Goal: Task Accomplishment & Management: Contribute content

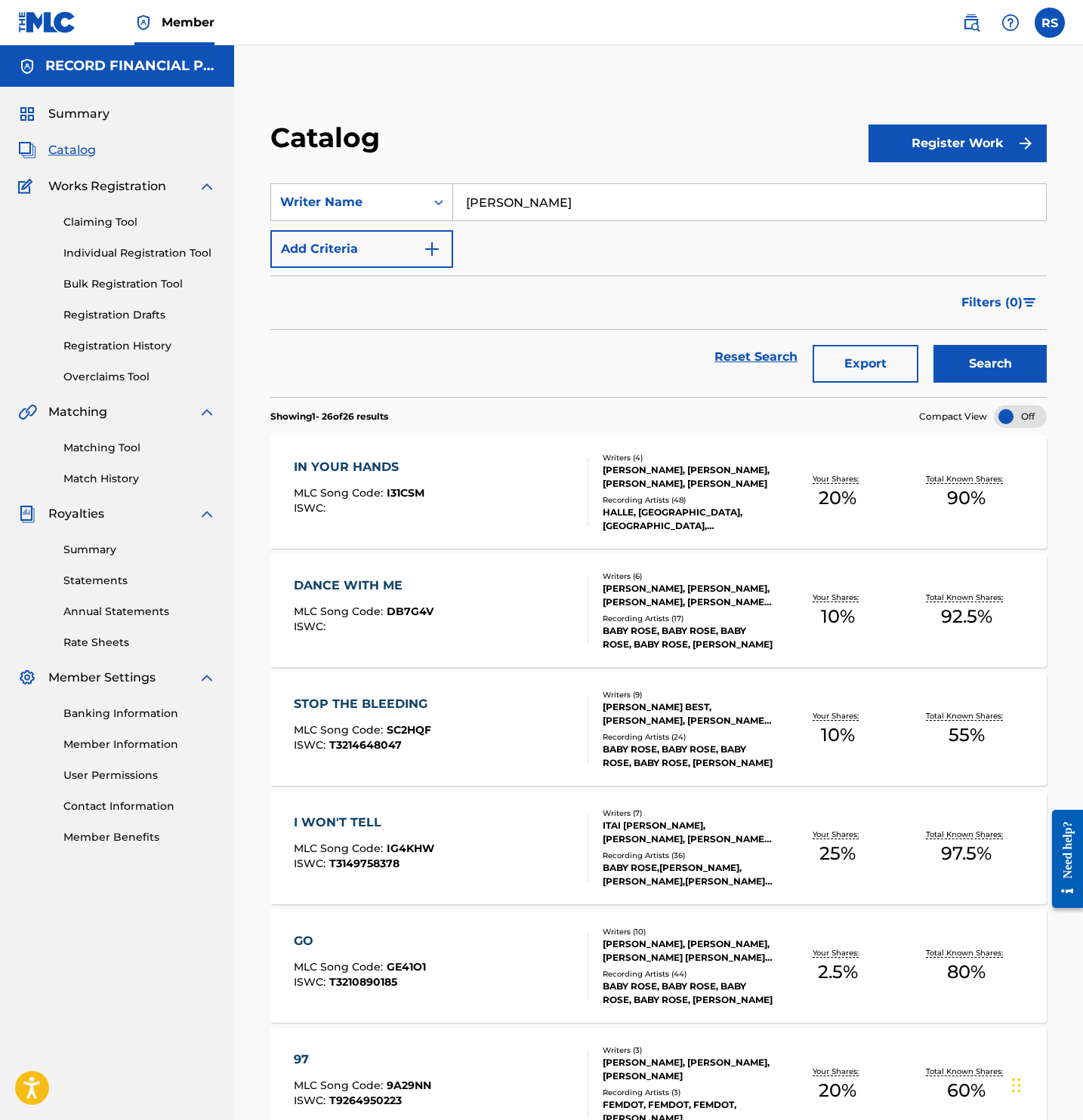
click at [969, 22] on img at bounding box center [971, 22] width 18 height 18
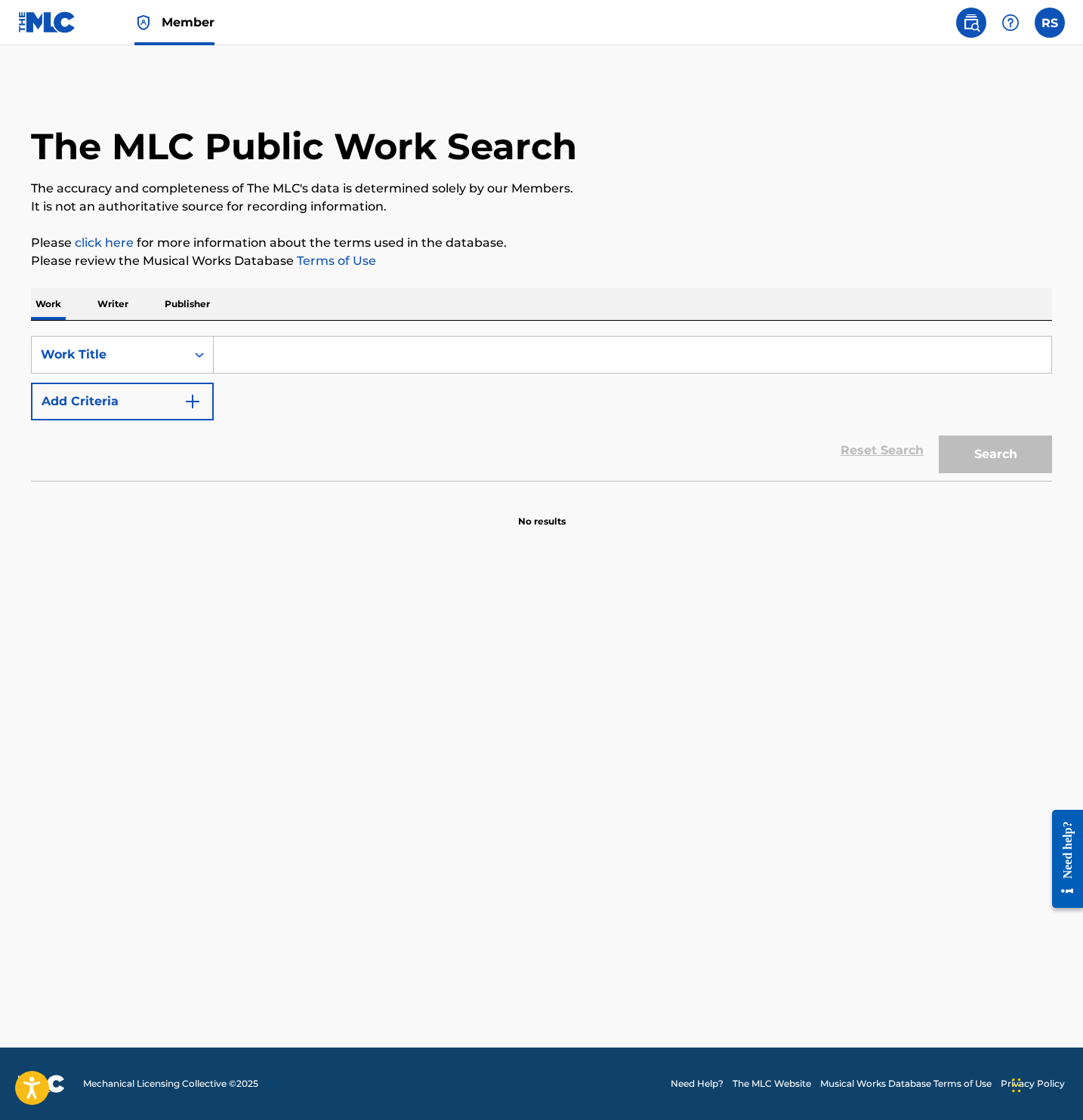
click at [338, 352] on input "Search Form" at bounding box center [632, 355] width 837 height 37
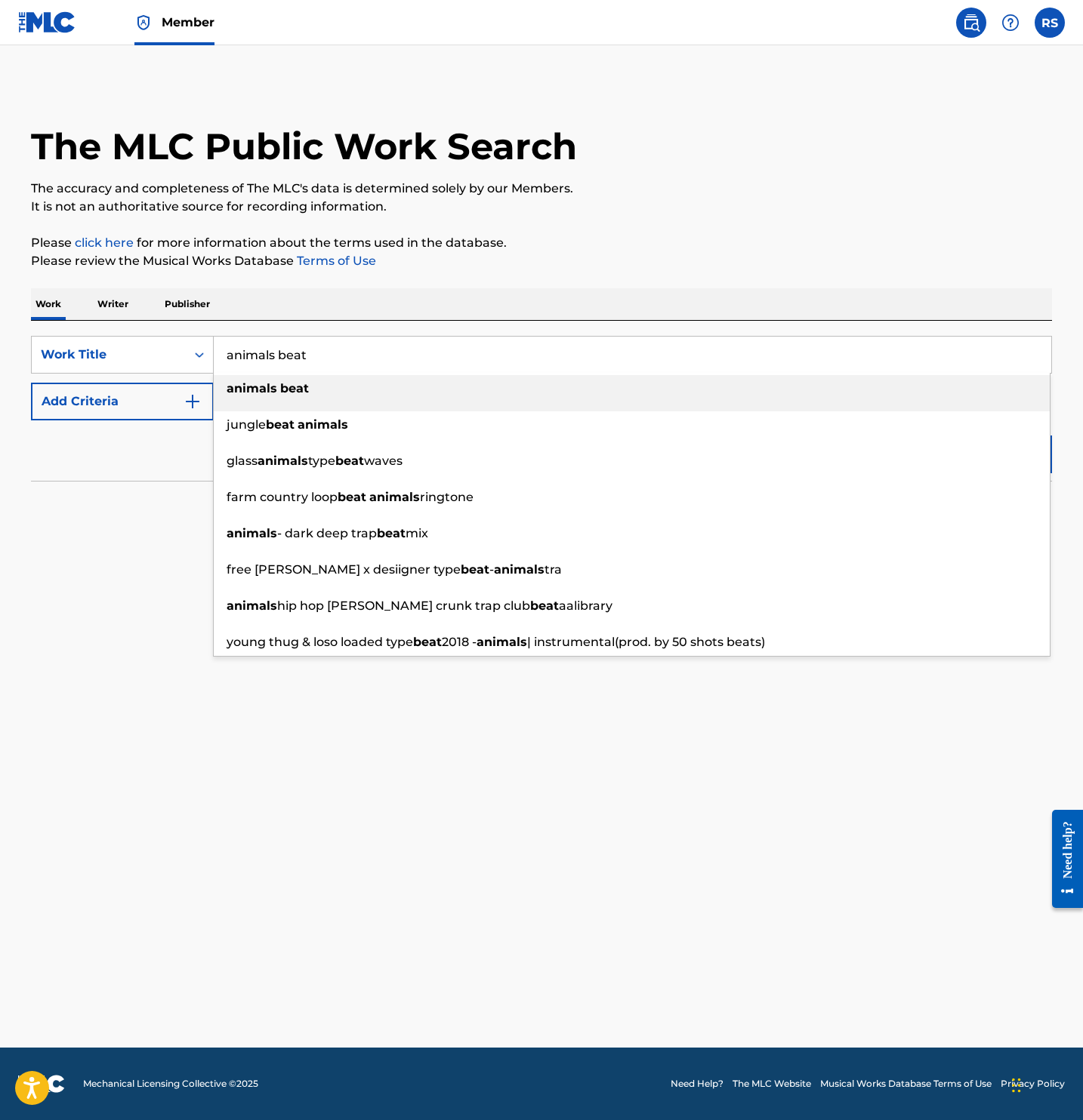
type input "animals beat"
click at [455, 289] on div "Work Writer Publisher" at bounding box center [541, 305] width 1021 height 32
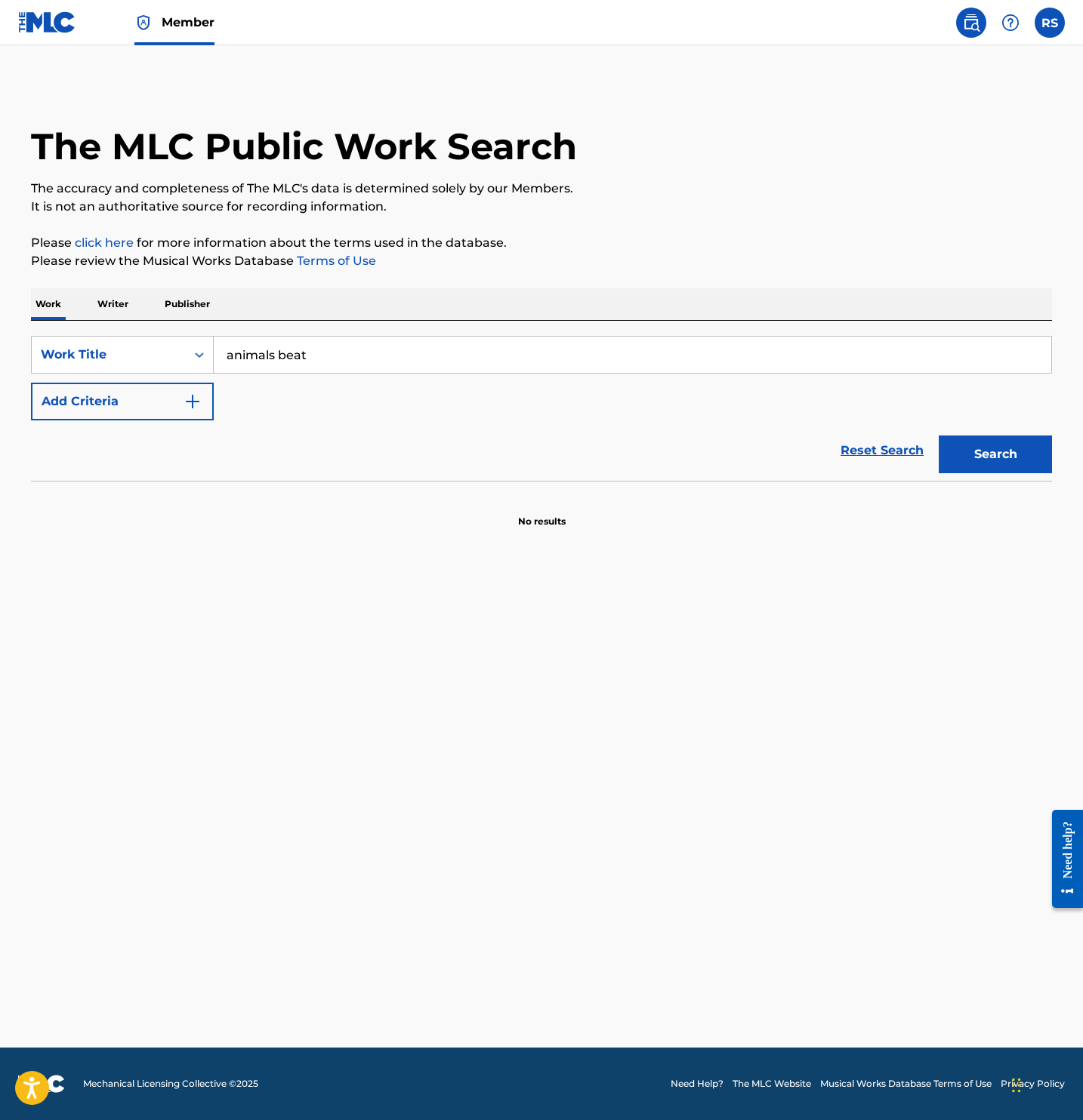
click at [1041, 449] on button "Search" at bounding box center [995, 454] width 113 height 37
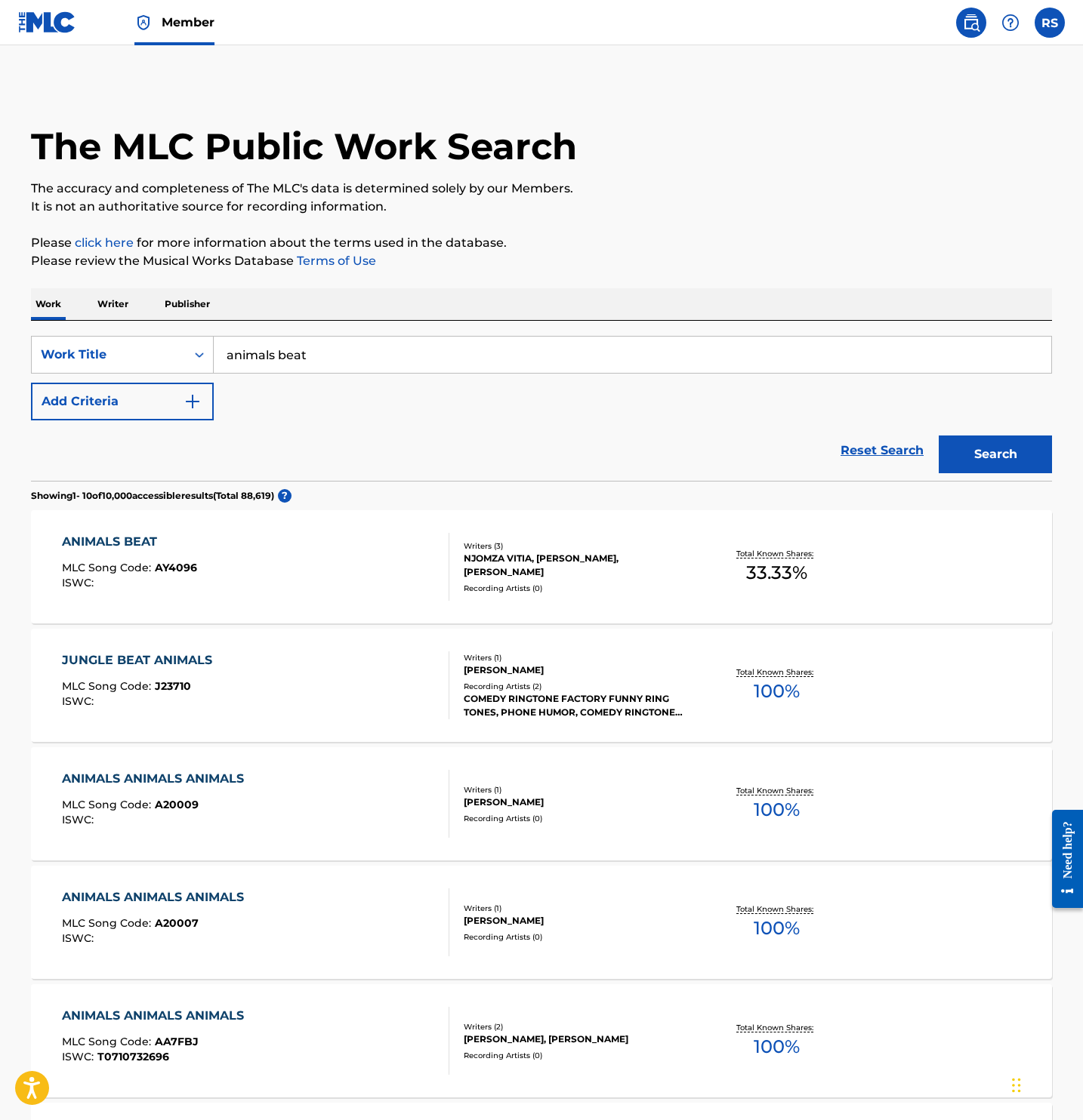
click at [280, 556] on div "ANIMALS BEAT MLC Song Code : AY4096 ISWC :" at bounding box center [255, 567] width 388 height 68
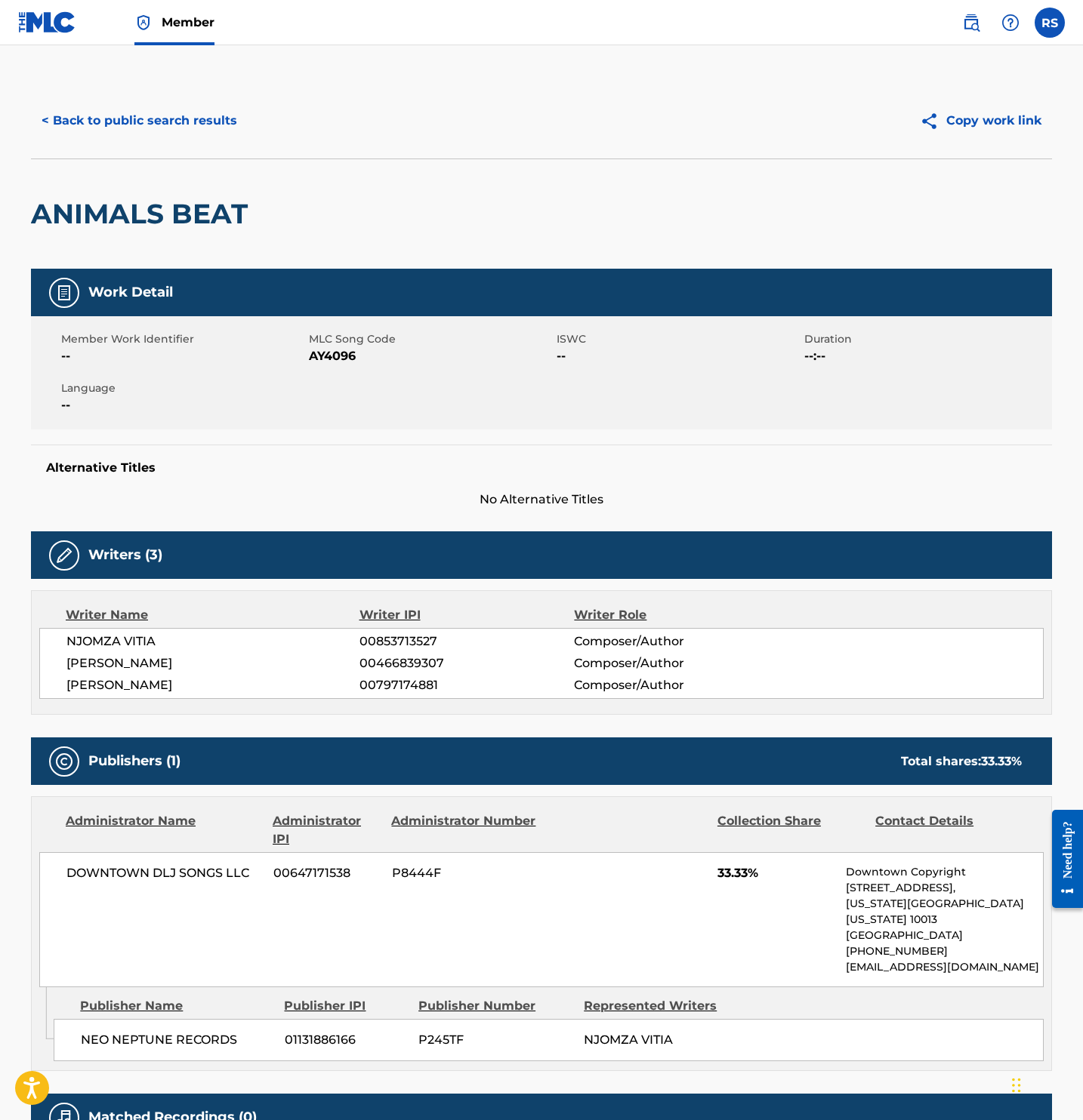
click at [106, 113] on button "< Back to public search results" at bounding box center [139, 120] width 217 height 37
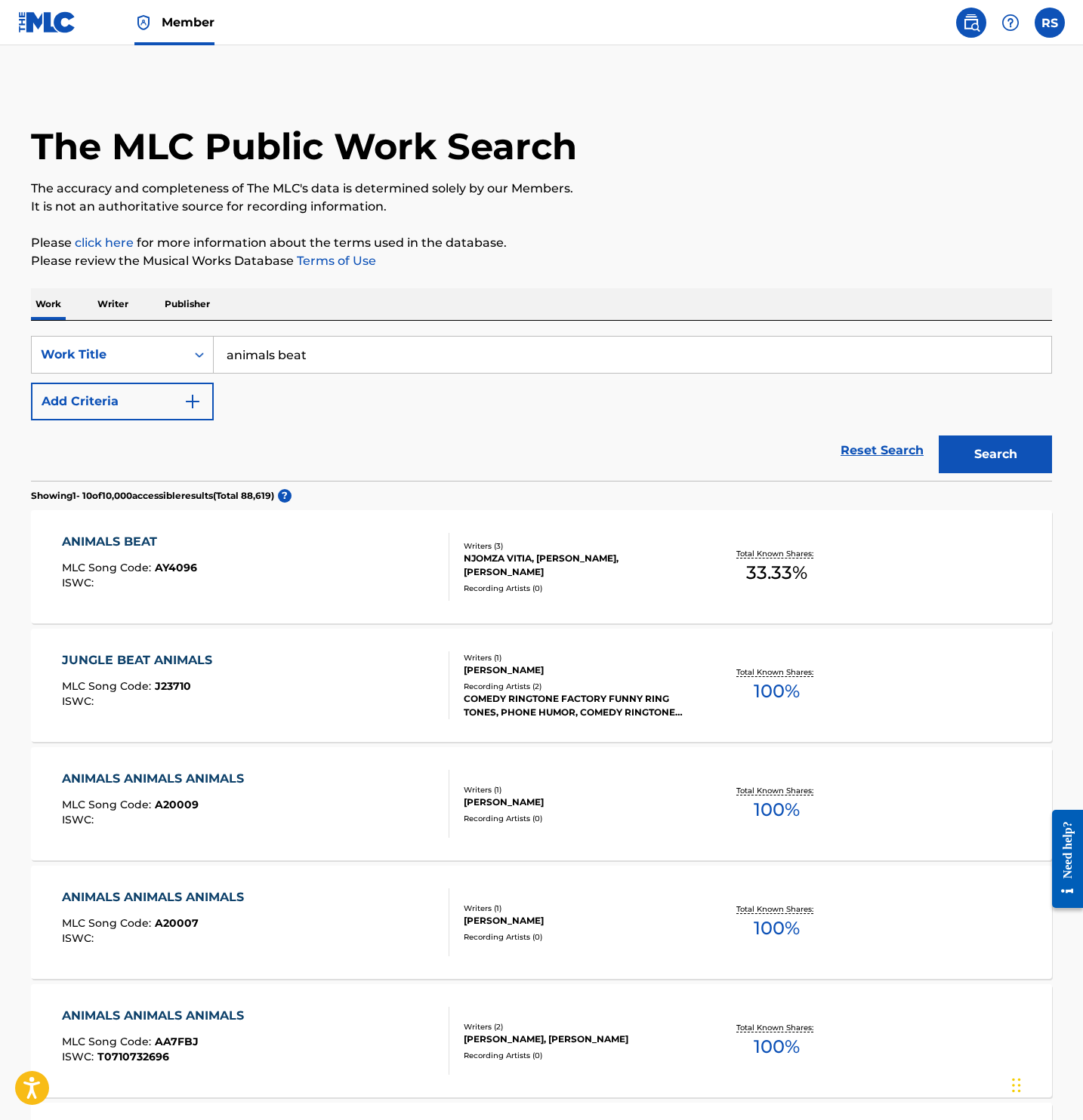
click at [52, 15] on img at bounding box center [46, 22] width 58 height 22
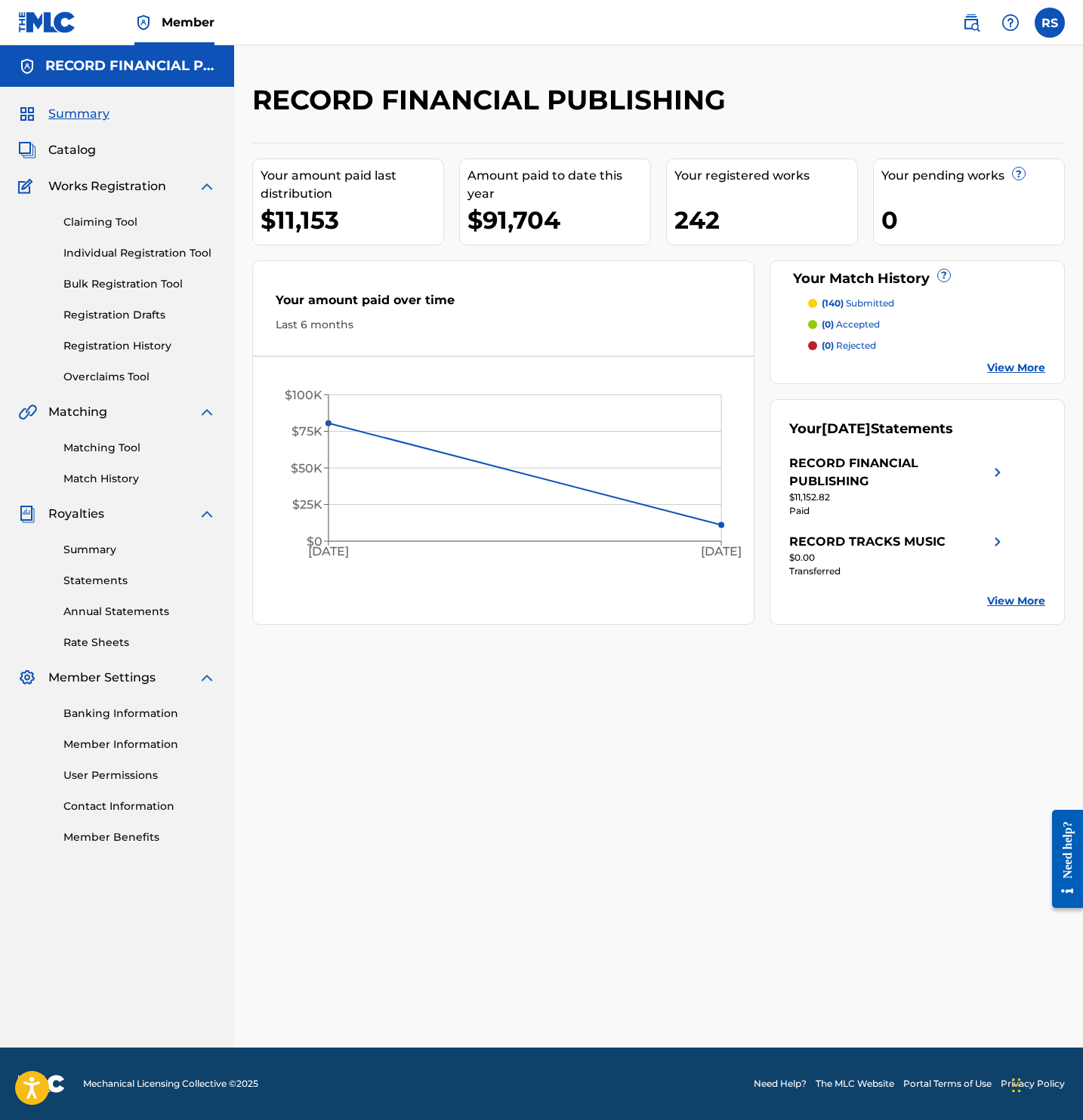
click at [109, 215] on link "Claiming Tool" at bounding box center [139, 223] width 152 height 16
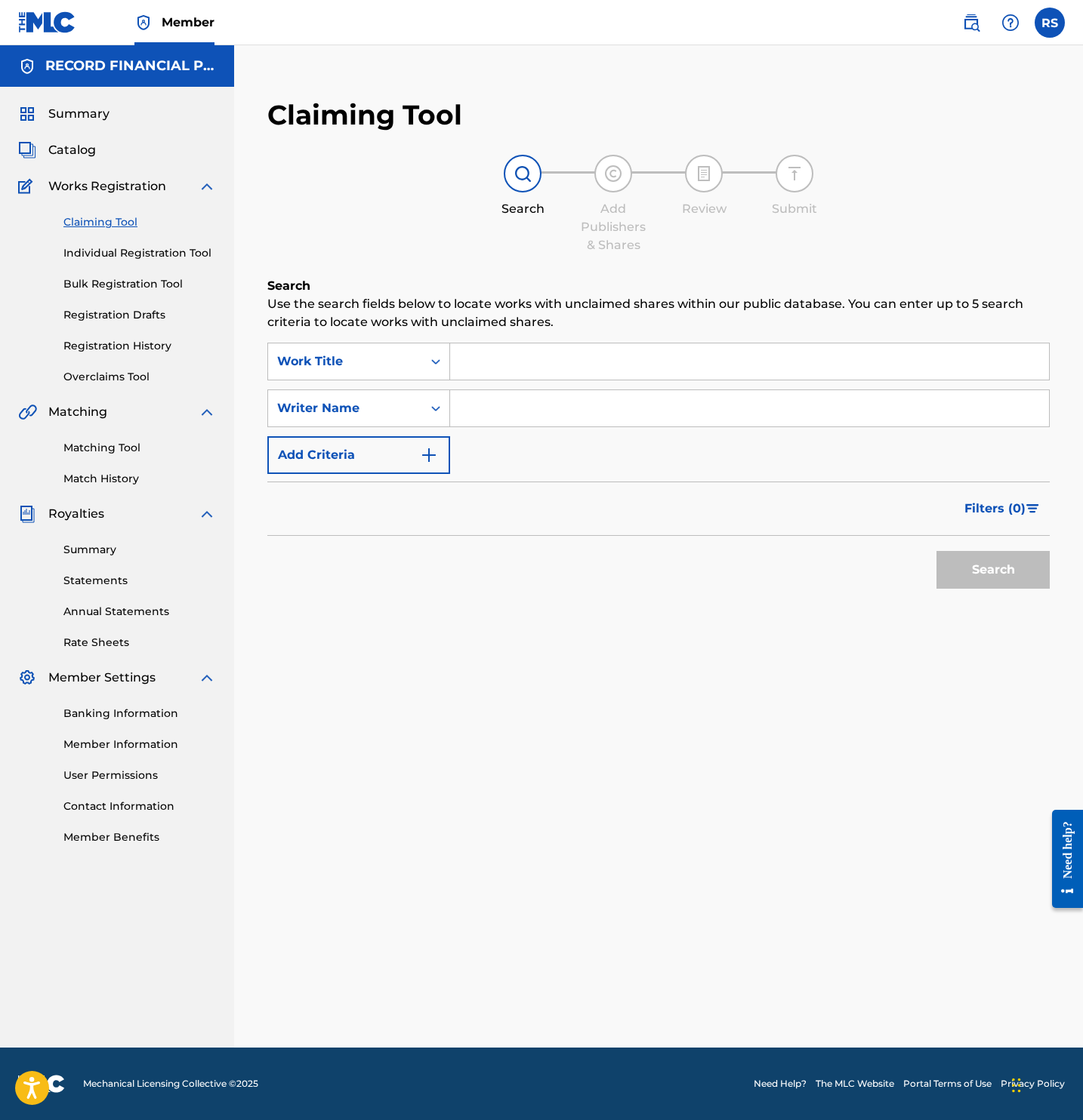
click at [498, 364] on input "Search Form" at bounding box center [750, 361] width 599 height 37
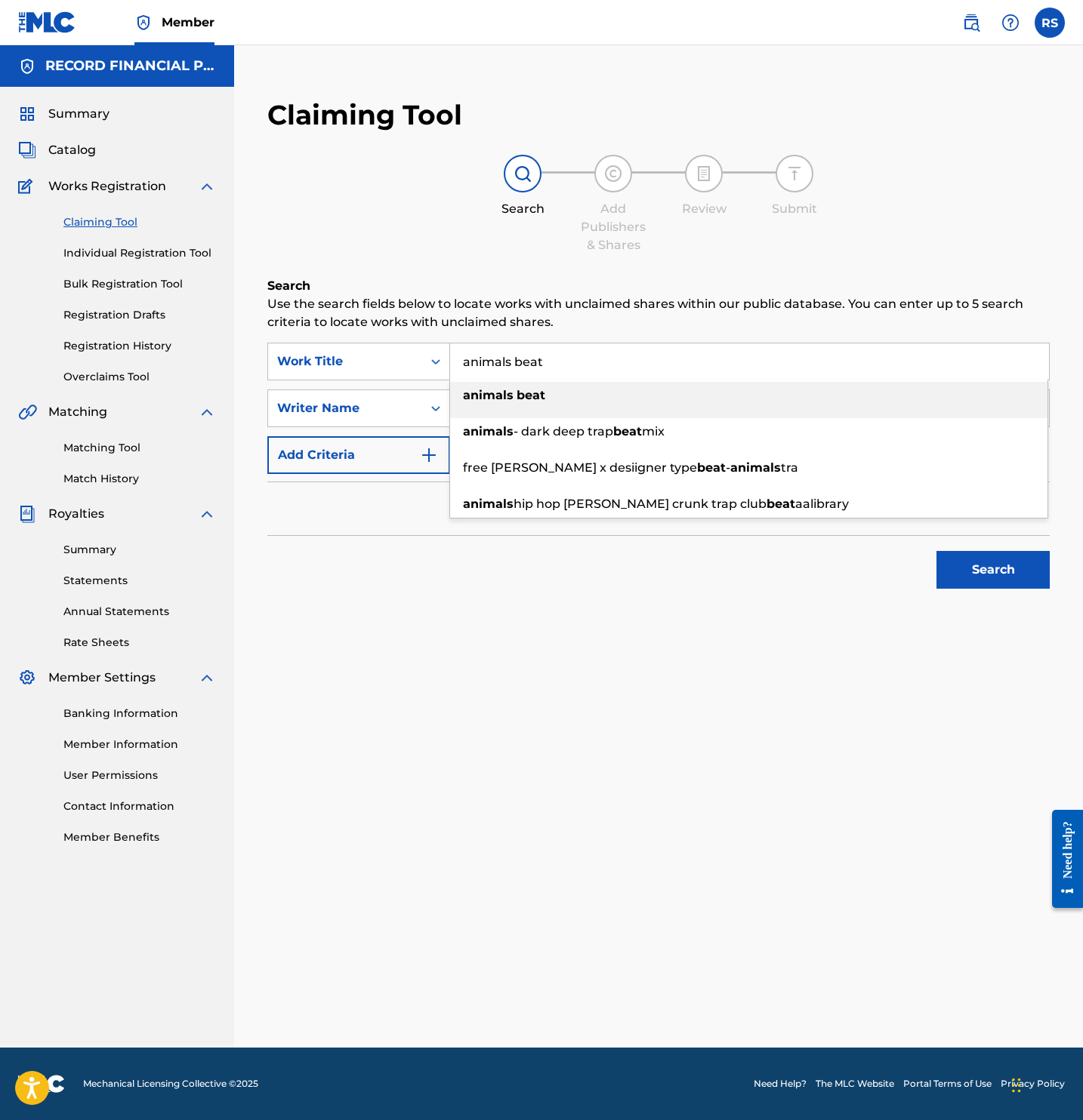
type input "animals beat"
click at [826, 251] on div "Search Add Publishers & Shares Review Submit" at bounding box center [658, 205] width 782 height 100
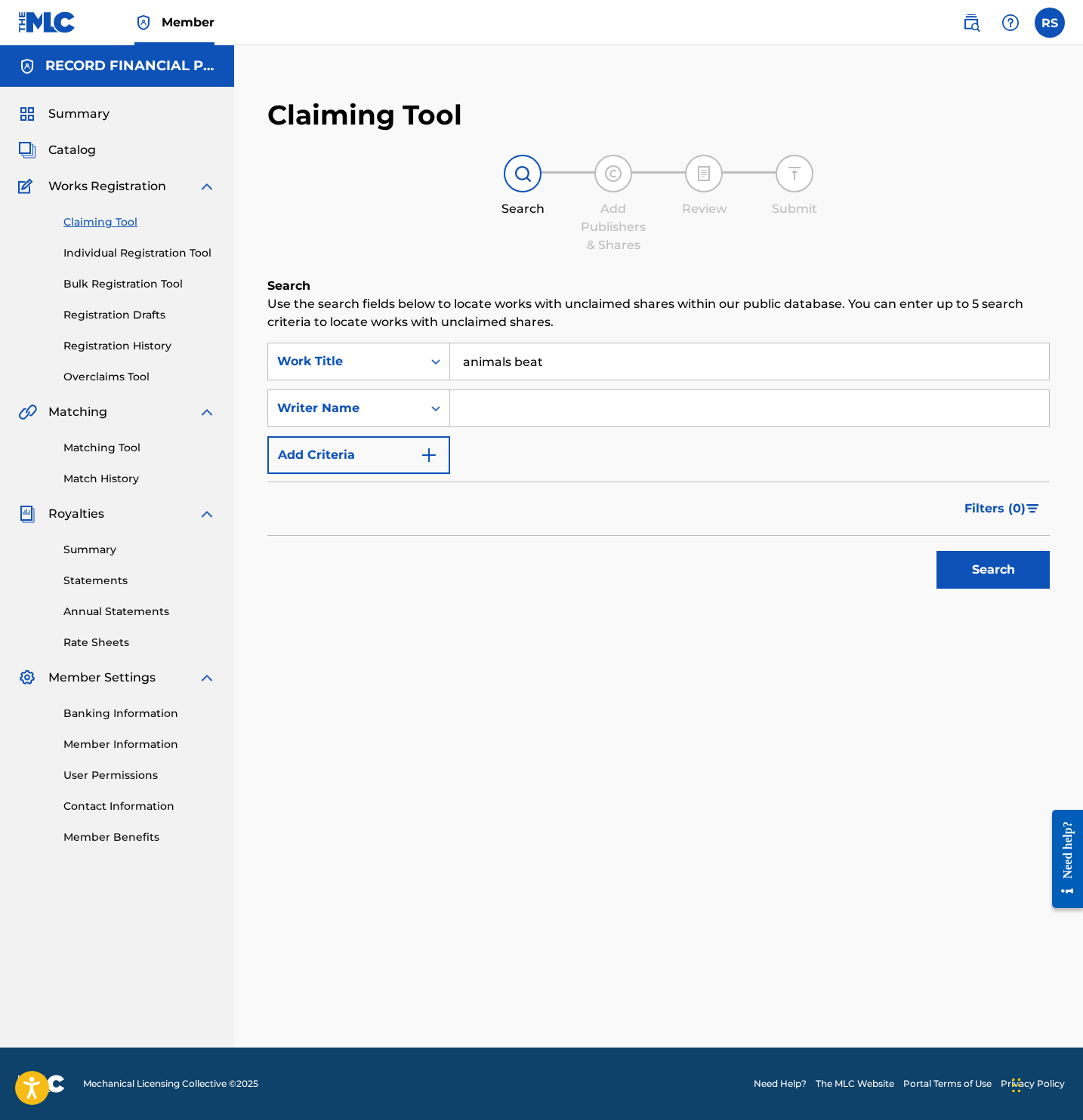
click at [980, 568] on button "Search" at bounding box center [992, 569] width 113 height 37
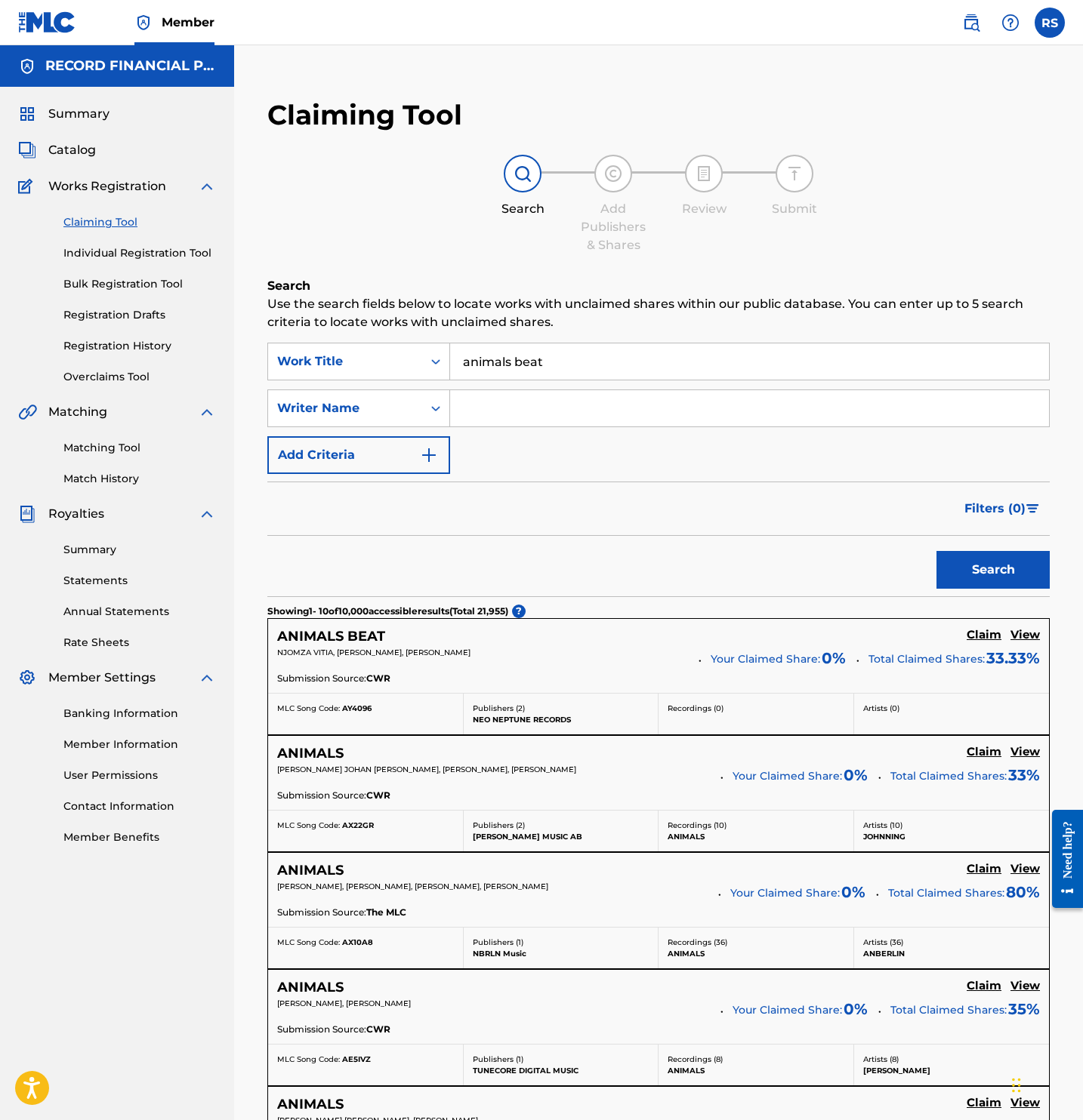
click at [979, 631] on h5 "Claim" at bounding box center [983, 635] width 35 height 14
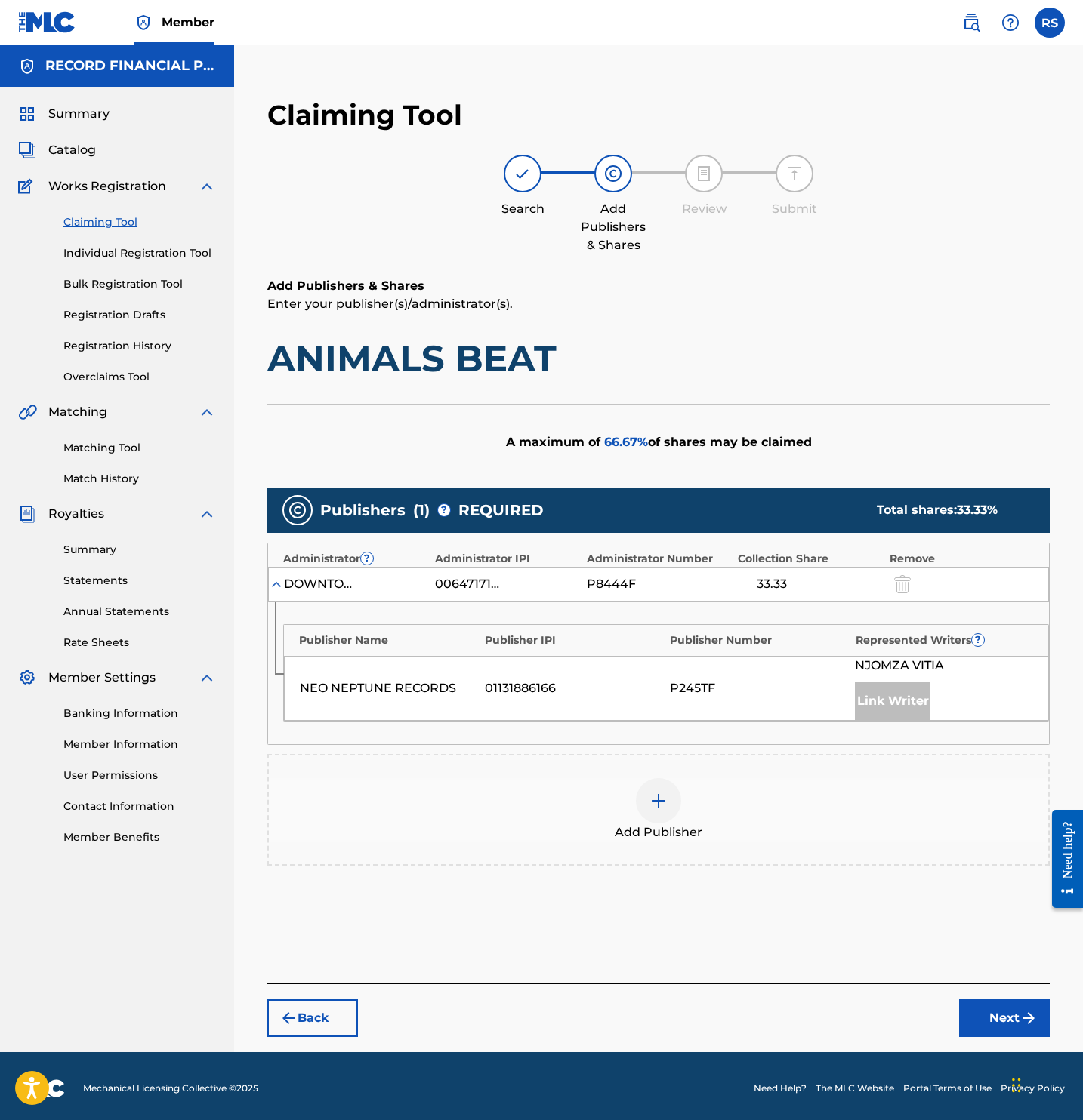
click at [665, 801] on img at bounding box center [658, 800] width 18 height 18
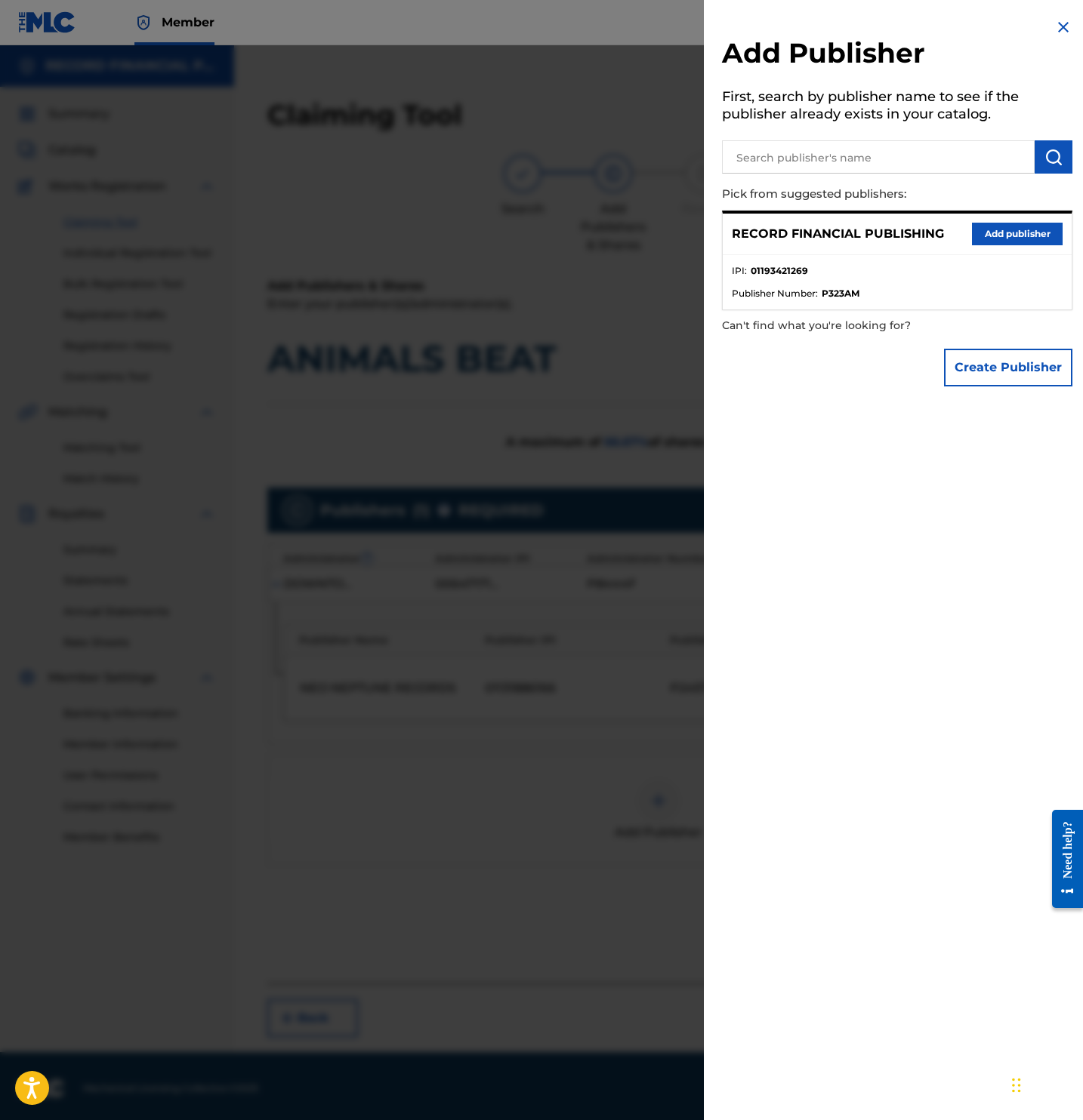
click at [999, 225] on button "Add publisher" at bounding box center [1017, 233] width 91 height 22
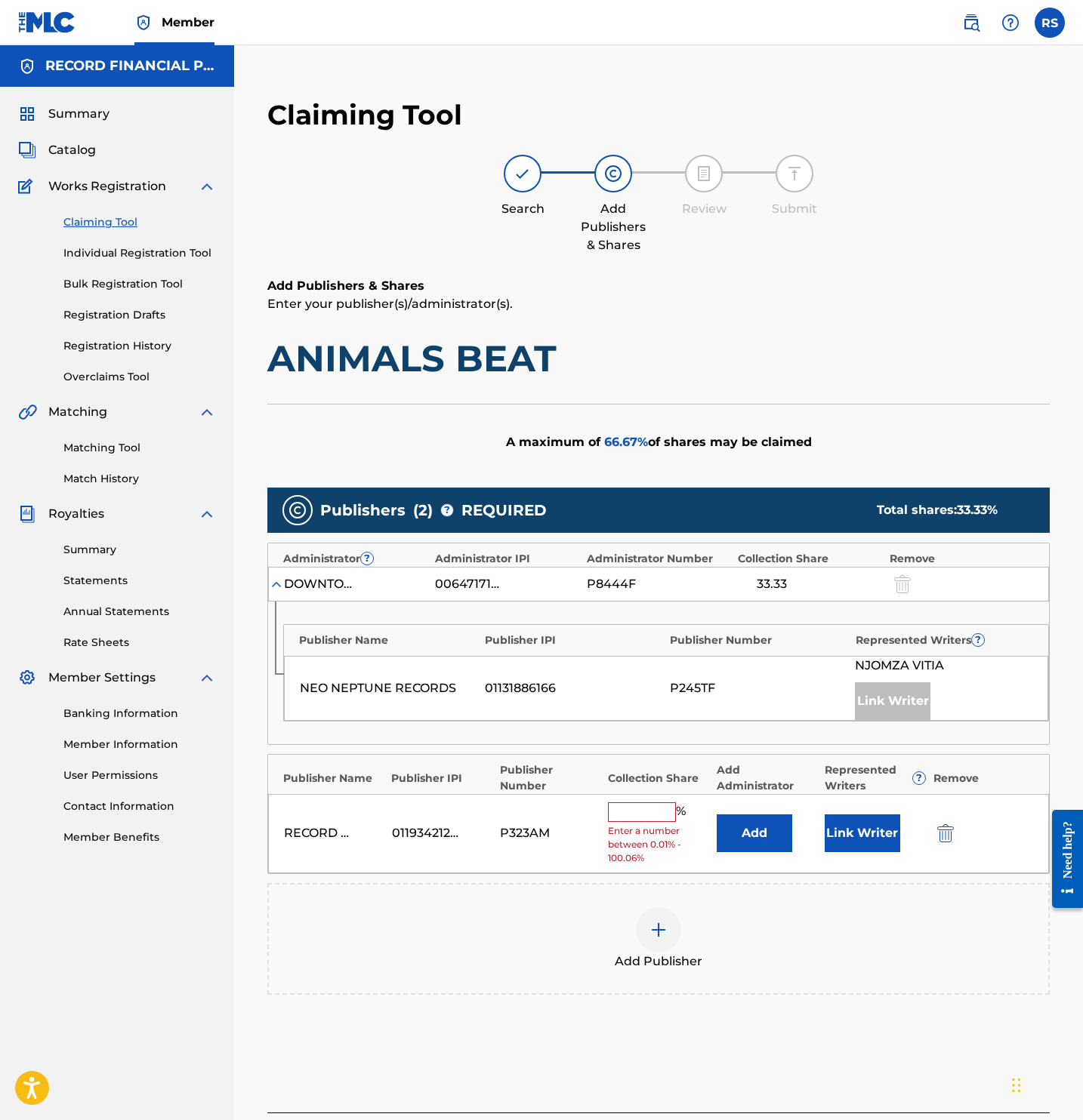
click at [646, 812] on input "text" at bounding box center [642, 812] width 68 height 20
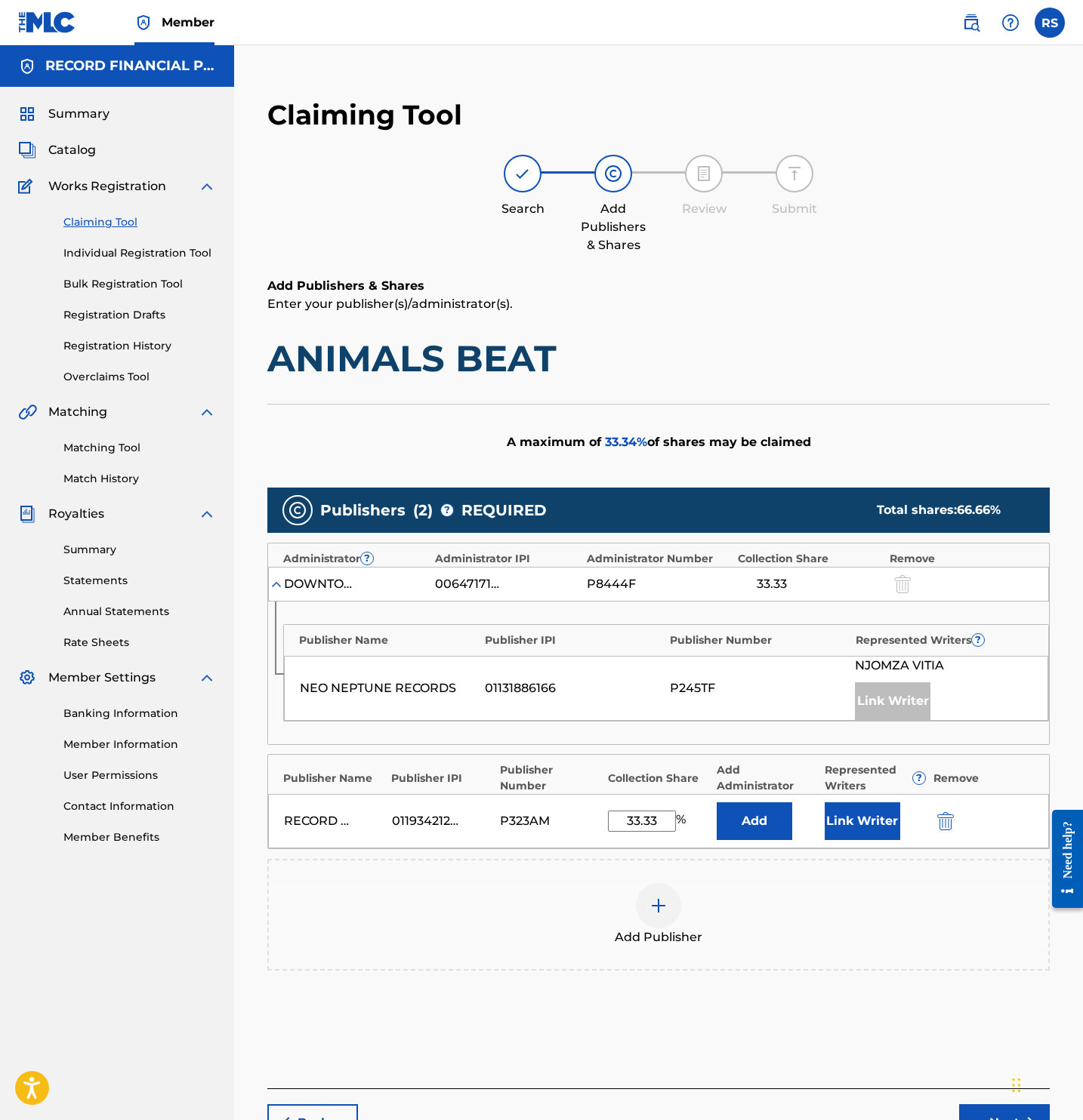
type input "33.33"
click at [851, 838] on button "Link Writer" at bounding box center [862, 821] width 76 height 37
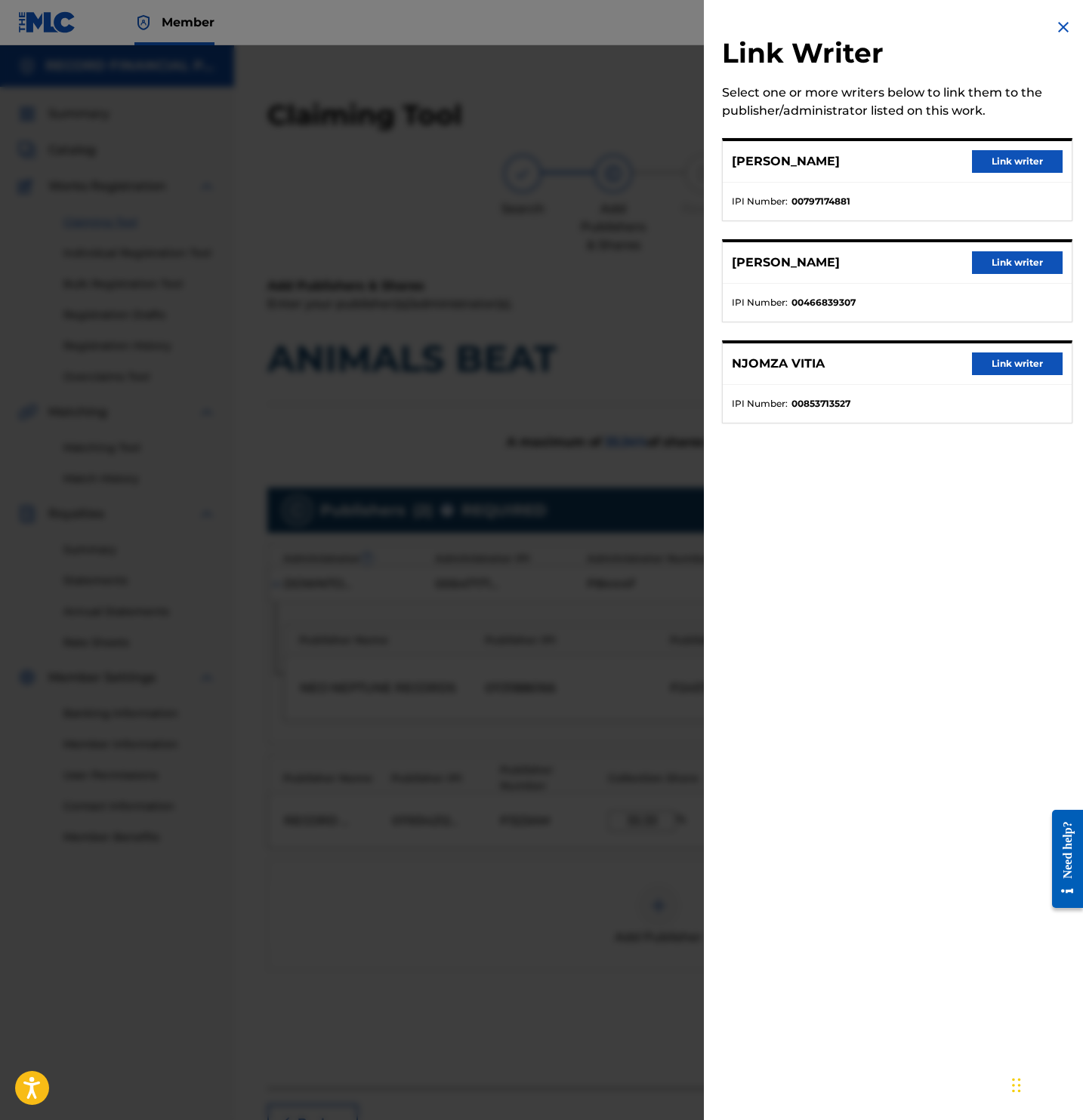
click at [1030, 151] on button "Link writer" at bounding box center [1017, 161] width 91 height 22
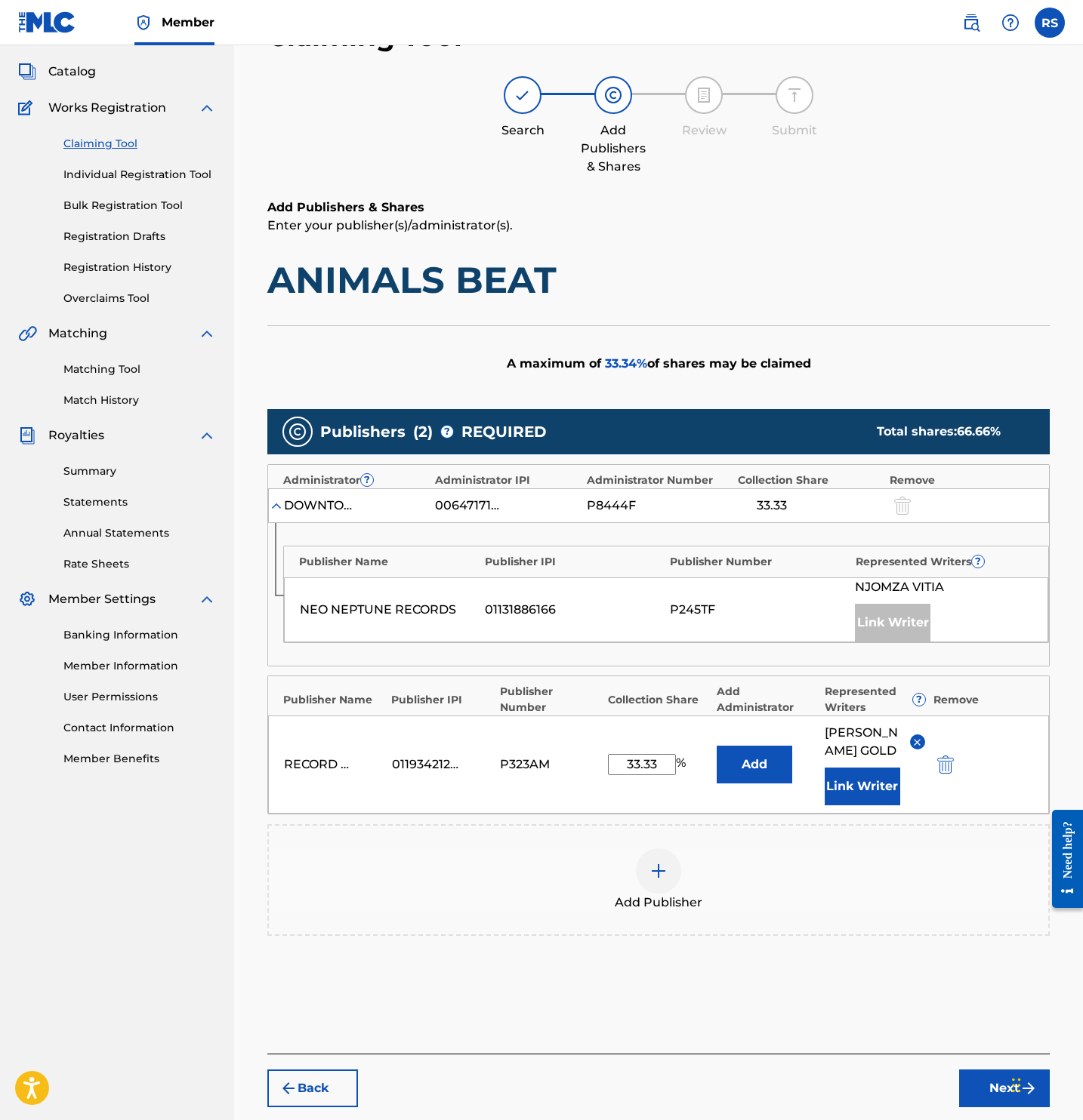
scroll to position [163, 0]
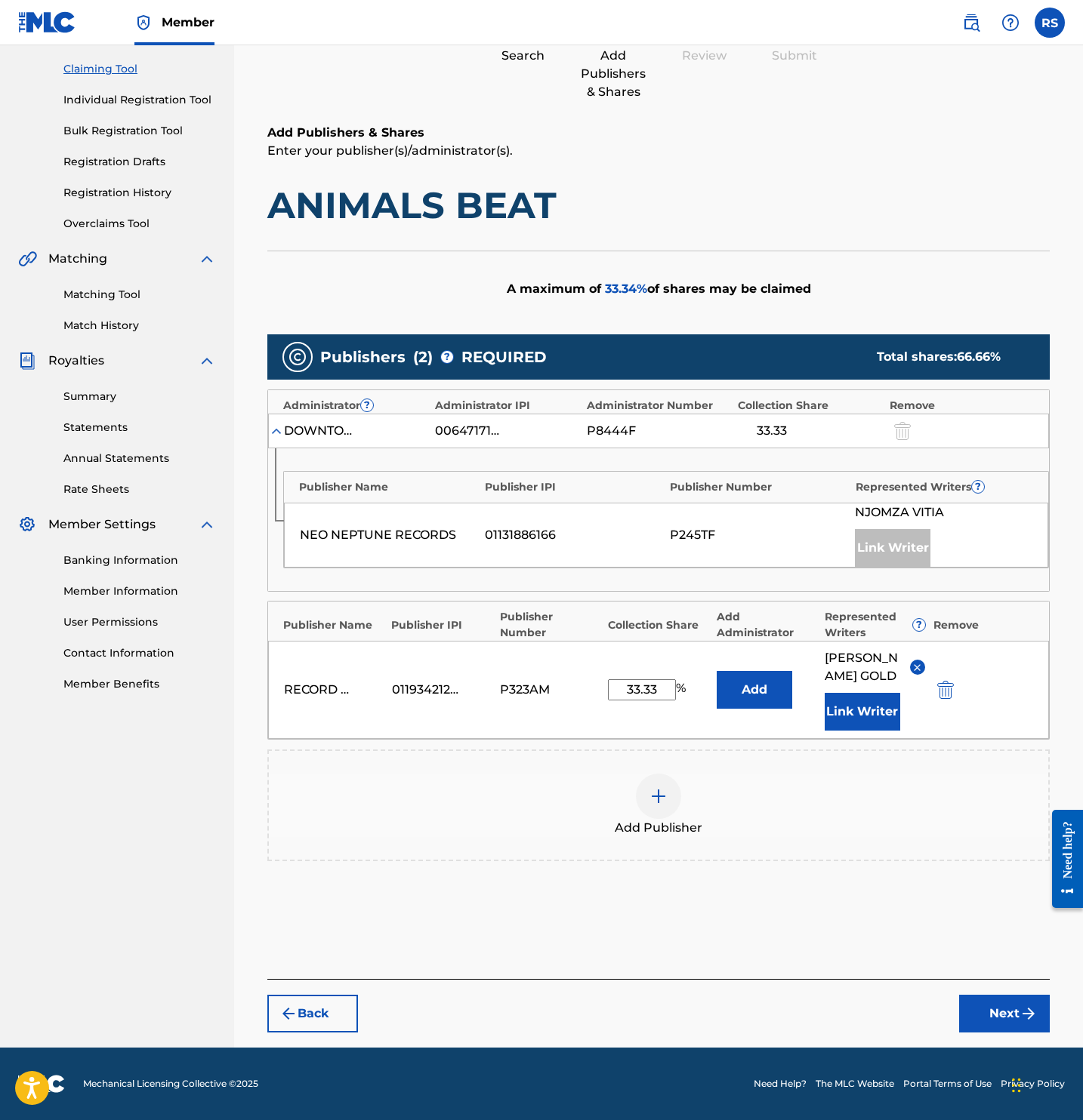
click at [984, 1012] on button "Next" at bounding box center [1005, 1013] width 91 height 37
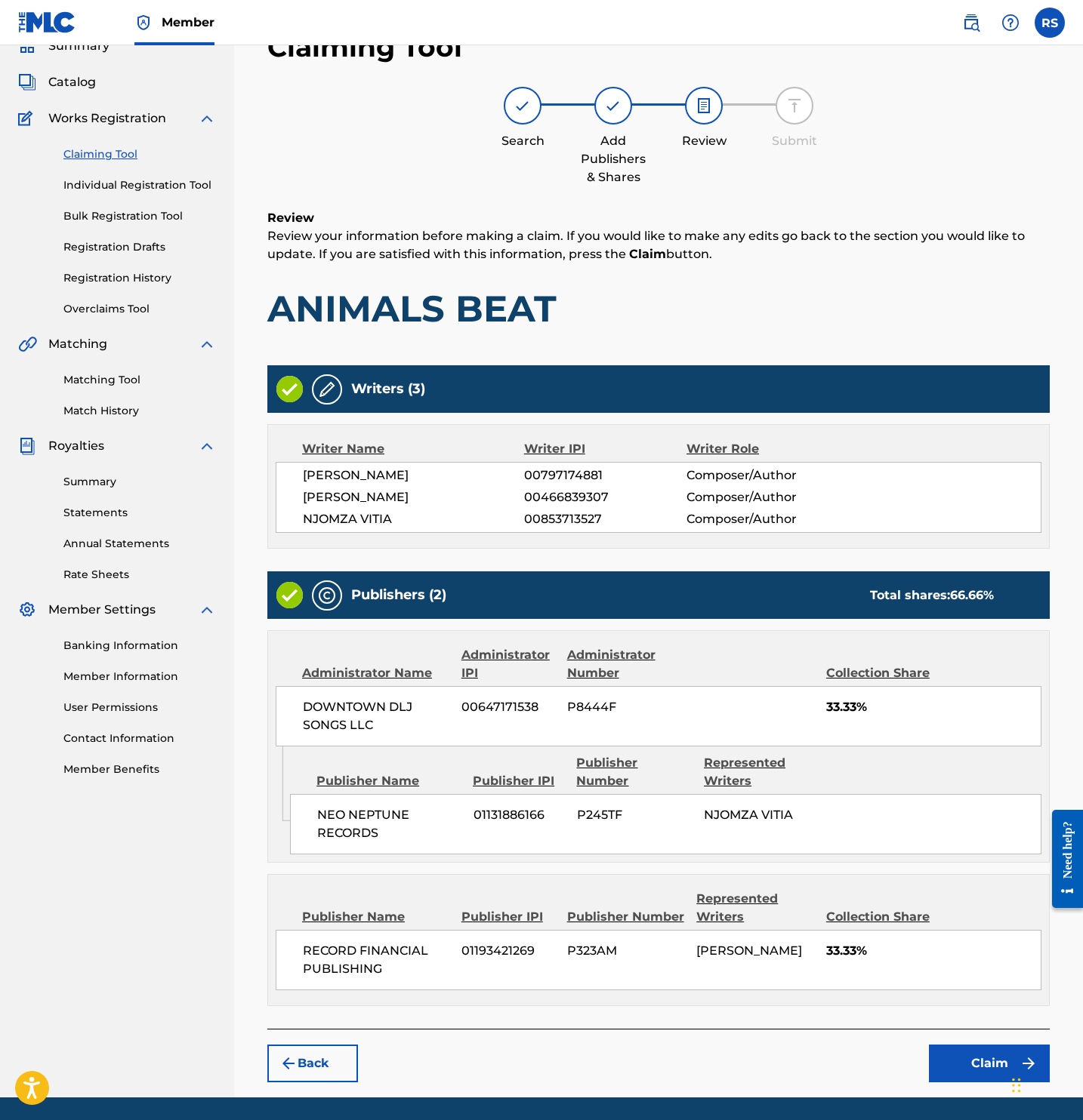
scroll to position [130, 0]
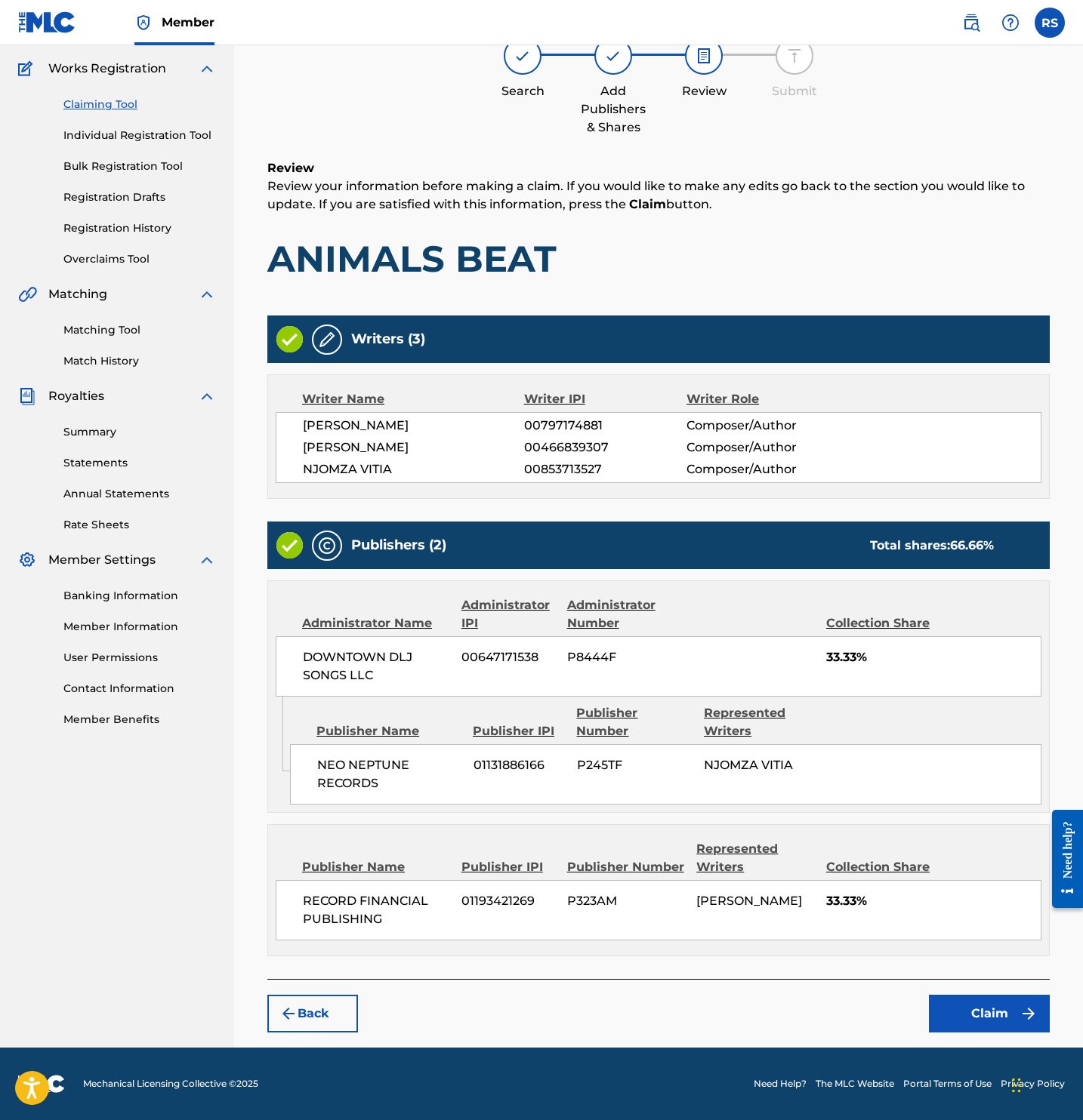
click at [986, 1003] on button "Claim" at bounding box center [989, 1013] width 121 height 37
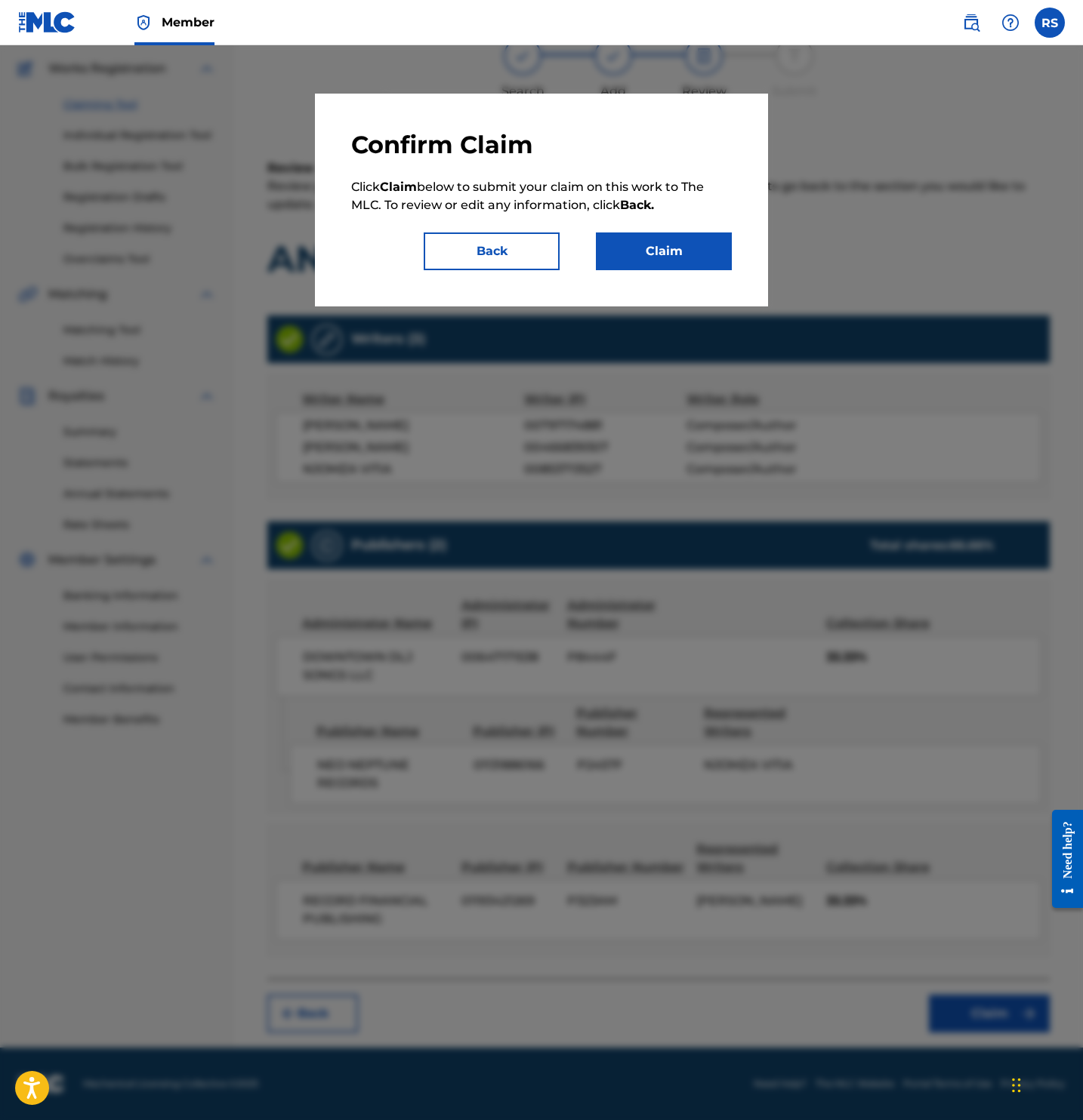
click at [660, 239] on button "Claim" at bounding box center [663, 251] width 135 height 37
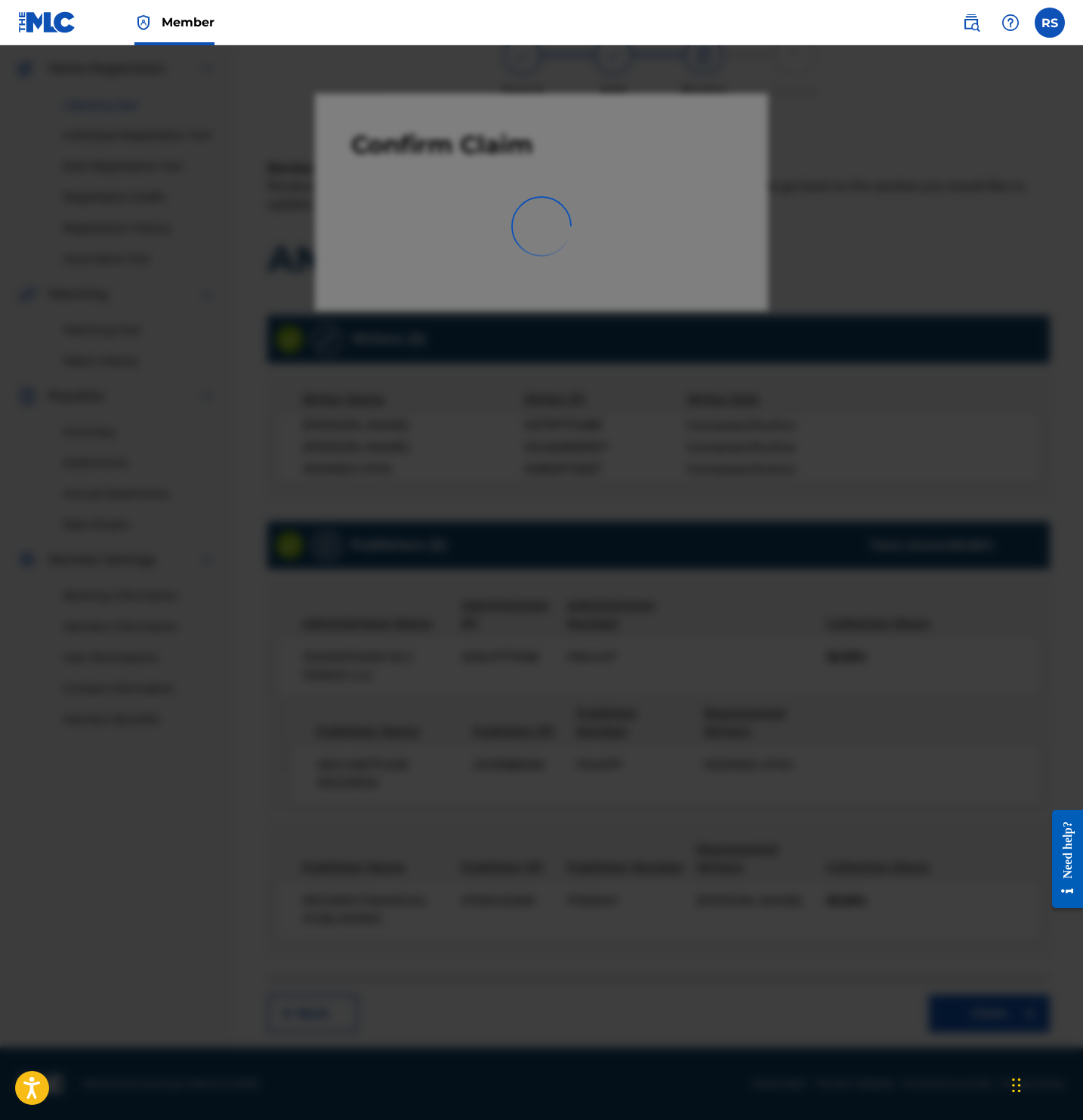
scroll to position [0, 0]
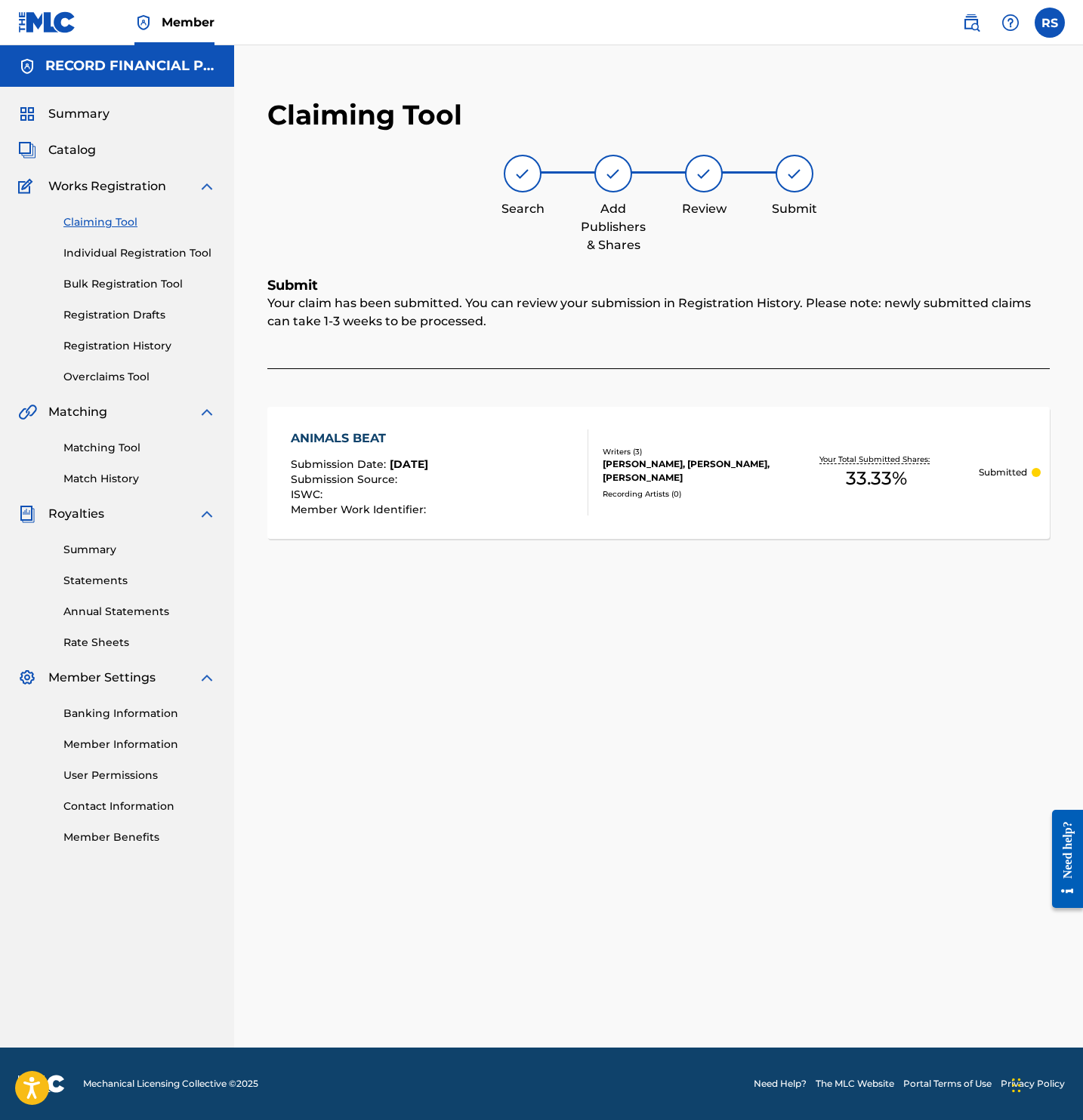
click at [964, 21] on img at bounding box center [971, 22] width 18 height 18
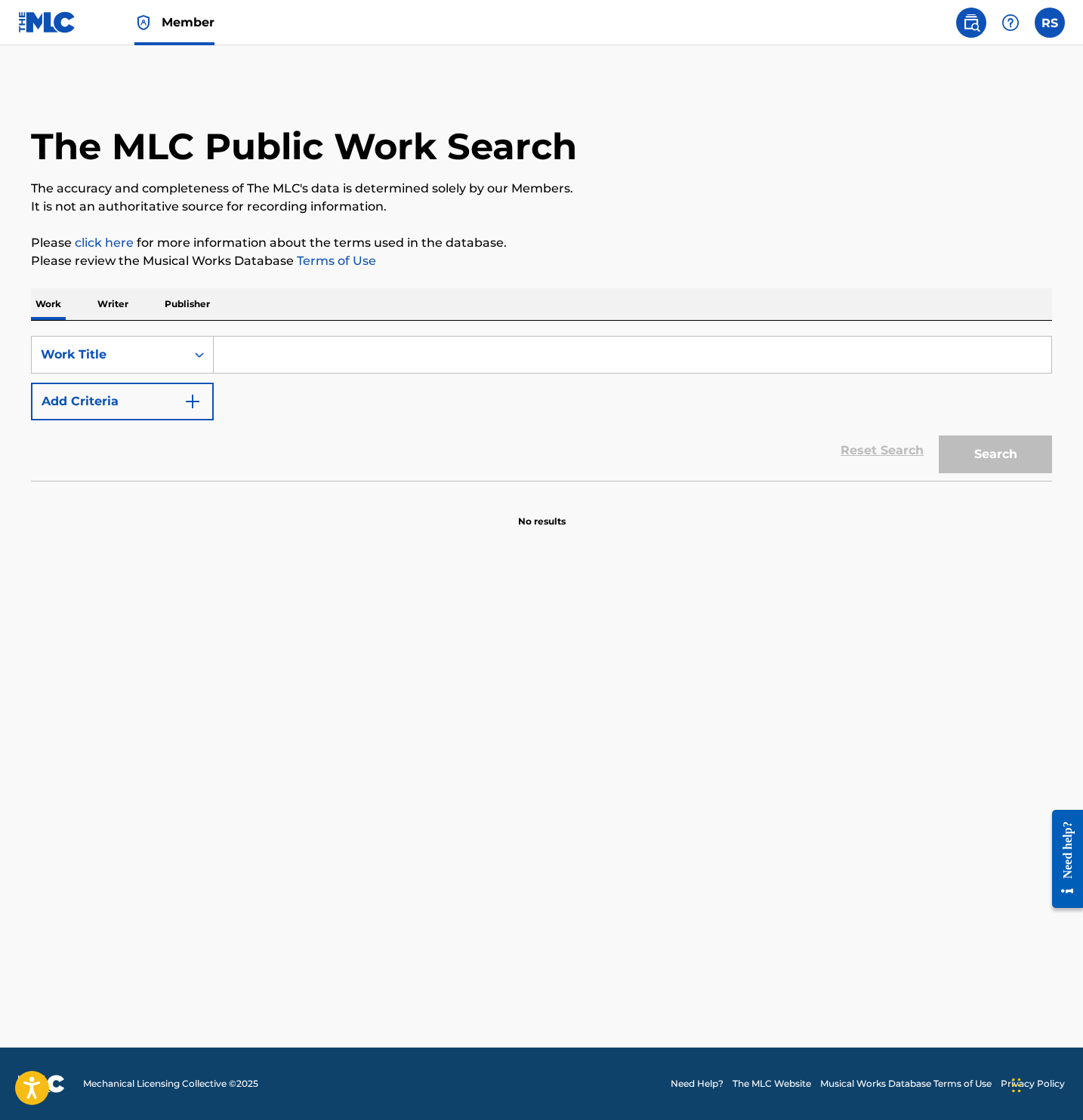
click at [385, 347] on input "Search Form" at bounding box center [632, 355] width 837 height 37
click at [939, 436] on button "Search" at bounding box center [995, 454] width 113 height 37
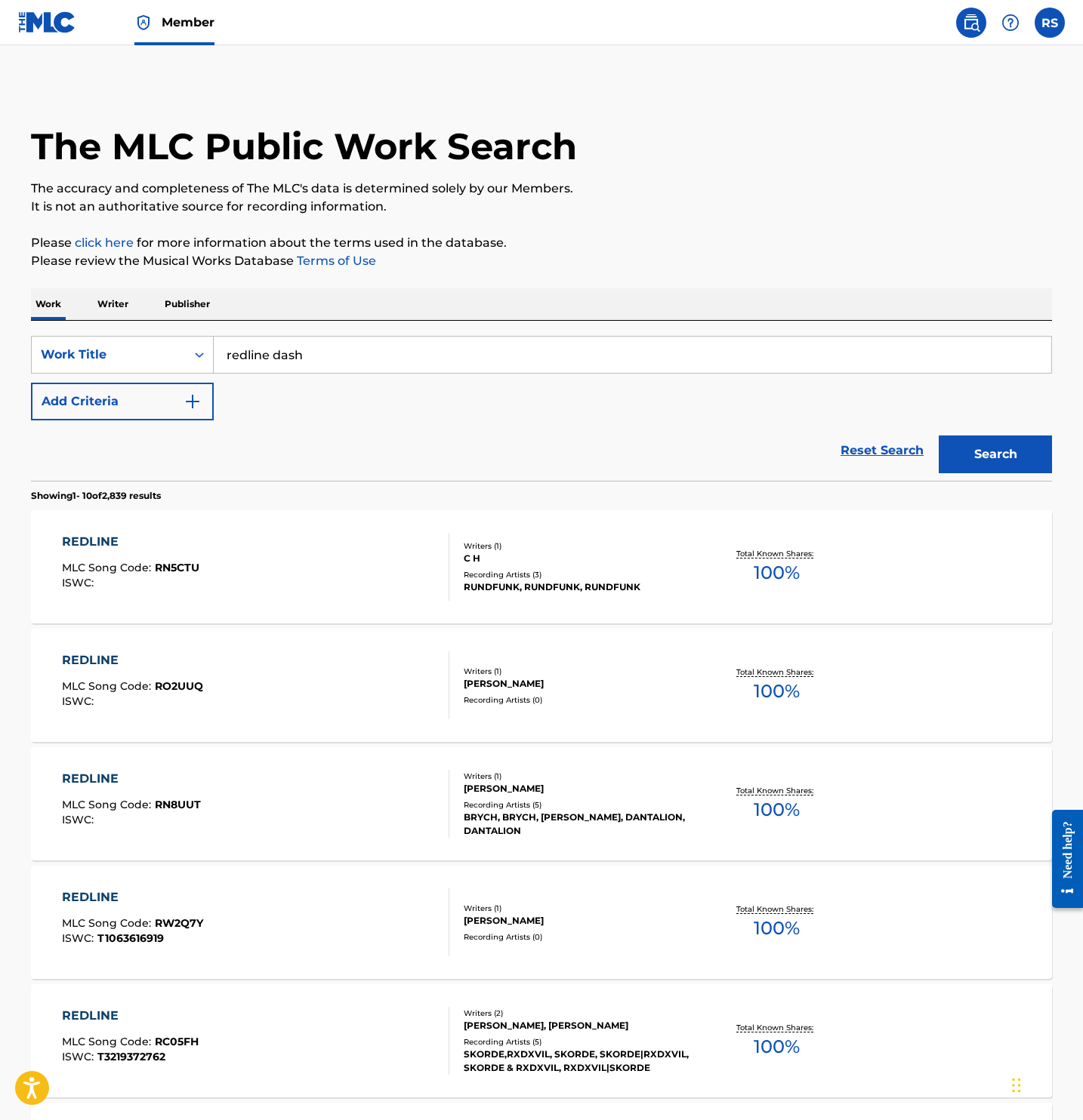
click at [362, 356] on input "redline dash" at bounding box center [632, 355] width 837 height 37
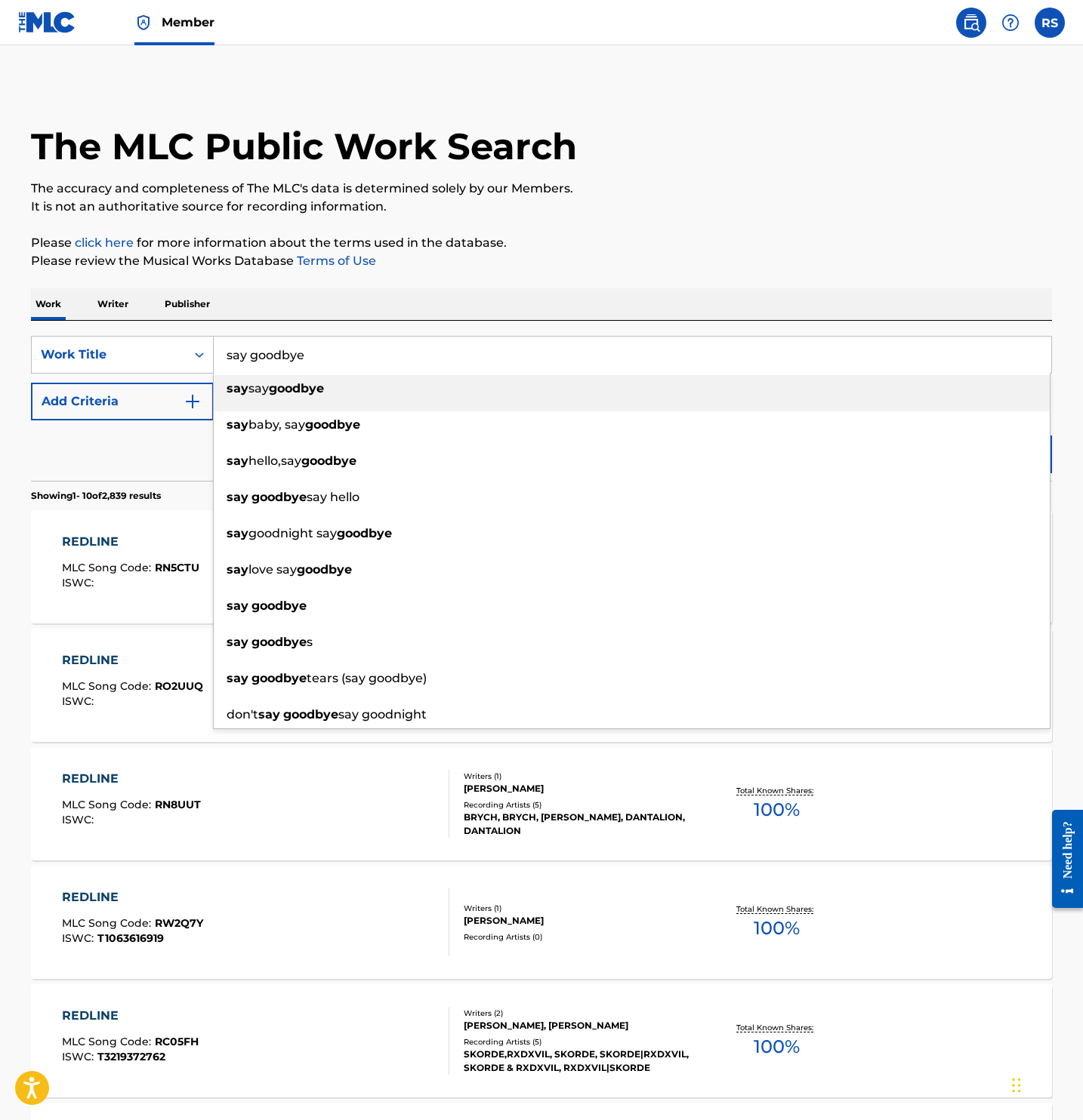
type input "say goodbye"
click at [569, 278] on div "The MLC Public Work Search The accuracy and completeness of The MLC's data is d…" at bounding box center [541, 925] width 1057 height 1684
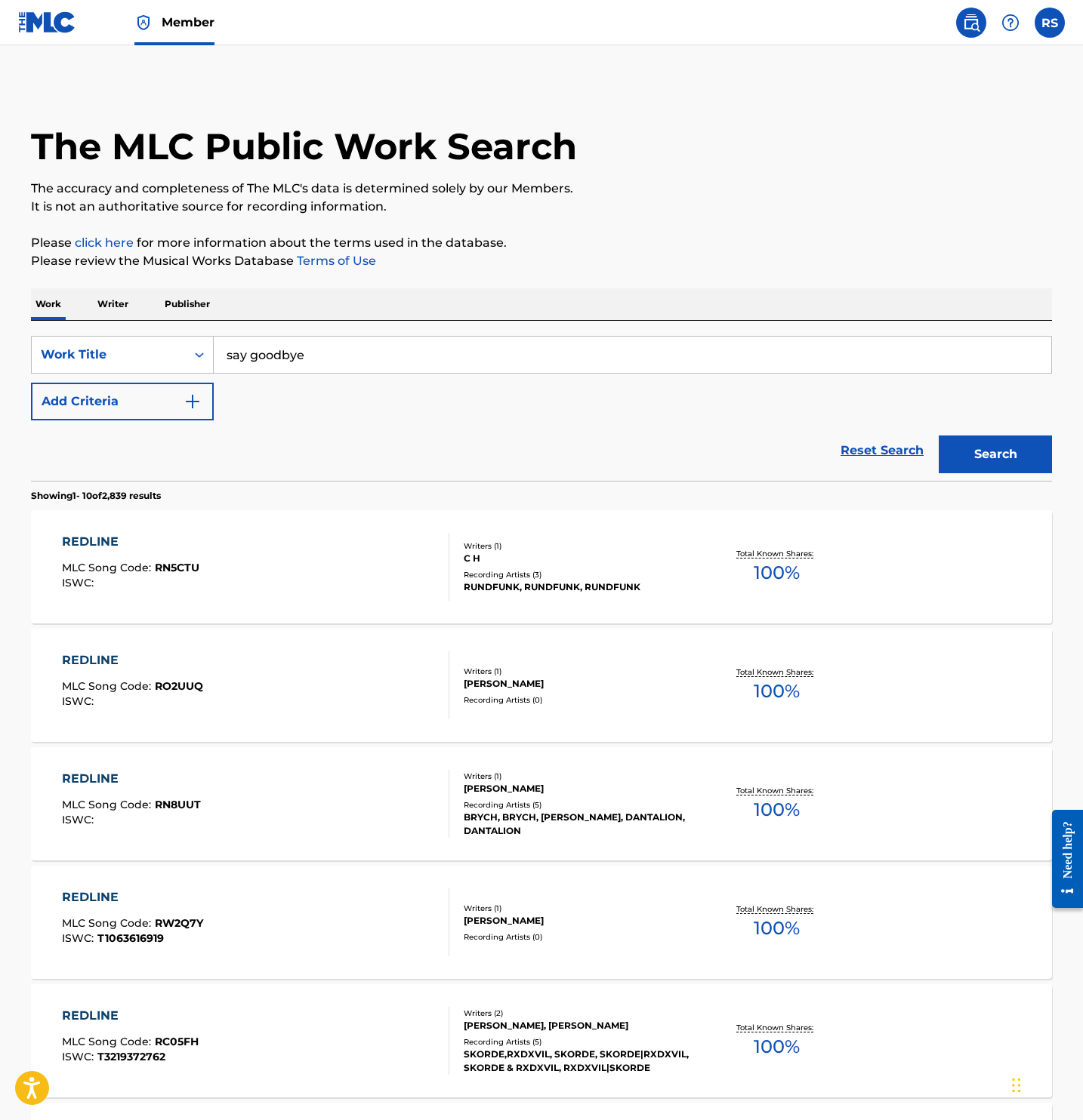
click at [116, 393] on button "Add Criteria" at bounding box center [122, 401] width 183 height 37
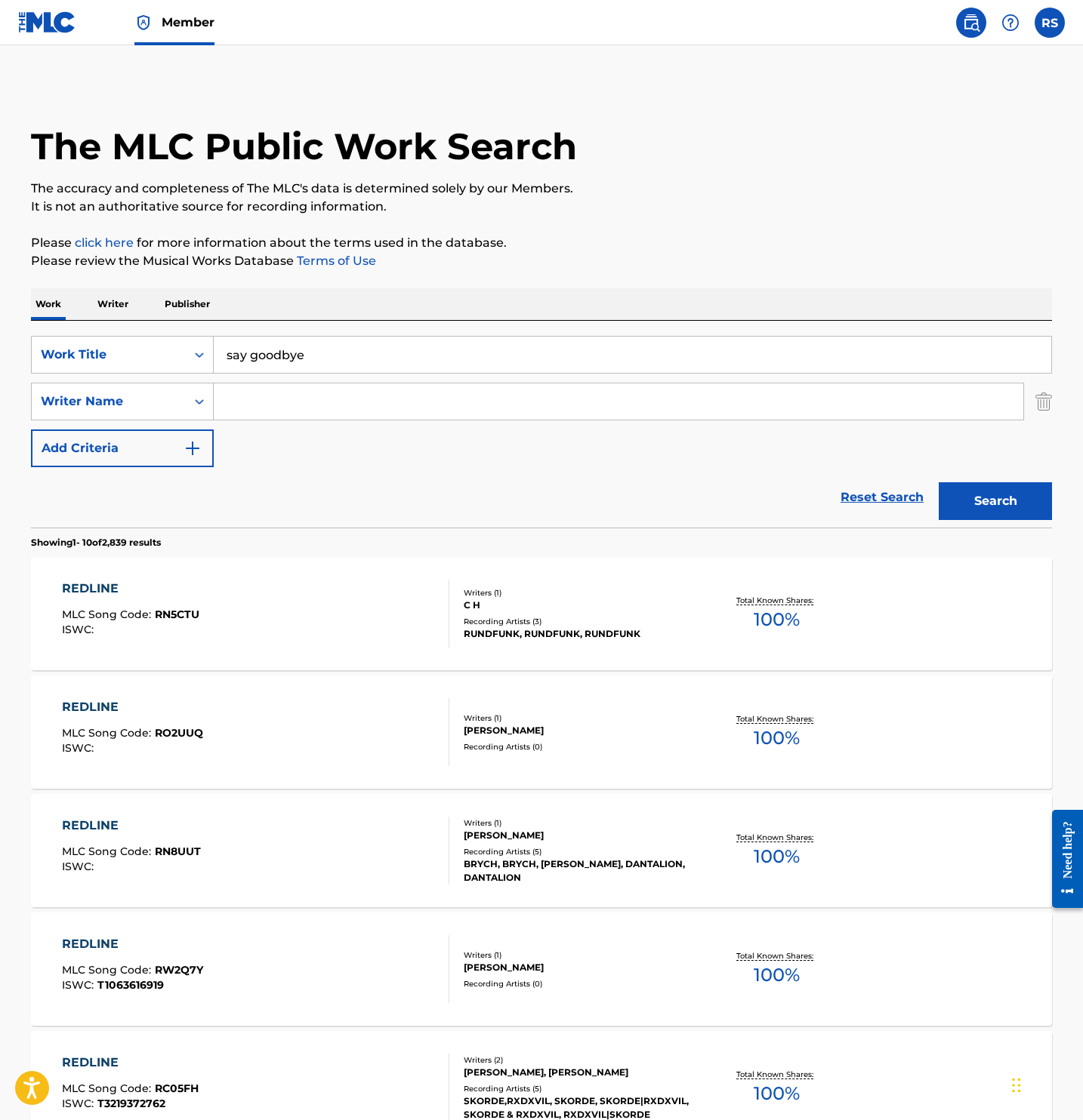
click at [265, 412] on input "Search Form" at bounding box center [619, 401] width 809 height 37
type input "sonny"
click at [939, 482] on button "Search" at bounding box center [995, 501] width 113 height 37
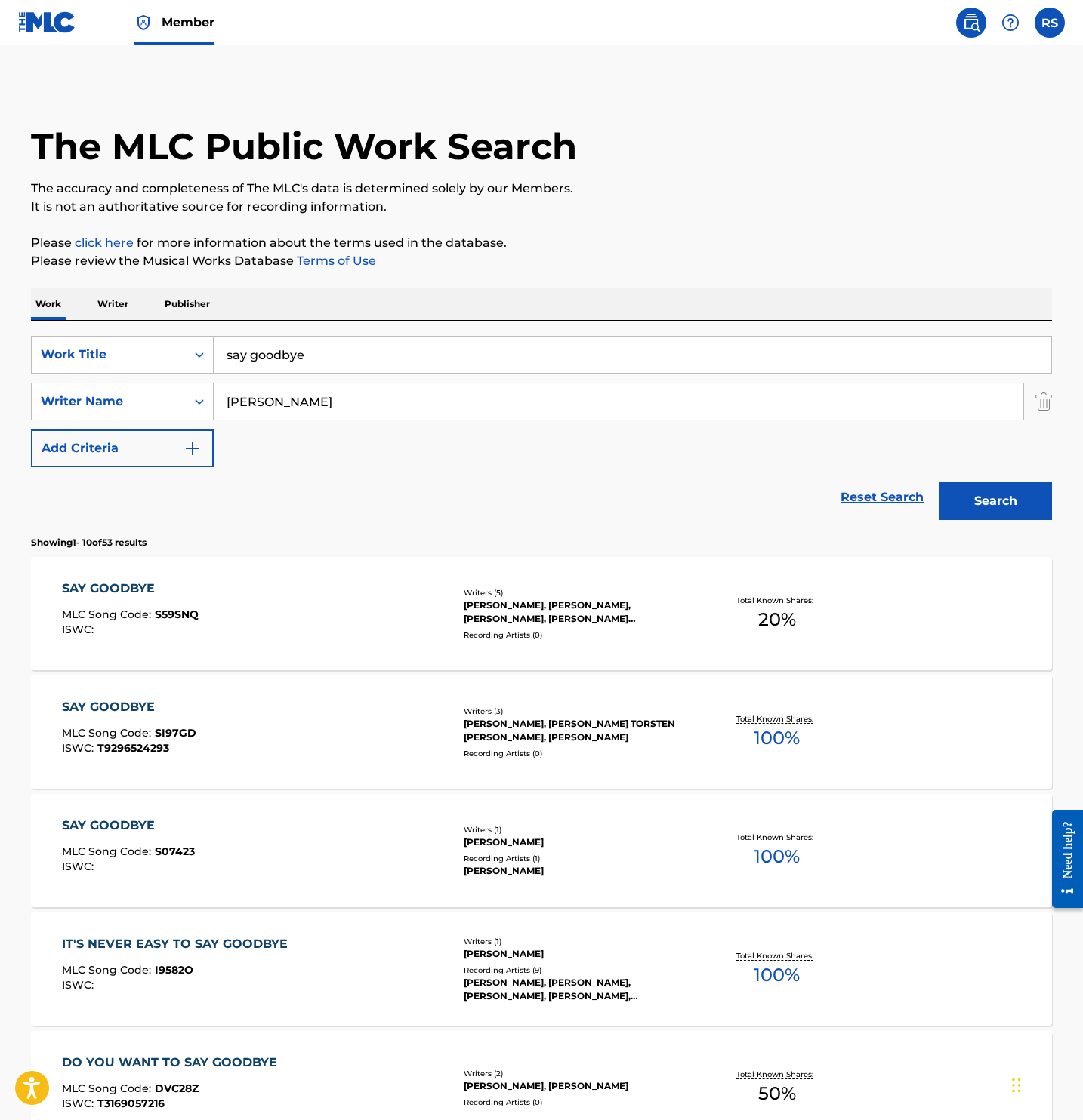
click at [300, 625] on div "SAY GOODBYE MLC Song Code : S59SNQ ISWC :" at bounding box center [255, 613] width 388 height 68
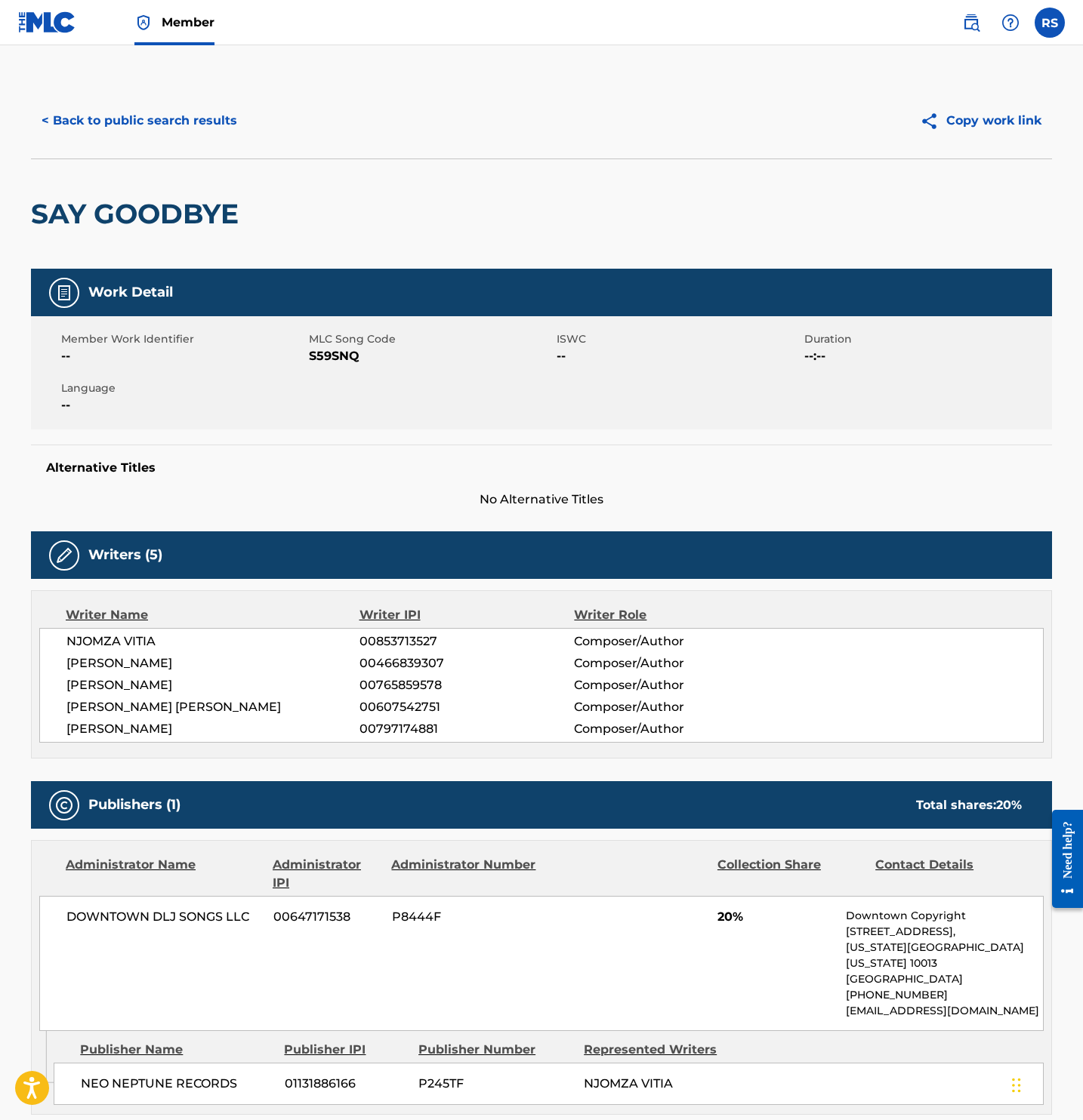
click at [237, 209] on h2 "SAY GOODBYE" at bounding box center [138, 214] width 215 height 34
drag, startPoint x: 250, startPoint y: 215, endPoint x: 115, endPoint y: 205, distance: 135.4
click at [112, 205] on div "SAY GOODBYE" at bounding box center [541, 214] width 1021 height 110
click at [160, 139] on button "< Back to public search results" at bounding box center [139, 120] width 217 height 37
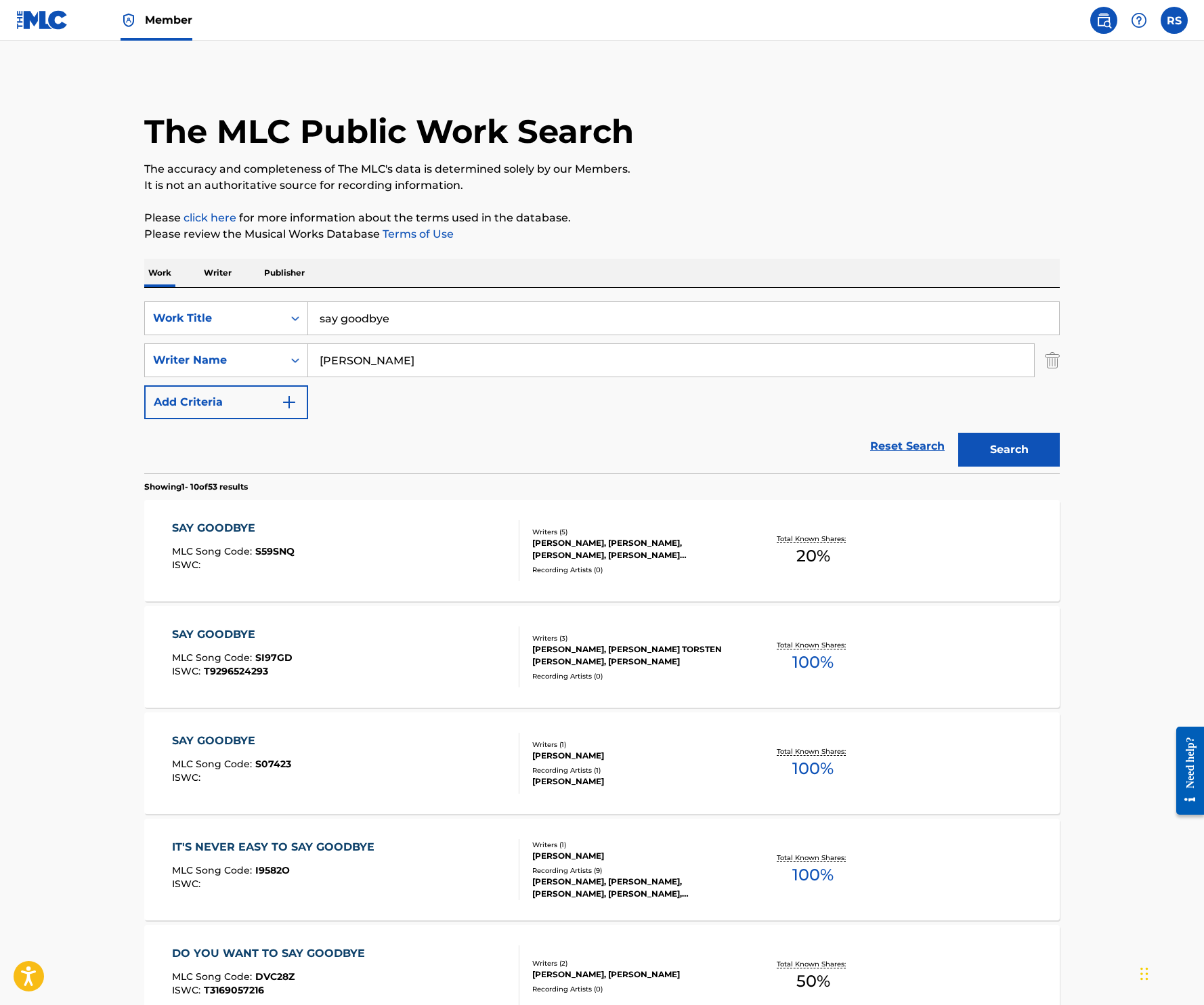
click at [30, 16] on img at bounding box center [42, 20] width 52 height 20
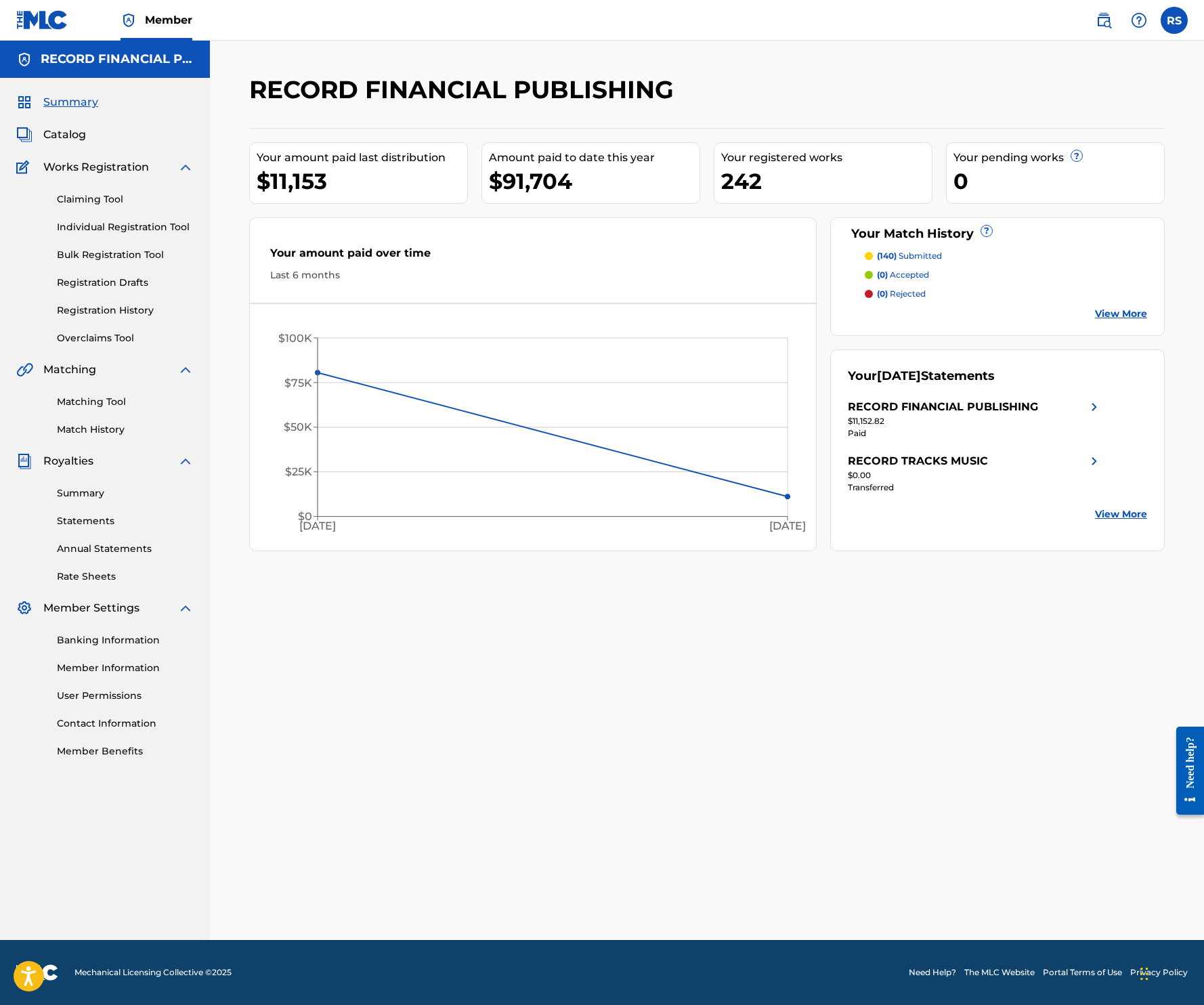
click at [115, 193] on link "Claiming Tool" at bounding box center [125, 200] width 137 height 14
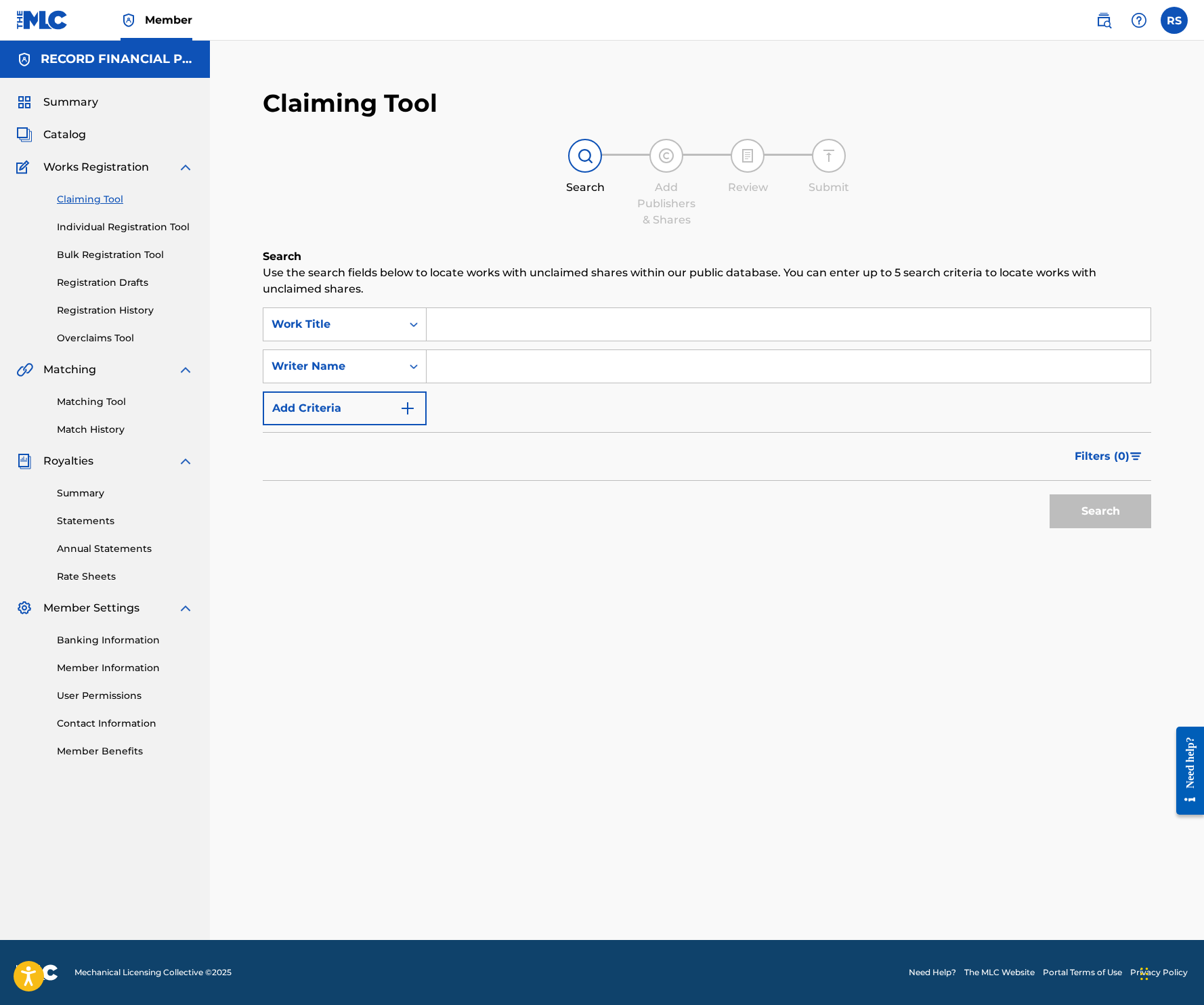
click at [464, 317] on input "Search Form" at bounding box center [788, 324] width 724 height 33
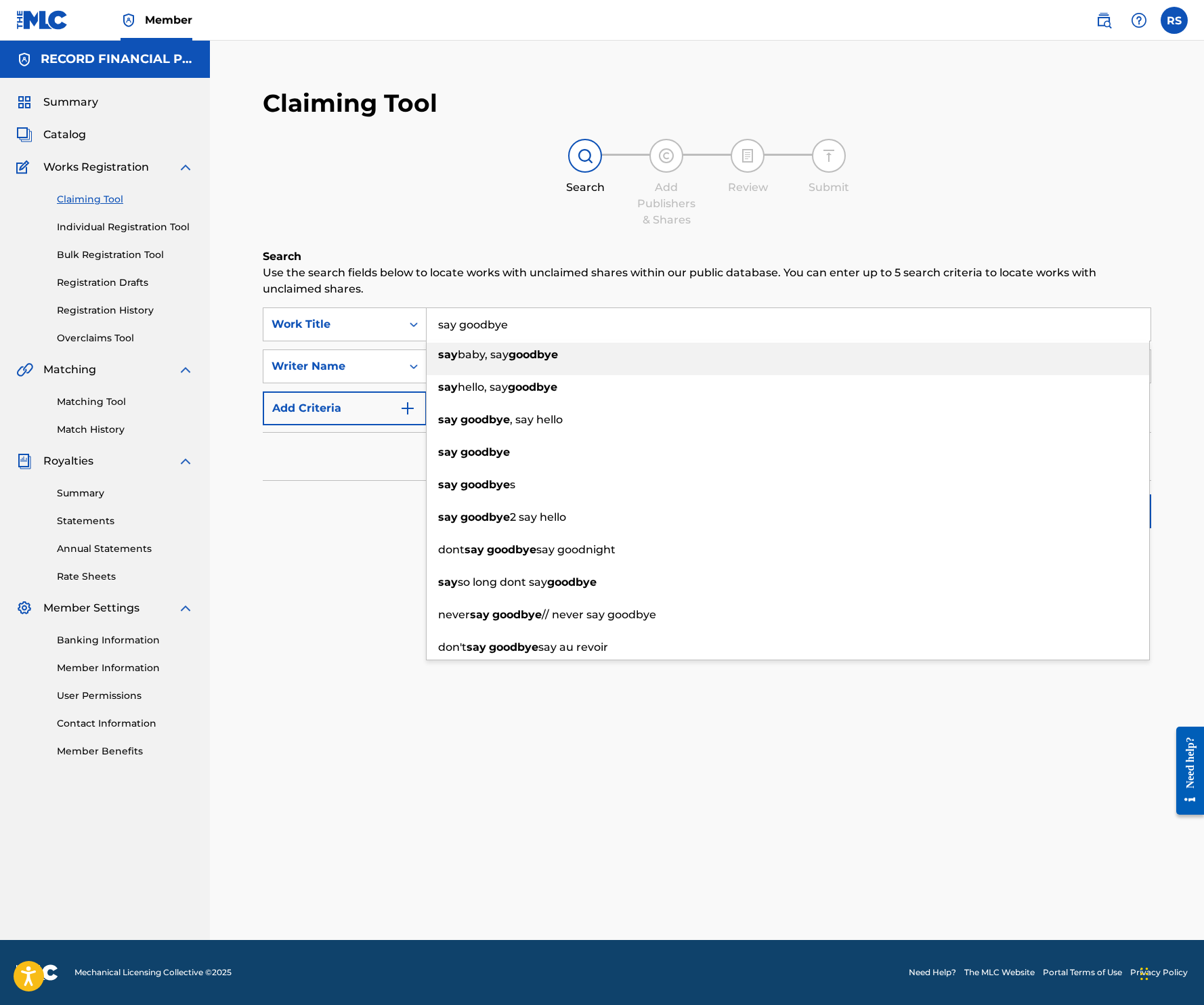
type input "say goodbye"
click at [436, 241] on div "Claiming Tool Search Add Publishers & Shares Review Submit Search Use the searc…" at bounding box center [707, 345] width 915 height 542
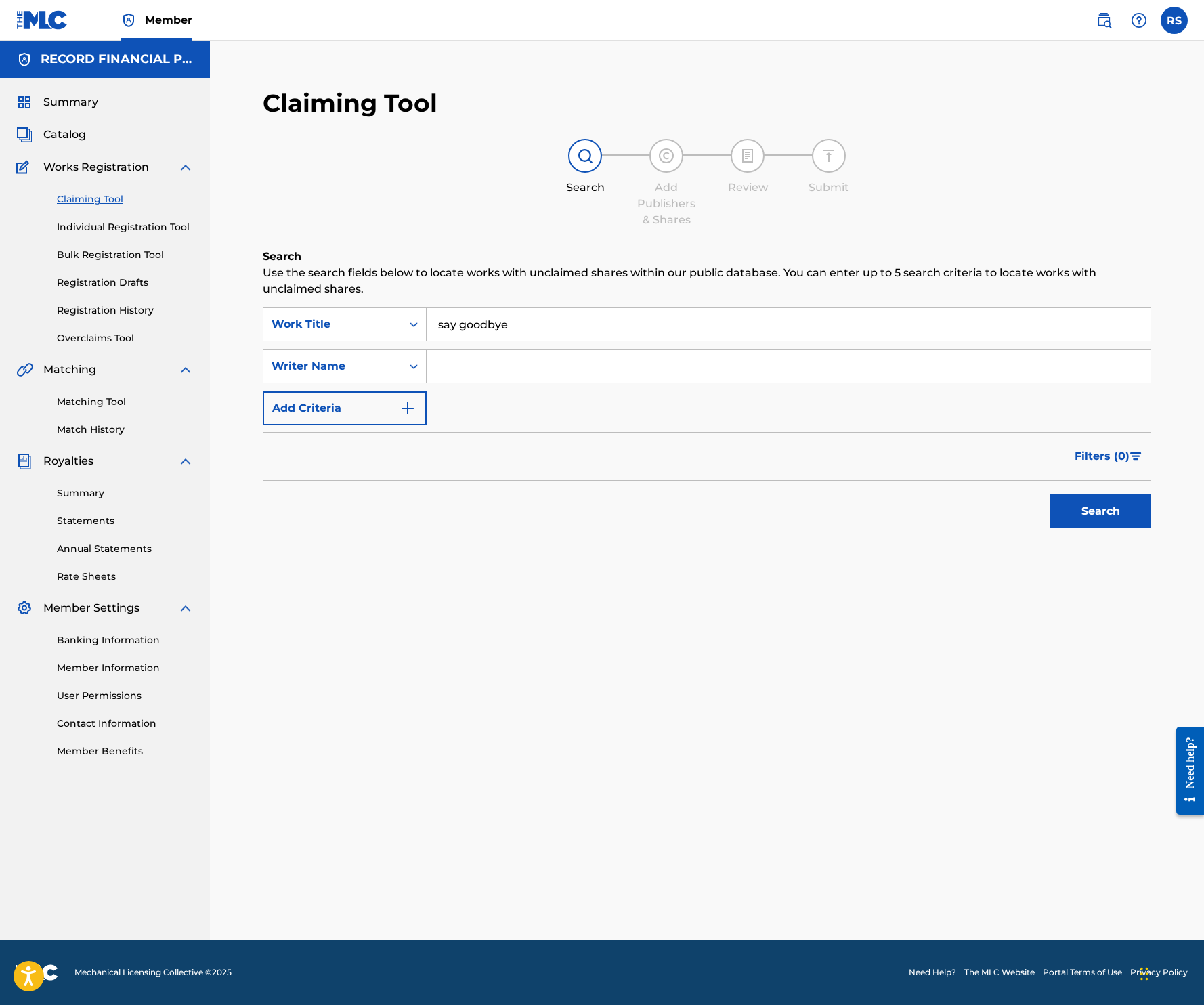
click at [506, 366] on input "Search Form" at bounding box center [788, 366] width 724 height 33
type input "sonny"
click at [971, 494] on button "Search" at bounding box center [1100, 511] width 102 height 34
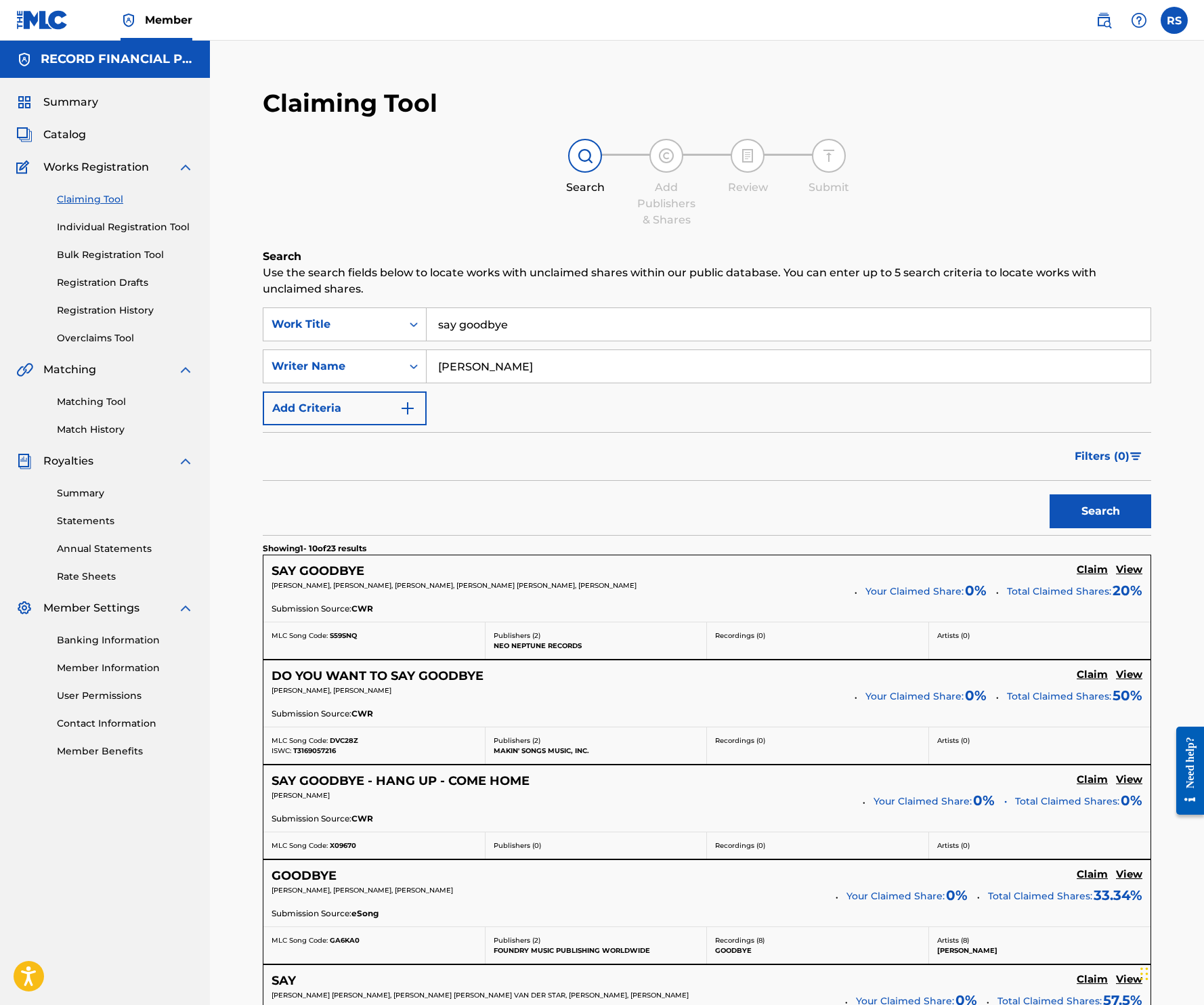
click at [335, 570] on h5 "SAY GOODBYE" at bounding box center [318, 571] width 93 height 15
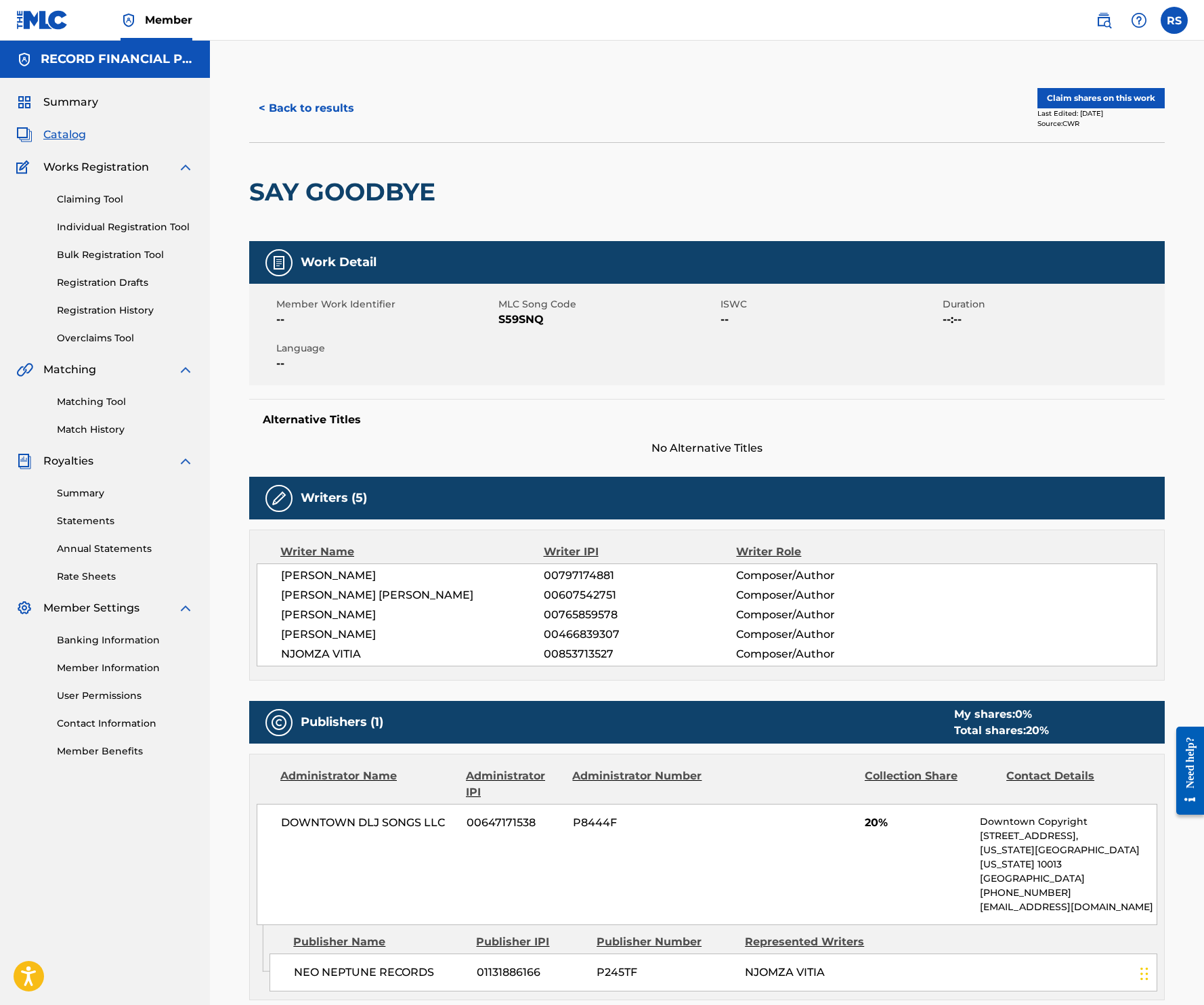
click at [971, 98] on button "Claim shares on this work" at bounding box center [1101, 98] width 127 height 20
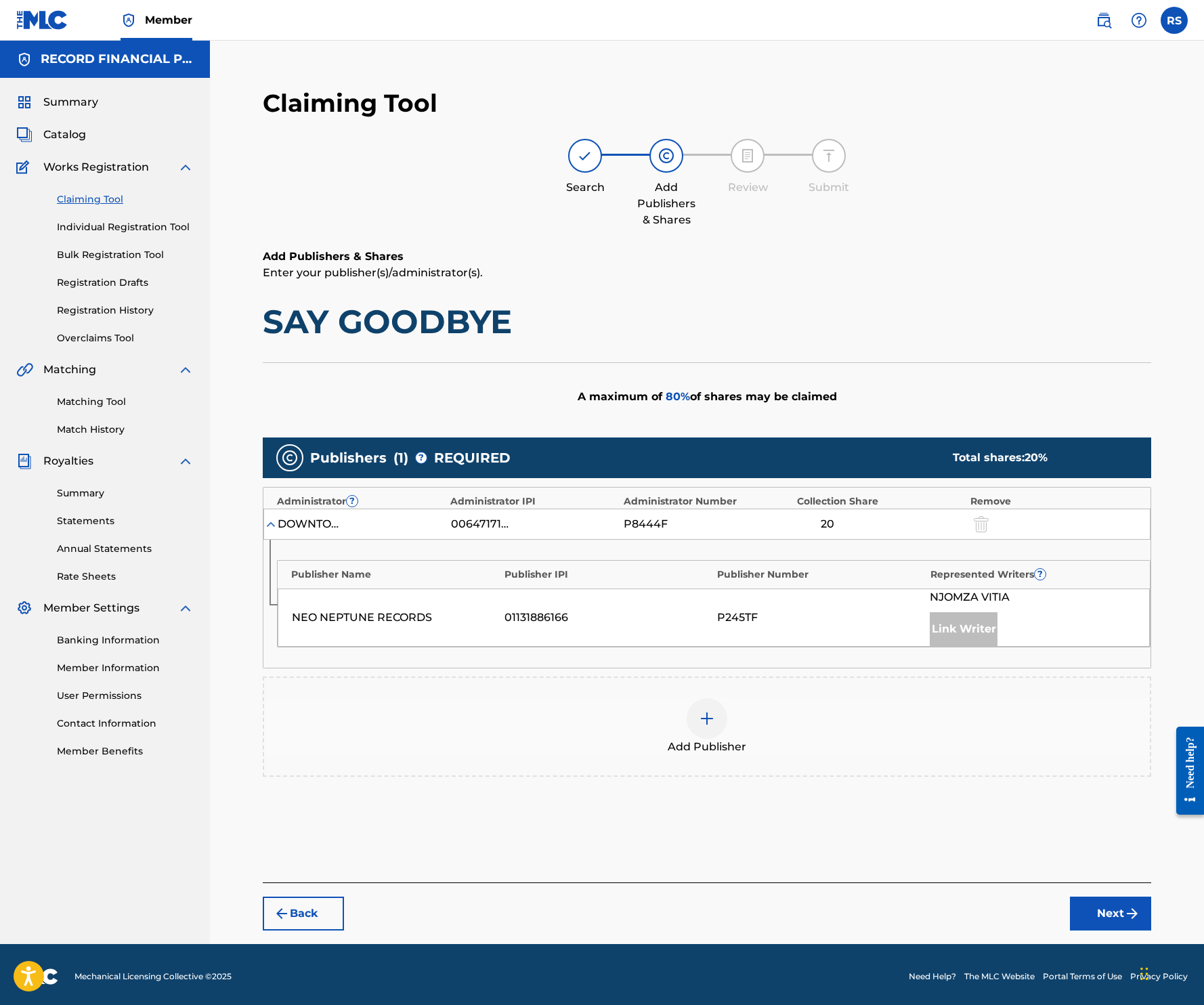
click at [715, 727] on img at bounding box center [707, 718] width 16 height 16
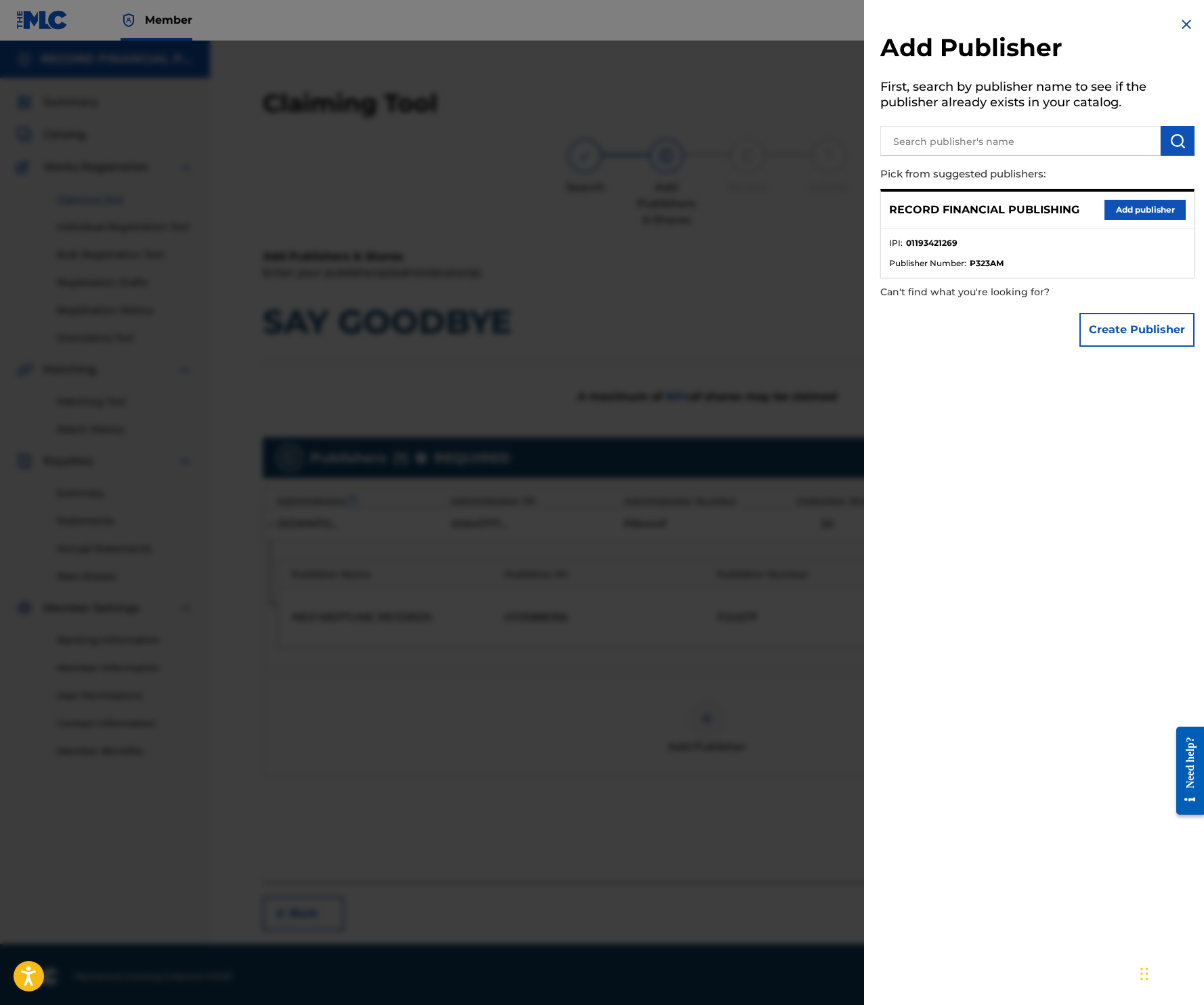
click at [971, 209] on button "Add publisher" at bounding box center [1145, 209] width 82 height 20
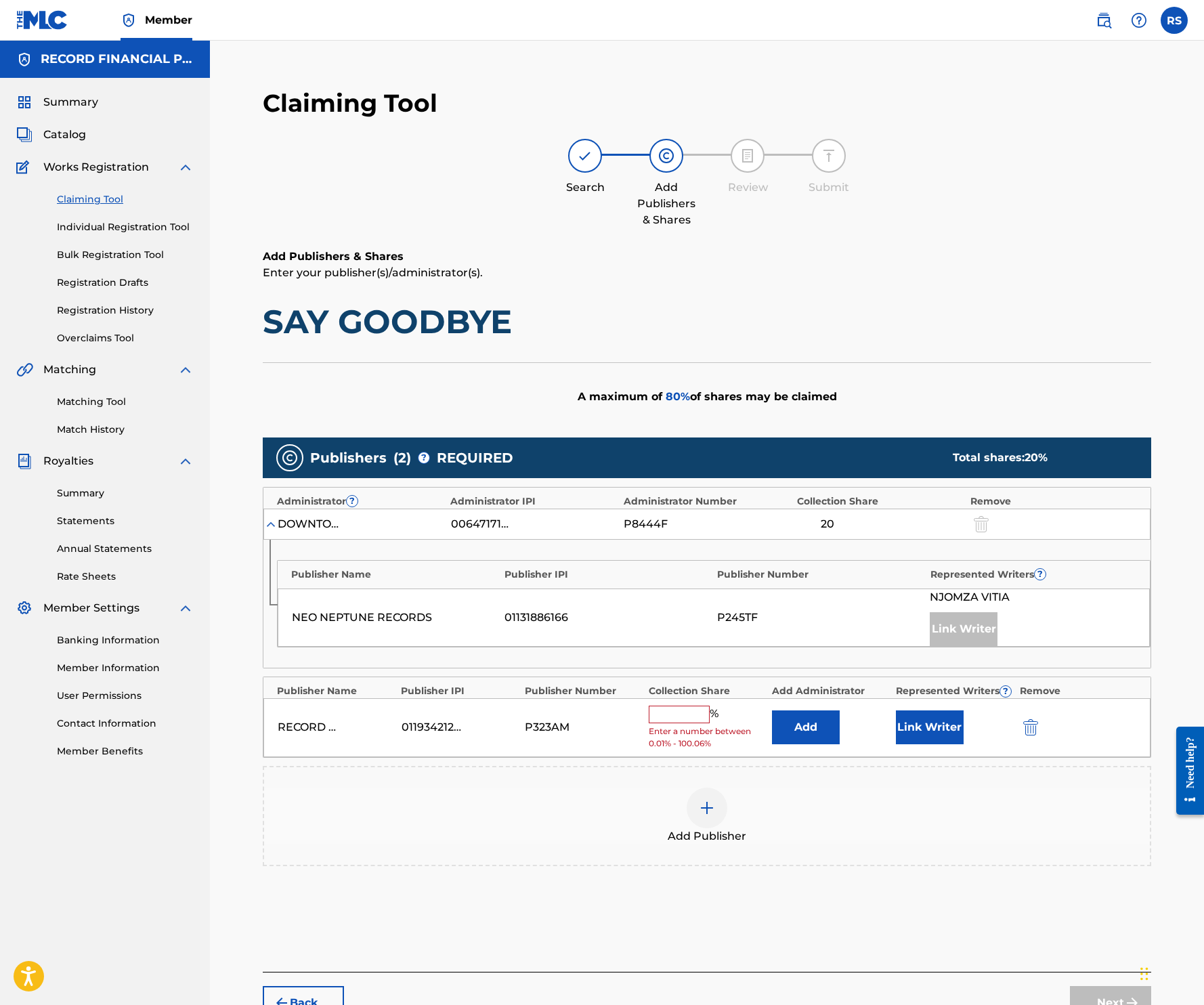
click at [663, 720] on input "text" at bounding box center [679, 715] width 61 height 18
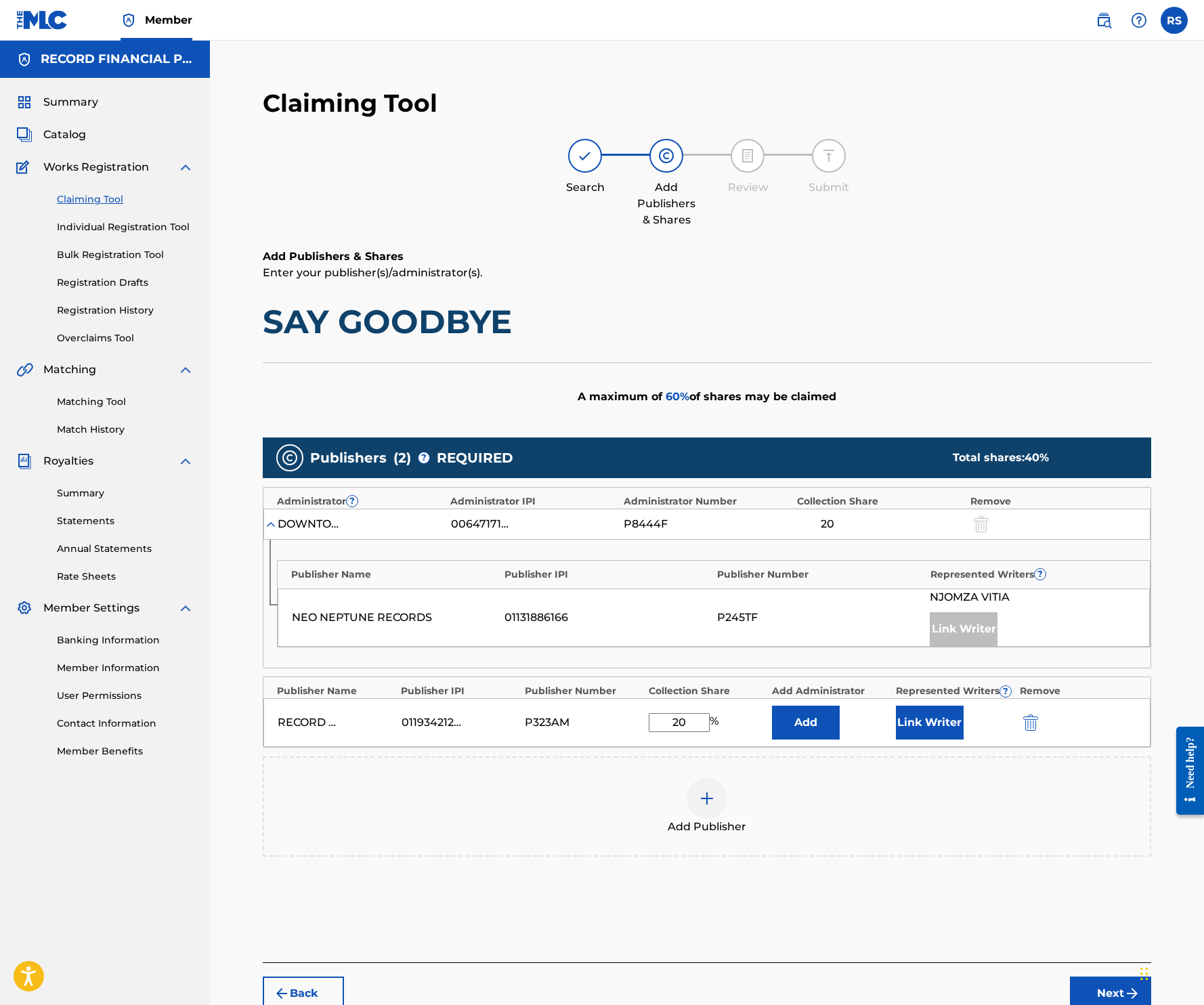
type input "20"
click at [935, 726] on button "Link Writer" at bounding box center [930, 723] width 68 height 34
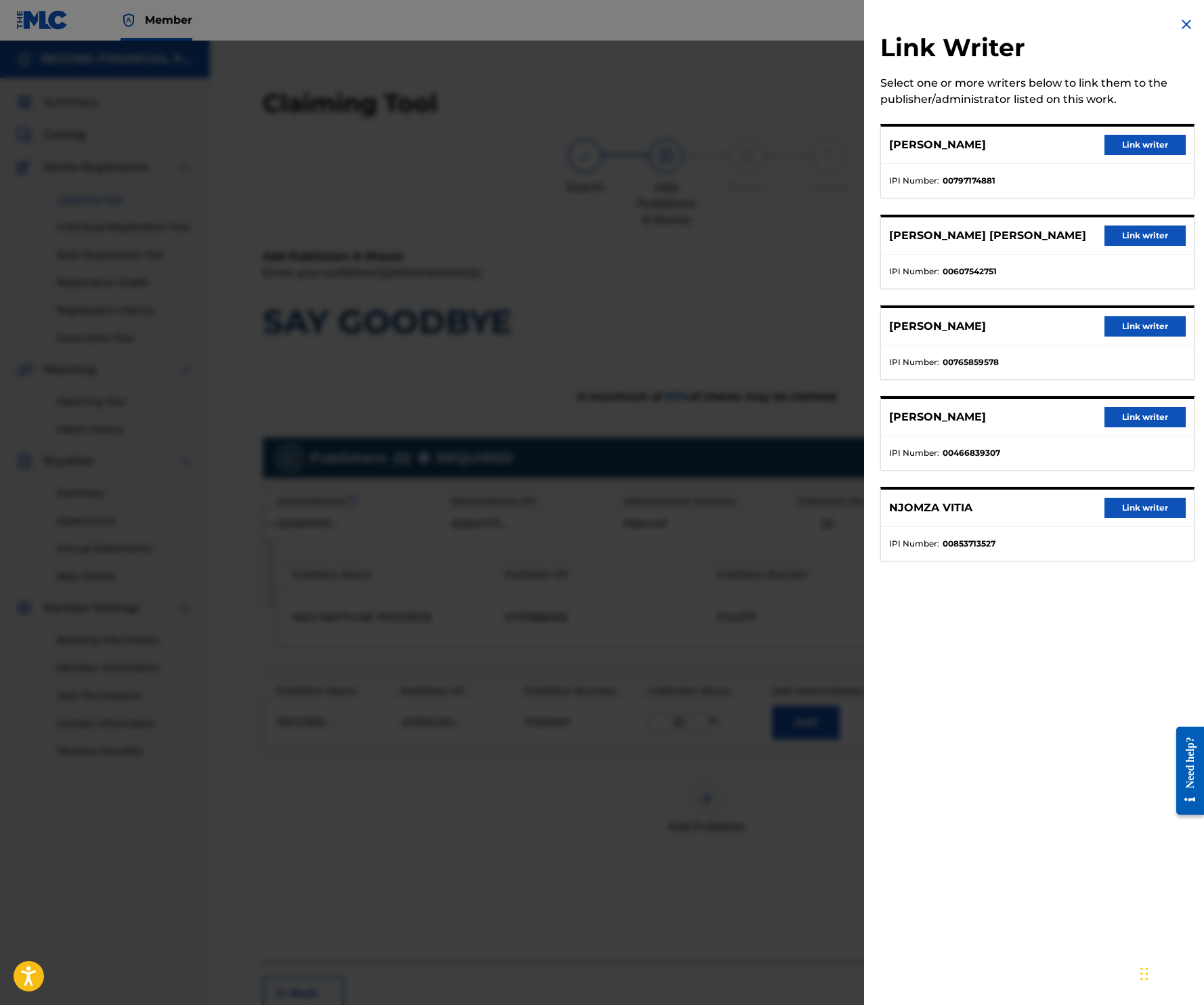
click at [971, 151] on button "Link writer" at bounding box center [1145, 145] width 82 height 20
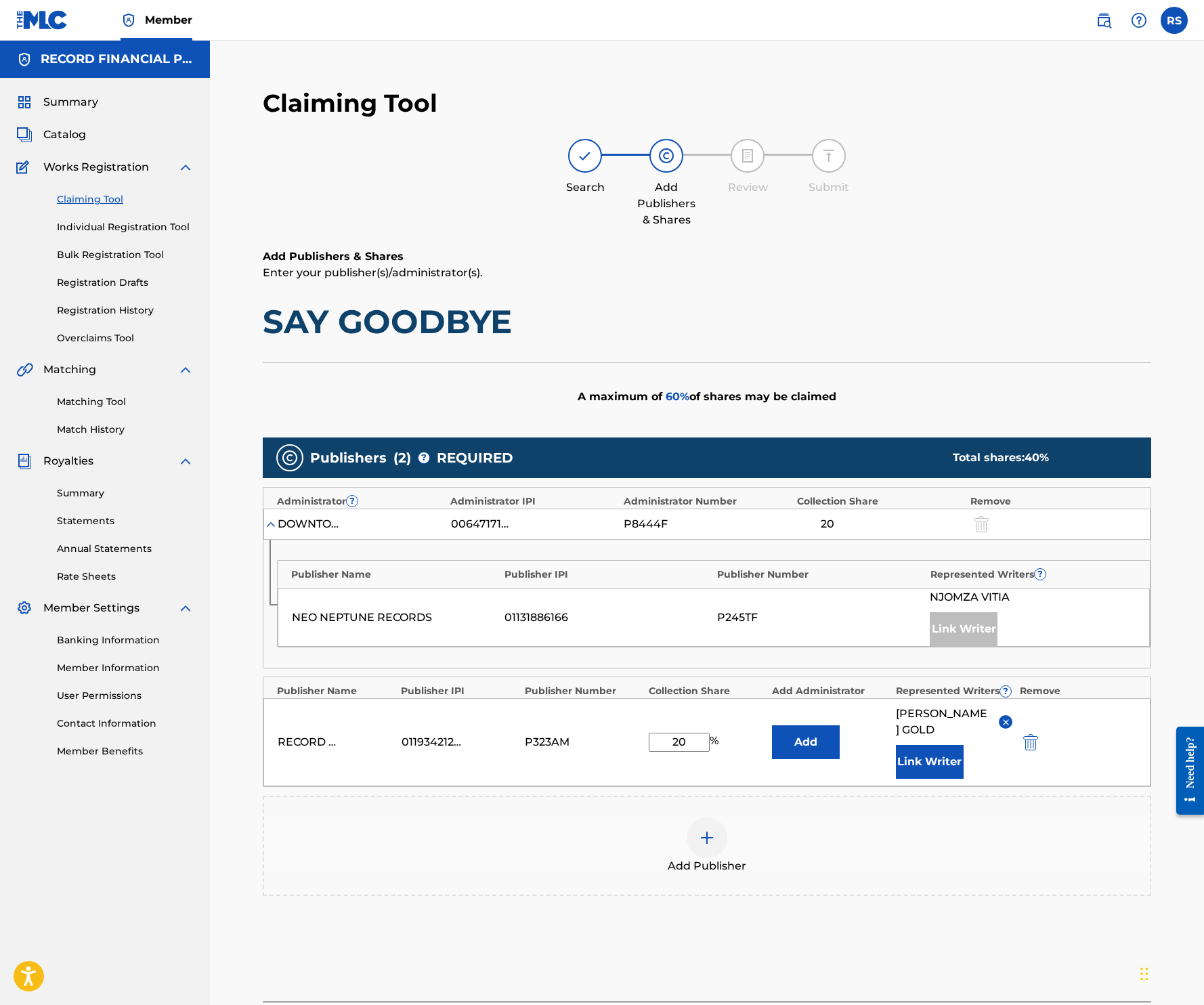
scroll to position [117, 0]
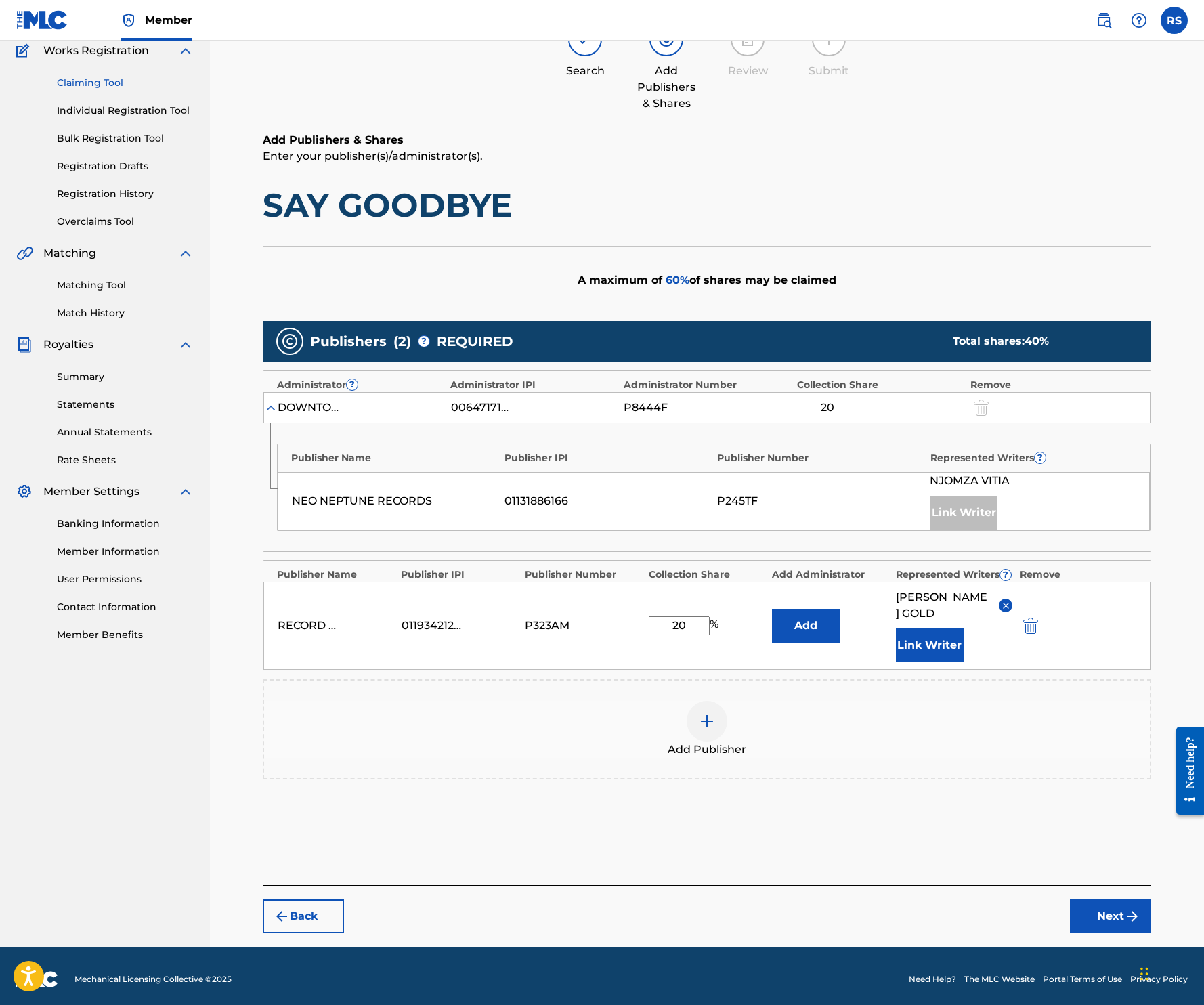
click at [971, 919] on button "Next" at bounding box center [1110, 916] width 82 height 34
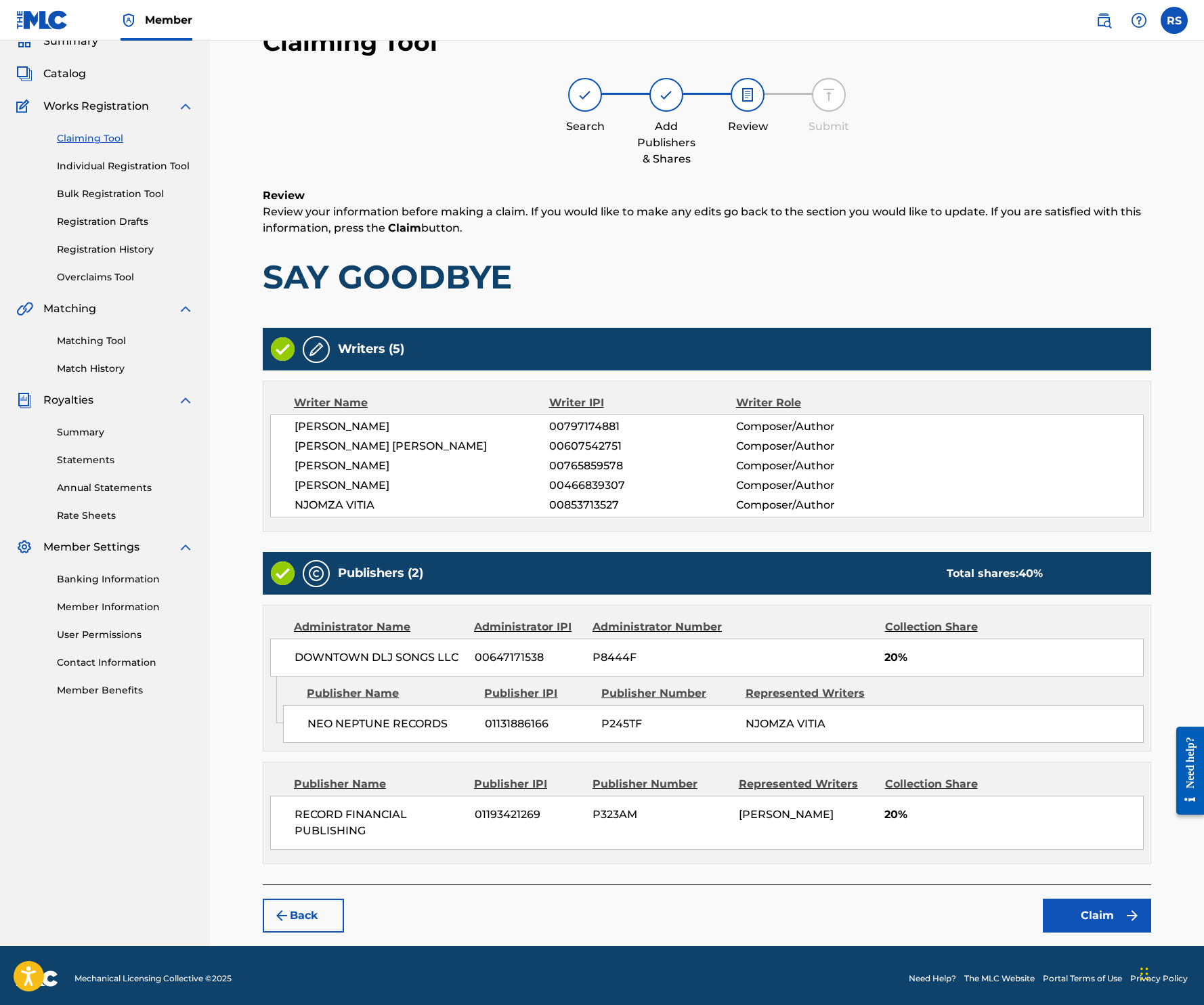
scroll to position [76, 0]
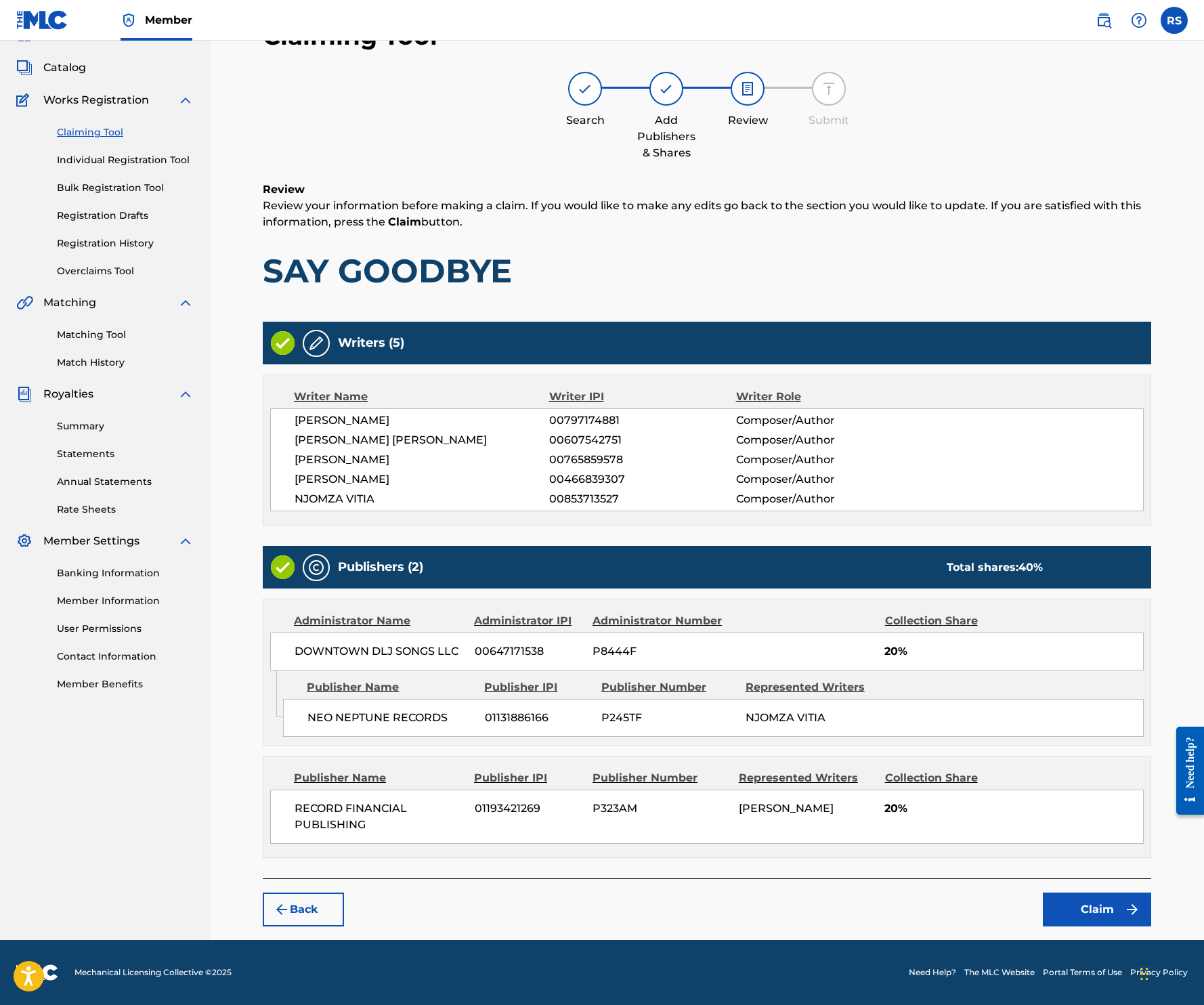
click at [971, 905] on button "Claim" at bounding box center [1097, 909] width 109 height 34
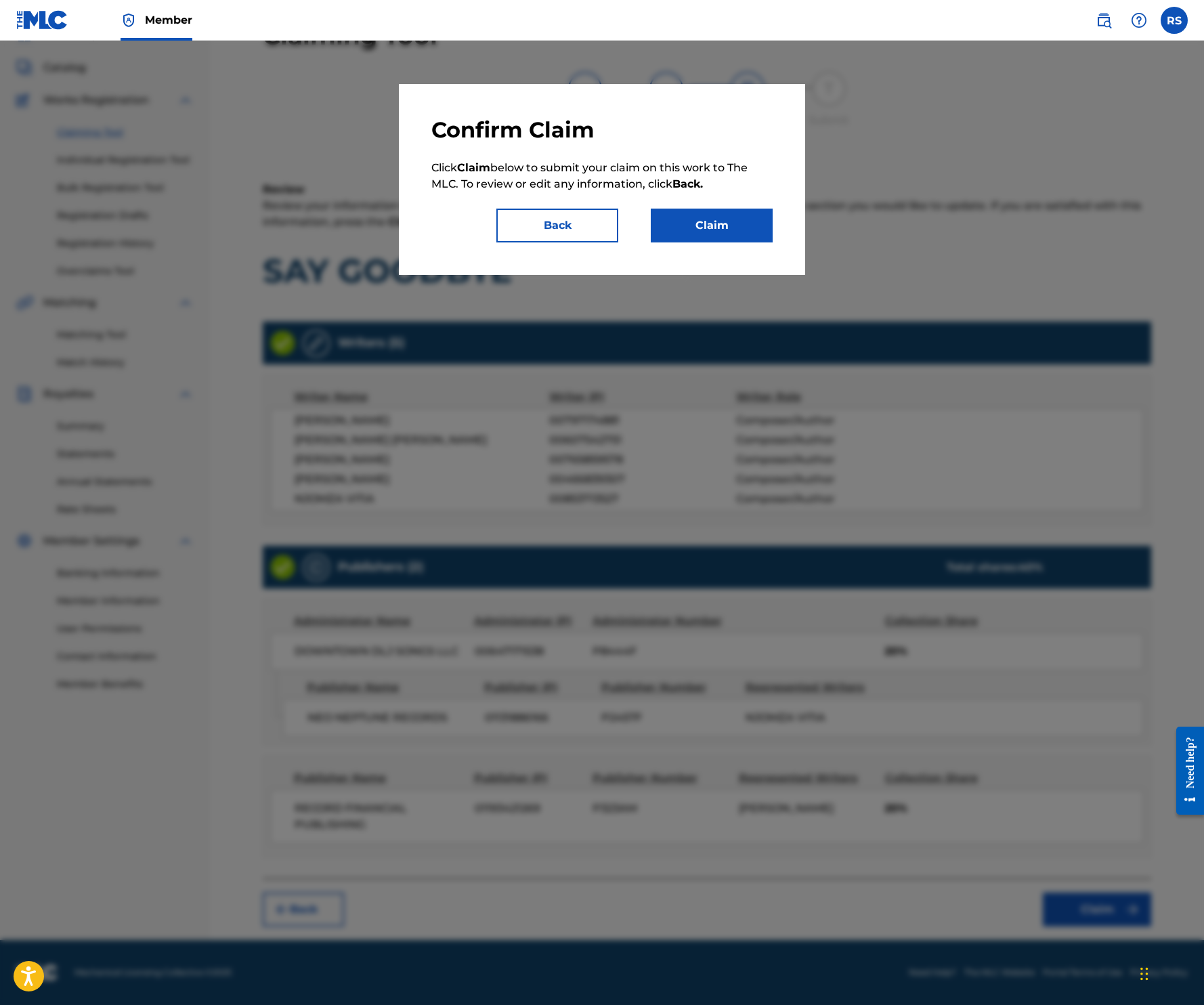
click at [713, 219] on button "Claim" at bounding box center [712, 225] width 122 height 34
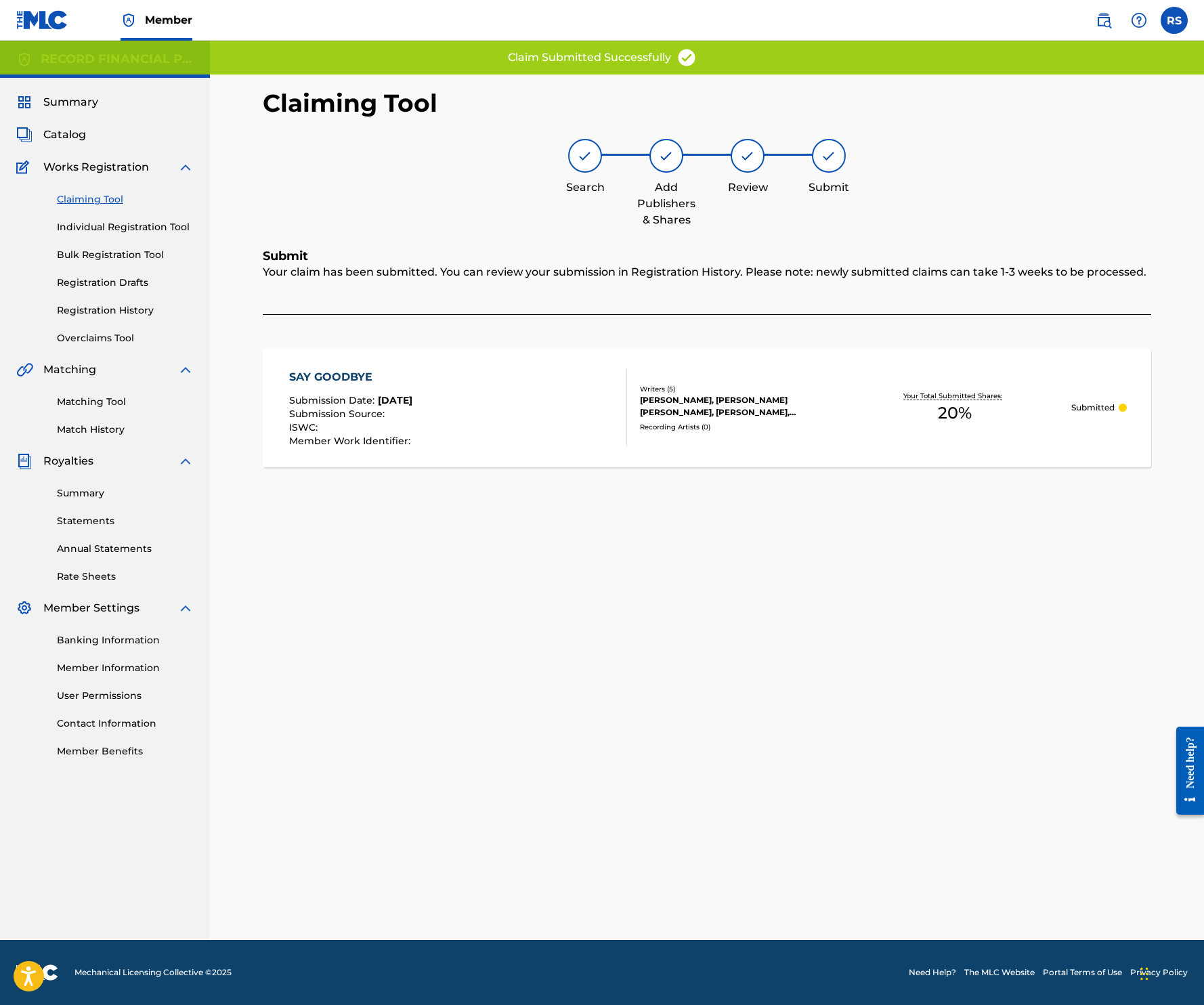
scroll to position [0, 0]
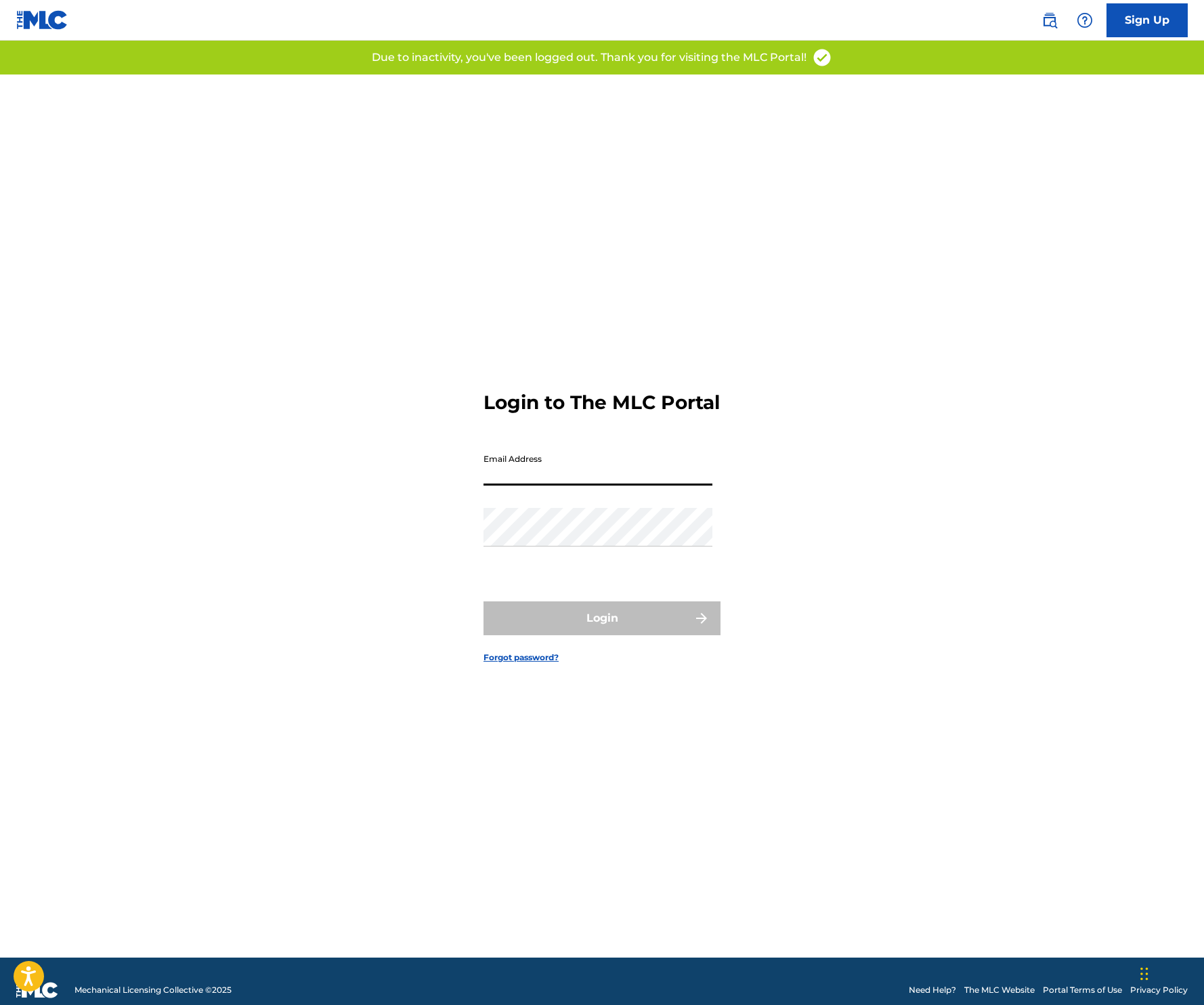
click at [619, 475] on input "Email Address" at bounding box center [598, 466] width 229 height 38
click at [608, 484] on input "Email Address" at bounding box center [598, 466] width 229 height 38
type input "[EMAIL_ADDRESS][DOMAIN_NAME]"
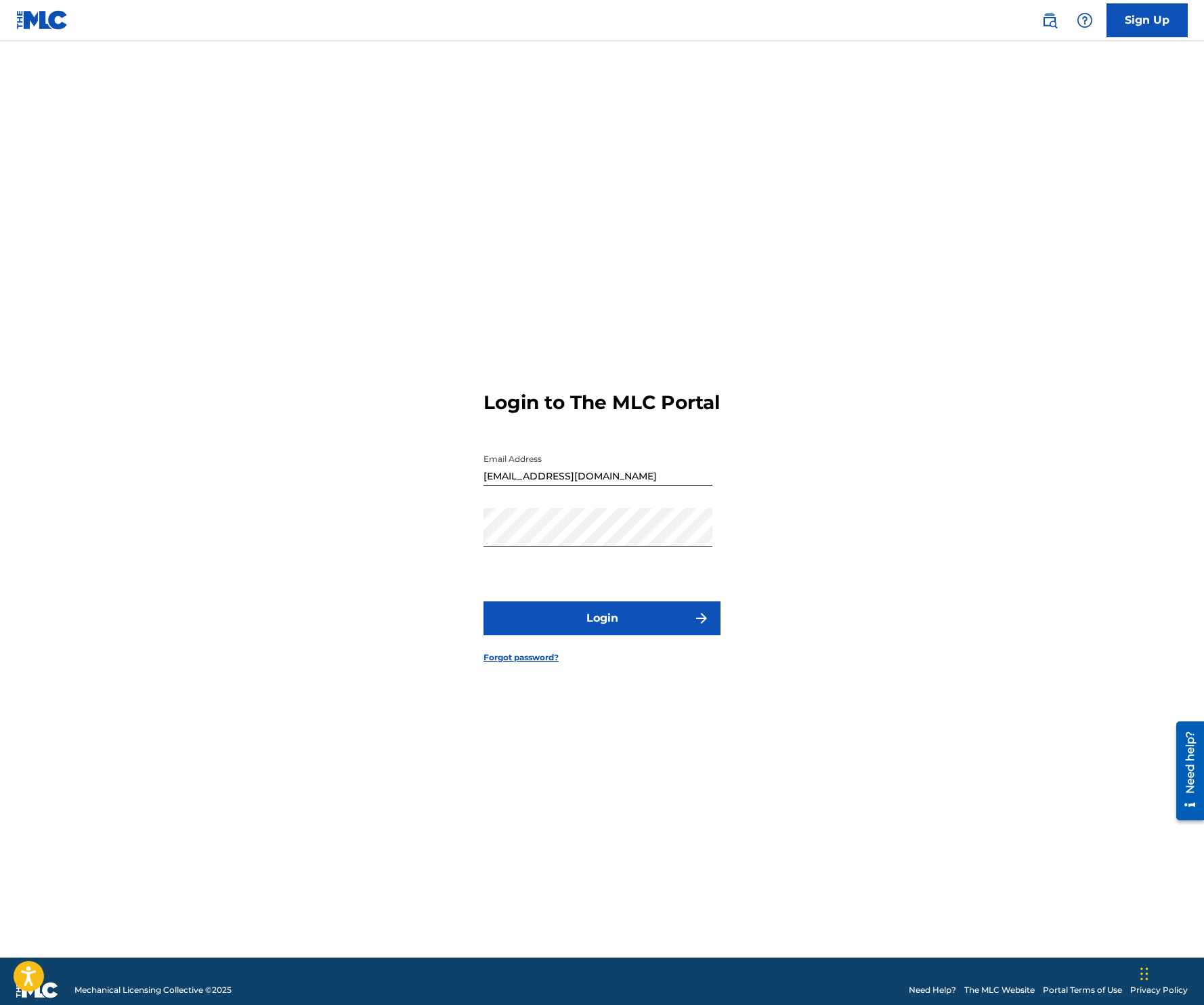
click at [613, 626] on button "Login" at bounding box center [602, 618] width 237 height 34
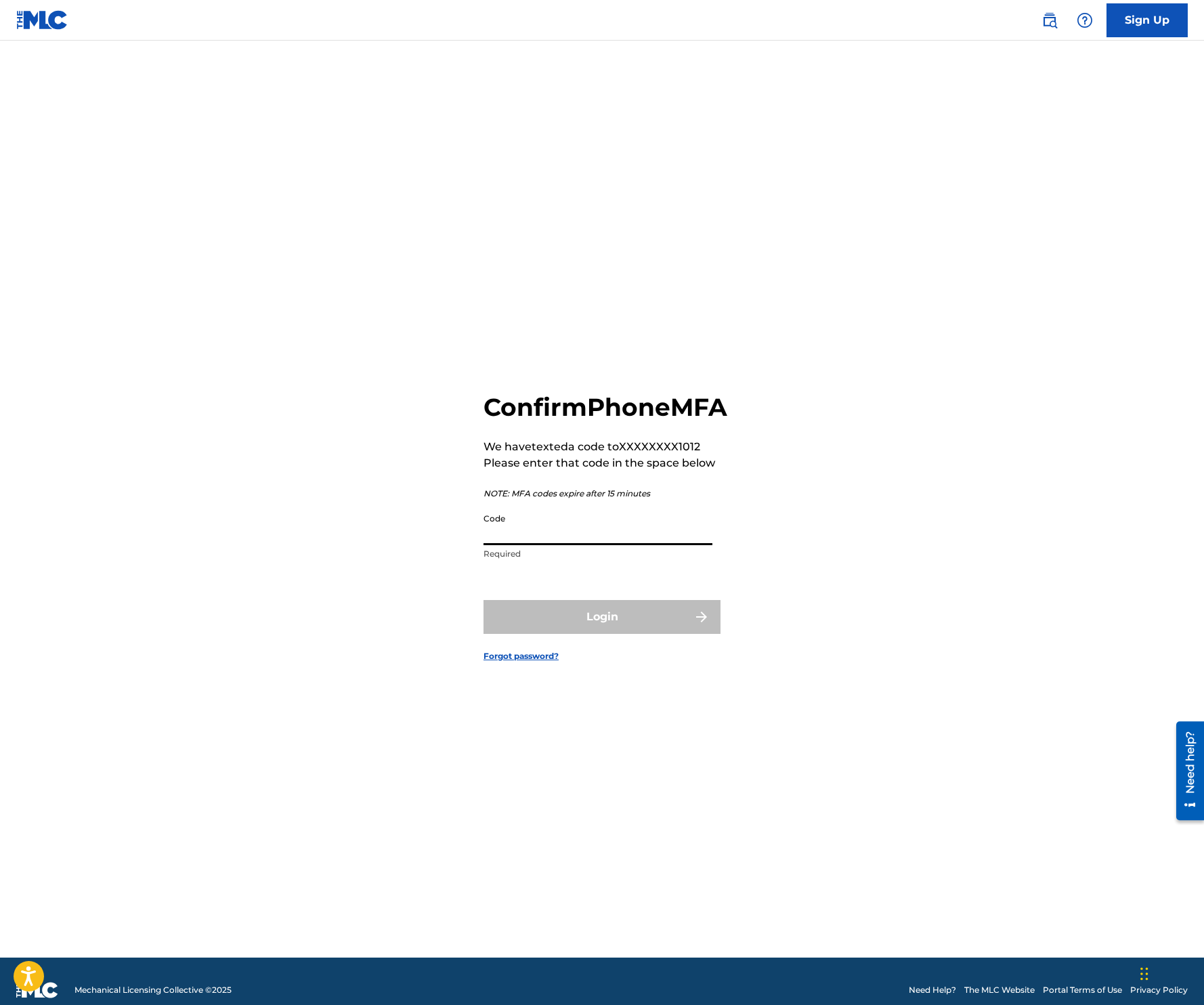
click at [547, 545] on input "Code" at bounding box center [598, 526] width 229 height 38
type input "162000"
click at [484, 600] on button "Login" at bounding box center [602, 616] width 237 height 34
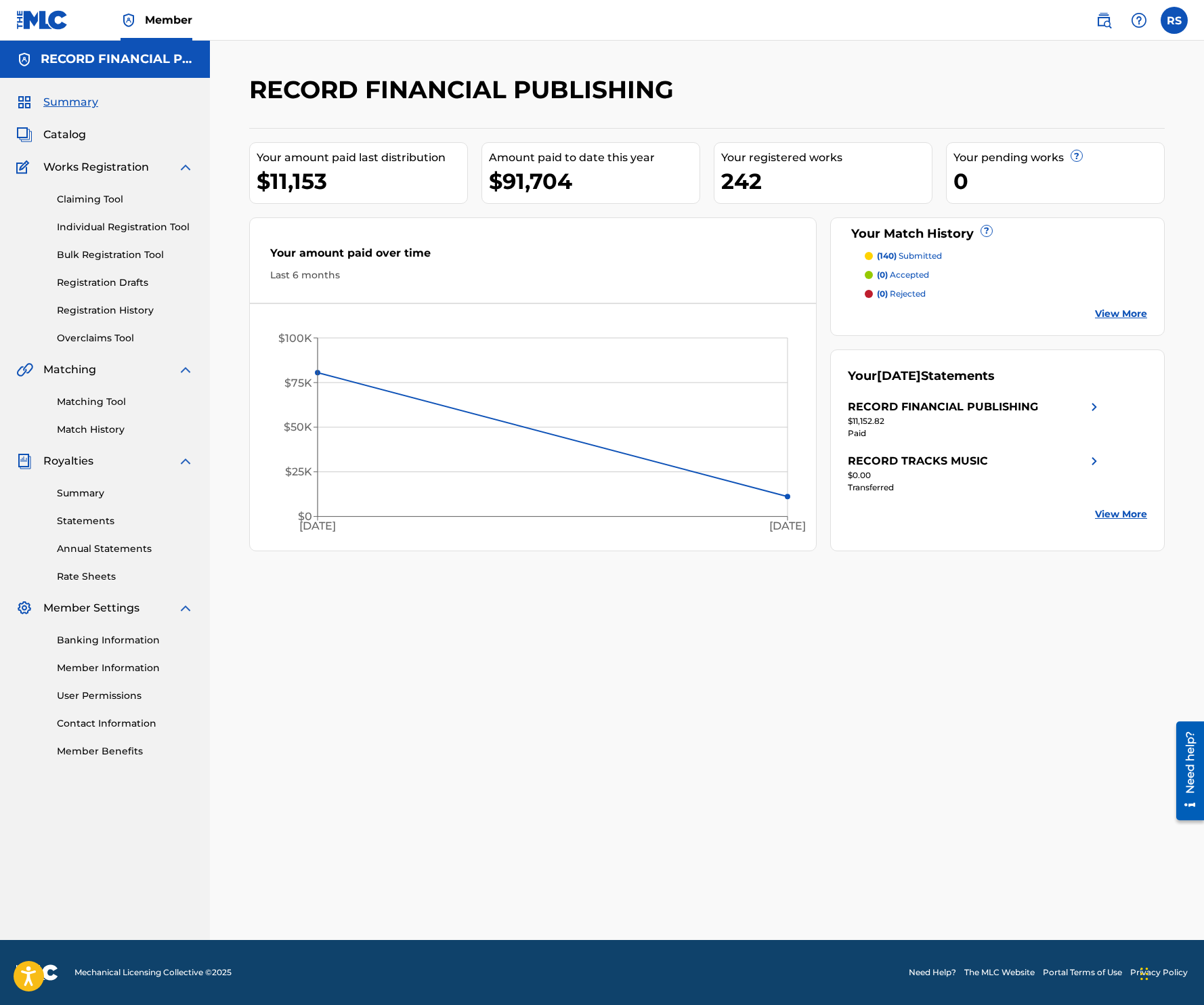
click at [81, 220] on link "Individual Registration Tool" at bounding box center [125, 227] width 137 height 14
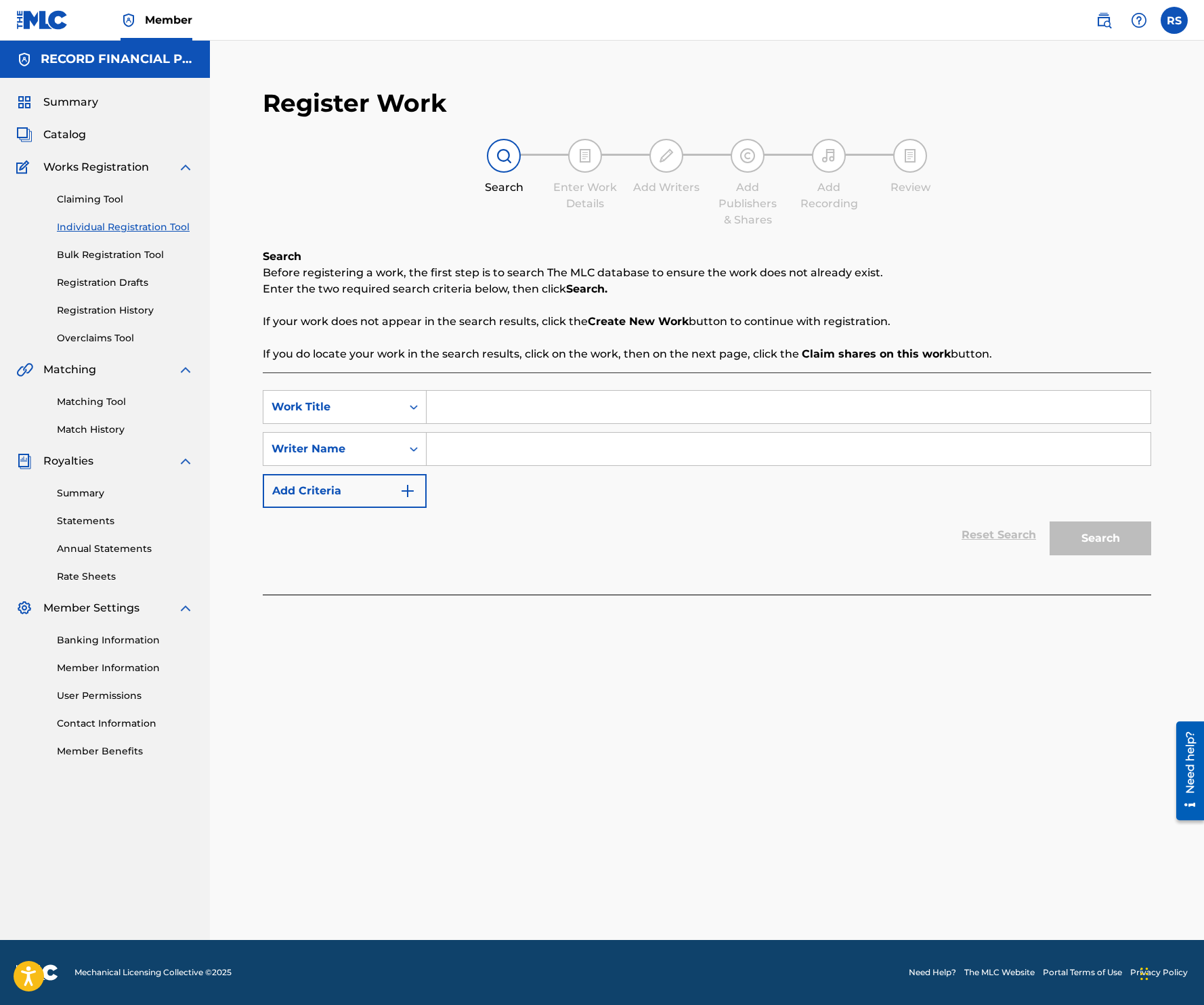
click at [470, 414] on input "Search Form" at bounding box center [788, 407] width 724 height 33
type input "We Don't Give A Fuck"
click at [449, 466] on div "Search Form" at bounding box center [789, 449] width 724 height 34
click at [454, 459] on input "Search Form" at bounding box center [788, 449] width 724 height 33
type input "[PERSON_NAME]"
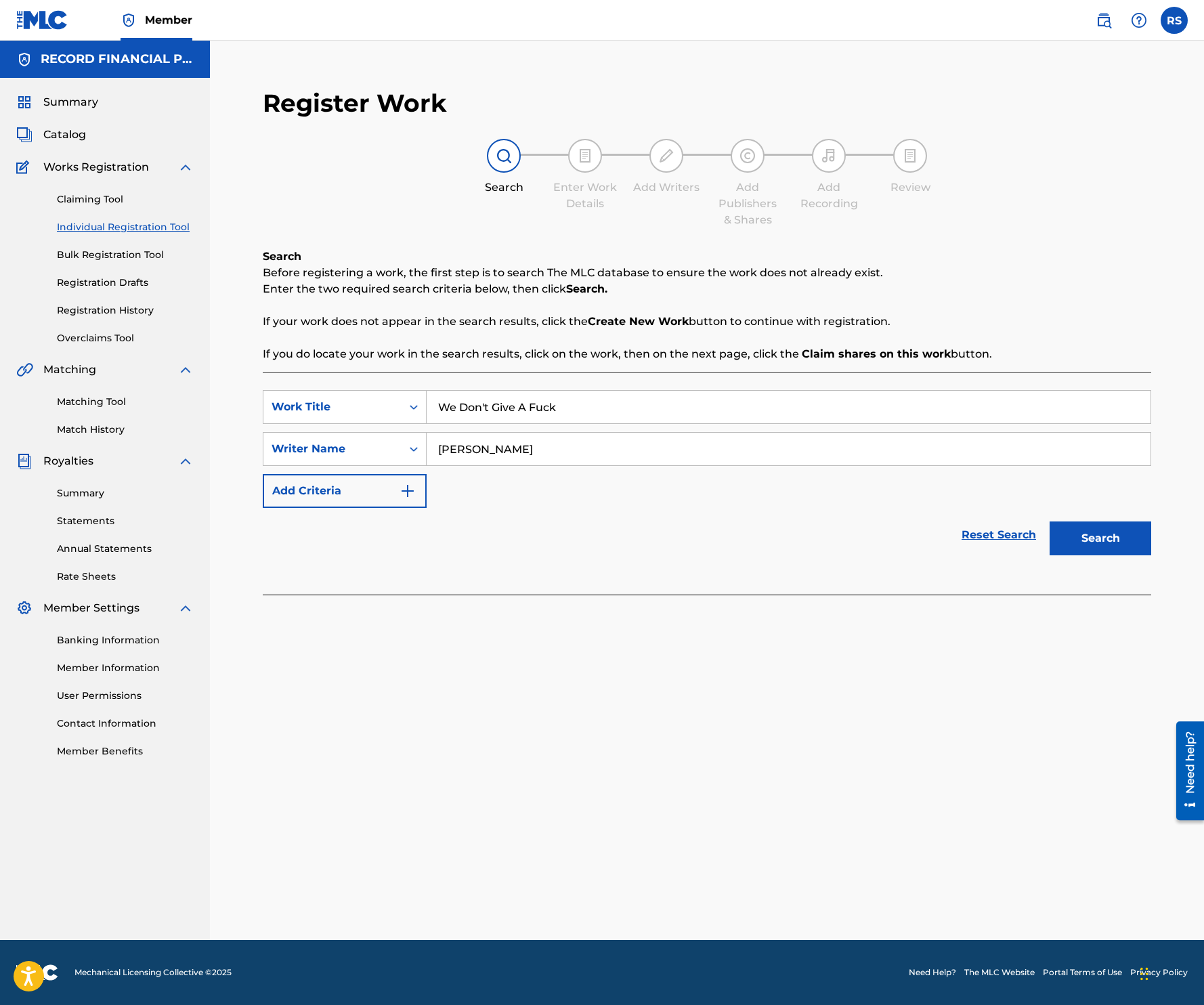
click at [1050, 521] on button "Search" at bounding box center [1100, 538] width 102 height 34
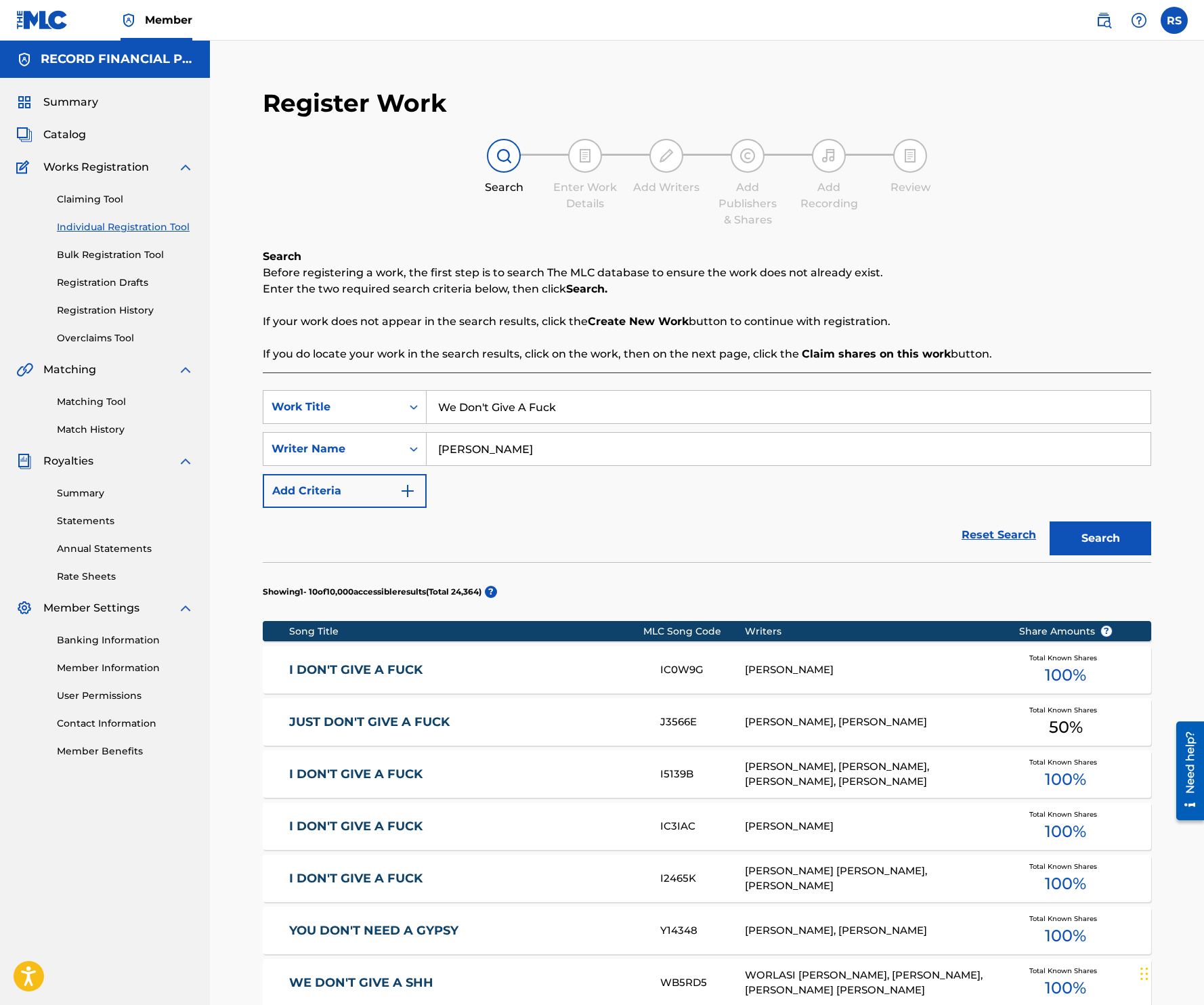
click at [843, 289] on p "Enter the two required search criteria below, then click Search." at bounding box center [707, 289] width 888 height 16
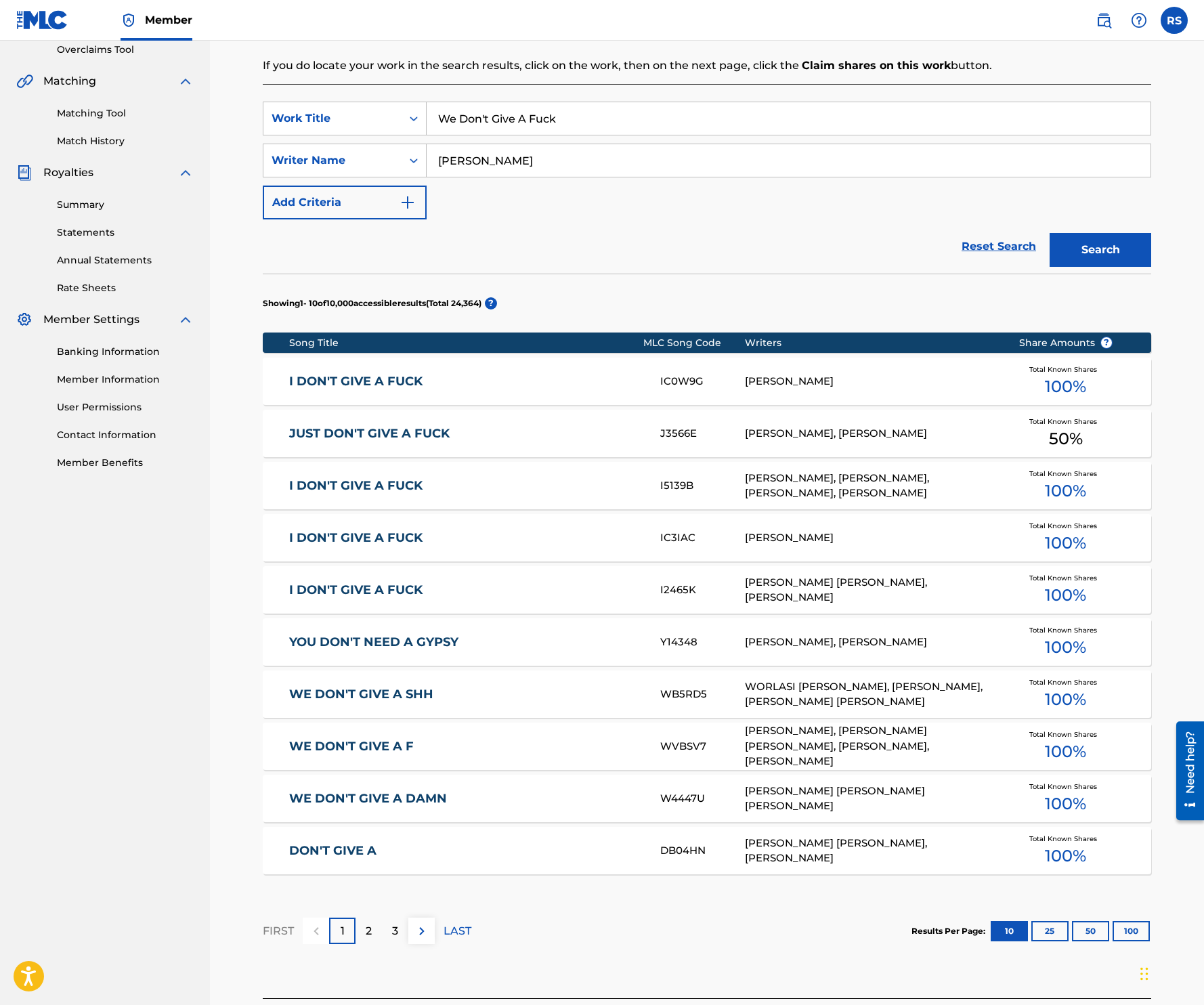
scroll to position [410, 0]
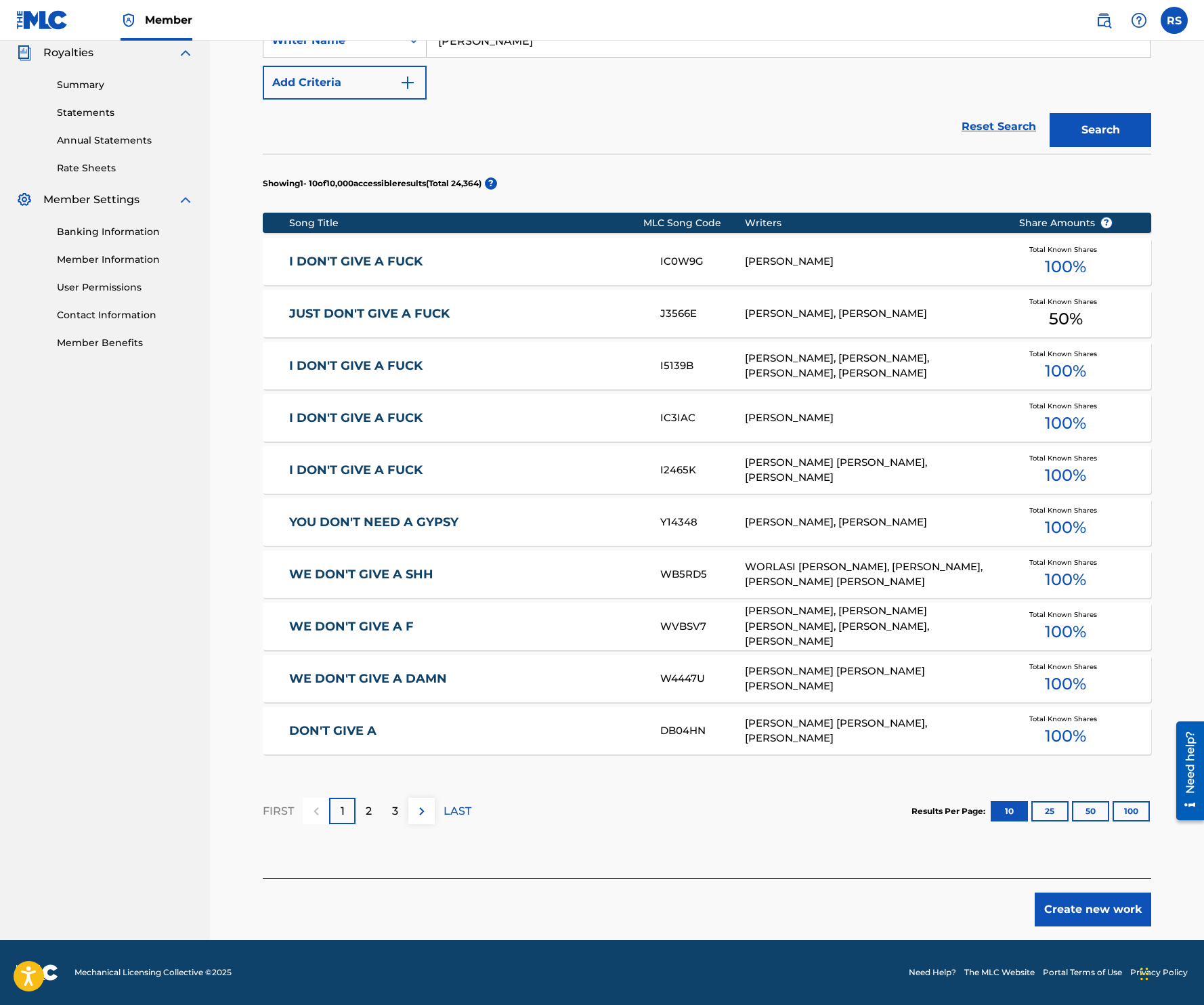
click at [1071, 907] on button "Create new work" at bounding box center [1093, 909] width 117 height 34
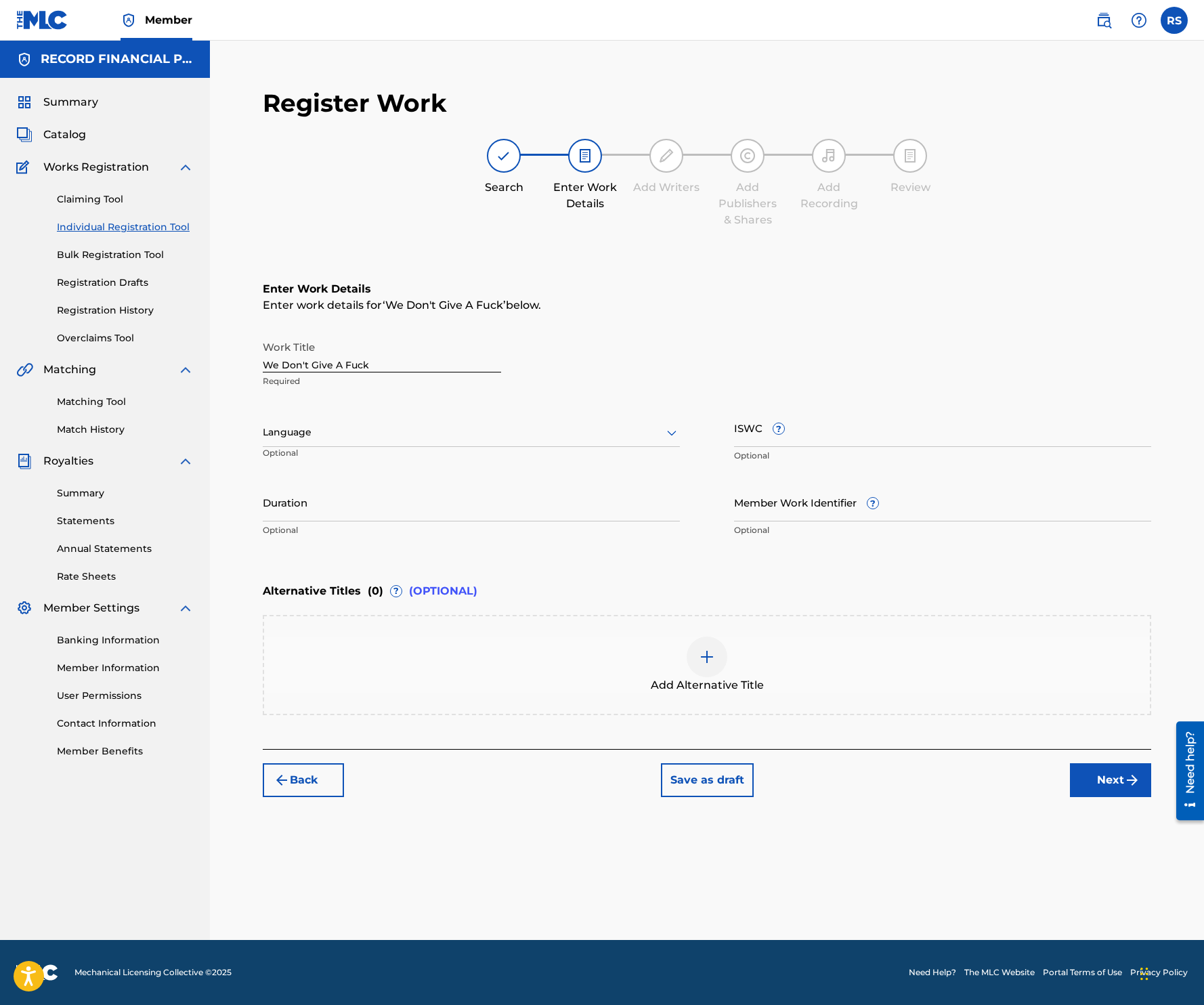
scroll to position [0, 0]
click at [526, 432] on div at bounding box center [472, 432] width 417 height 17
click at [436, 450] on div "English" at bounding box center [471, 462] width 416 height 30
click at [351, 508] on input "Duration" at bounding box center [472, 502] width 417 height 38
type input "3"
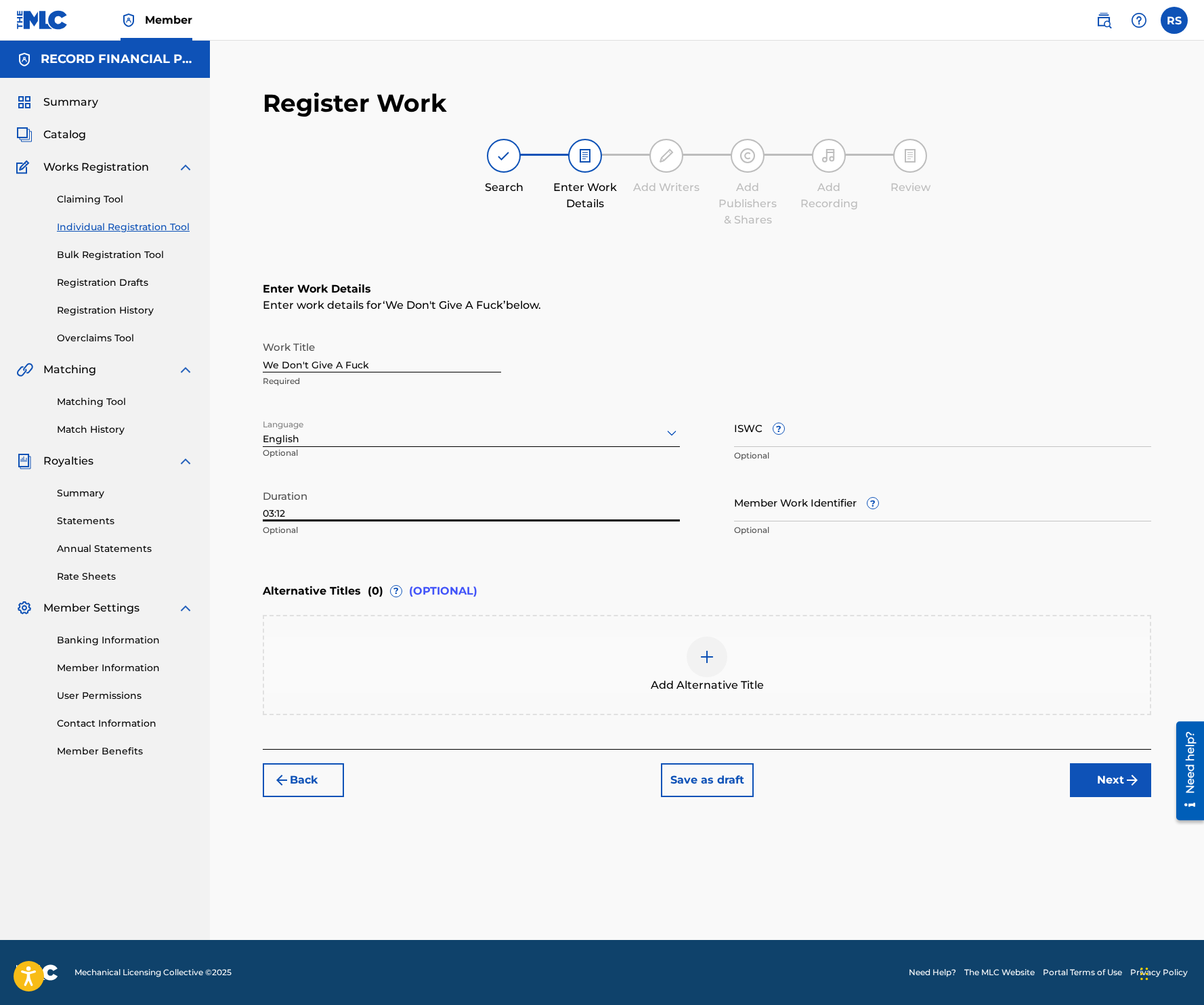
type input "03:12"
click at [696, 649] on div at bounding box center [707, 656] width 41 height 41
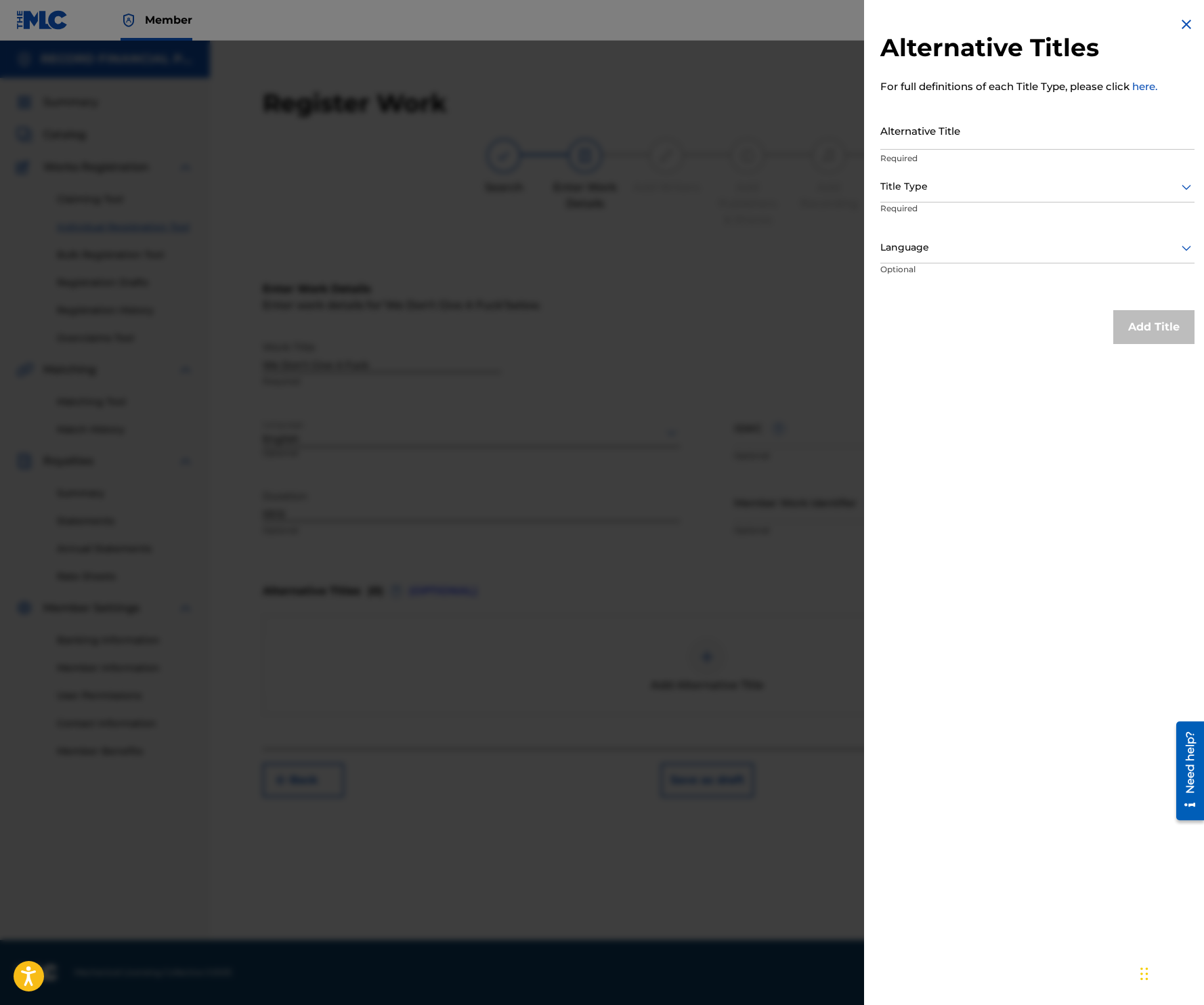
click at [1027, 138] on input "Alternative Title" at bounding box center [1037, 130] width 314 height 38
type input "We Don't Give A F"
click at [1057, 185] on div at bounding box center [1037, 186] width 314 height 17
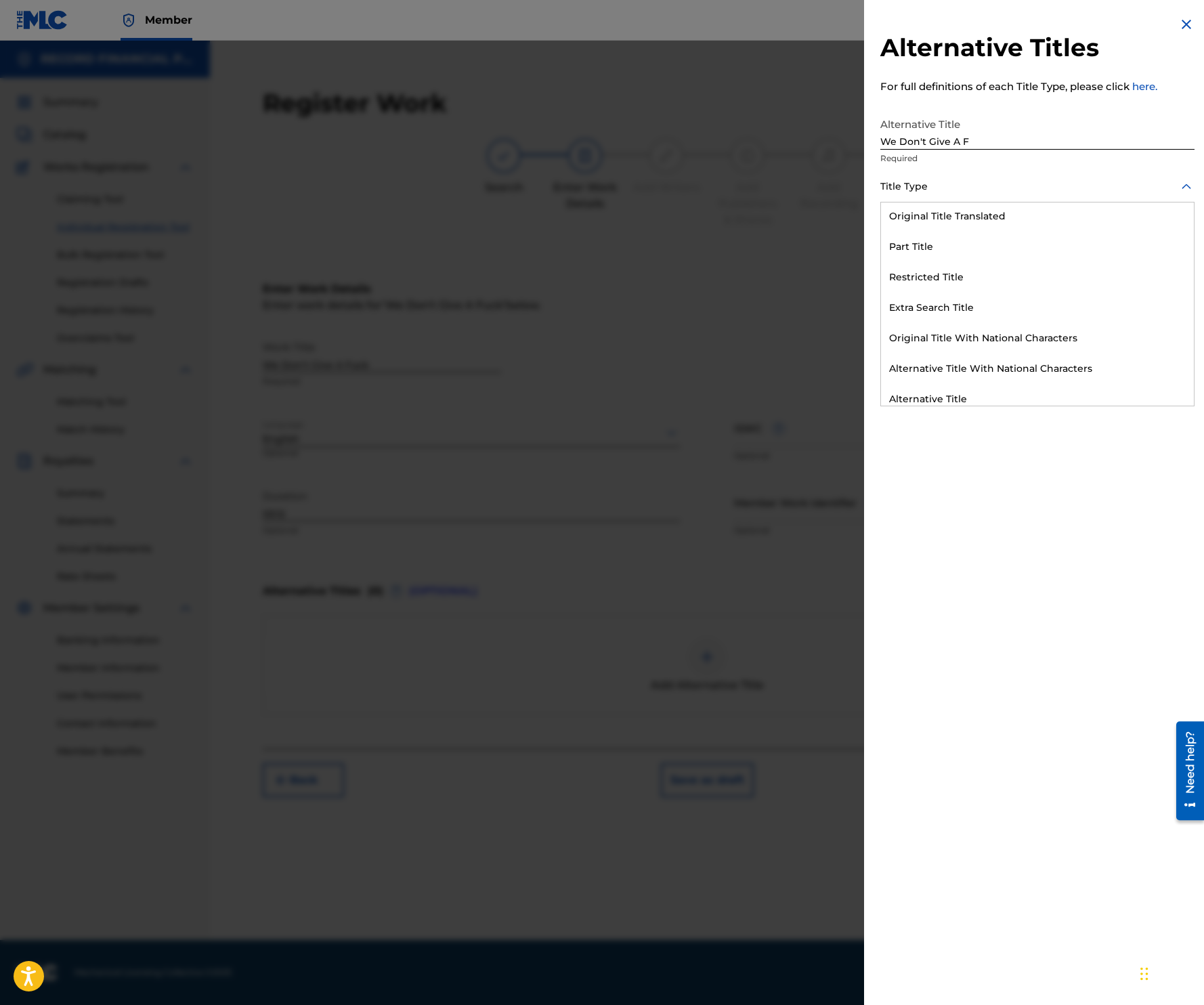
scroll to position [133, 0]
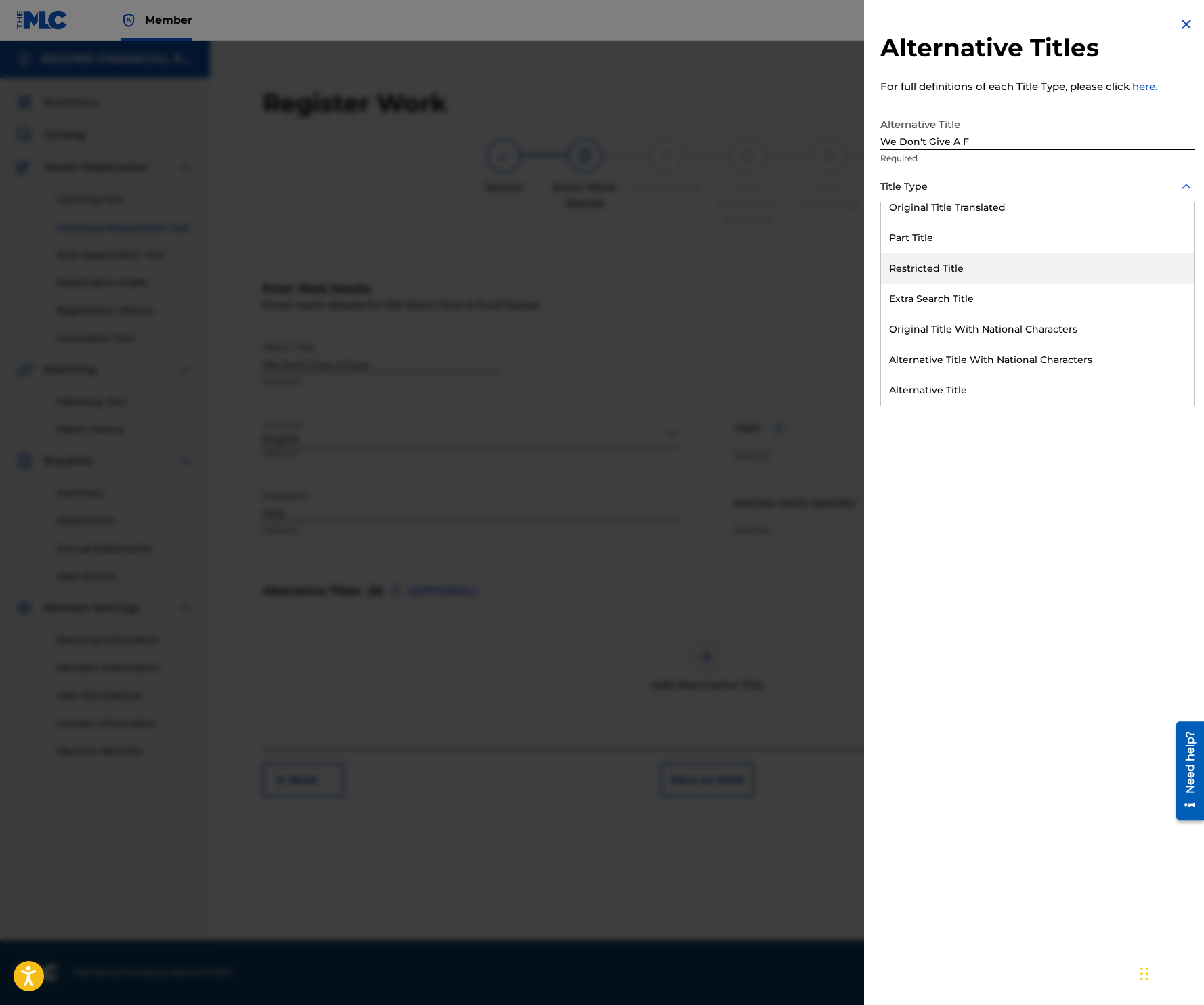
click at [1051, 267] on div "Restricted Title" at bounding box center [1037, 269] width 313 height 30
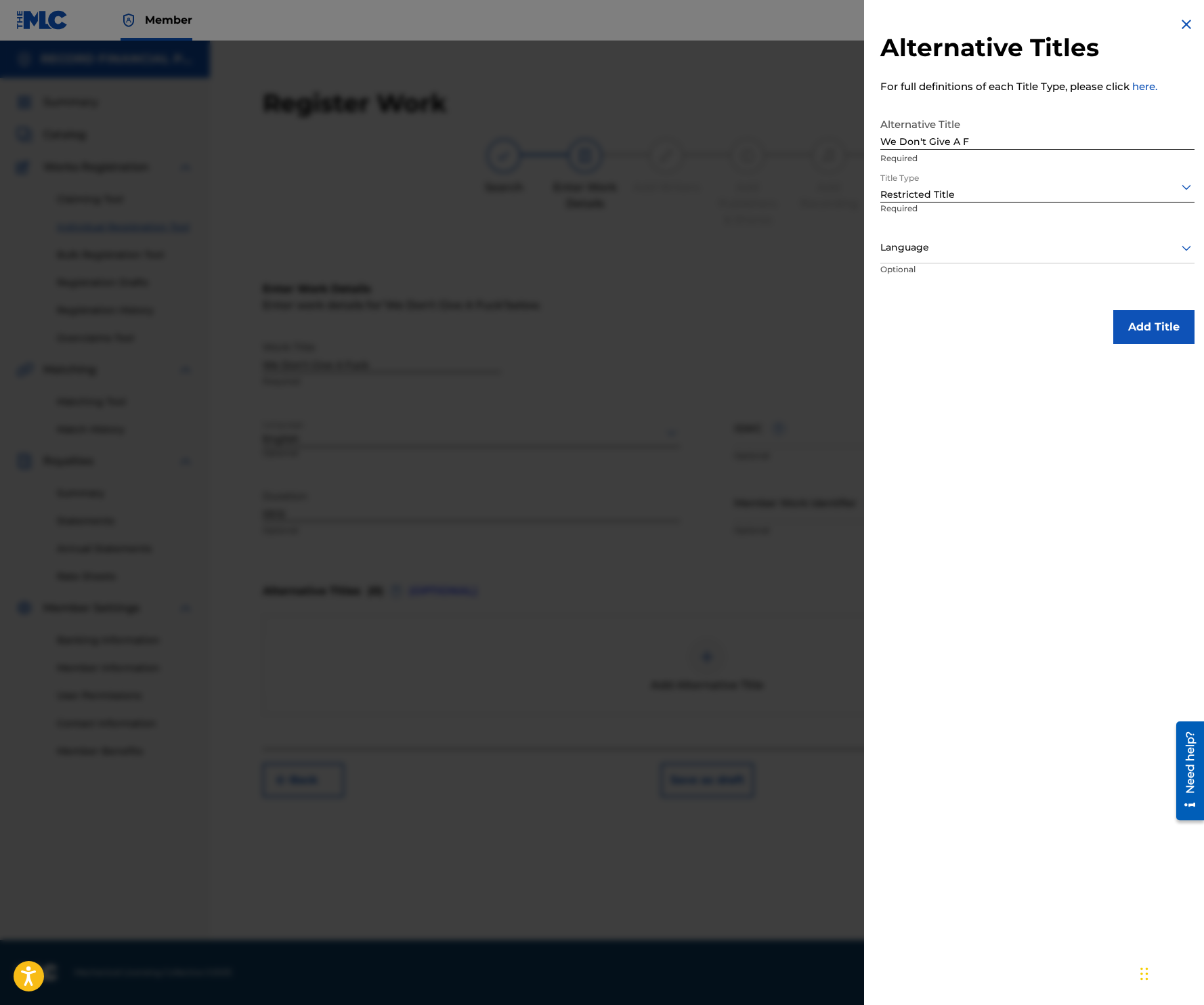
click at [1051, 251] on div at bounding box center [1037, 247] width 314 height 17
click at [1028, 268] on div "English" at bounding box center [1037, 278] width 313 height 30
click at [1143, 321] on button "Add Title" at bounding box center [1154, 327] width 82 height 34
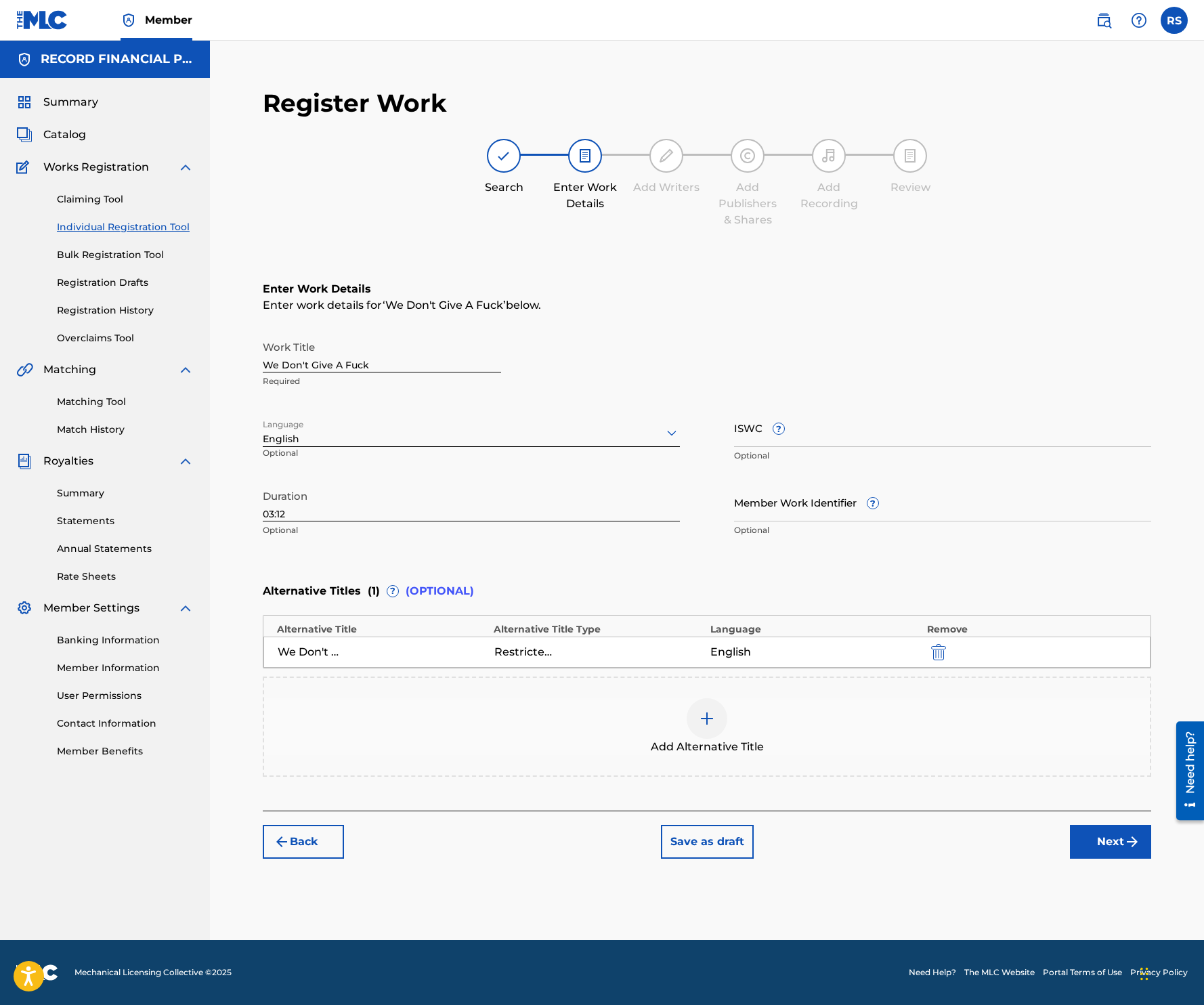
click at [708, 732] on div at bounding box center [707, 718] width 41 height 41
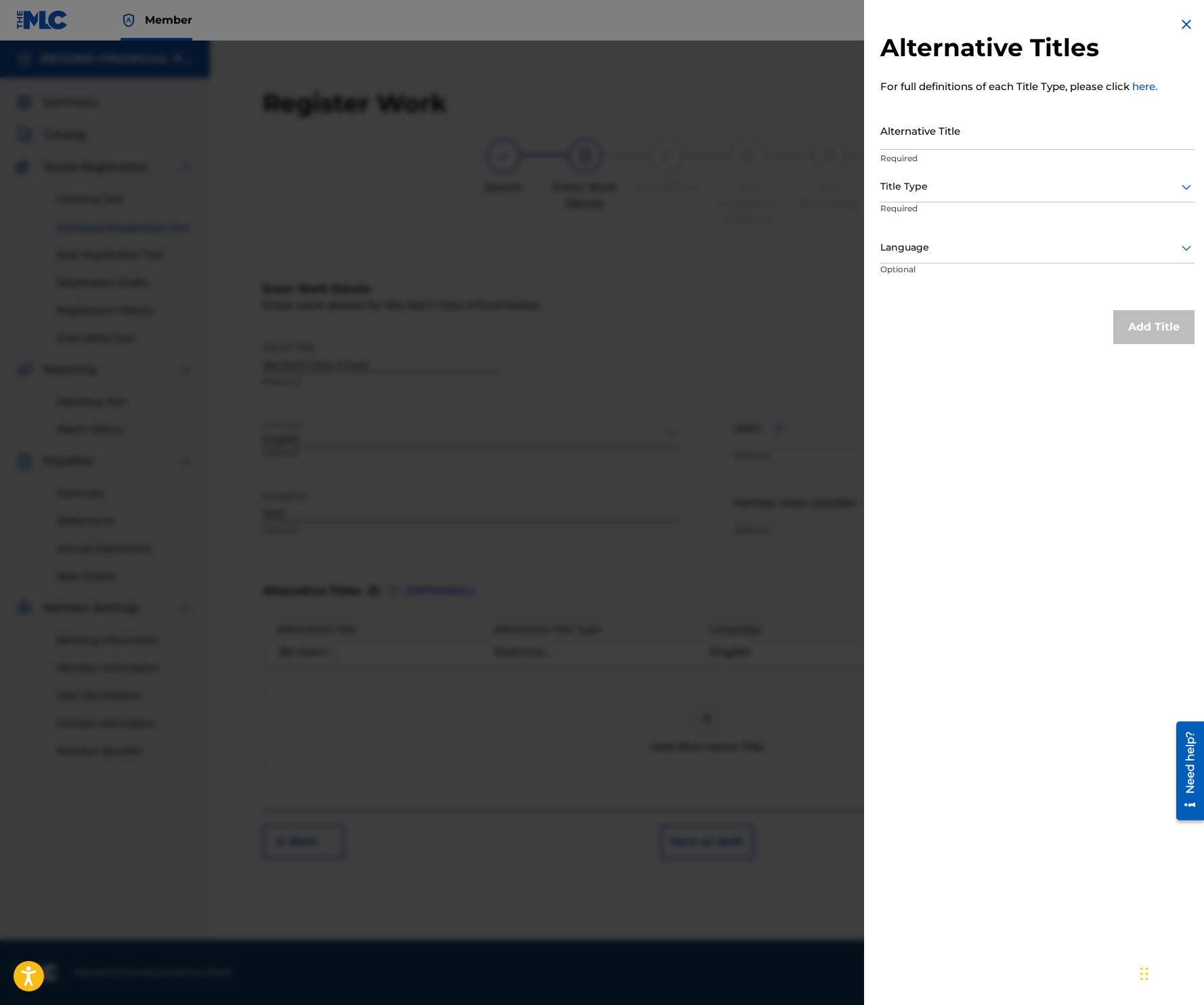
click at [1035, 128] on input "Alternative Title" at bounding box center [1037, 130] width 314 height 38
type input "We Don't Give A F**k"
click at [1039, 185] on div at bounding box center [1037, 186] width 314 height 17
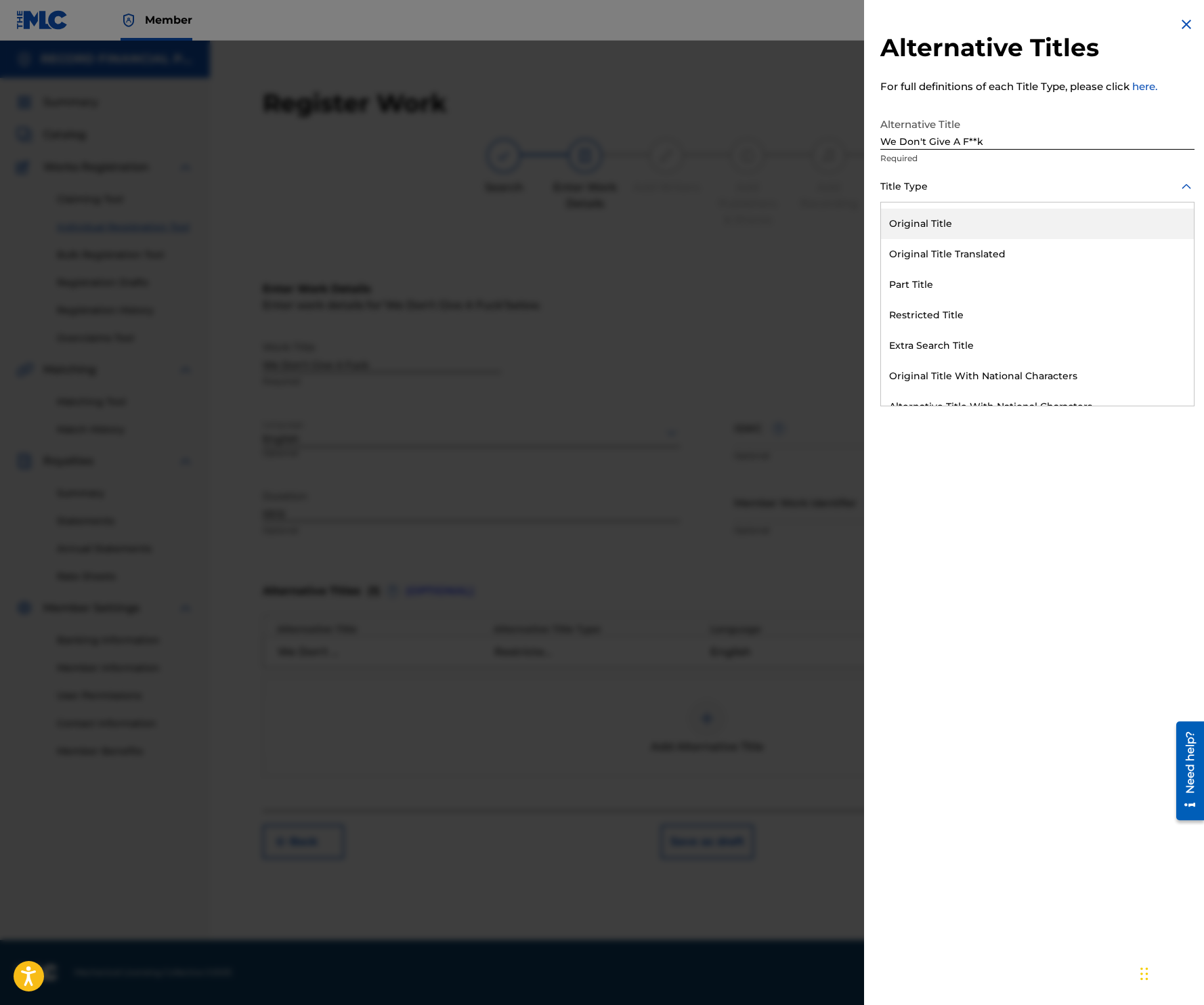
scroll to position [90, 0]
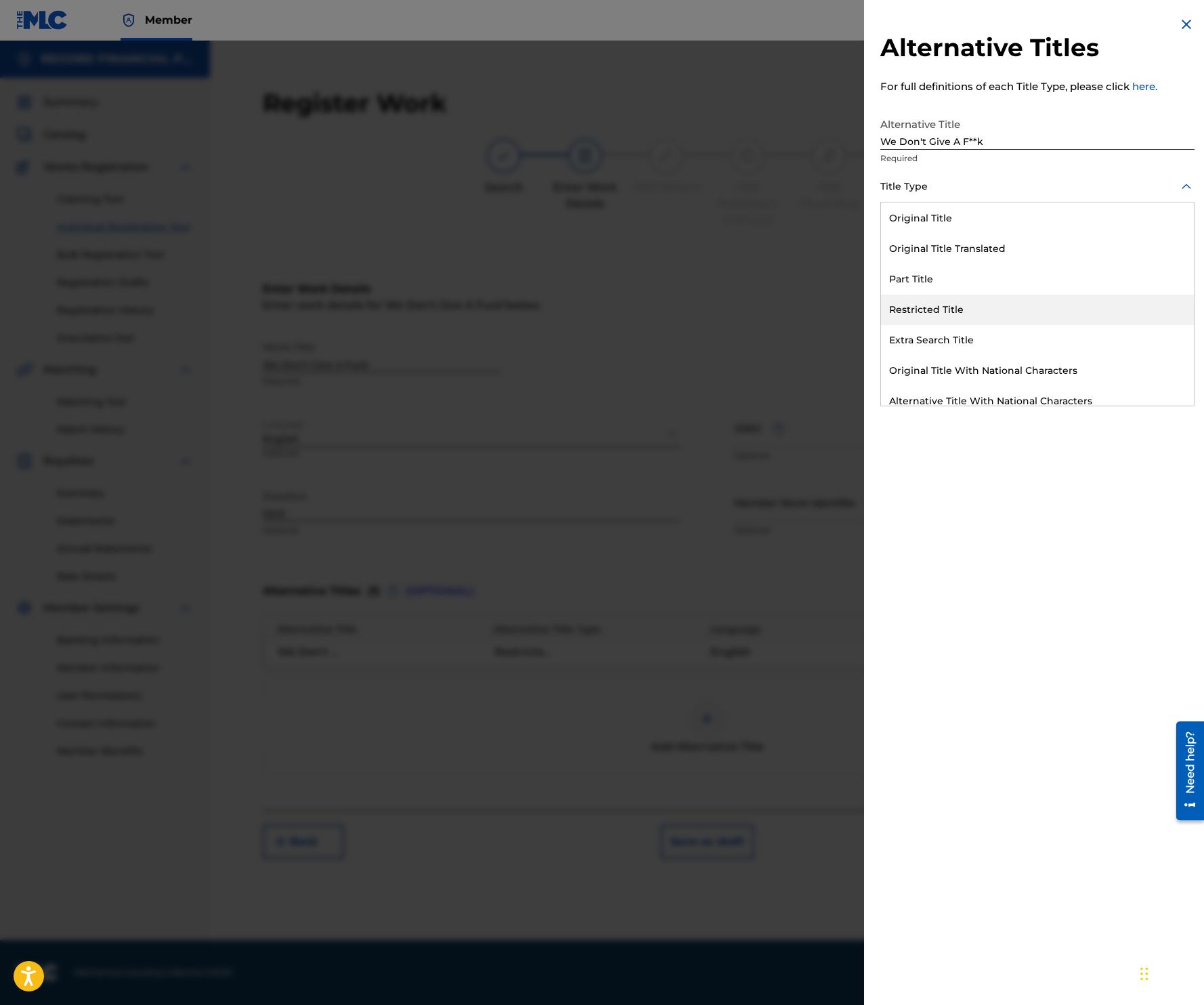
click at [989, 304] on div "Restricted Title" at bounding box center [1037, 309] width 313 height 30
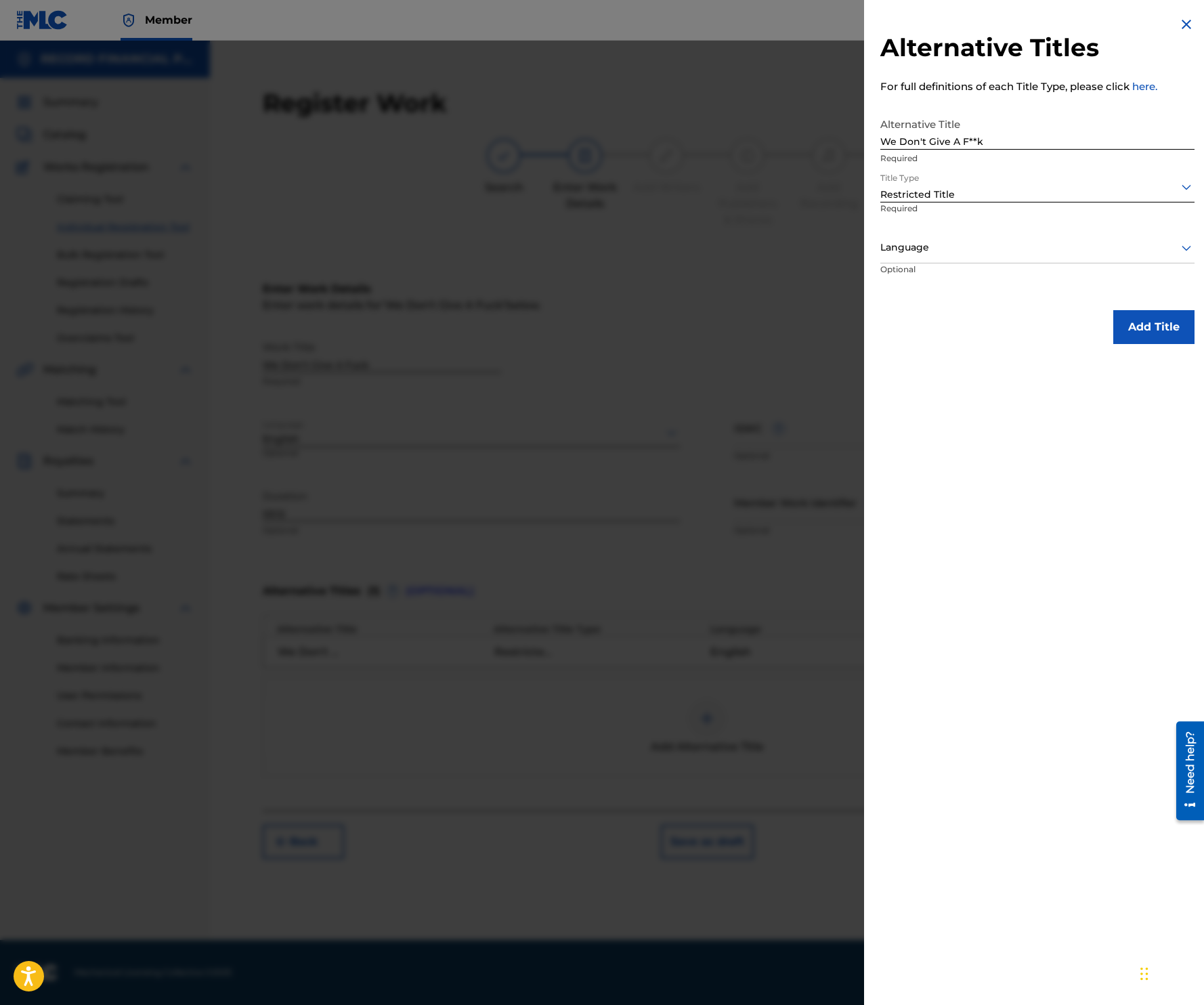
click at [1160, 233] on div "Language" at bounding box center [1037, 248] width 314 height 30
click at [1079, 275] on div "English" at bounding box center [1037, 278] width 313 height 30
click at [1143, 310] on button "Add Title" at bounding box center [1154, 327] width 82 height 34
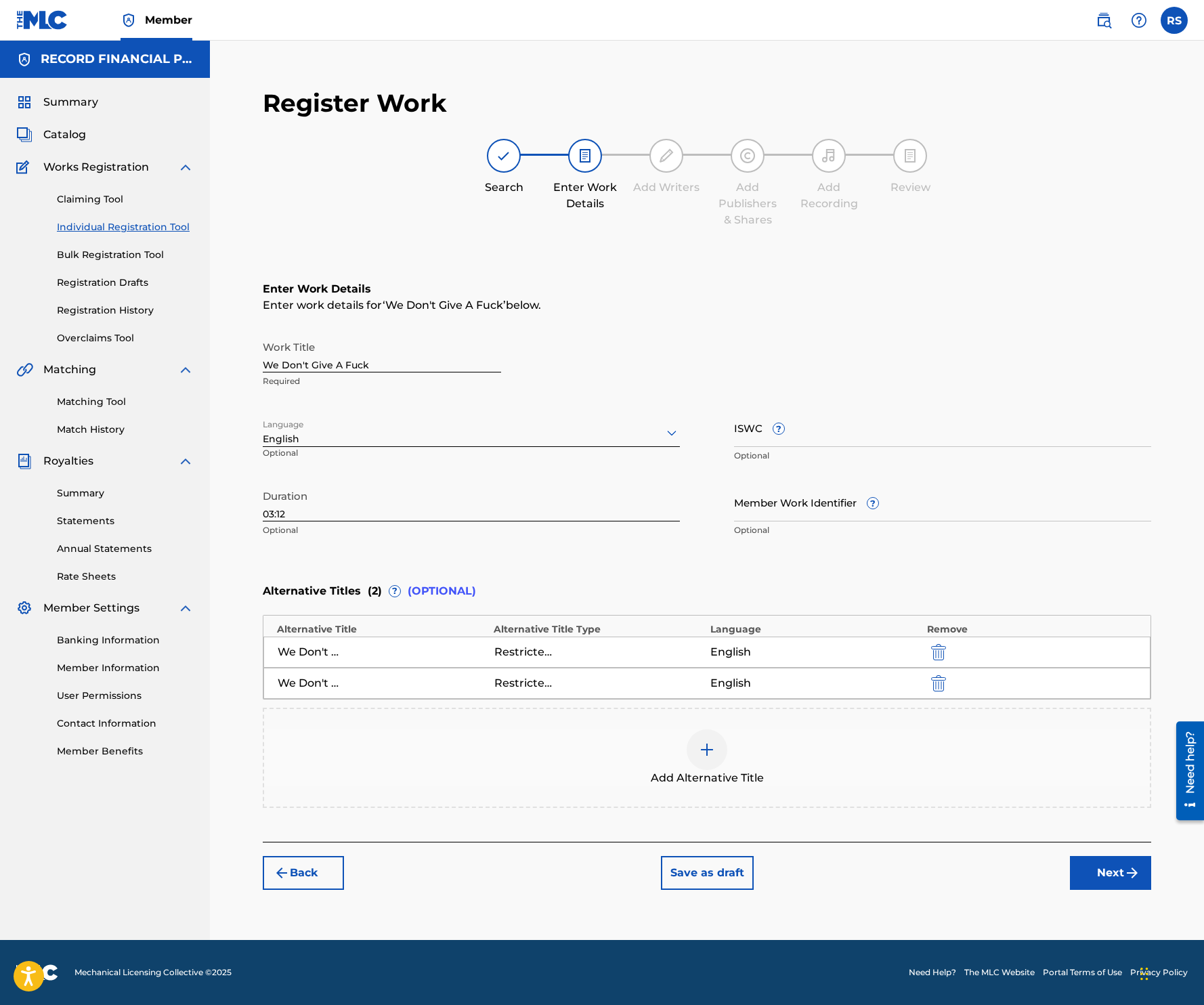
click at [1110, 879] on button "Next" at bounding box center [1110, 873] width 82 height 34
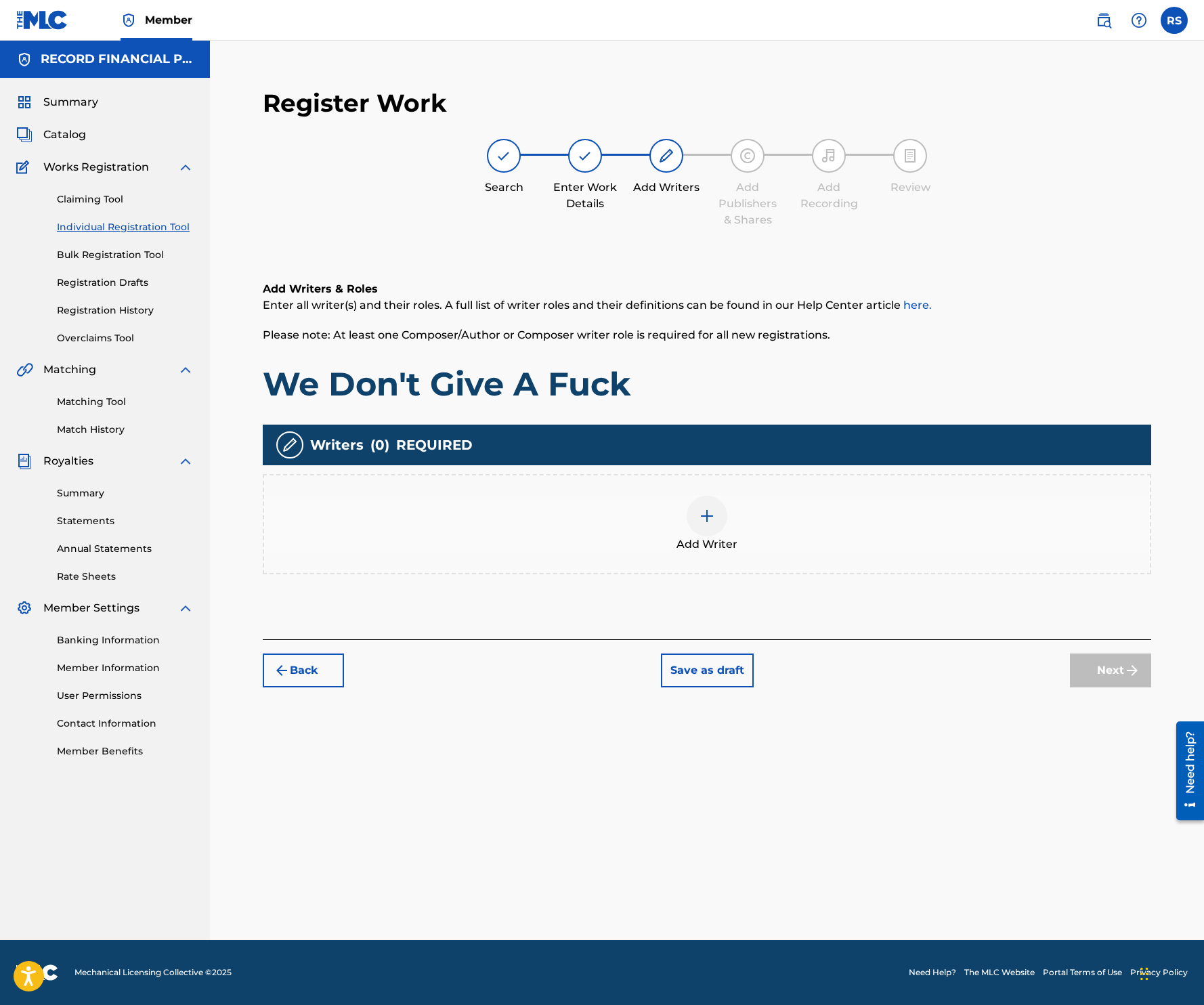
click at [712, 502] on div at bounding box center [707, 516] width 41 height 41
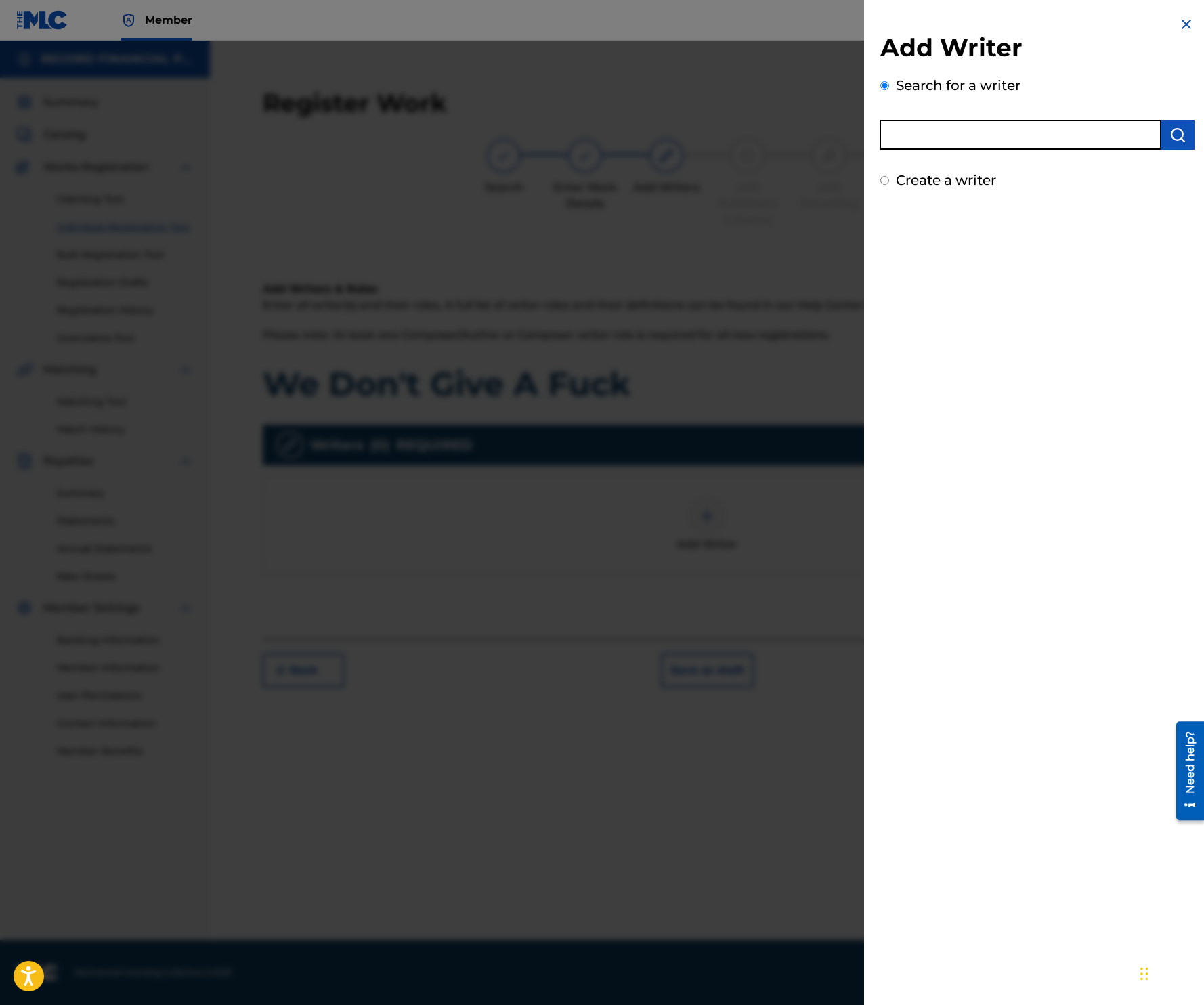
click at [1049, 138] on input "text" at bounding box center [1020, 134] width 281 height 30
type input "[PERSON_NAME]"
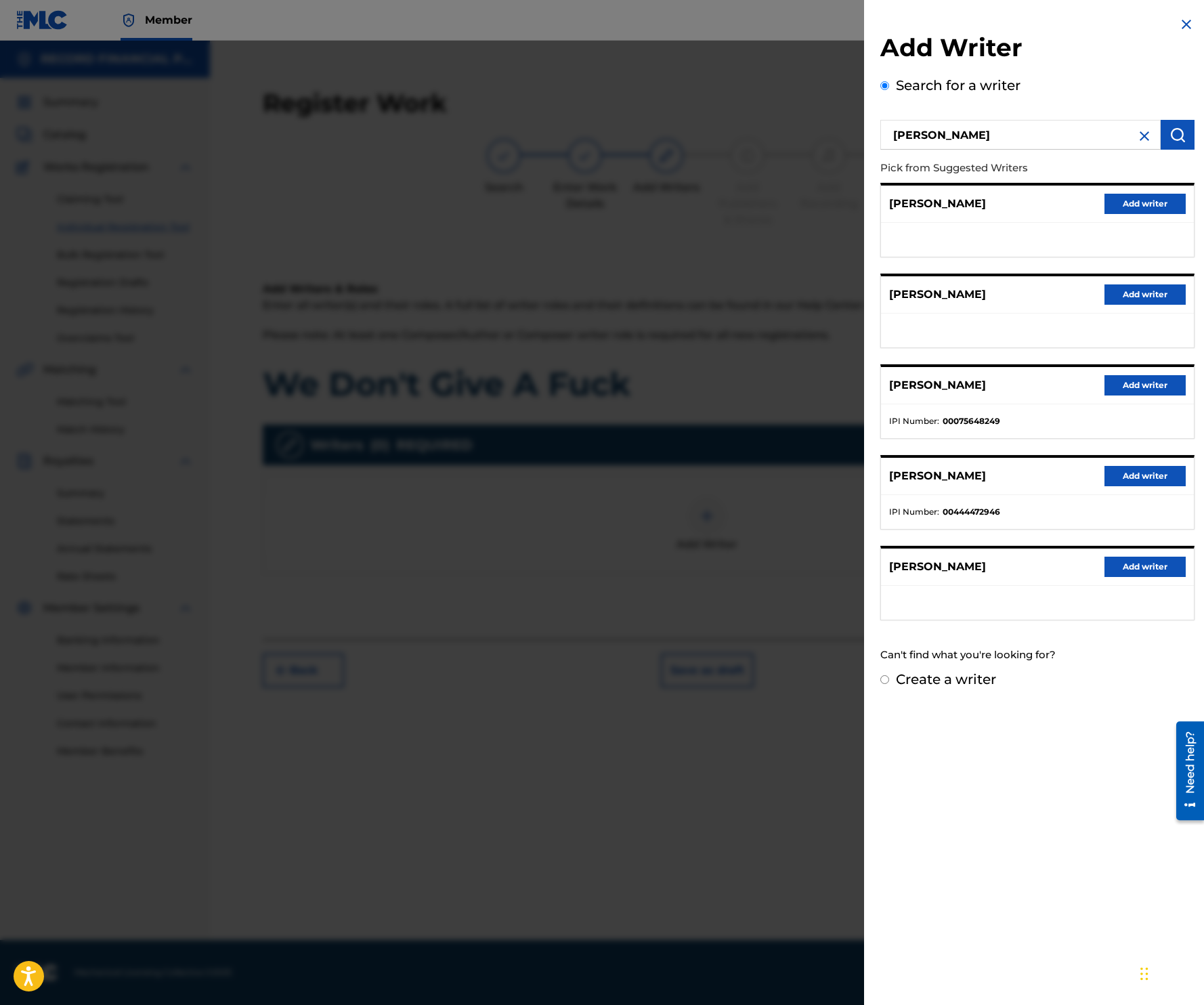
click at [1127, 481] on button "Add writer" at bounding box center [1145, 476] width 82 height 20
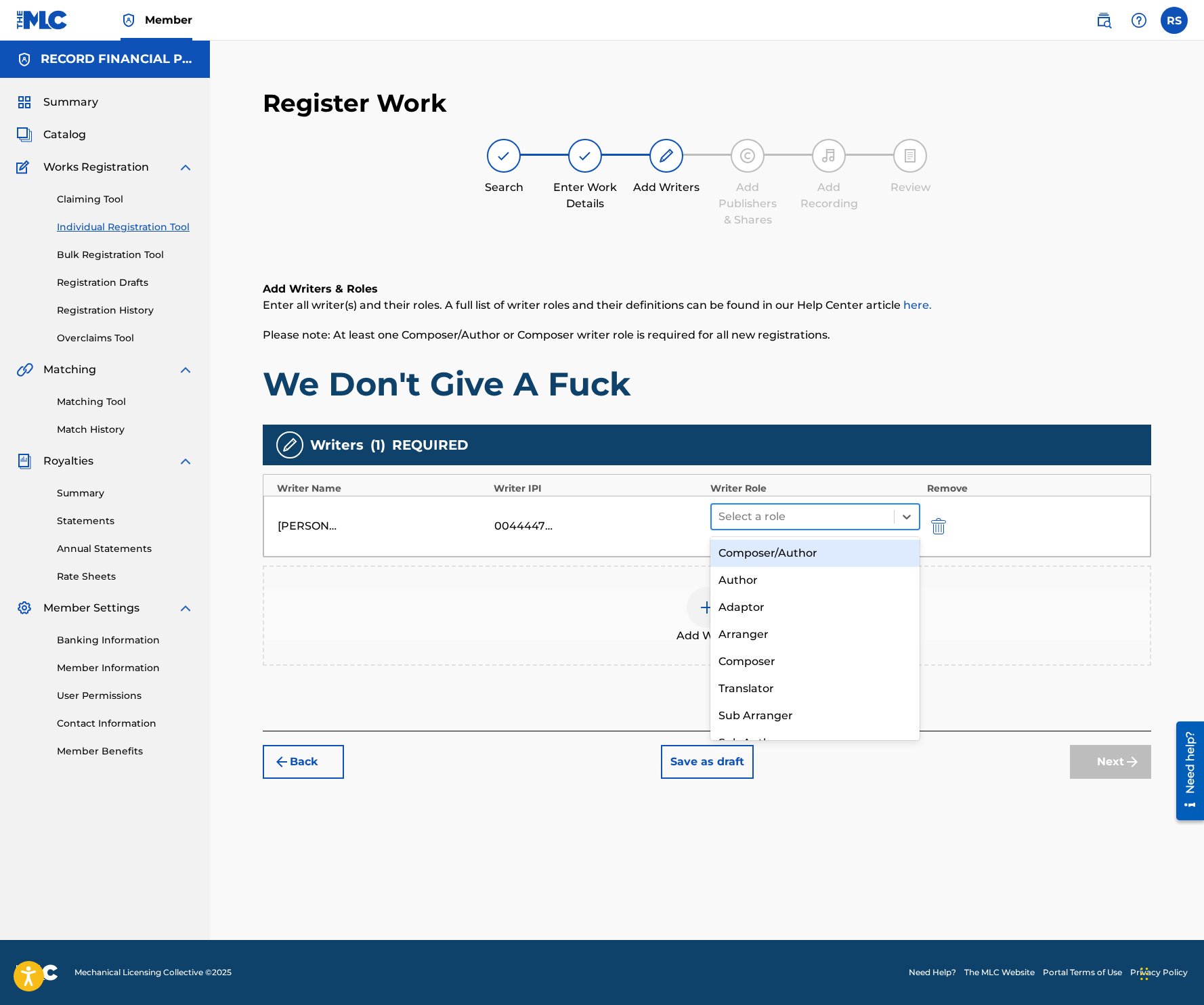
click at [831, 516] on div at bounding box center [803, 516] width 169 height 19
click at [820, 548] on div "Composer/Author" at bounding box center [815, 553] width 209 height 27
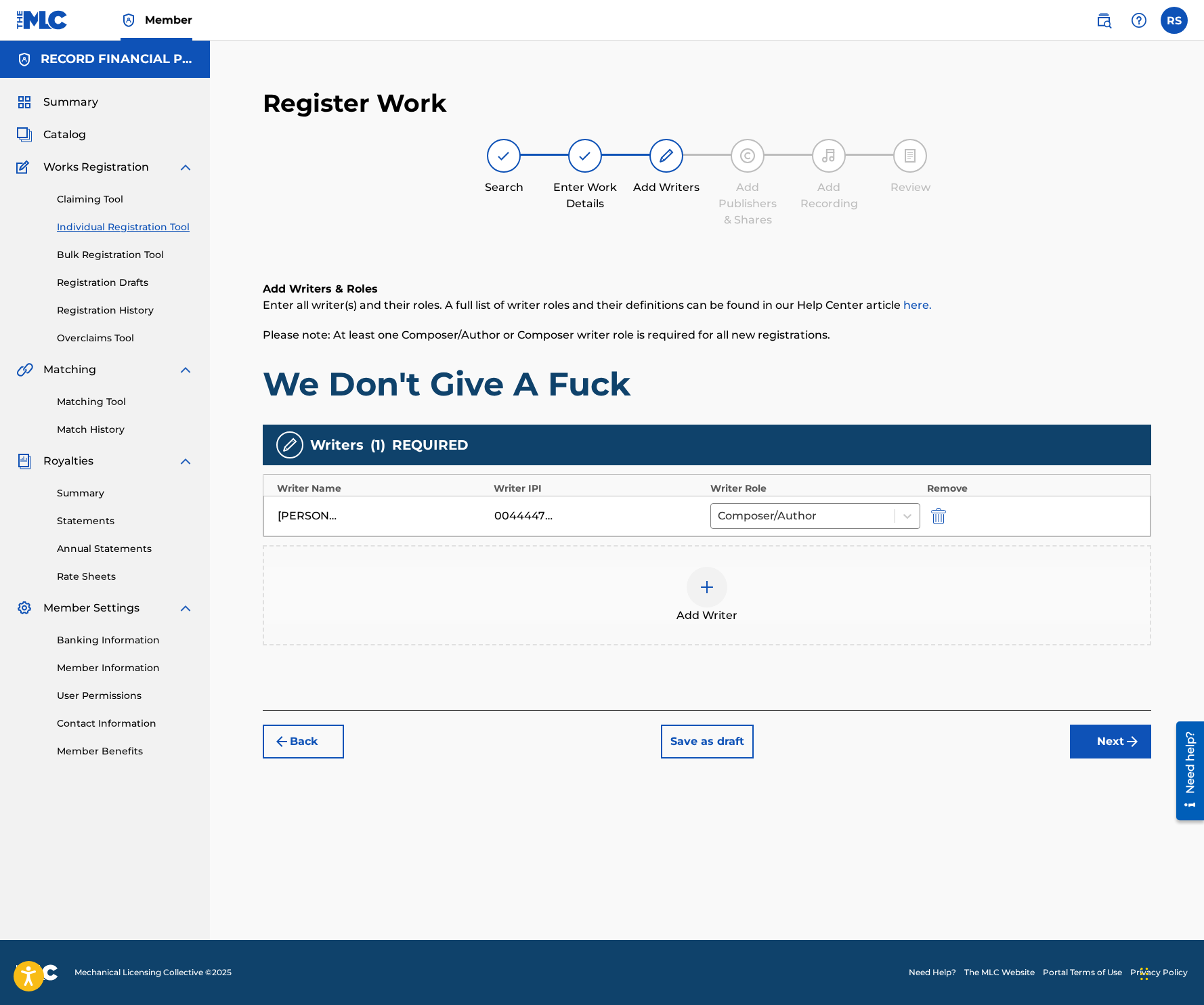
click at [720, 592] on div at bounding box center [707, 587] width 41 height 41
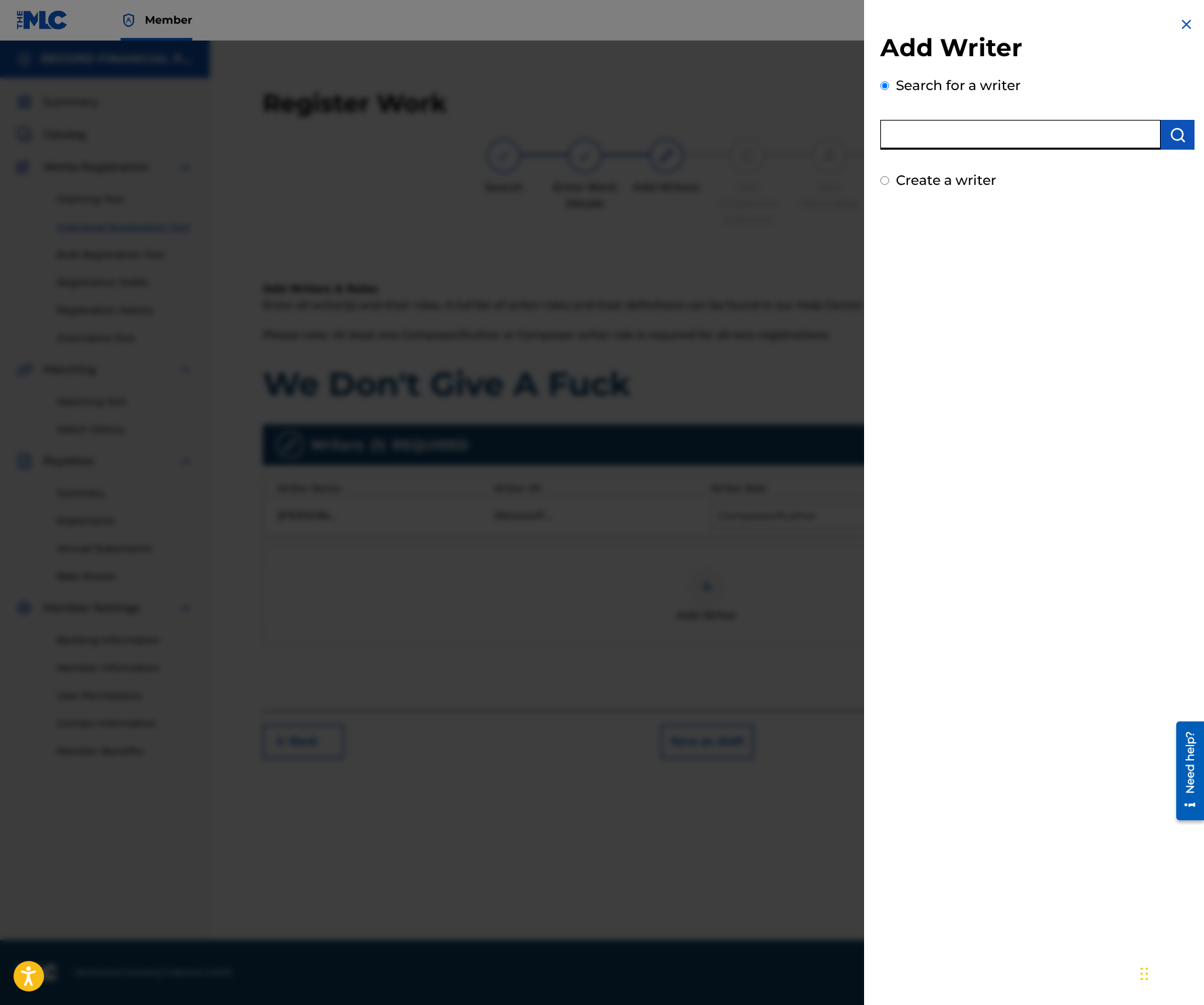
click at [1019, 134] on input "text" at bounding box center [1020, 134] width 281 height 30
click at [960, 135] on input "text" at bounding box center [1020, 134] width 281 height 30
type input "[PERSON_NAME]"
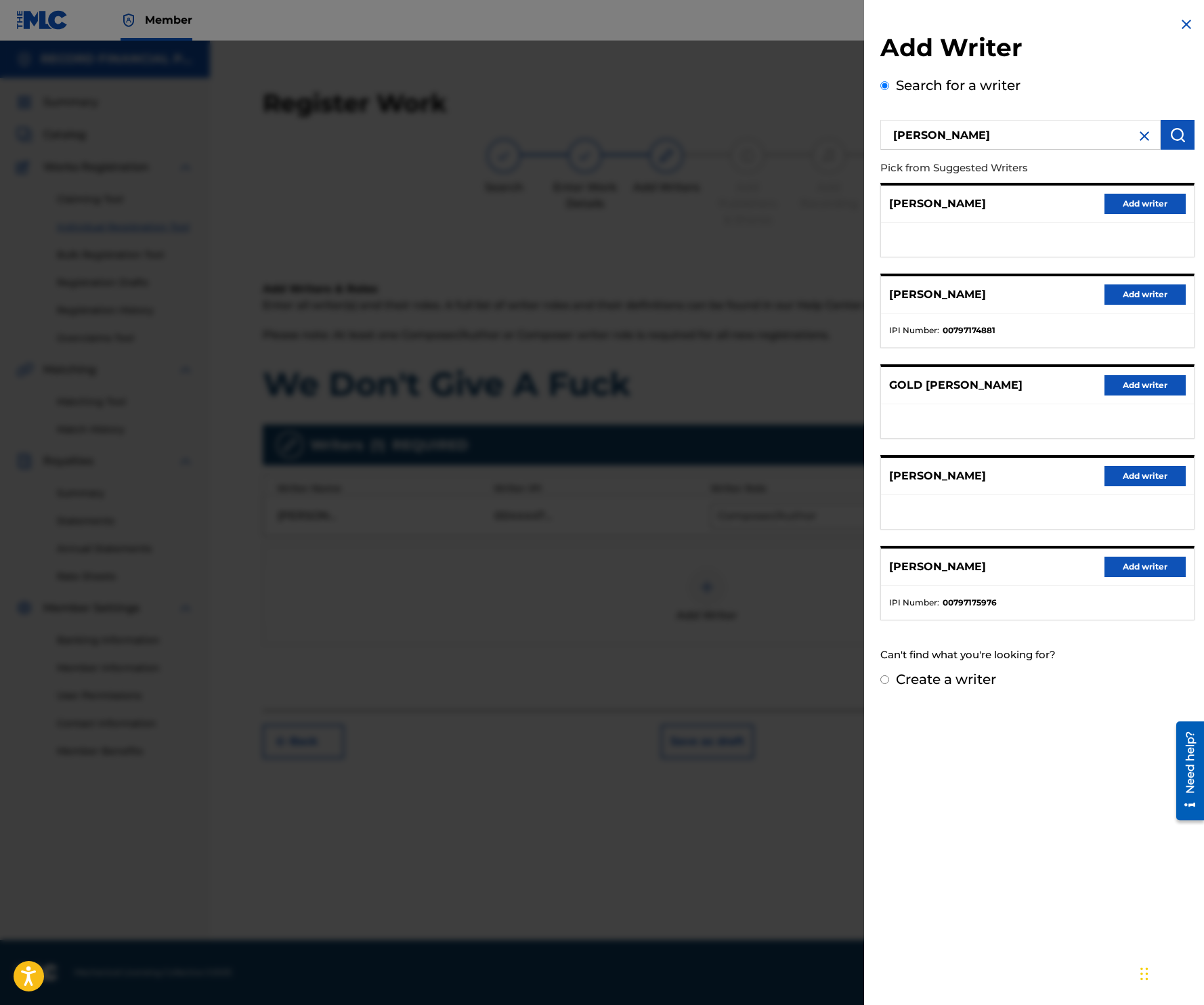
click at [1140, 293] on button "Add writer" at bounding box center [1145, 294] width 82 height 20
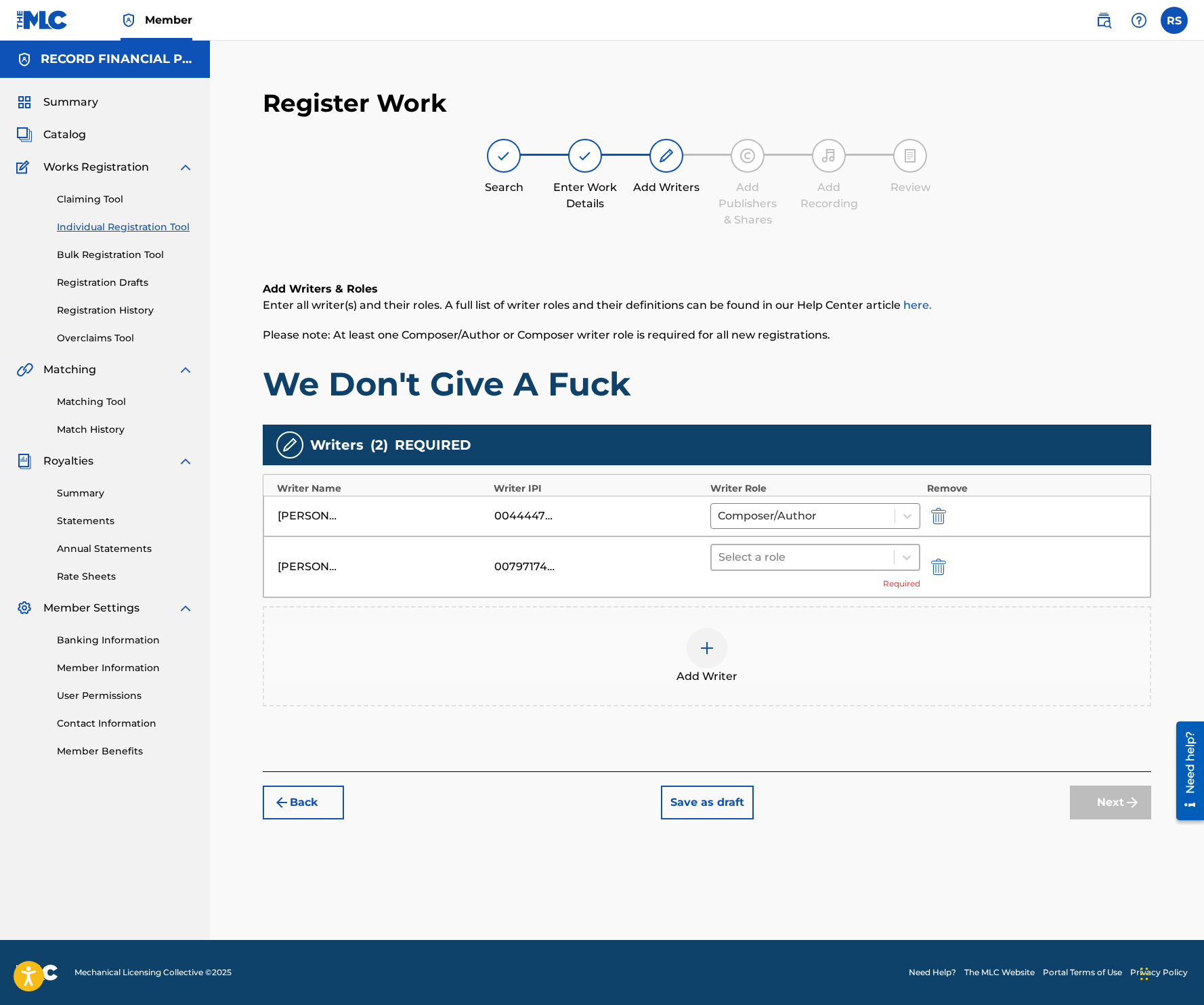
click at [859, 565] on div at bounding box center [803, 557] width 169 height 19
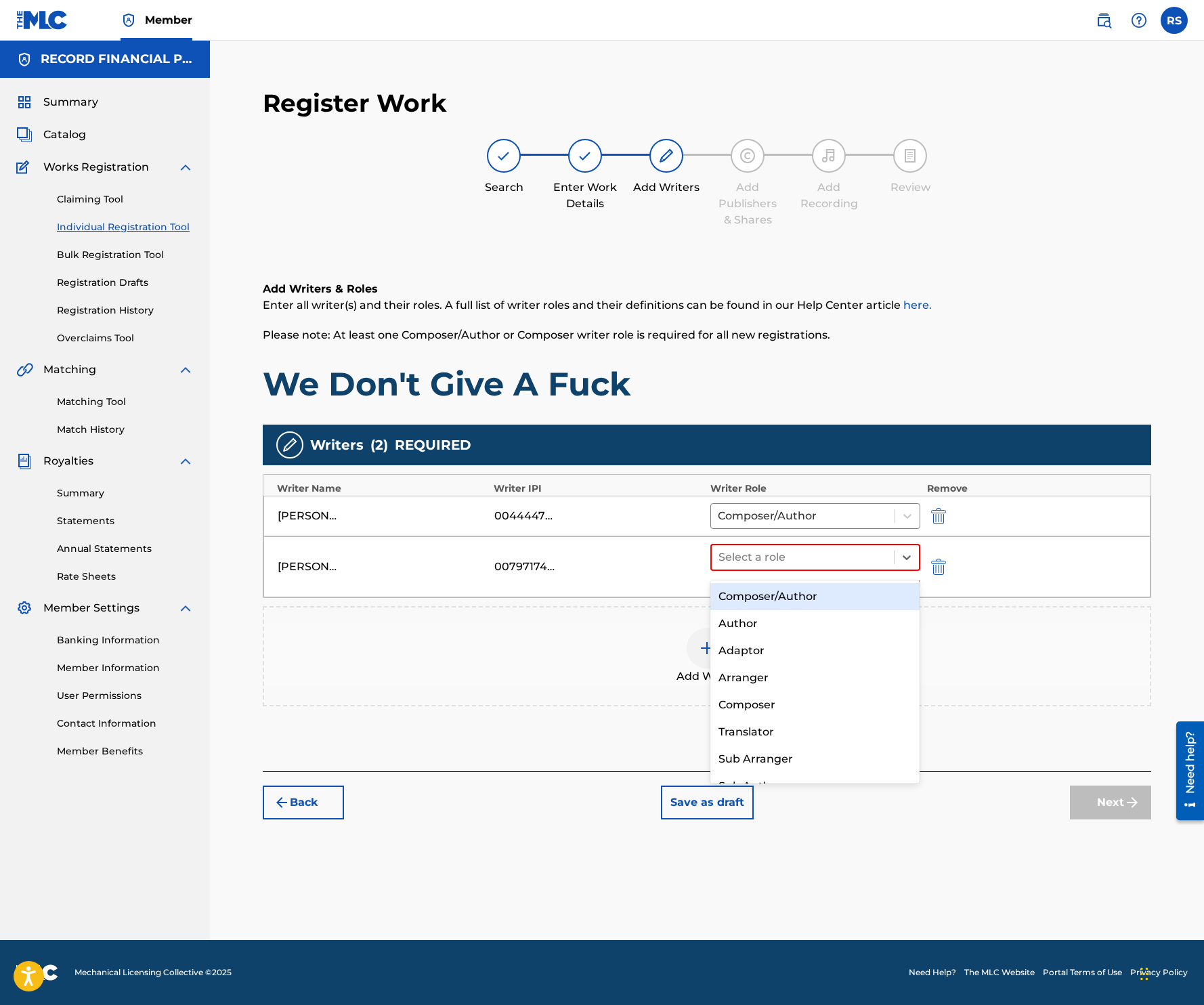
click at [843, 590] on div "Composer/Author" at bounding box center [815, 596] width 209 height 27
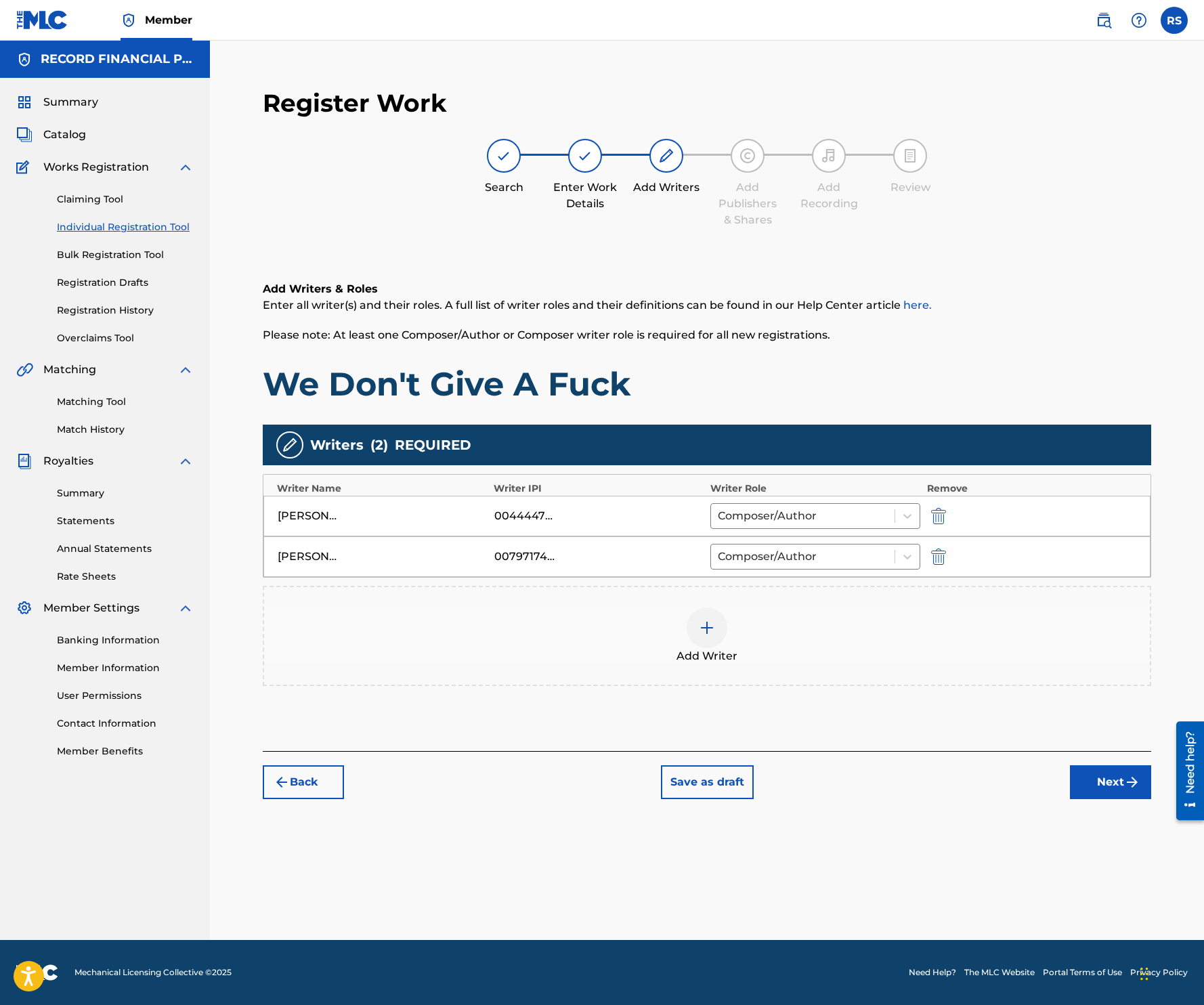
click at [1117, 785] on button "Next" at bounding box center [1110, 782] width 82 height 34
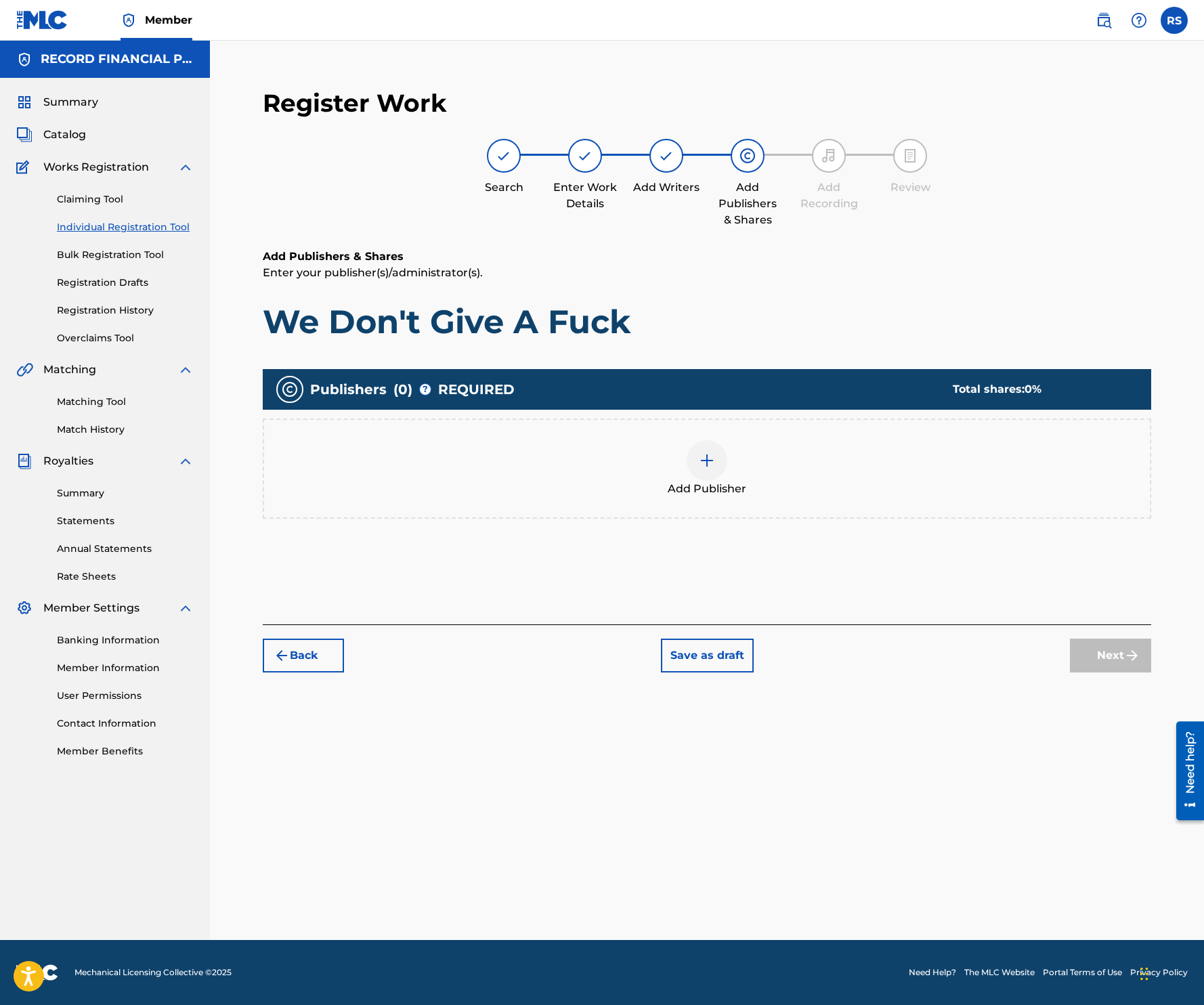
click at [737, 457] on div "Add Publisher" at bounding box center [707, 469] width 886 height 57
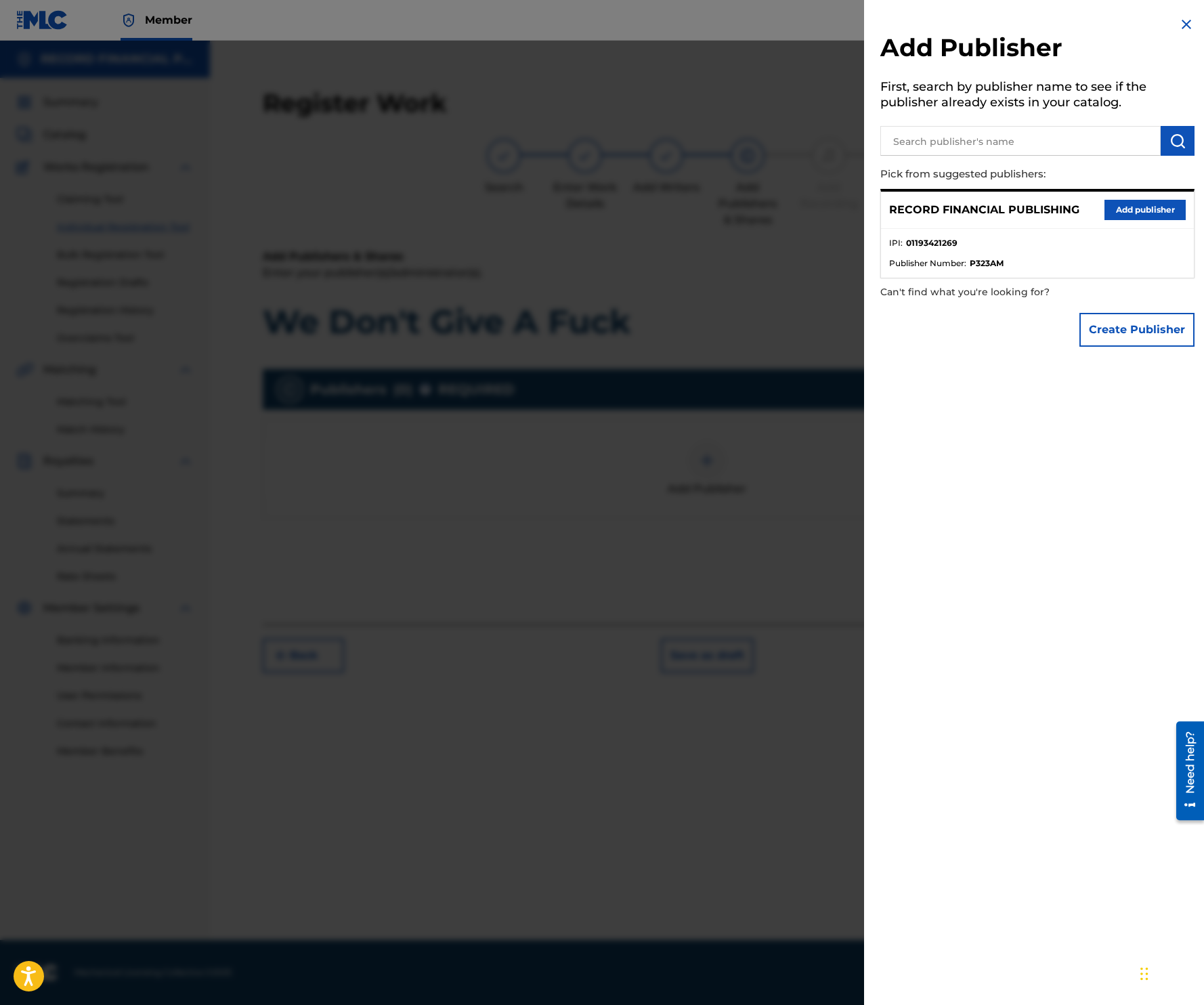
click at [1154, 209] on button "Add publisher" at bounding box center [1145, 209] width 82 height 20
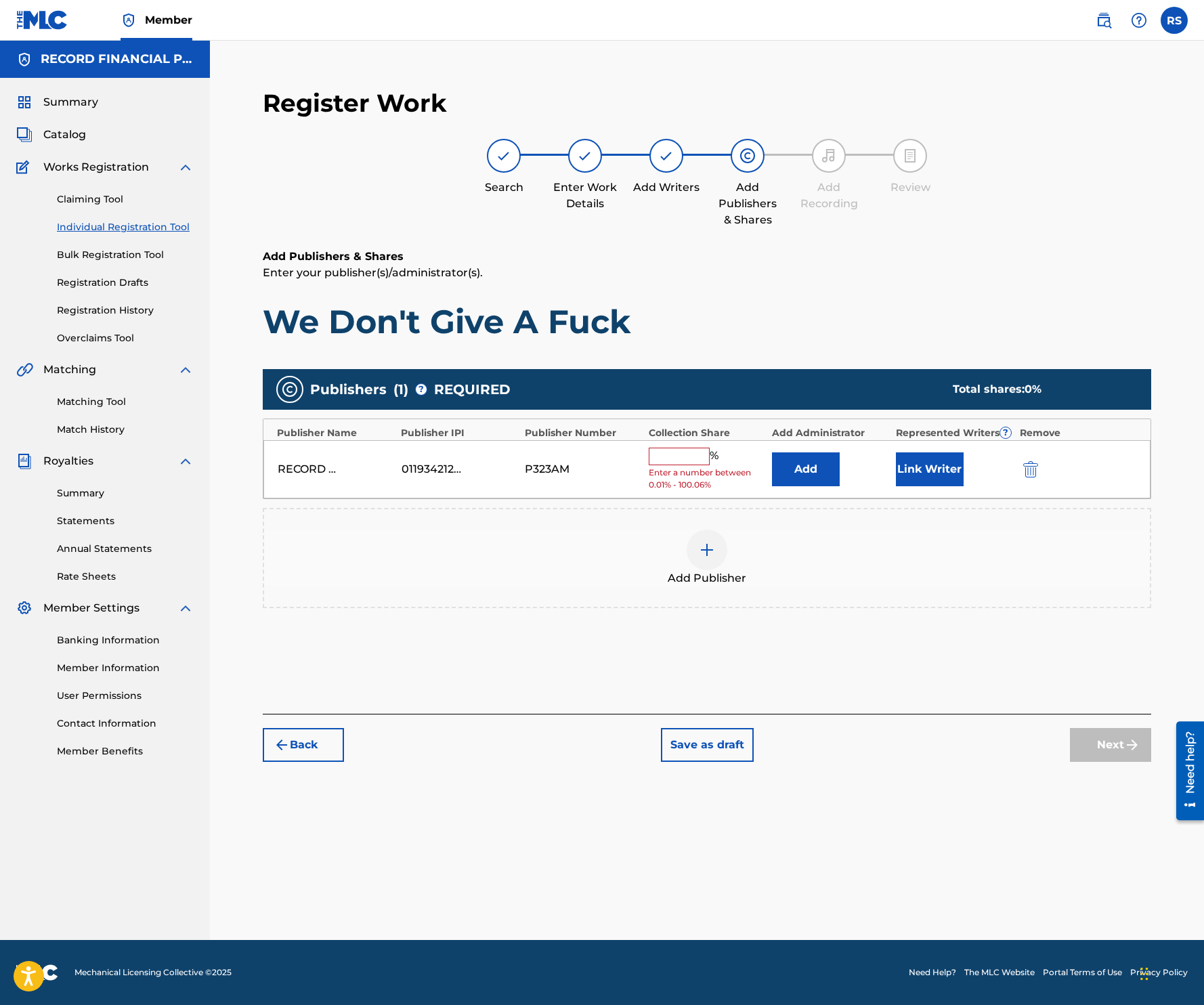
click at [666, 443] on div "RECORD FINANCIAL PUBLISHING 01193421269 P323AM % Enter a number between 0.01% -…" at bounding box center [707, 470] width 887 height 59
click at [664, 448] on input "text" at bounding box center [679, 457] width 61 height 18
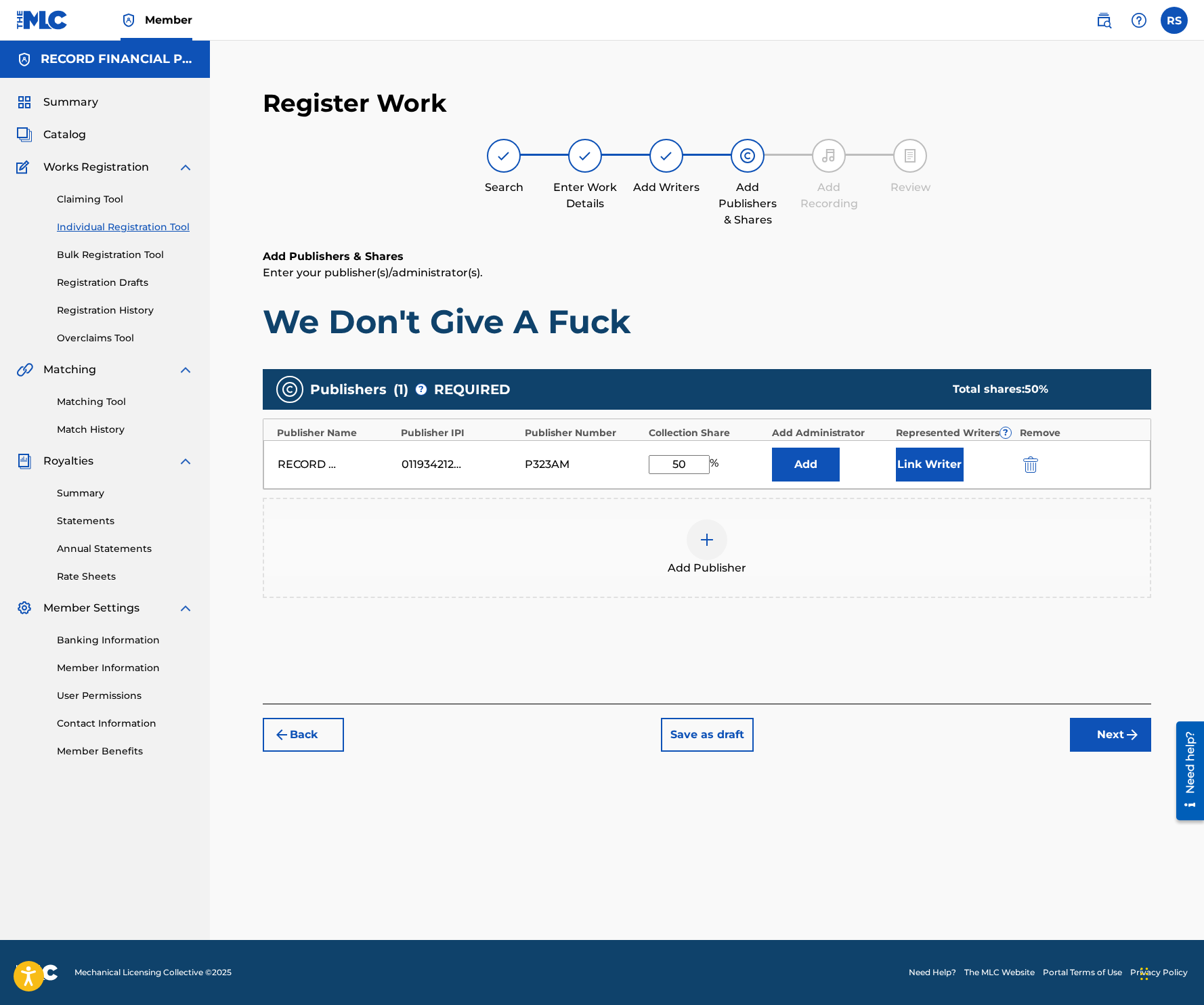
type input "50"
click at [930, 465] on button "Link Writer" at bounding box center [930, 465] width 68 height 34
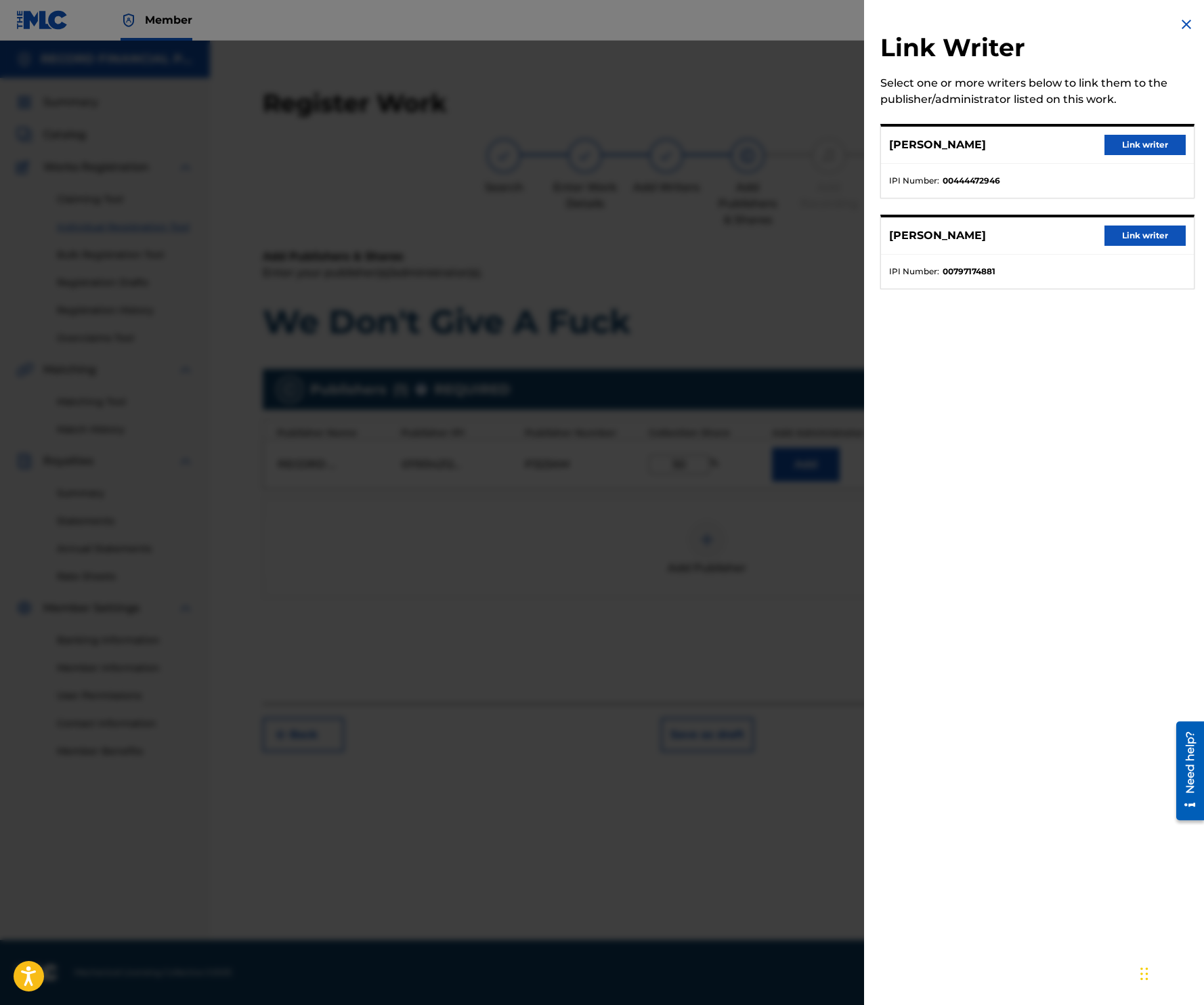
click at [1142, 225] on button "Link writer" at bounding box center [1145, 235] width 82 height 20
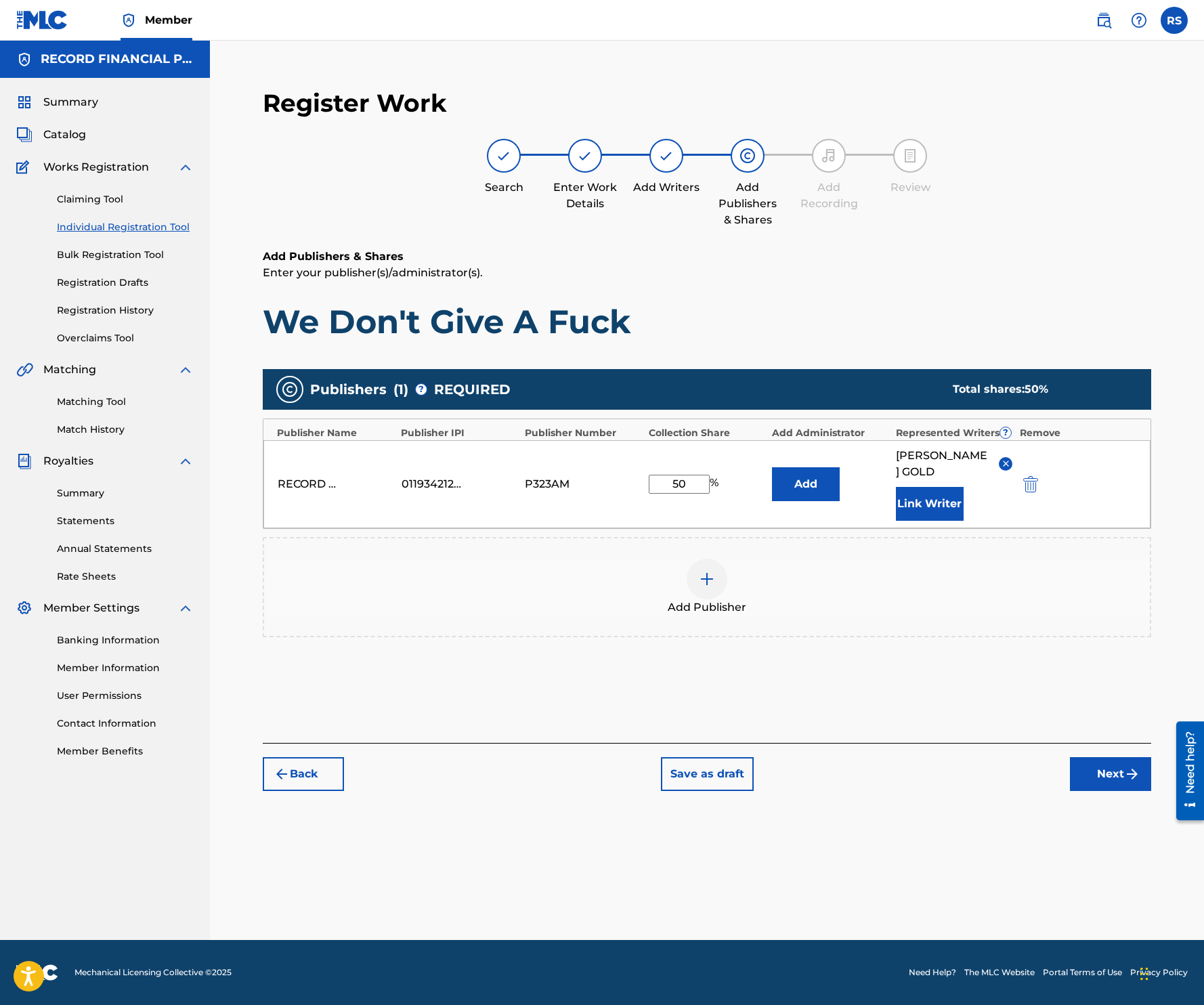
click at [1106, 757] on button "Next" at bounding box center [1110, 774] width 82 height 34
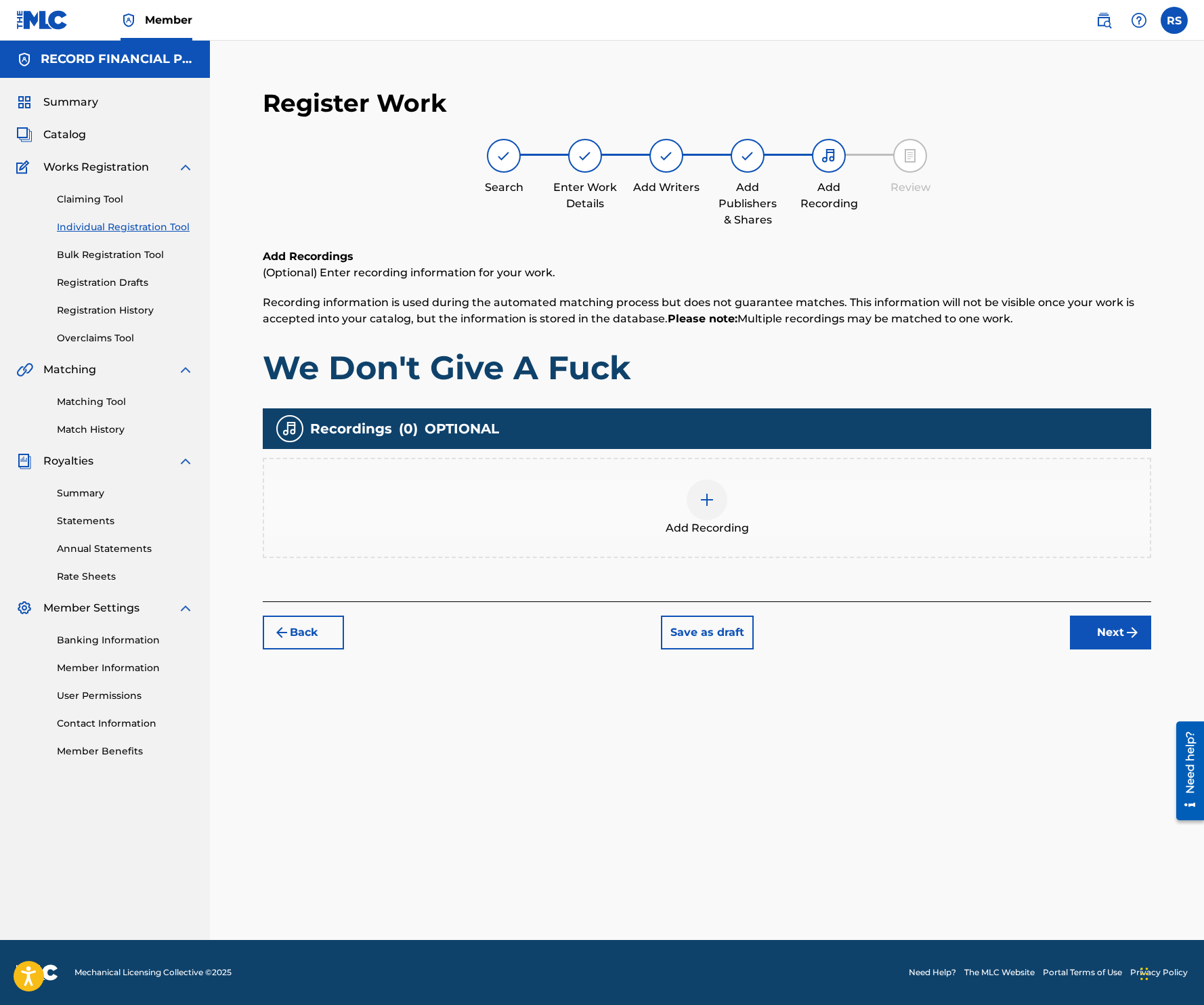
click at [1100, 626] on button "Next" at bounding box center [1110, 632] width 82 height 34
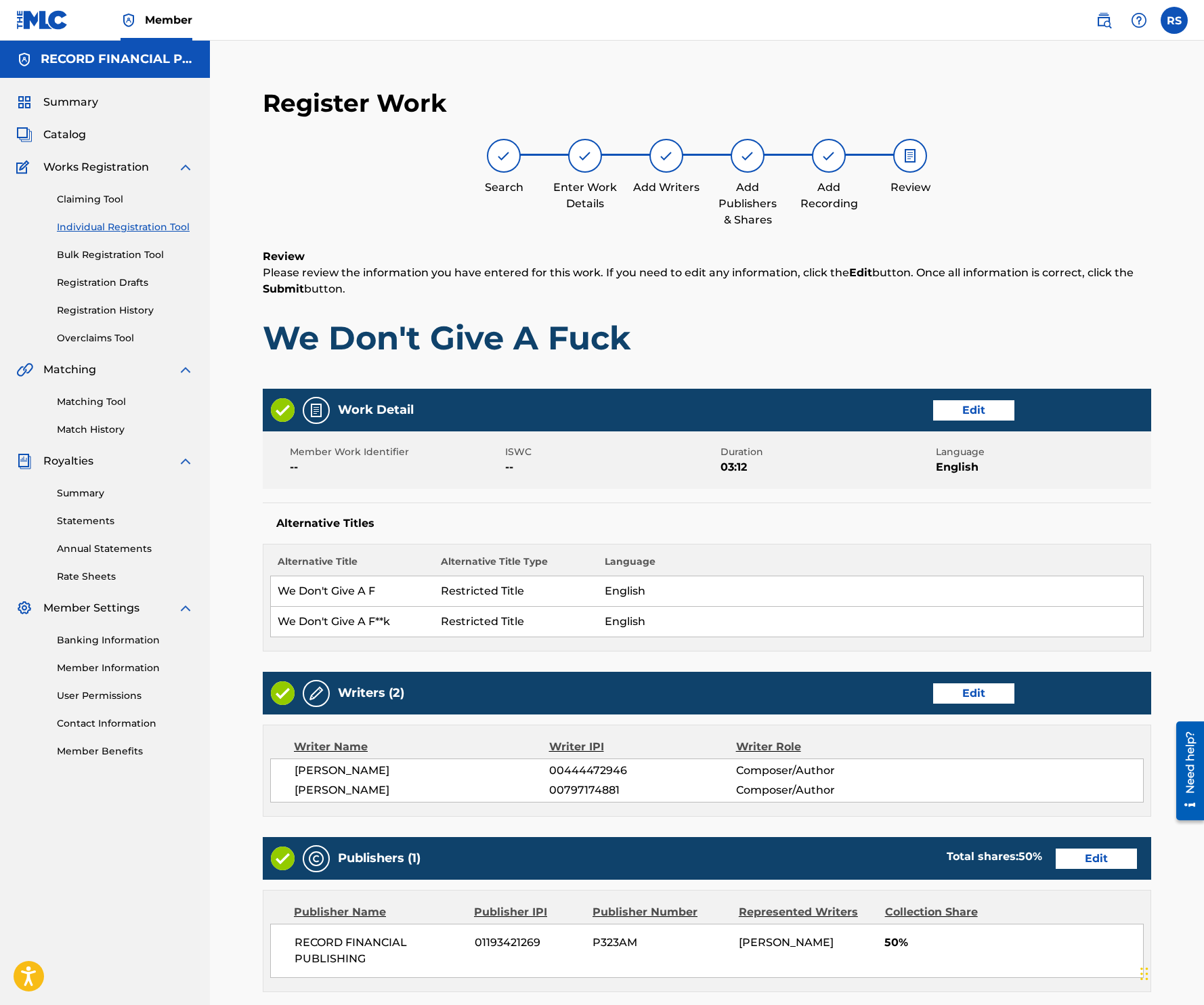
scroll to position [250, 0]
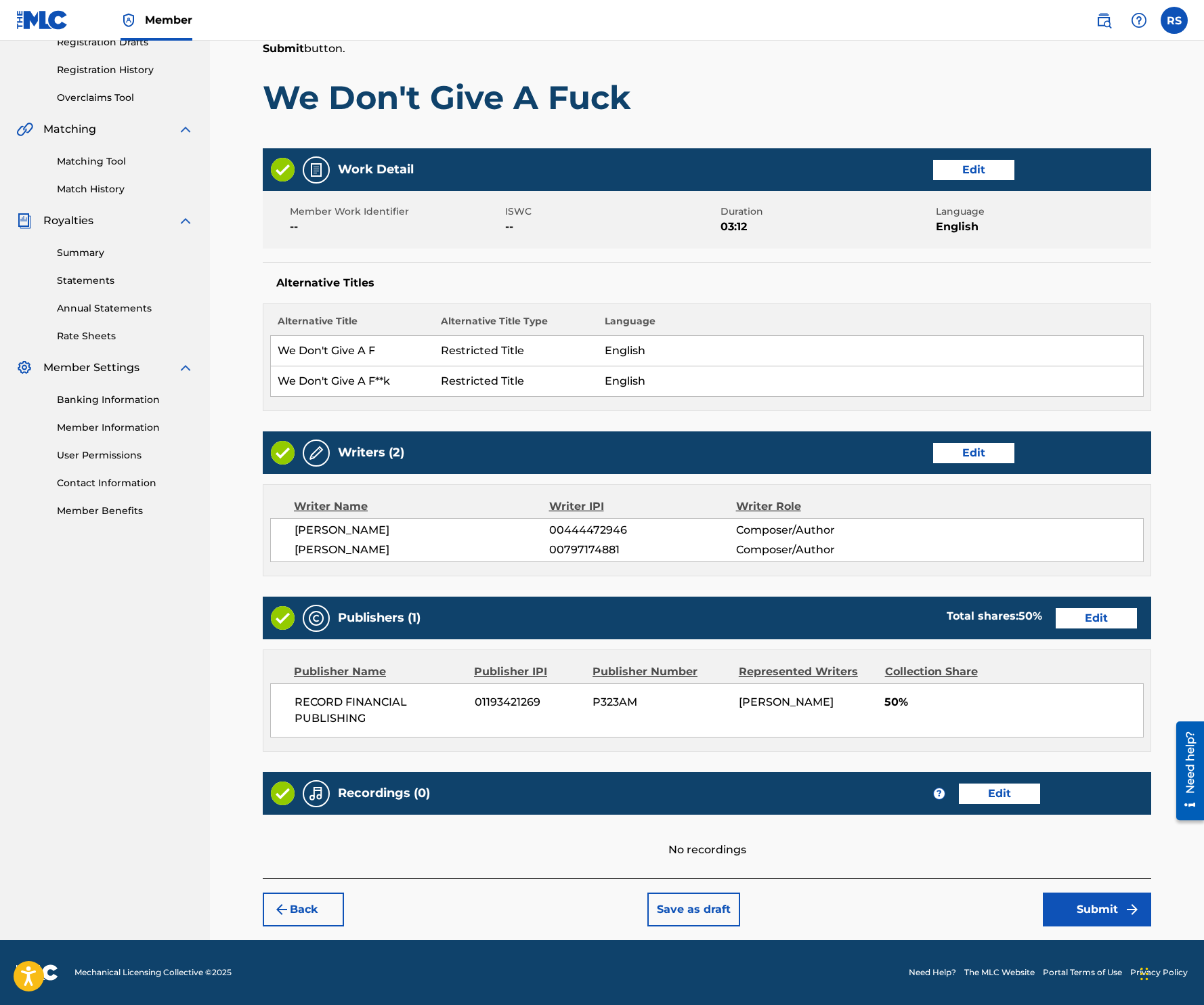
click at [1122, 910] on button "Submit" at bounding box center [1097, 909] width 109 height 34
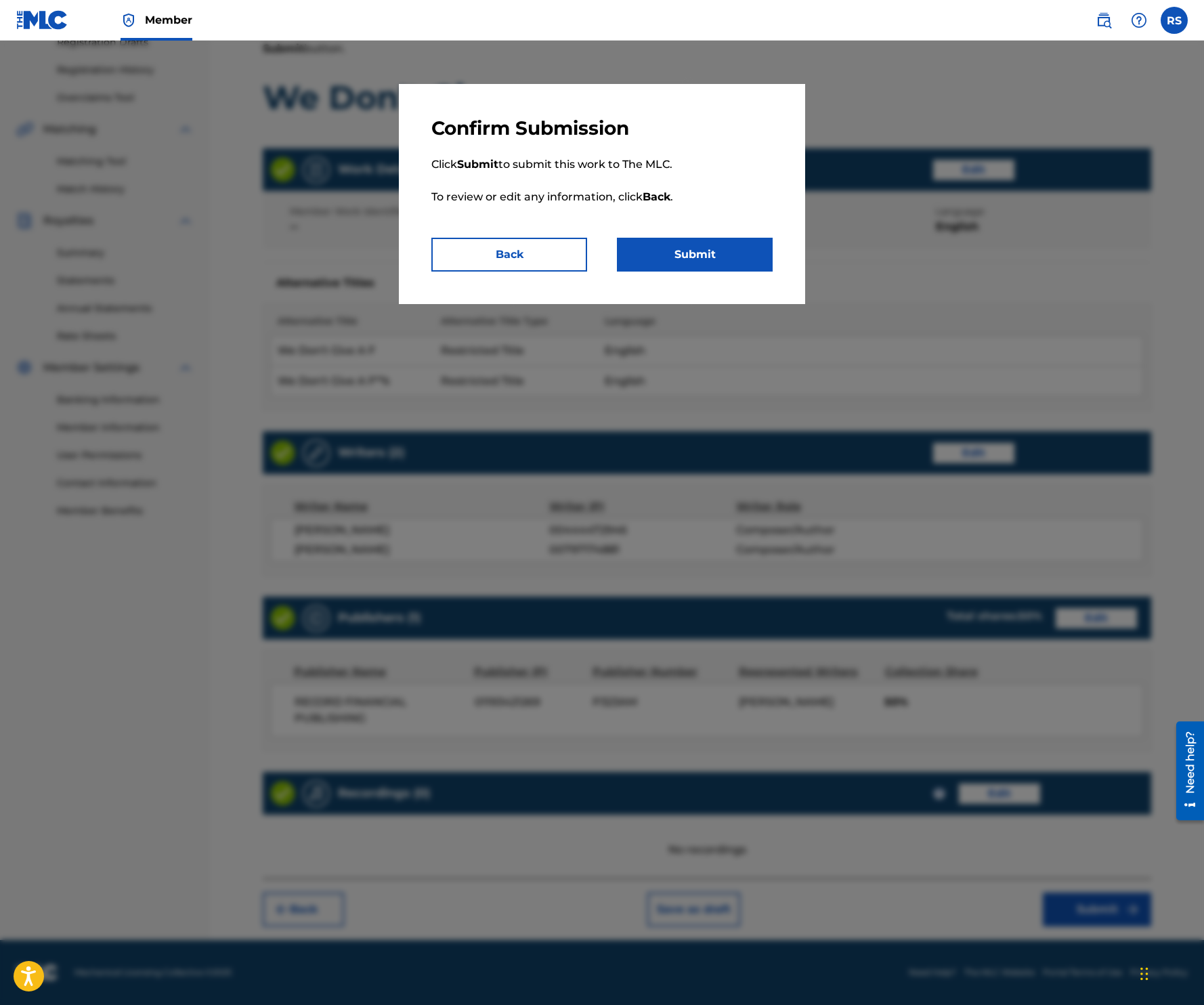
click at [717, 249] on button "Submit" at bounding box center [695, 254] width 156 height 34
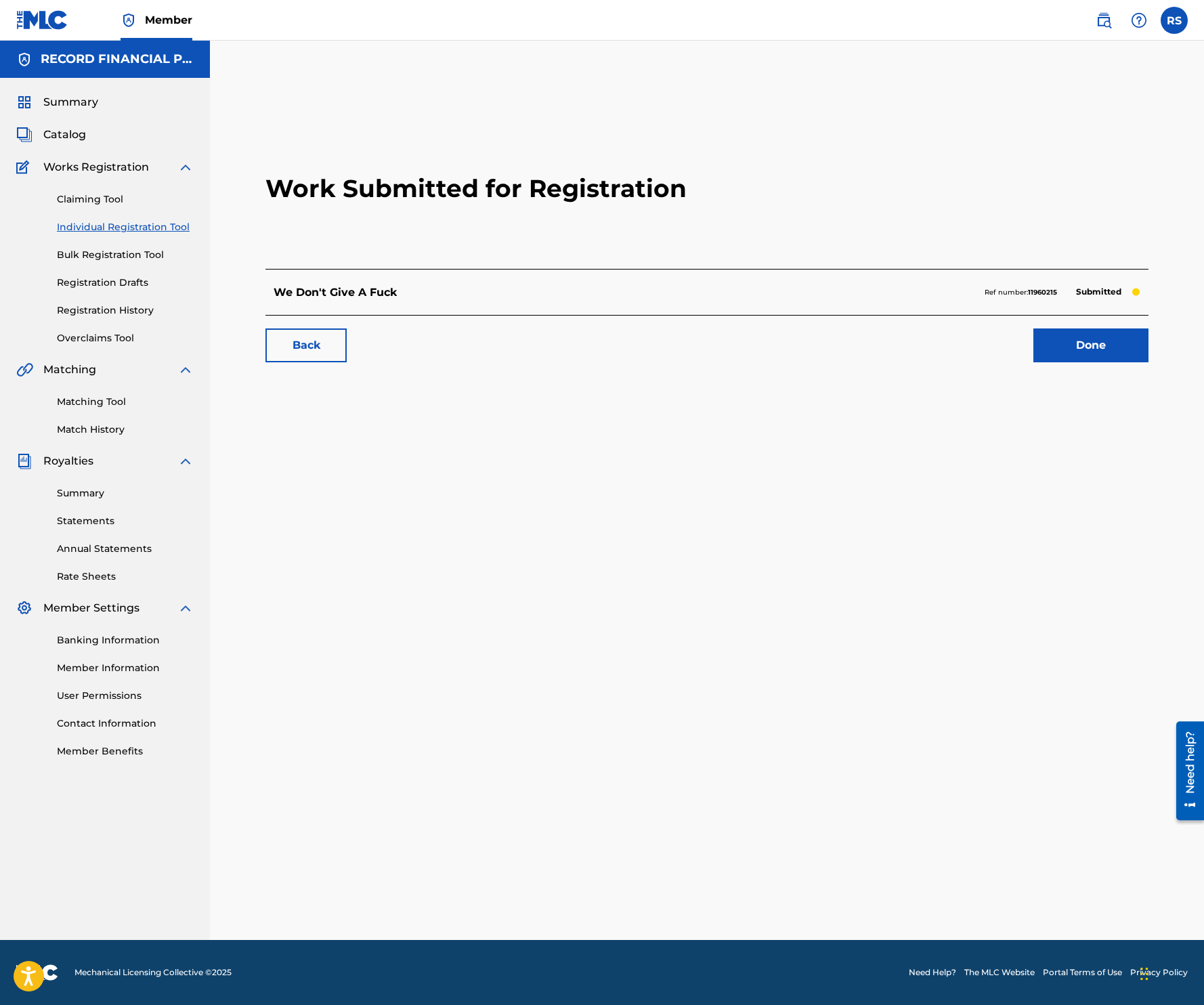
click at [109, 397] on link "Matching Tool" at bounding box center [125, 402] width 137 height 14
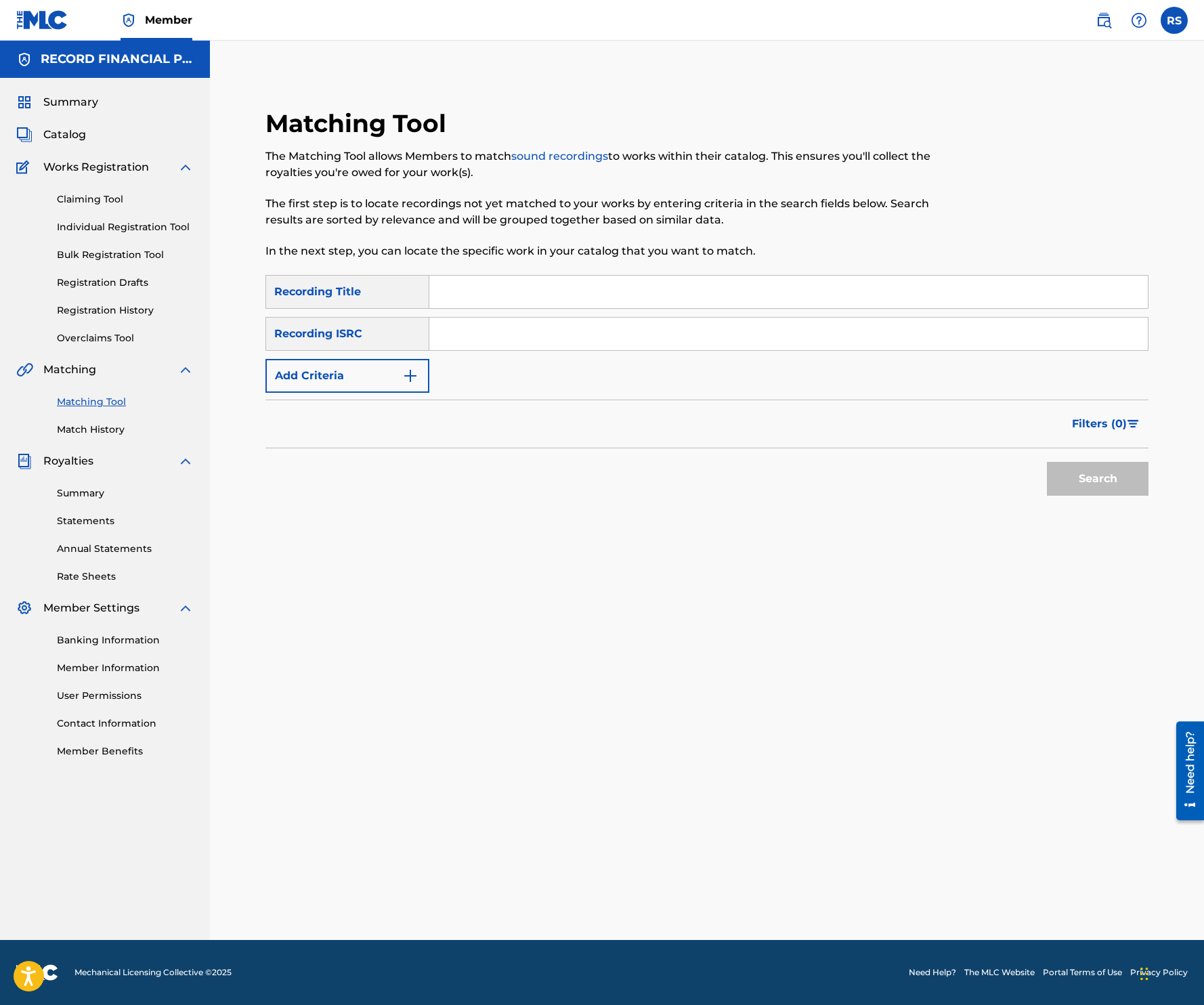
click at [464, 297] on input "Search Form" at bounding box center [788, 292] width 719 height 33
type input "All in My Head"
click at [753, 219] on p "The first step is to locate recordings not yet matched to your works by enterin…" at bounding box center [605, 212] width 680 height 33
click at [374, 385] on button "Add Criteria" at bounding box center [347, 376] width 164 height 34
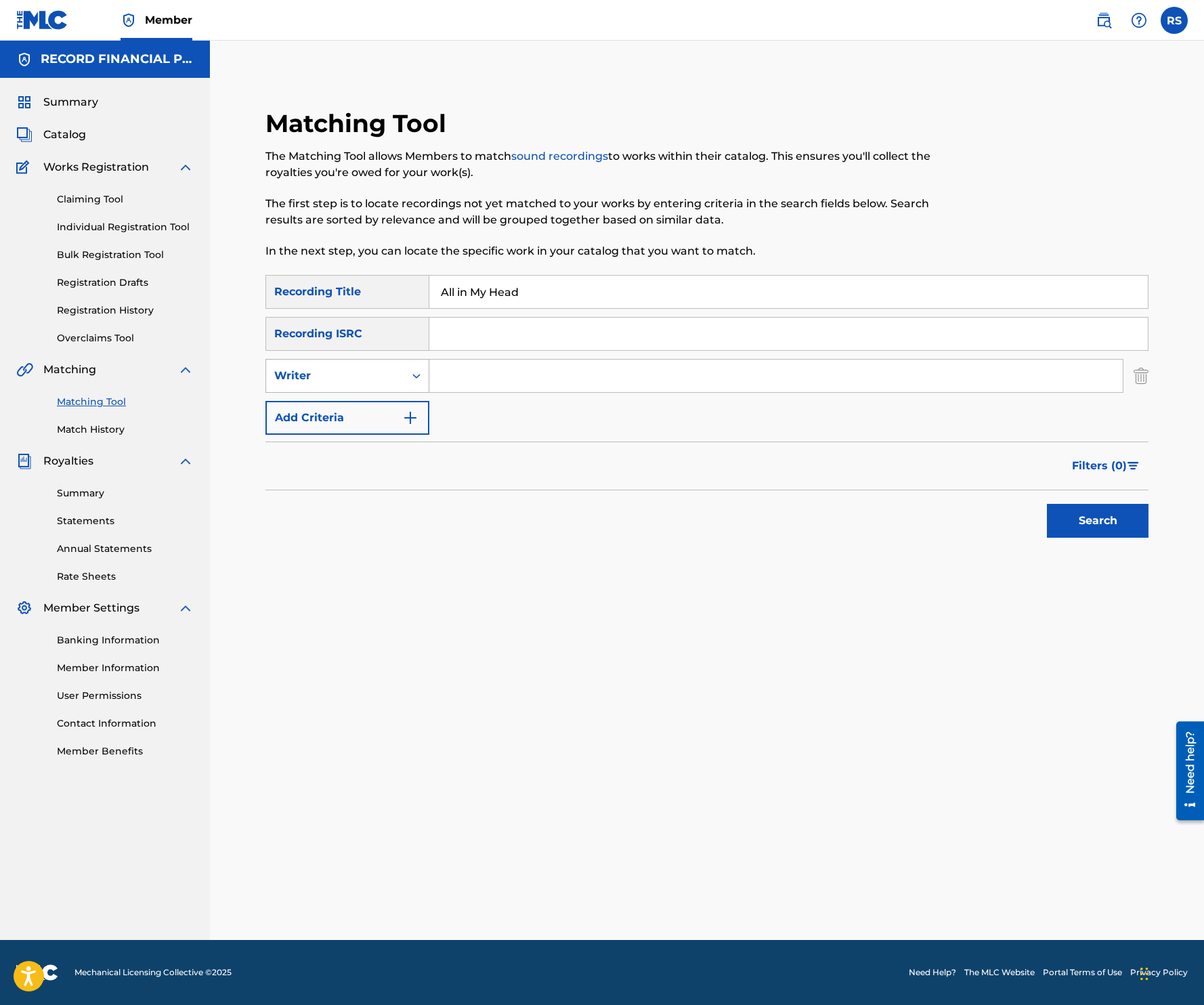
click at [396, 365] on div "Writer" at bounding box center [335, 376] width 138 height 26
click at [363, 409] on div "Recording Artist" at bounding box center [347, 409] width 162 height 34
click at [571, 365] on input "Search Form" at bounding box center [775, 376] width 693 height 33
type input "Kill The Noise"
click at [1047, 504] on button "Search" at bounding box center [1097, 520] width 102 height 34
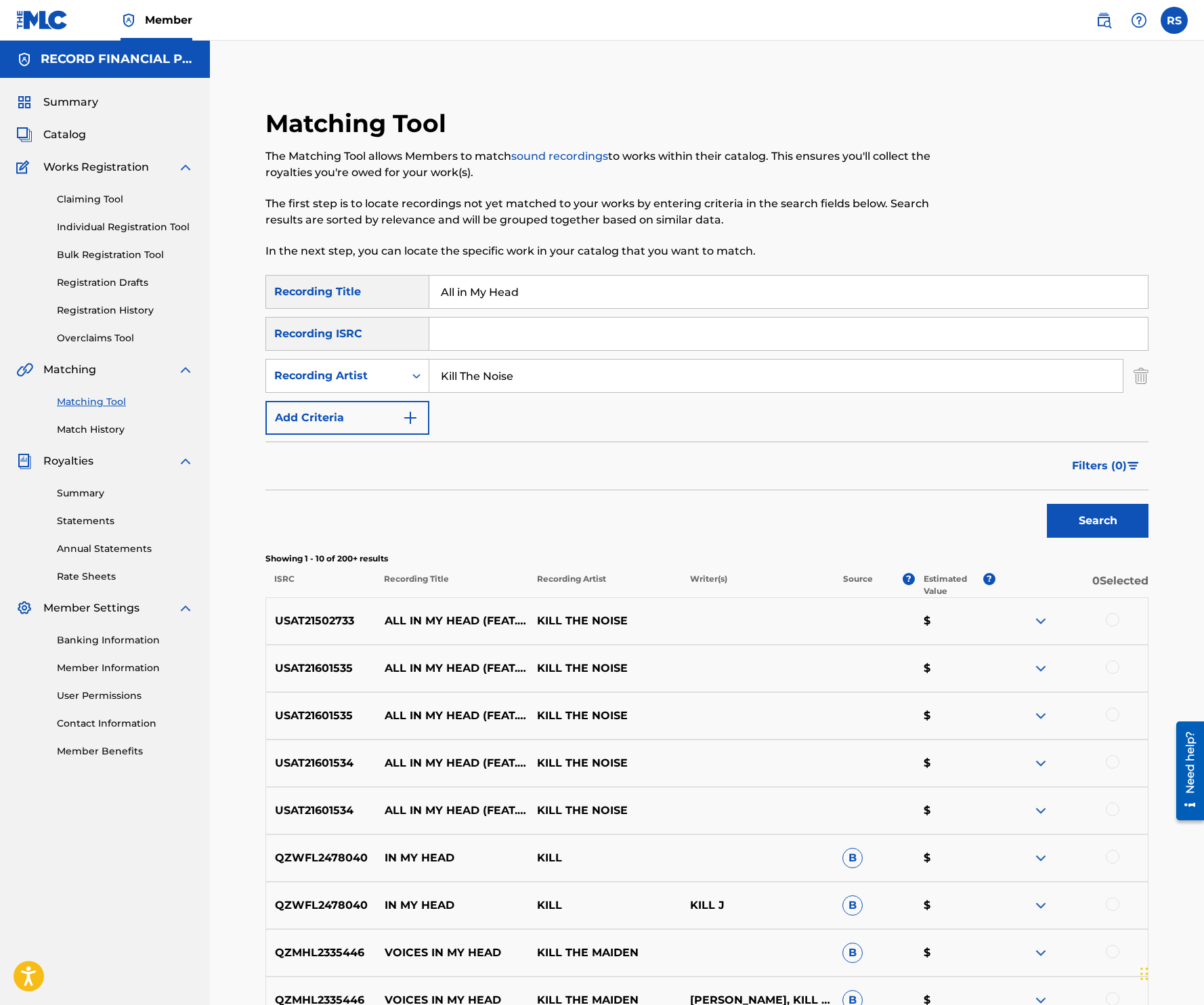
click at [567, 288] on input "All in My Head" at bounding box center [788, 292] width 719 height 33
type input "Animals Beat"
click at [520, 378] on input "Kill The Noise" at bounding box center [775, 376] width 693 height 33
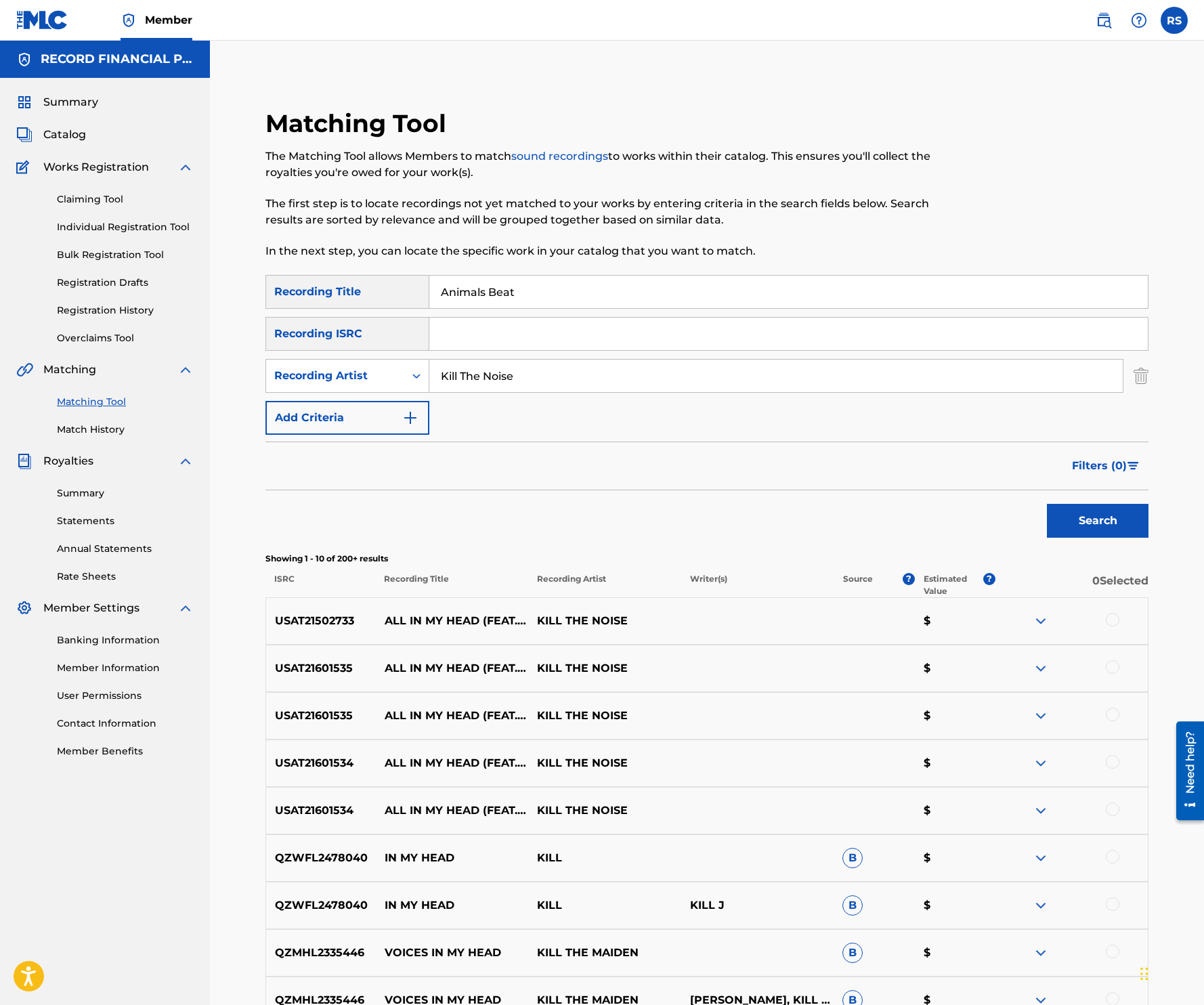
click at [520, 378] on input "Kill The Noise" at bounding box center [775, 376] width 693 height 33
type input "D"
type input "Skrillex"
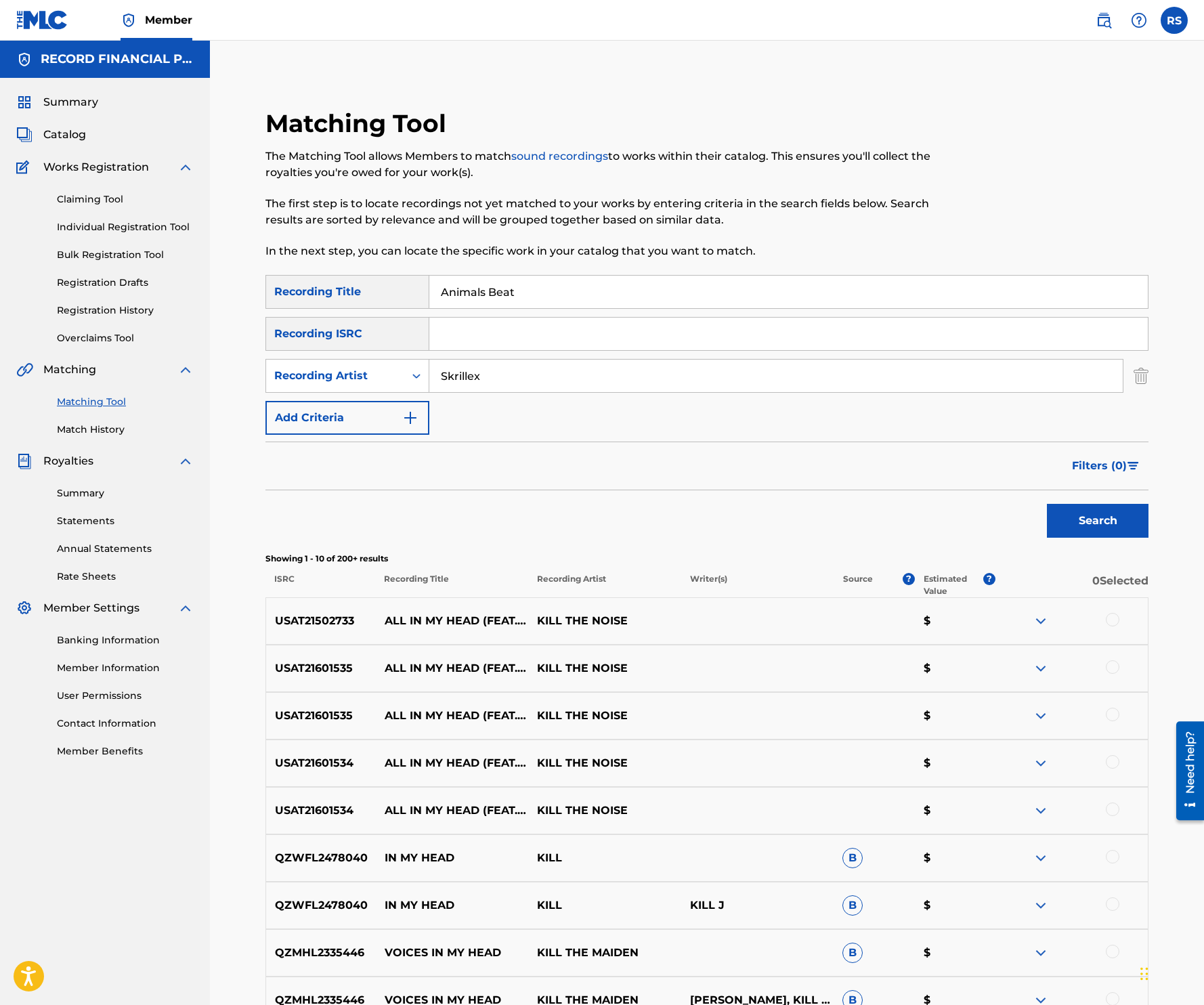
click at [1047, 504] on button "Search" at bounding box center [1097, 520] width 102 height 34
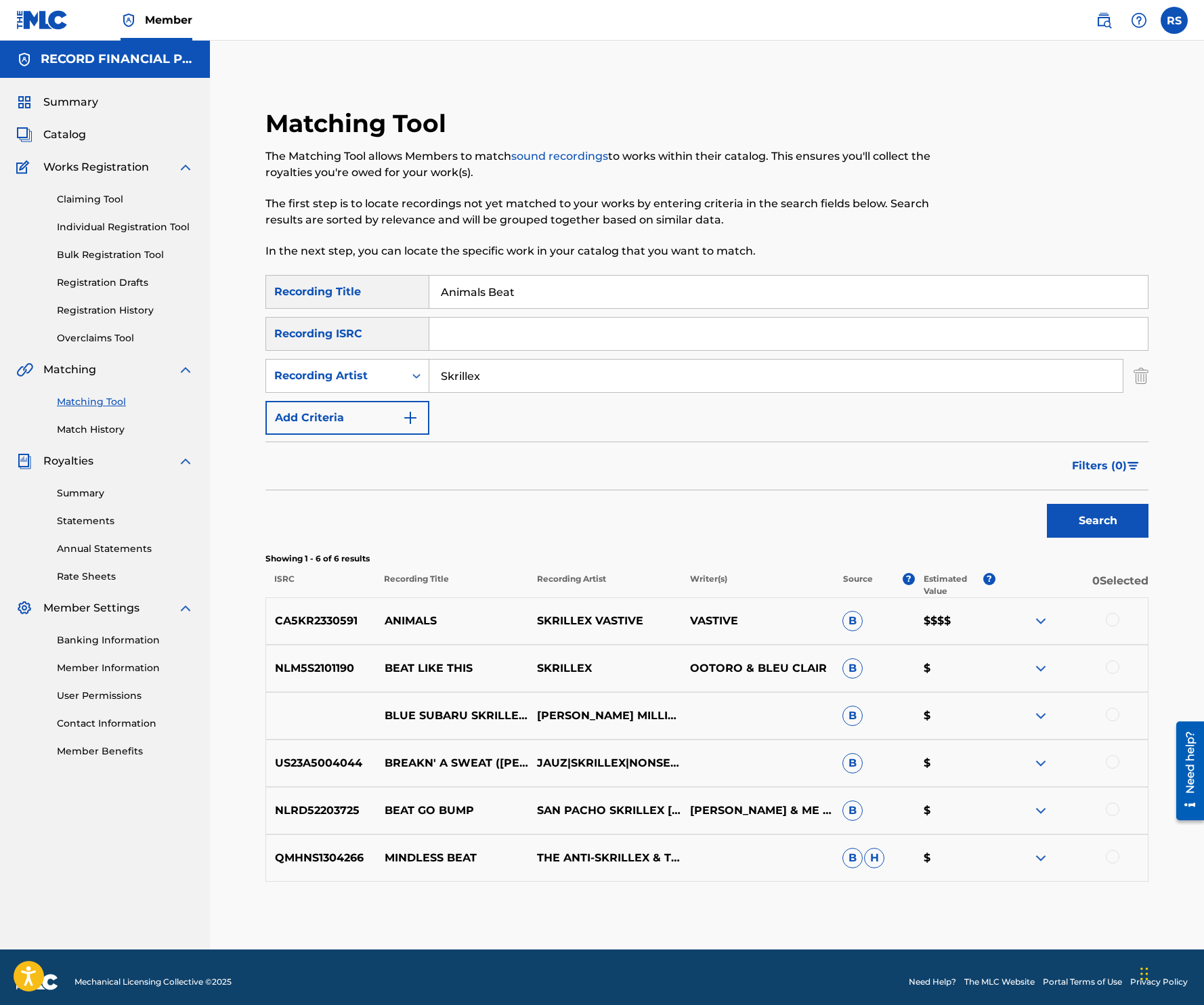
click at [568, 289] on input "Animals Beat" at bounding box center [788, 292] width 719 height 33
type input "Break My Mind"
click at [510, 375] on input "Skrillex" at bounding box center [775, 376] width 693 height 33
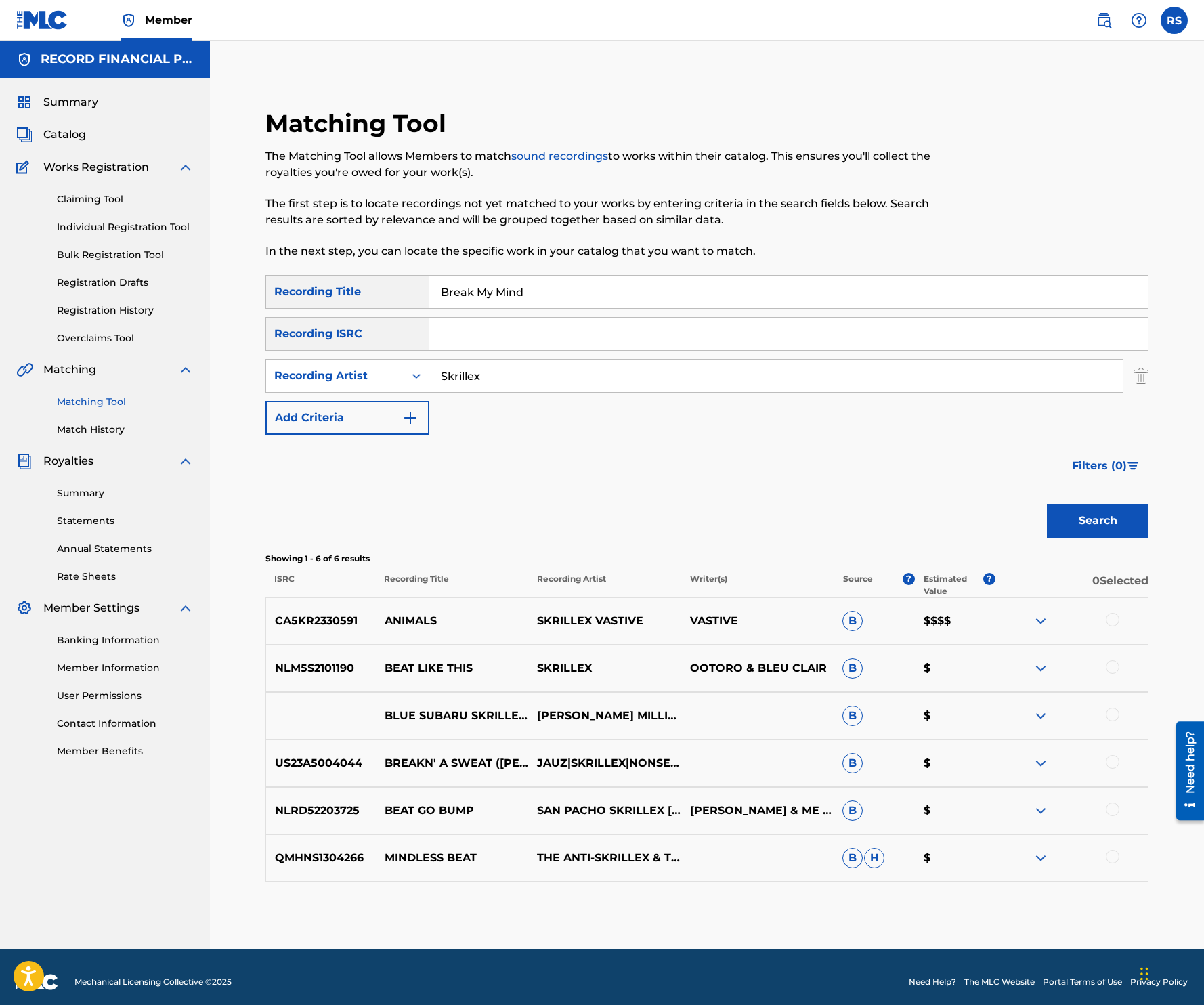
click at [510, 375] on input "Skrillex" at bounding box center [775, 376] width 693 height 33
type input "Twerl"
click at [1047, 504] on button "Search" at bounding box center [1097, 520] width 102 height 34
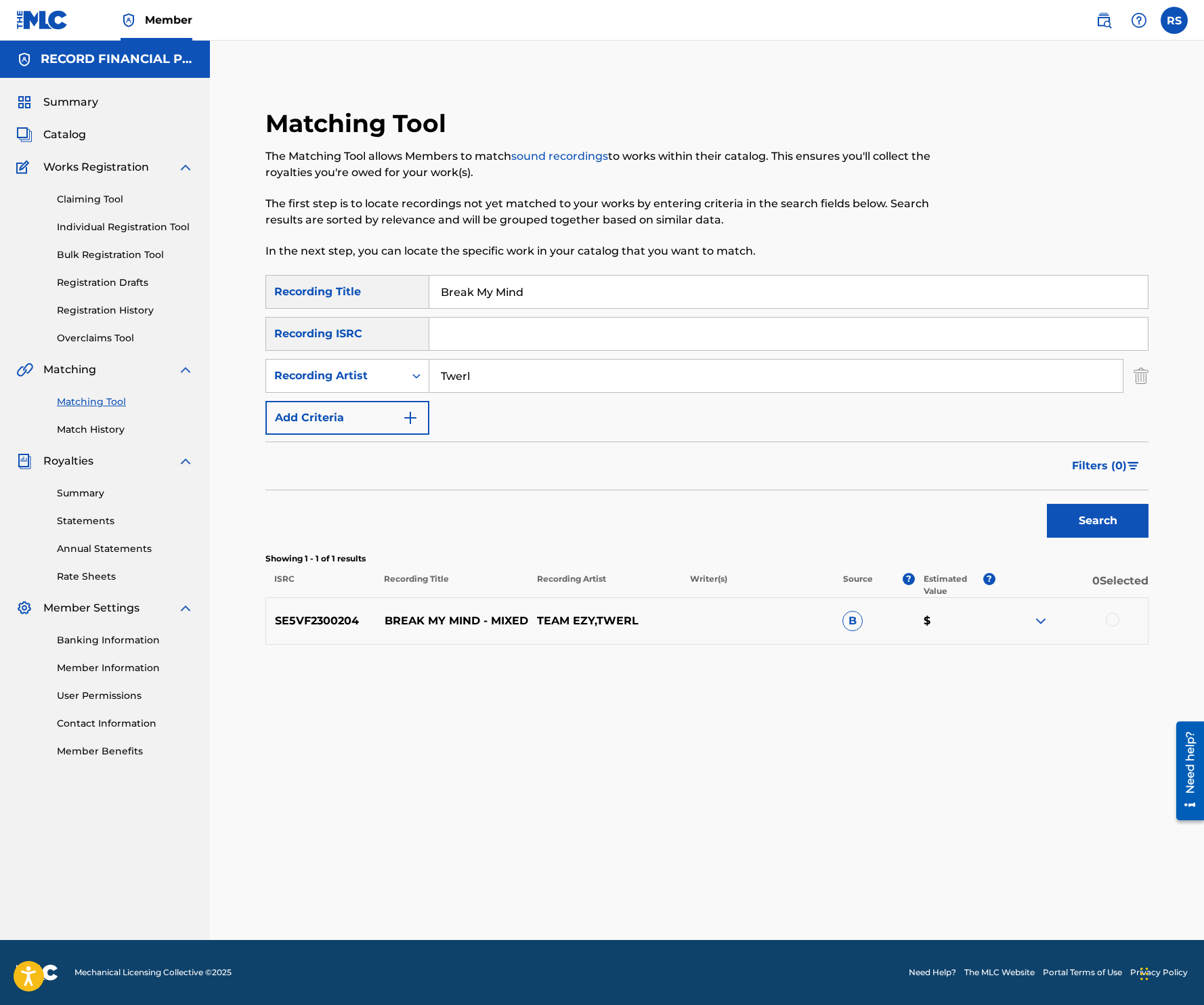
click at [520, 284] on input "Break My Mind" at bounding box center [788, 292] width 719 height 33
type input "Canopy"
click at [578, 365] on input "Twerl" at bounding box center [775, 376] width 693 height 33
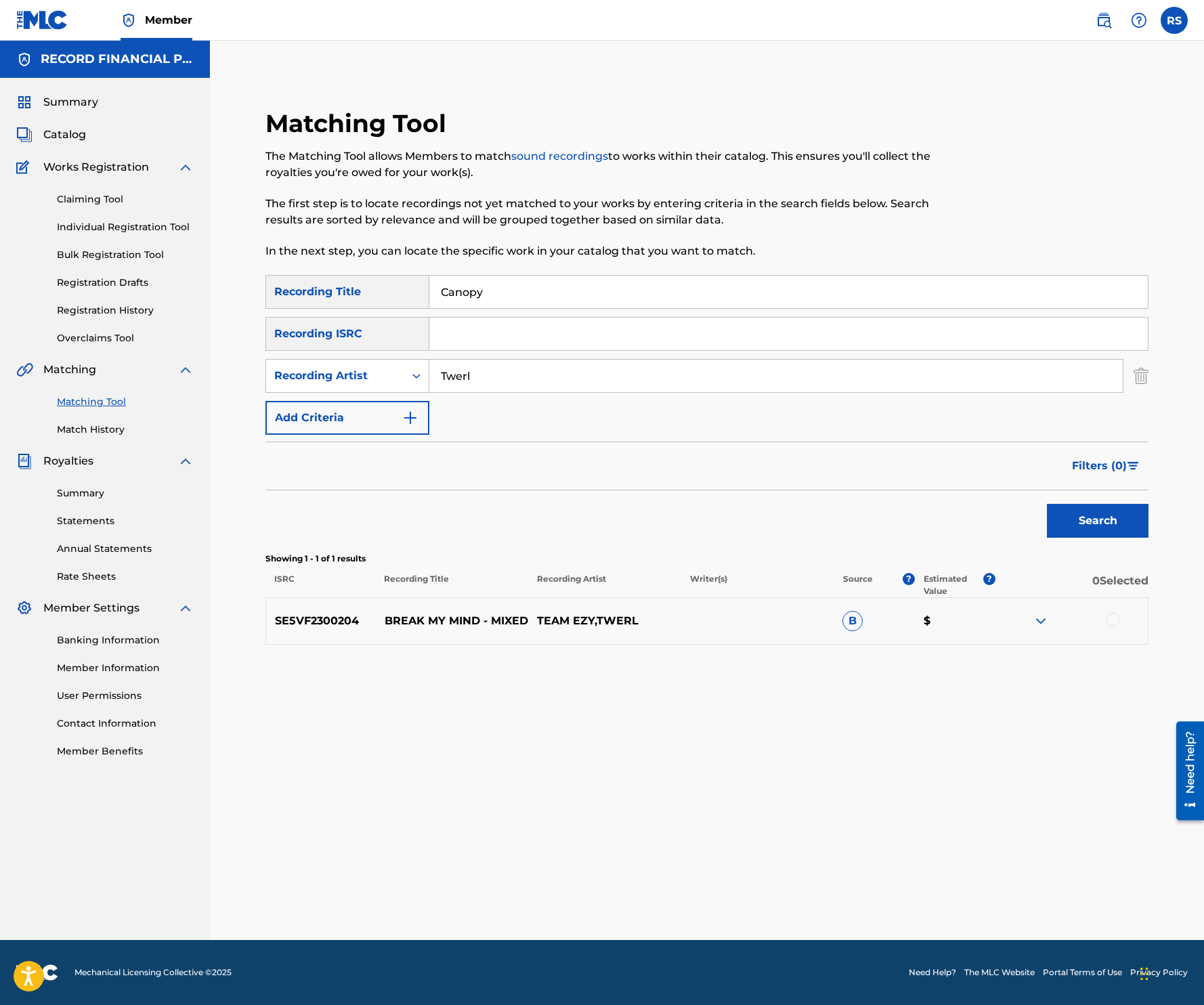
click at [578, 365] on input "Twerl" at bounding box center [775, 376] width 693 height 33
type input "Durante"
click at [1047, 504] on button "Search" at bounding box center [1097, 520] width 102 height 34
click at [584, 283] on input "Canopy" at bounding box center [788, 292] width 719 height 33
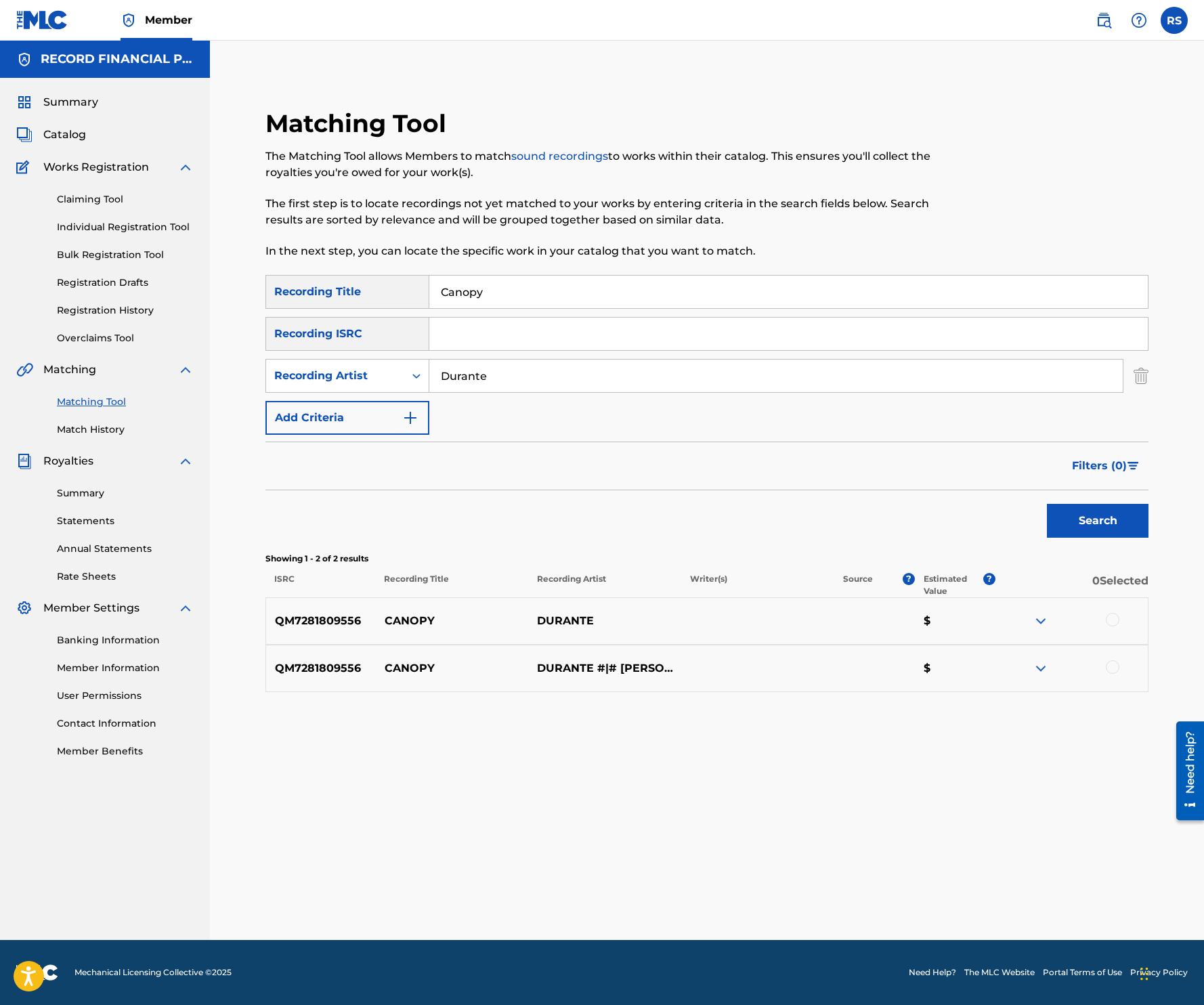
click at [584, 283] on input "Canopy" at bounding box center [788, 292] width 719 height 33
click at [1047, 504] on button "Search" at bounding box center [1097, 520] width 102 height 34
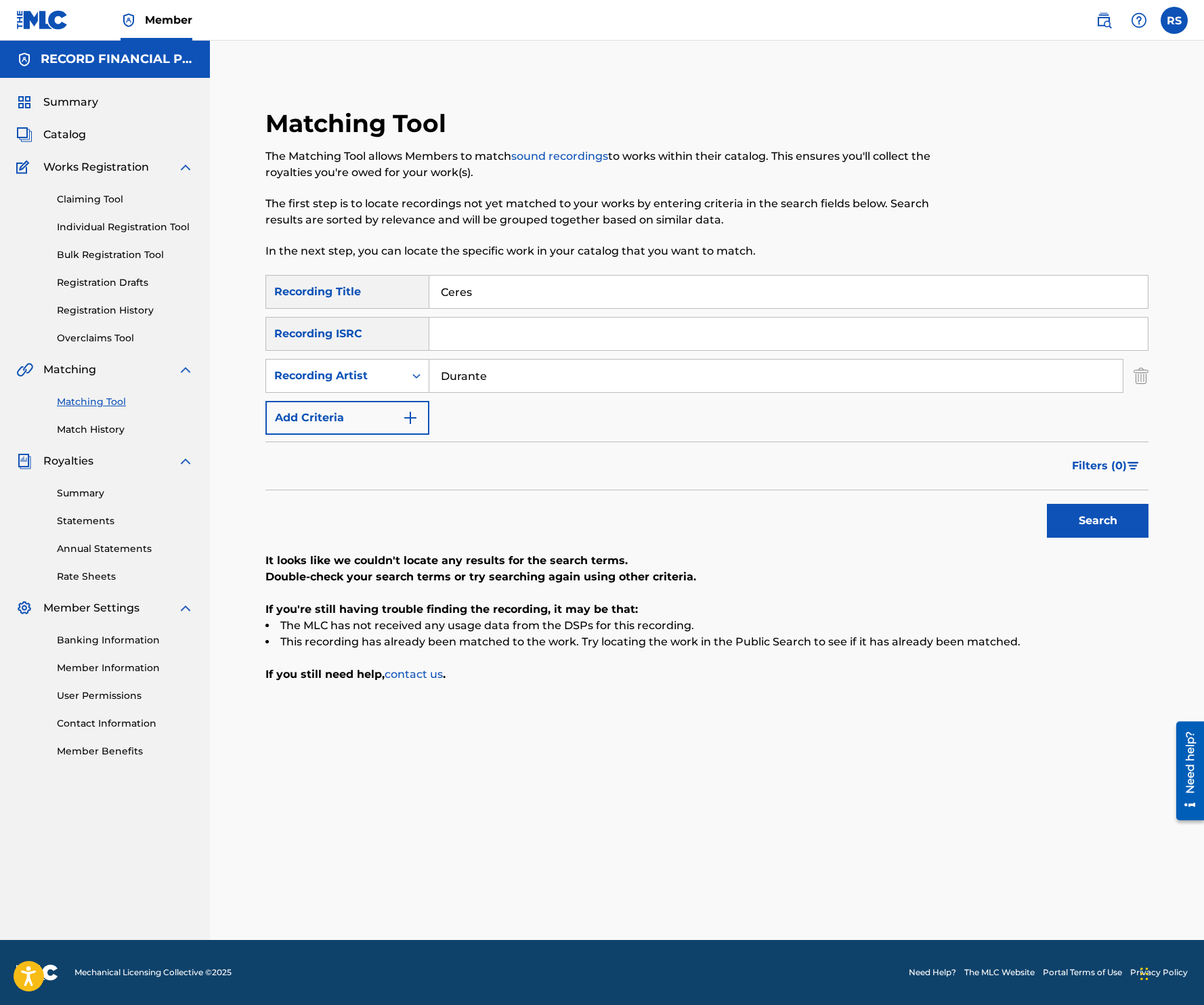
click at [504, 489] on div "Filters ( 0 )" at bounding box center [707, 465] width 883 height 49
click at [479, 298] on input "Ceres" at bounding box center [788, 292] width 719 height 33
type input "Don't Go"
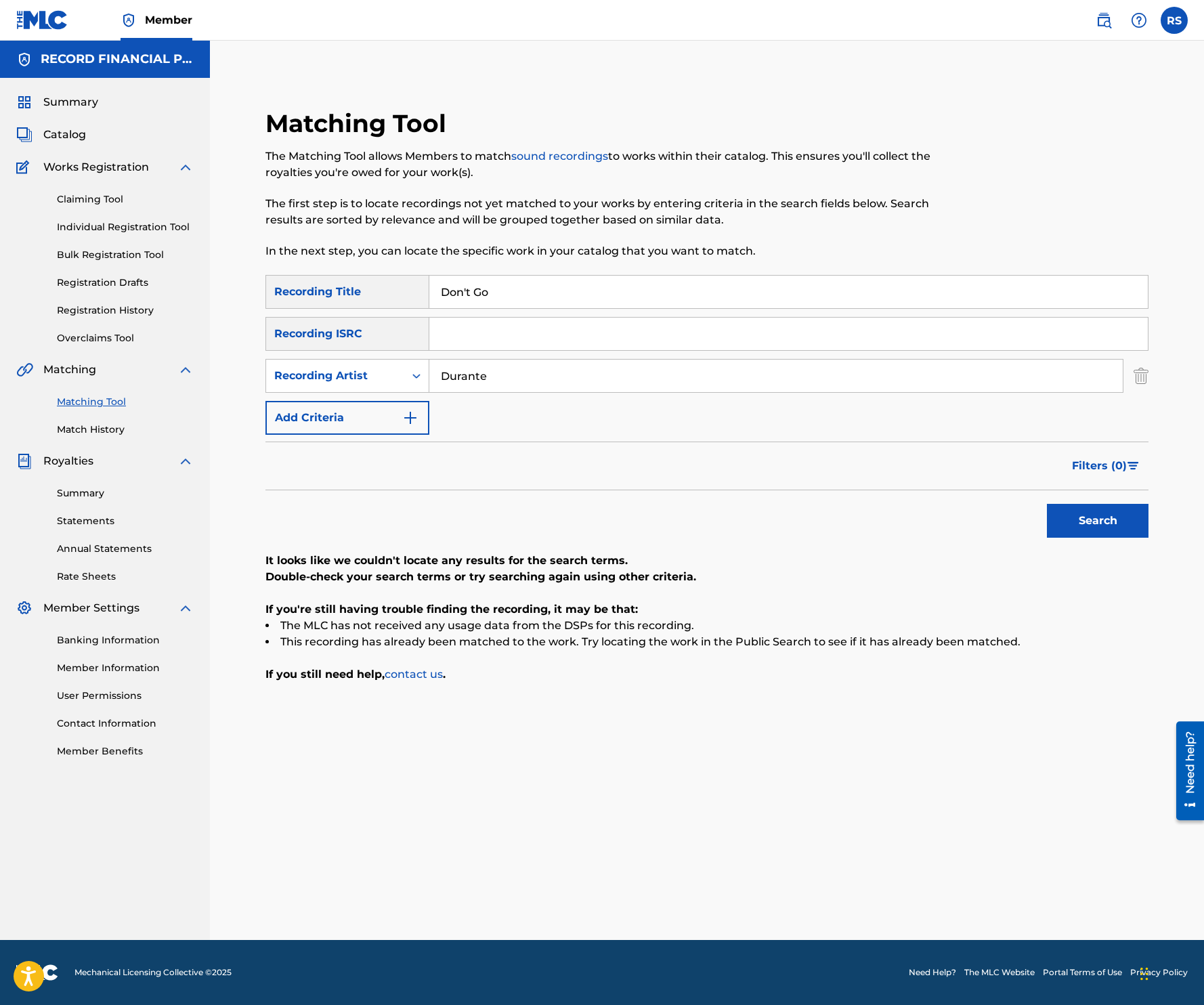
click at [489, 373] on input "Durante" at bounding box center [775, 376] width 693 height 33
type input "Skrillex"
click at [1047, 504] on button "Search" at bounding box center [1097, 520] width 102 height 34
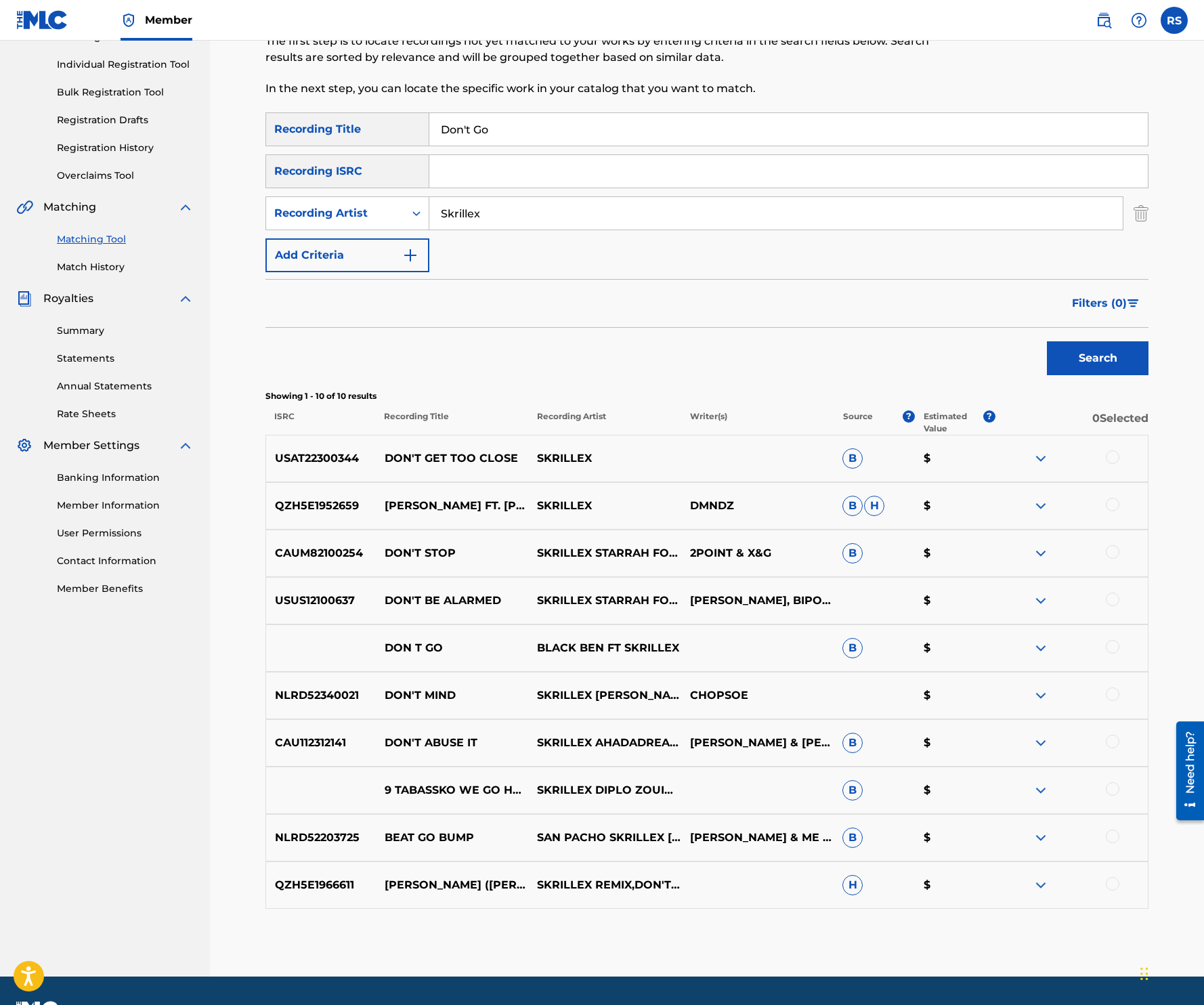
scroll to position [189, 0]
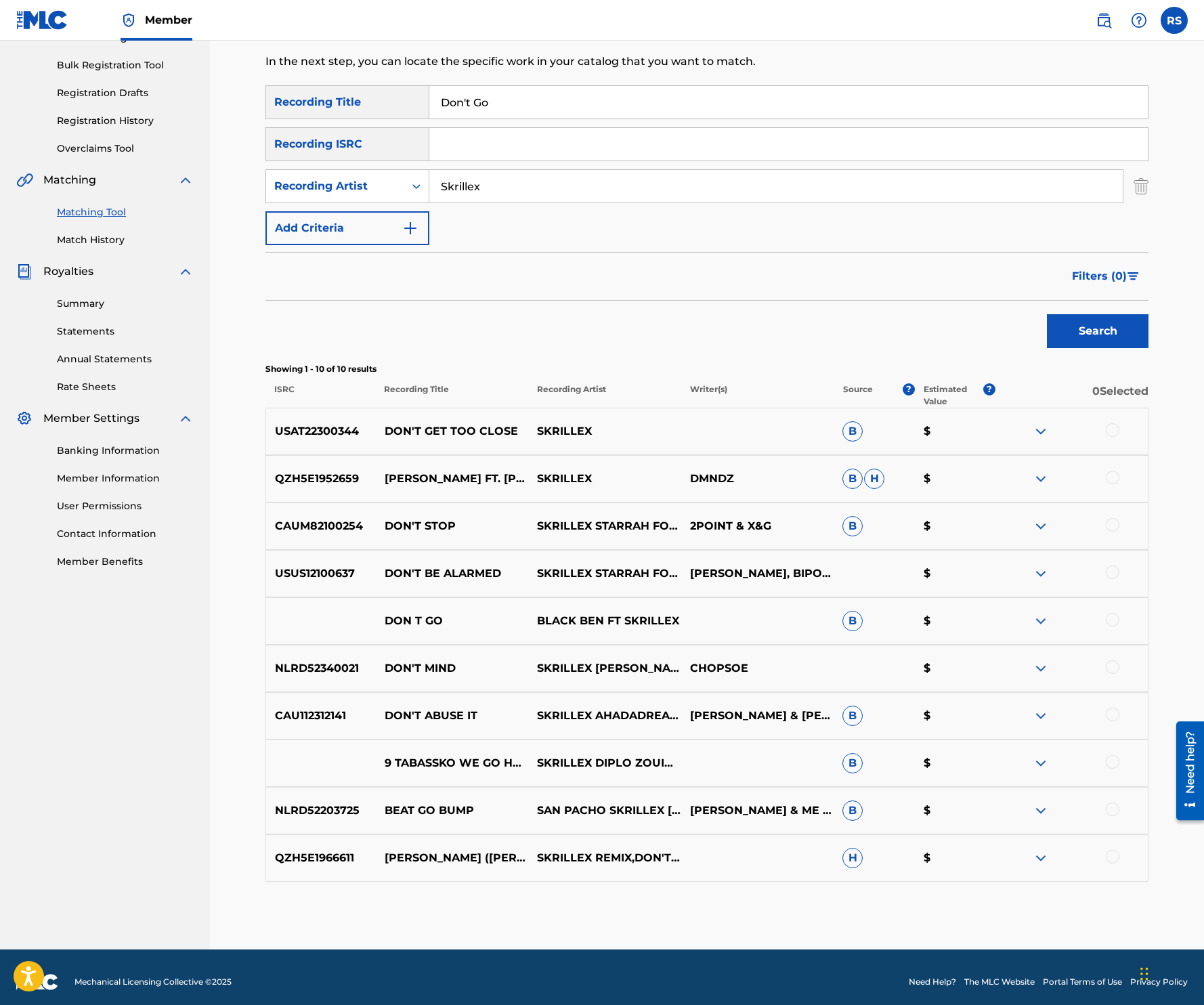
click at [474, 102] on input "Don't Go" at bounding box center [788, 102] width 719 height 33
click at [504, 92] on input "Don't Go" at bounding box center [788, 102] width 719 height 33
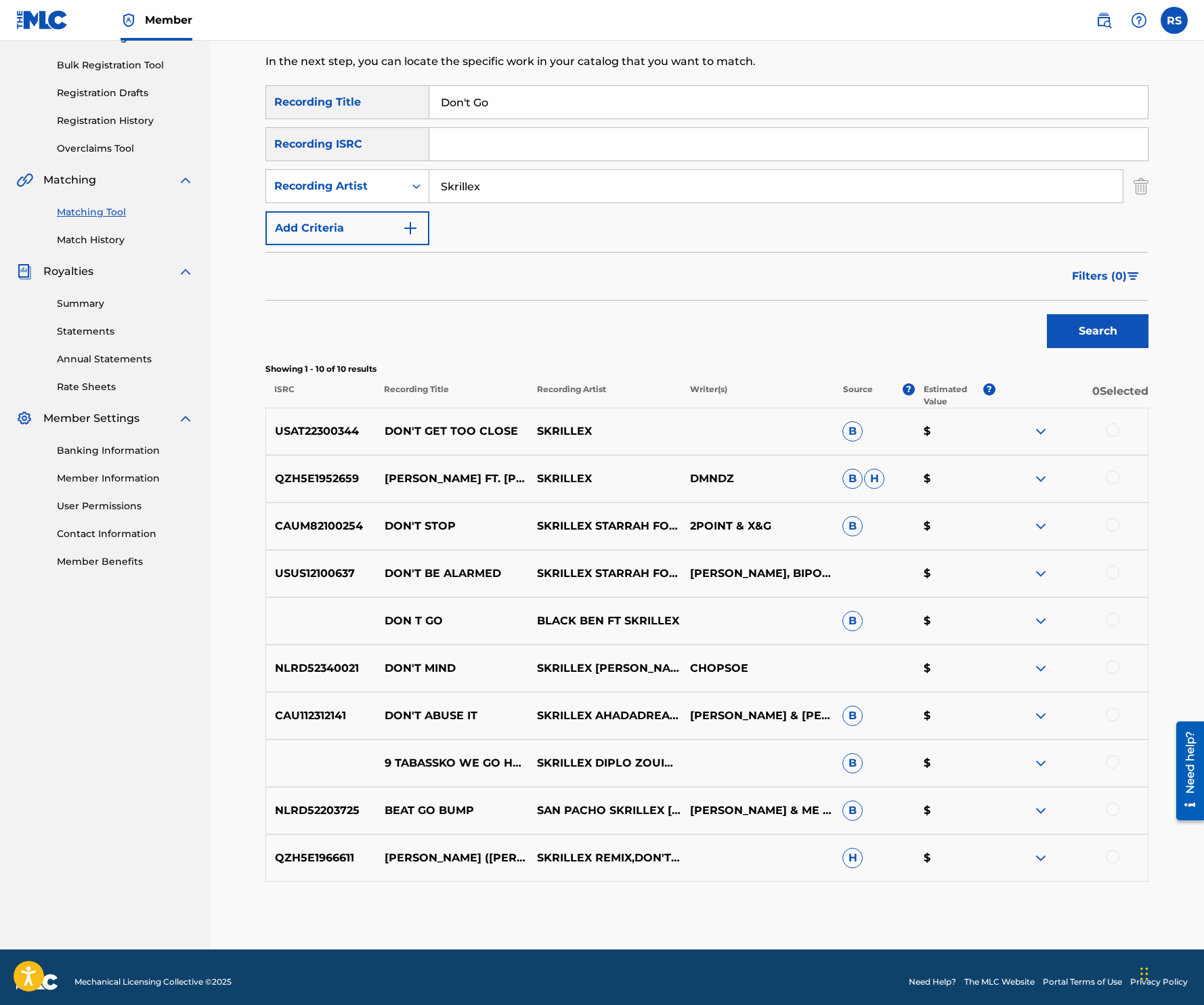
click at [504, 92] on input "Don't Go" at bounding box center [788, 102] width 719 height 33
type input "Floorboards"
click at [511, 181] on input "Skrillex" at bounding box center [775, 186] width 693 height 33
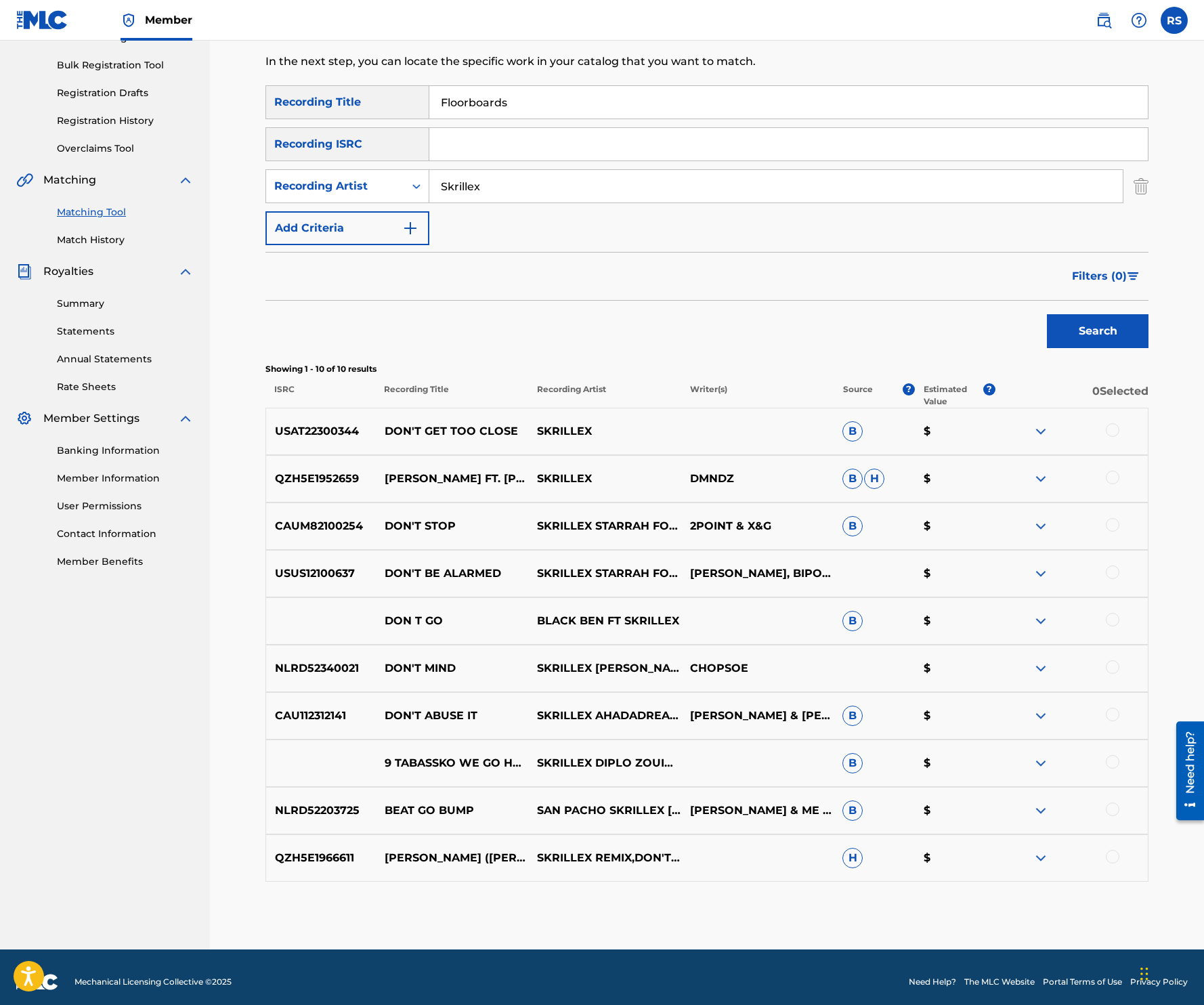
click at [511, 181] on input "Skrillex" at bounding box center [775, 186] width 693 height 33
type input "Durante"
click at [1047, 314] on button "Search" at bounding box center [1097, 331] width 102 height 34
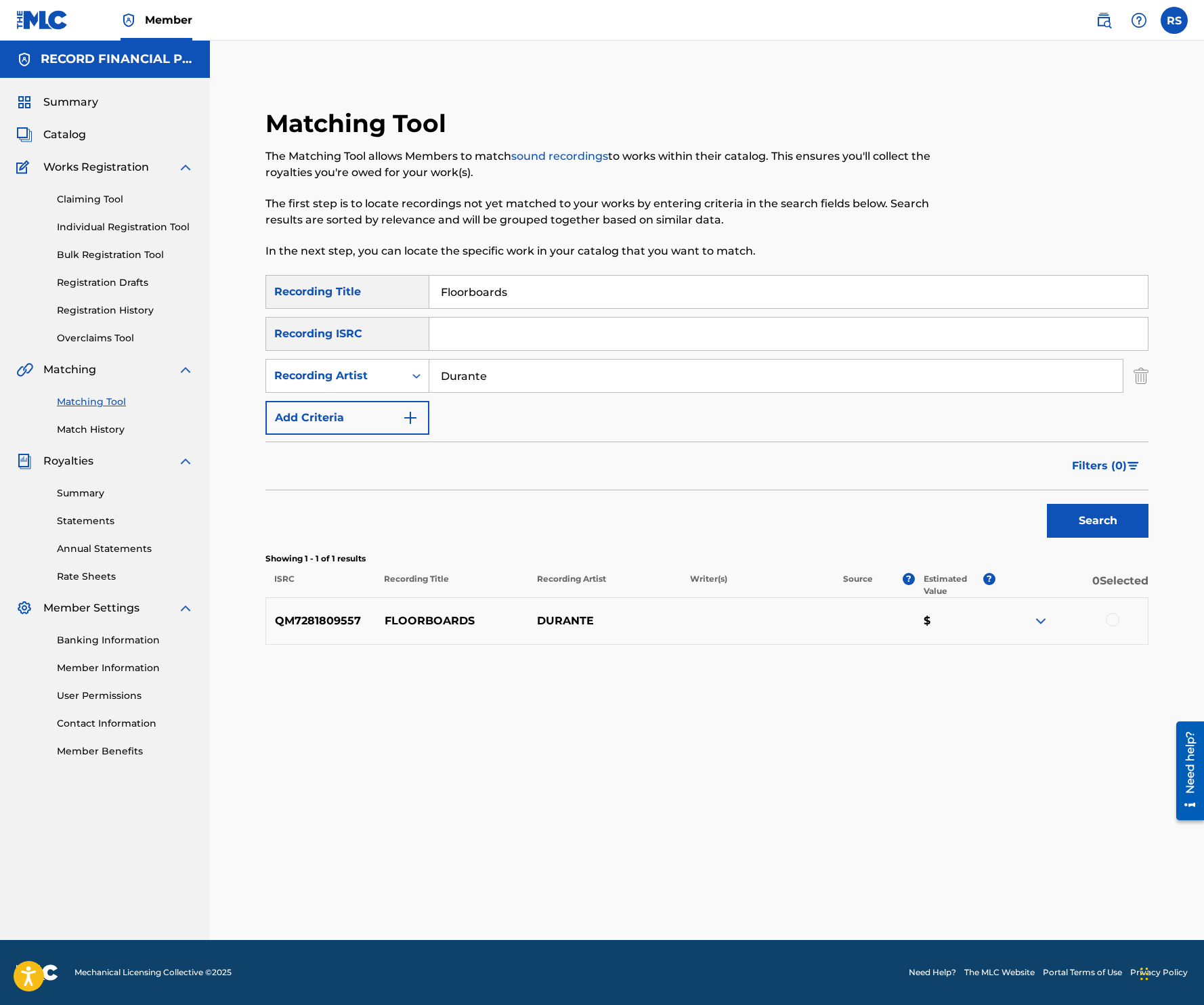
click at [545, 290] on input "Floorboards" at bounding box center [788, 292] width 719 height 33
type input "Forget"
click at [516, 387] on input "Durante" at bounding box center [775, 376] width 693 height 33
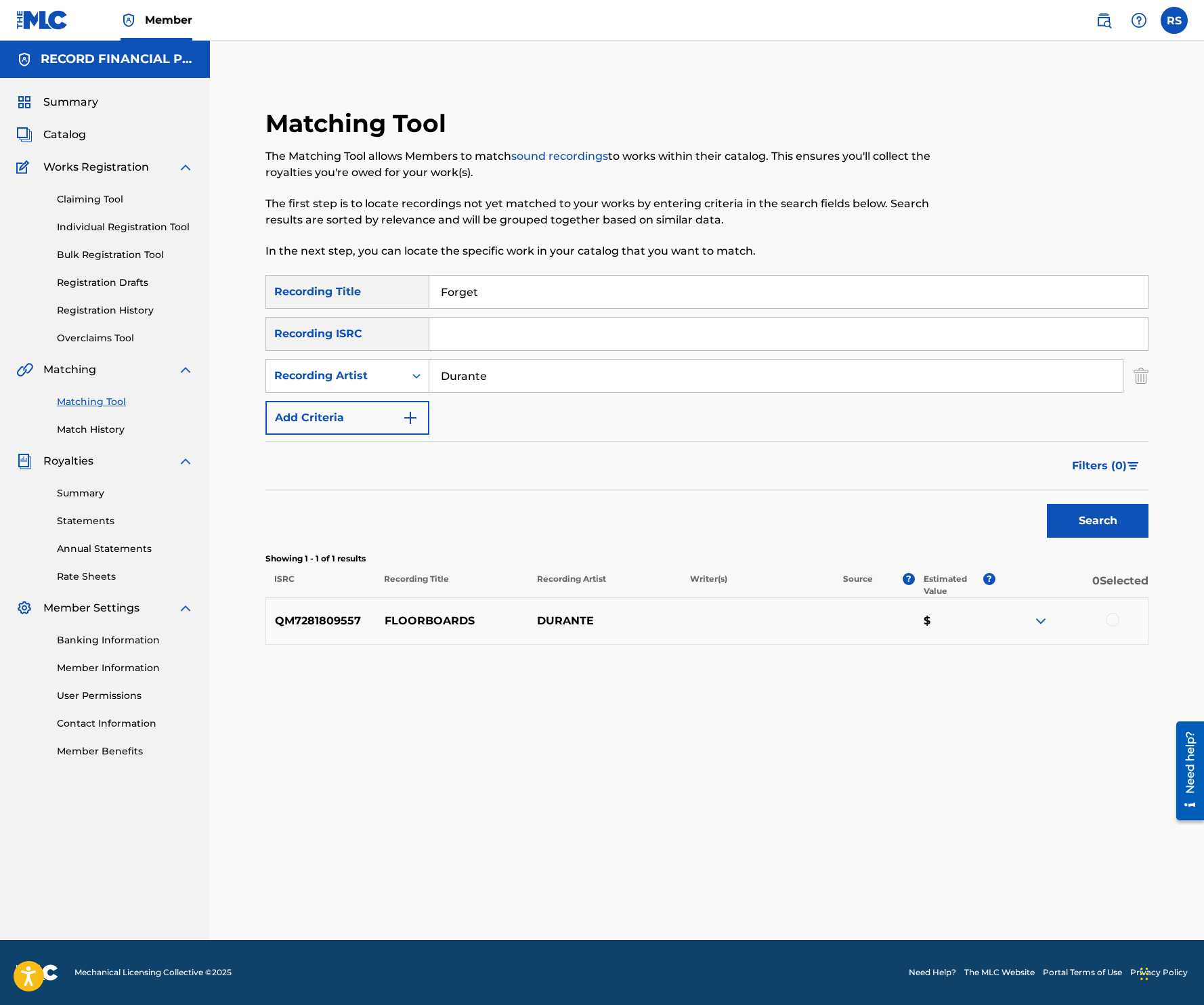
click at [516, 387] on input "Durante" at bounding box center [775, 376] width 693 height 33
type input "Boxinbox"
click at [1047, 504] on button "Search" at bounding box center [1097, 520] width 102 height 34
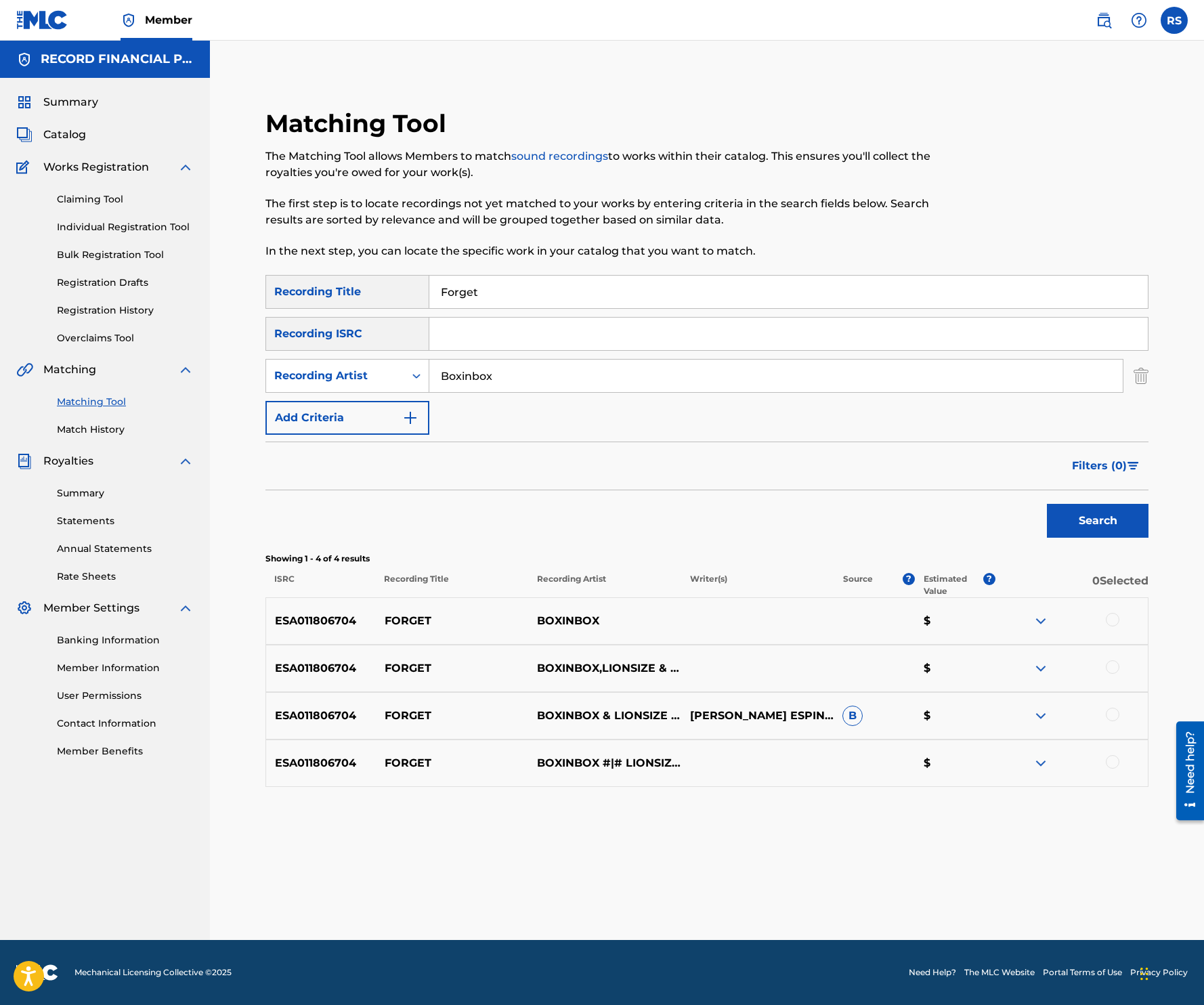
click at [498, 290] on input "Forget" at bounding box center [788, 292] width 719 height 33
click at [651, 285] on input "Forget" at bounding box center [788, 292] width 719 height 33
type input "Pretty"
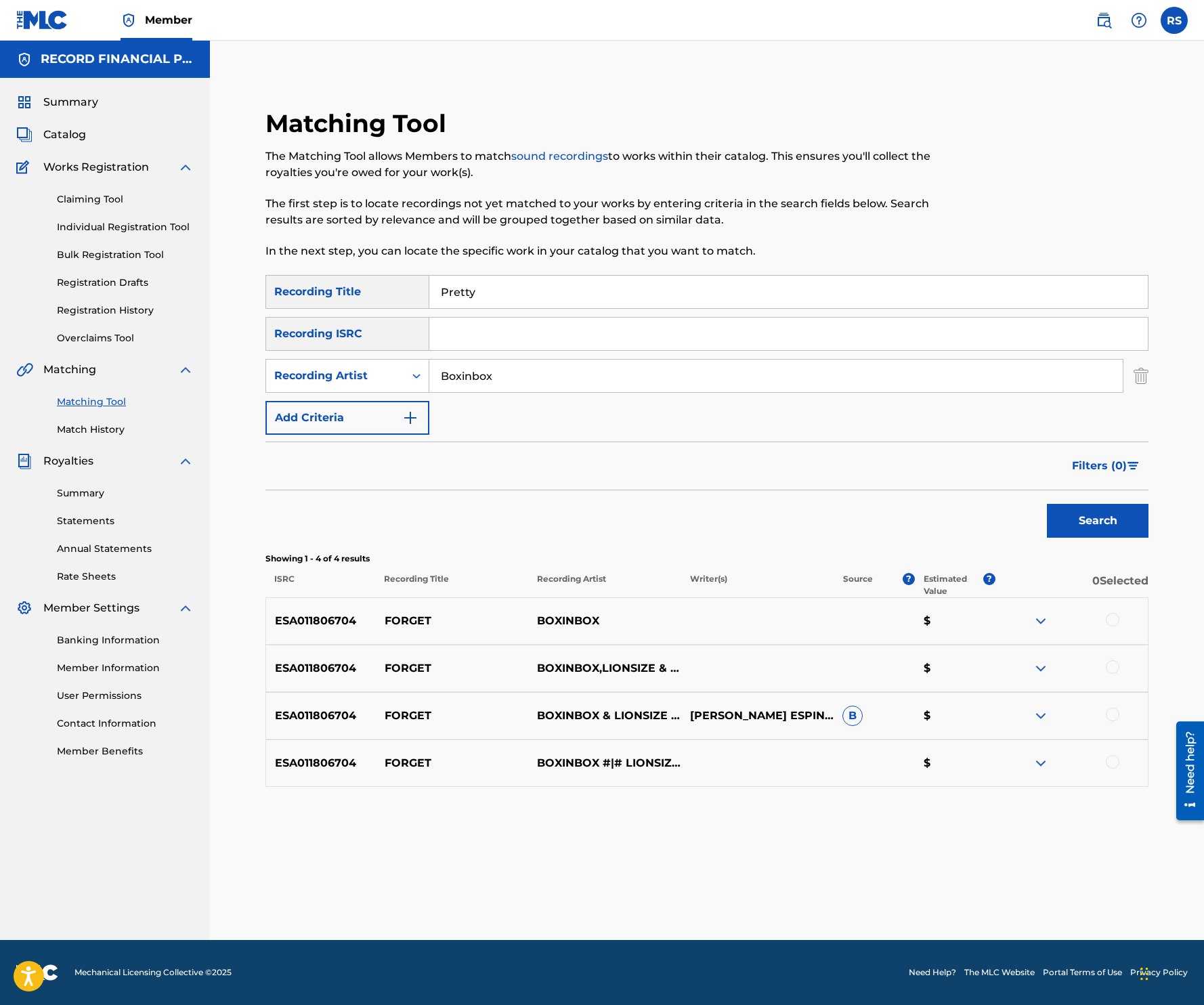
click at [489, 381] on input "Boxinbox" at bounding box center [775, 376] width 693 height 33
type input "Njomza"
click at [1047, 504] on button "Search" at bounding box center [1097, 520] width 102 height 34
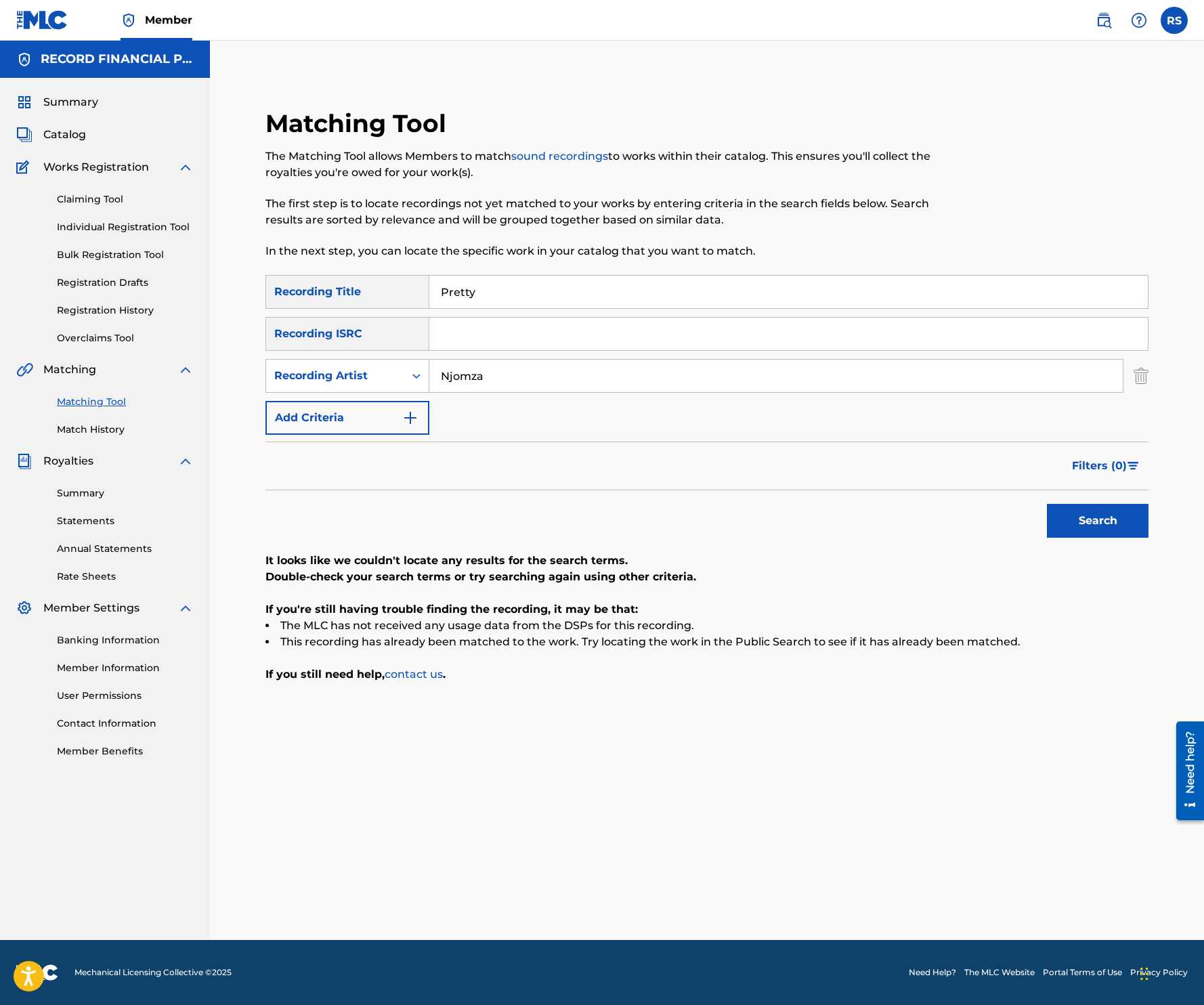
click at [538, 306] on input "Pretty" at bounding box center [788, 292] width 719 height 33
click at [1047, 504] on button "Search" at bounding box center [1097, 520] width 102 height 34
click at [1105, 532] on button "Search" at bounding box center [1097, 520] width 102 height 34
click at [529, 283] on input "Pretty Bye Bye" at bounding box center [788, 292] width 719 height 33
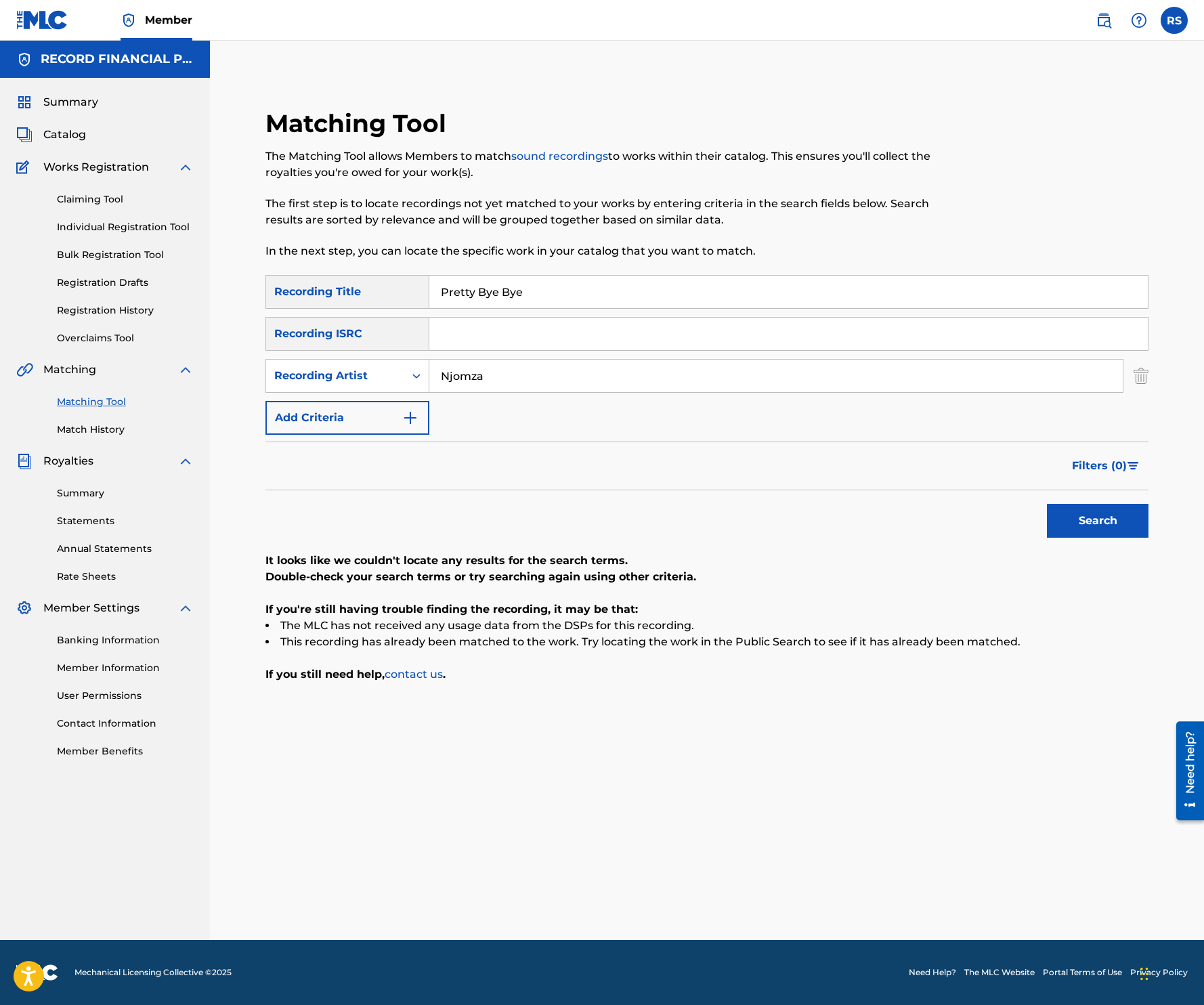
click at [529, 283] on input "Pretty Bye Bye" at bounding box center [788, 292] width 719 height 33
type input "Redline Dash"
click at [544, 373] on input "Njomza" at bounding box center [775, 376] width 693 height 33
type input "Skrillex"
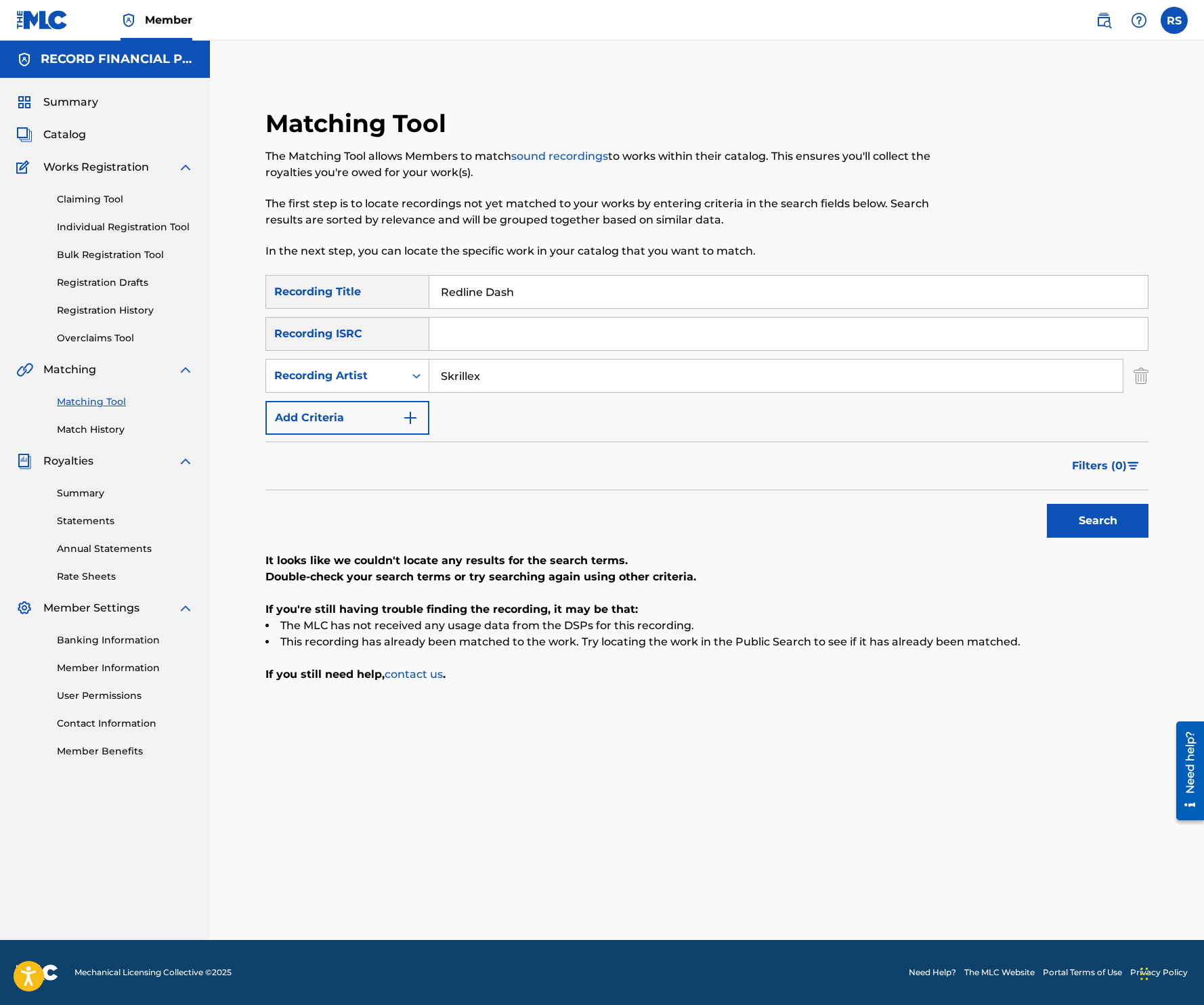
click at [1047, 504] on button "Search" at bounding box center [1097, 520] width 102 height 34
click at [490, 285] on input "Redline Dash" at bounding box center [788, 292] width 719 height 33
click at [493, 289] on input "Redline Dash" at bounding box center [788, 292] width 719 height 33
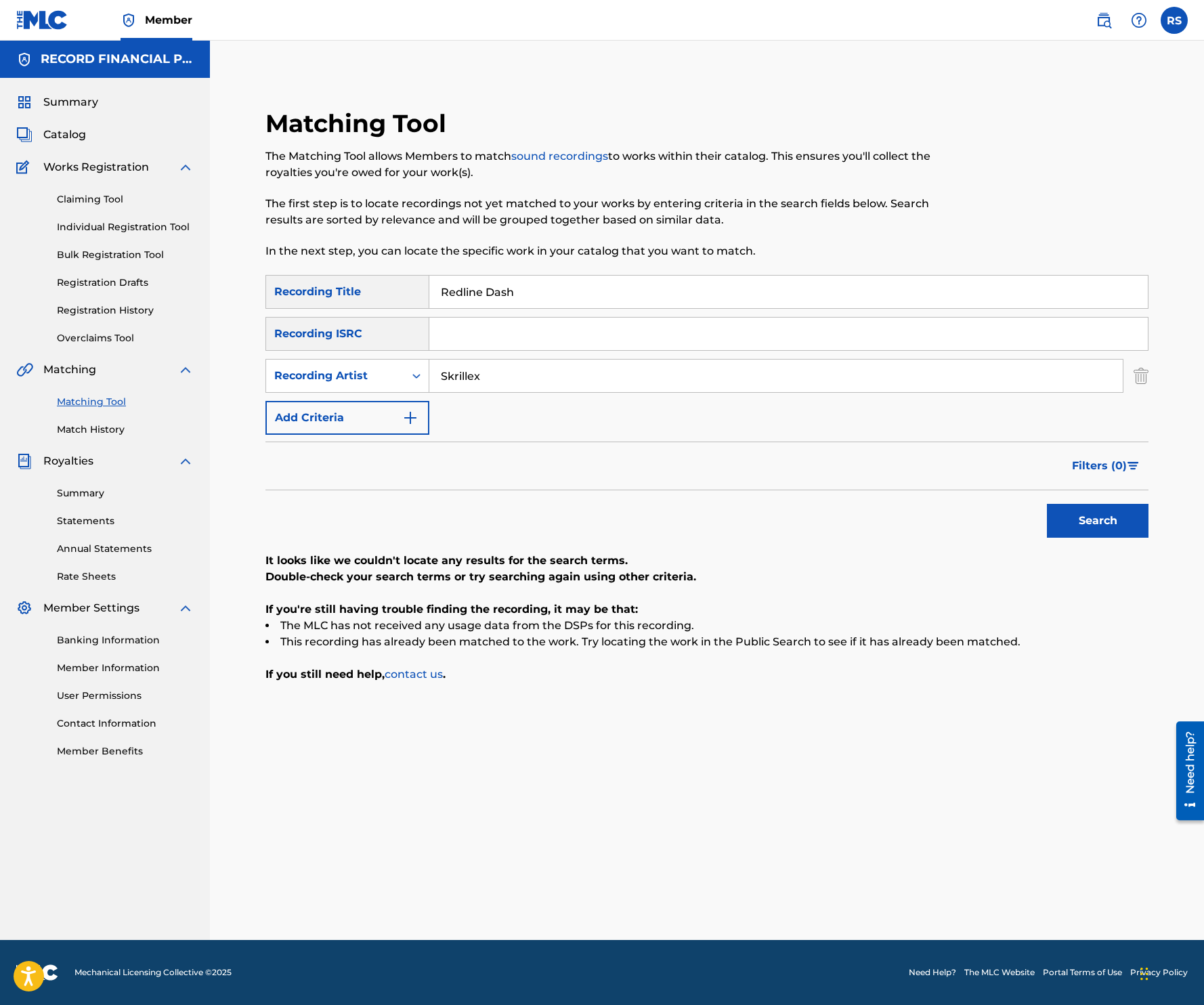
click at [493, 289] on input "Redline Dash" at bounding box center [788, 292] width 719 height 33
click at [1047, 504] on button "Search" at bounding box center [1097, 520] width 102 height 34
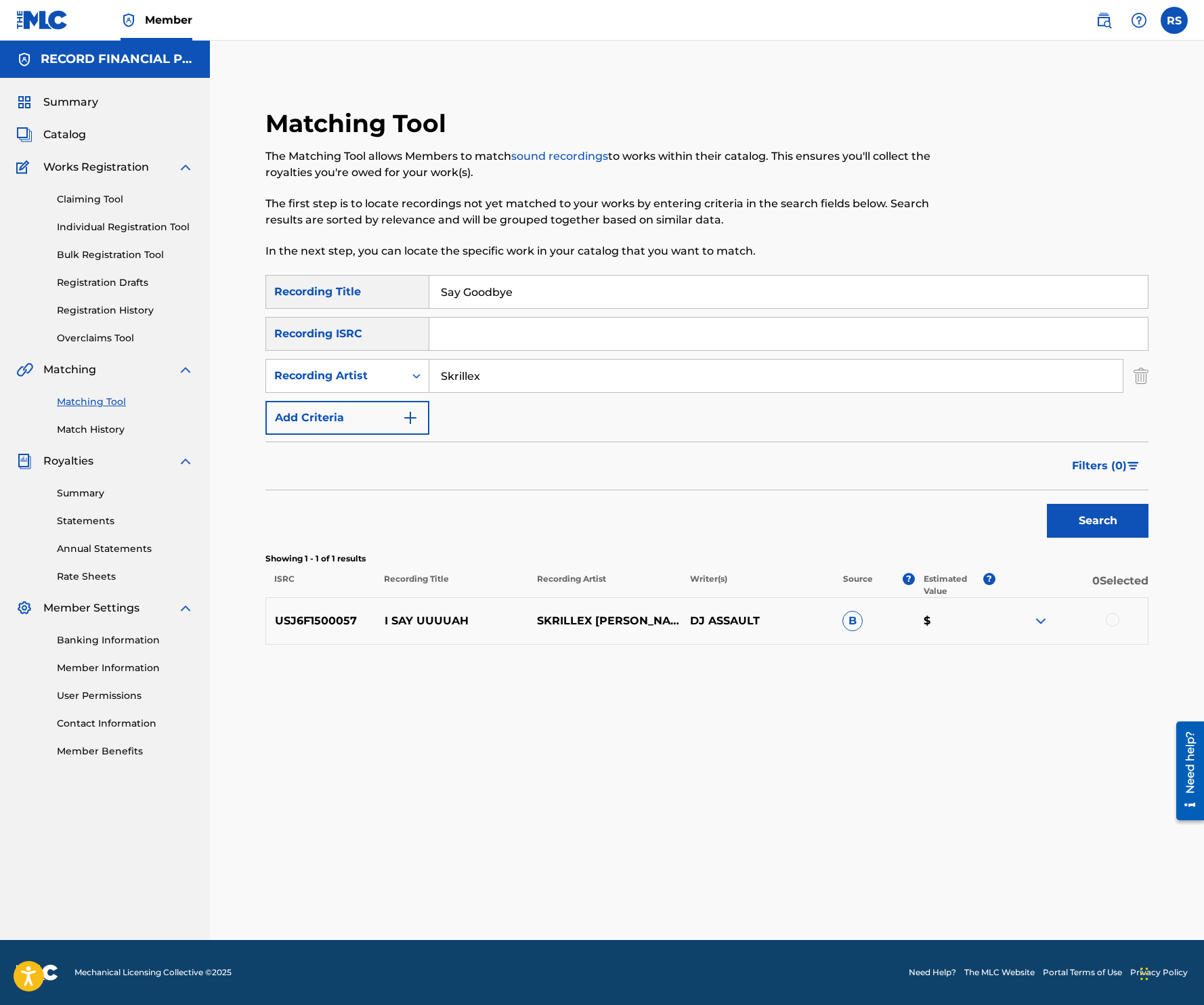
click at [531, 287] on input "Say Goodbye" at bounding box center [788, 292] width 719 height 33
type input "Tell Me Again"
click at [486, 375] on input "Skrillex" at bounding box center [775, 376] width 693 height 33
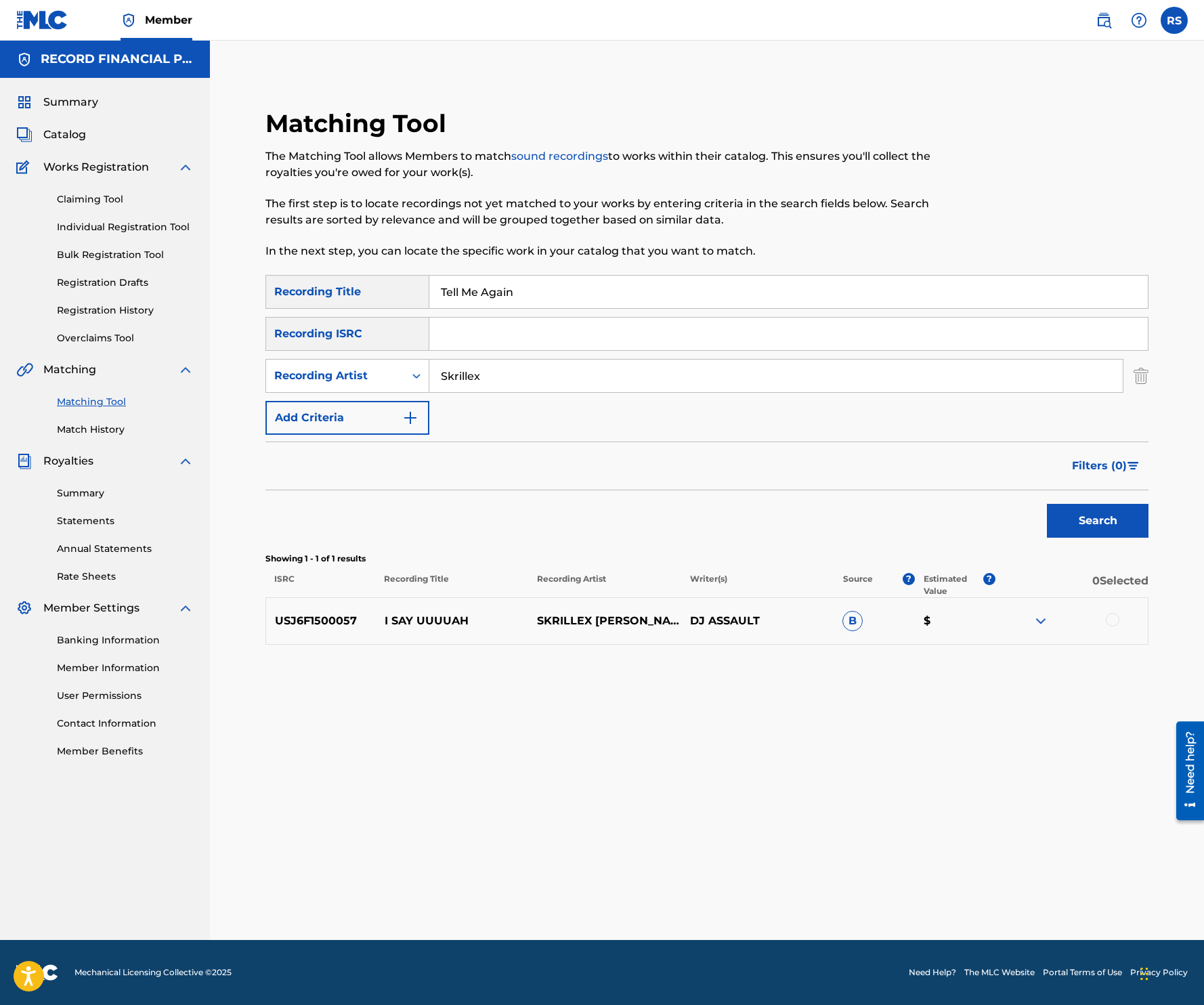
click at [486, 375] on input "Skrillex" at bounding box center [775, 376] width 693 height 33
click at [1047, 504] on button "Search" at bounding box center [1097, 520] width 102 height 34
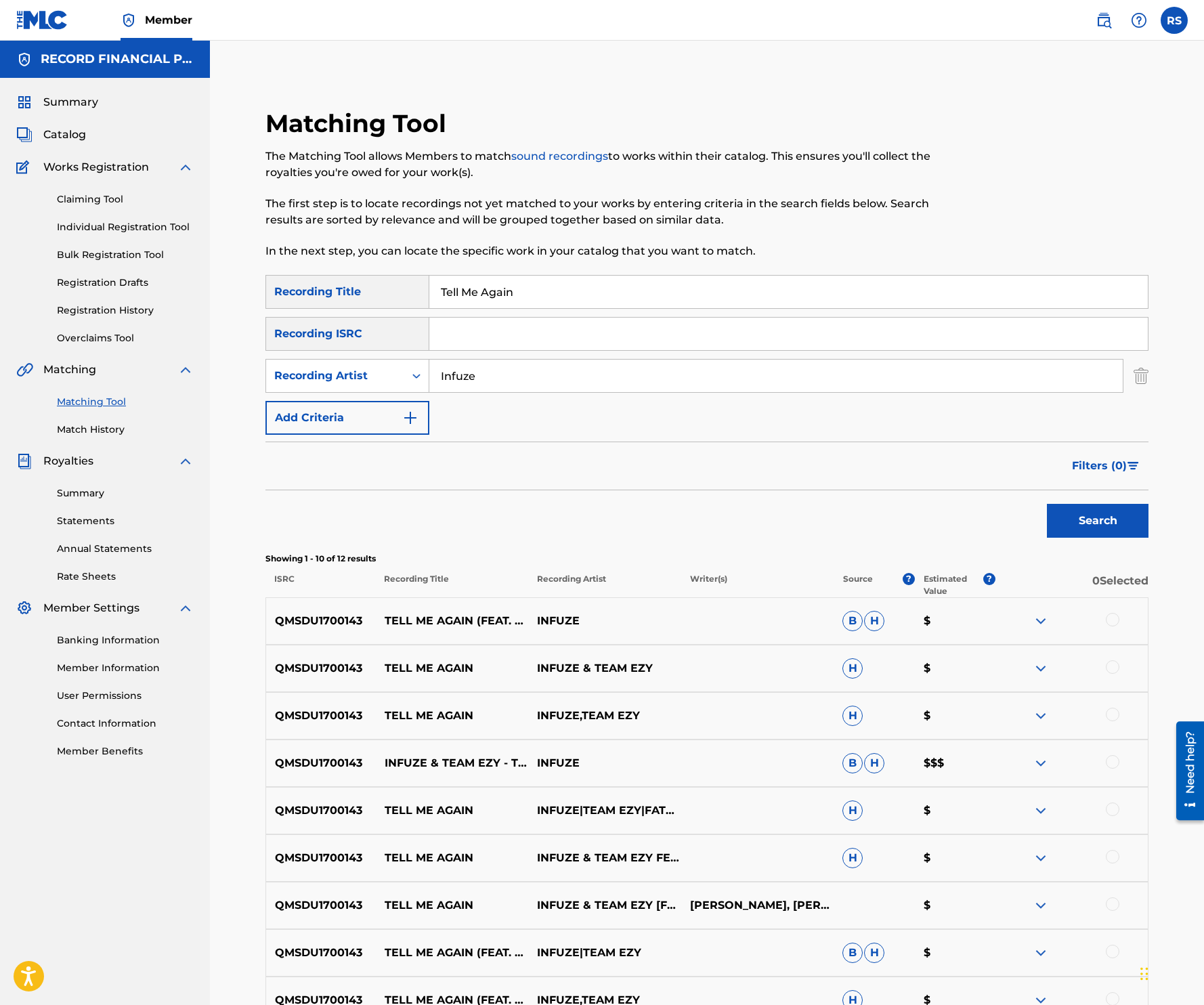
click at [487, 369] on input "Infuze" at bounding box center [775, 376] width 693 height 33
type input "[PERSON_NAME]"
click at [558, 283] on input "Tell Me Again" at bounding box center [788, 292] width 719 height 33
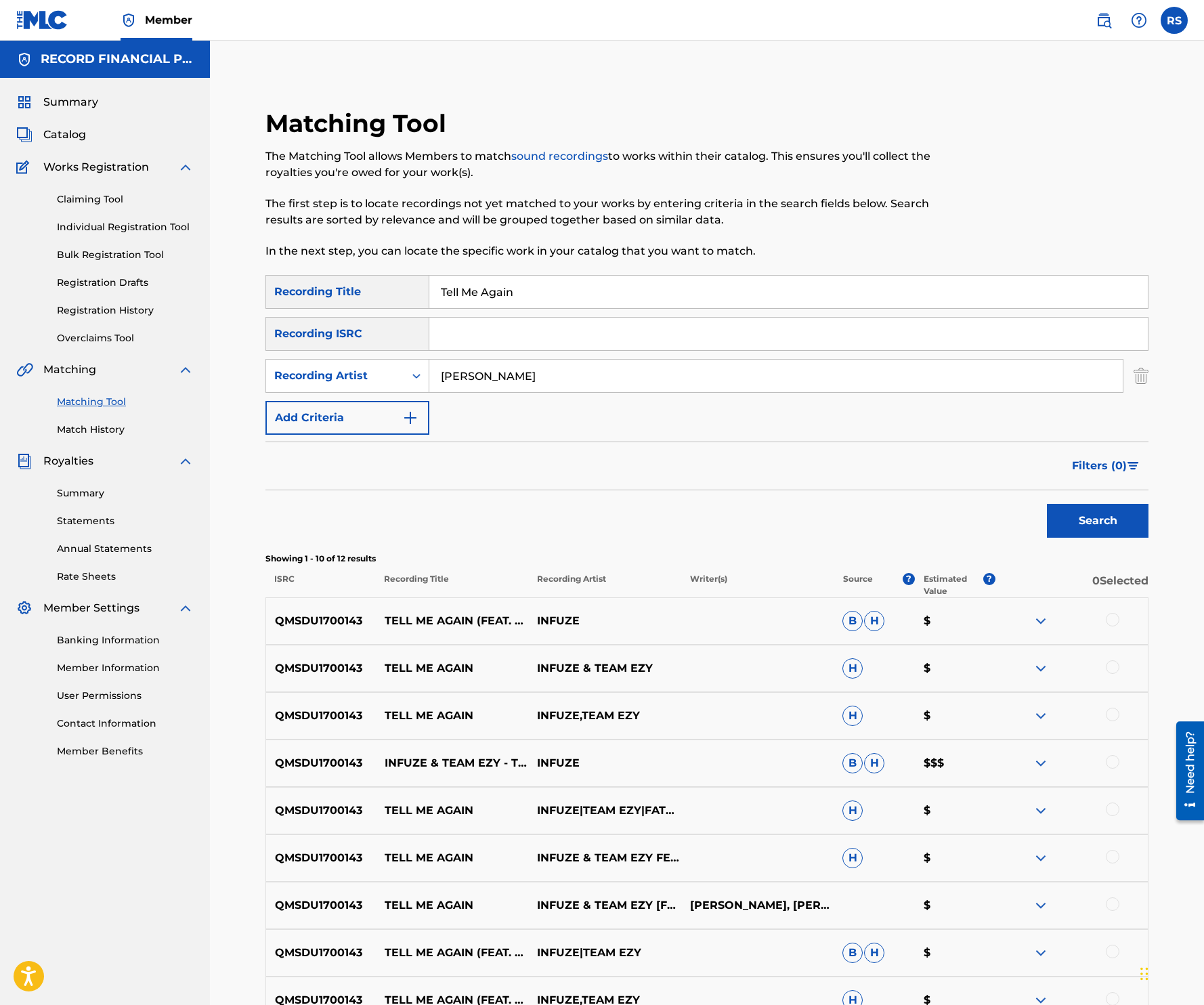
click at [558, 283] on input "Tell Me Again" at bounding box center [788, 292] width 719 height 33
click at [1077, 509] on button "Search" at bounding box center [1097, 520] width 102 height 34
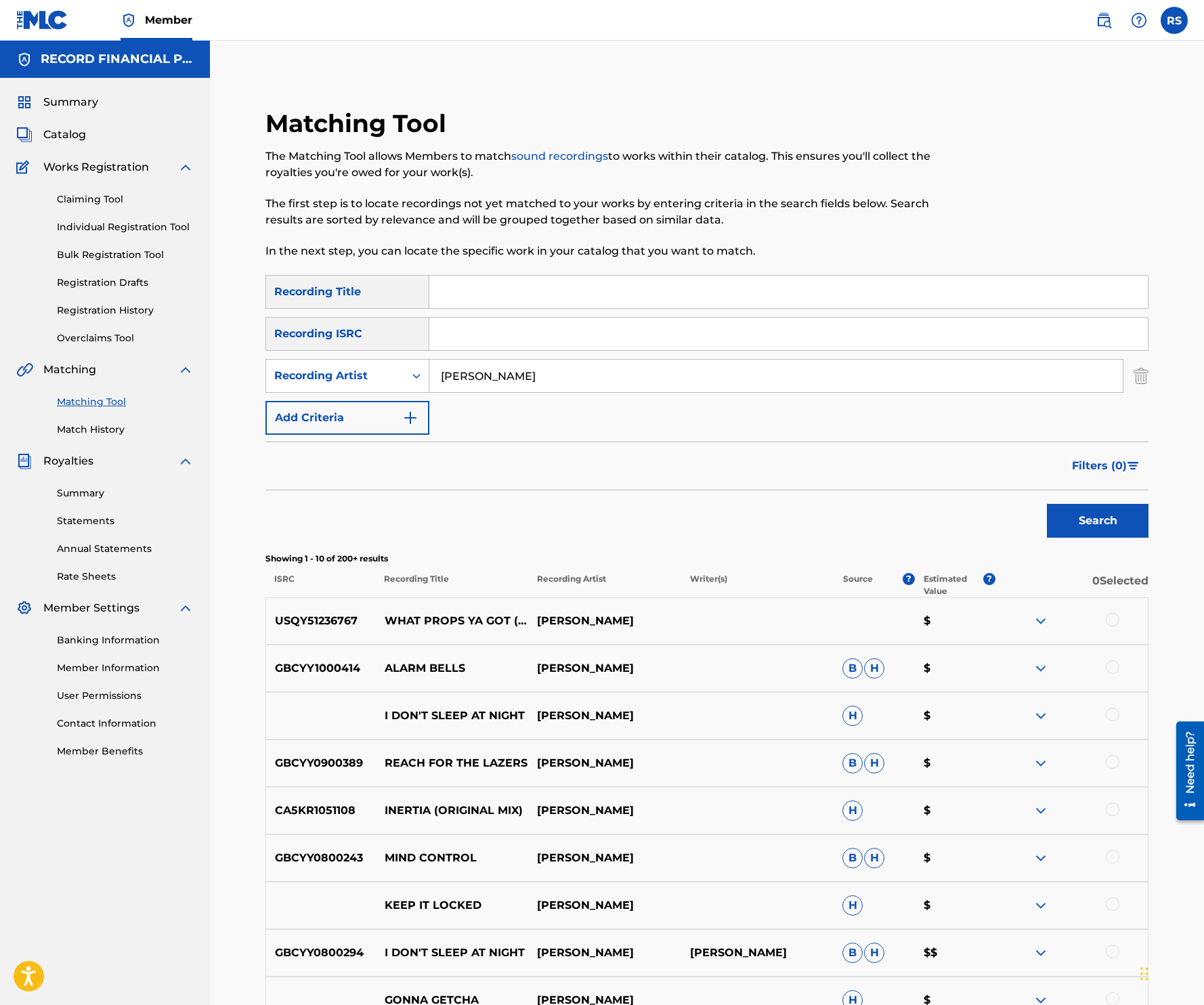
click at [480, 272] on div "Matching Tool The Matching Tool allows Members to match sound recordings to wor…" at bounding box center [605, 192] width 680 height 166
click at [477, 285] on input "Search Form" at bounding box center [788, 292] width 719 height 33
type input "We Don't Give"
click at [1047, 504] on button "Search" at bounding box center [1097, 520] width 102 height 34
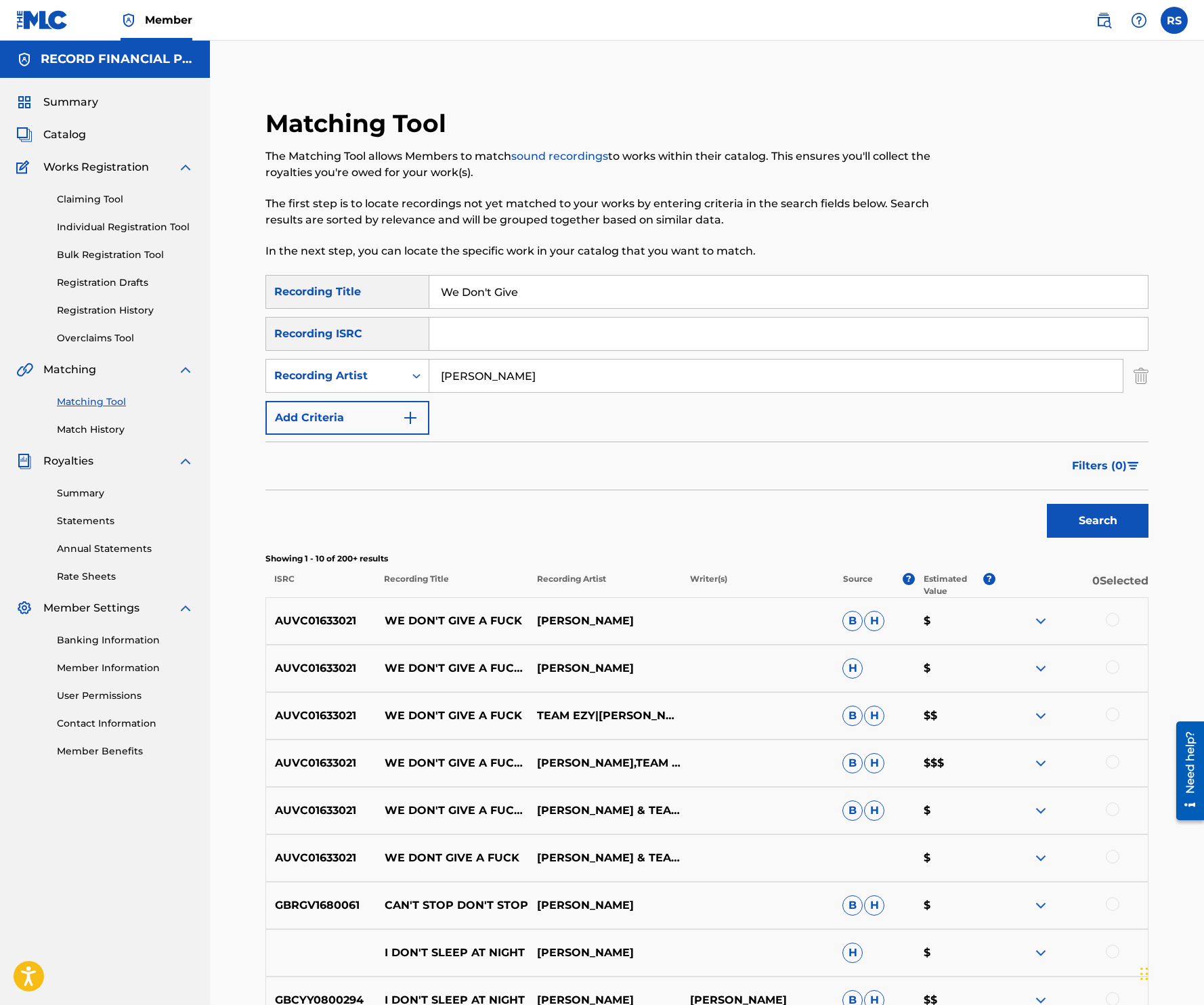
click at [709, 600] on div "AUVC01633021 WE DON'T GIVE A FUCK [PERSON_NAME] [PERSON_NAME] $" at bounding box center [707, 620] width 883 height 47
click at [90, 197] on link "Claiming Tool" at bounding box center [125, 200] width 137 height 14
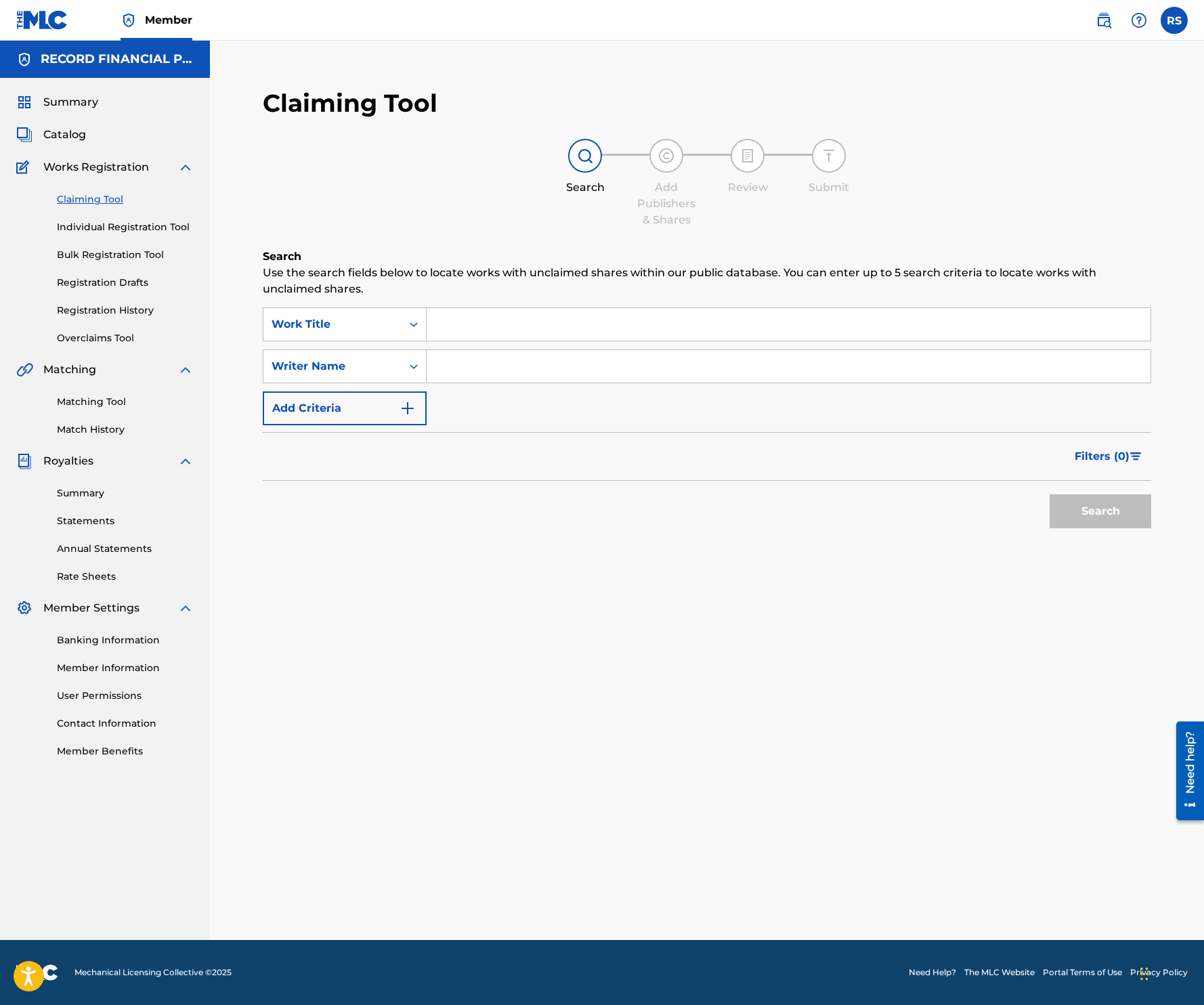
click at [476, 326] on input "Search Form" at bounding box center [788, 324] width 724 height 33
click at [476, 368] on input "Search Form" at bounding box center [788, 366] width 724 height 33
type input "[PERSON_NAME]"
click at [1050, 494] on button "Search" at bounding box center [1100, 511] width 102 height 34
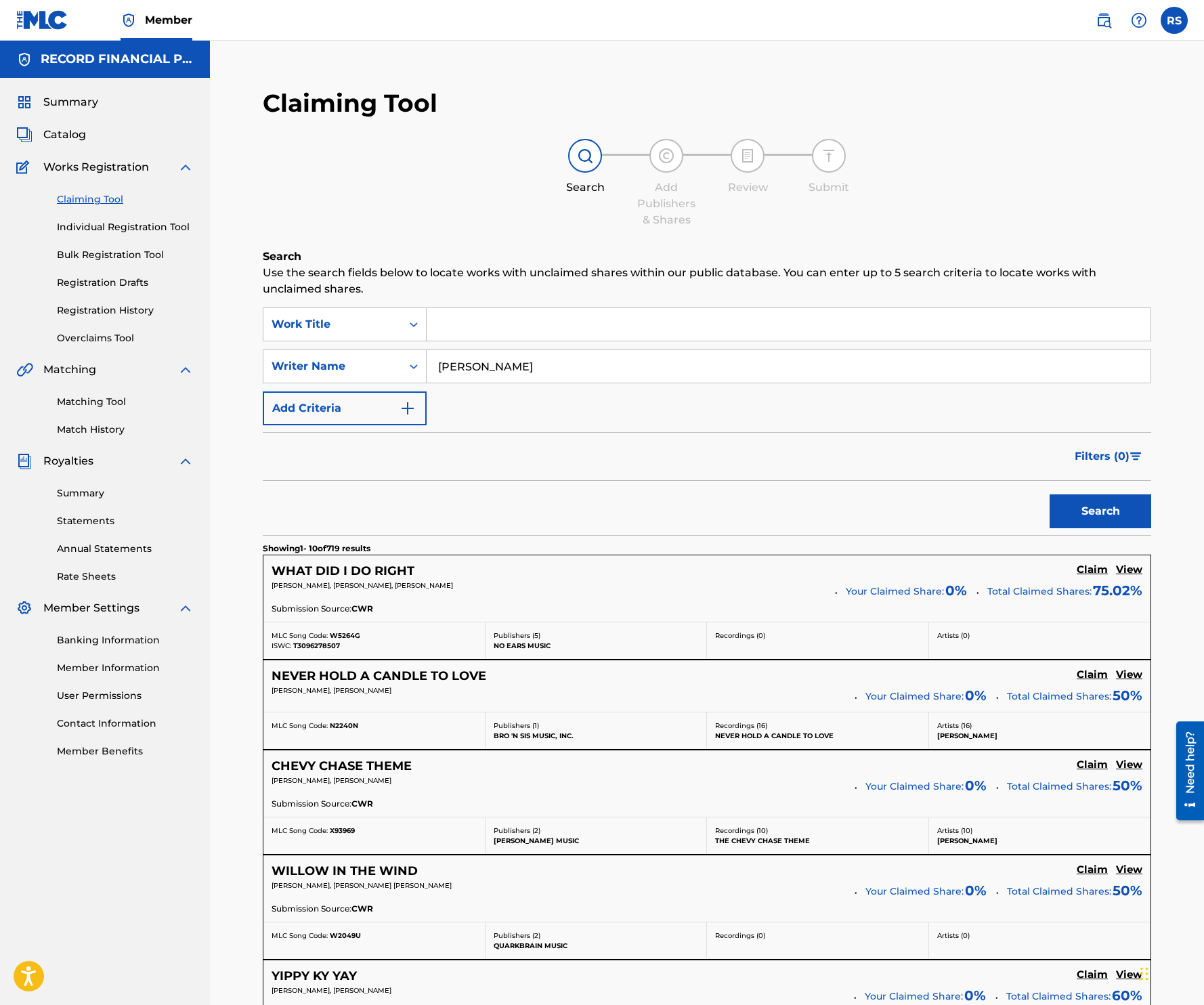
click at [471, 501] on div "Search" at bounding box center [707, 508] width 888 height 54
click at [381, 568] on h5 "WHAT DID I DO RIGHT" at bounding box center [343, 571] width 143 height 15
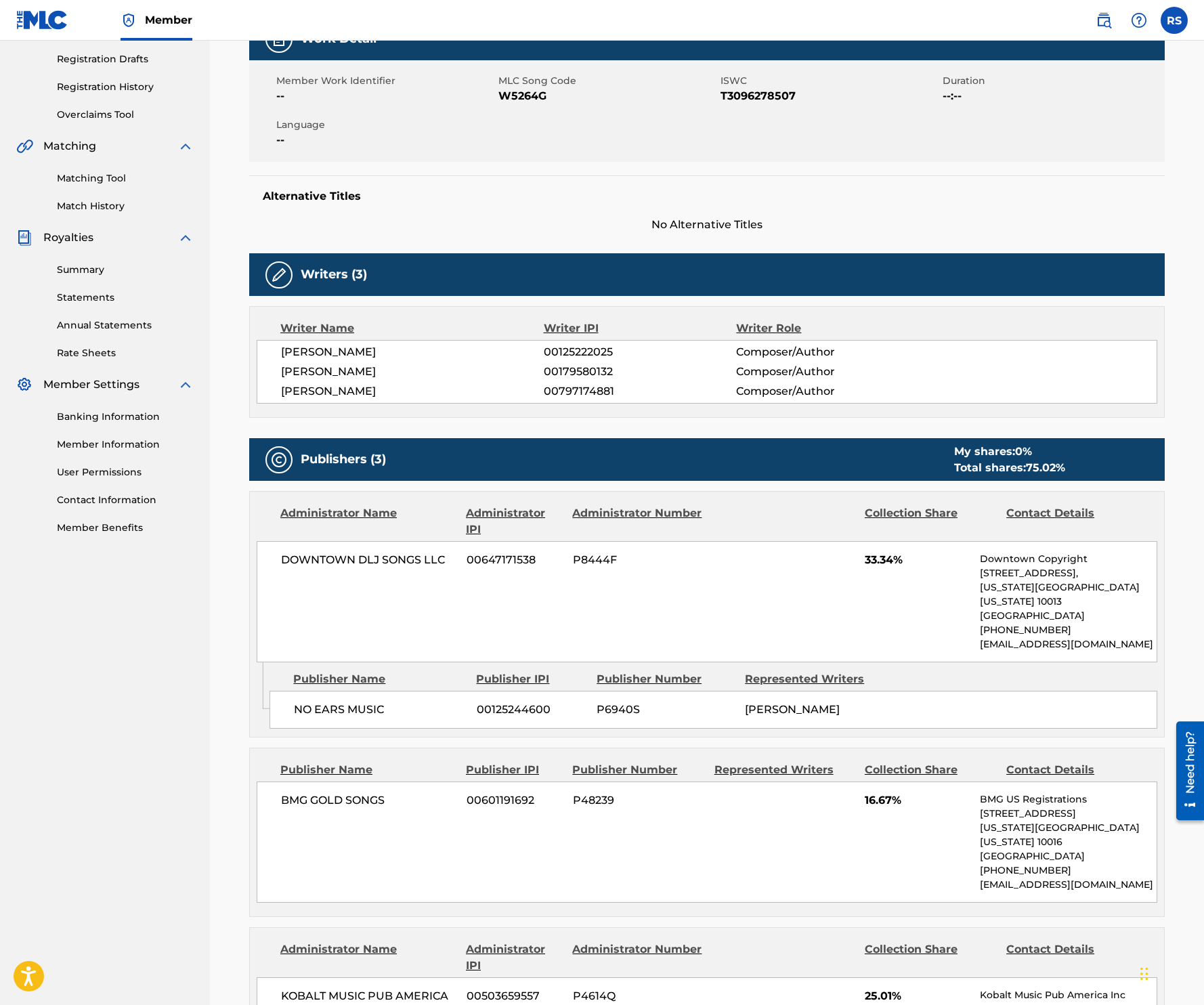
scroll to position [166, 0]
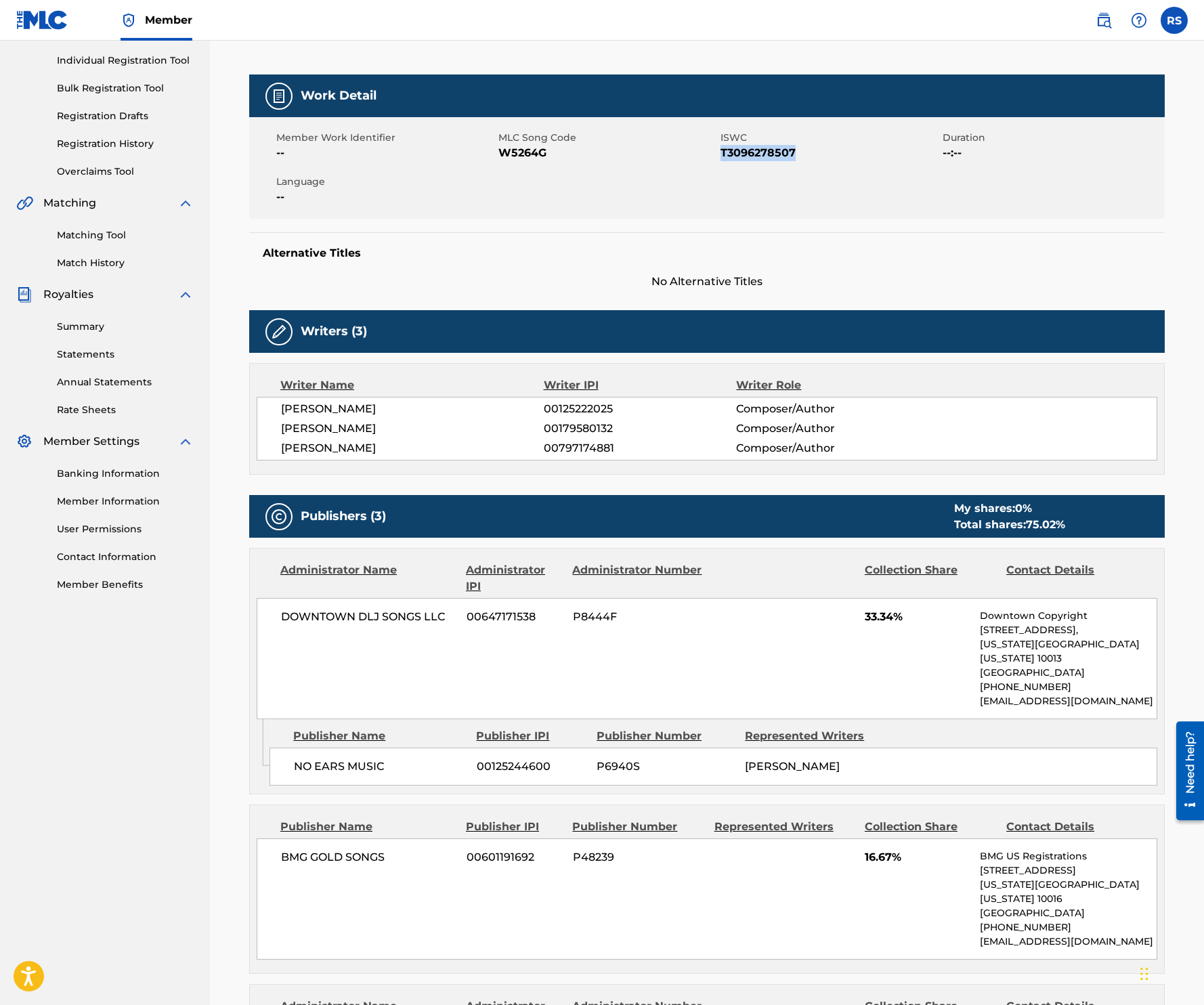
drag, startPoint x: 724, startPoint y: 150, endPoint x: 835, endPoint y: 166, distance: 112.1
click at [836, 169] on div "Member Work Identifier -- MLC Song Code W5264G ISWC T3096278507 Duration --:-- …" at bounding box center [707, 168] width 915 height 102
copy span "T3096278507"
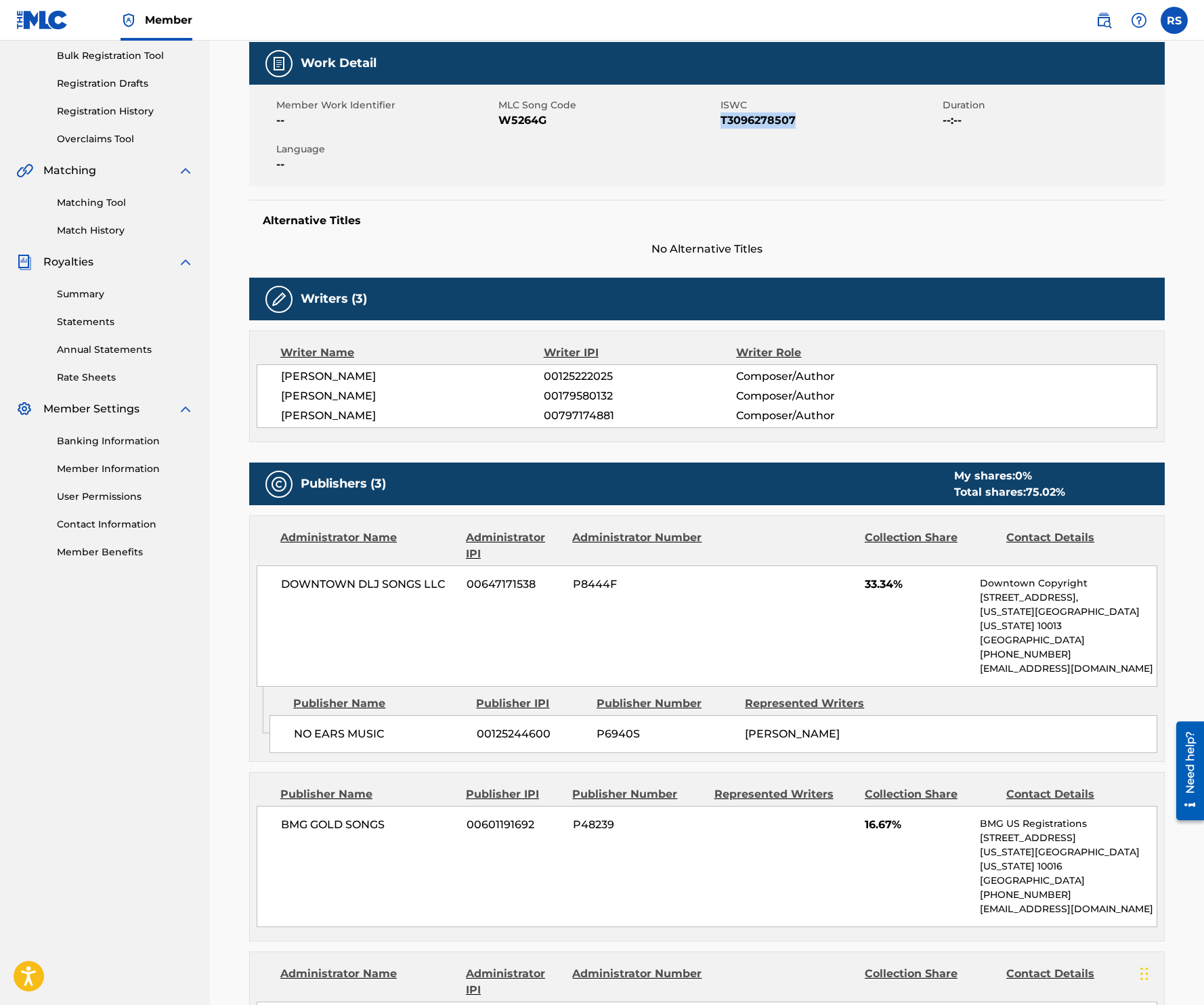
scroll to position [0, 0]
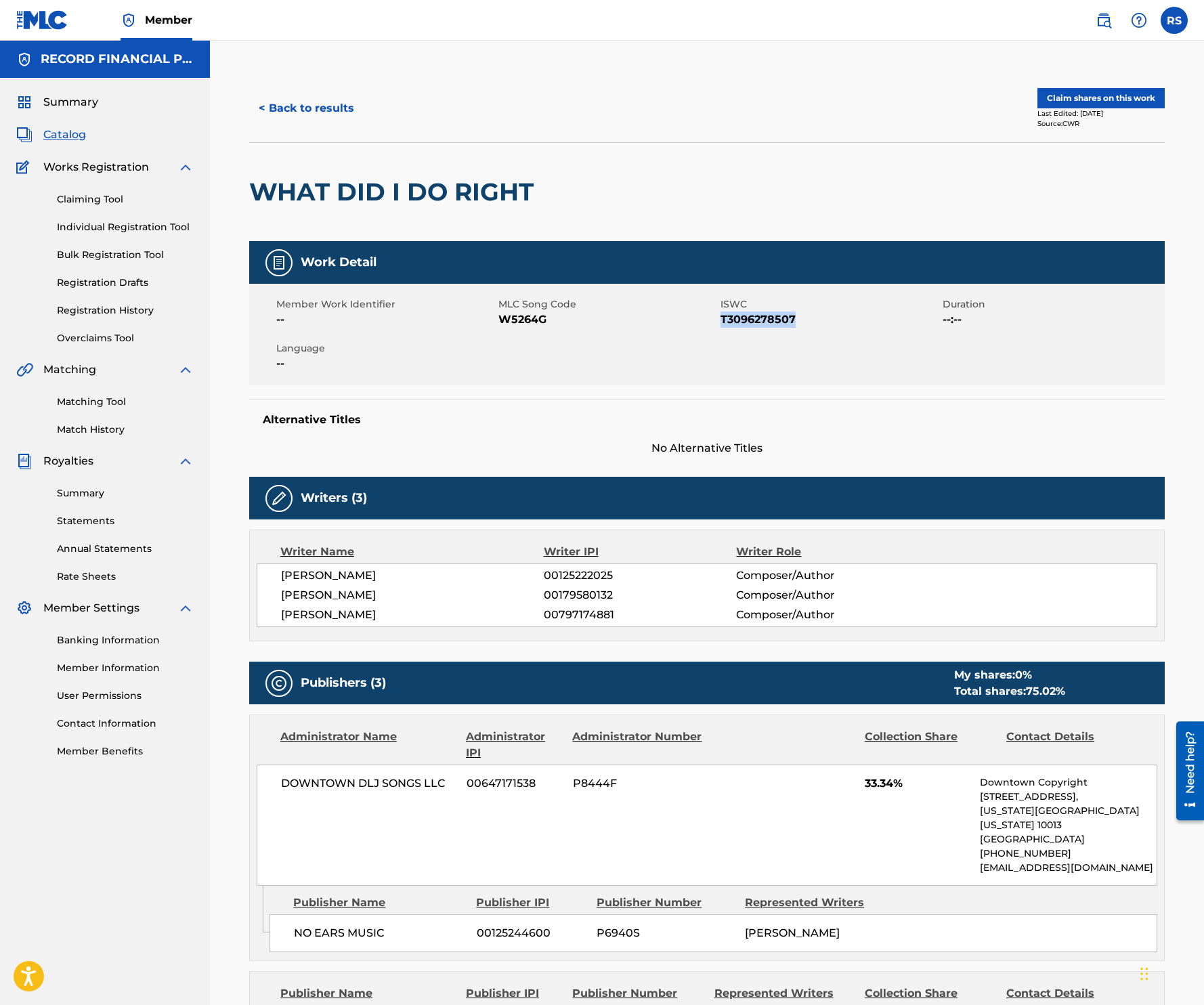
click at [313, 112] on button "< Back to results" at bounding box center [306, 108] width 114 height 34
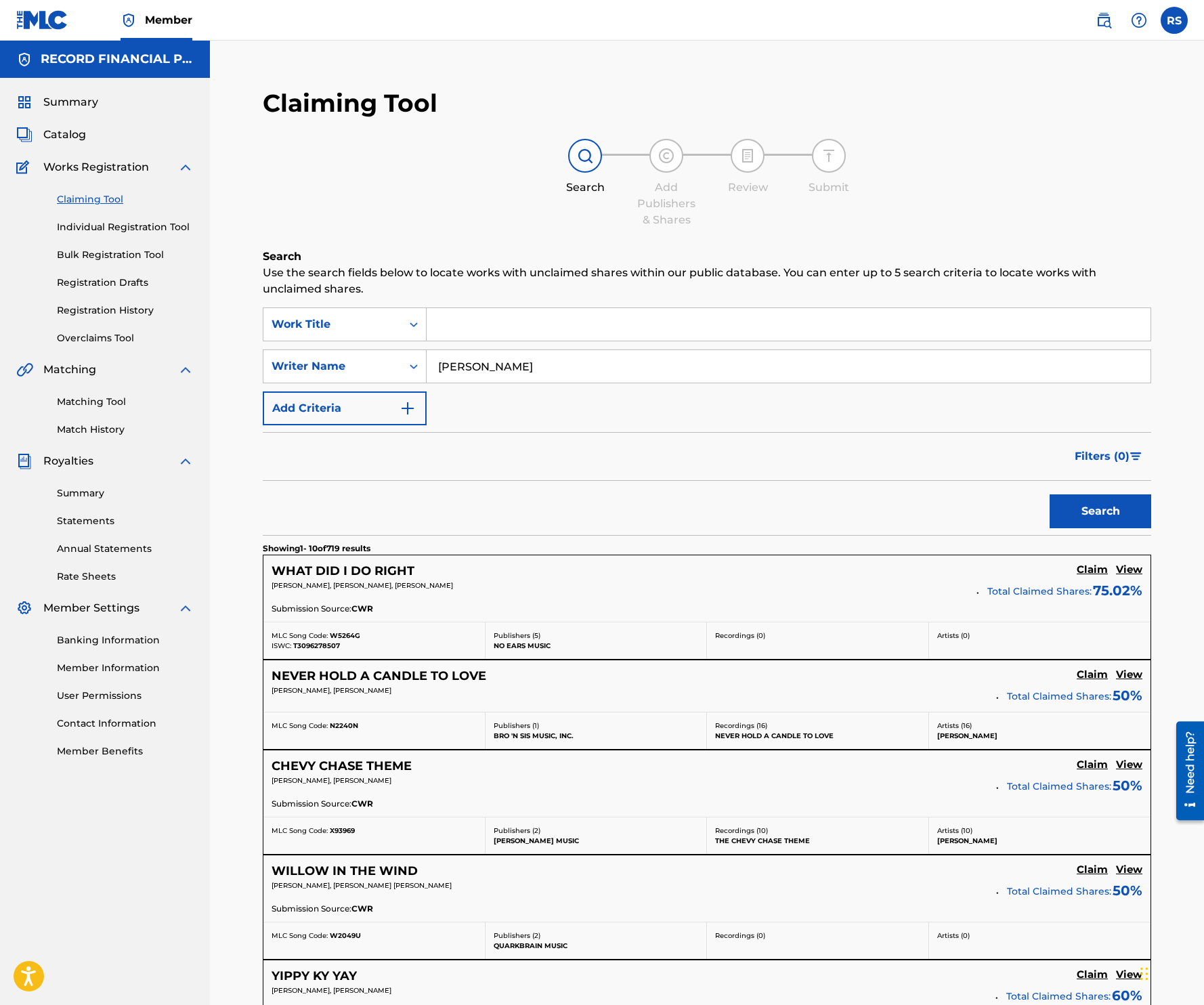
click at [476, 329] on input "Search Form" at bounding box center [788, 324] width 724 height 33
click at [466, 320] on input "lone yucca" at bounding box center [788, 324] width 724 height 33
type input "yucca"
click at [1078, 506] on button "Search" at bounding box center [1100, 511] width 102 height 34
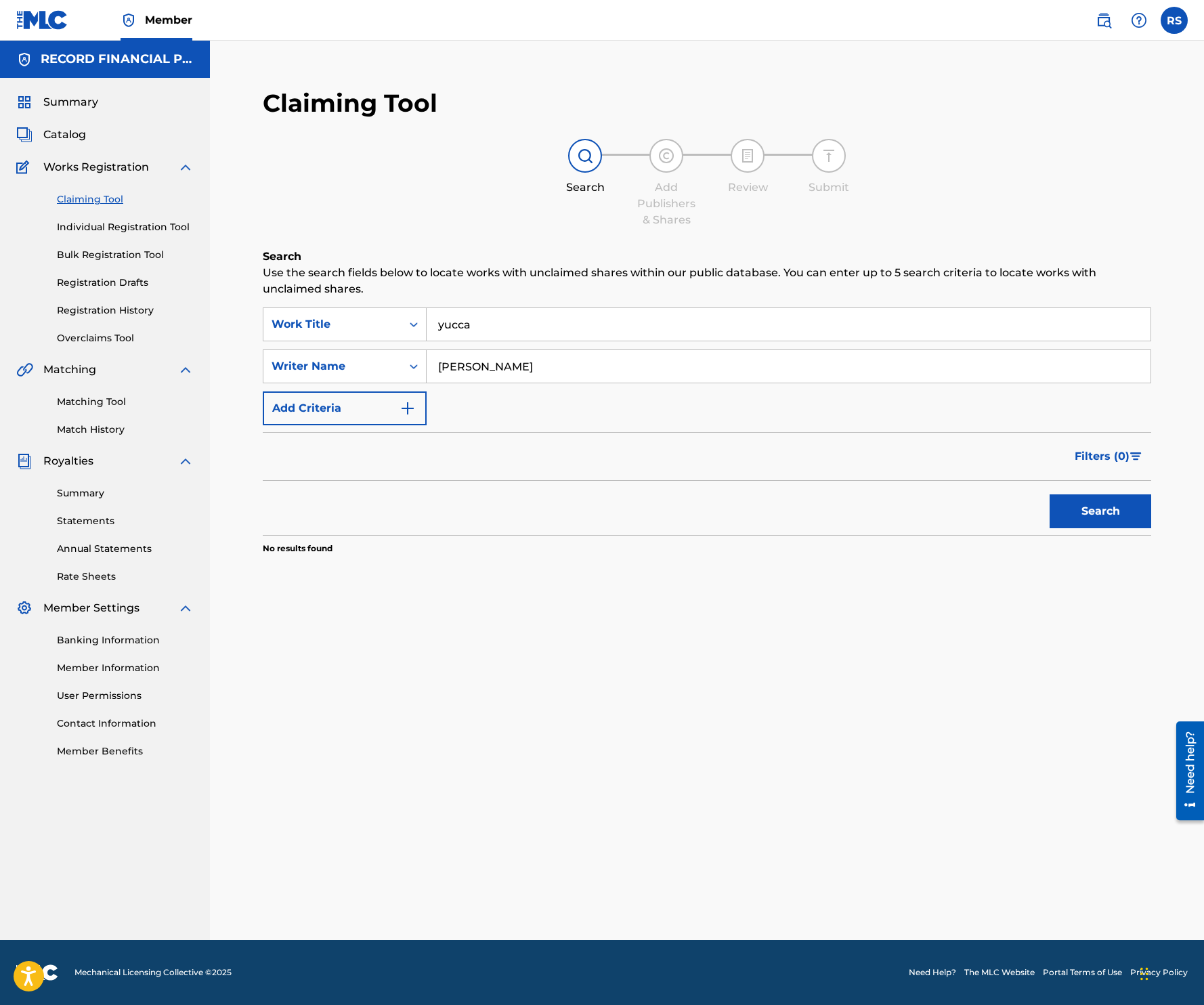
click at [1101, 16] on img at bounding box center [1103, 20] width 16 height 16
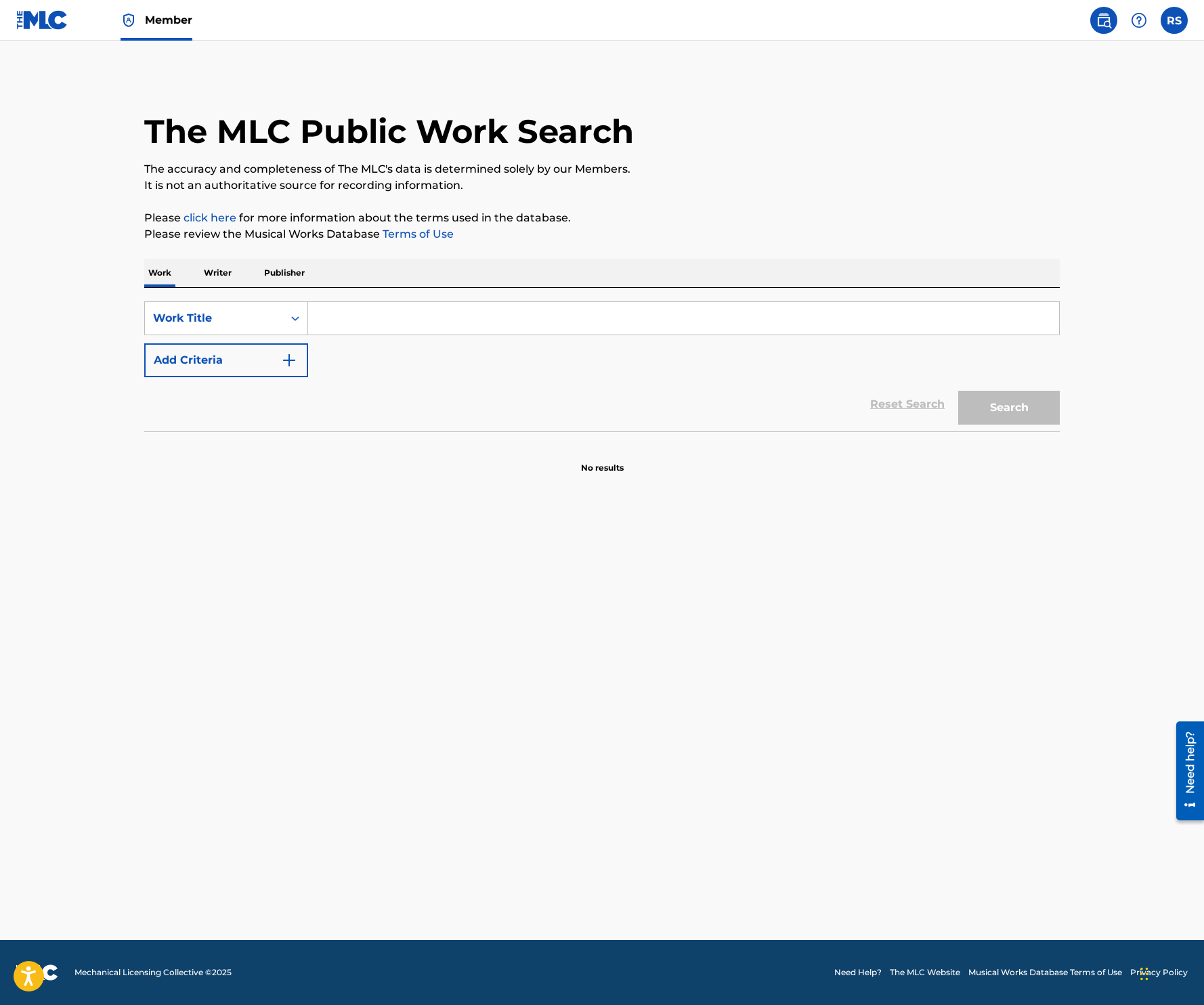
click at [546, 336] on div "SearchWithCriteria021d0002-f13c-41fb-b816-2add286367cc Work Title Add Criteria" at bounding box center [601, 339] width 915 height 76
click at [545, 322] on input "Search Form" at bounding box center [683, 318] width 751 height 33
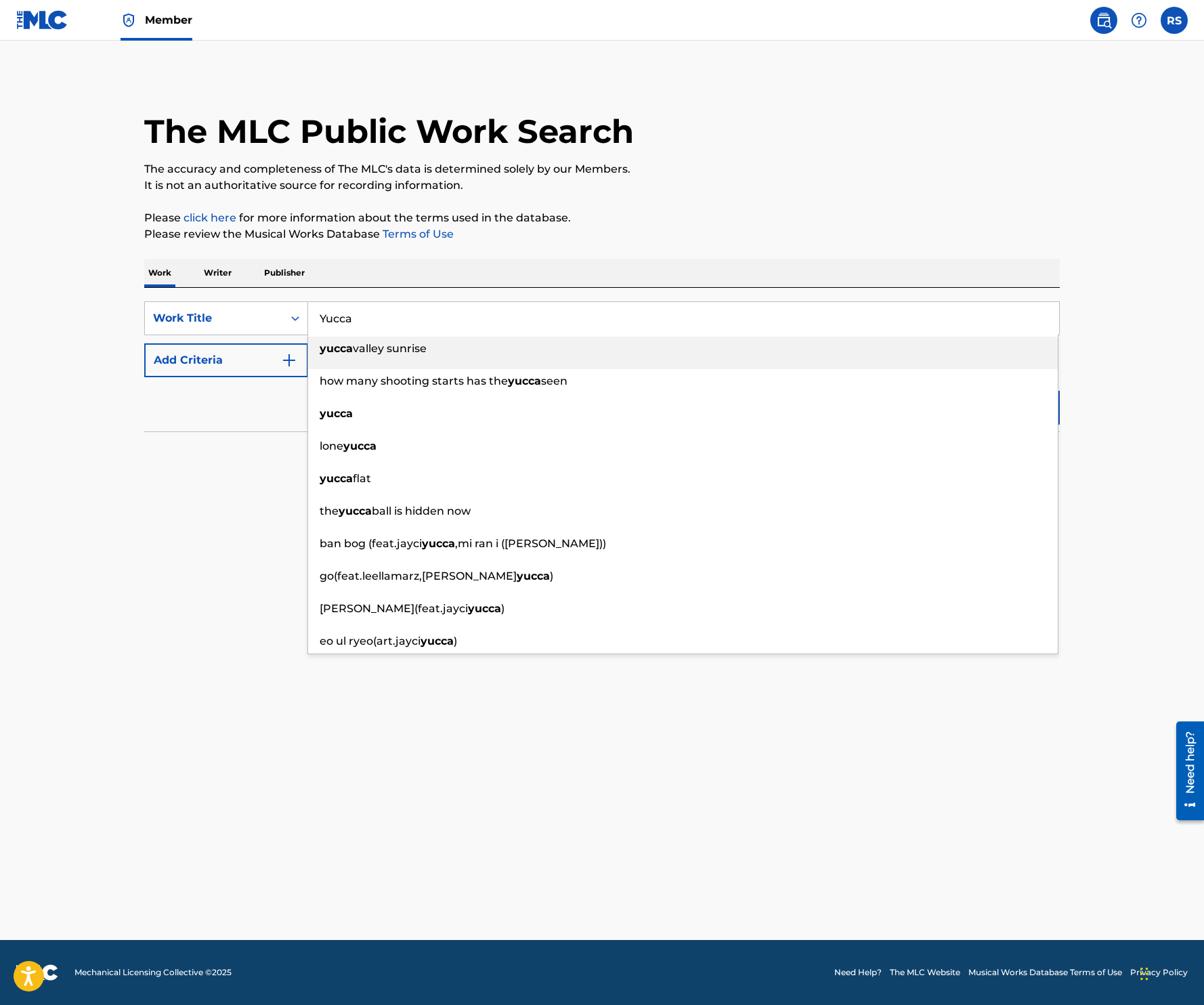
type input "Yucca"
click at [582, 244] on div "The MLC Public Work Search The accuracy and completeness of The MLC's data is d…" at bounding box center [602, 274] width 948 height 400
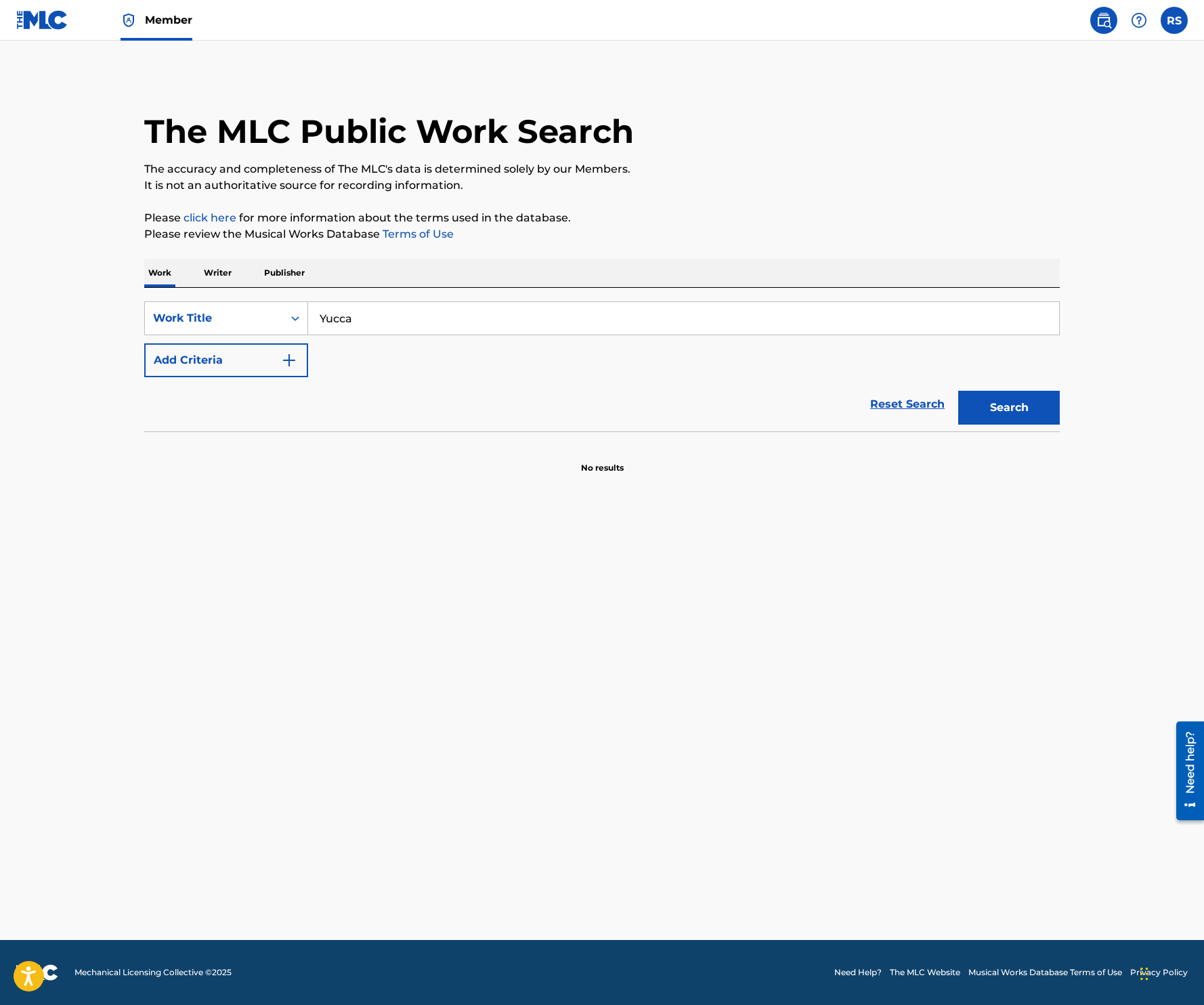
click at [45, 13] on img at bounding box center [42, 20] width 52 height 20
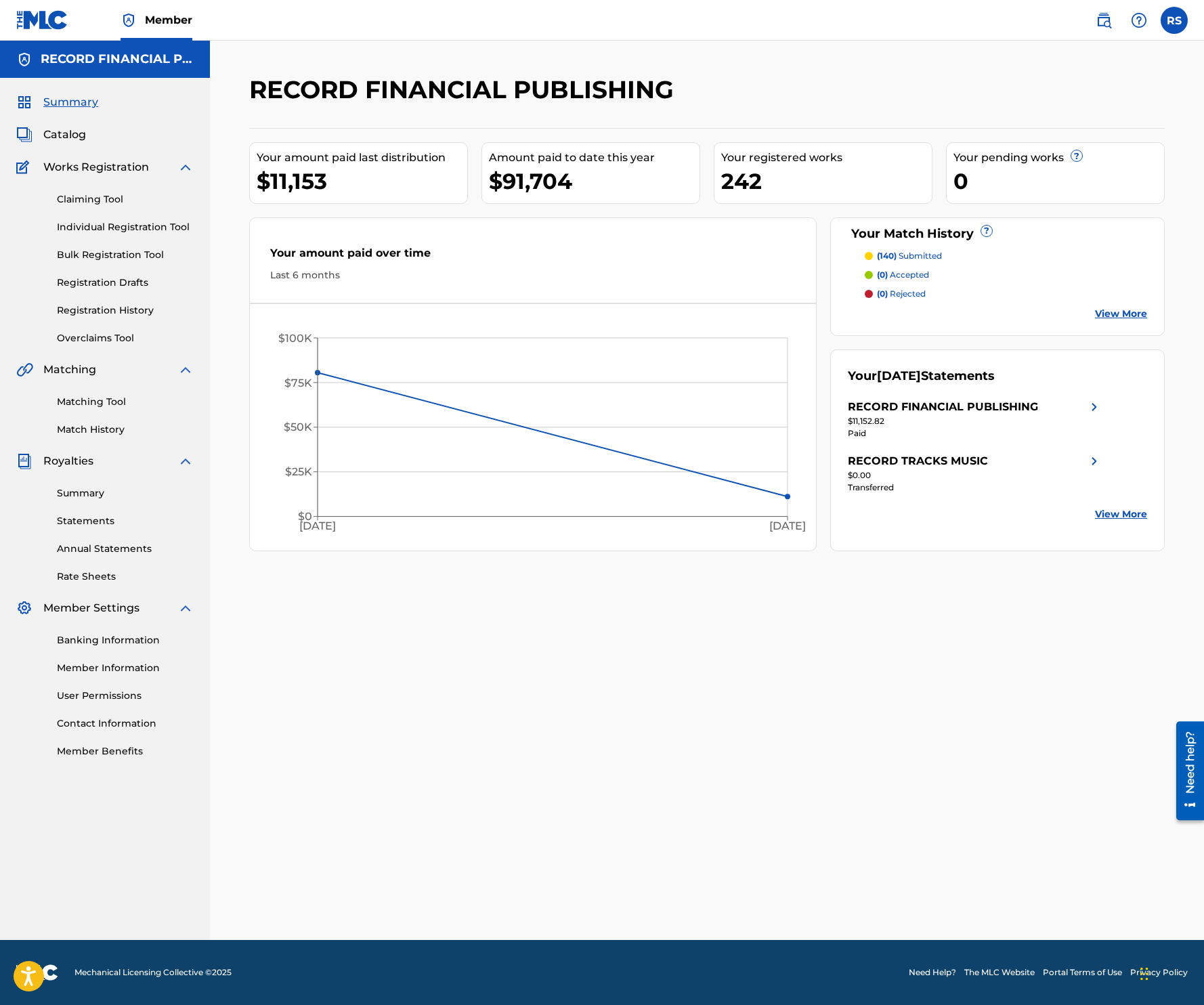
click at [117, 401] on link "Matching Tool" at bounding box center [125, 402] width 137 height 14
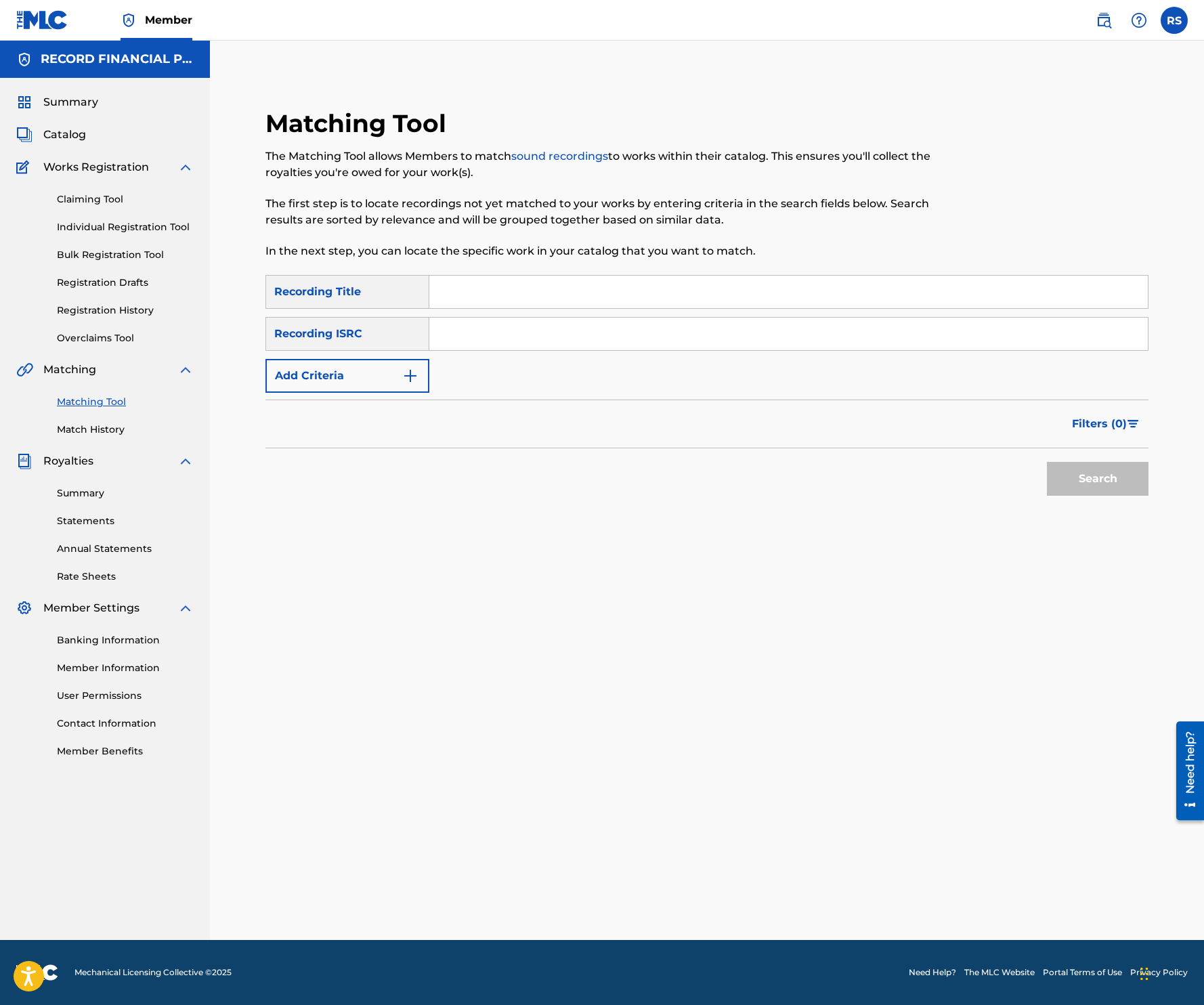
click at [472, 285] on input "Search Form" at bounding box center [788, 292] width 719 height 33
type input "Yucca"
click at [658, 644] on div "Matching Tool The Matching Tool allows Members to match sound recordings to wor…" at bounding box center [707, 507] width 948 height 865
click at [389, 377] on button "Add Criteria" at bounding box center [347, 376] width 164 height 34
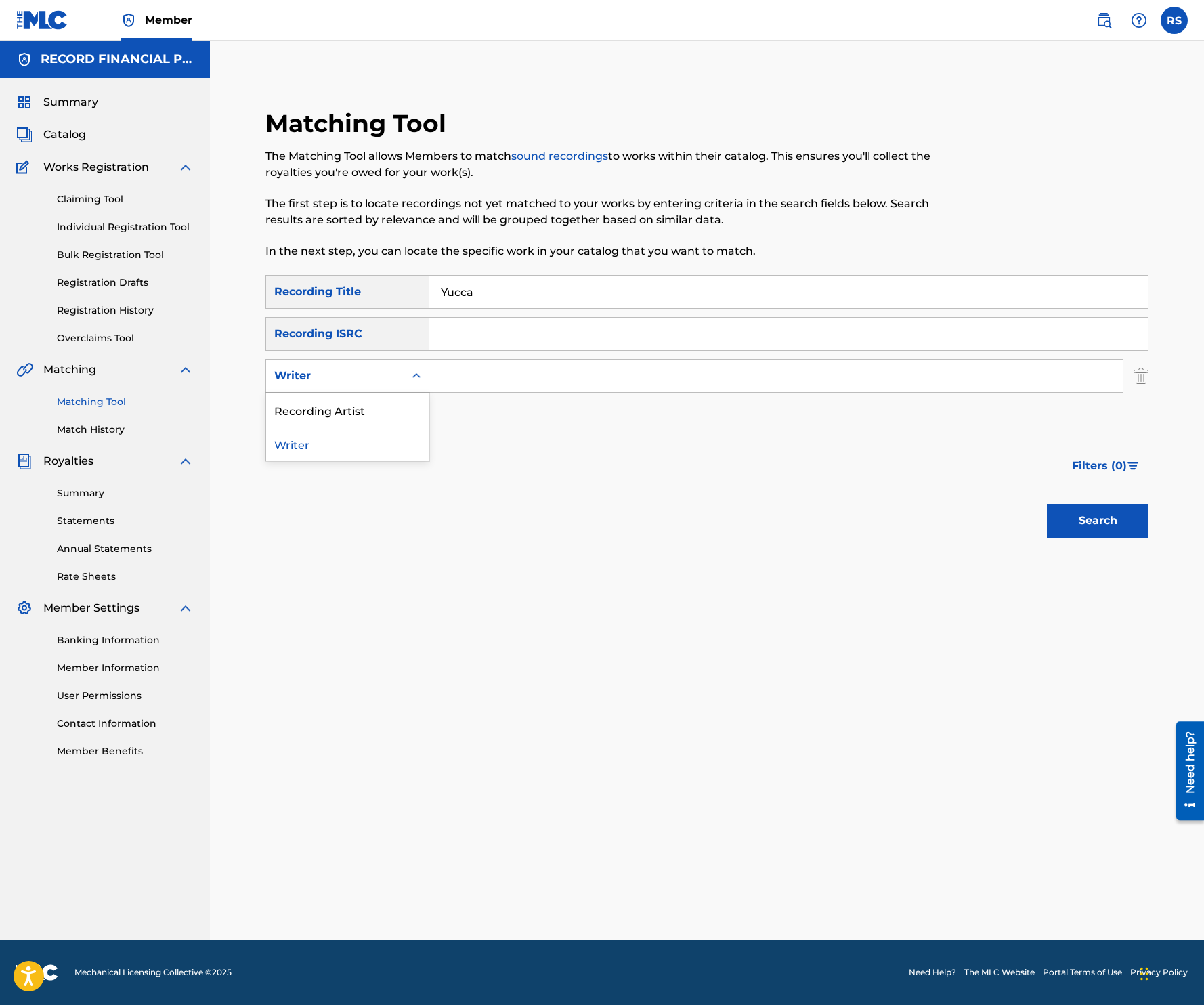
click at [396, 375] on div "Writer" at bounding box center [335, 376] width 138 height 26
click at [383, 409] on div "Recording Artist" at bounding box center [347, 409] width 162 height 34
click at [498, 388] on input "Search Form" at bounding box center [775, 376] width 693 height 33
type input "Durante"
click at [1047, 504] on button "Search" at bounding box center [1097, 520] width 102 height 34
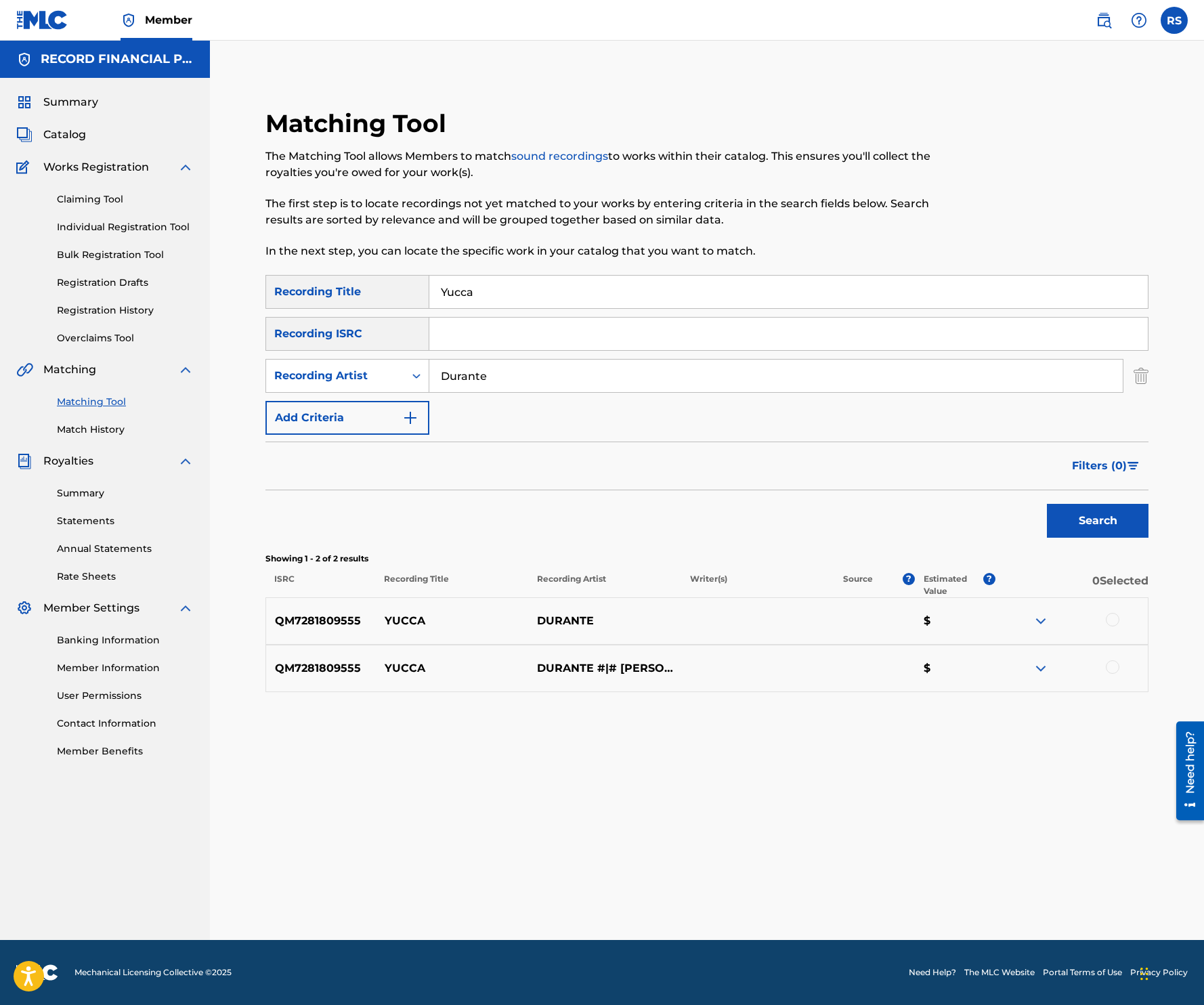
click at [1105, 17] on img at bounding box center [1103, 20] width 16 height 16
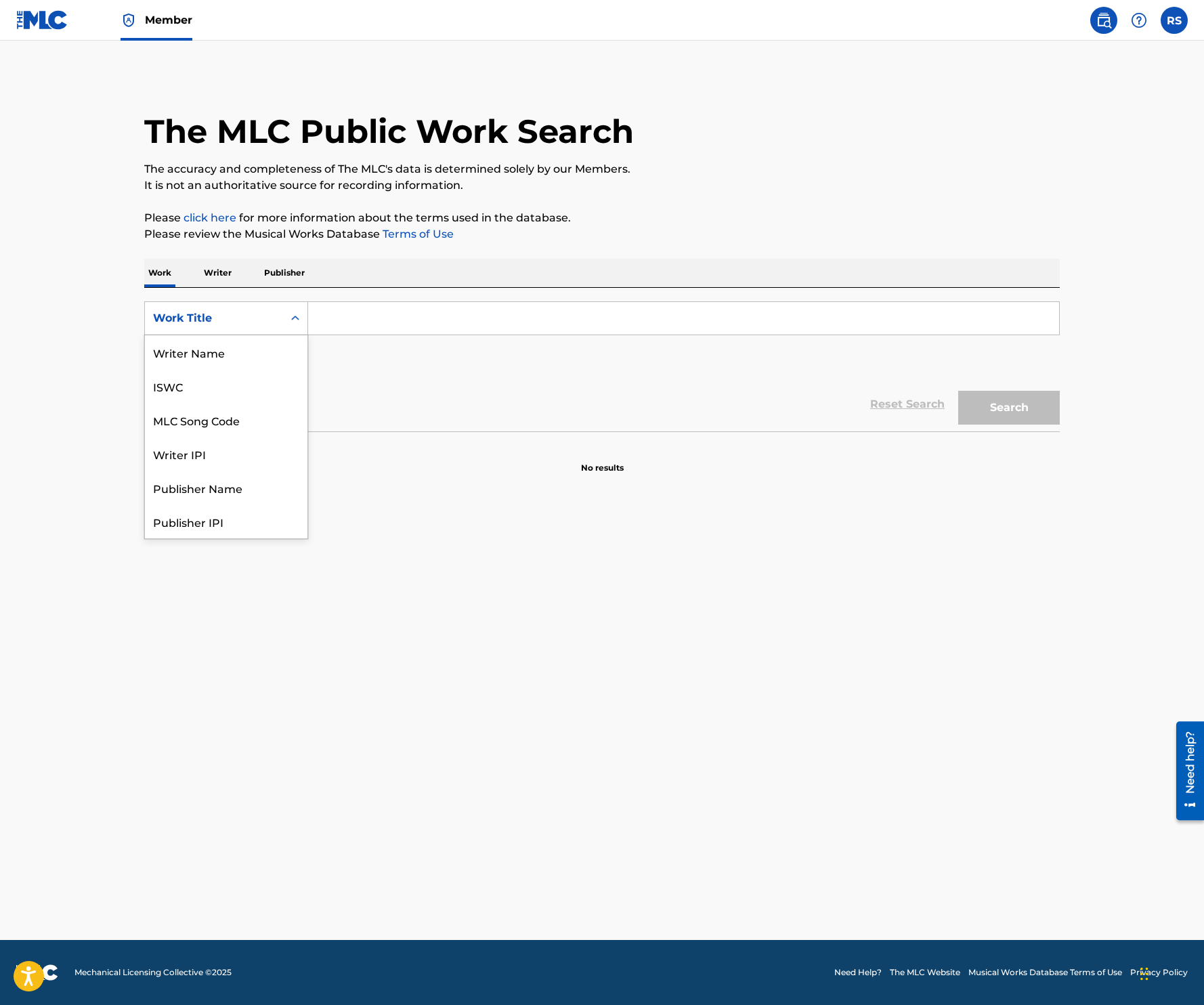
click at [238, 310] on div "Work Title" at bounding box center [213, 318] width 122 height 16
click at [224, 356] on div "MLC Song Code" at bounding box center [225, 352] width 162 height 34
click at [358, 322] on input "Search Form" at bounding box center [683, 318] width 751 height 33
paste input "FE9FXA"
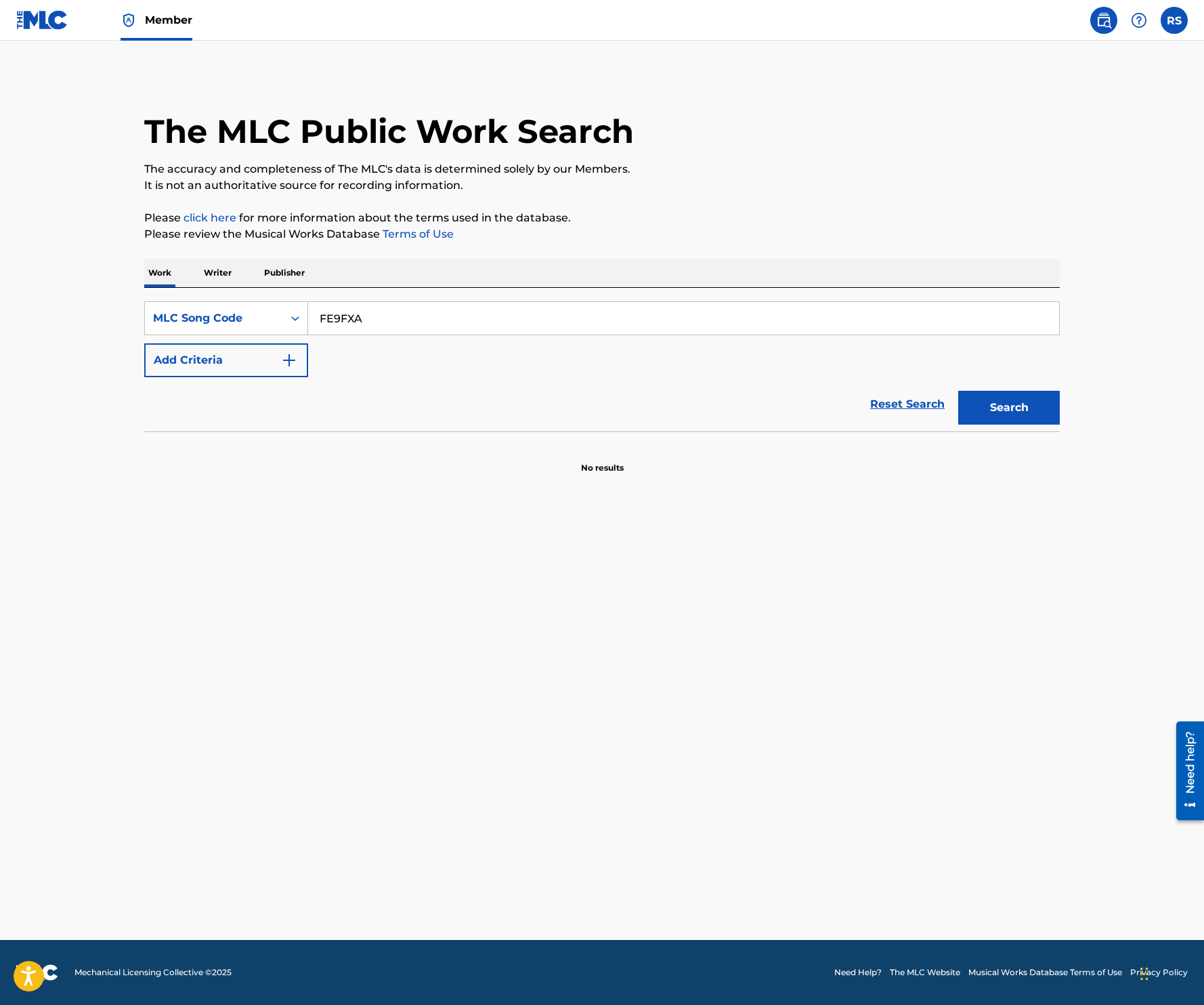
click at [958, 391] on button "Search" at bounding box center [1008, 408] width 102 height 34
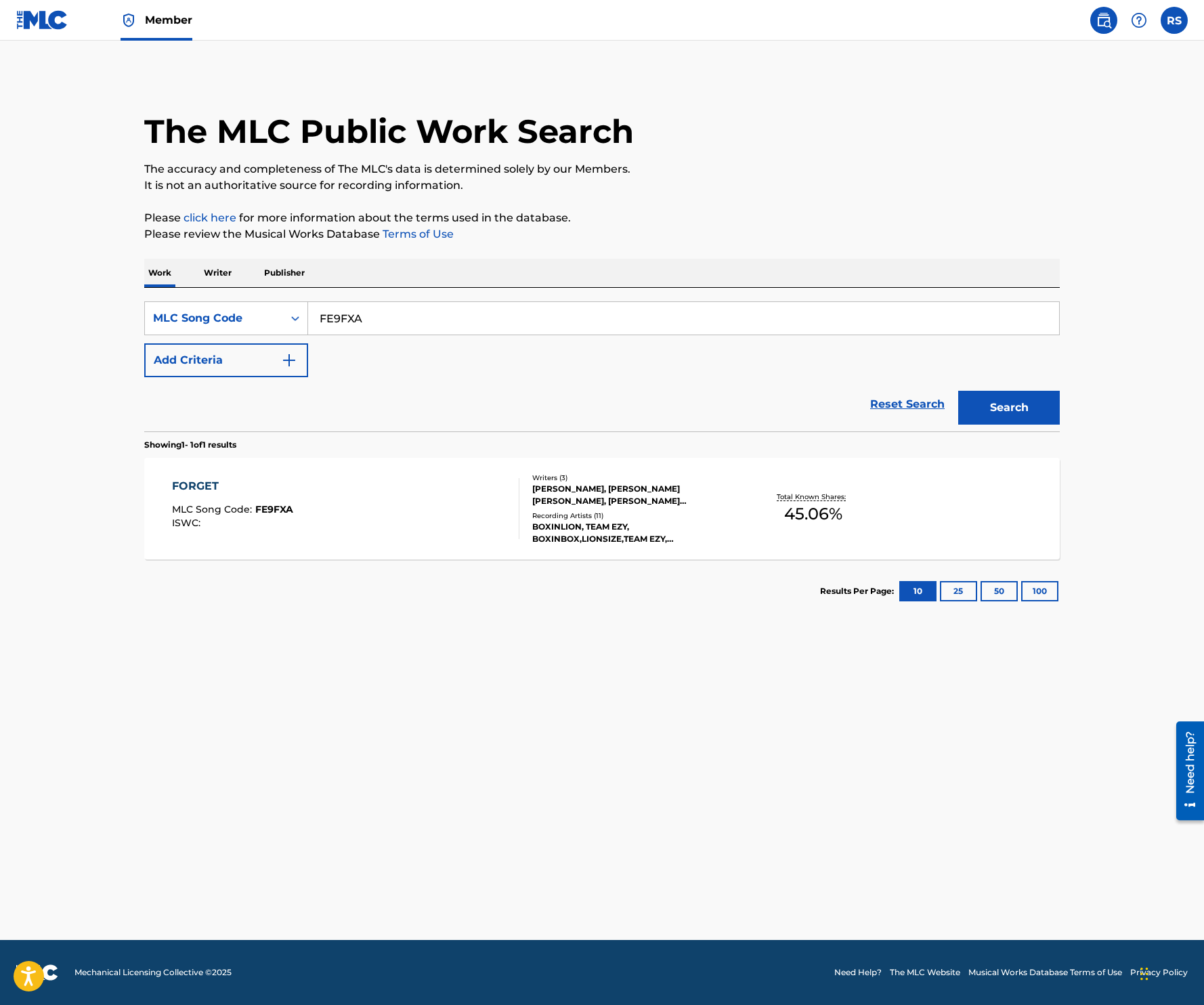
click at [386, 319] on input "FE9FXA" at bounding box center [683, 318] width 751 height 33
paste input "PI68N"
click at [958, 391] on button "Search" at bounding box center [1008, 408] width 102 height 34
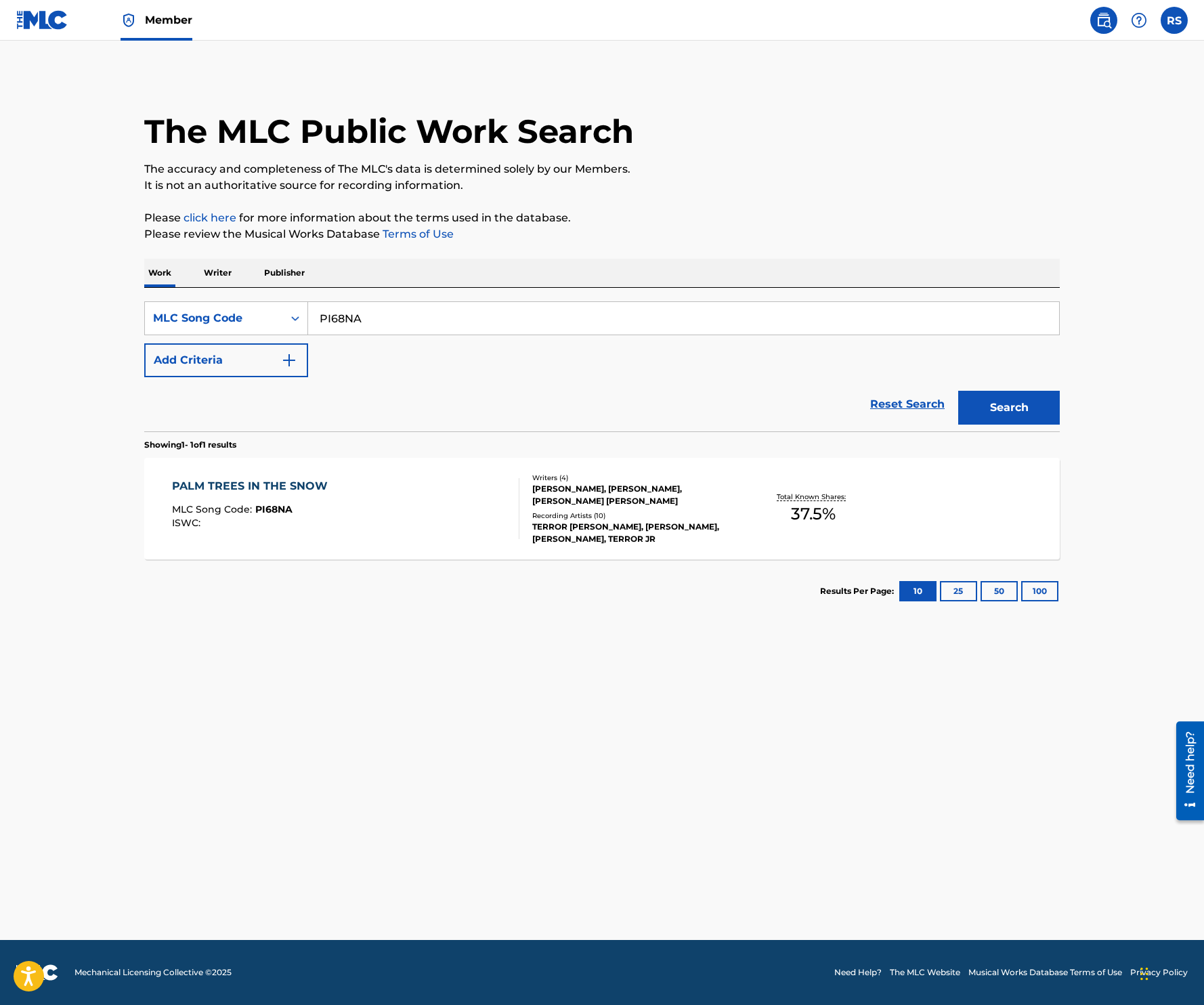
click at [364, 312] on input "PI68NA" at bounding box center [683, 318] width 751 height 33
paste input "AV9516"
type input "AV9516"
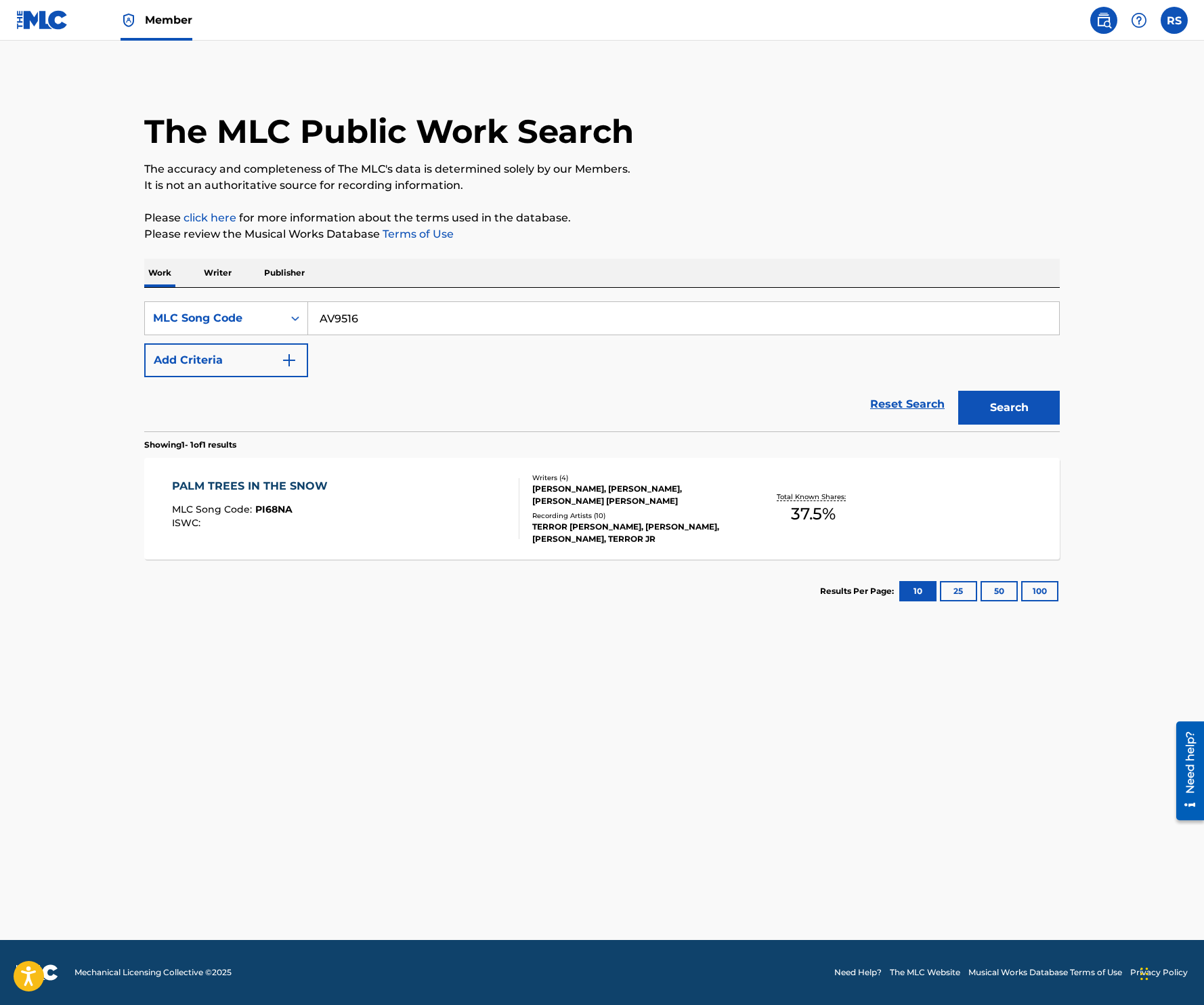
click at [958, 391] on button "Search" at bounding box center [1008, 408] width 102 height 34
click at [365, 531] on div "ALL IN MY HEAD (TEAM EZY REMIX) MLC Song Code : AV9516 ISWC : T9222302434" at bounding box center [277, 508] width 211 height 61
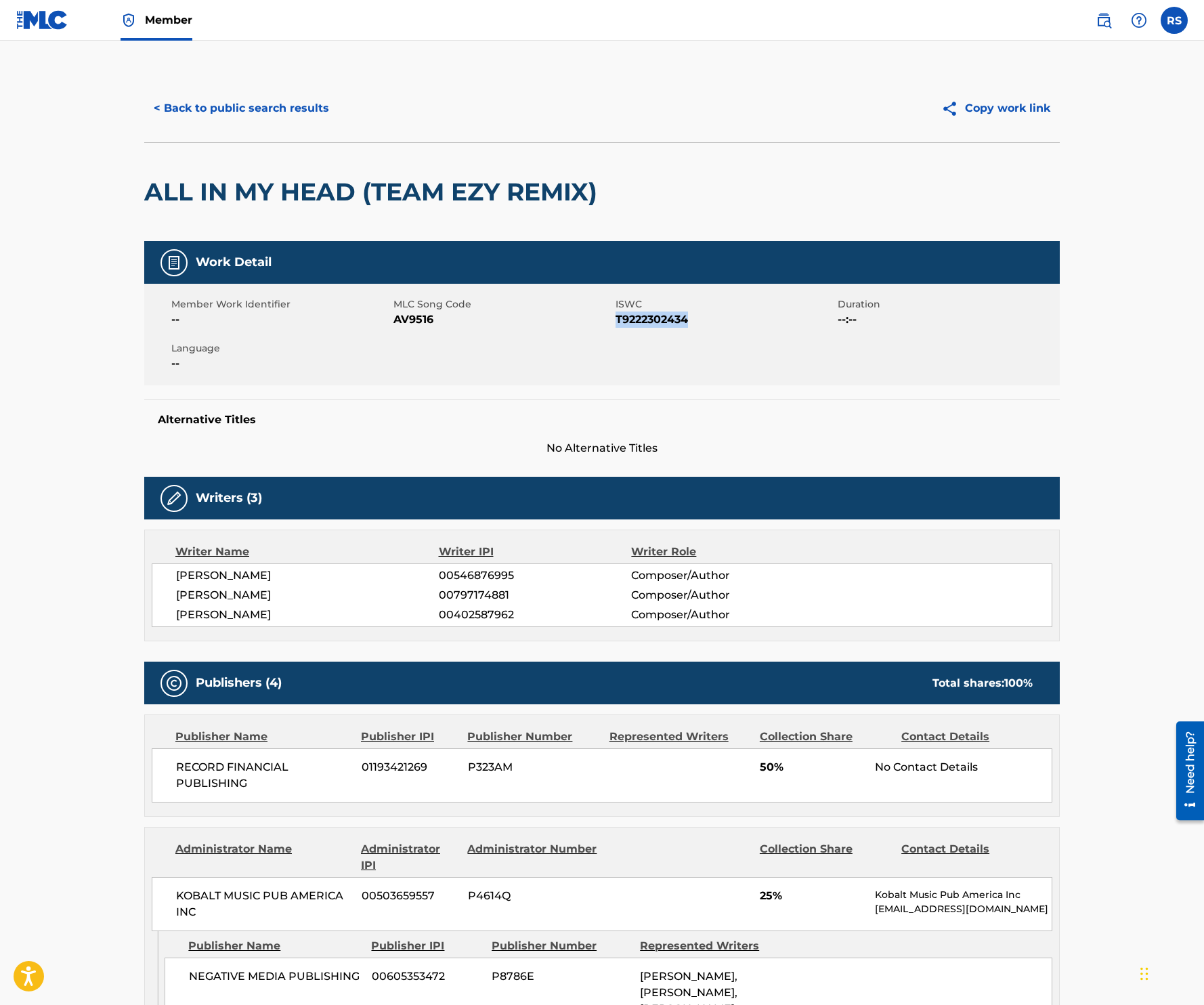
drag, startPoint x: 616, startPoint y: 320, endPoint x: 734, endPoint y: 324, distance: 118.1
click at [734, 325] on span "T9222302434" at bounding box center [725, 320] width 219 height 16
copy span "T9222302434"
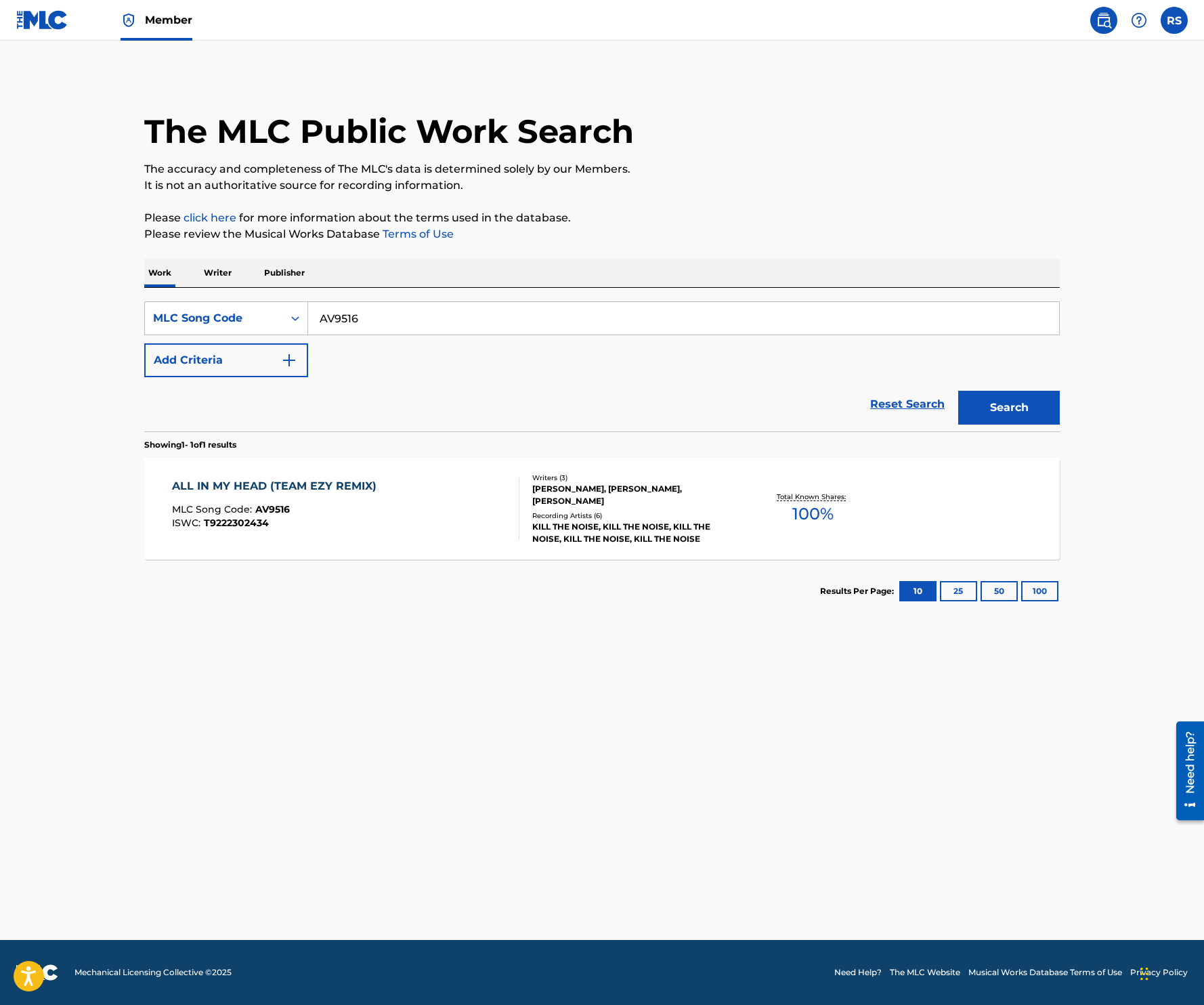
click at [426, 321] on input "AV9516" at bounding box center [683, 318] width 751 height 33
paste input "BA9RCI"
type input "BA9RCI"
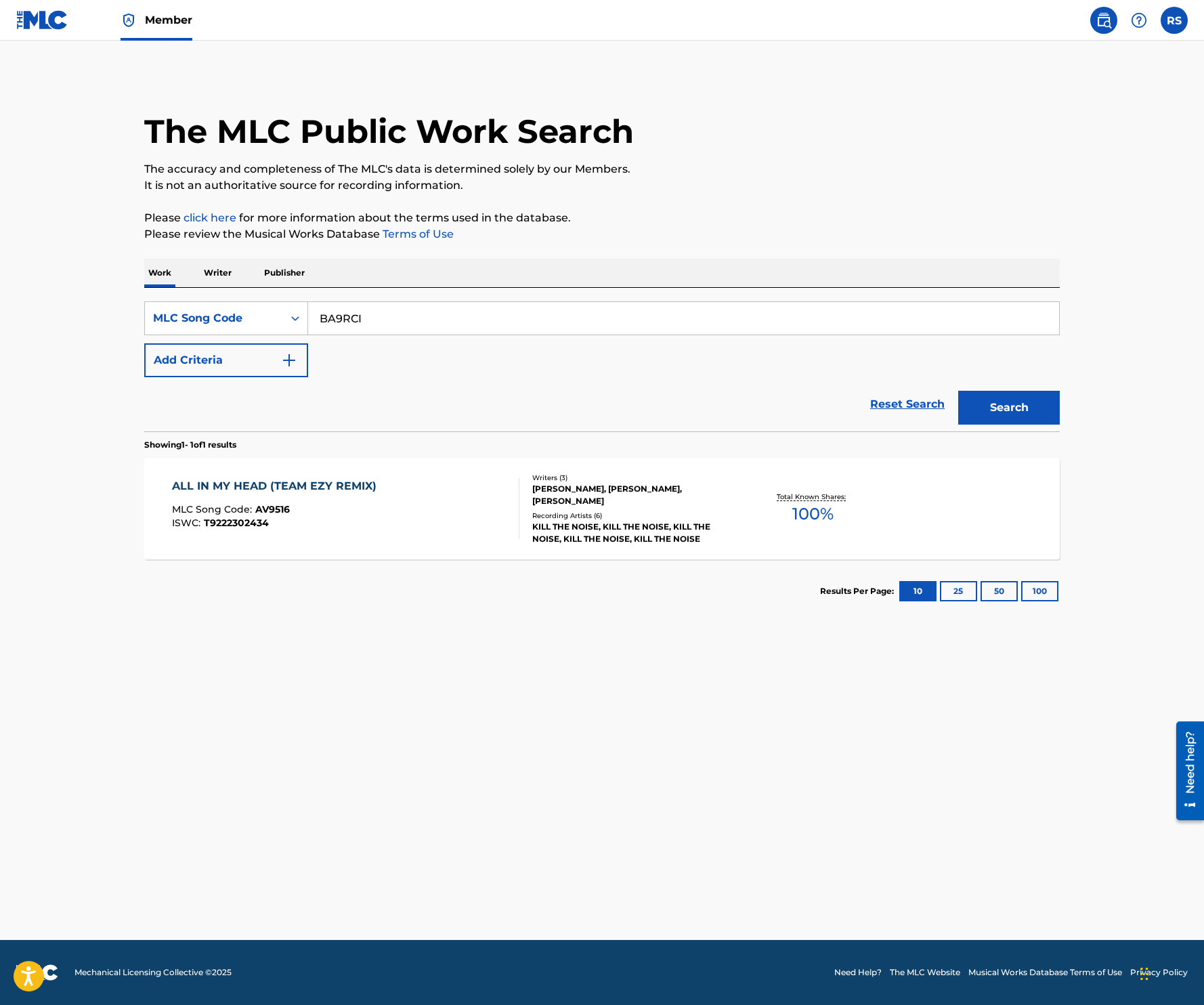
click at [958, 391] on button "Search" at bounding box center [1008, 408] width 102 height 34
click at [383, 516] on div "BREAK MY MIND MLC Song Code : BA9RCI ISWC : T3093634965" at bounding box center [345, 508] width 348 height 61
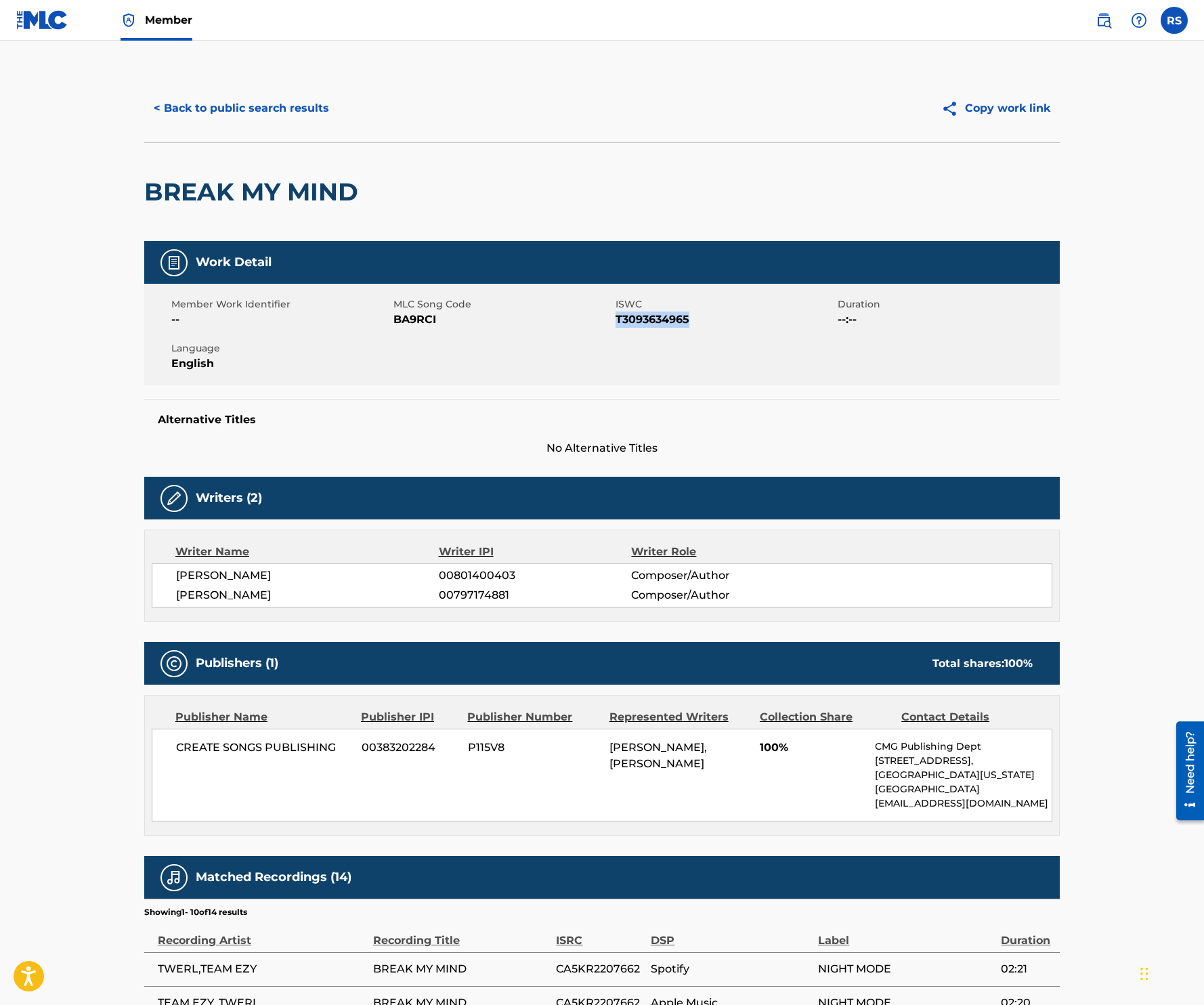
drag, startPoint x: 615, startPoint y: 321, endPoint x: 732, endPoint y: 325, distance: 117.1
click at [732, 325] on span "T3093634965" at bounding box center [725, 320] width 219 height 16
copy span "T3093634965"
click at [281, 95] on button "< Back to public search results" at bounding box center [241, 108] width 194 height 34
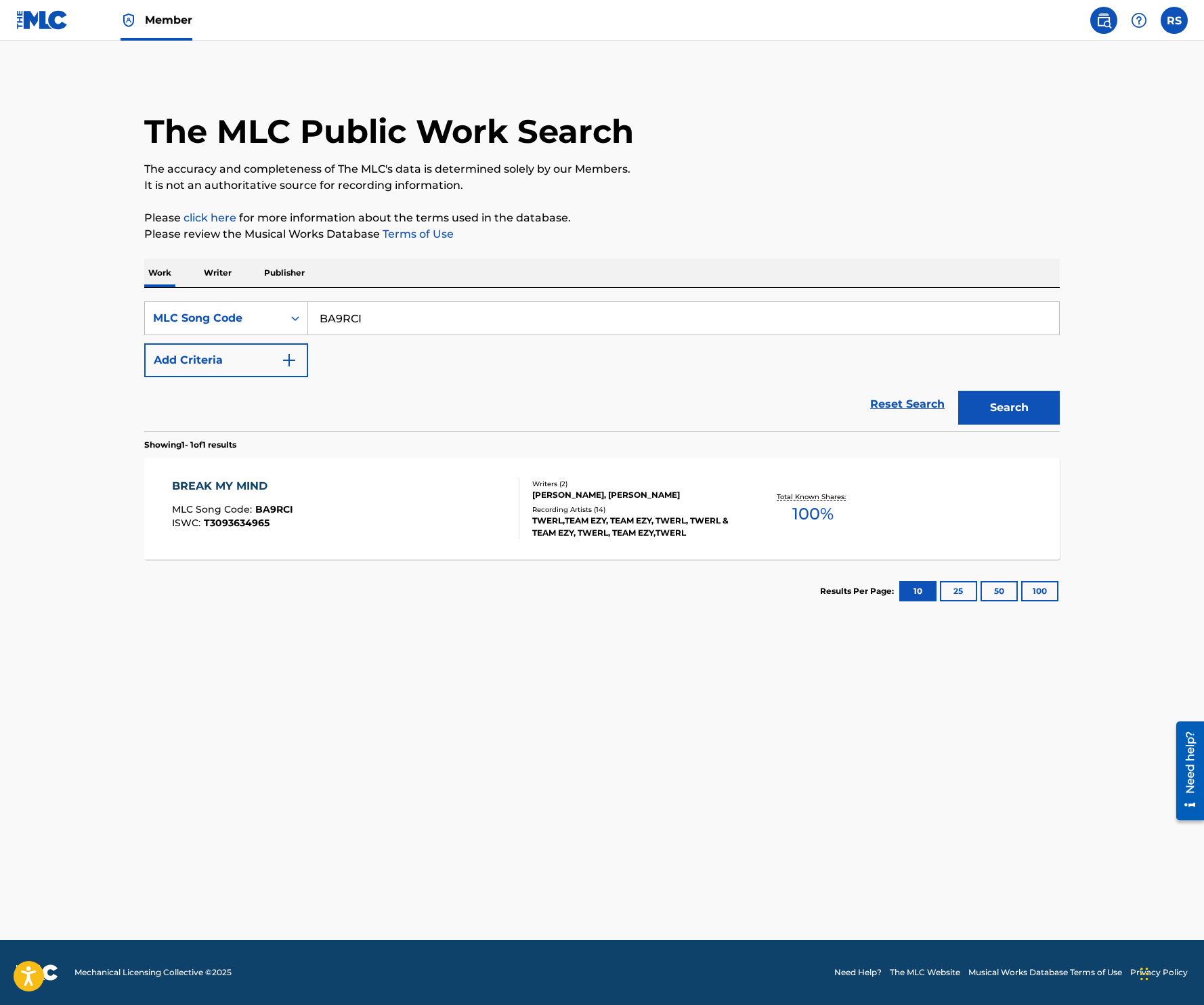
click at [377, 317] on input "BA9RCI" at bounding box center [683, 318] width 751 height 33
paste input "CB7C2C"
type input "CB7C2C"
click at [958, 391] on button "Search" at bounding box center [1008, 408] width 102 height 34
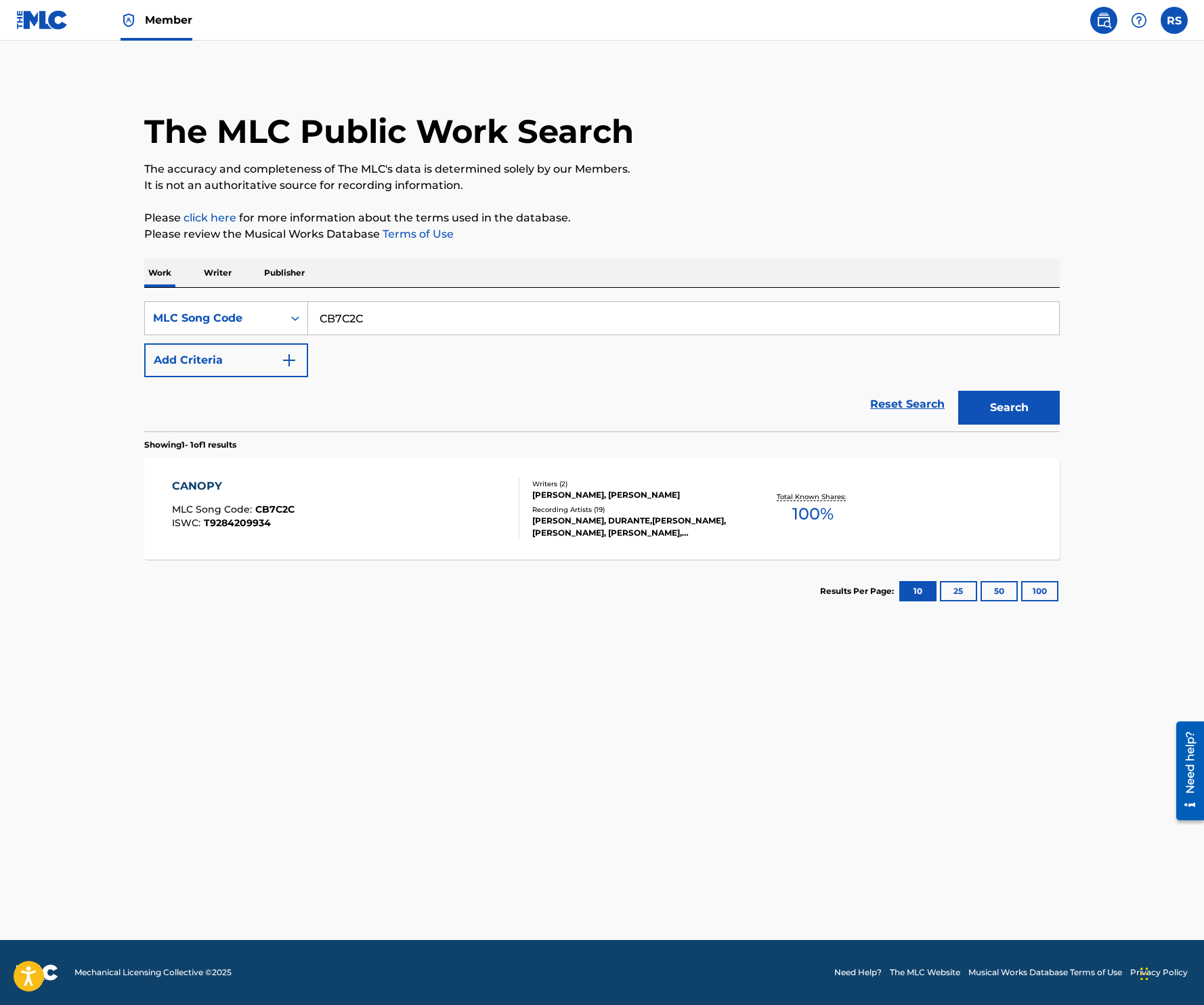
click at [364, 502] on div "CANOPY MLC Song Code : CB7C2C ISWC : T9284209934" at bounding box center [345, 508] width 348 height 61
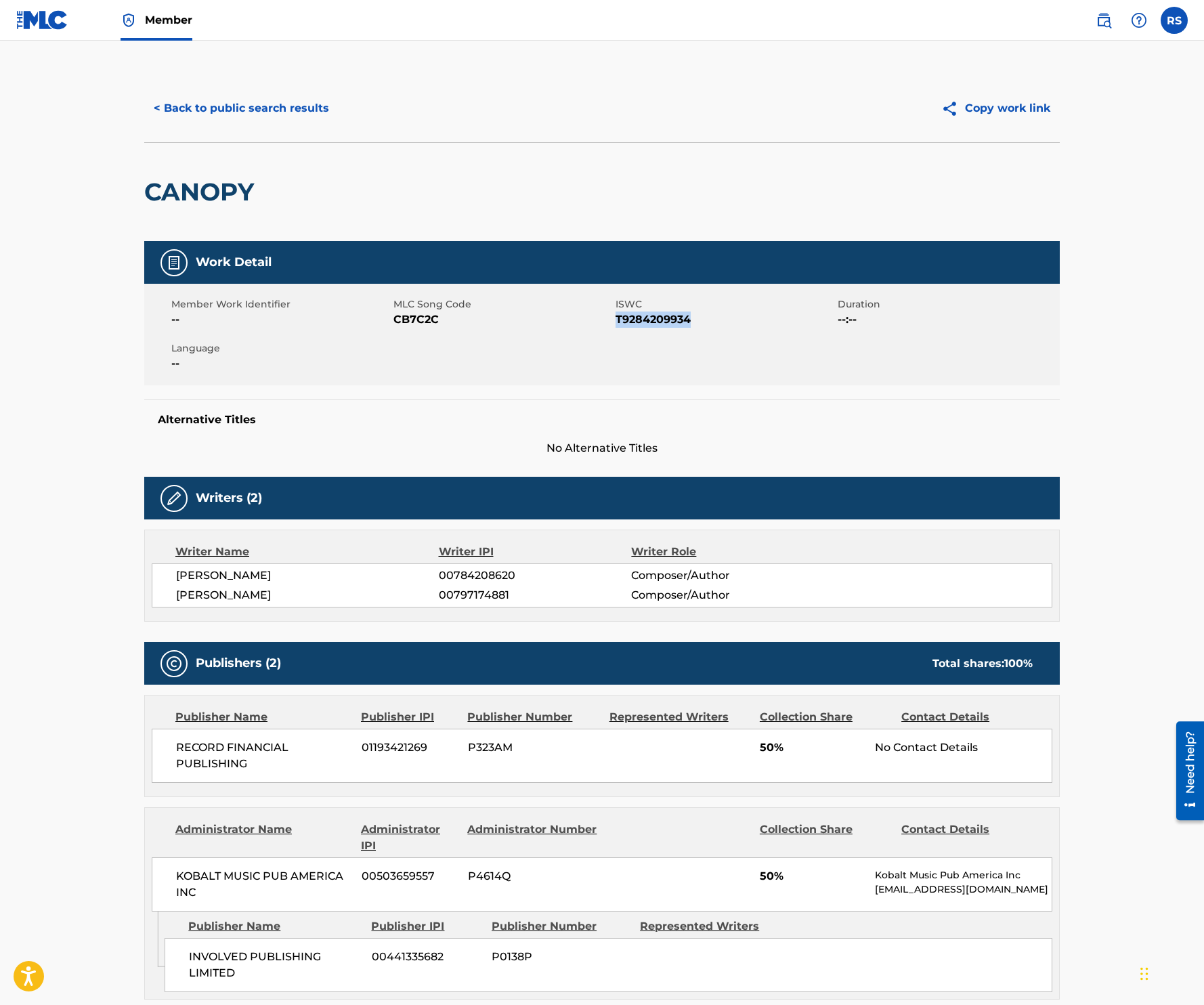
drag, startPoint x: 617, startPoint y: 321, endPoint x: 718, endPoint y: 325, distance: 101.1
click at [718, 325] on span "T9284209934" at bounding box center [725, 320] width 219 height 16
copy span "T9284209934"
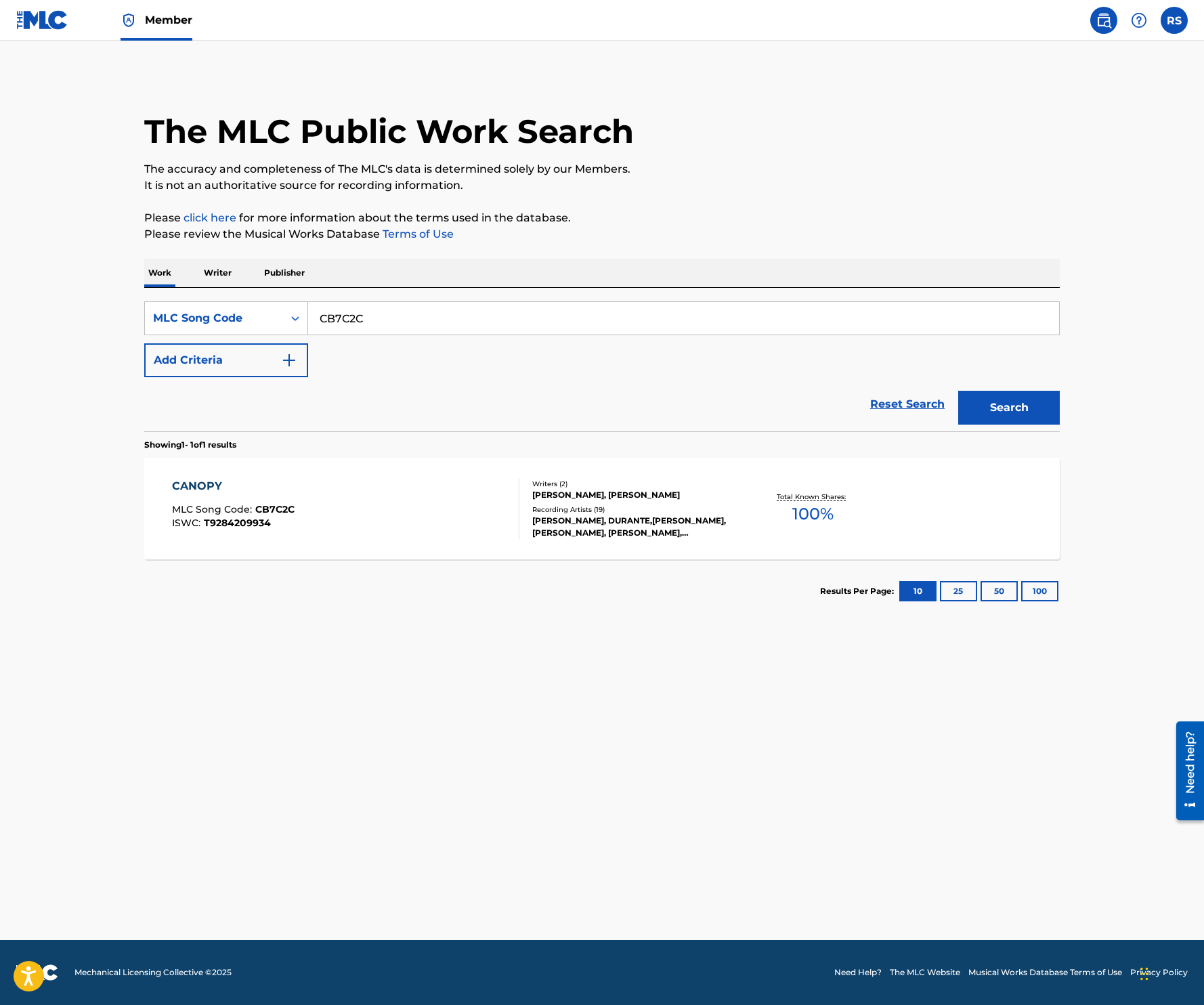
click at [480, 321] on input "CB7C2C" at bounding box center [683, 318] width 751 height 33
paste input "DA65LP"
type input "DA65LP"
click at [958, 391] on button "Search" at bounding box center [1008, 408] width 102 height 34
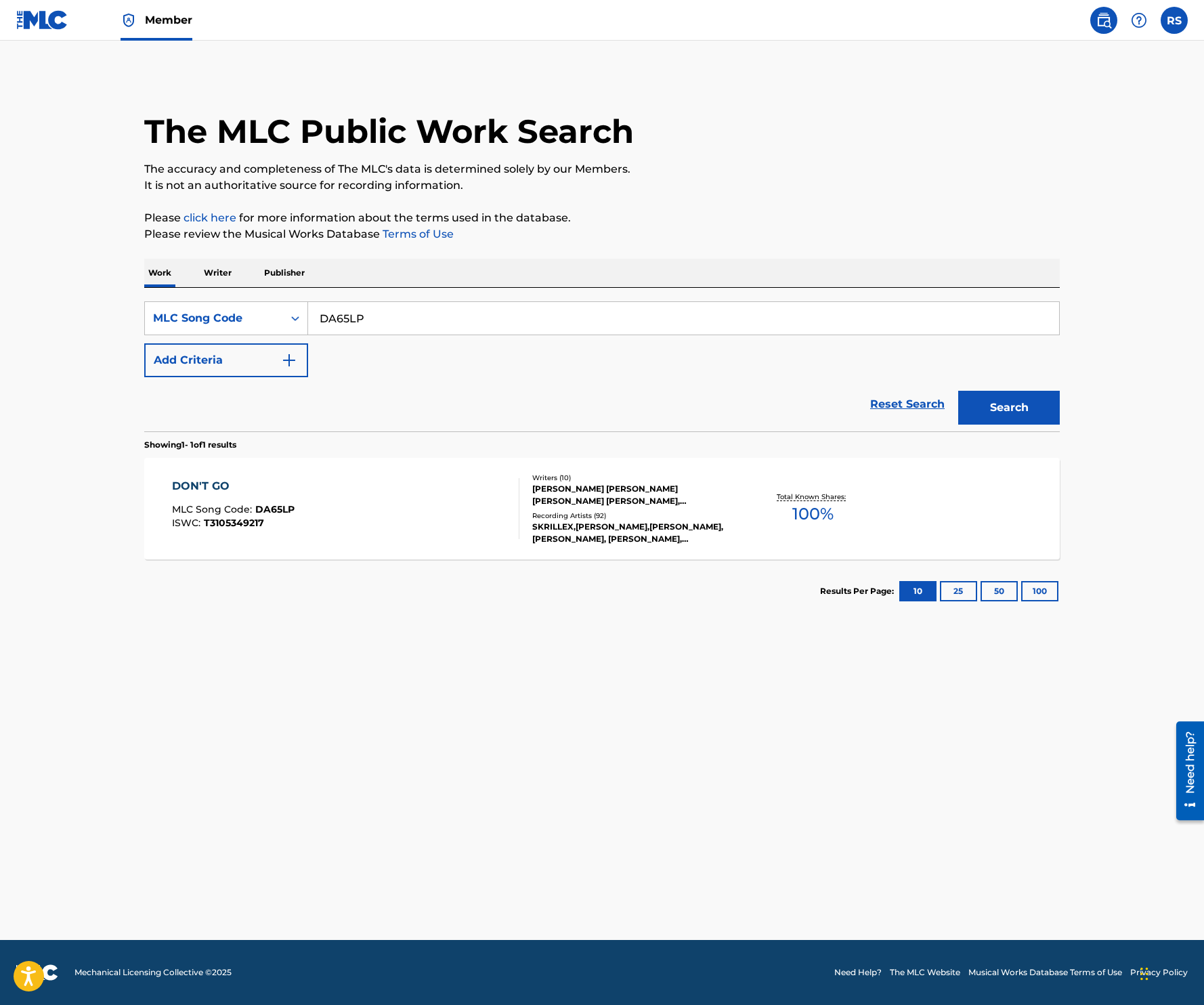
click at [417, 480] on div "DON'T GO MLC Song Code : DA65LP ISWC : T3105349217" at bounding box center [345, 508] width 348 height 61
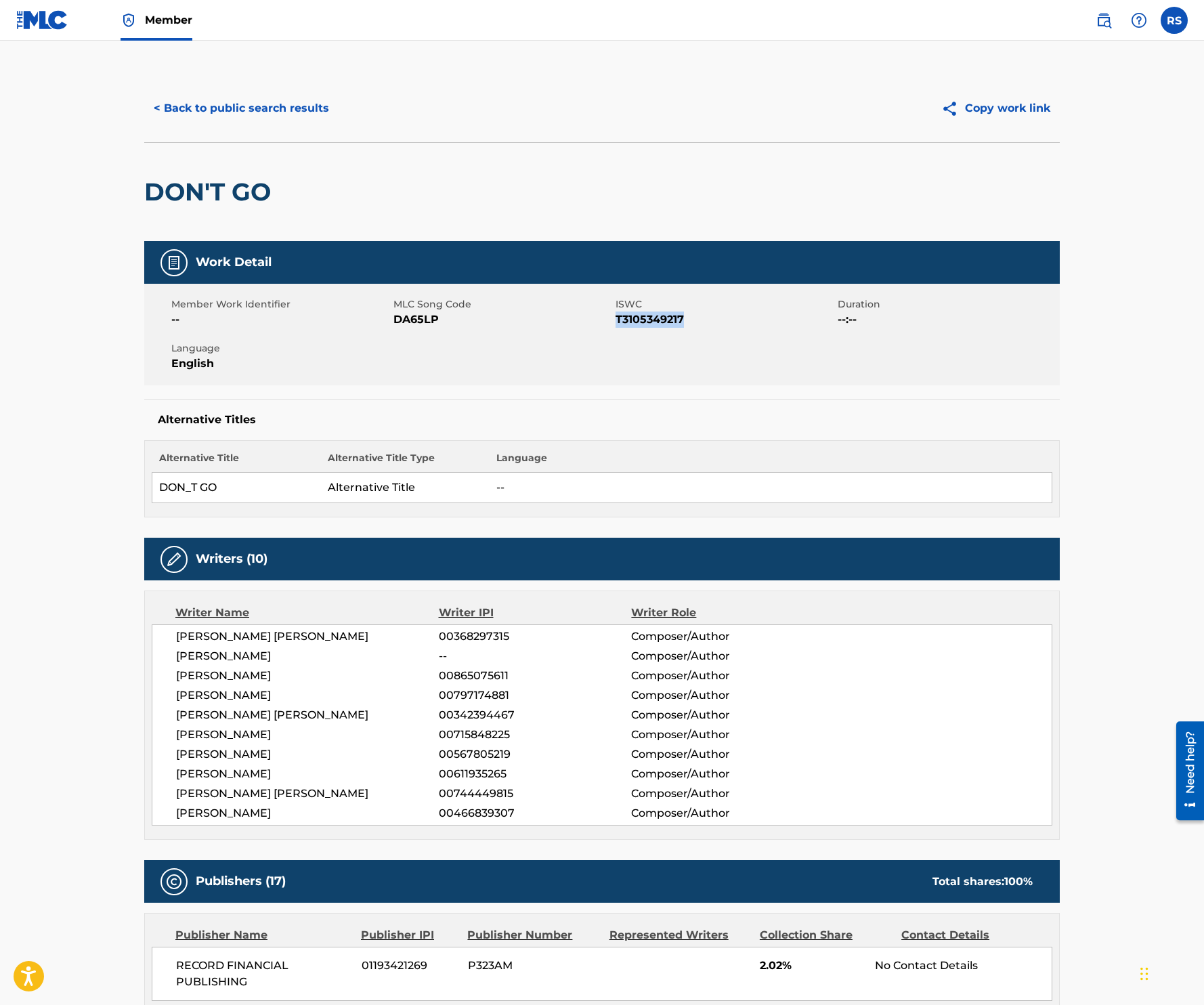
drag, startPoint x: 617, startPoint y: 321, endPoint x: 717, endPoint y: 335, distance: 101.0
click at [717, 336] on div "Member Work Identifier -- MLC Song Code DA65LP ISWC T3105349217 Duration --:-- …" at bounding box center [601, 334] width 915 height 102
copy span "T3105349217"
click at [272, 107] on button "< Back to public search results" at bounding box center [241, 108] width 194 height 34
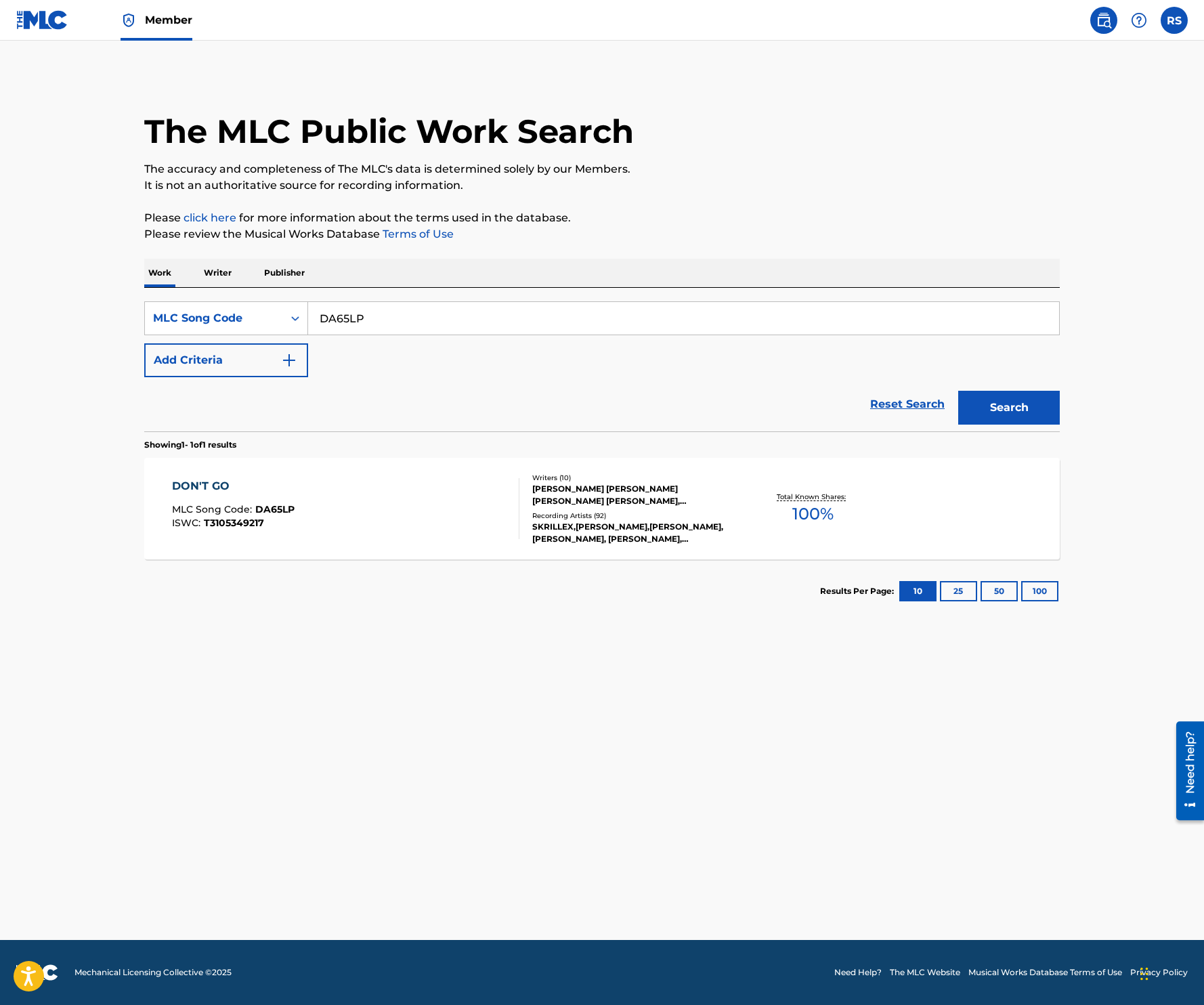
click at [557, 319] on input "DA65LP" at bounding box center [683, 318] width 751 height 33
paste input "FE8U15"
type input "FE8U15"
click at [958, 391] on button "Search" at bounding box center [1008, 408] width 102 height 34
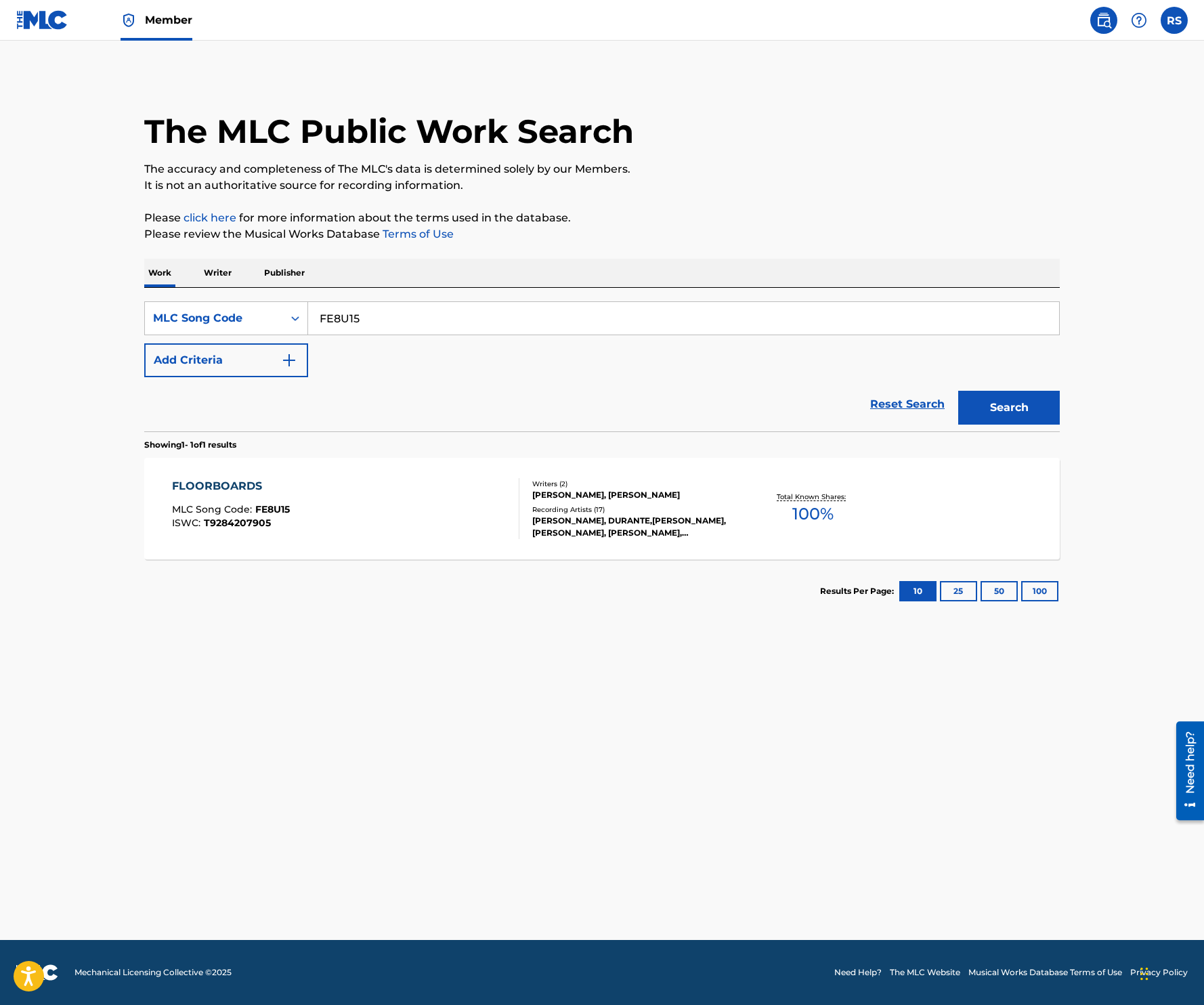
click at [393, 512] on div "FLOORBOARDS MLC Song Code : FE8U15 ISWC : T9284207905" at bounding box center [345, 508] width 348 height 61
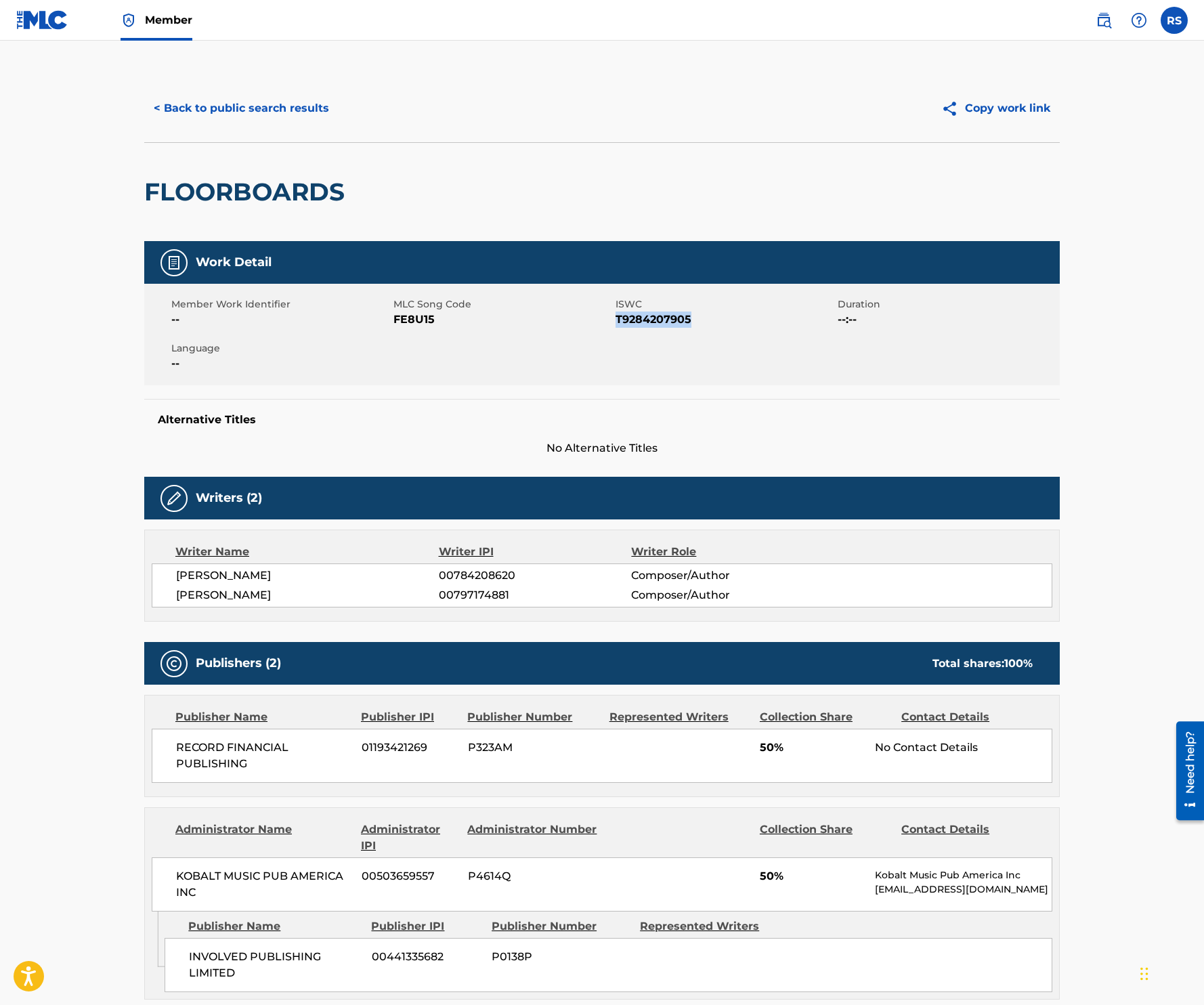
drag, startPoint x: 617, startPoint y: 313, endPoint x: 724, endPoint y: 333, distance: 108.9
click at [725, 337] on div "Member Work Identifier -- MLC Song Code FE8U15 ISWC T9284207905 Duration --:-- …" at bounding box center [601, 334] width 915 height 102
copy span "T9284207905"
click at [280, 117] on button "< Back to public search results" at bounding box center [241, 108] width 194 height 34
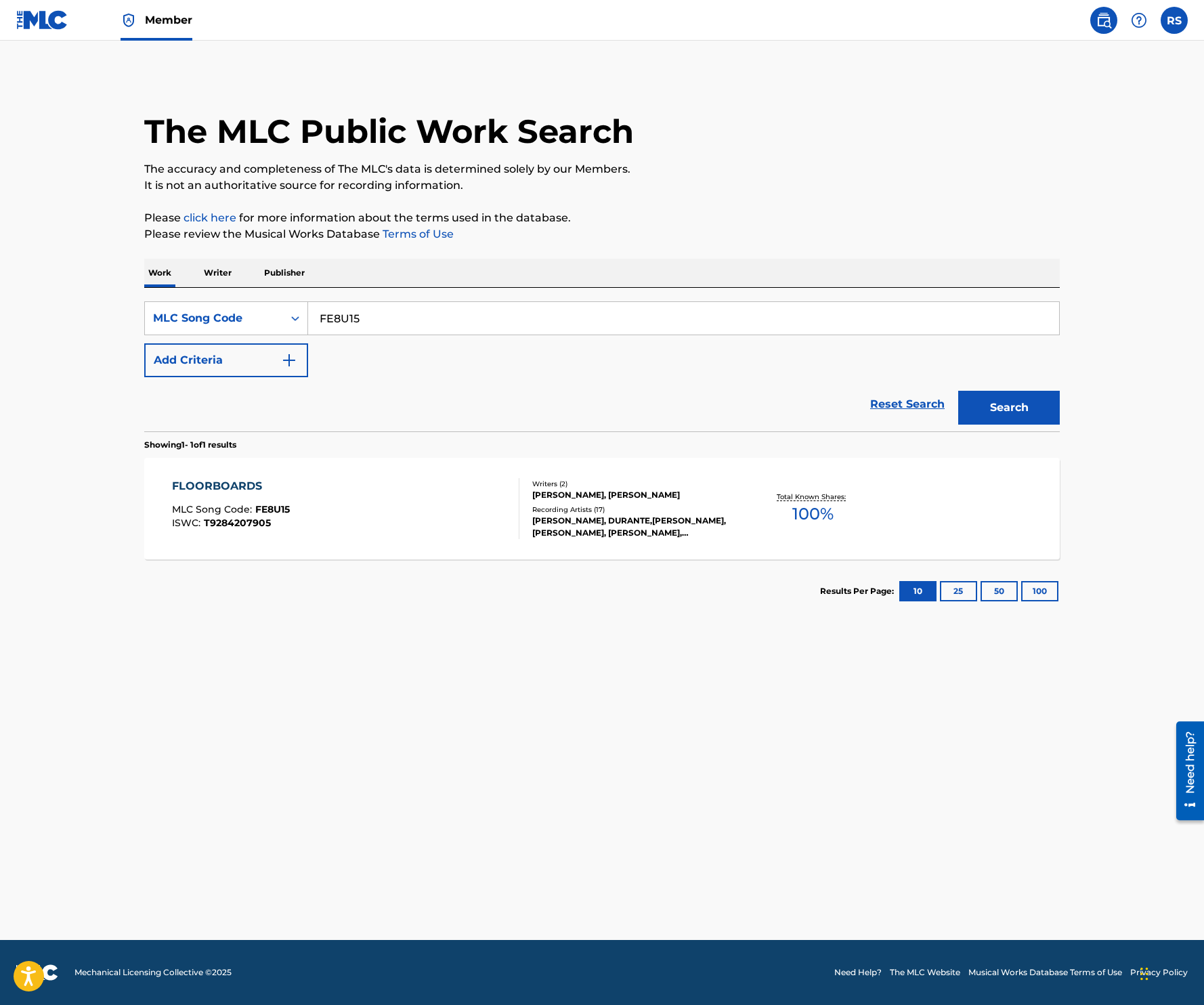
click at [629, 321] on input "FE8U15" at bounding box center [683, 318] width 751 height 33
paste input "YA18MP"
type input "YA18MP"
click at [958, 391] on button "Search" at bounding box center [1008, 408] width 102 height 34
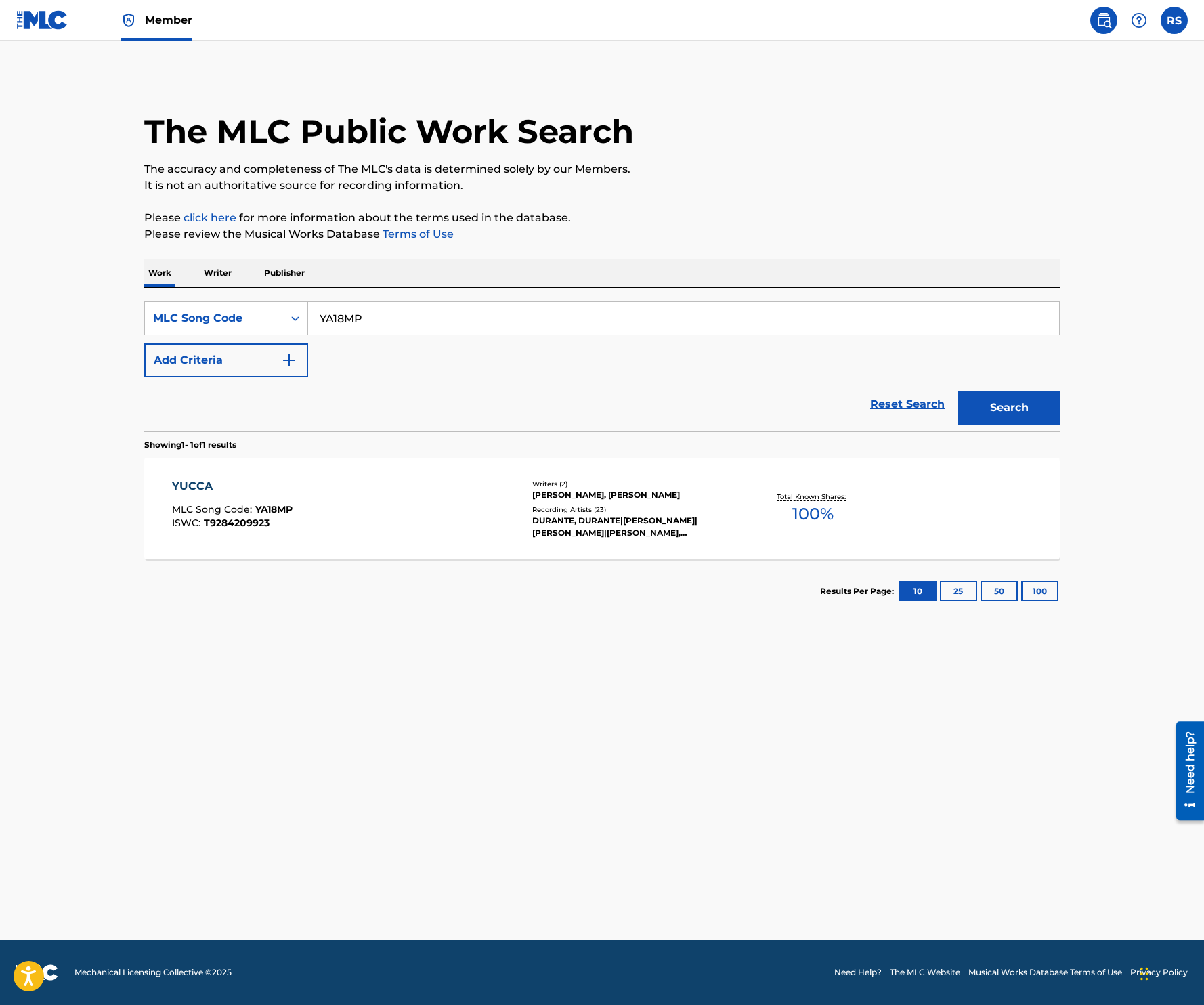
click at [387, 540] on div "YUCCA MLC Song Code : YA18MP ISWC : T9284209923 Writers ( 2 ) [PERSON_NAME], [P…" at bounding box center [601, 508] width 915 height 102
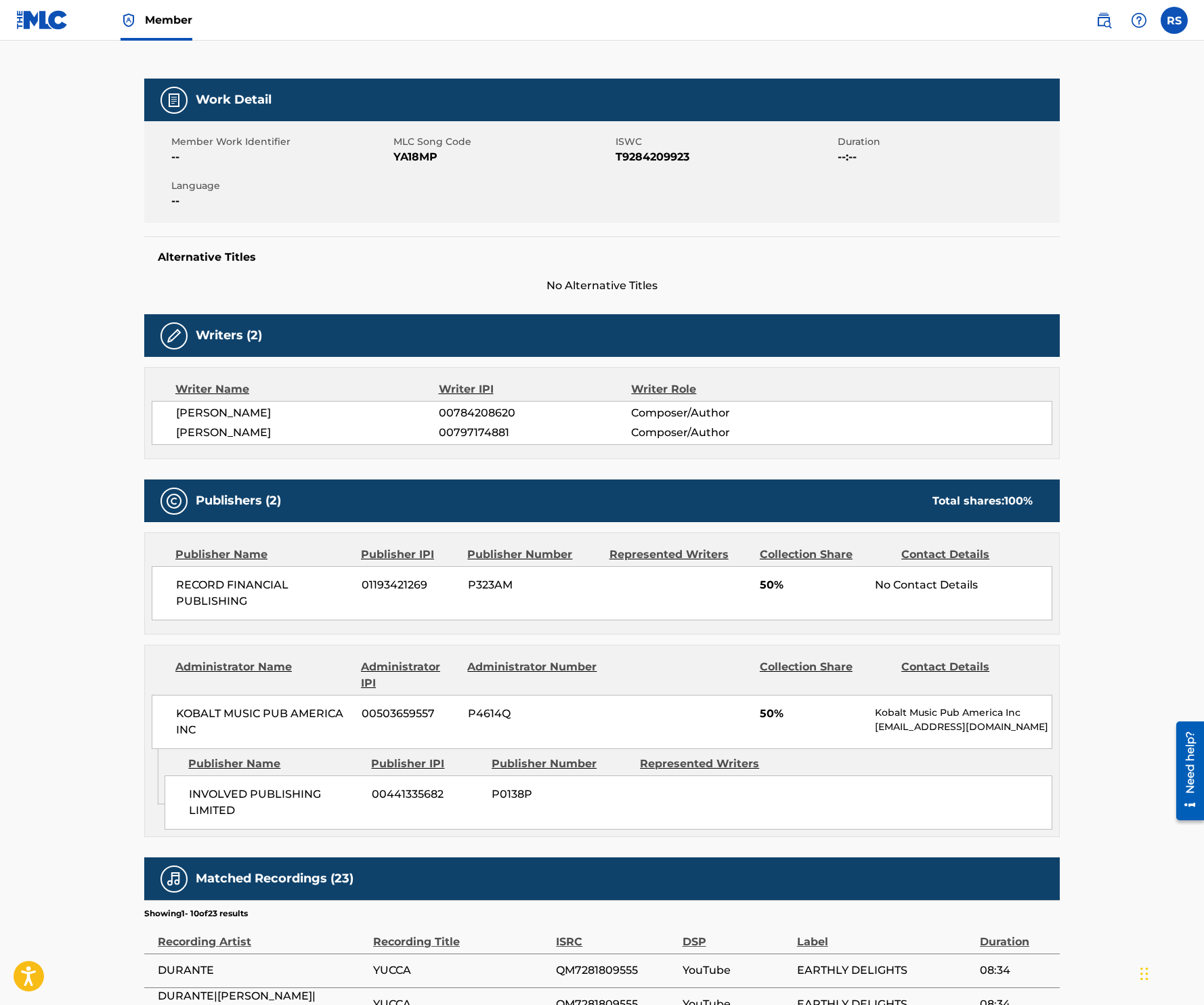
scroll to position [166, 0]
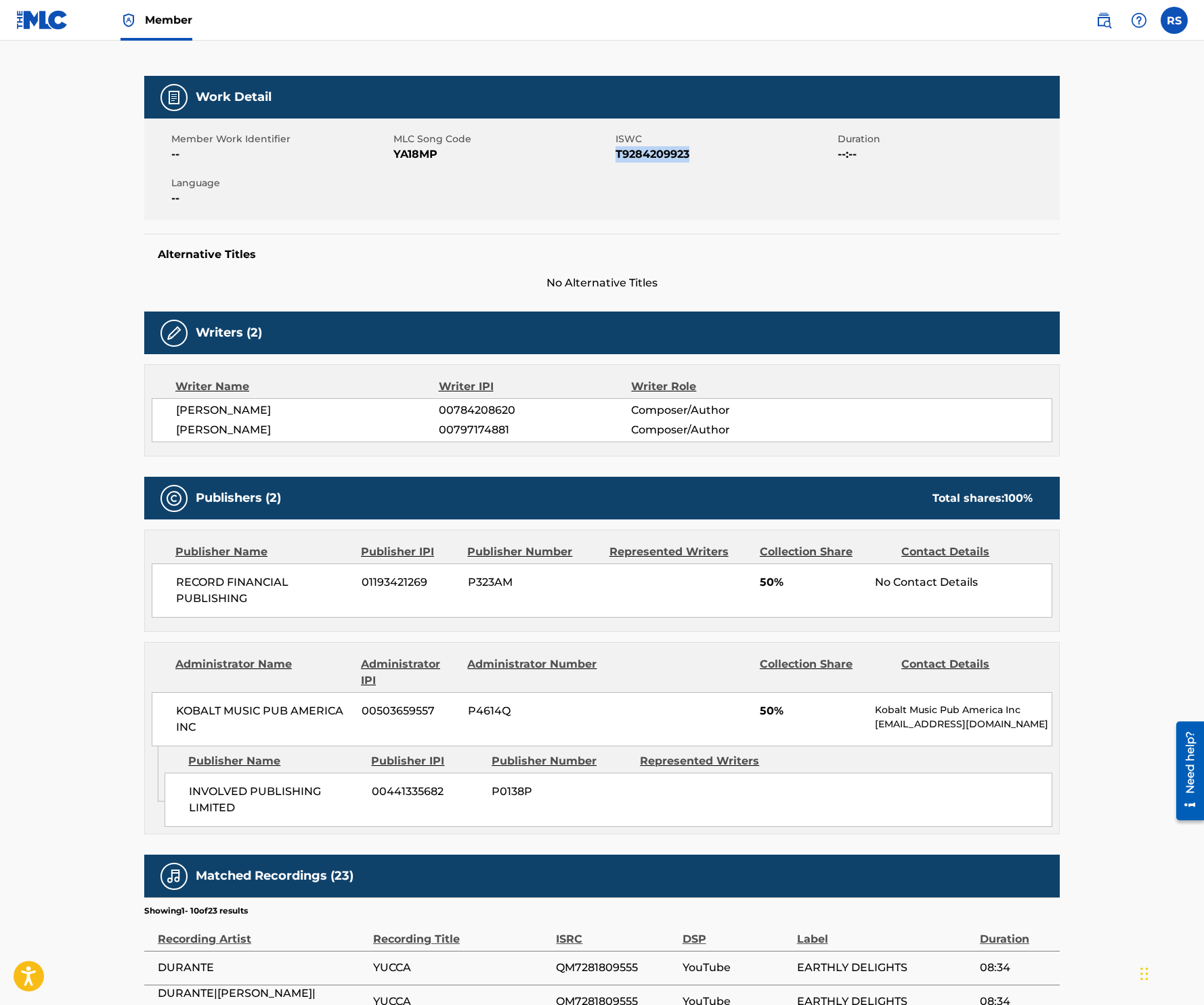
drag, startPoint x: 617, startPoint y: 151, endPoint x: 736, endPoint y: 159, distance: 119.3
click at [736, 162] on span "T9284209923" at bounding box center [725, 154] width 219 height 16
copy span "T9284209923"
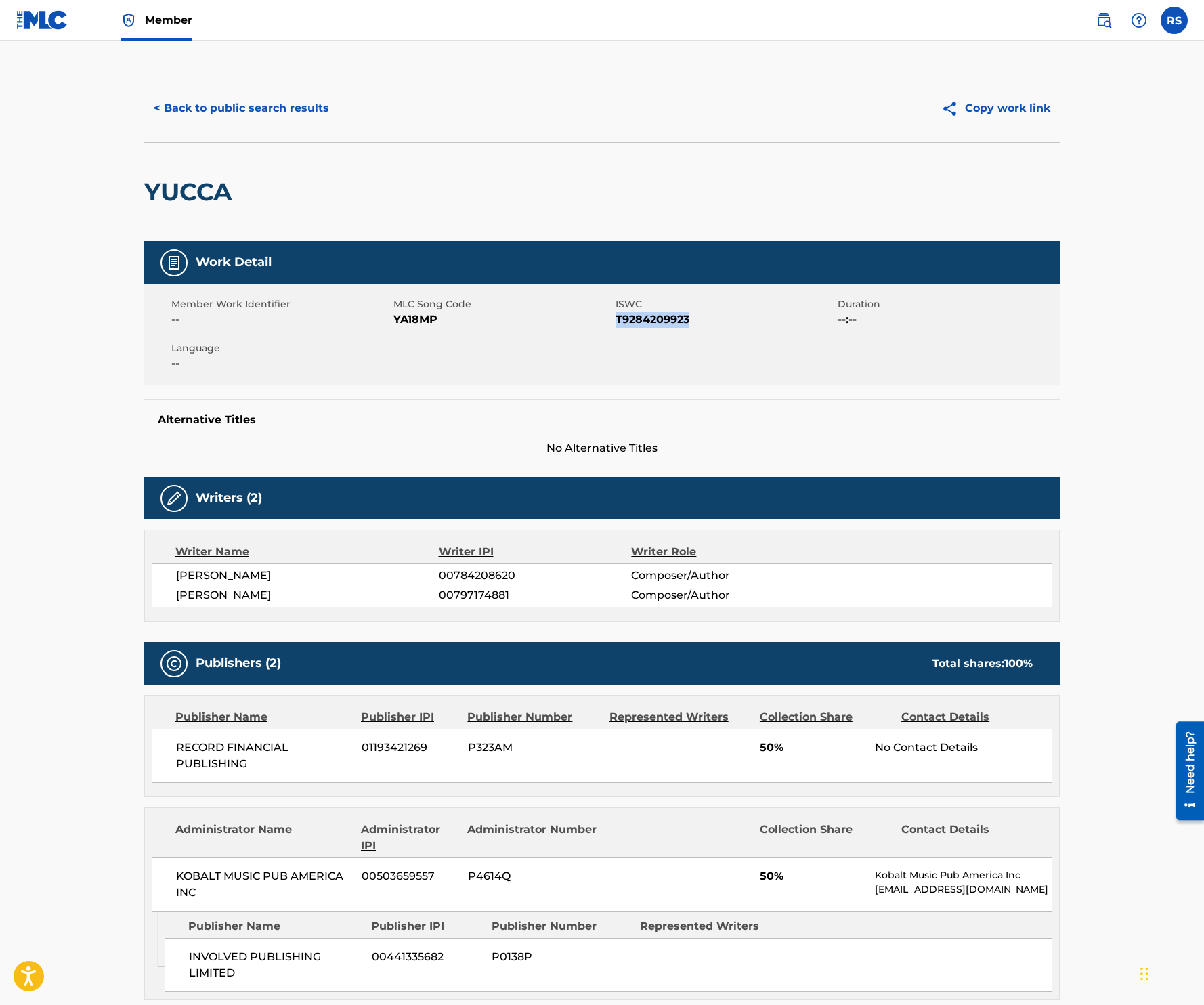
click at [263, 101] on button "< Back to public search results" at bounding box center [241, 108] width 194 height 34
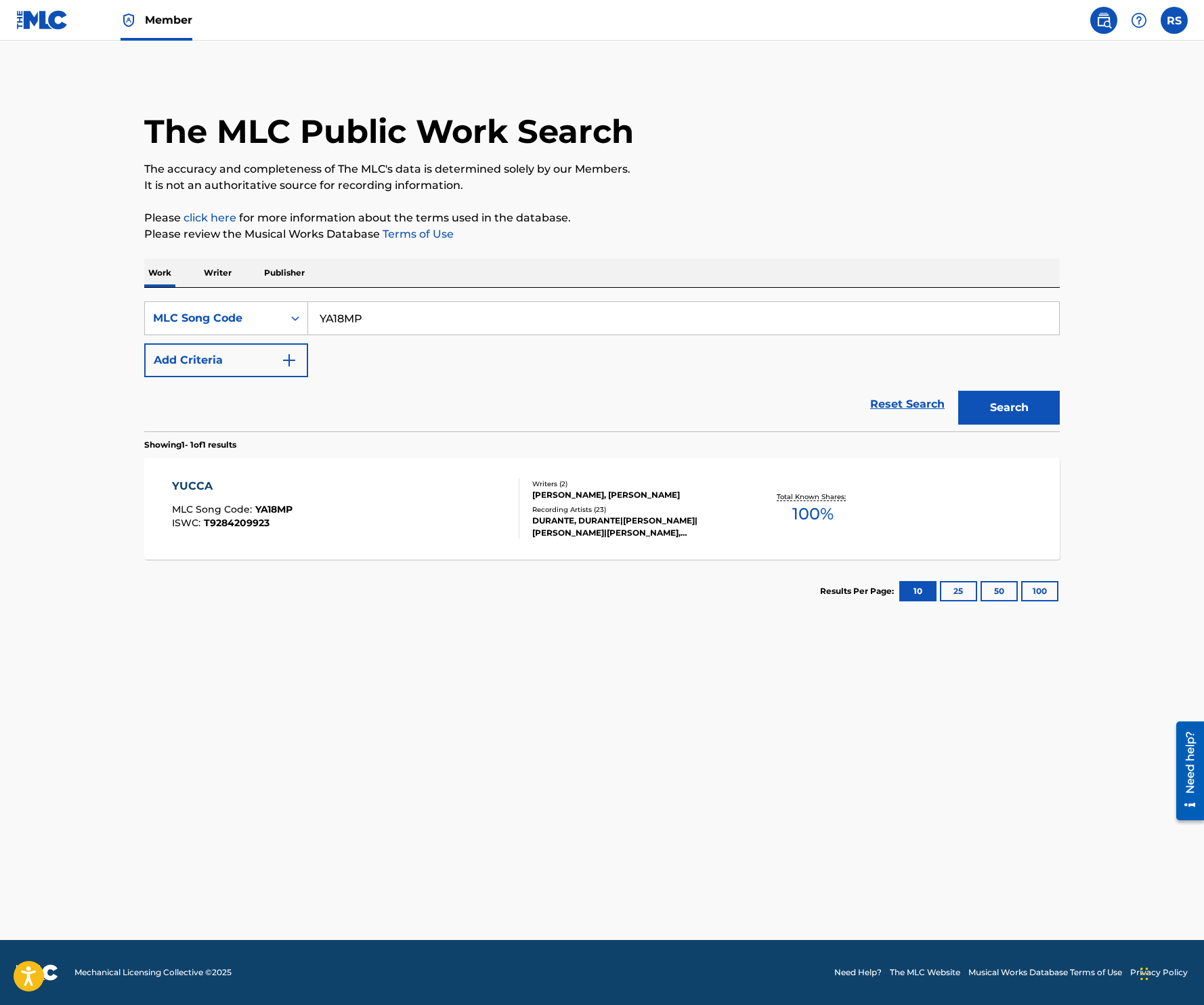
click at [387, 318] on input "YA18MP" at bounding box center [683, 318] width 751 height 33
paste input "CA7NQA"
type input "CA7NQA"
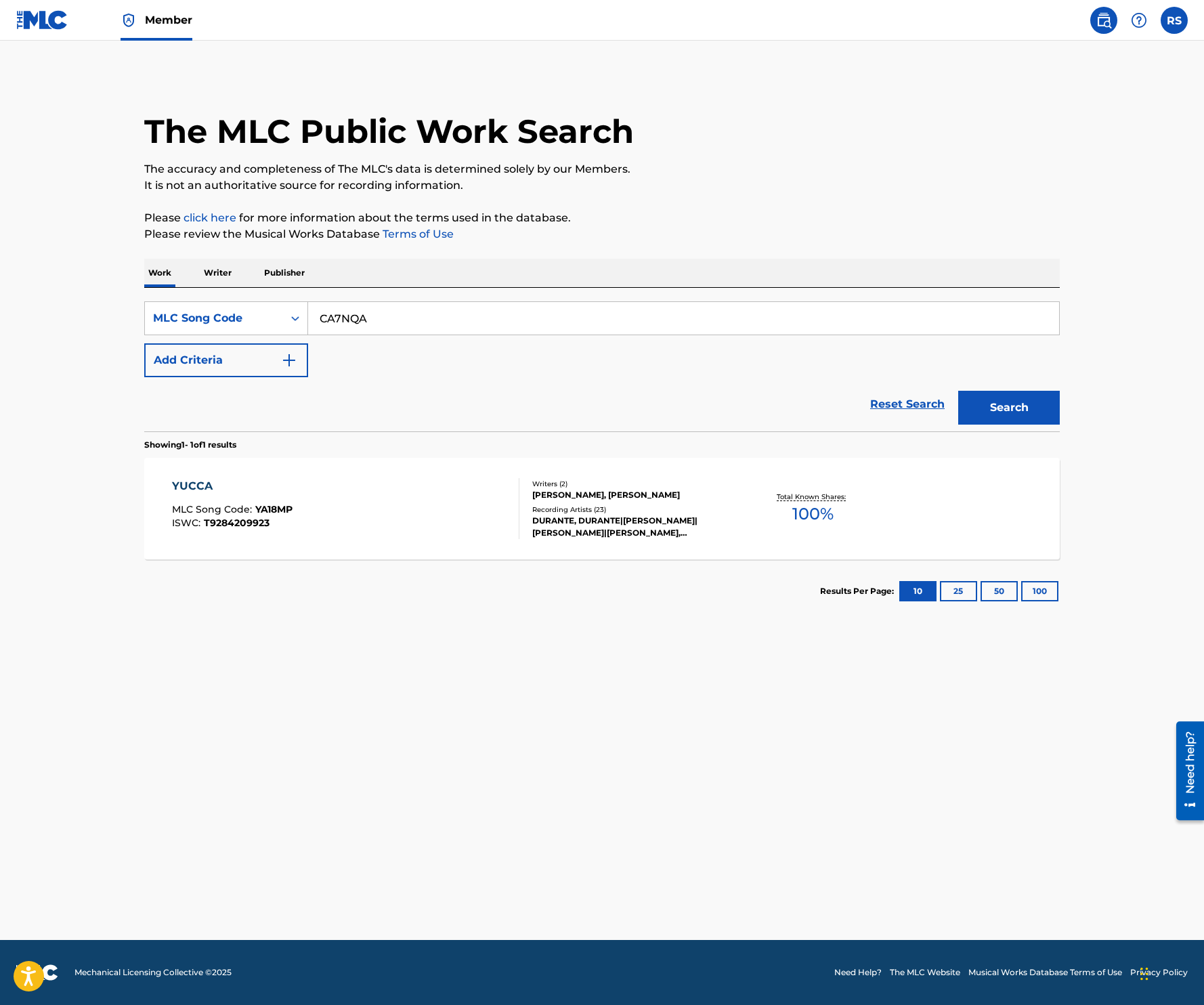
click at [958, 391] on button "Search" at bounding box center [1008, 408] width 102 height 34
click at [362, 503] on div "CERES MLC Song Code : CA7NQA ISWC : T3220194703" at bounding box center [345, 508] width 348 height 61
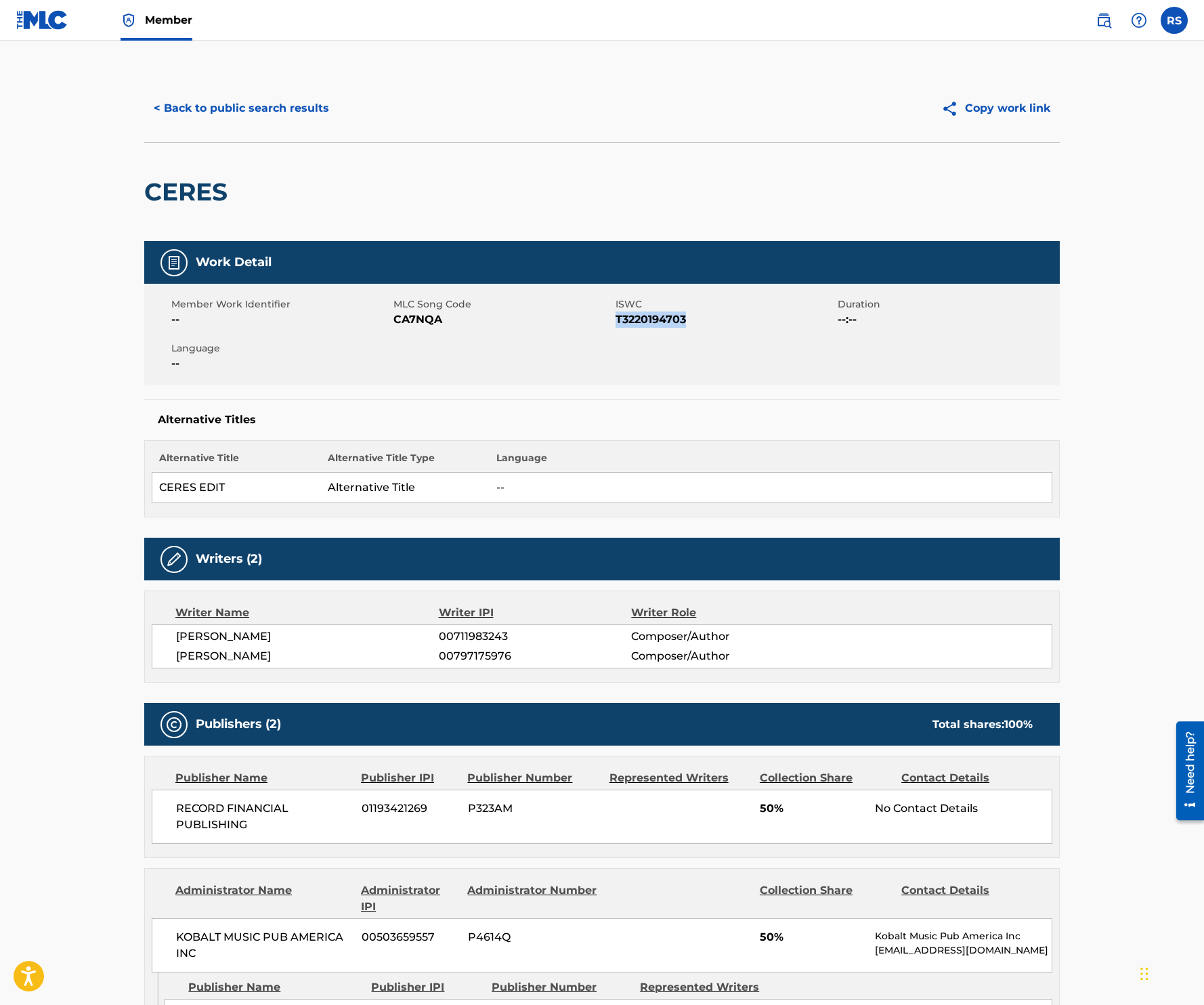
drag, startPoint x: 616, startPoint y: 321, endPoint x: 763, endPoint y: 317, distance: 147.1
click at [764, 318] on span "T3220194703" at bounding box center [725, 320] width 219 height 16
copy span "T3220194703"
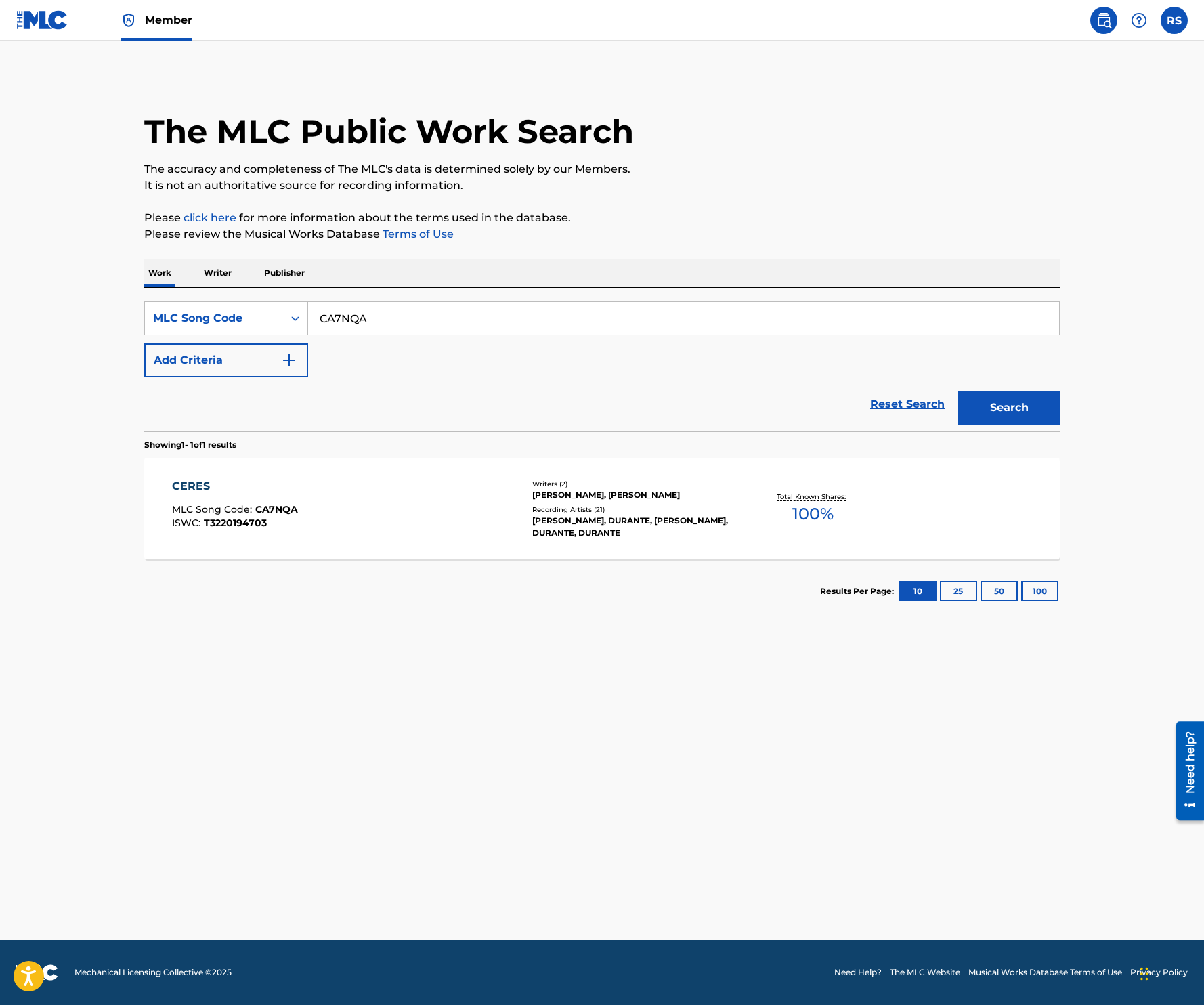
click at [517, 325] on input "CA7NQA" at bounding box center [683, 318] width 751 height 33
paste input "RE"
type input "CA7NRE"
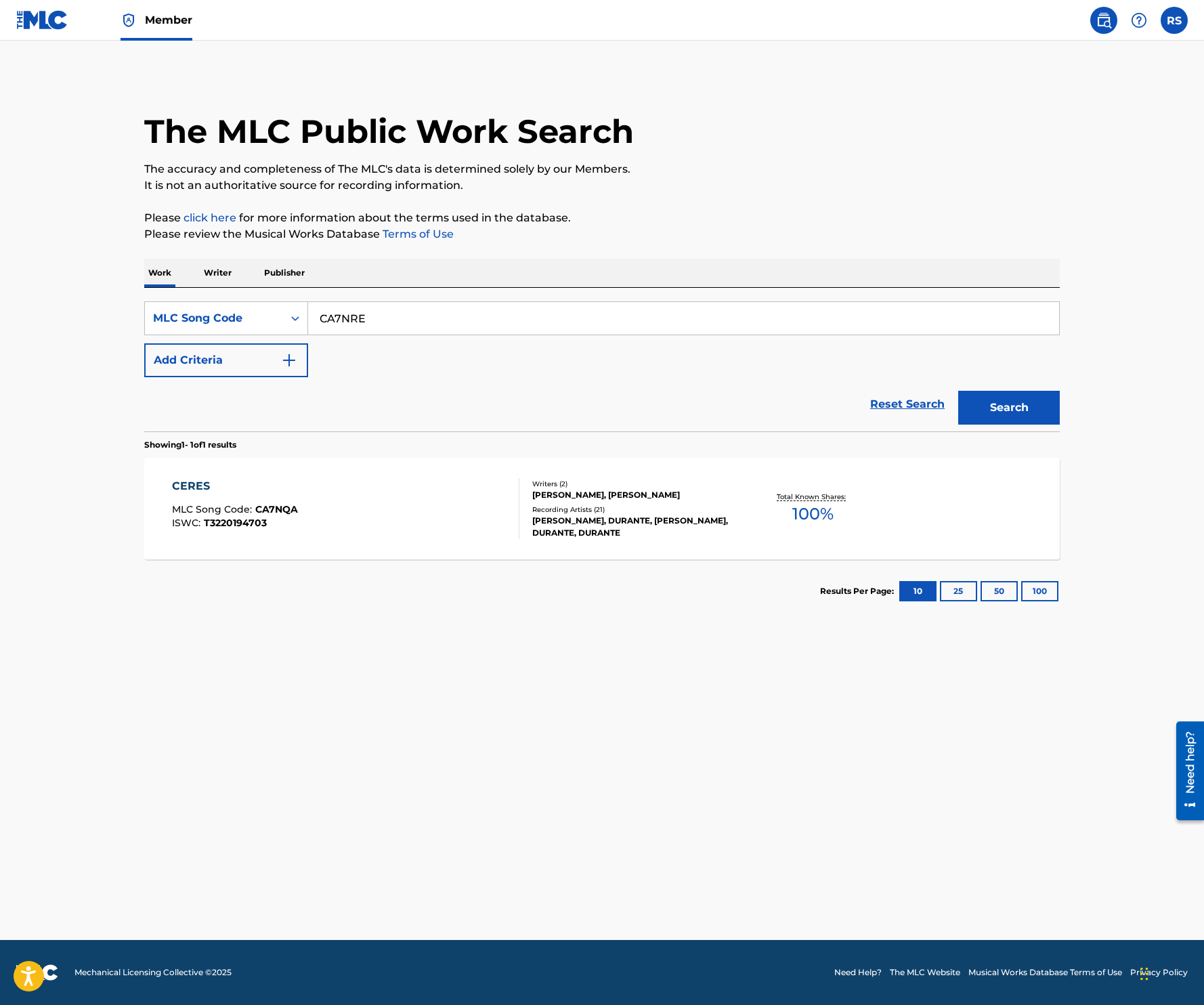
click at [958, 391] on button "Search" at bounding box center [1008, 408] width 102 height 34
click at [461, 485] on div "CERES EDIT MLC Song Code : CA7NRE ISWC :" at bounding box center [345, 508] width 348 height 61
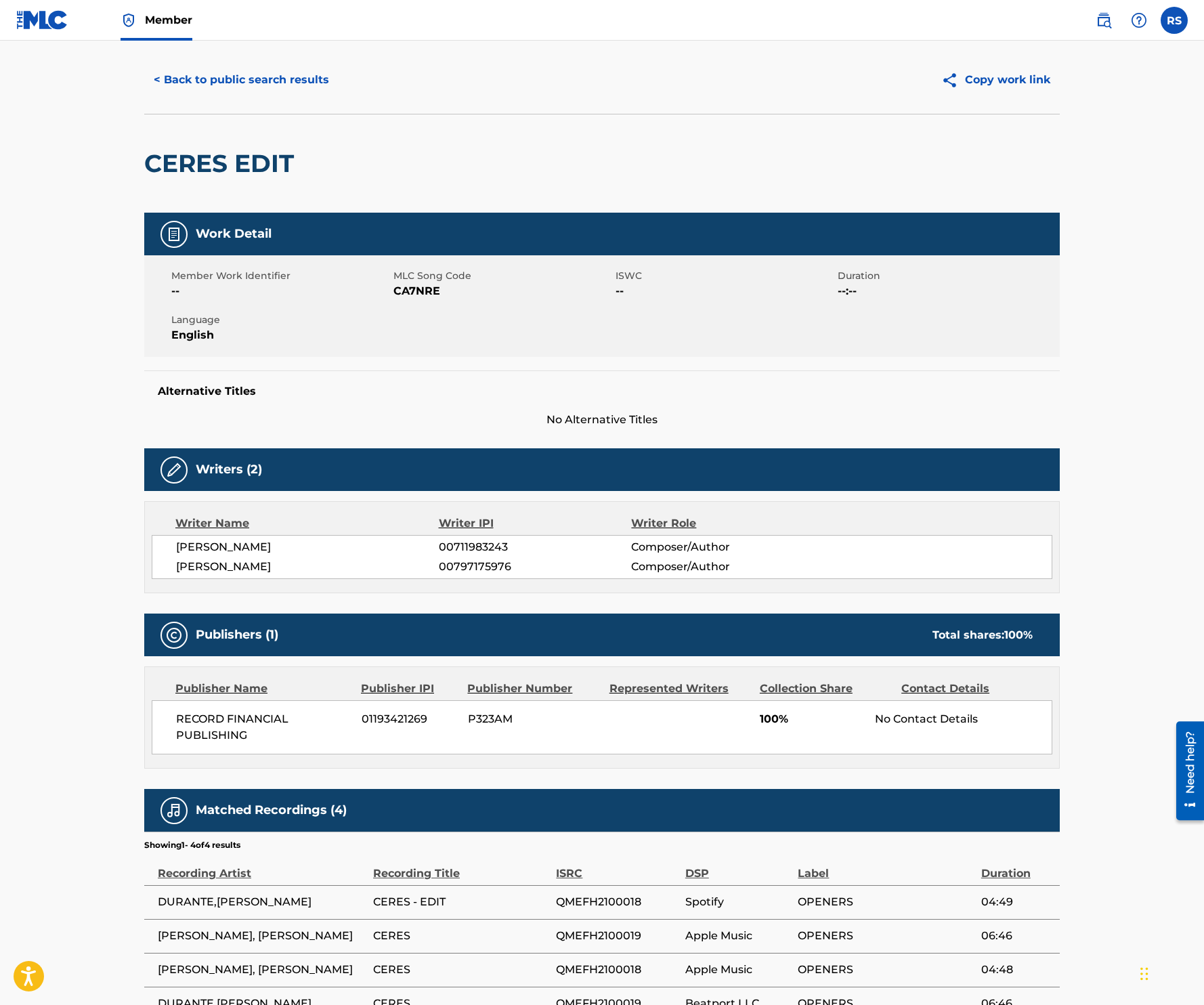
scroll to position [51, 0]
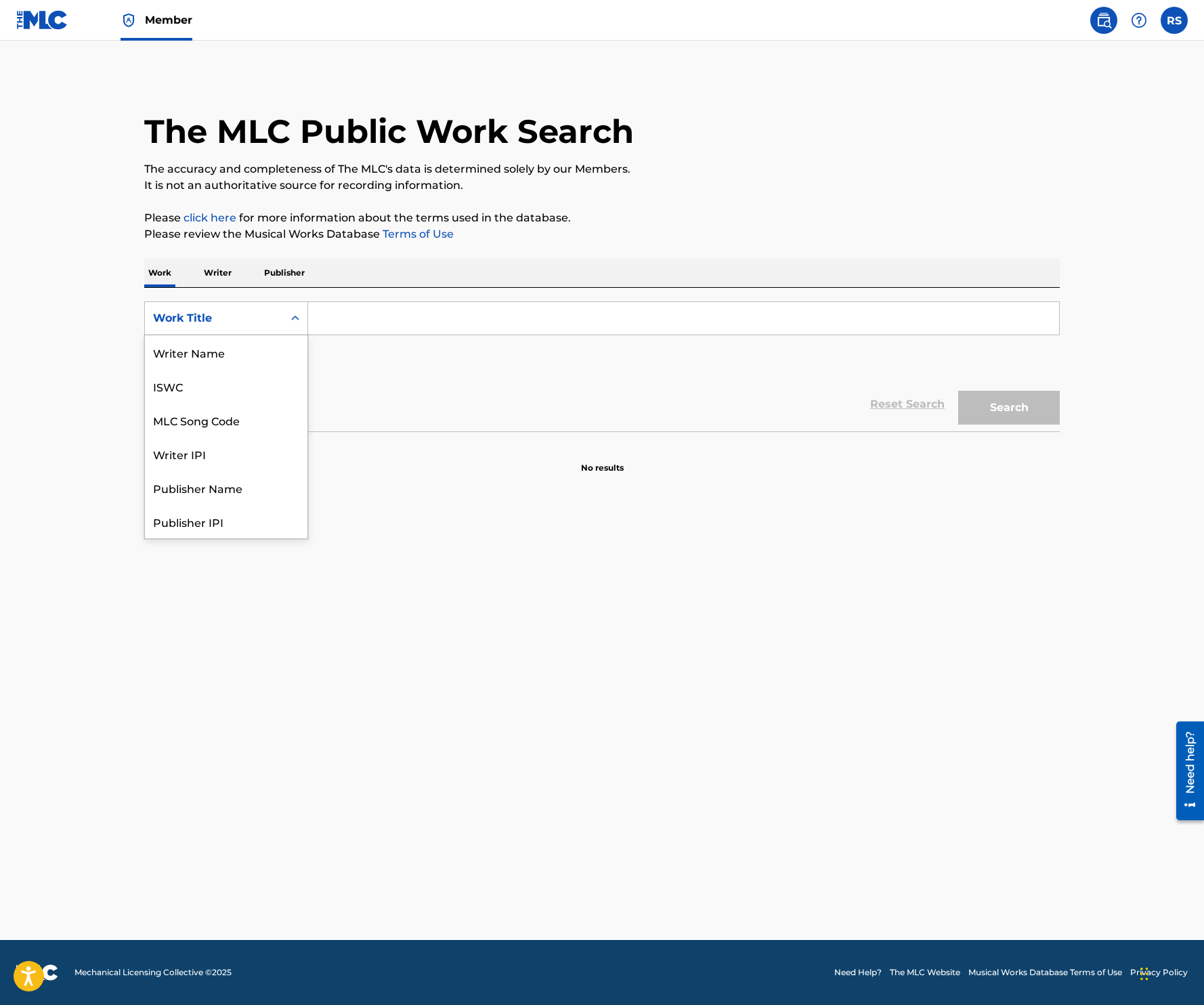
click at [283, 315] on div "Search Form" at bounding box center [295, 318] width 24 height 24
click at [241, 420] on div "MLC Song Code" at bounding box center [225, 420] width 162 height 34
click at [383, 323] on input "Search Form" at bounding box center [683, 318] width 751 height 33
paste input "PVCIT3"
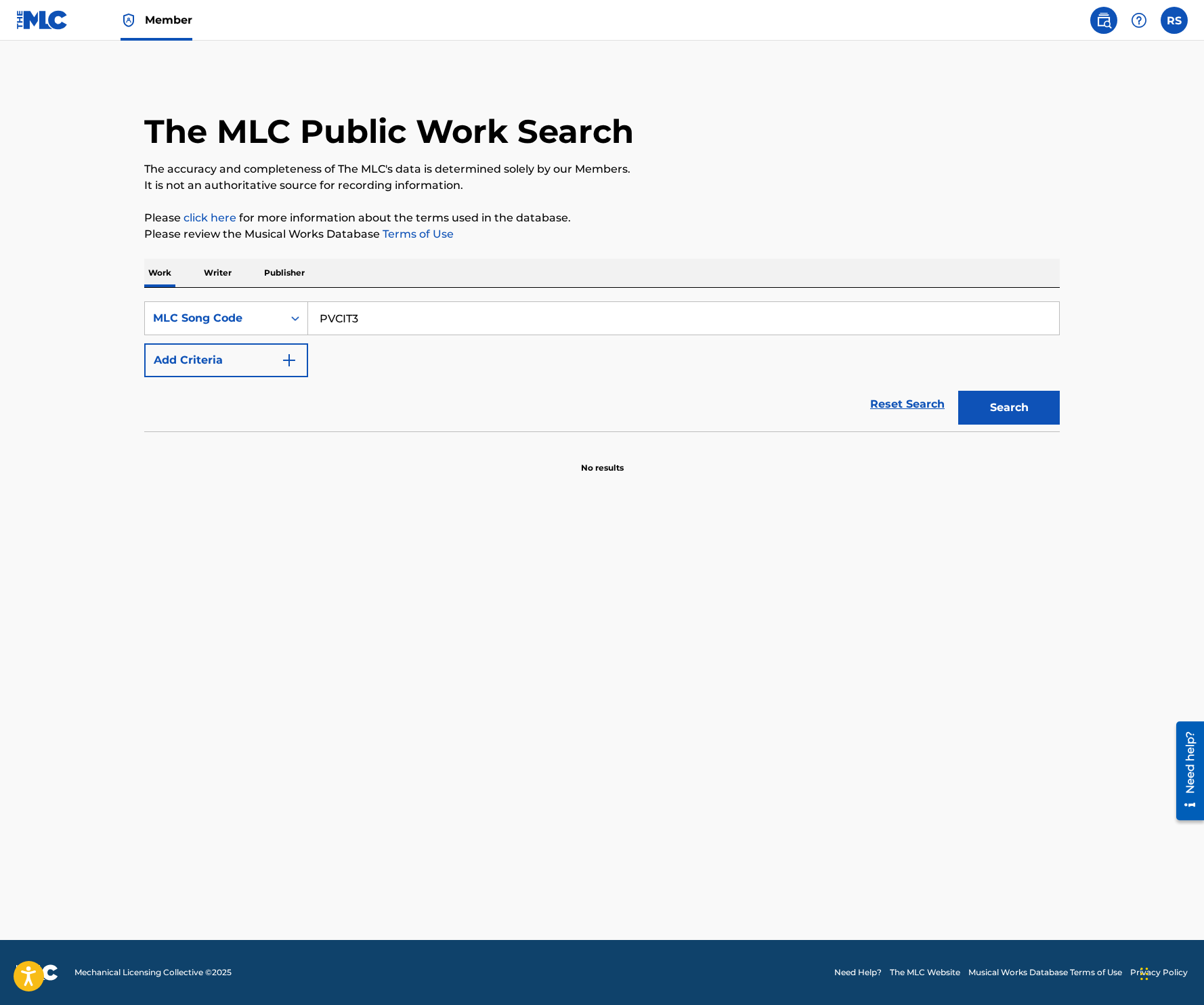
type input "PVCIT3"
click at [1024, 409] on button "Search" at bounding box center [1008, 408] width 102 height 34
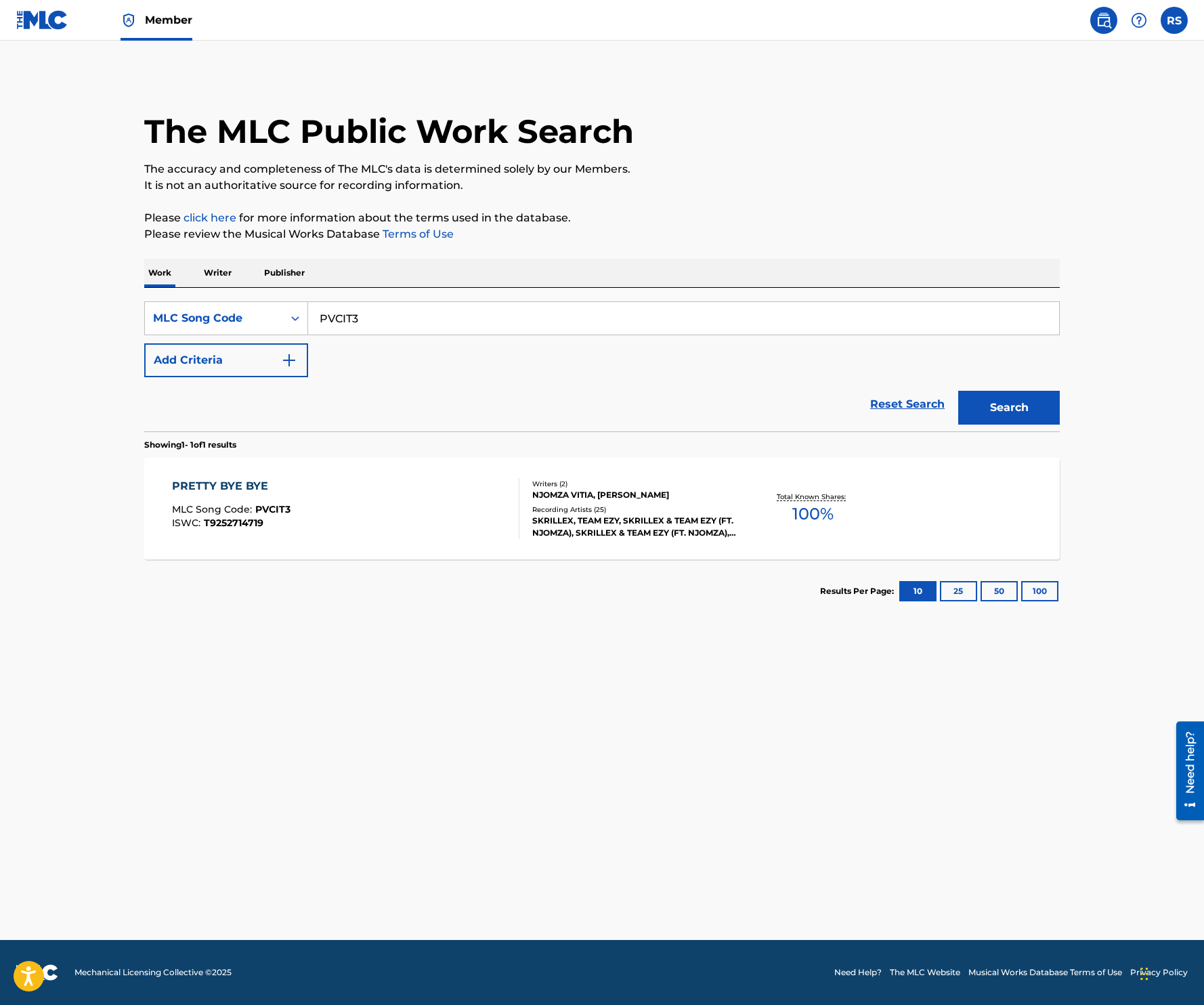
click at [456, 519] on div "PRETTY BYE BYE MLC Song Code : PVCIT3 ISWC : T9252714719" at bounding box center [345, 508] width 348 height 61
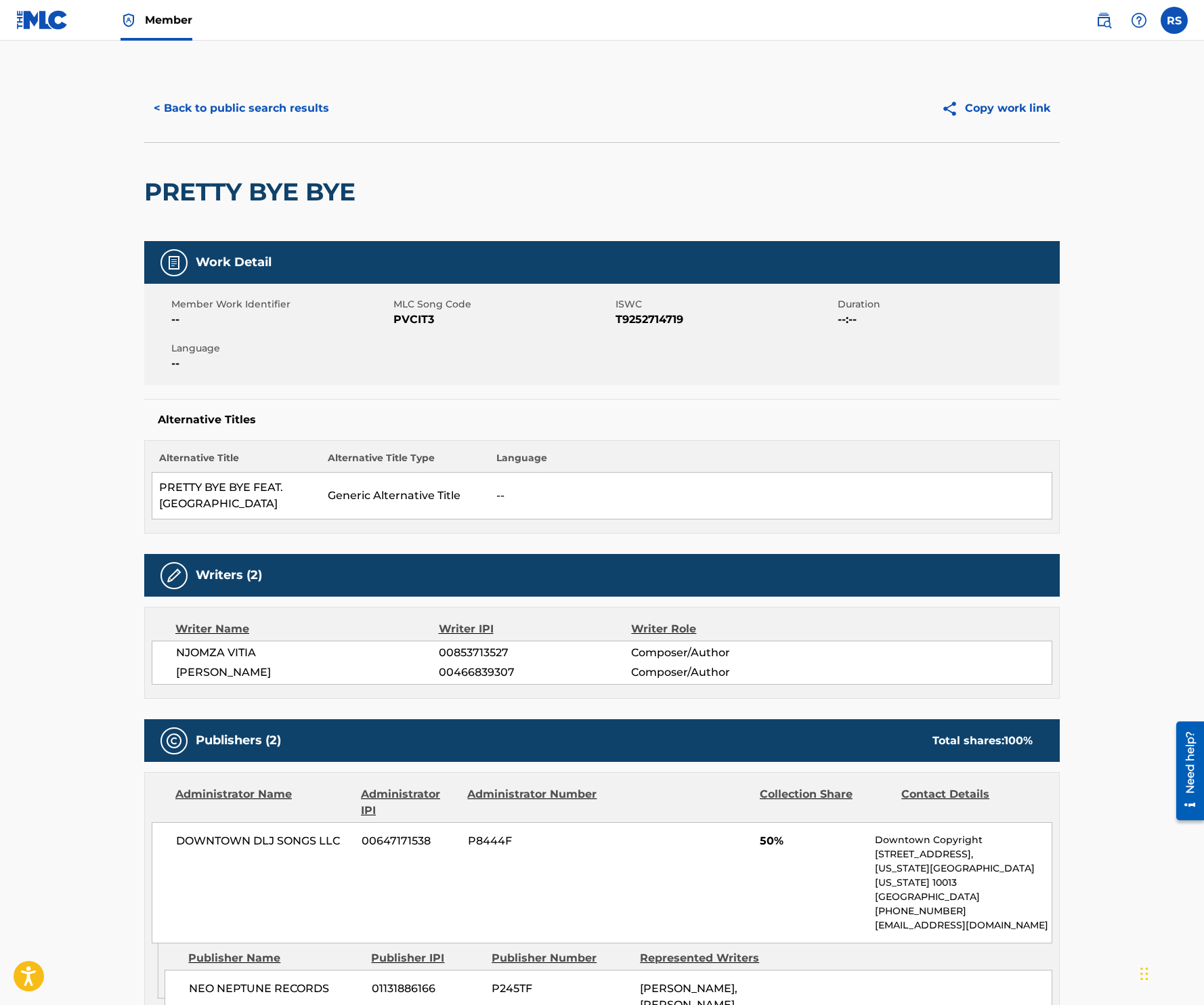
drag, startPoint x: 614, startPoint y: 315, endPoint x: 694, endPoint y: 326, distance: 80.8
click at [695, 326] on span "T9252714719" at bounding box center [725, 320] width 219 height 16
drag, startPoint x: 616, startPoint y: 320, endPoint x: 706, endPoint y: 327, distance: 90.3
click at [706, 327] on span "T9252714719" at bounding box center [725, 320] width 219 height 16
copy span "T9252714719"
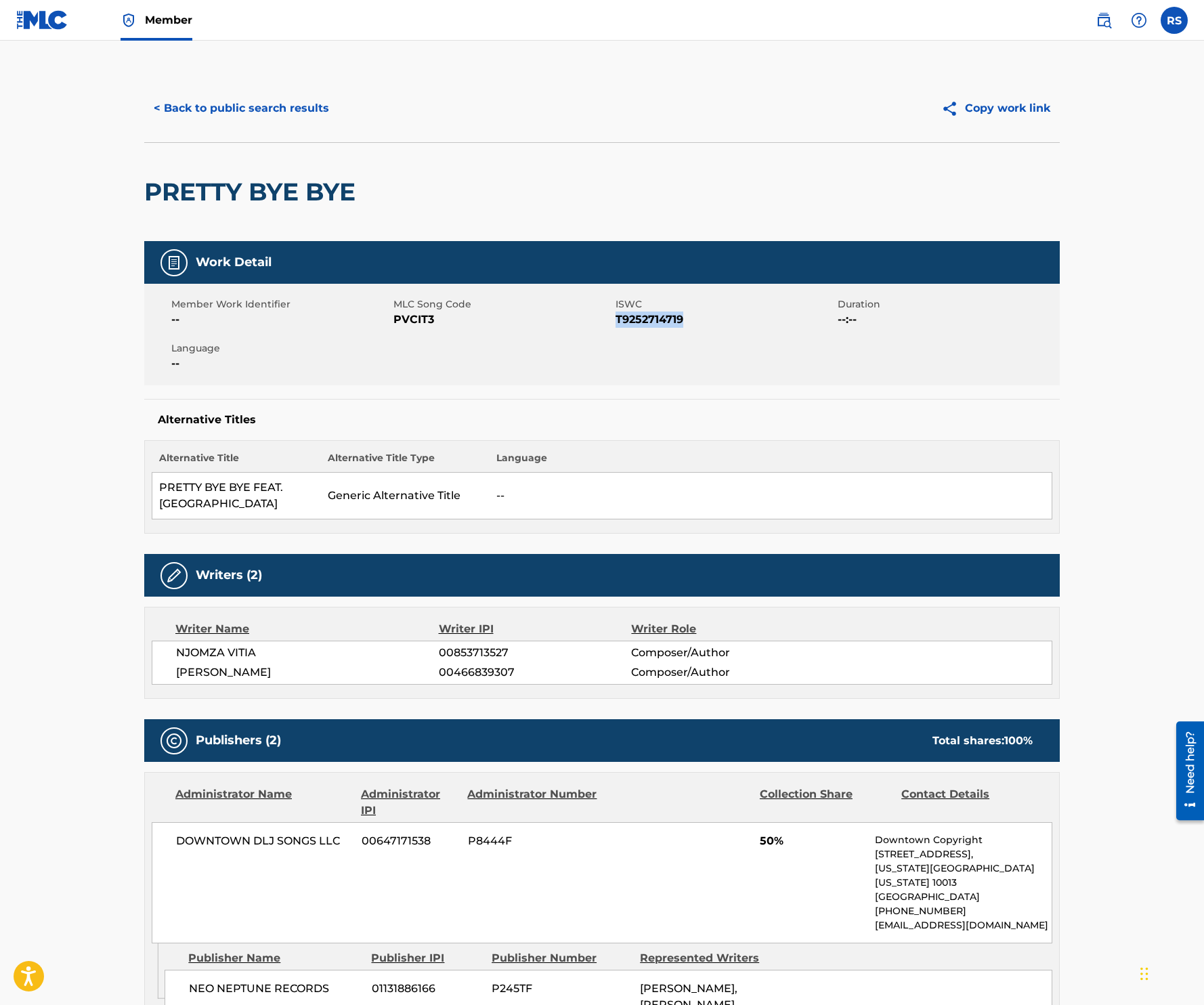
click at [257, 103] on button "< Back to public search results" at bounding box center [241, 108] width 194 height 34
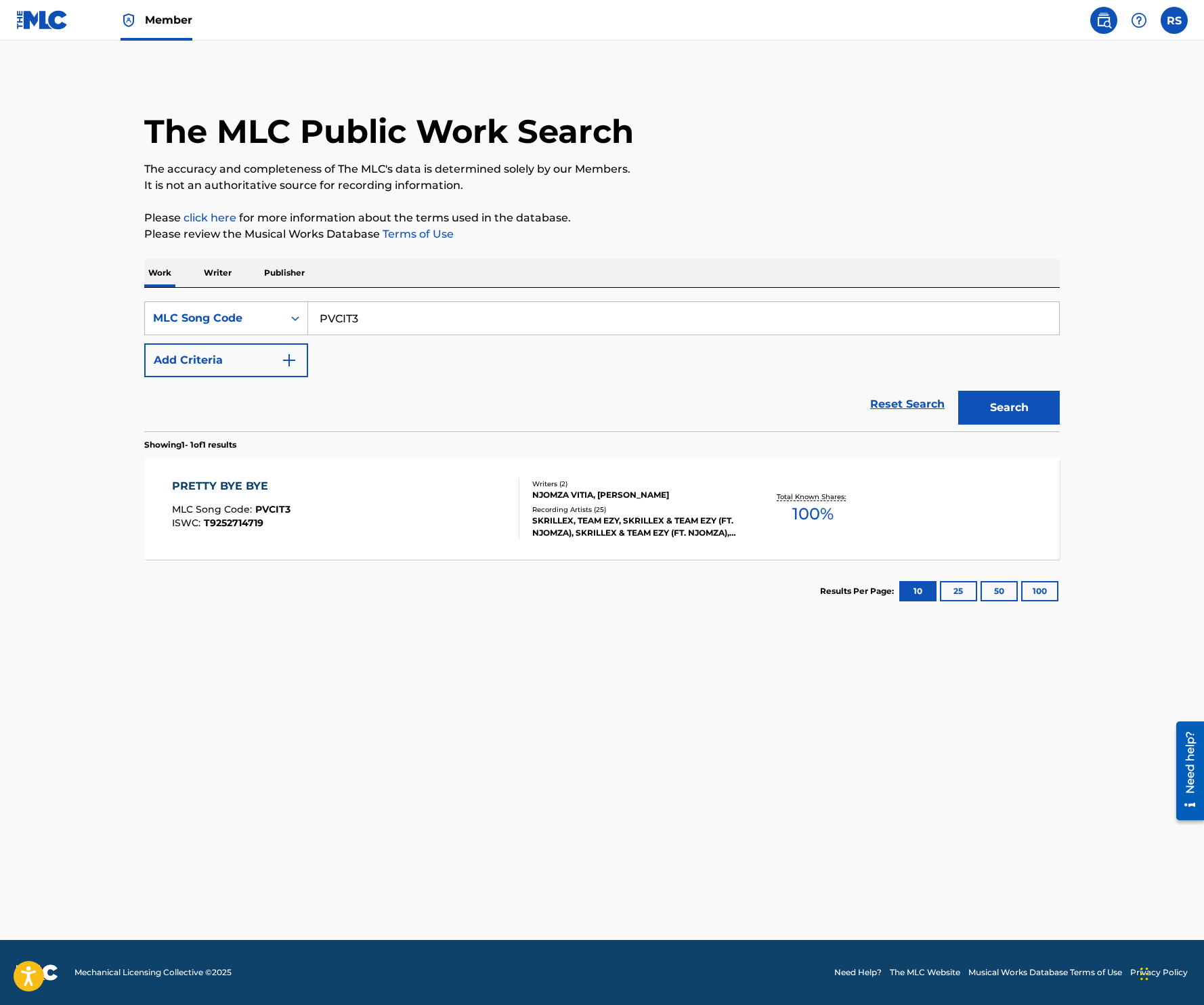
click at [46, 12] on img at bounding box center [42, 20] width 52 height 20
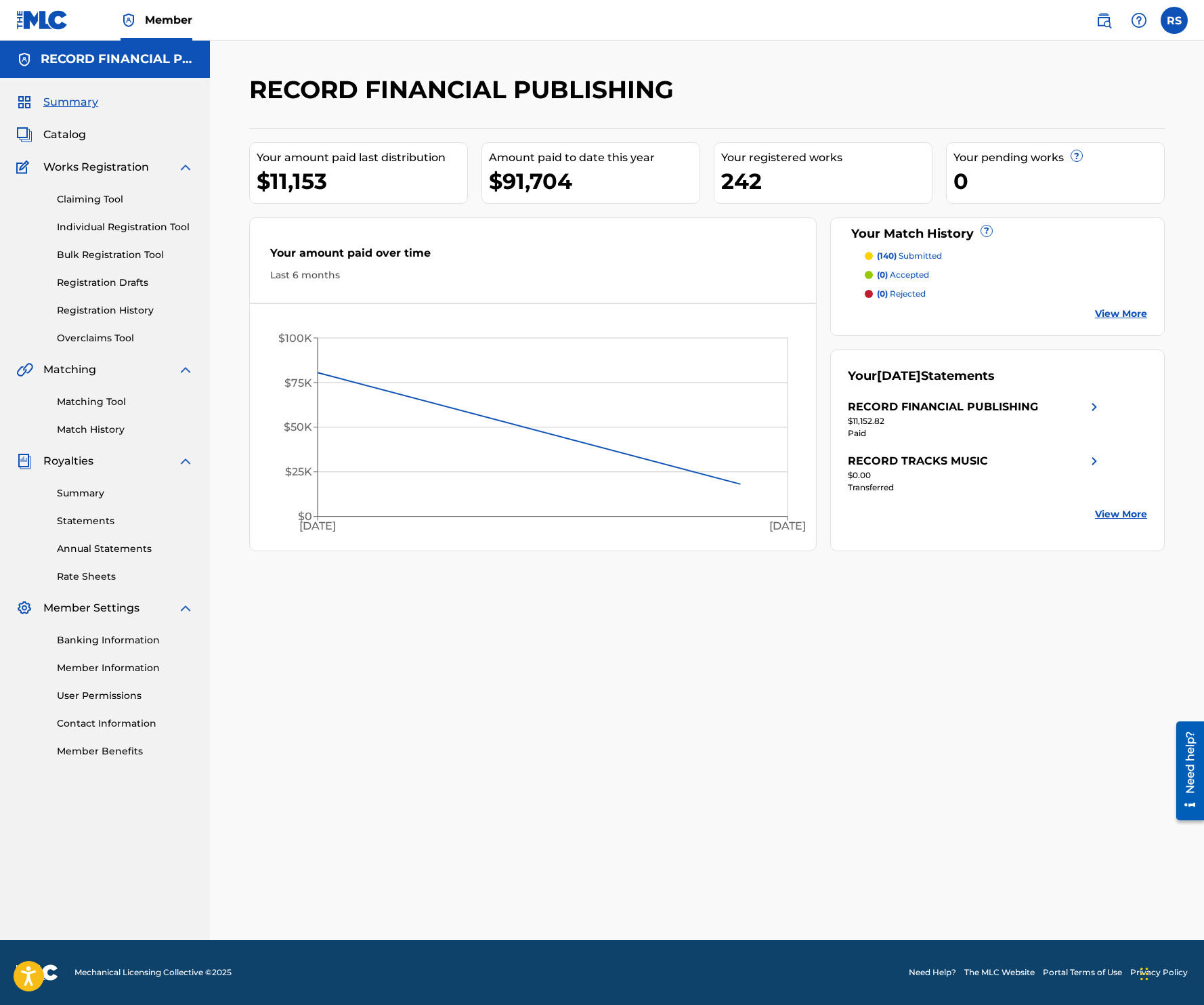
click at [74, 140] on span "Catalog" at bounding box center [64, 134] width 42 height 16
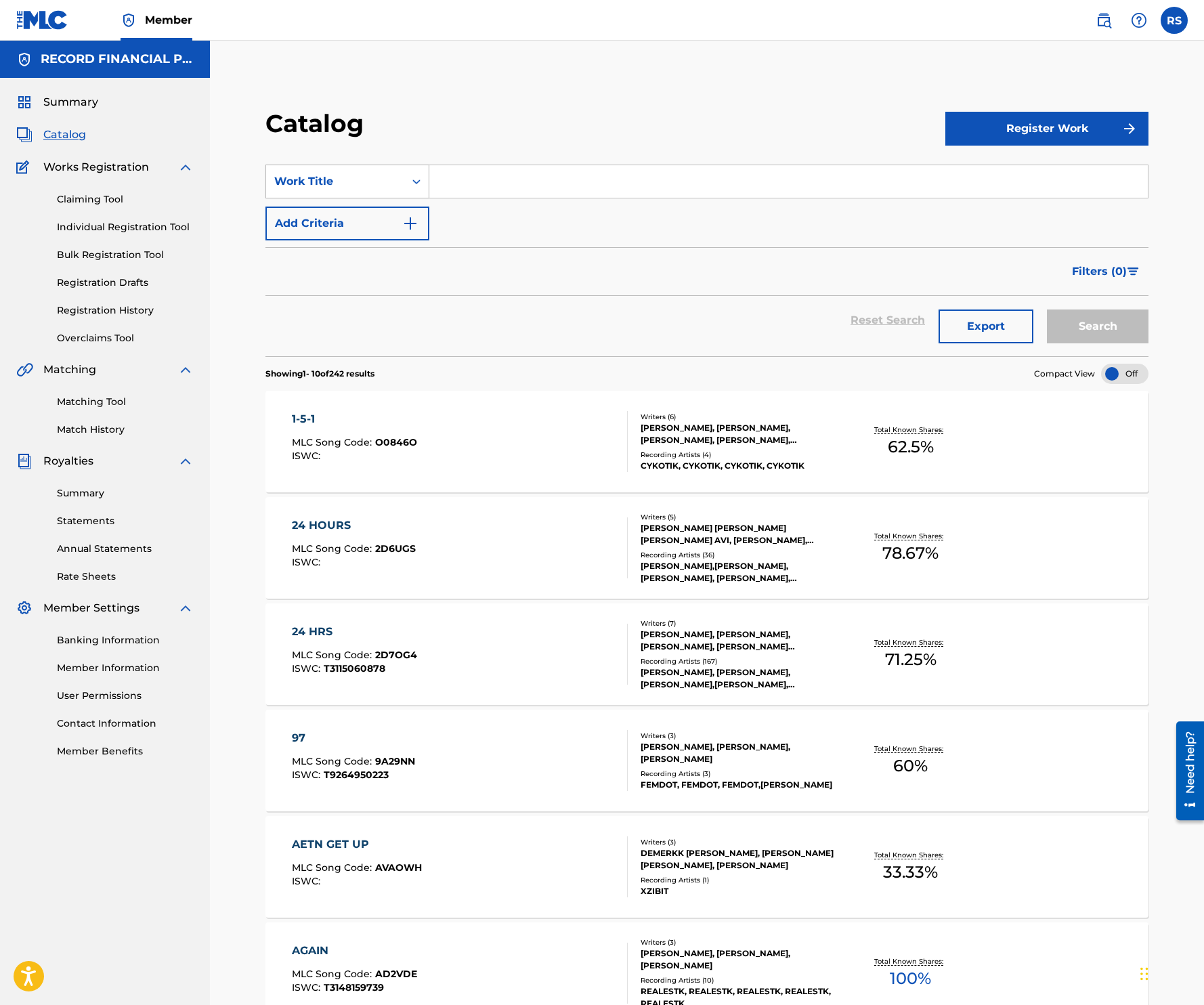
click at [417, 177] on icon "Search Form" at bounding box center [416, 181] width 14 height 14
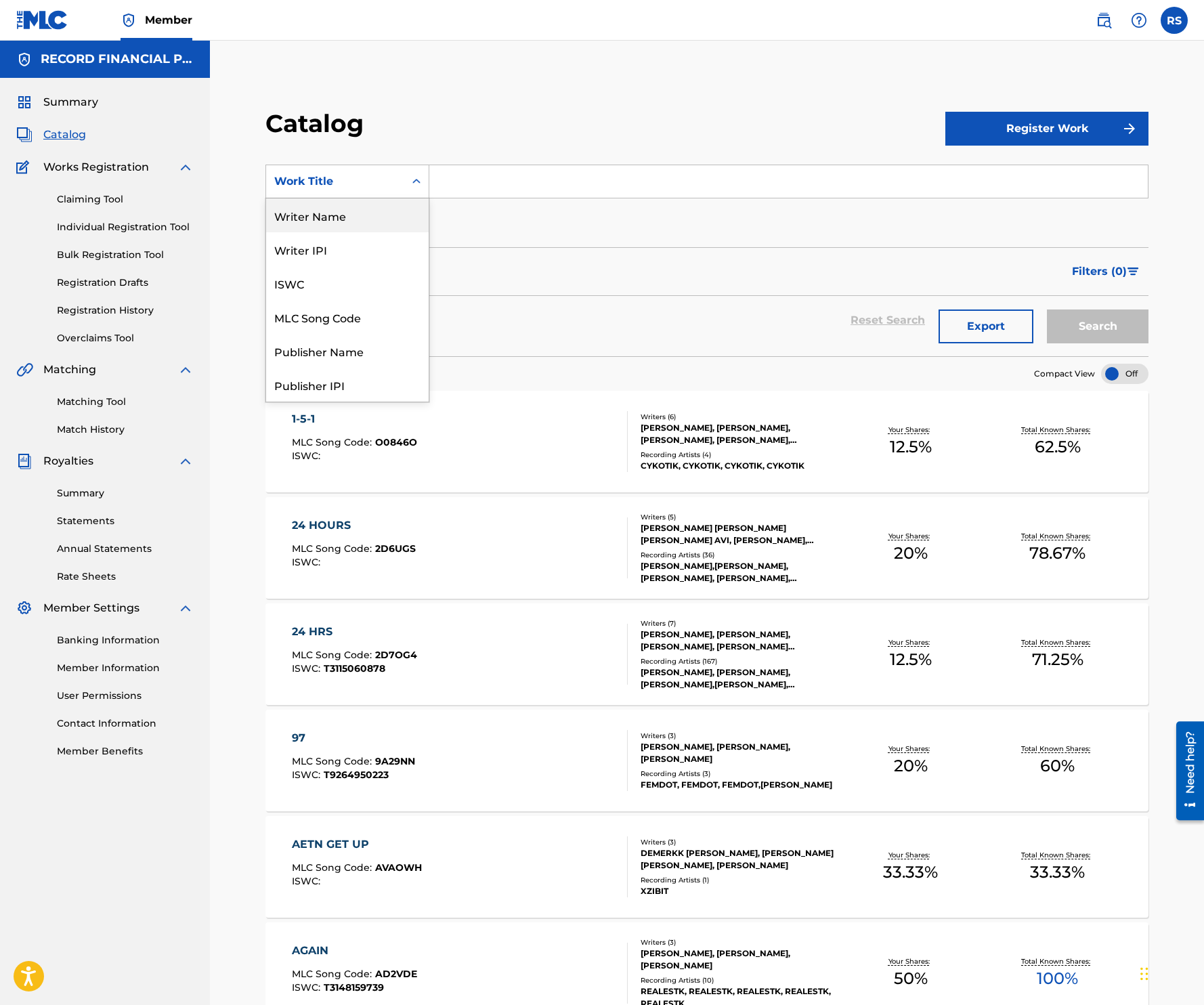
click at [373, 225] on div "Writer Name" at bounding box center [347, 215] width 162 height 34
click at [477, 197] on input "Search Form" at bounding box center [788, 181] width 719 height 33
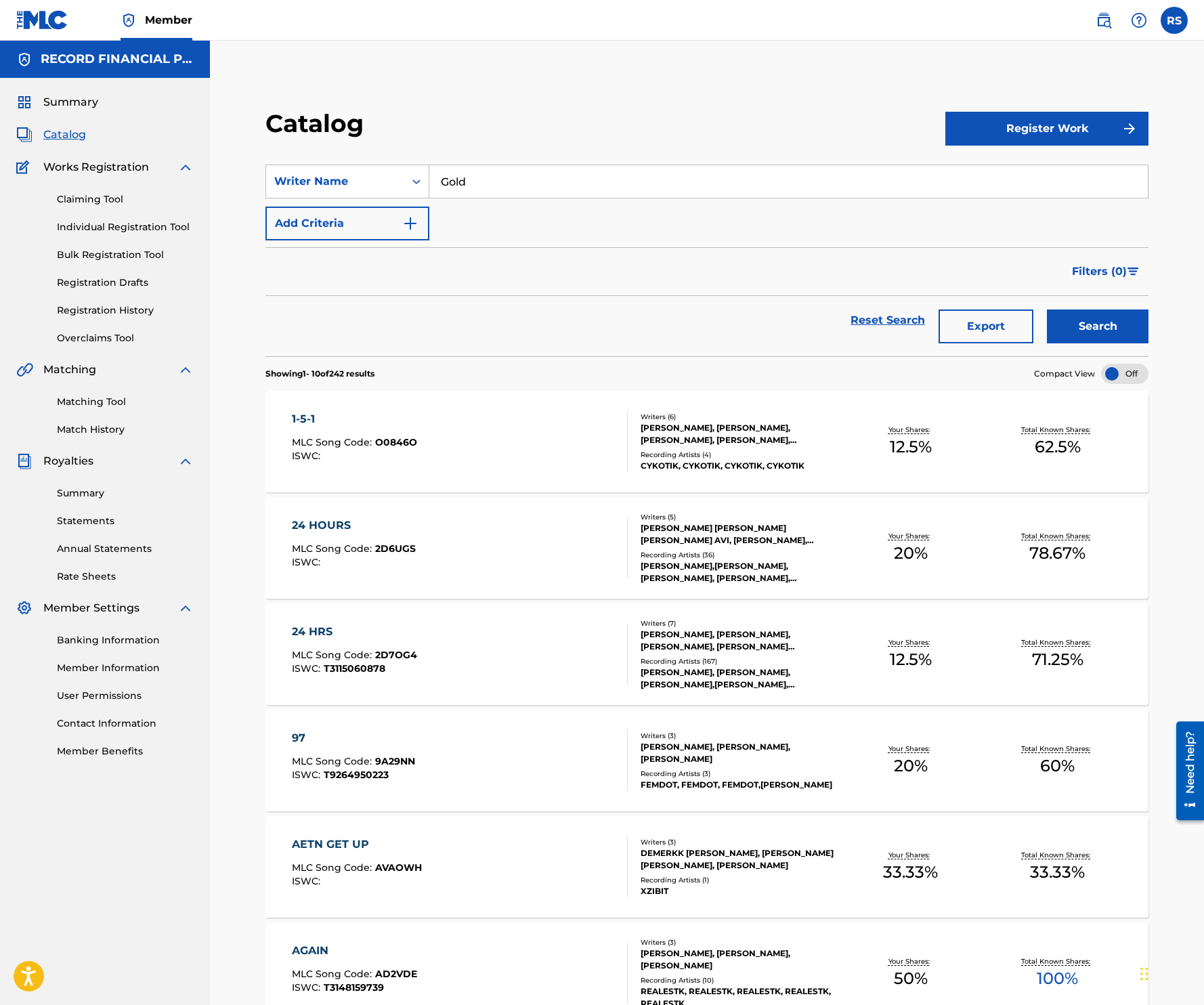
type input "Gold"
click at [1047, 309] on button "Search" at bounding box center [1097, 326] width 102 height 34
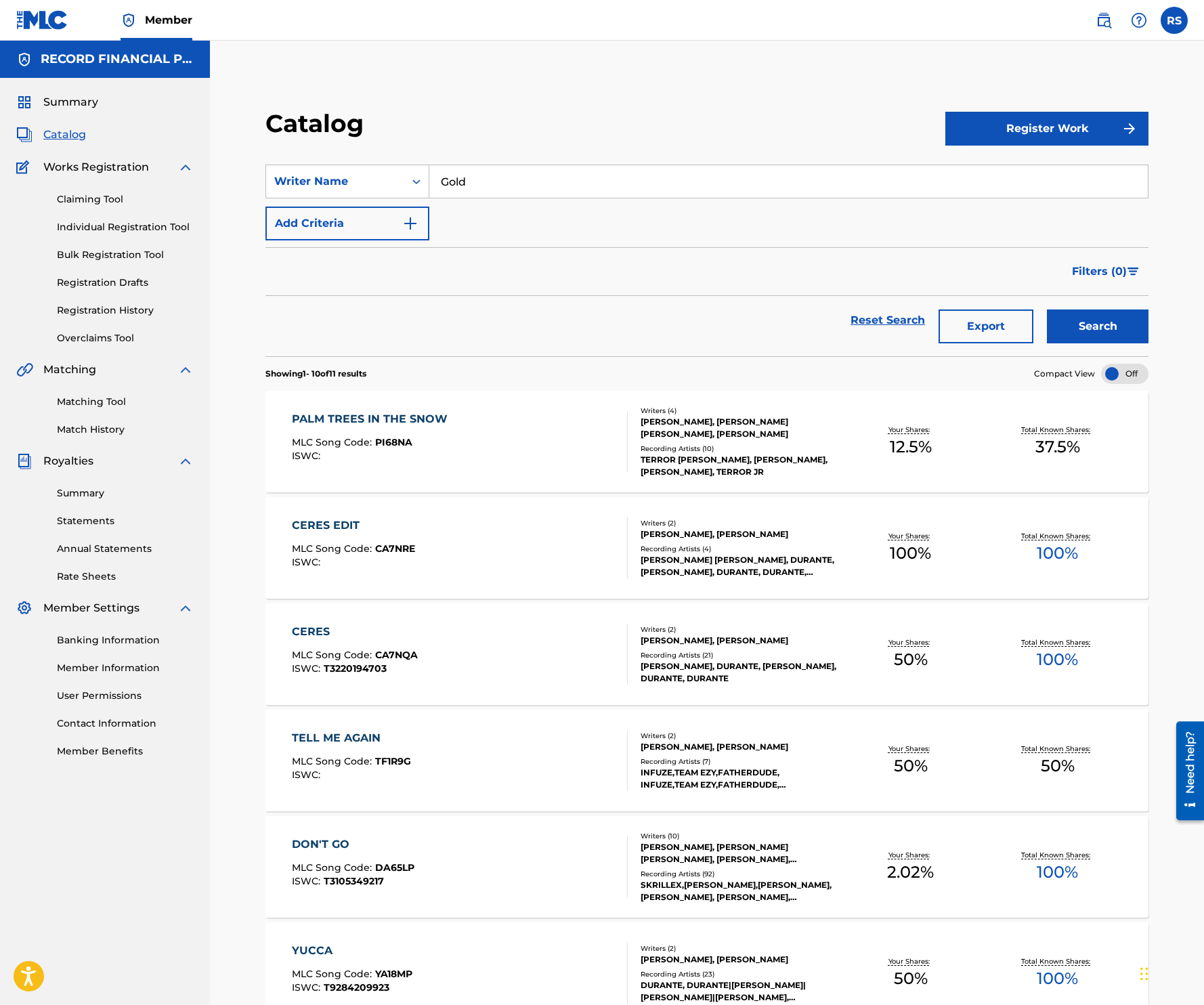
click at [507, 341] on div "Reset Search Export Search" at bounding box center [707, 320] width 883 height 49
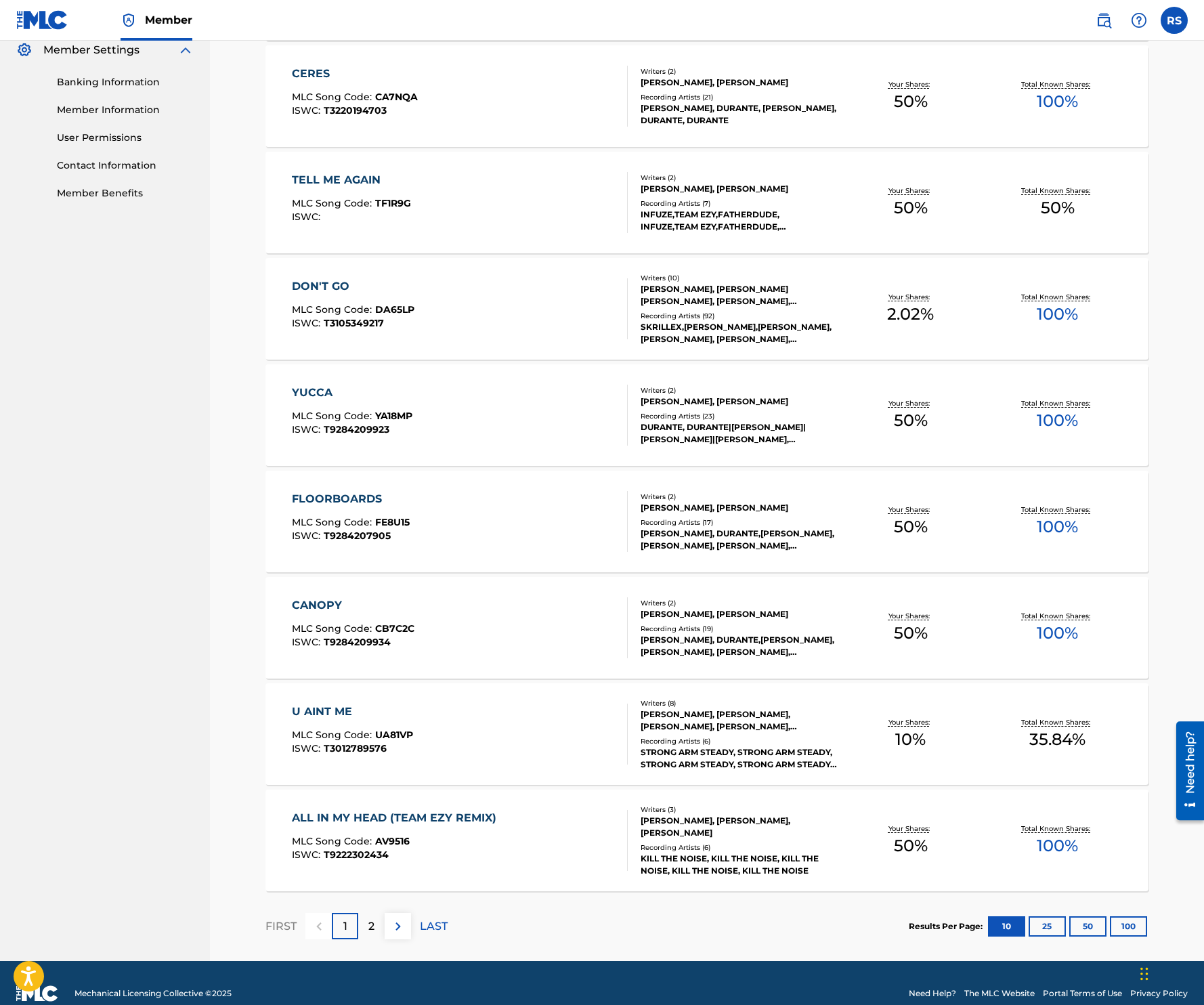
scroll to position [578, 0]
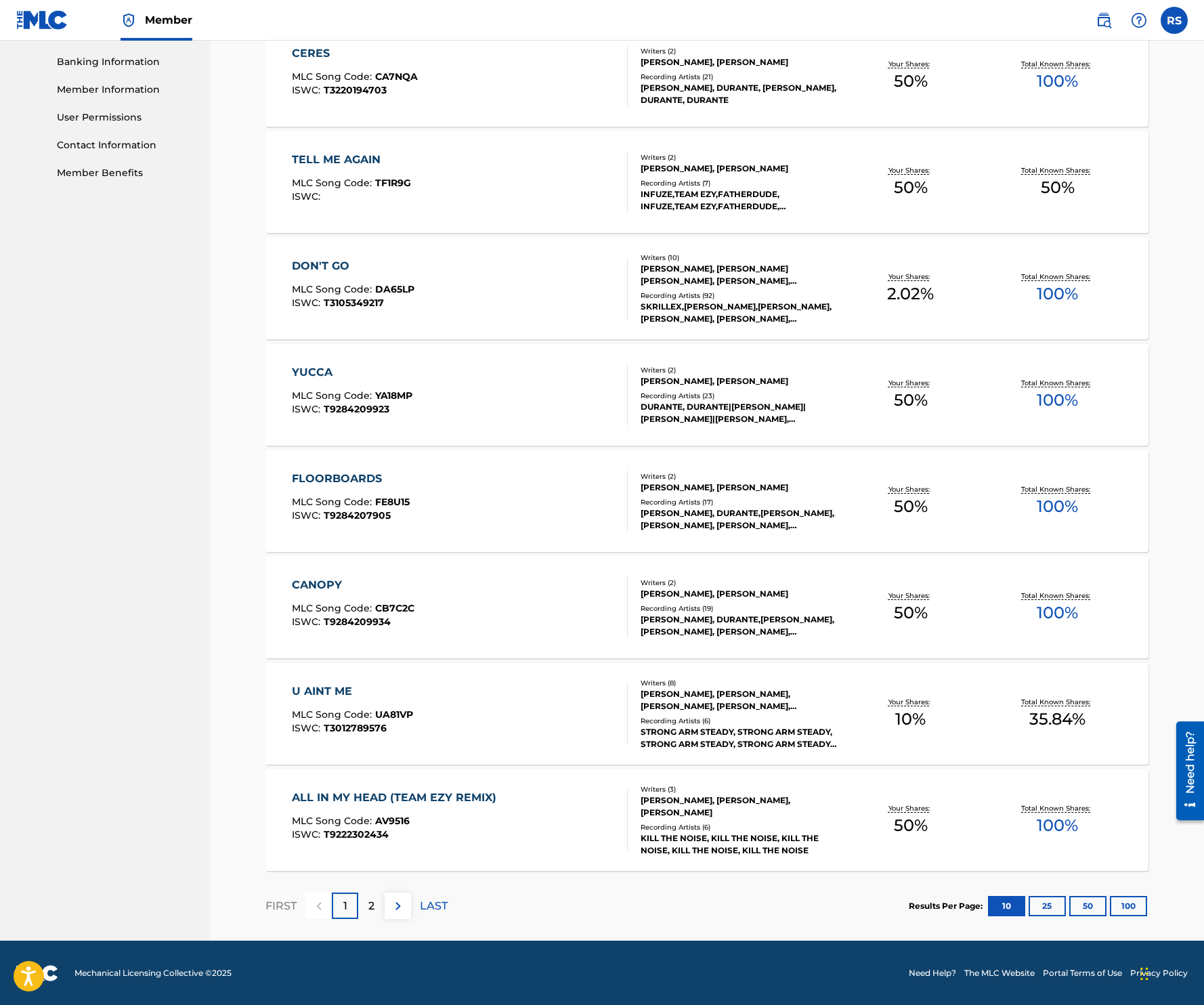
click at [369, 907] on p "2" at bounding box center [372, 906] width 6 height 16
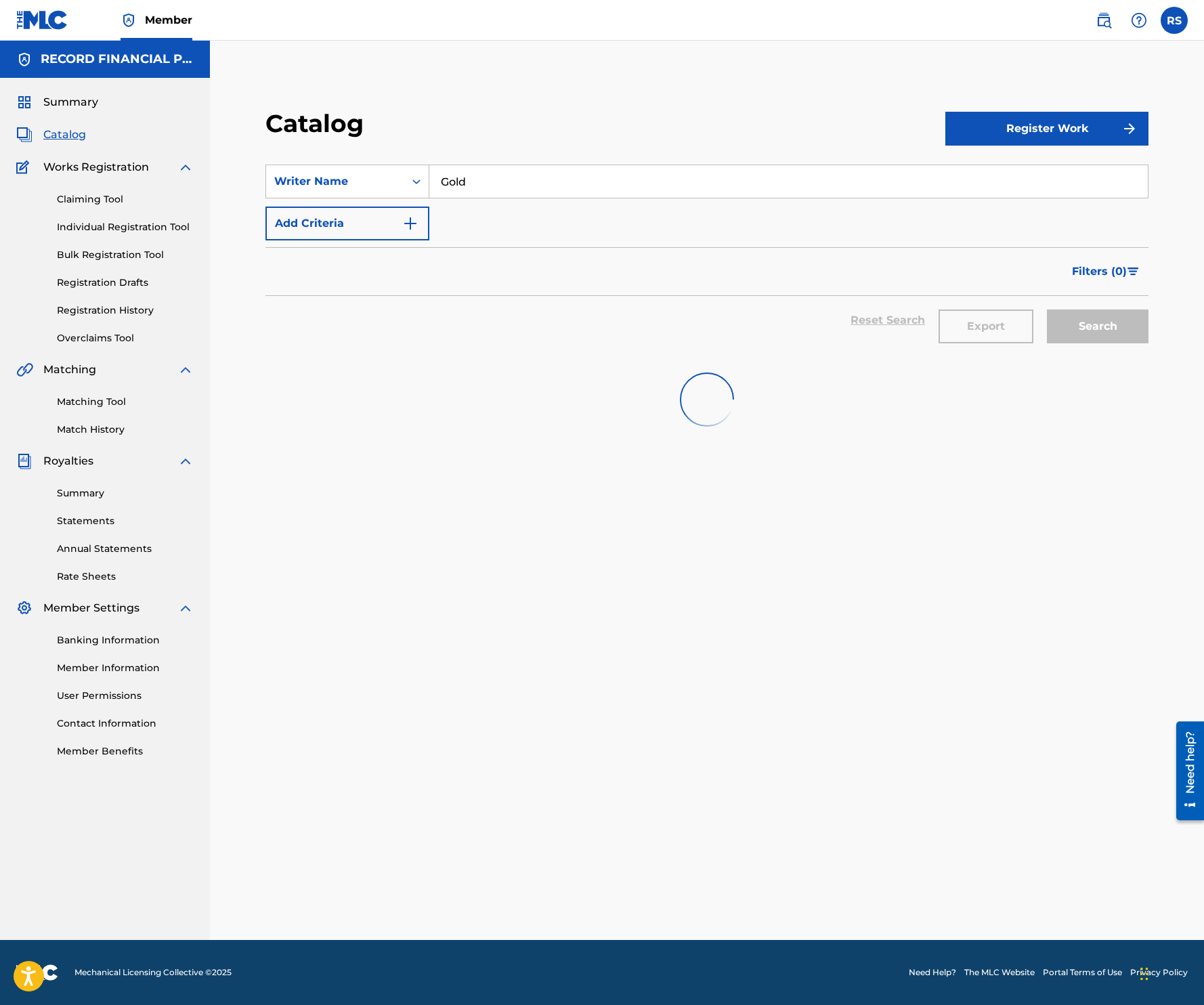
scroll to position [0, 0]
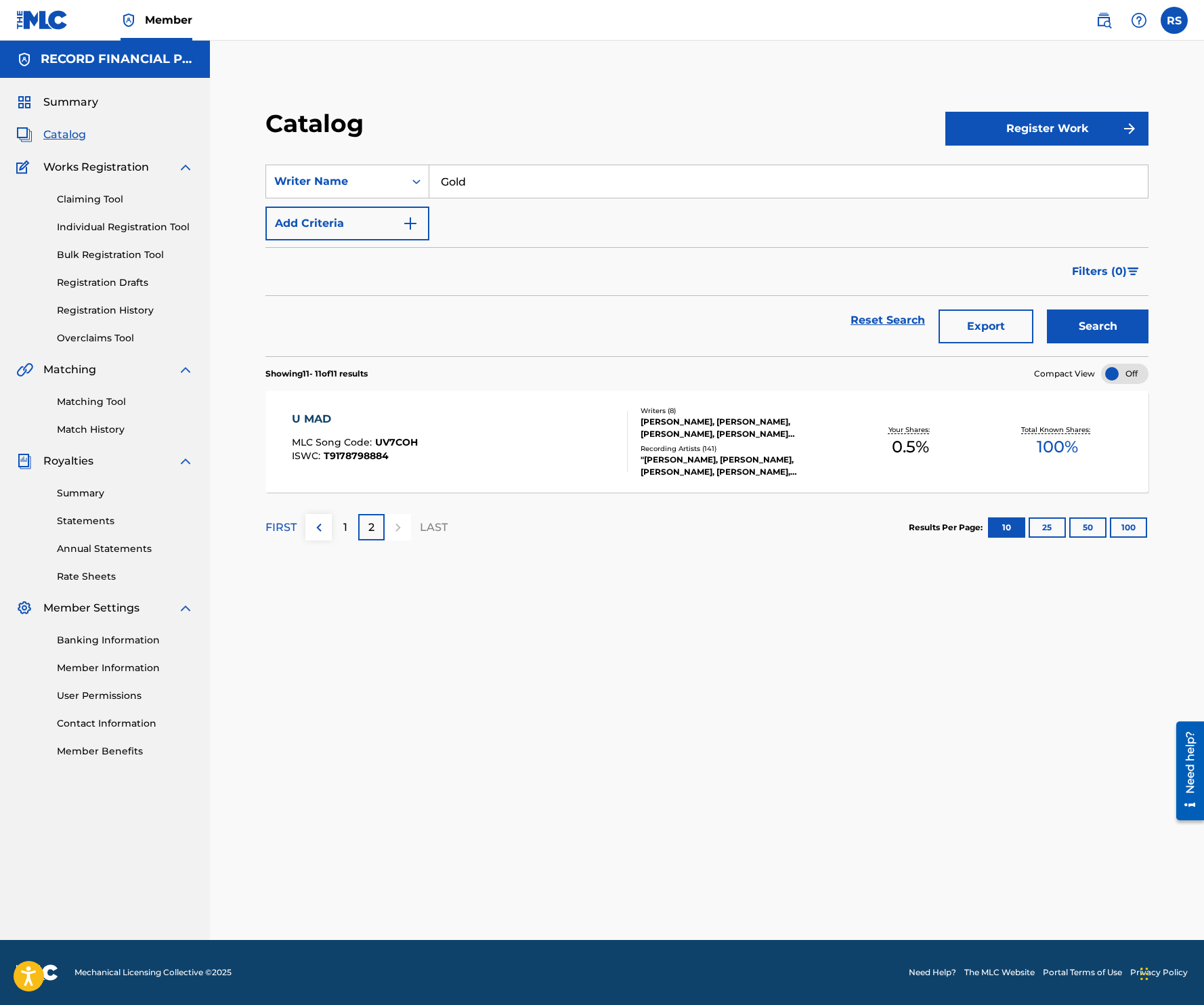
click at [1107, 8] on link at bounding box center [1104, 20] width 27 height 27
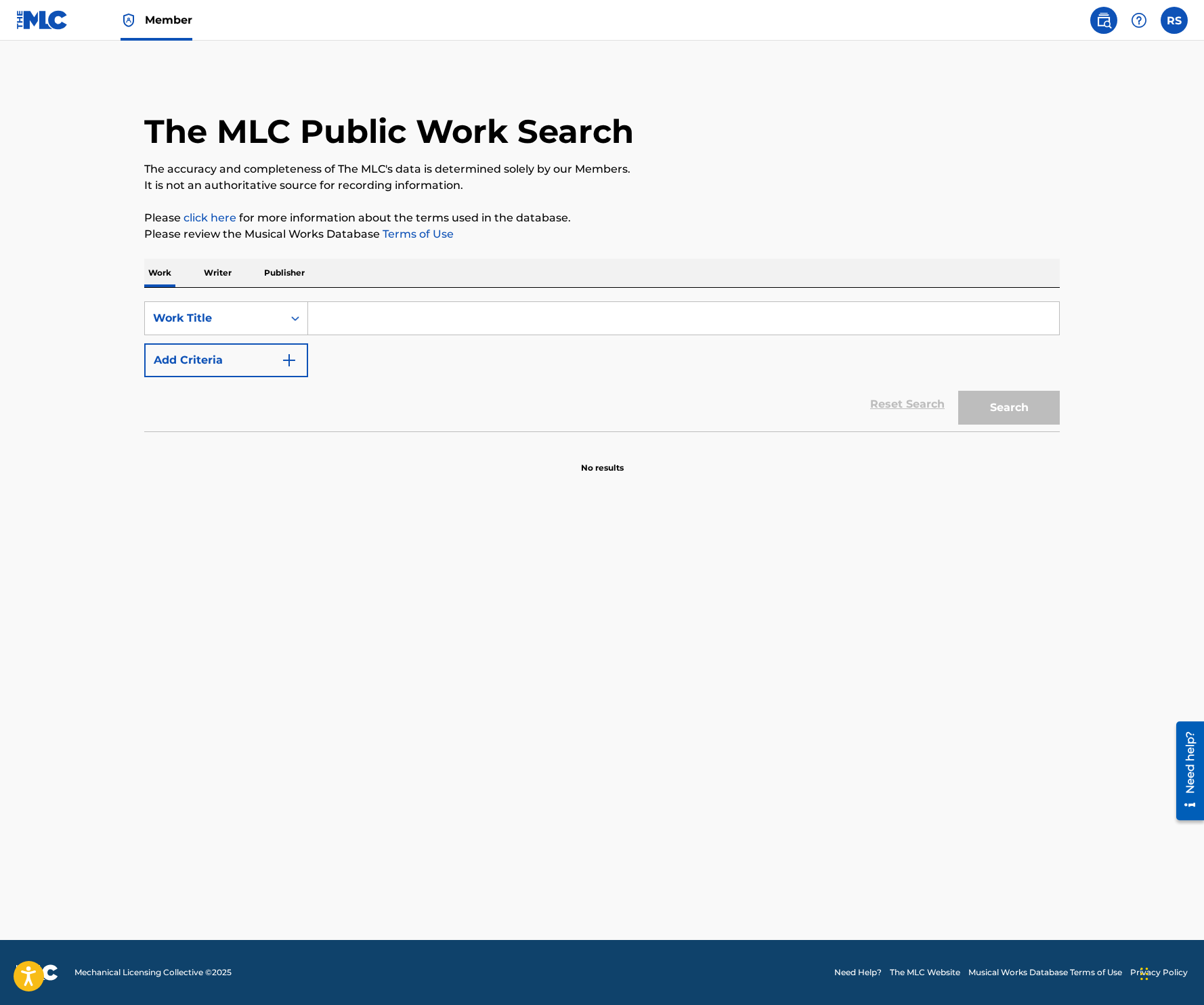
click at [413, 321] on input "Search Form" at bounding box center [683, 318] width 751 height 33
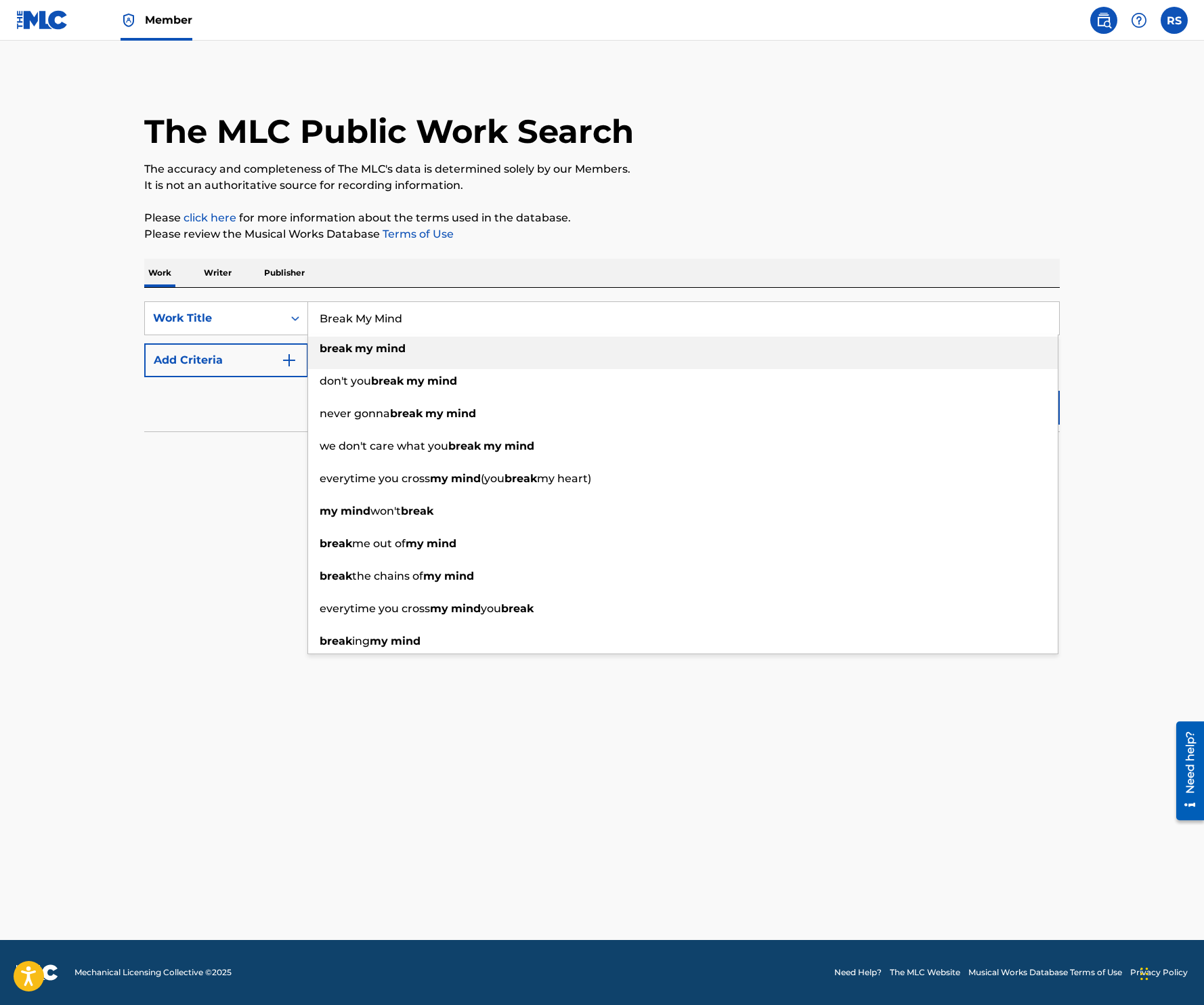
type input "Break My Mind"
click at [516, 240] on p "Please review the Musical Works Database Terms of Use" at bounding box center [601, 234] width 915 height 16
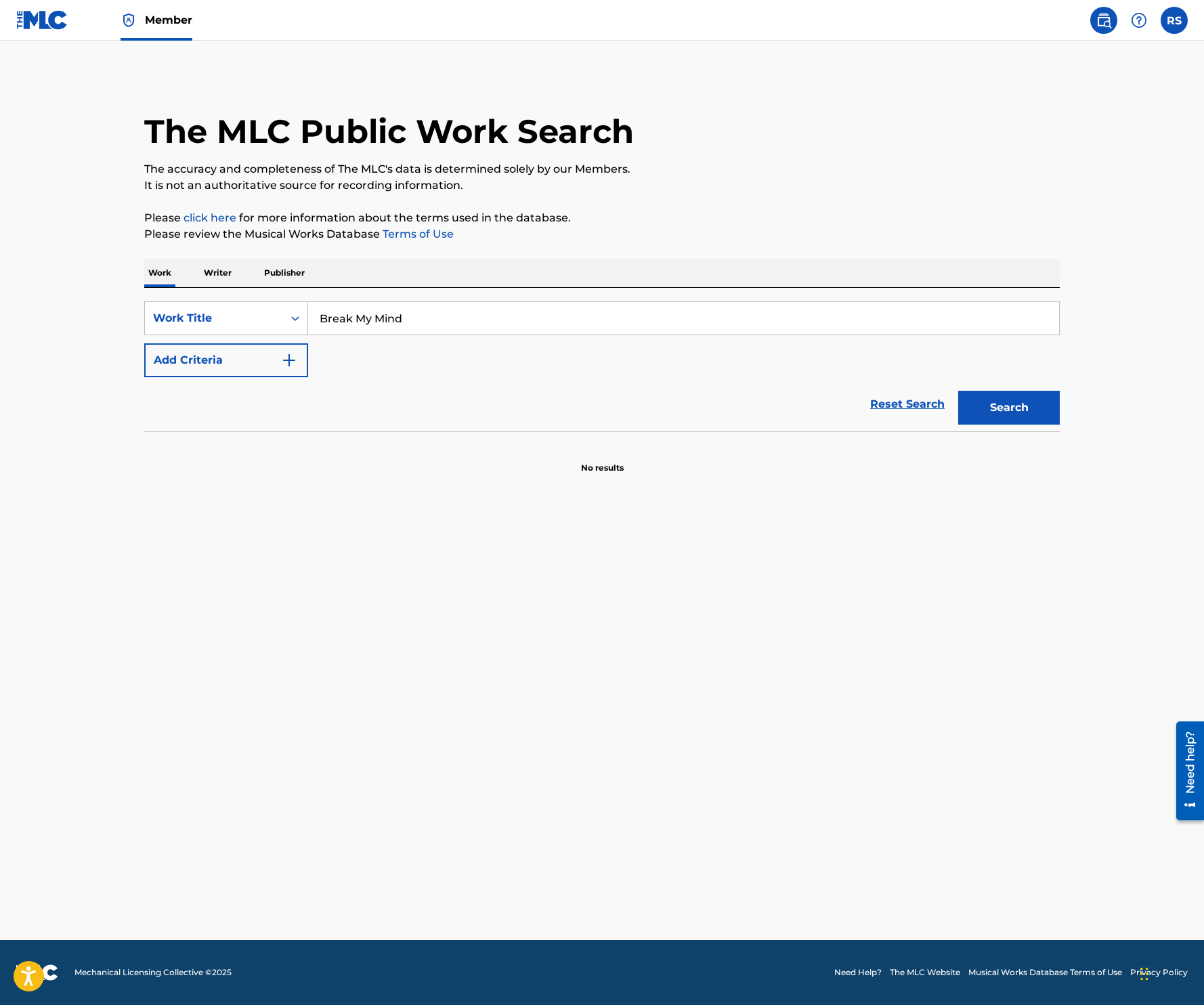
click at [225, 359] on button "Add Criteria" at bounding box center [225, 360] width 164 height 34
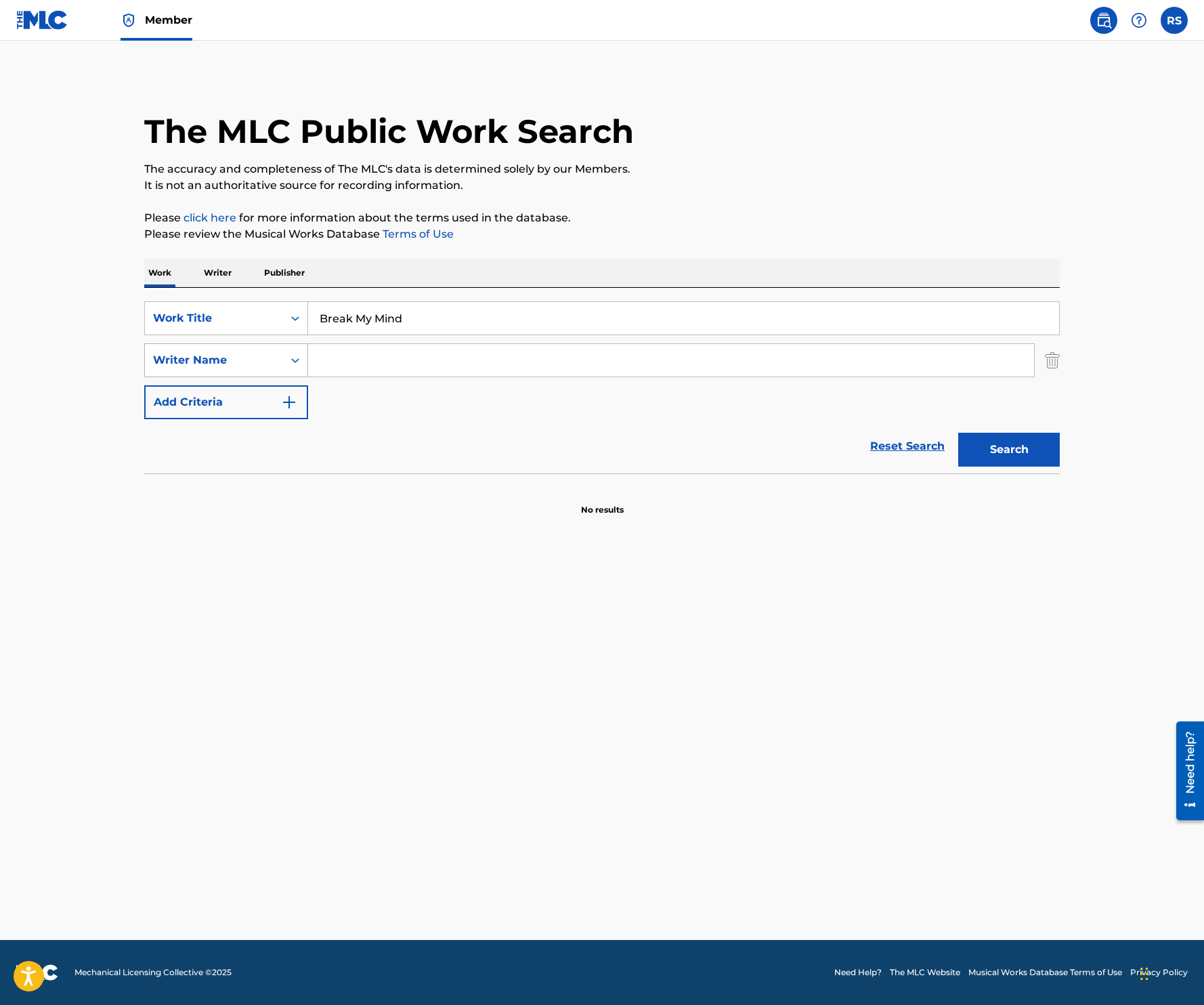
click at [261, 361] on div "Writer Name" at bounding box center [213, 360] width 122 height 16
click at [289, 360] on icon "Search Form" at bounding box center [295, 360] width 14 height 14
click at [341, 361] on input "Search Form" at bounding box center [671, 360] width 726 height 33
type input "Gold"
click at [958, 433] on button "Search" at bounding box center [1008, 449] width 102 height 34
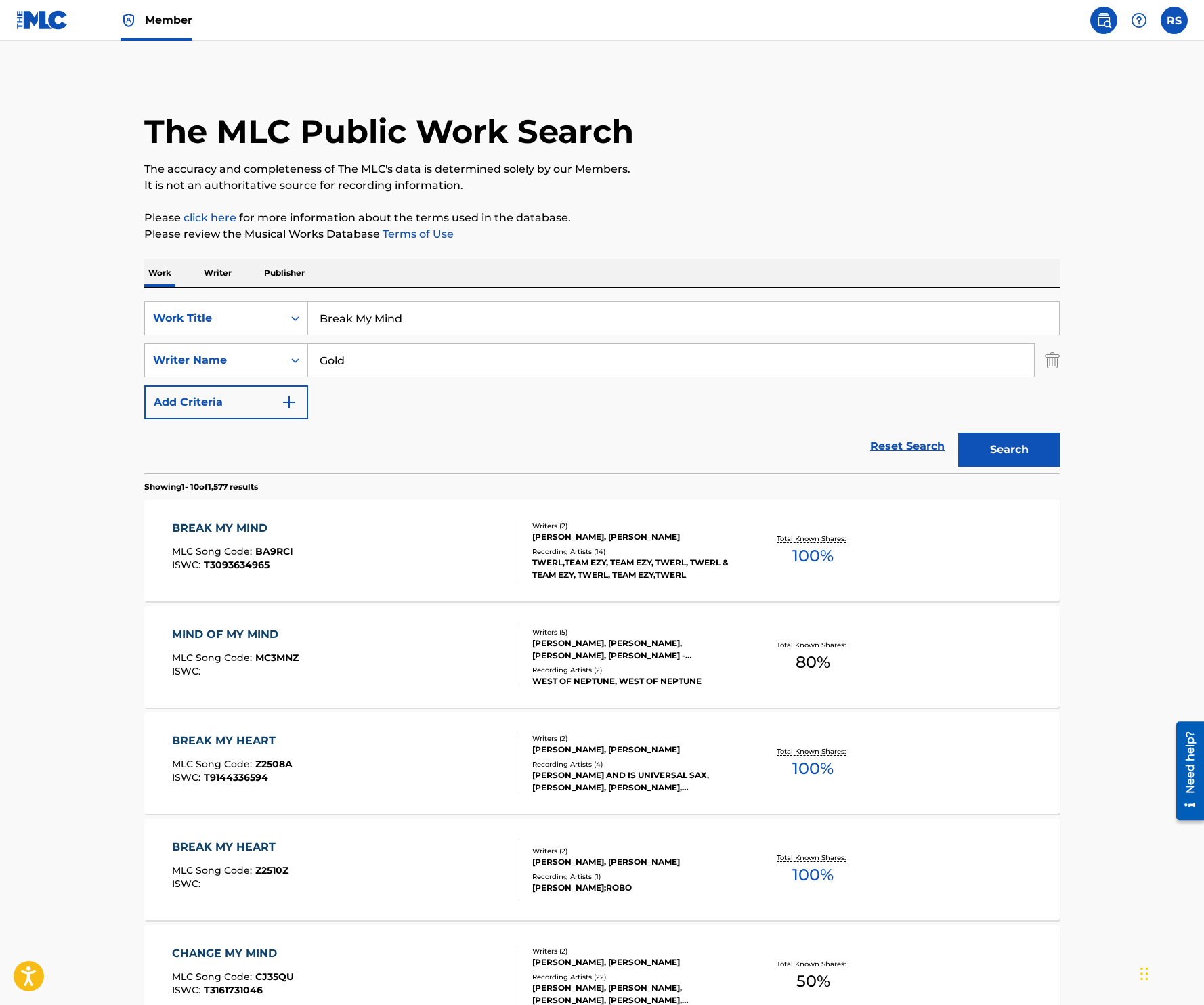
click at [342, 551] on div "BREAK MY MIND MLC Song Code : BA9RCI ISWC : T3093634965" at bounding box center [345, 550] width 348 height 61
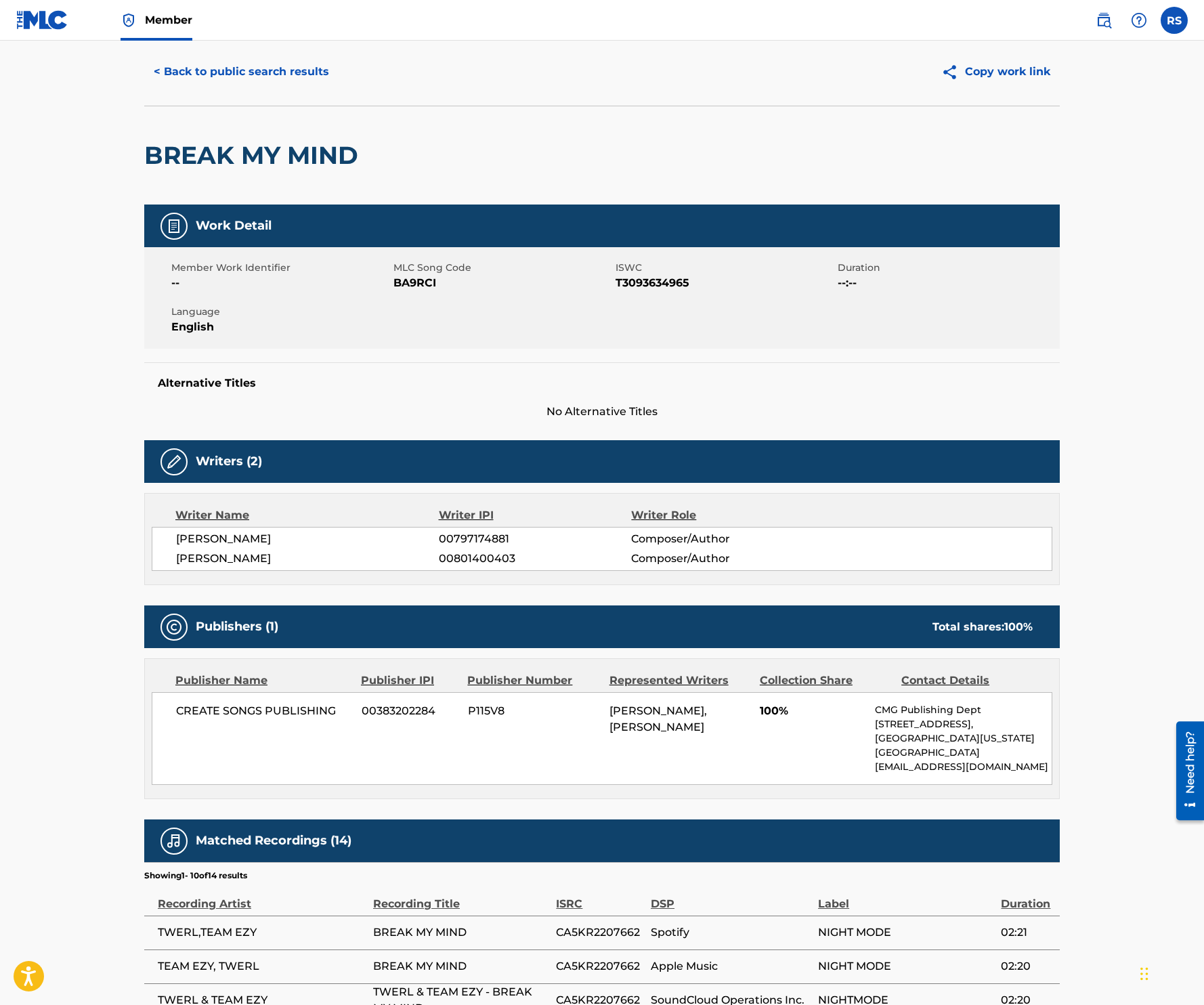
scroll to position [39, 0]
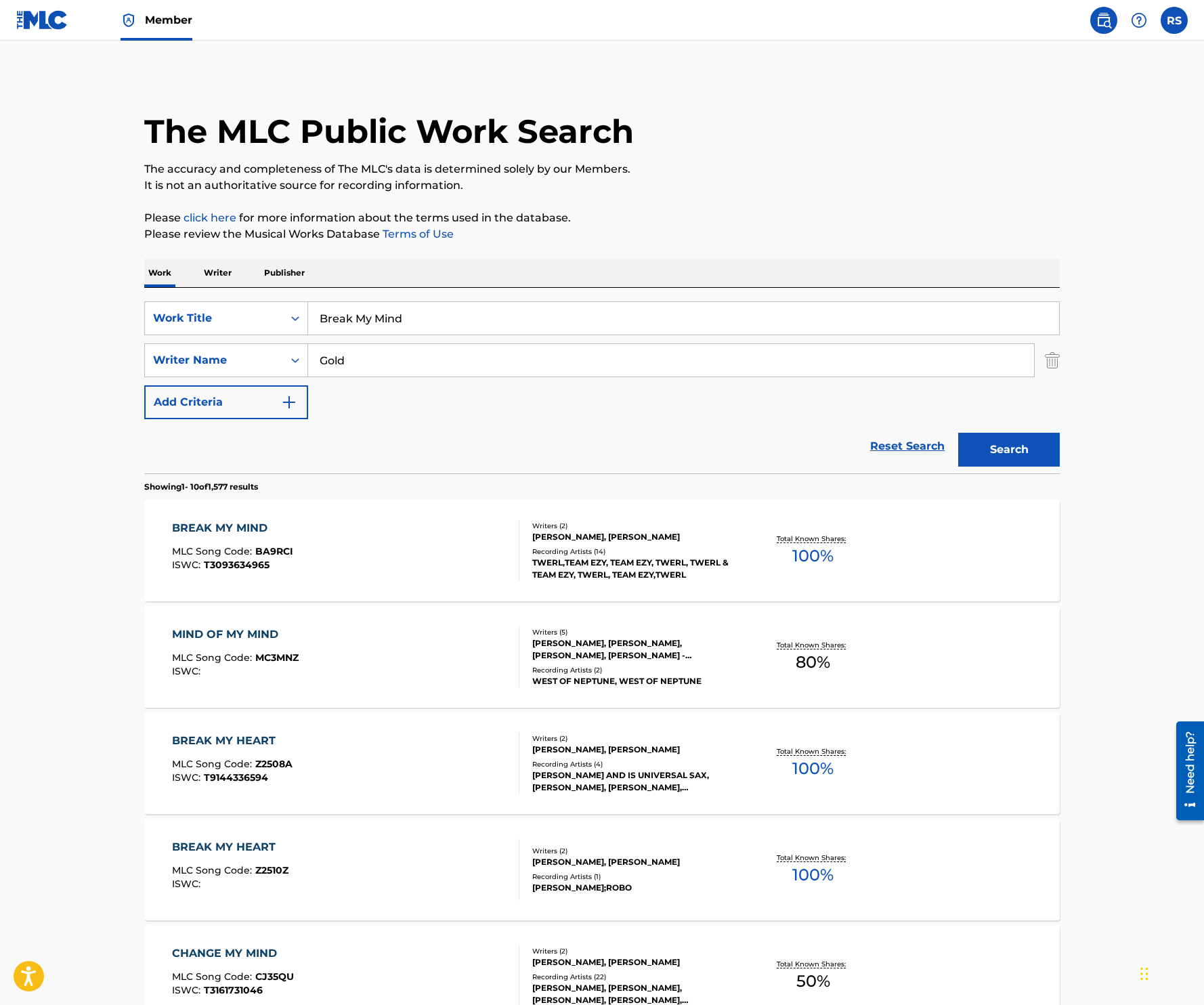
click at [492, 307] on input "Break My Mind" at bounding box center [683, 318] width 751 height 33
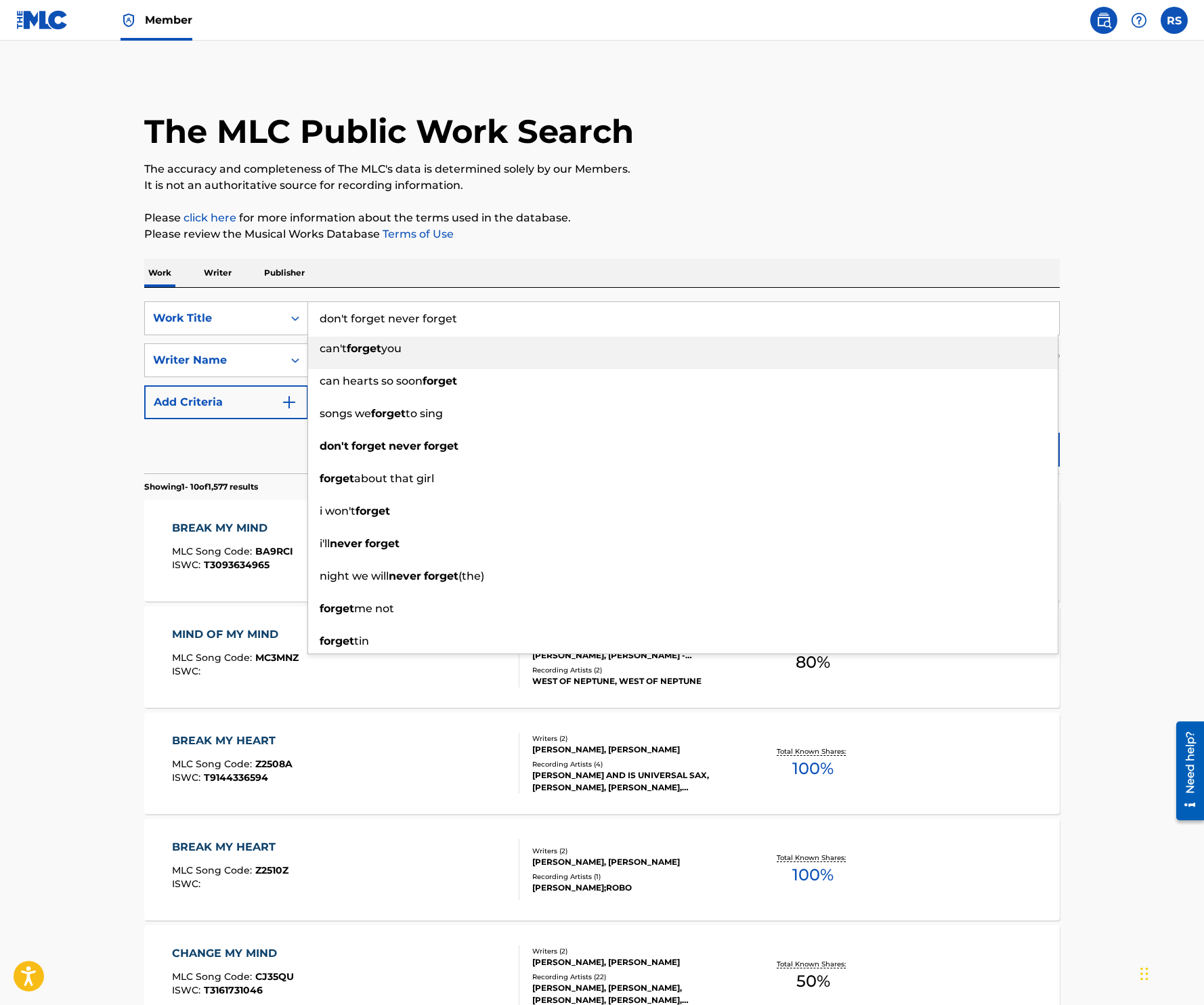
click at [460, 317] on input "don't forget never forget" at bounding box center [683, 318] width 751 height 33
type input "Forget"
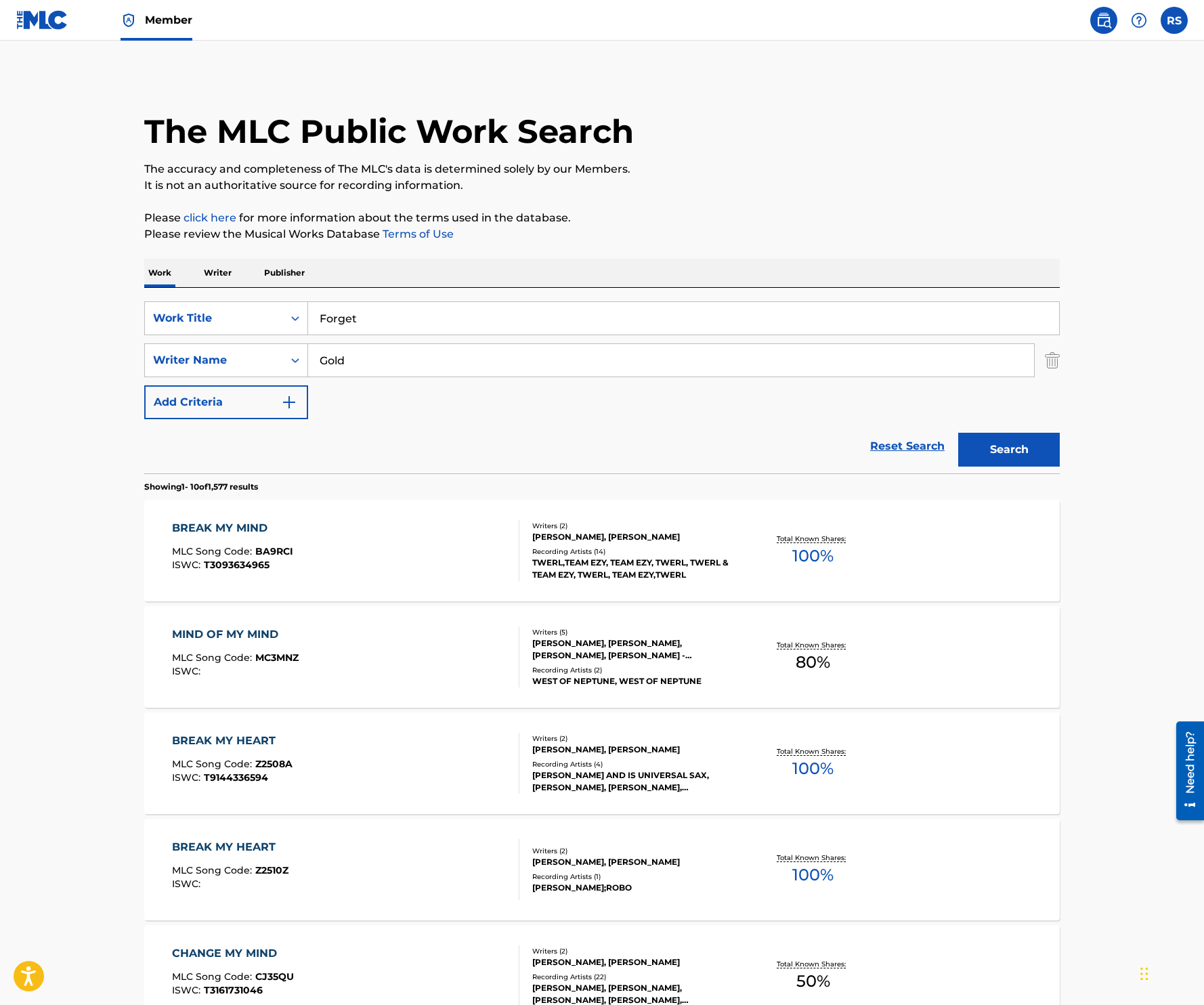
click at [736, 246] on div "The MLC Public Work Search The accuracy and completeness of The MLC's data is d…" at bounding box center [602, 851] width 948 height 1553
click at [1022, 447] on button "Search" at bounding box center [1008, 449] width 102 height 34
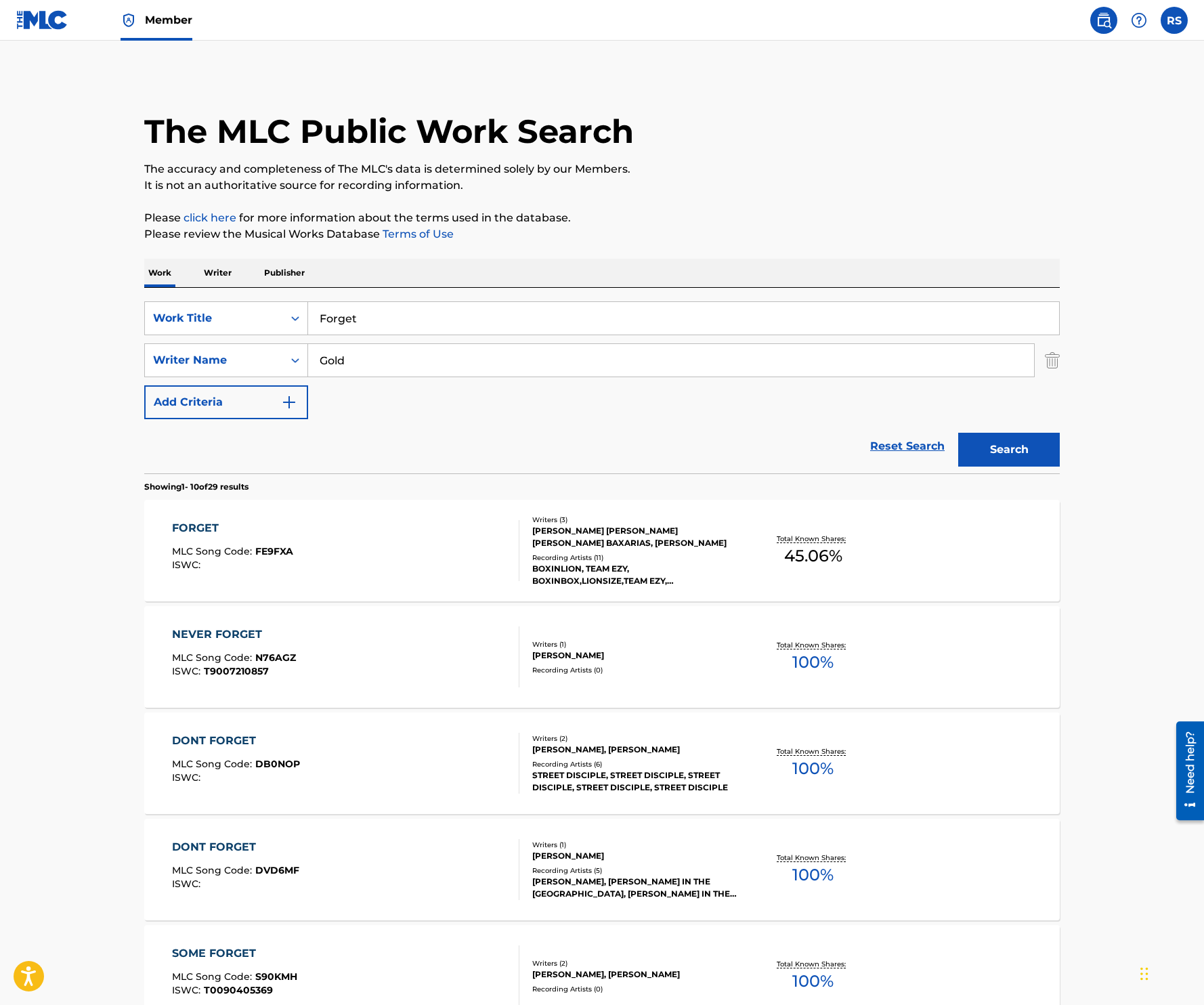
click at [397, 567] on div "FORGET MLC Song Code : FE9FXA ISWC :" at bounding box center [345, 550] width 348 height 61
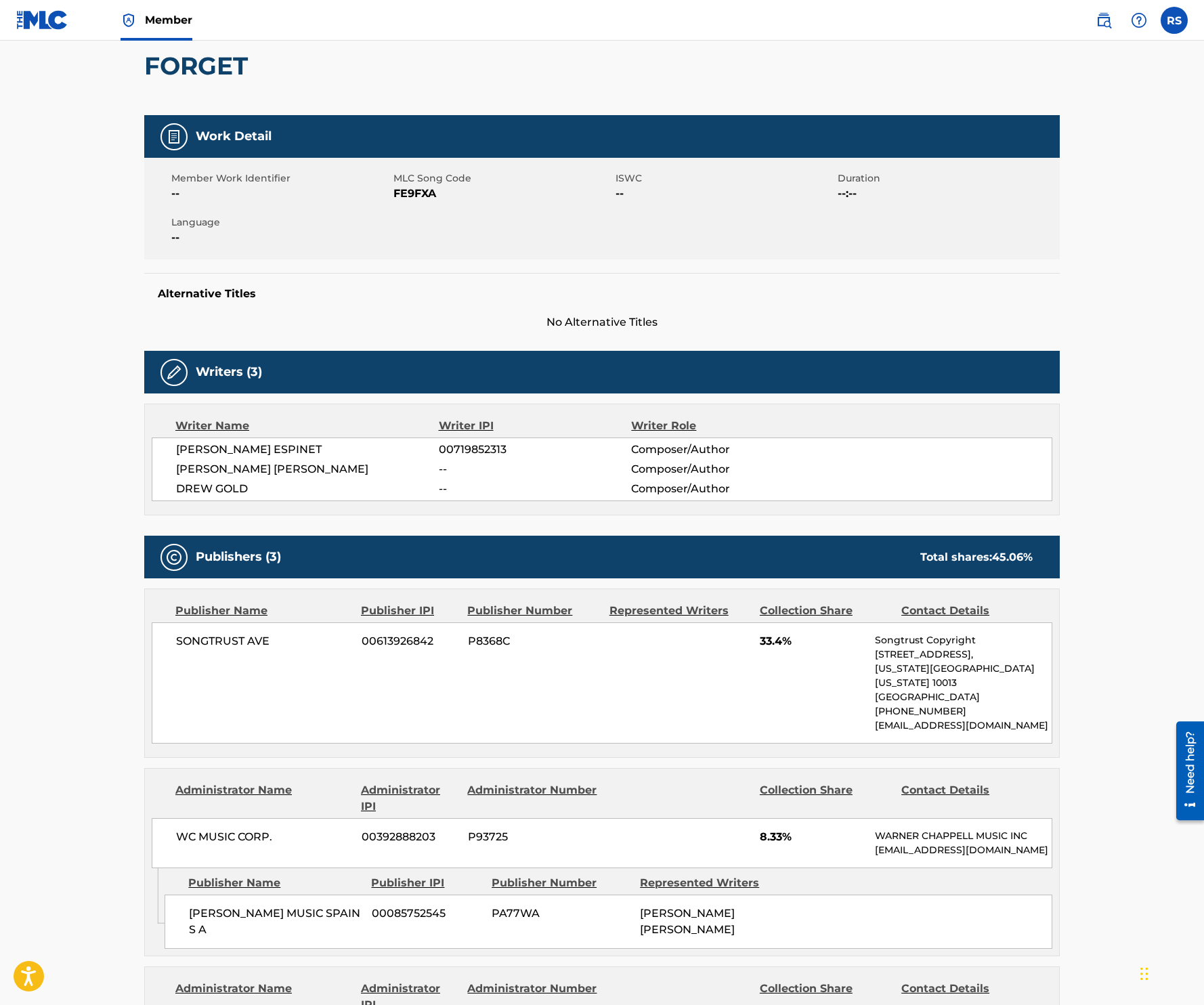
scroll to position [179, 0]
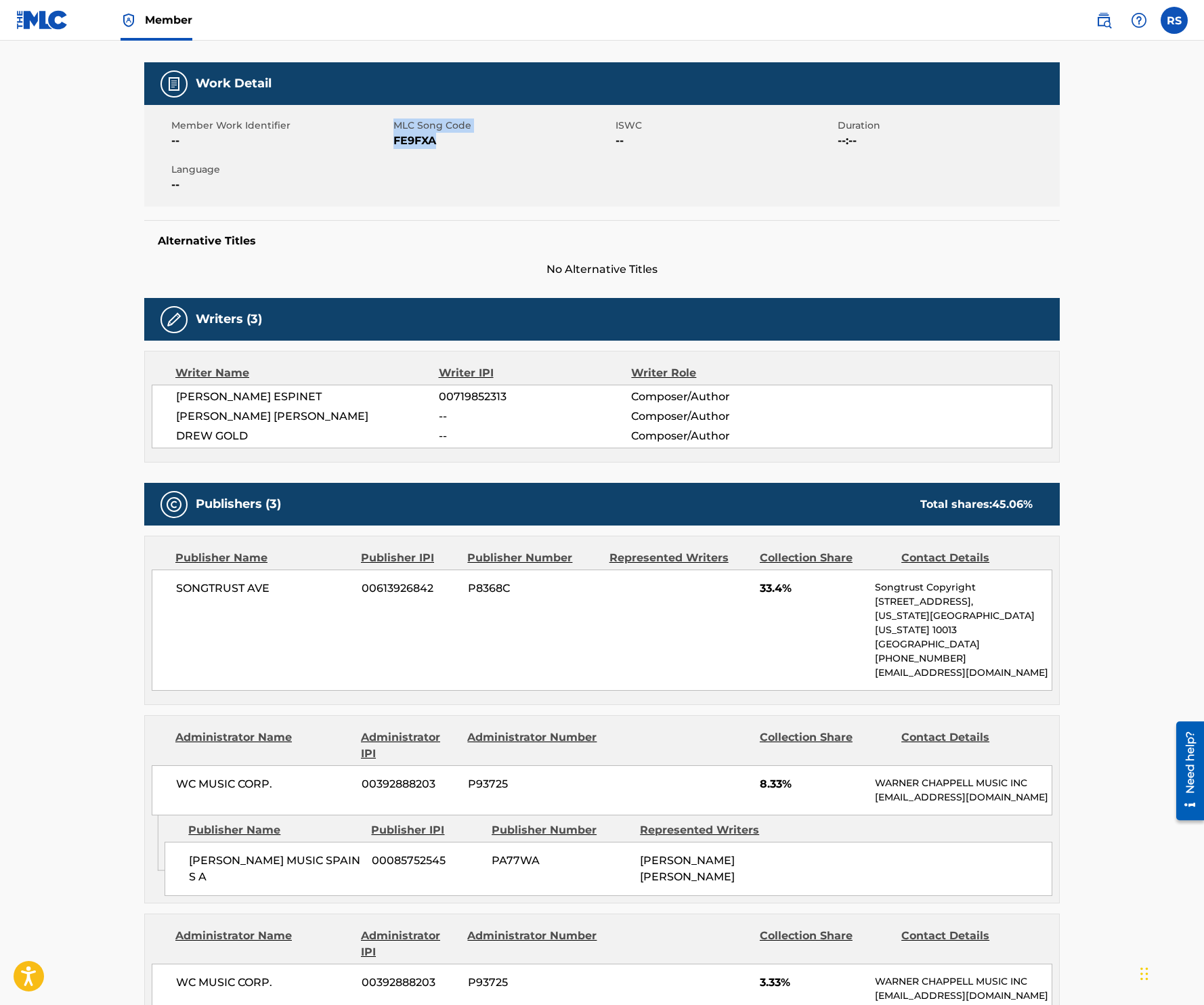
drag, startPoint x: 449, startPoint y: 148, endPoint x: 385, endPoint y: 141, distance: 64.4
click at [385, 141] on div "Member Work Identifier -- MLC Song Code FE9FXA ISWC -- Duration --:-- Language …" at bounding box center [601, 155] width 915 height 102
click at [494, 140] on span "FE9FXA" at bounding box center [503, 141] width 219 height 16
drag, startPoint x: 451, startPoint y: 140, endPoint x: 395, endPoint y: 144, distance: 56.1
click at [395, 144] on span "FE9FXA" at bounding box center [503, 141] width 219 height 16
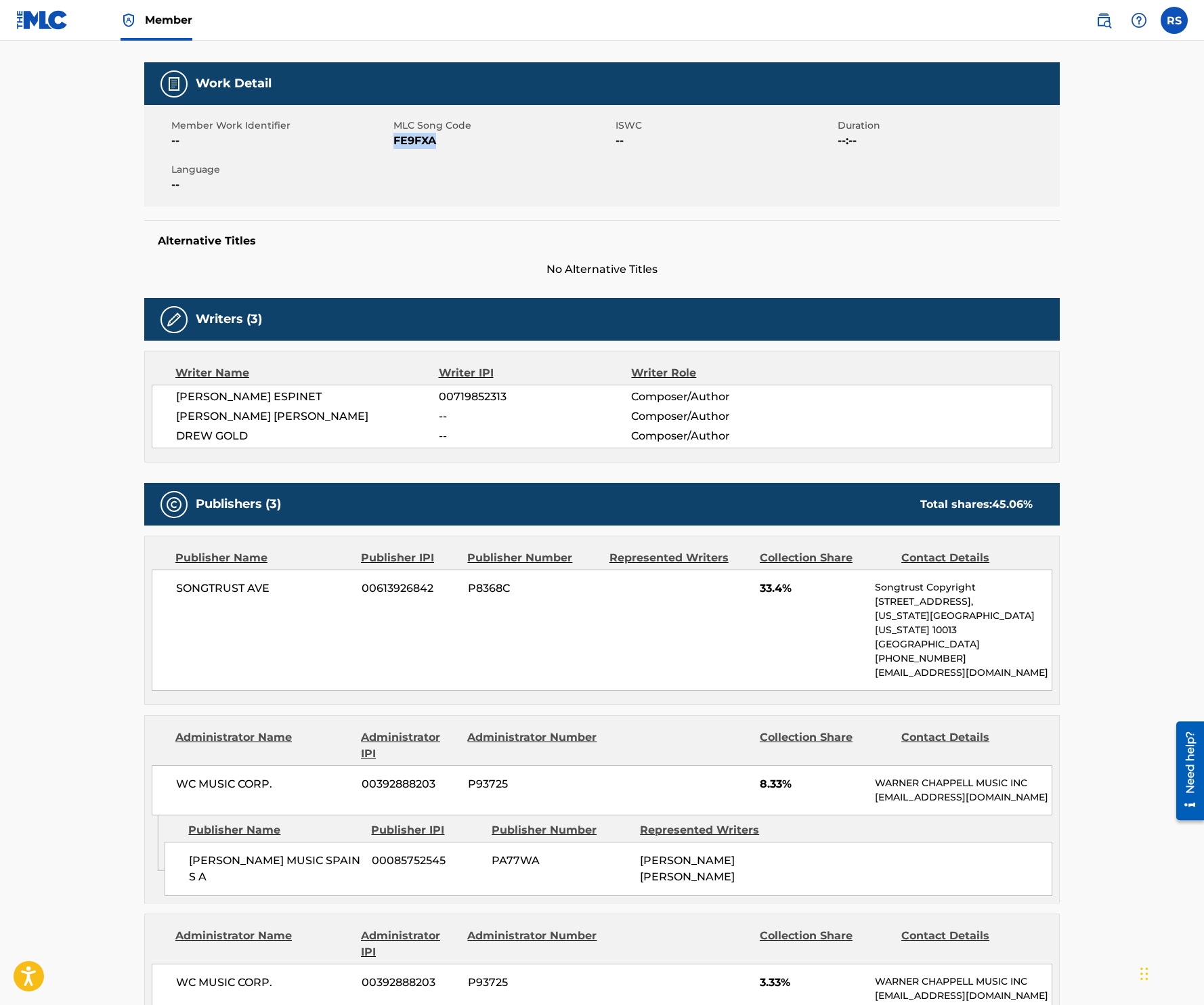
copy span "FE9FXA"
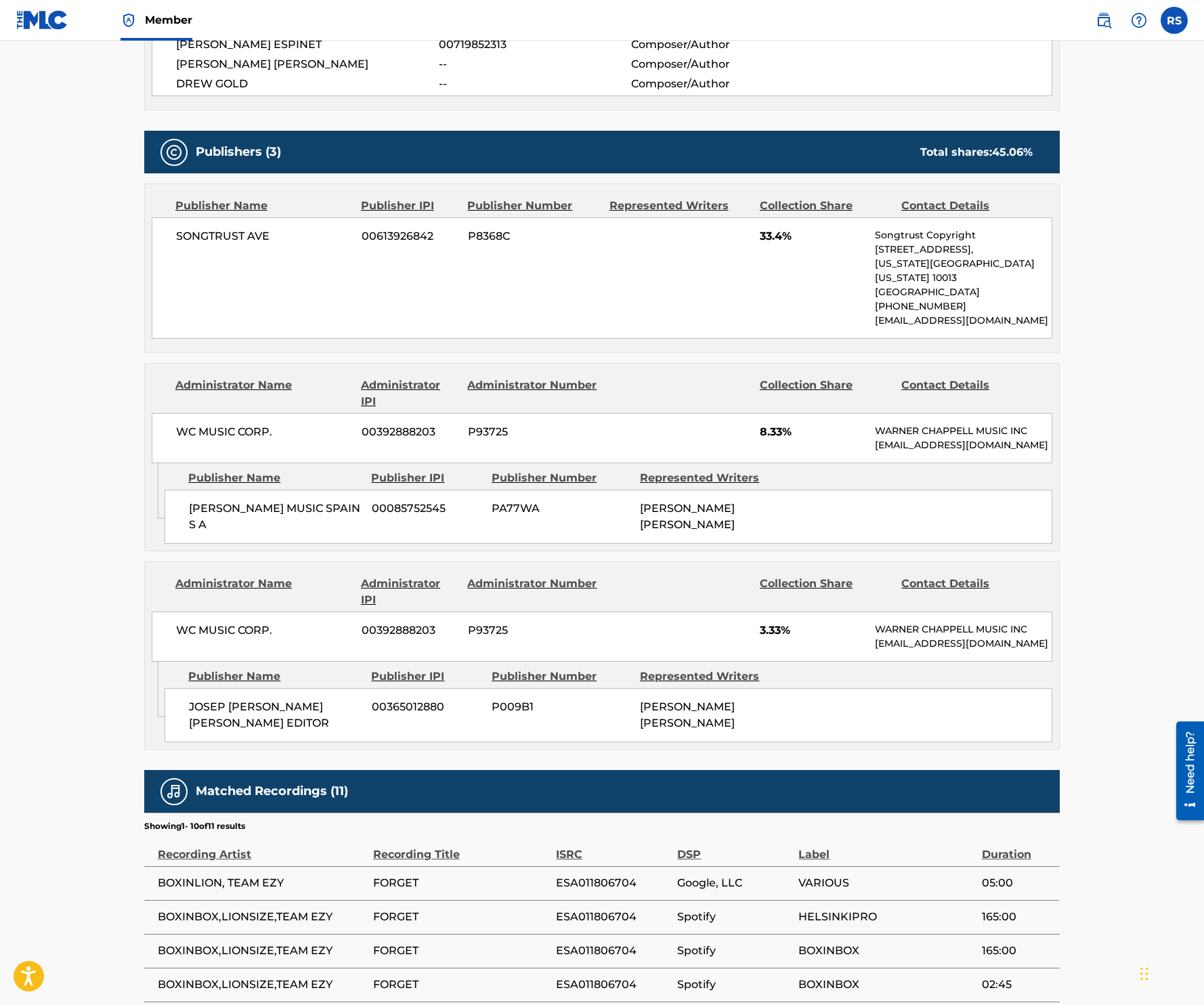
scroll to position [0, 0]
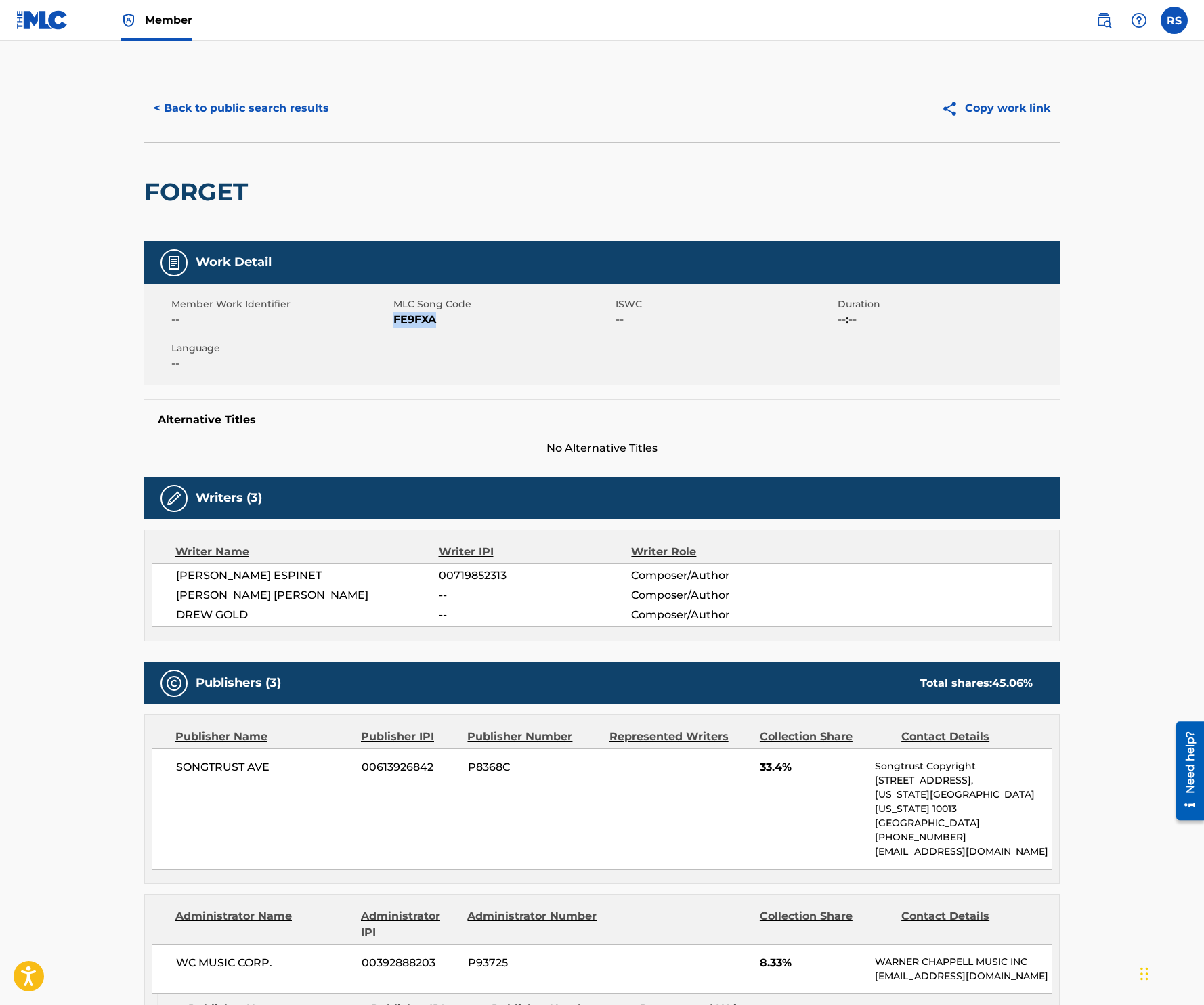
click at [285, 114] on button "< Back to public search results" at bounding box center [241, 108] width 194 height 34
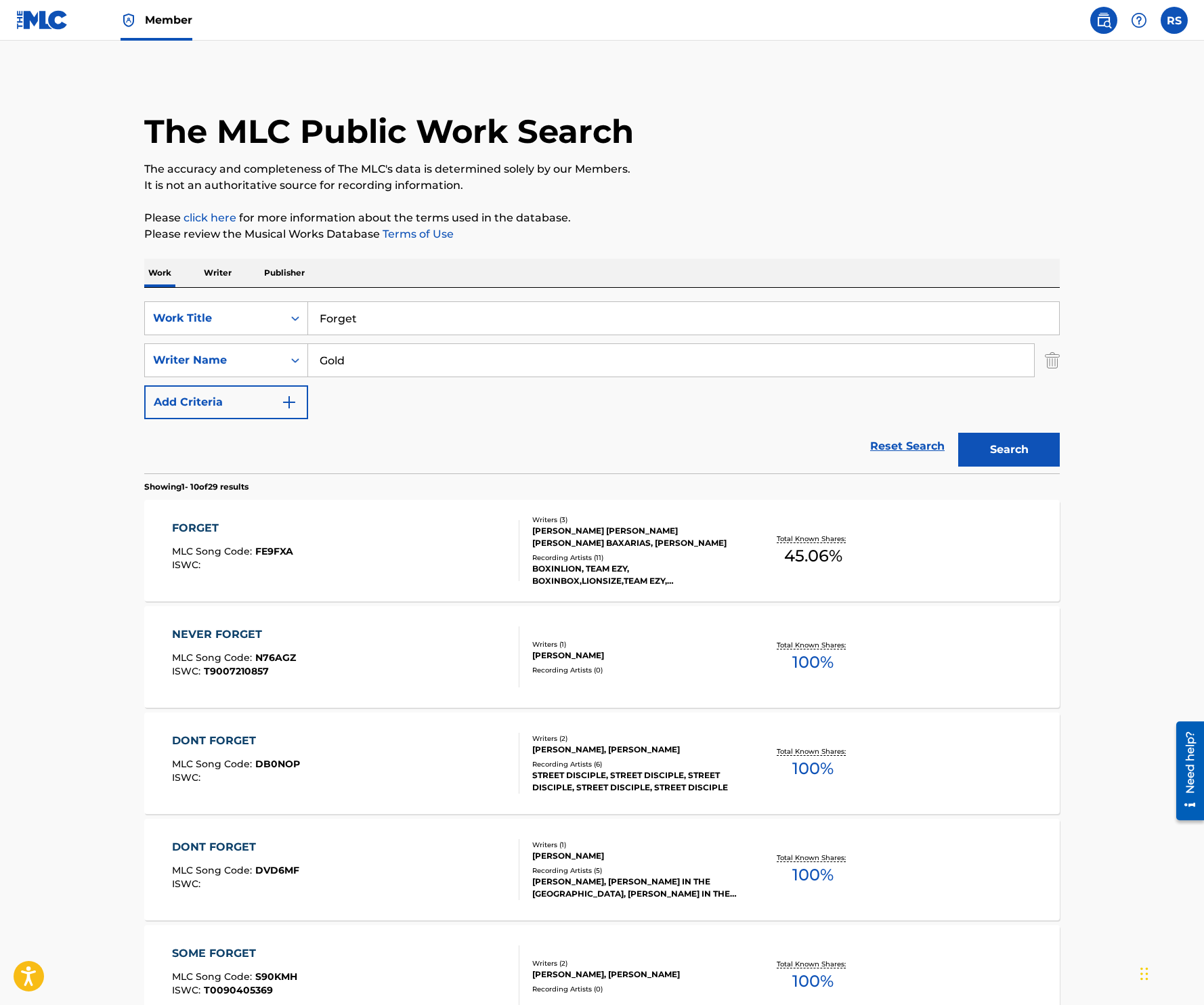
click at [52, 18] on img at bounding box center [42, 20] width 52 height 20
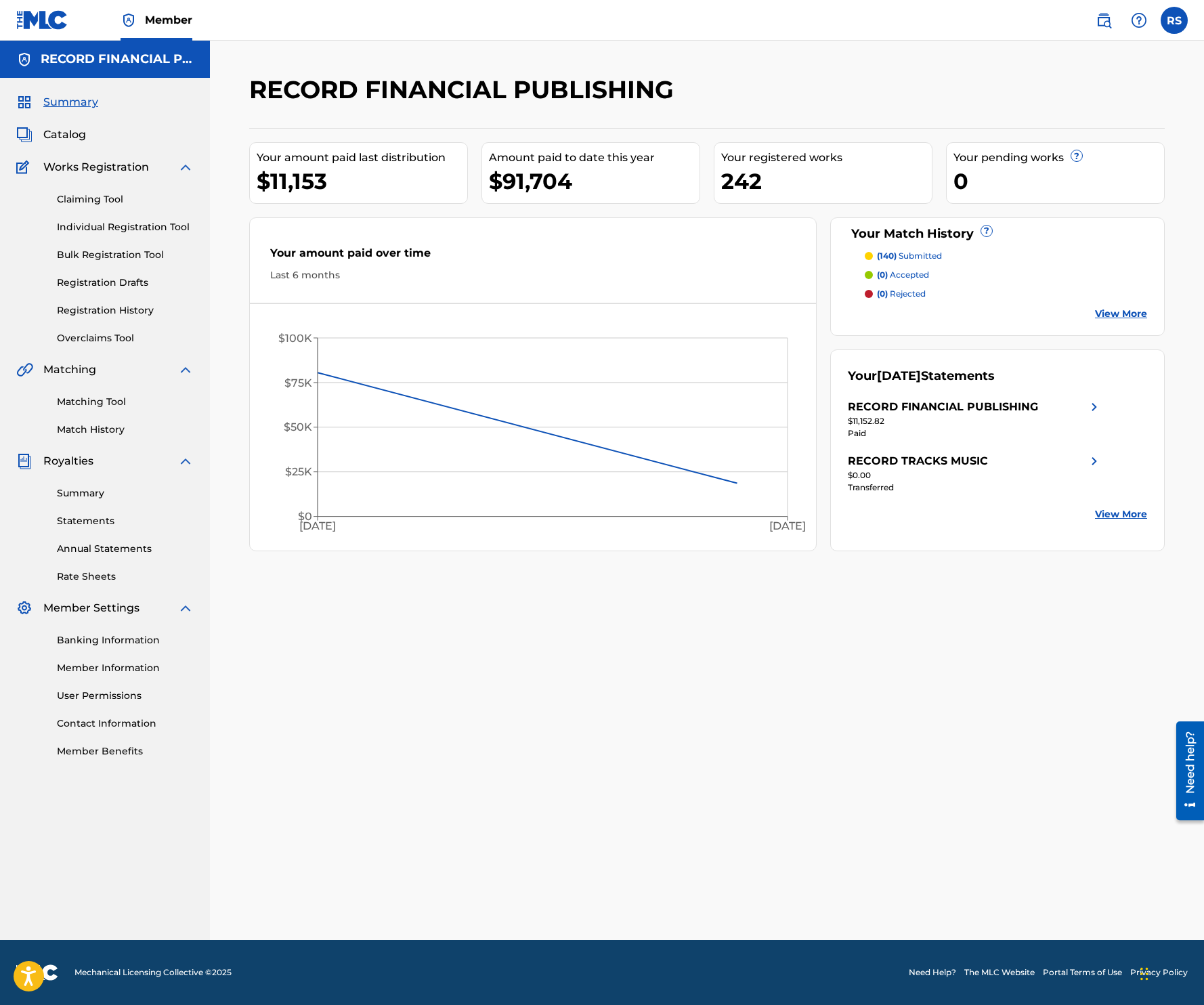
click at [110, 197] on link "Claiming Tool" at bounding box center [125, 200] width 137 height 14
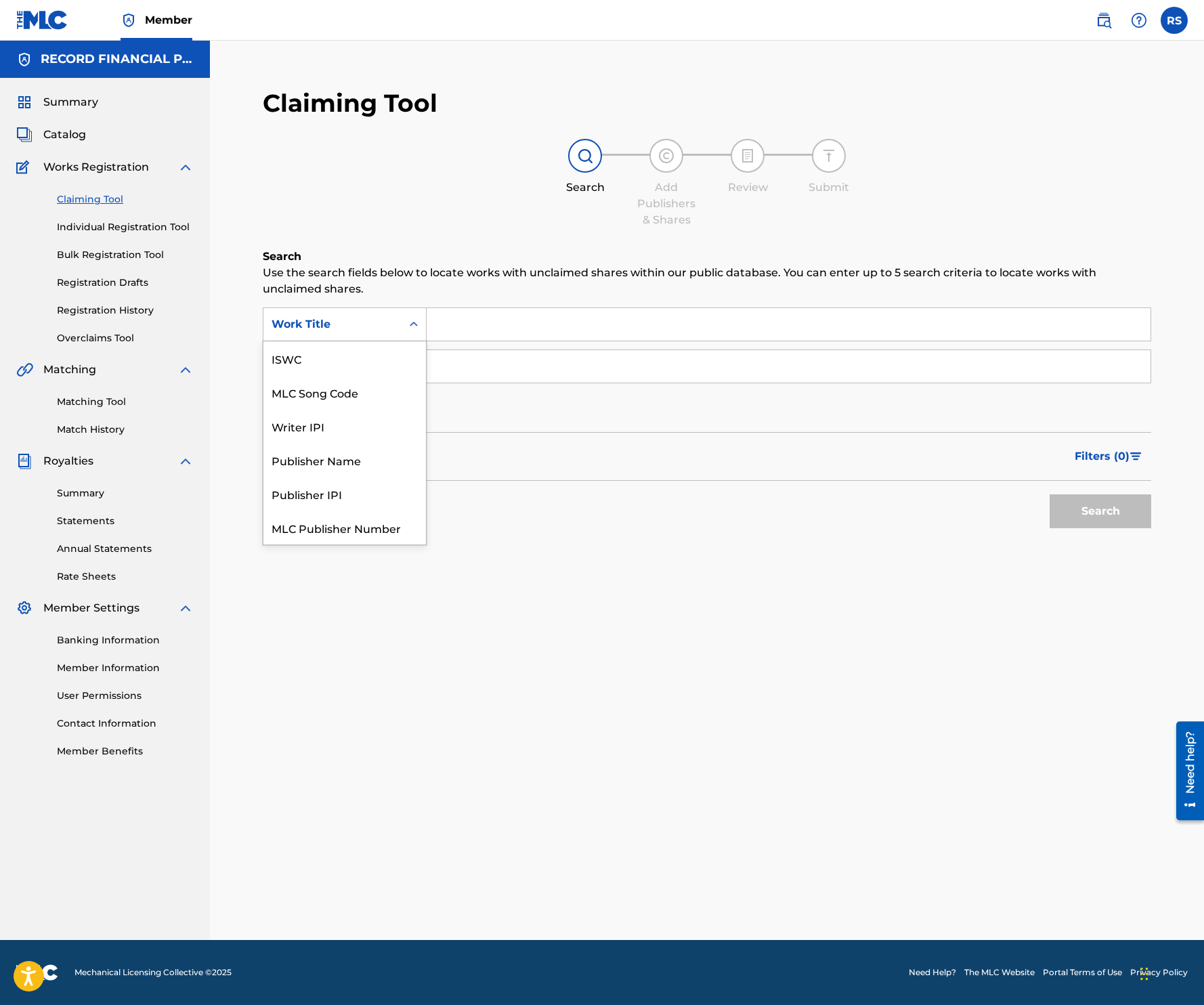
click at [382, 336] on div "Work Title" at bounding box center [332, 325] width 138 height 26
click at [373, 362] on div "MLC Song Code" at bounding box center [344, 358] width 162 height 34
click at [498, 323] on input "Search Form" at bounding box center [788, 324] width 724 height 33
paste input "FE9FXA"
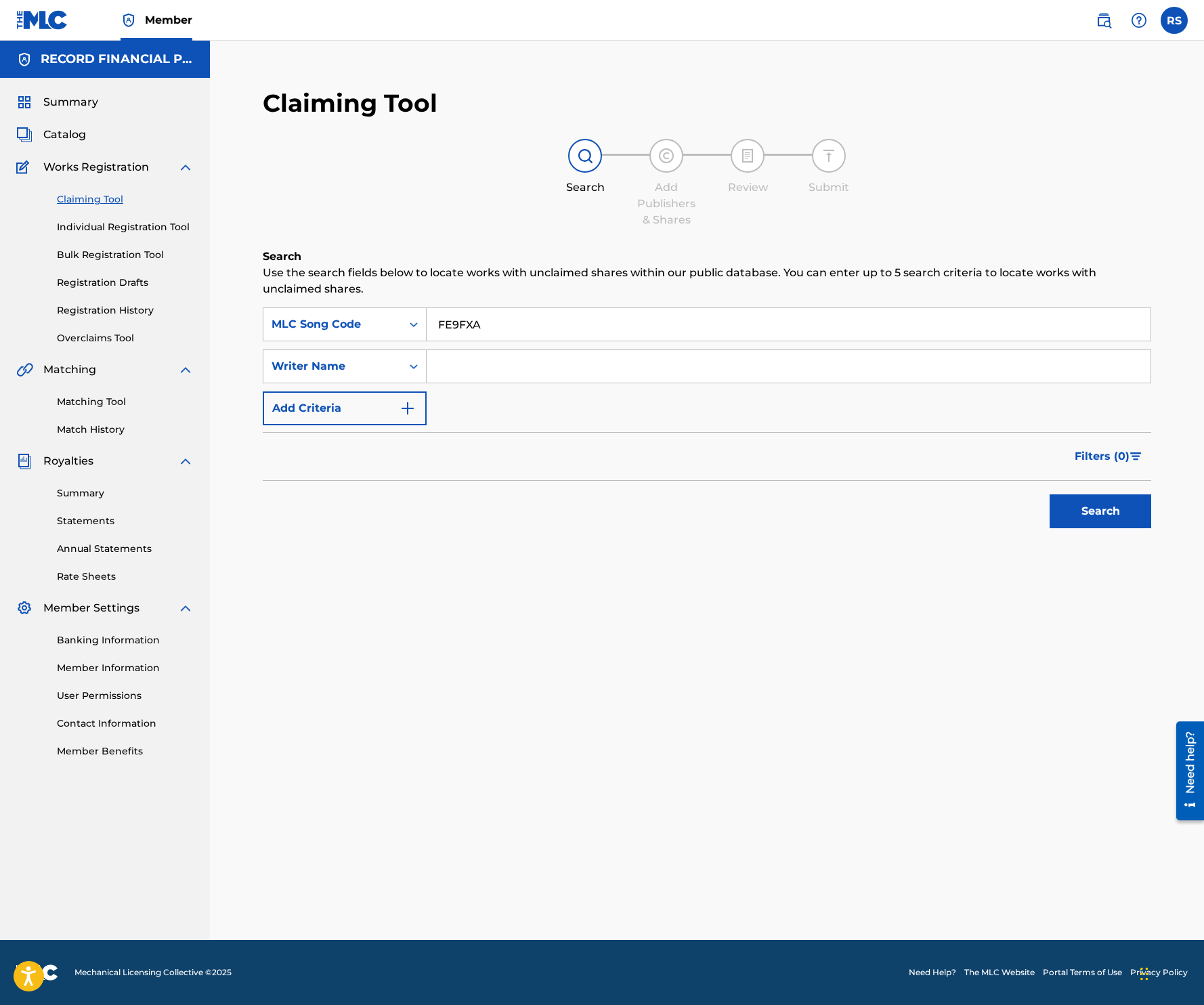
type input "FE9FXA"
click at [1100, 512] on button "Search" at bounding box center [1100, 511] width 102 height 34
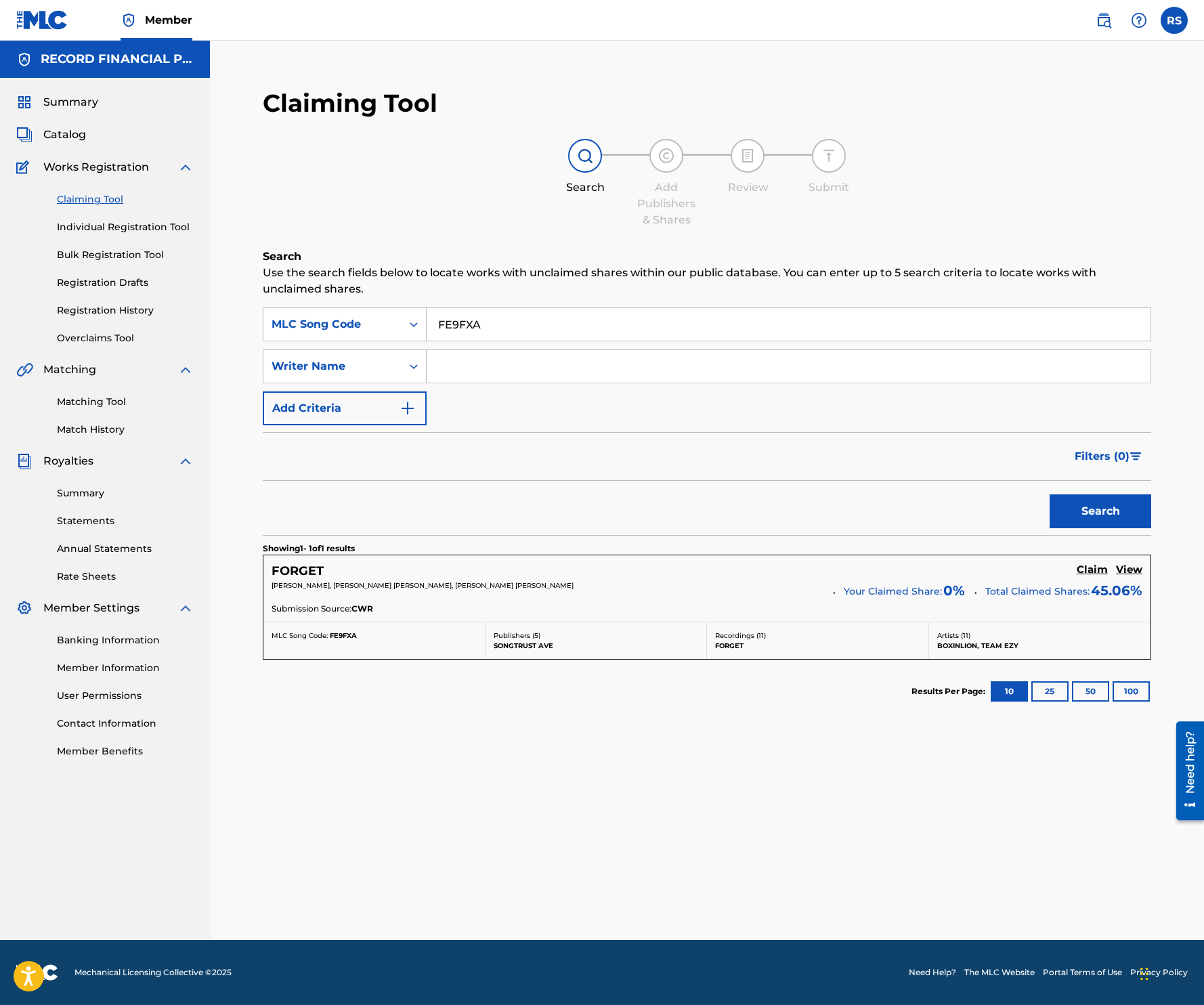
click at [1088, 568] on h5 "Claim" at bounding box center [1092, 570] width 31 height 13
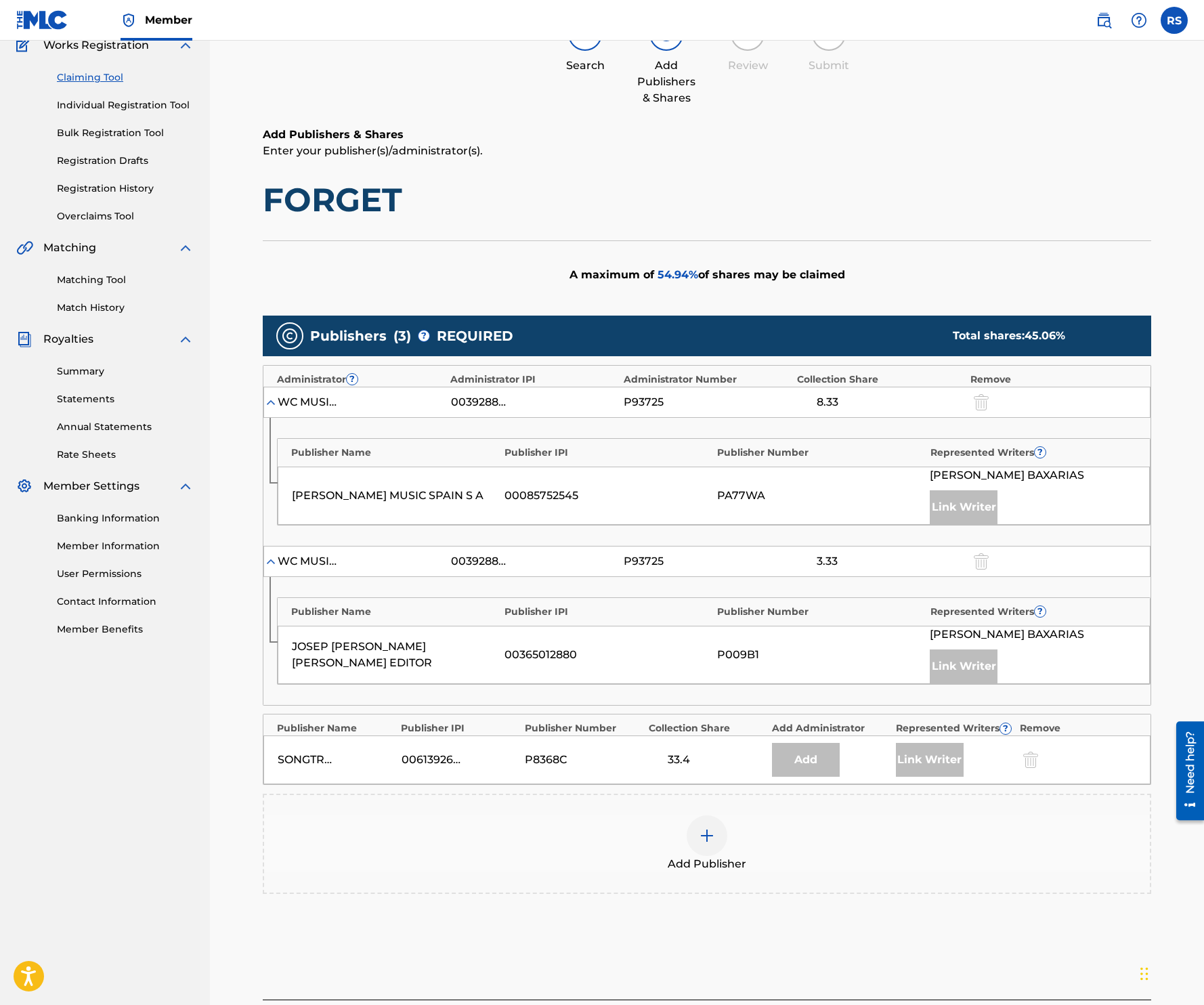
scroll to position [129, 0]
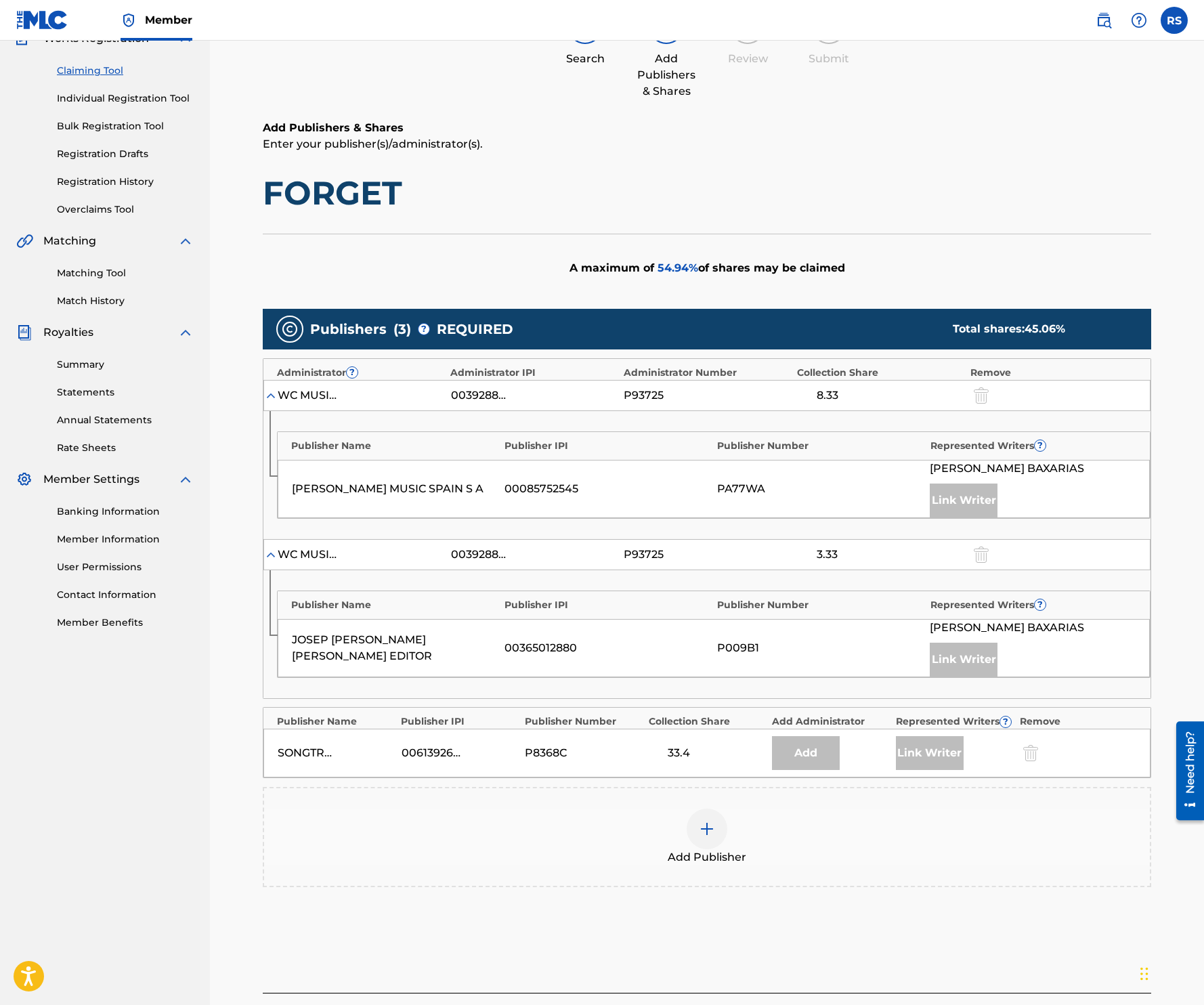
click at [696, 847] on div at bounding box center [707, 828] width 41 height 41
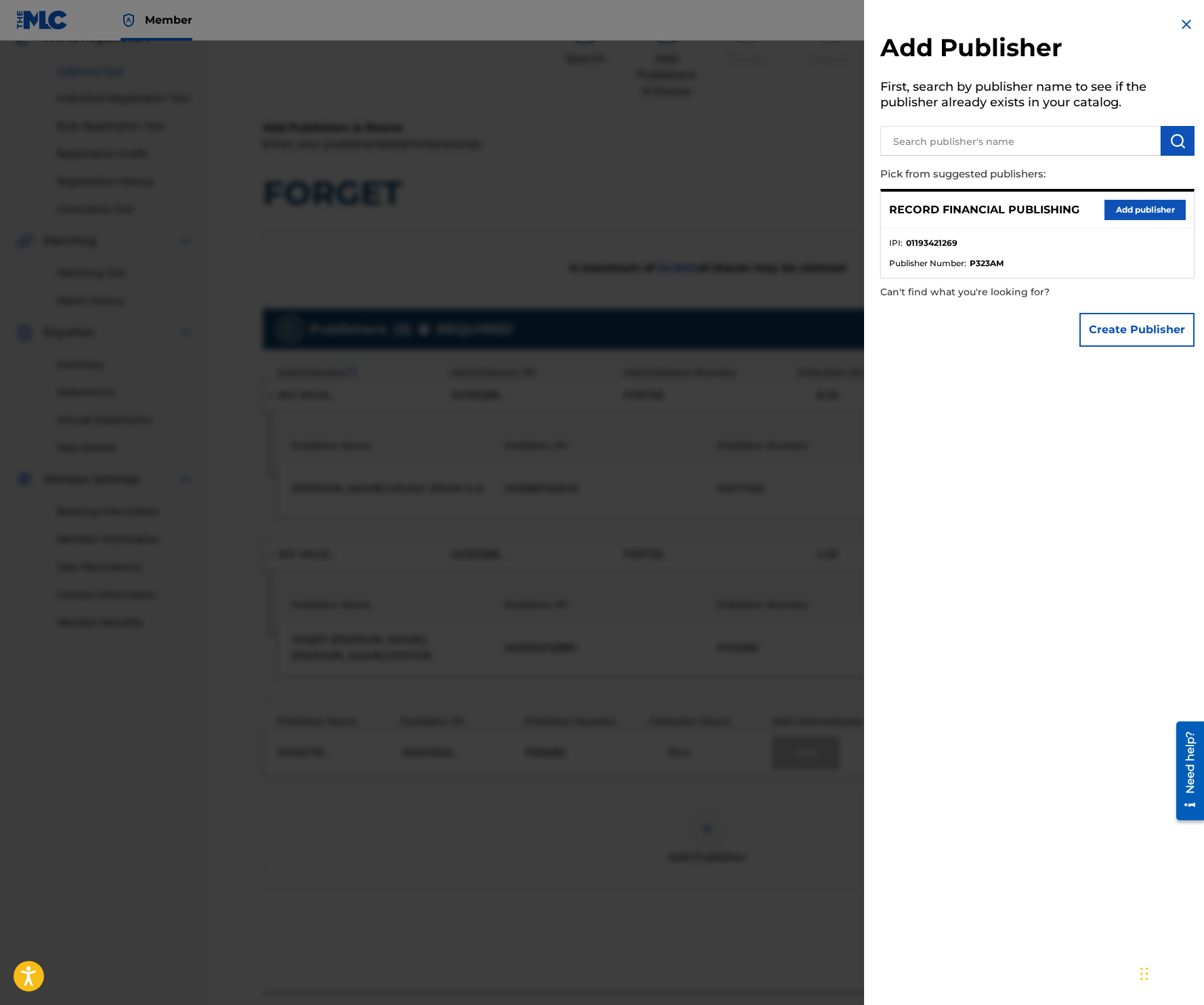
click at [1154, 201] on button "Add publisher" at bounding box center [1145, 209] width 82 height 20
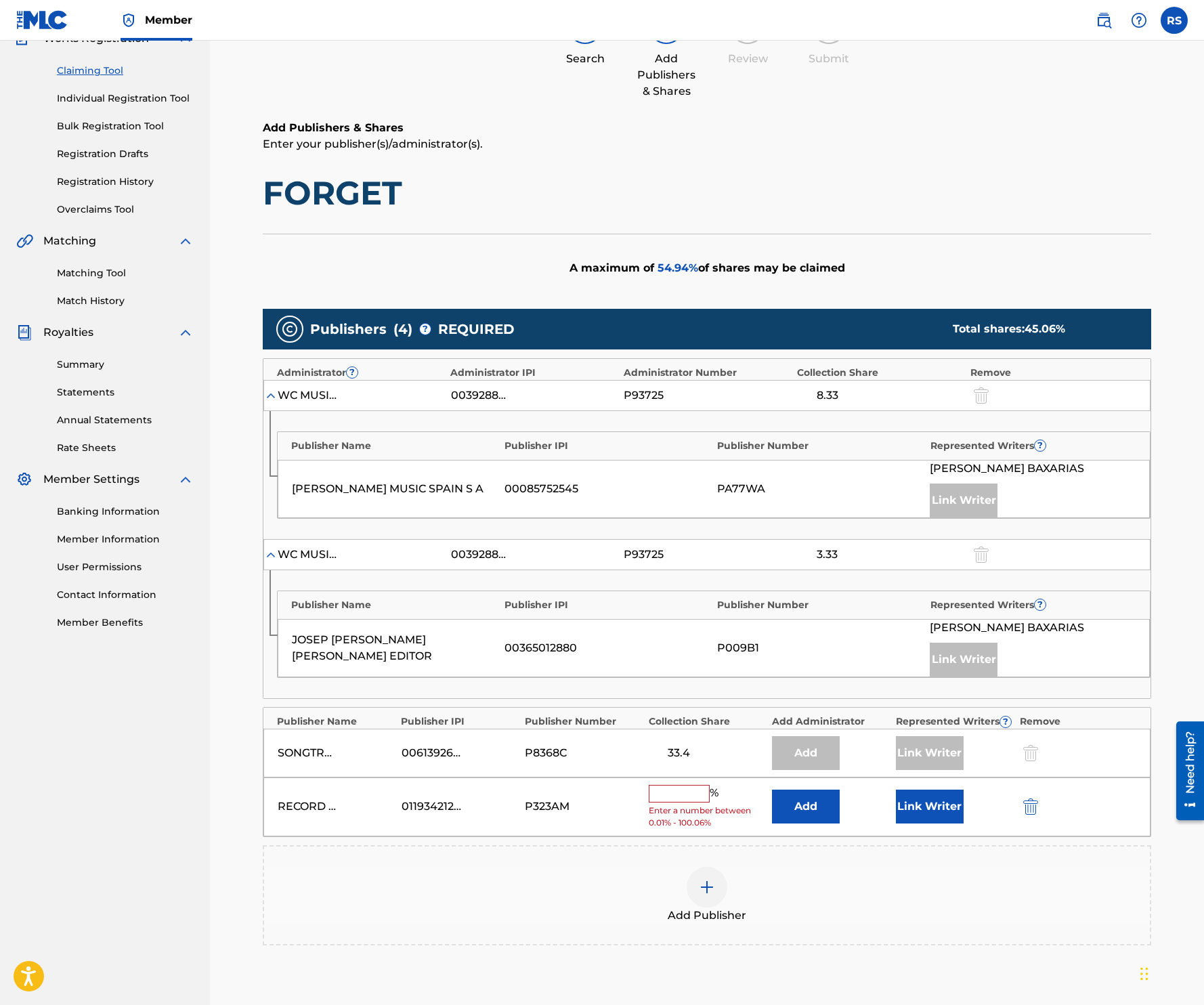
click at [692, 802] on input "text" at bounding box center [679, 794] width 61 height 18
type input "33.33"
click at [918, 815] on button "Link Writer" at bounding box center [930, 802] width 68 height 34
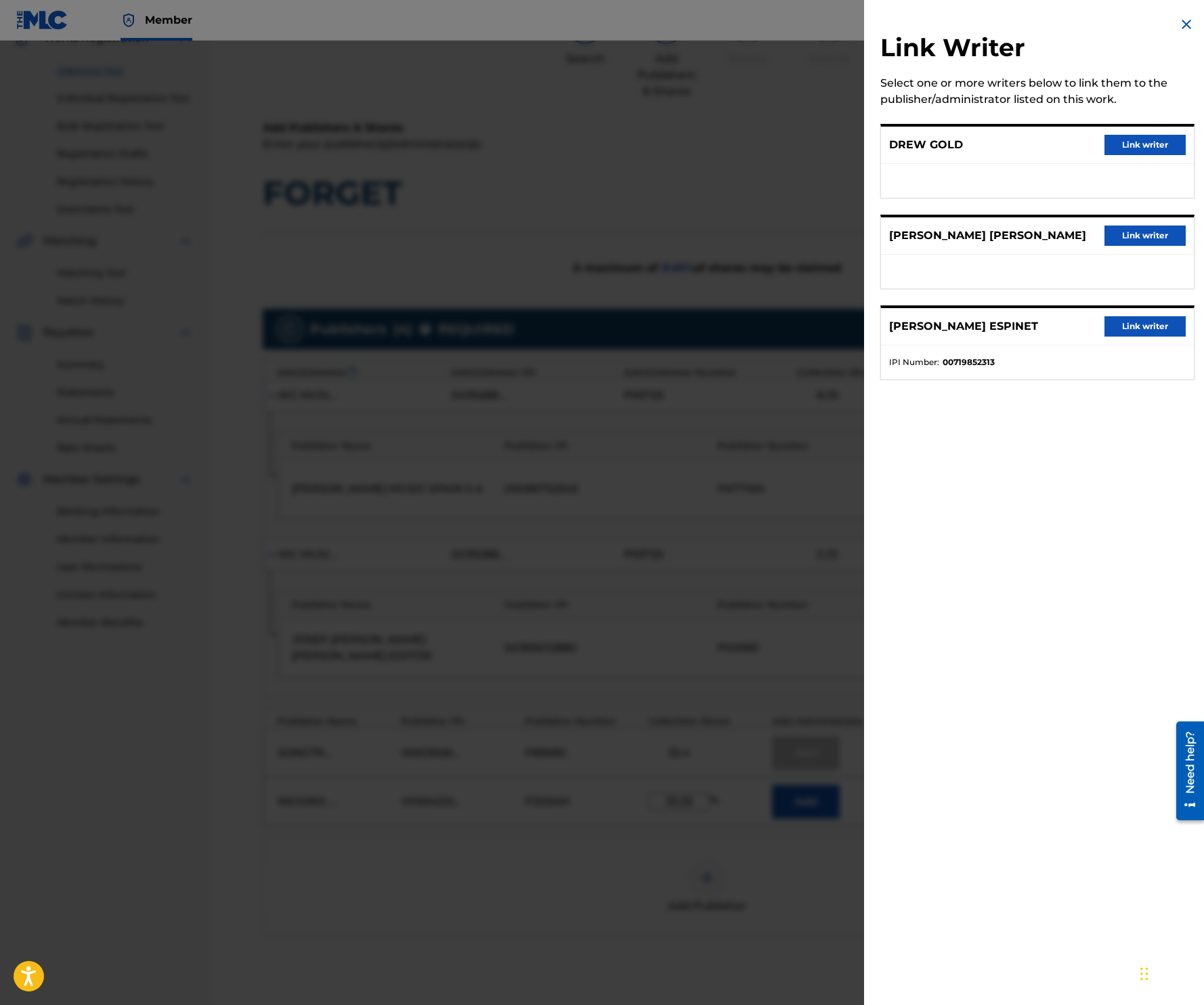
click at [1138, 142] on button "Link writer" at bounding box center [1145, 145] width 82 height 20
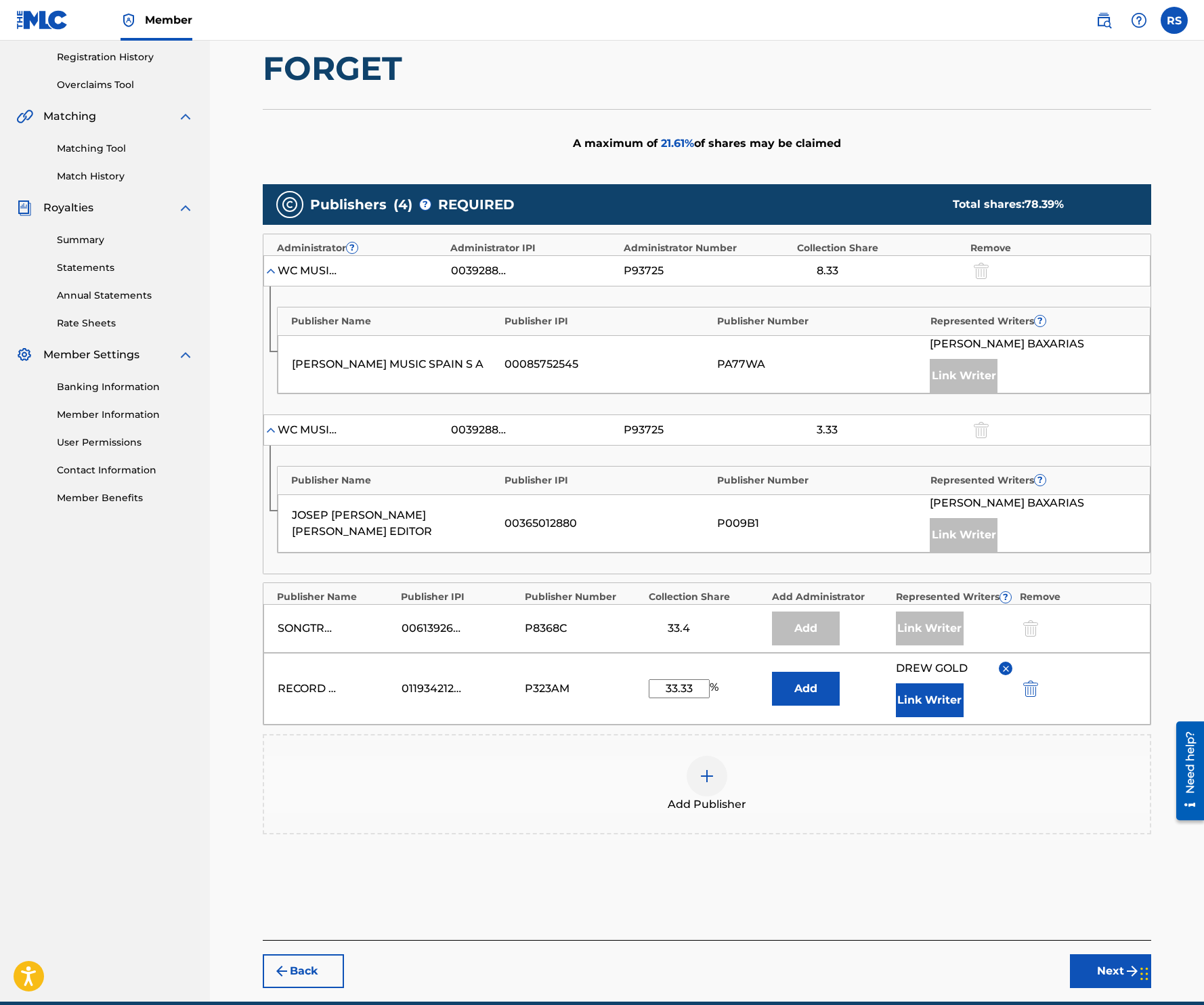
scroll to position [329, 0]
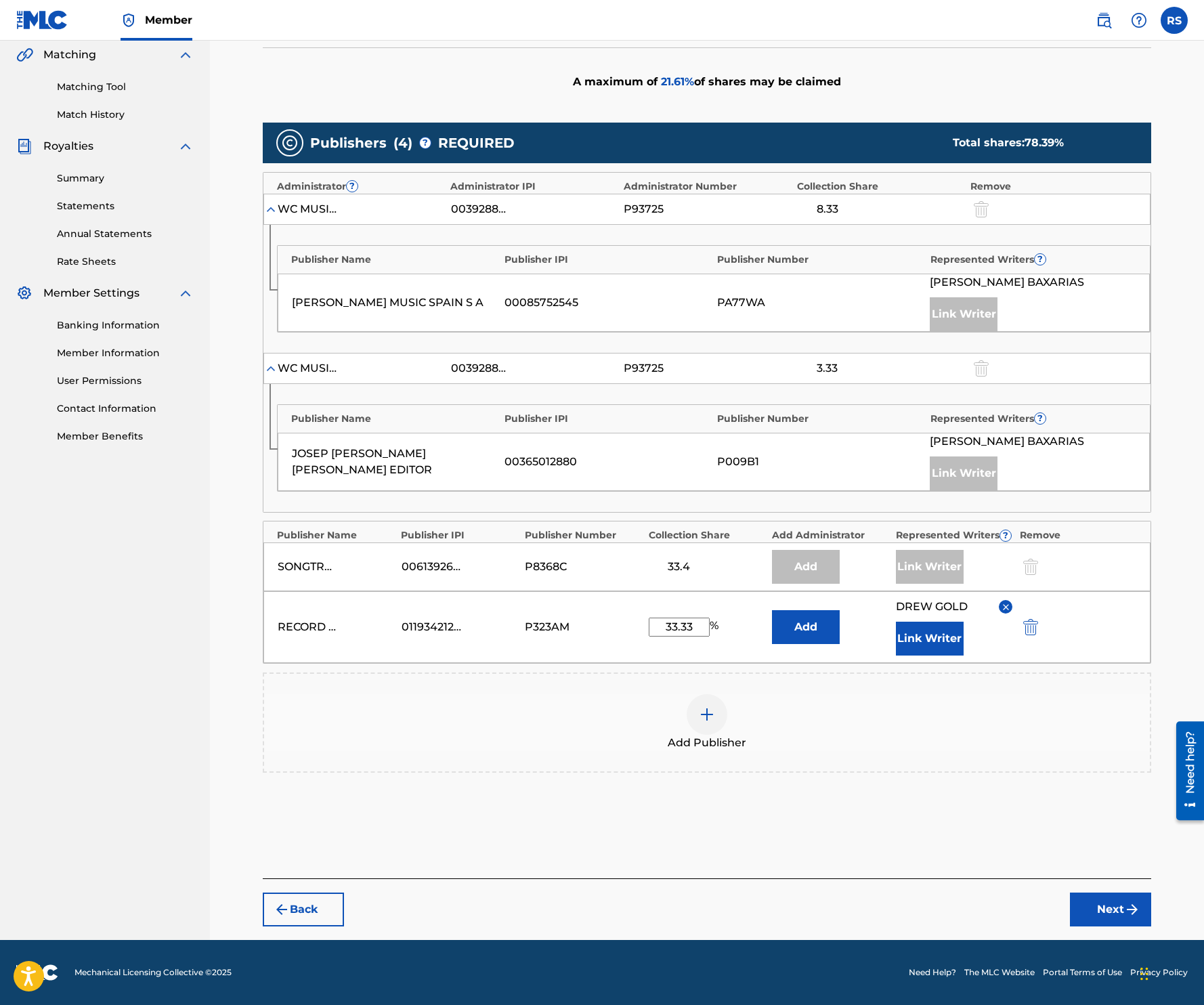
click at [1116, 899] on button "Next" at bounding box center [1110, 909] width 82 height 34
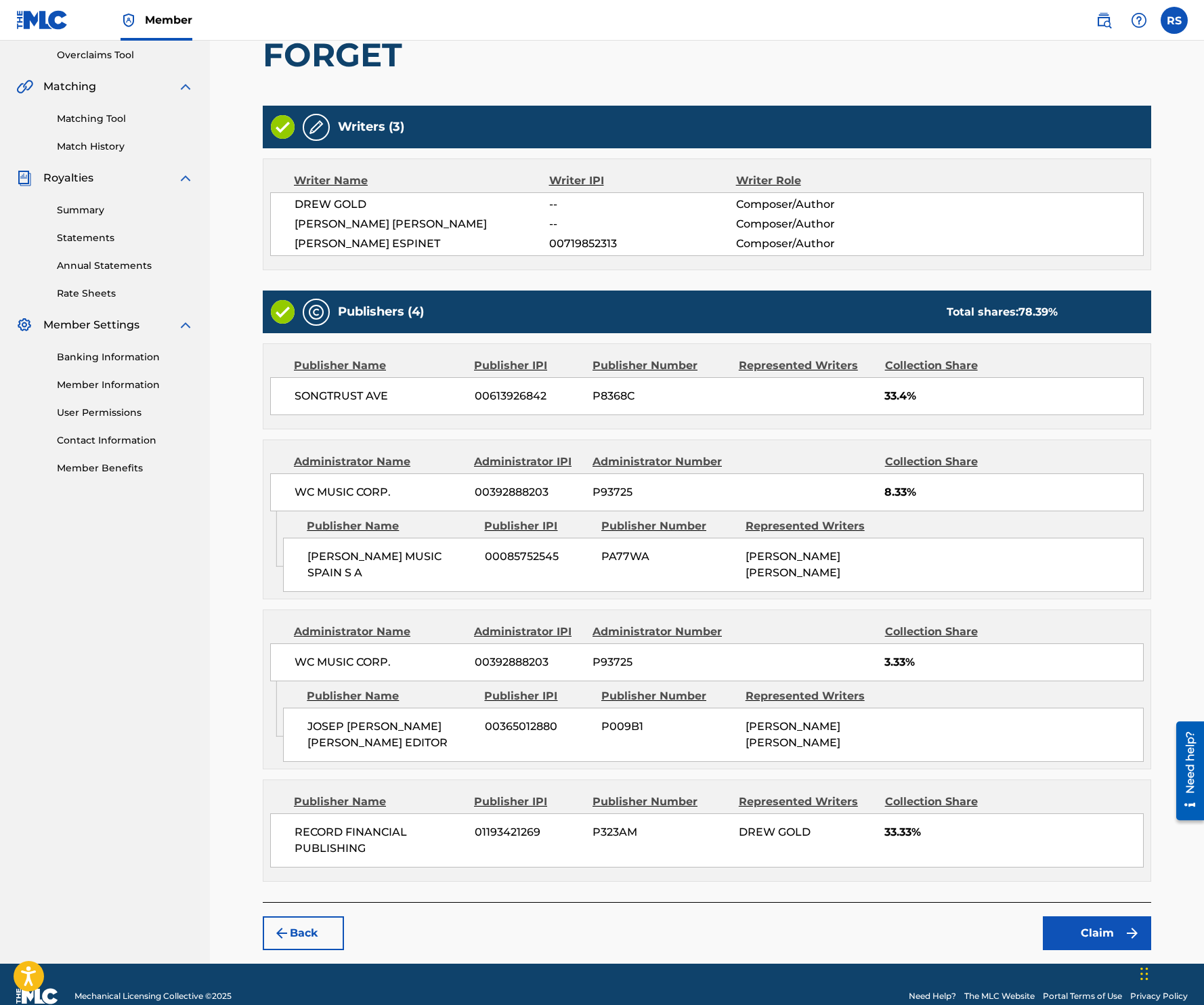
scroll to position [325, 0]
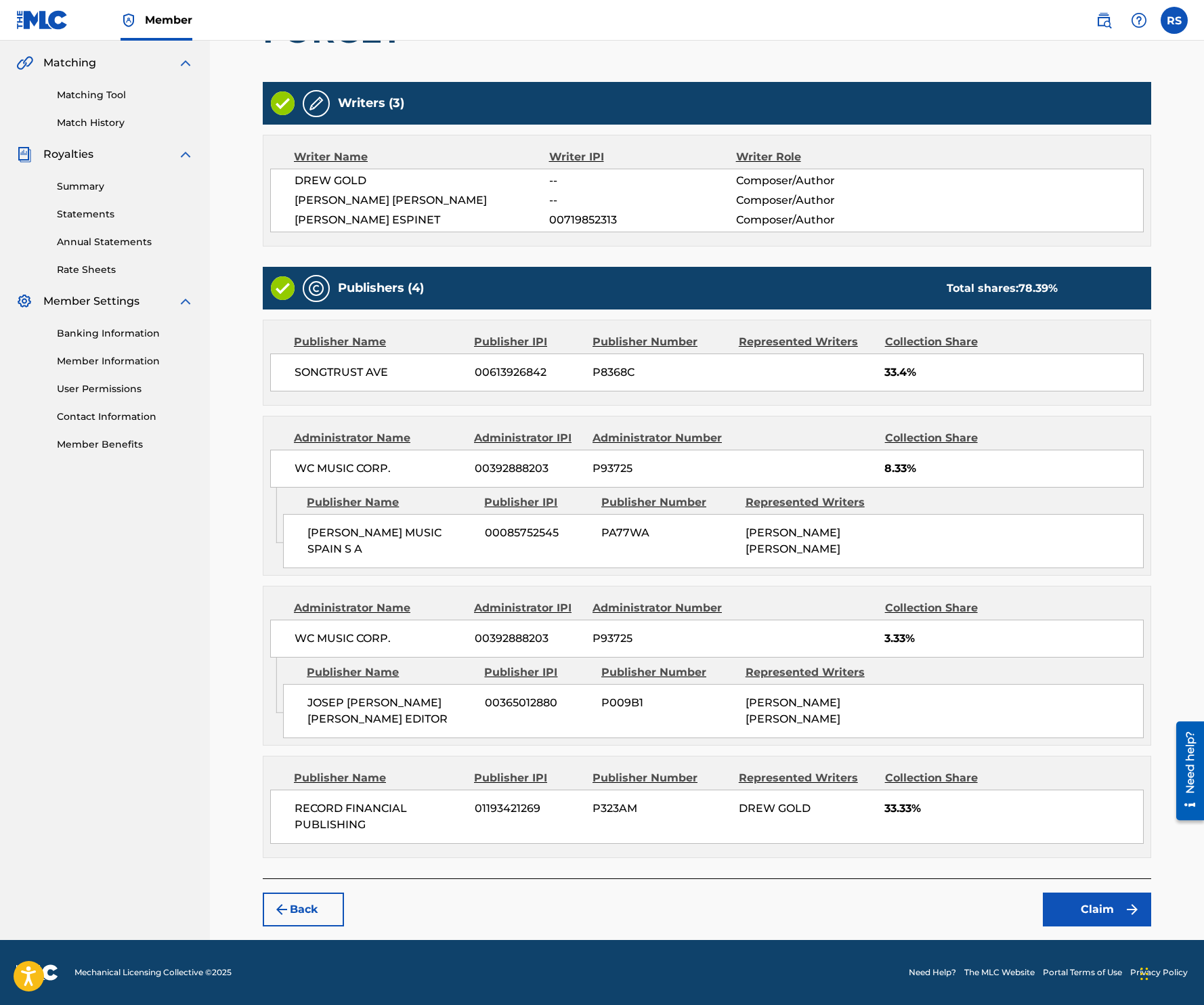
click at [1108, 915] on button "Claim" at bounding box center [1097, 909] width 109 height 34
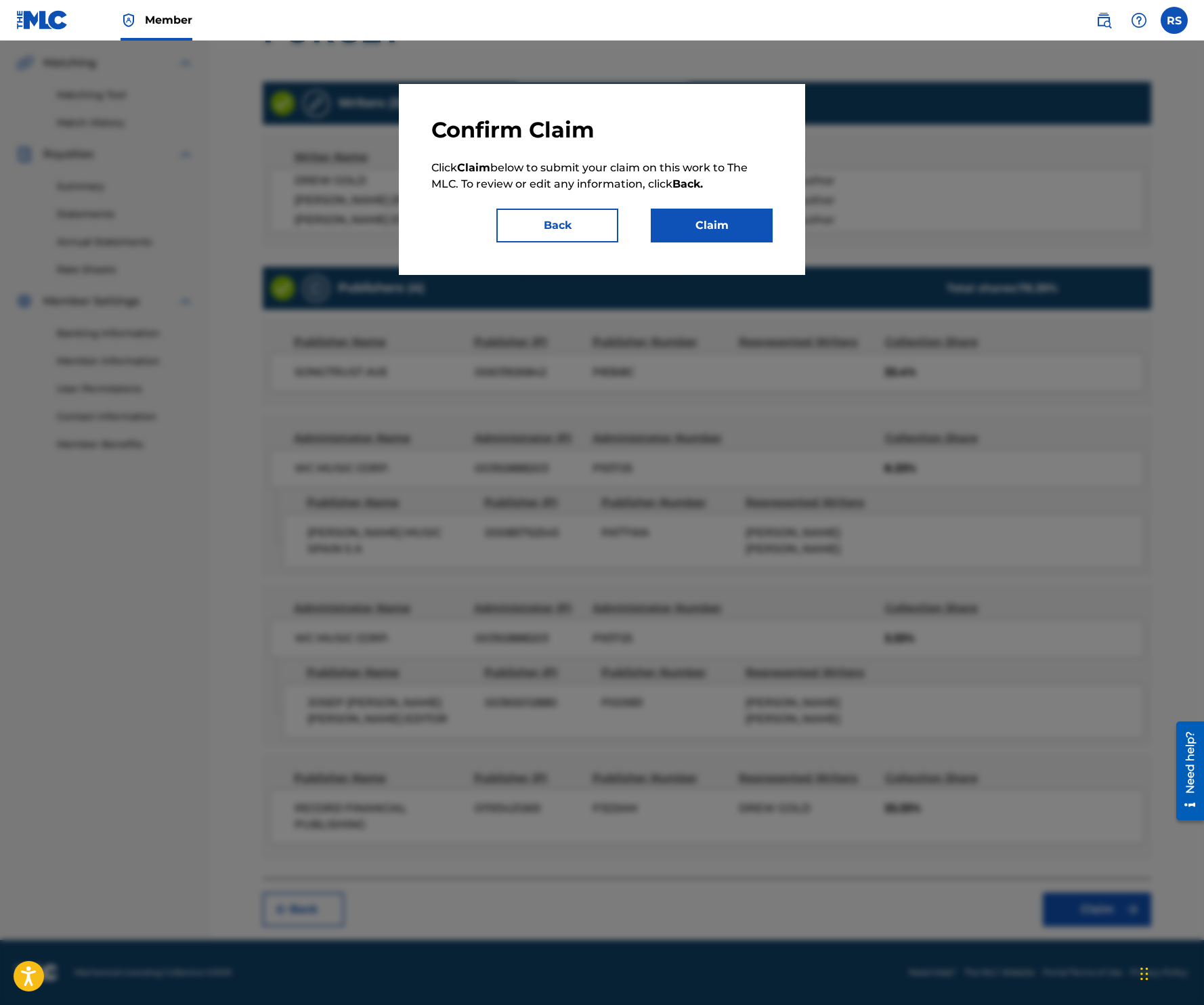
click at [719, 223] on button "Claim" at bounding box center [712, 225] width 122 height 34
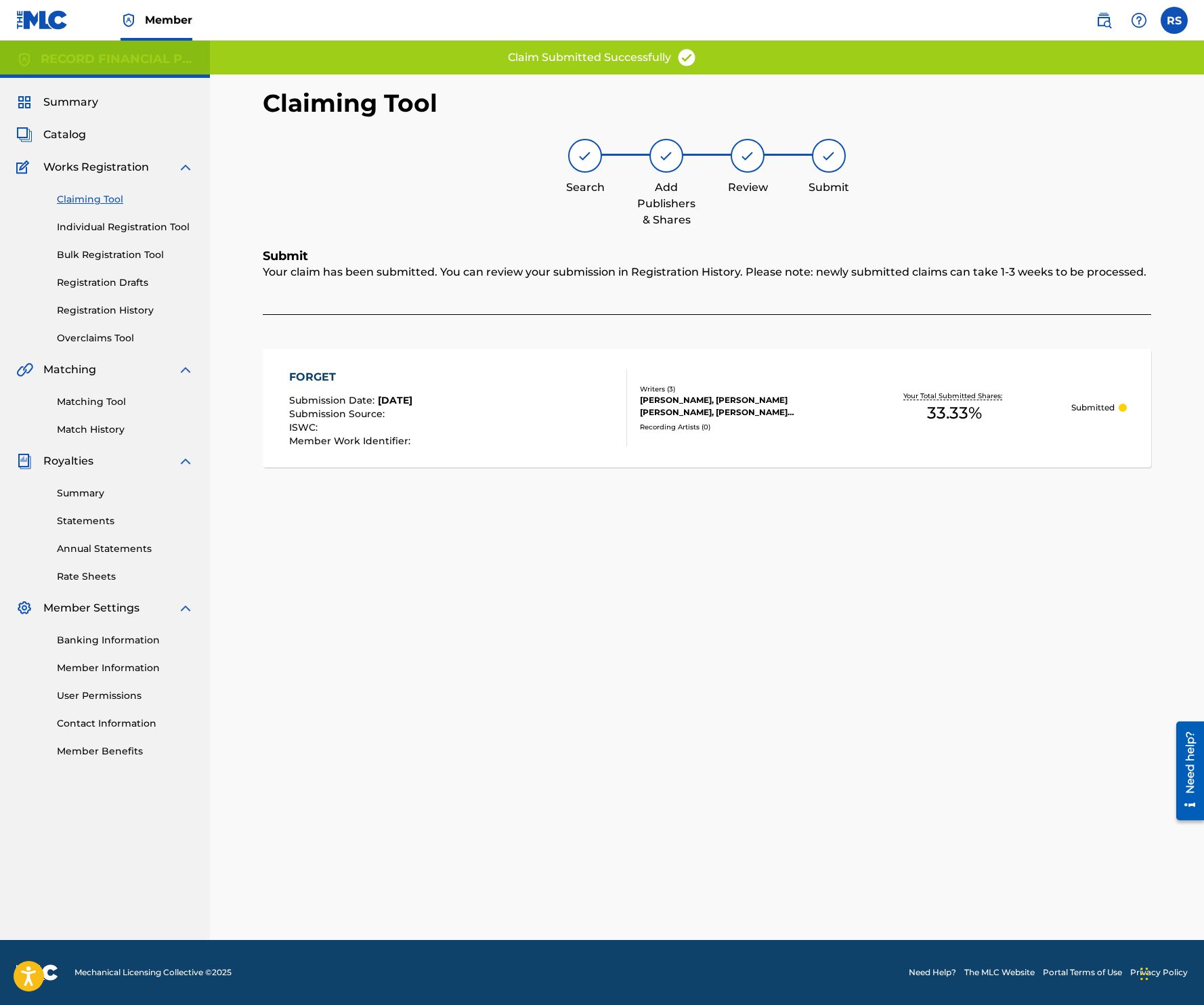
scroll to position [0, 0]
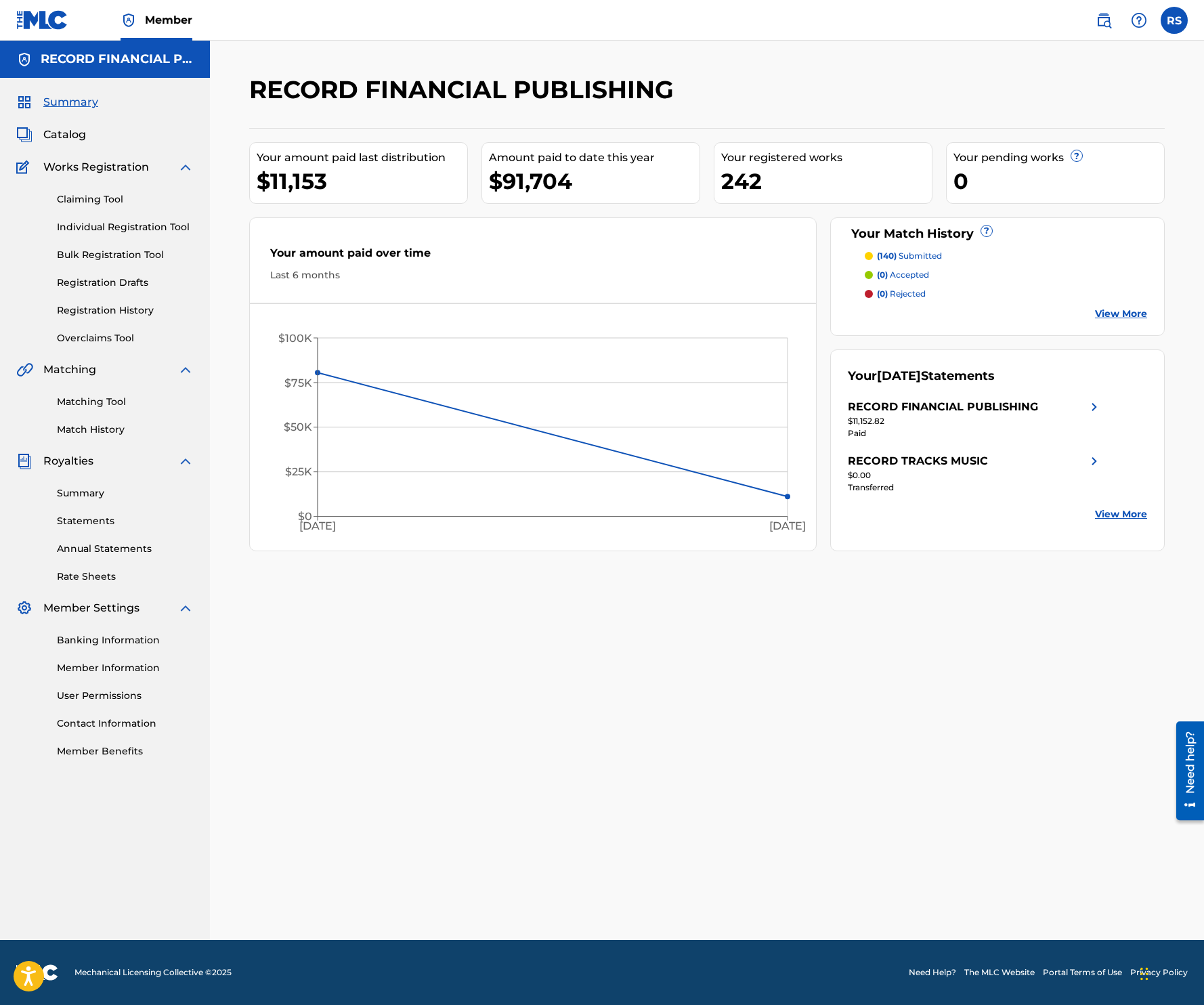
click at [94, 393] on div "Matching Tool Match History" at bounding box center [105, 408] width 177 height 59
click at [110, 404] on link "Matching Tool" at bounding box center [125, 402] width 137 height 14
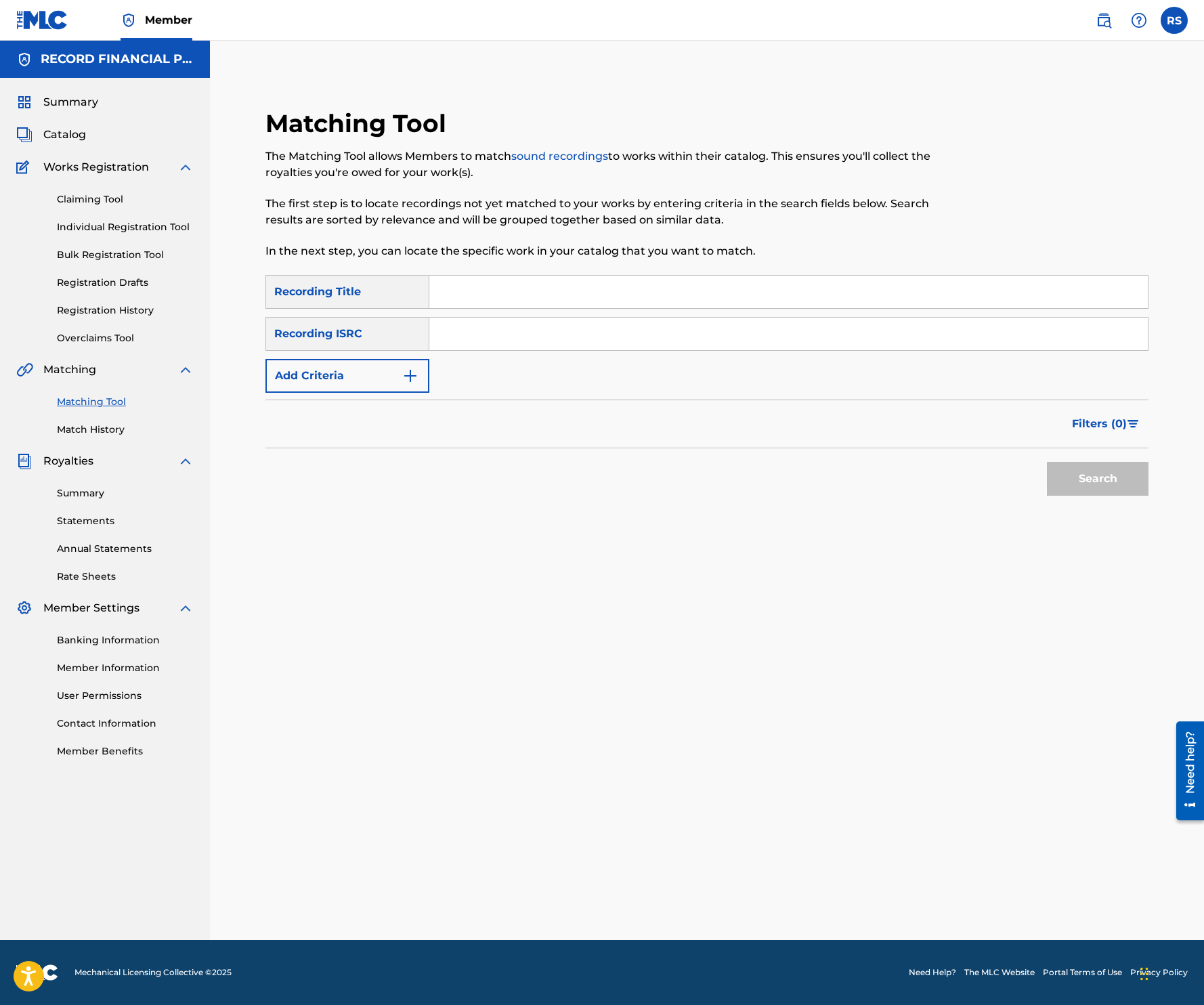
click at [556, 293] on input "Search Form" at bounding box center [788, 292] width 719 height 33
type input "all in my head"
click at [334, 387] on button "Add Criteria" at bounding box center [347, 376] width 164 height 34
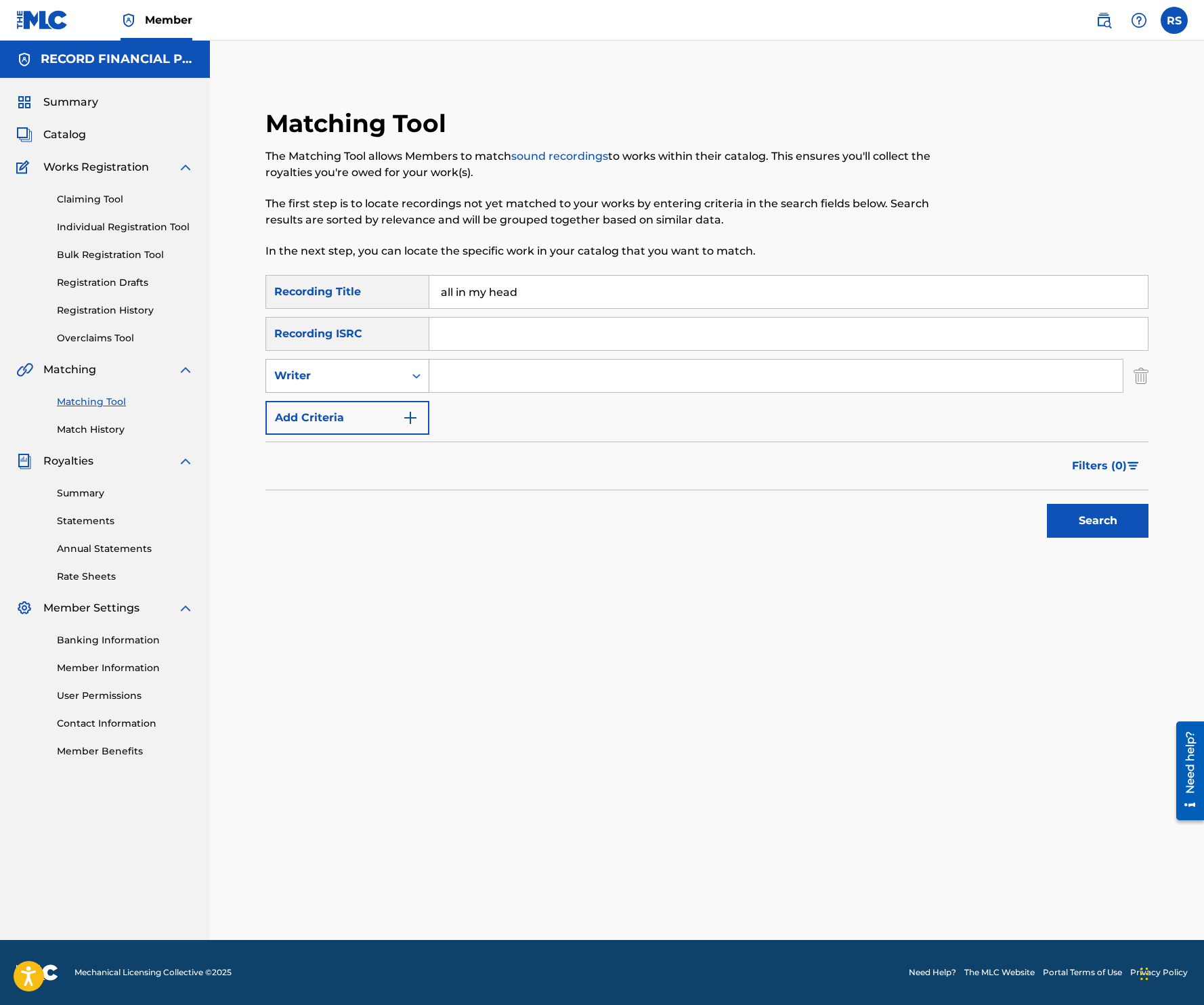
click at [359, 372] on div "Writer" at bounding box center [335, 376] width 122 height 16
click at [388, 404] on div "Recording Artist" at bounding box center [347, 409] width 162 height 34
click at [453, 380] on input "Search Form" at bounding box center [775, 376] width 693 height 33
type input "Kill The Noise"
click at [1104, 524] on button "Search" at bounding box center [1097, 520] width 102 height 34
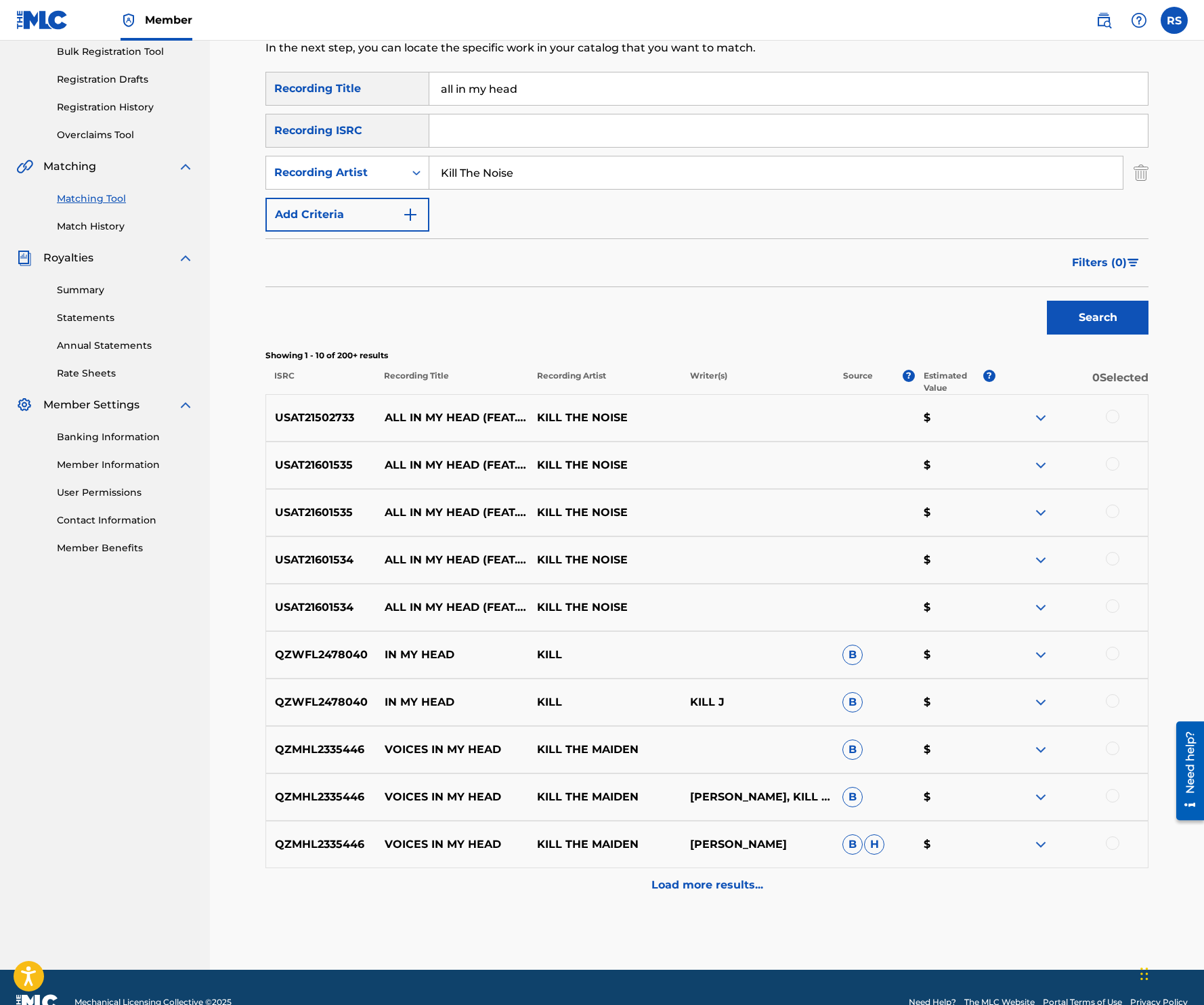
scroll to position [234, 0]
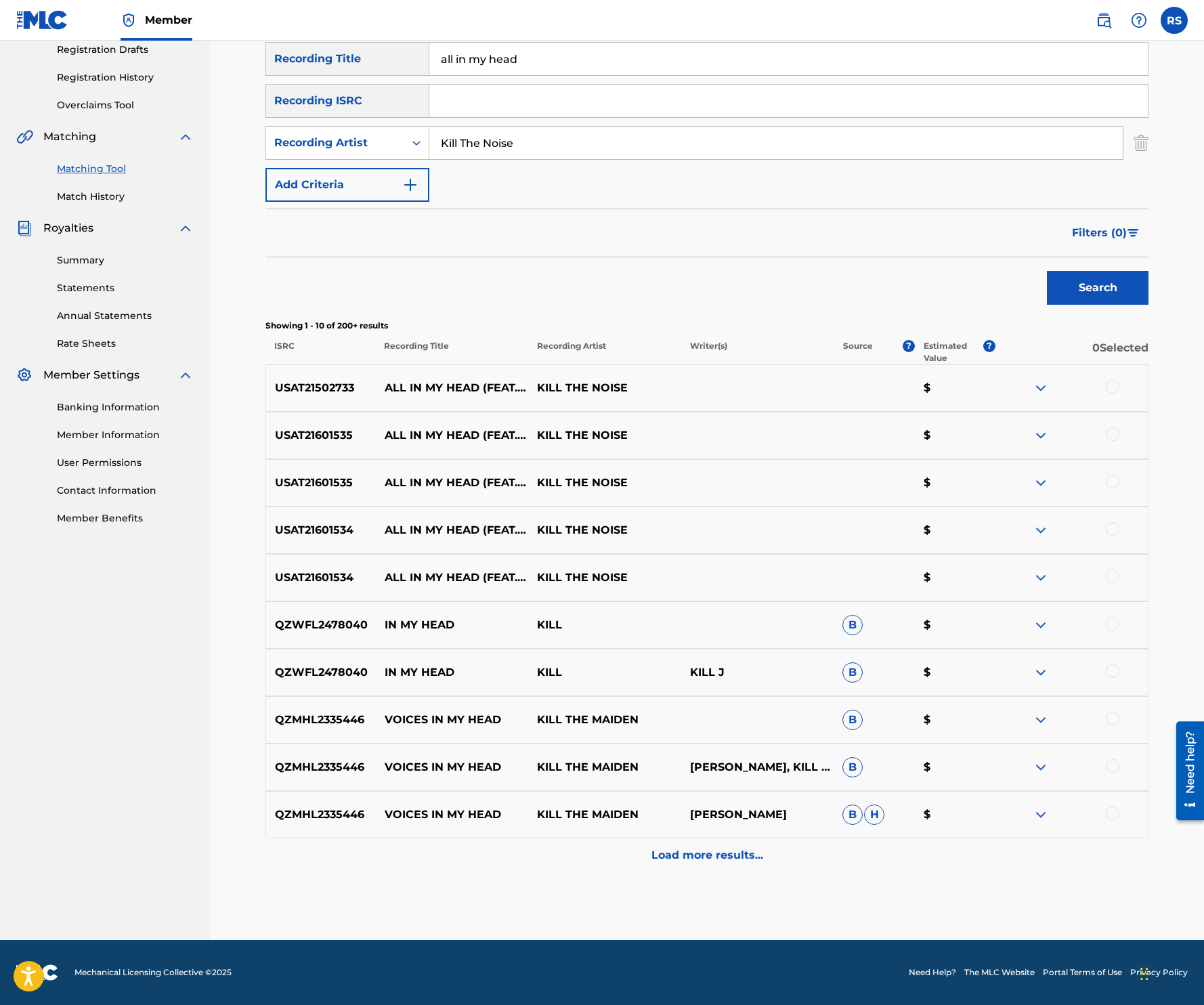
click at [694, 865] on div "Load more results..." at bounding box center [707, 855] width 883 height 34
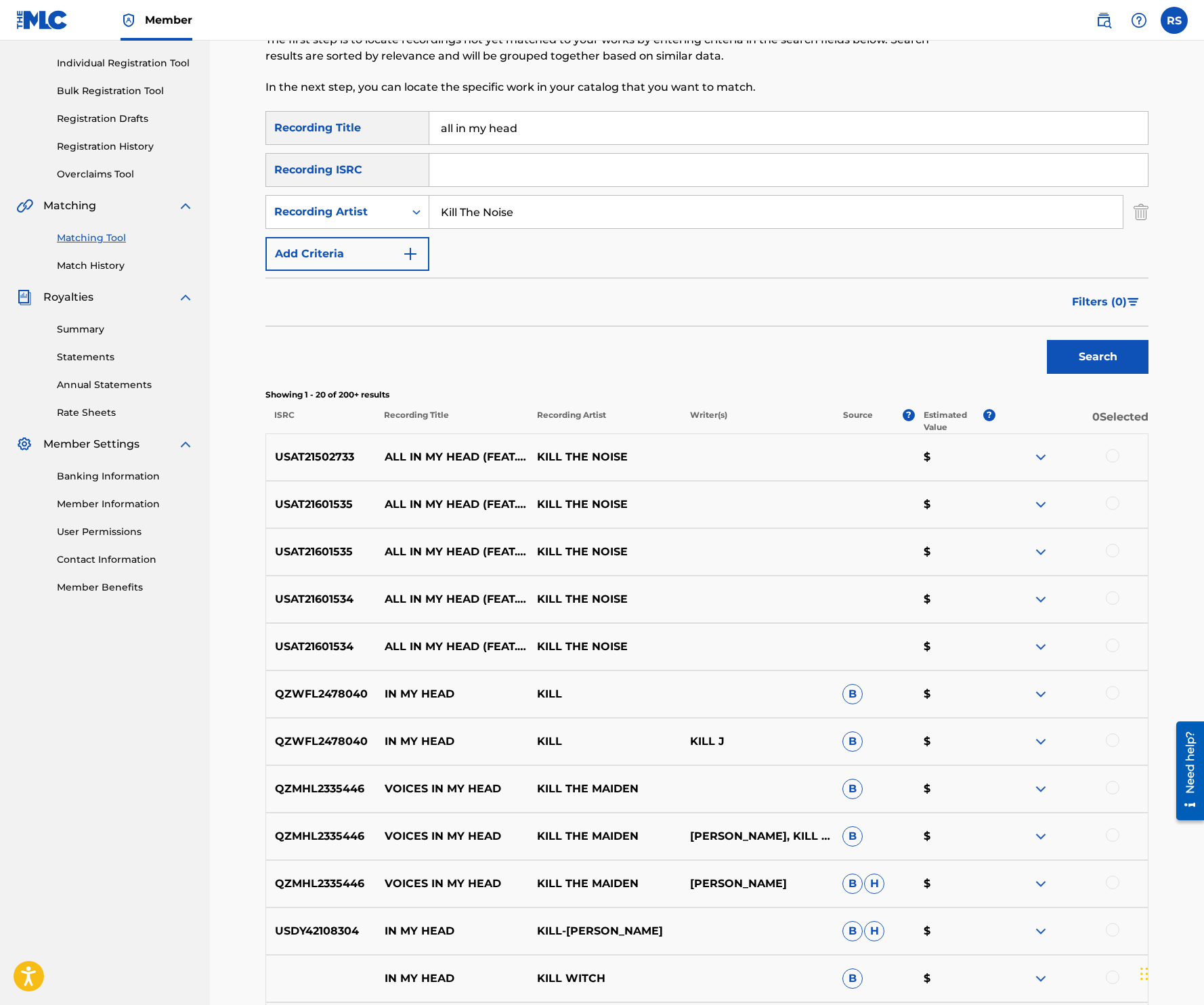
scroll to position [149, 0]
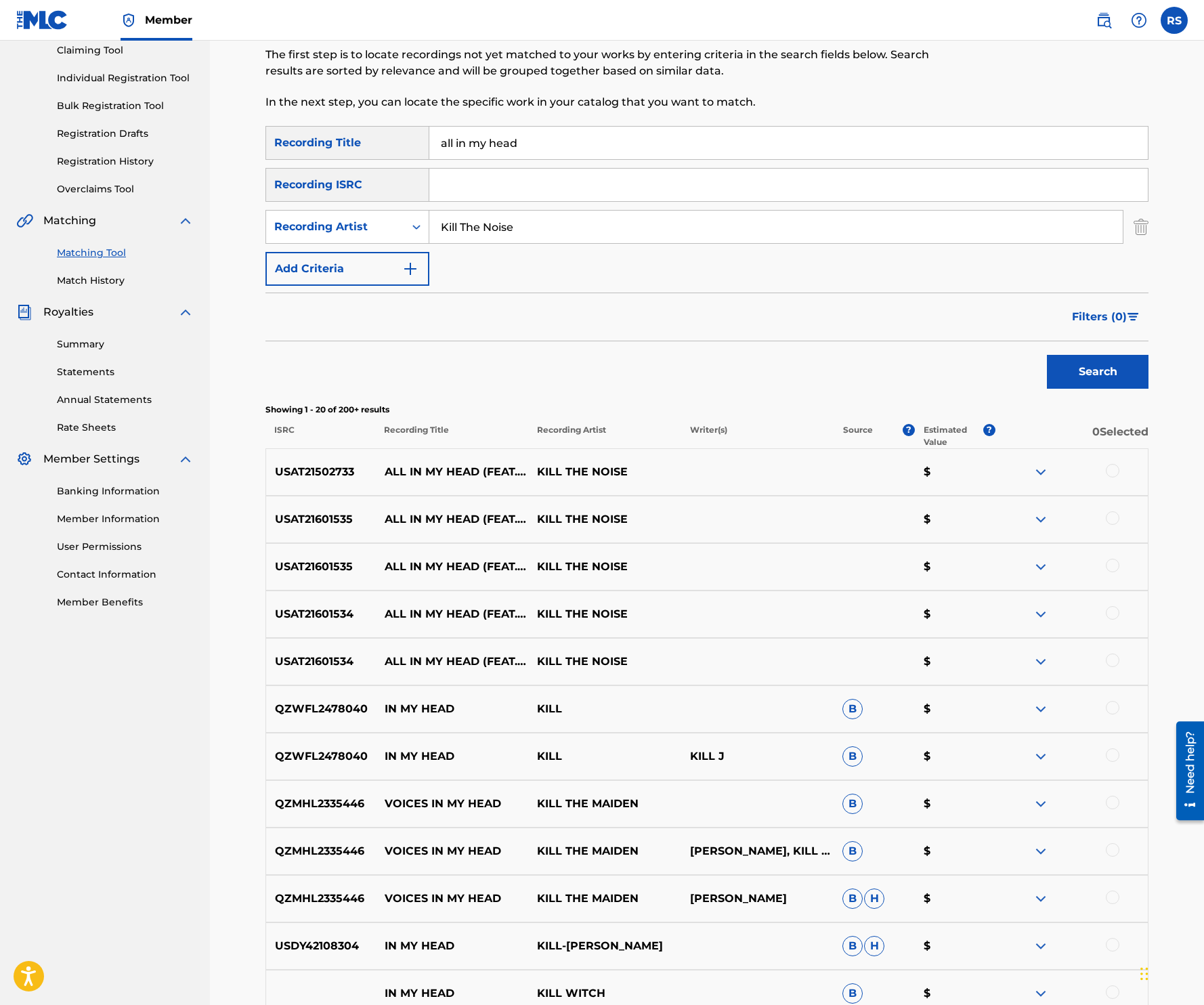
click at [1118, 467] on div at bounding box center [1071, 472] width 153 height 16
click at [1108, 470] on div at bounding box center [1112, 470] width 14 height 14
click at [1108, 519] on div at bounding box center [1112, 517] width 14 height 14
click at [1109, 566] on div at bounding box center [1112, 565] width 14 height 14
click at [1108, 614] on div at bounding box center [1112, 612] width 14 height 14
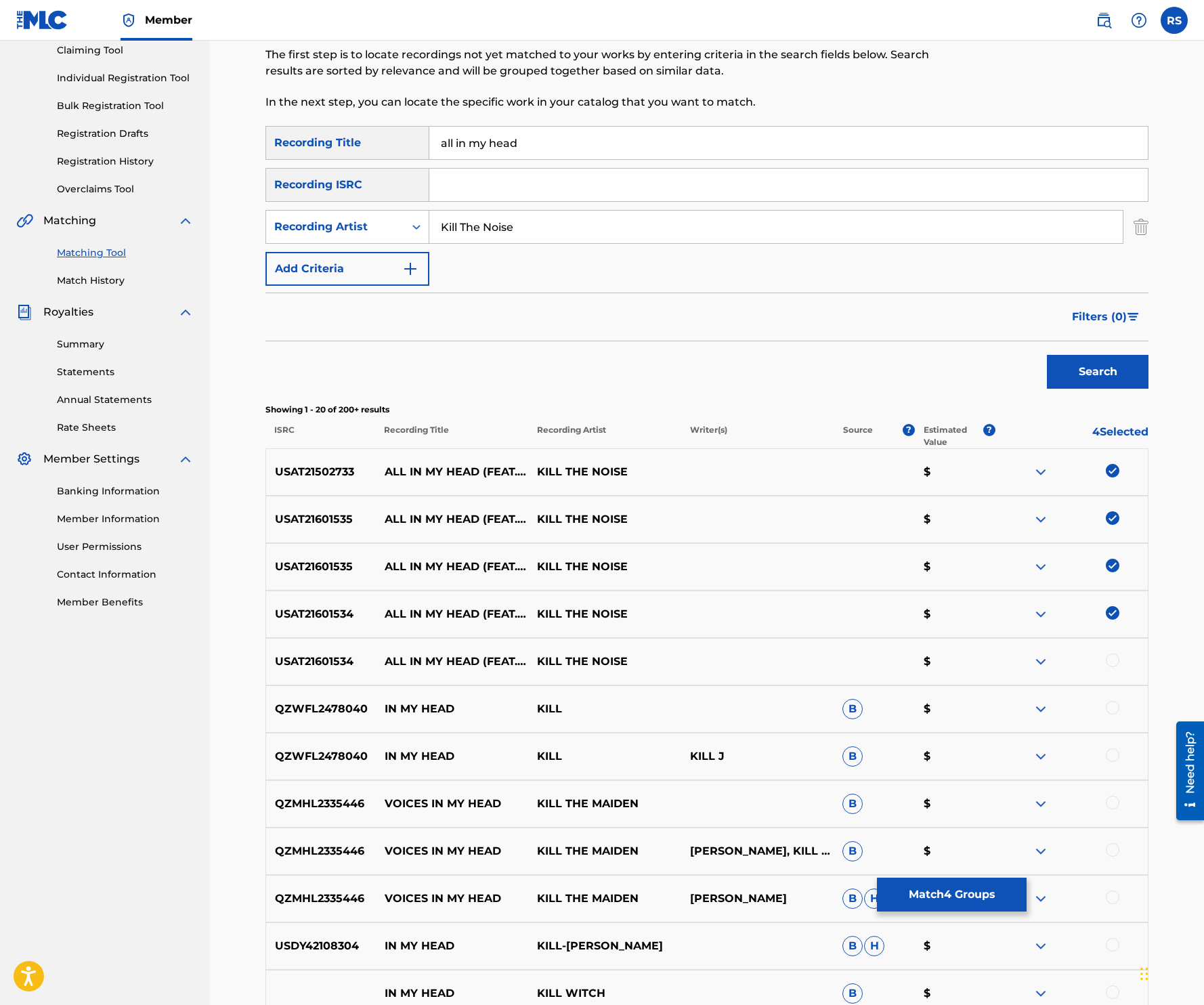
click at [1117, 657] on div at bounding box center [1112, 660] width 14 height 14
click at [955, 896] on button "Match 5 Groups" at bounding box center [951, 895] width 150 height 34
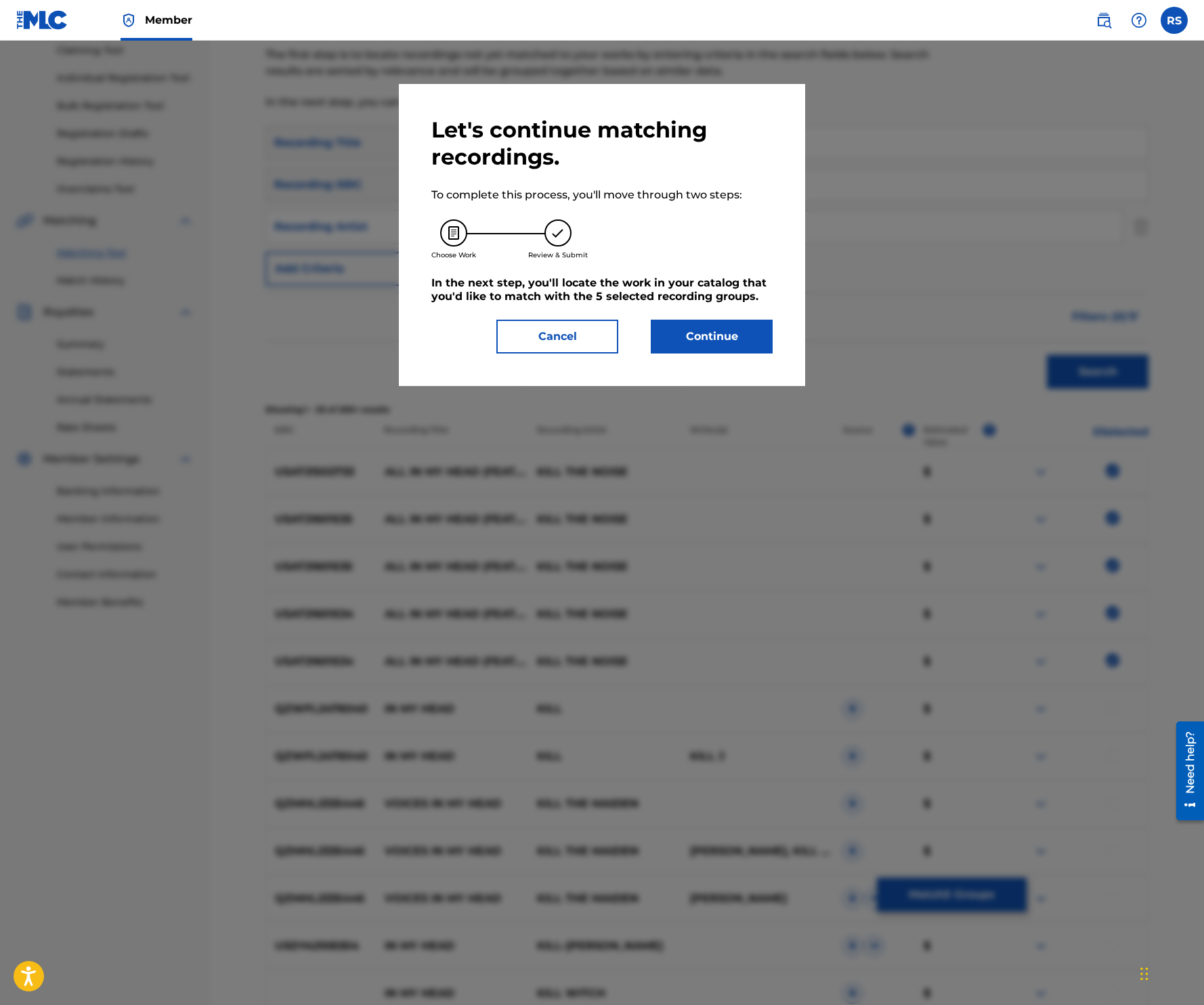
click at [713, 321] on button "Continue" at bounding box center [712, 337] width 122 height 34
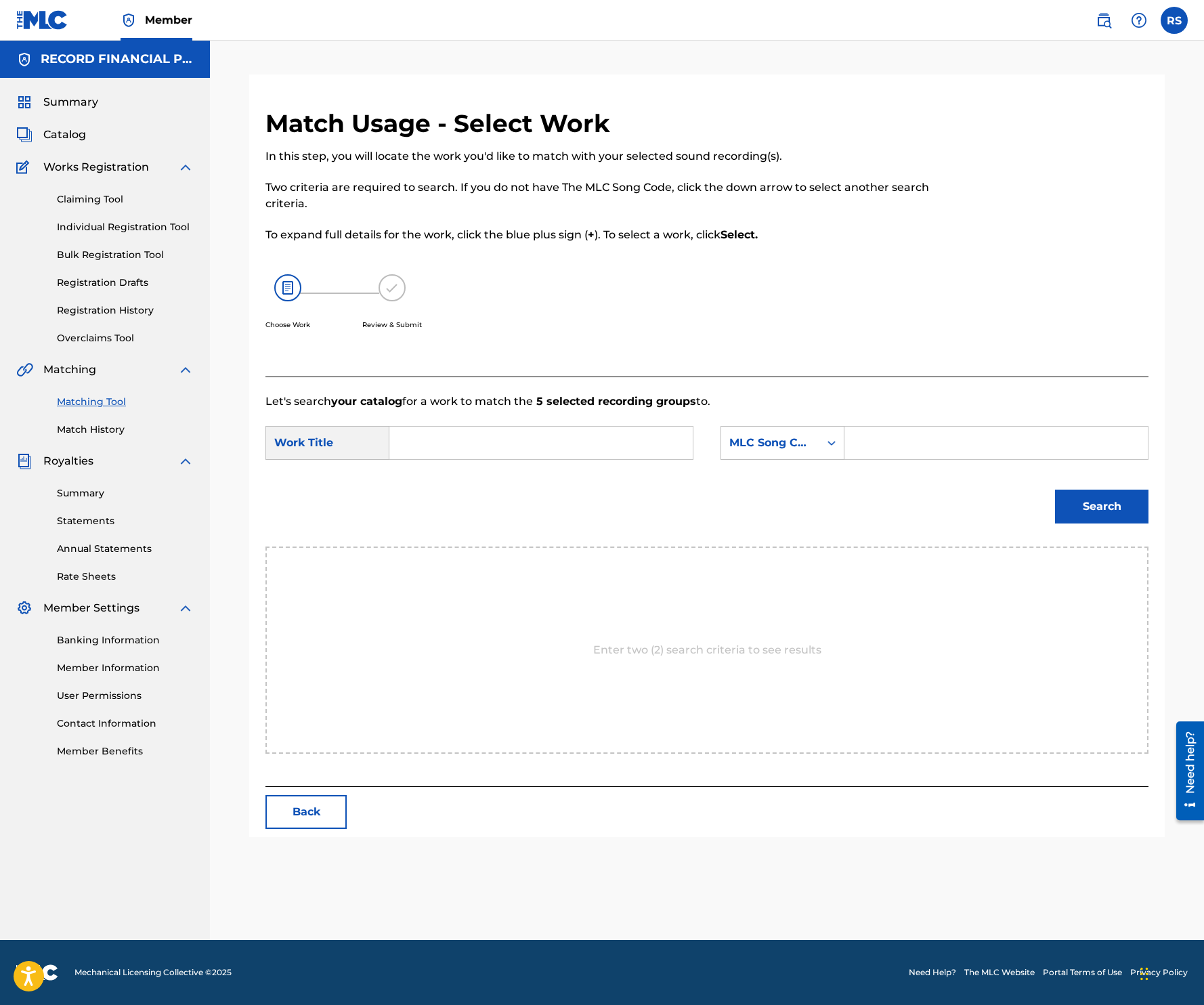
scroll to position [0, 0]
click at [494, 436] on input "Search Form" at bounding box center [540, 443] width 281 height 33
type input "all in my head"
click at [795, 441] on div "MLC Song Code" at bounding box center [770, 443] width 82 height 16
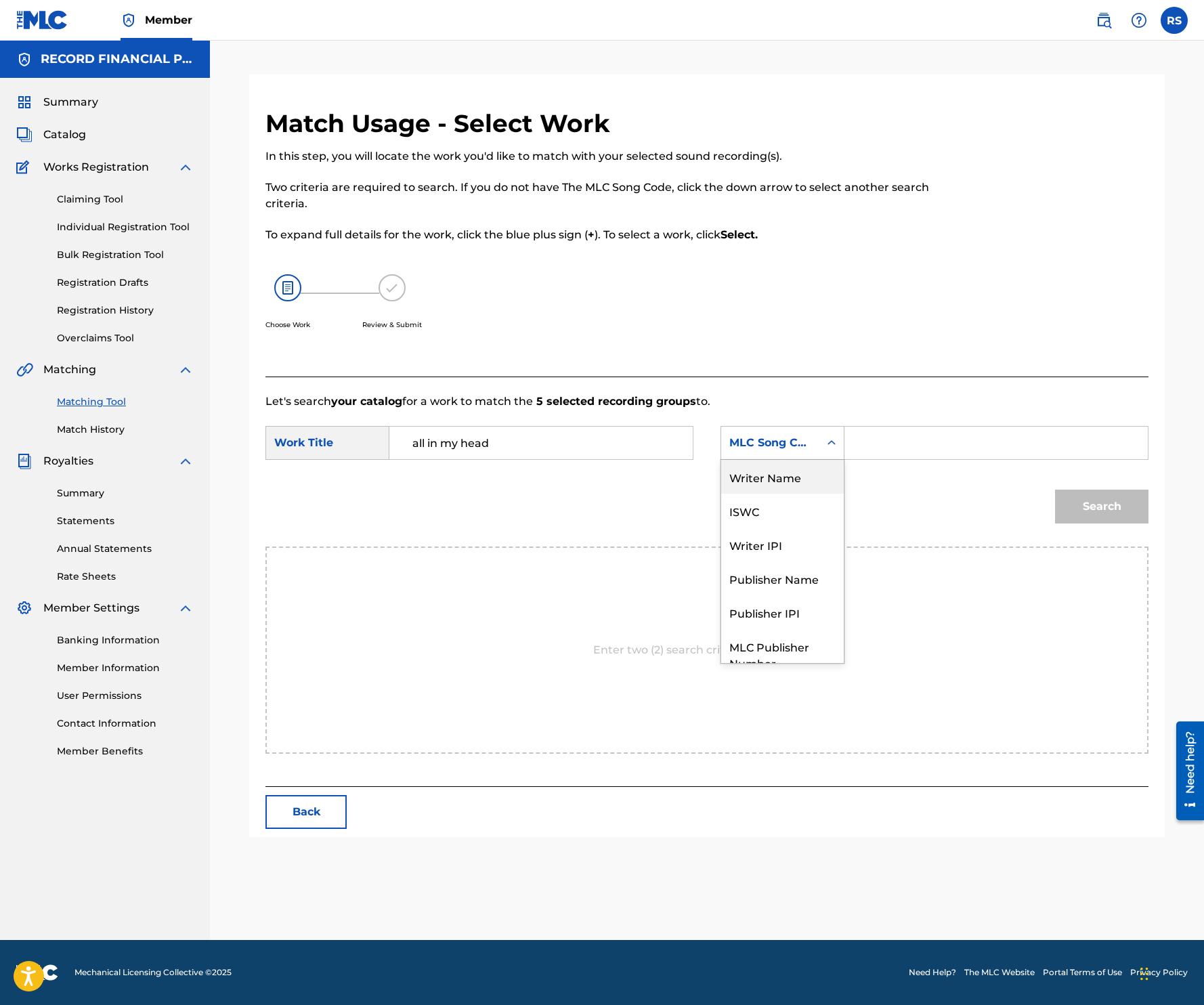
click at [779, 474] on div "Writer Name" at bounding box center [782, 477] width 122 height 34
click at [879, 451] on input "Search Form" at bounding box center [996, 443] width 281 height 33
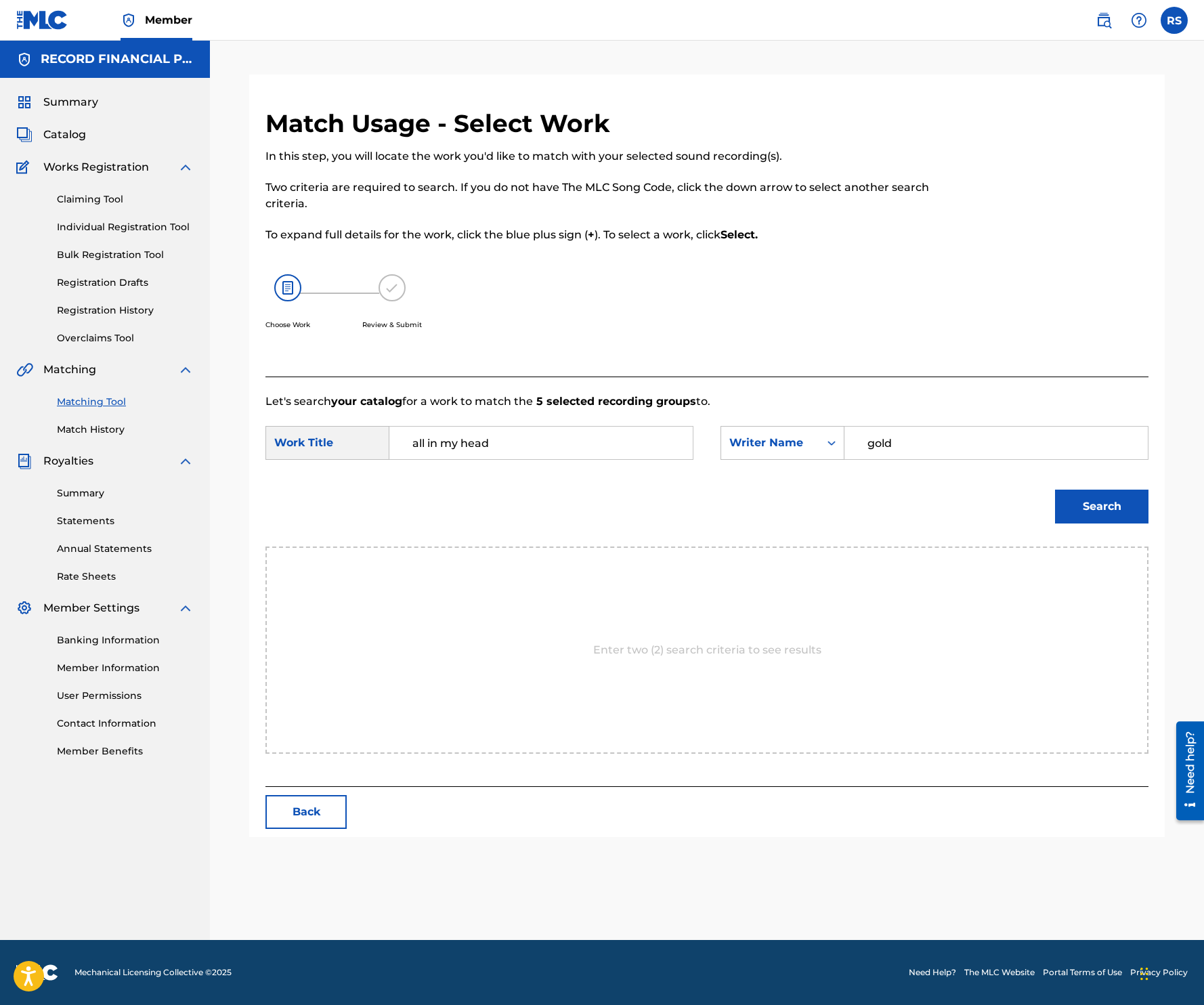
type input "gold"
click at [1055, 489] on button "Search" at bounding box center [1102, 506] width 94 height 34
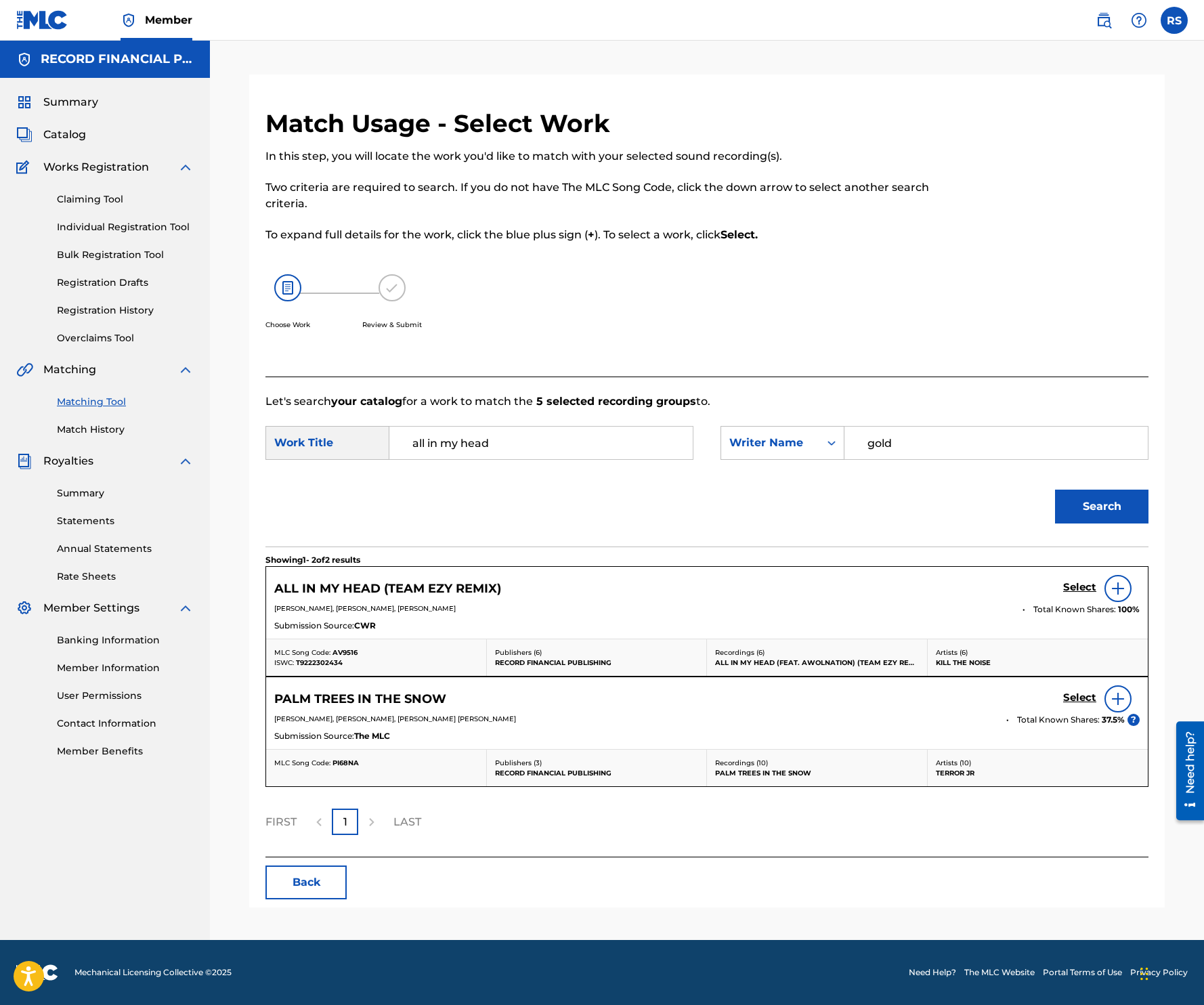
click at [678, 514] on div "Search" at bounding box center [707, 511] width 883 height 70
click at [1074, 585] on h5 "Select" at bounding box center [1080, 588] width 34 height 13
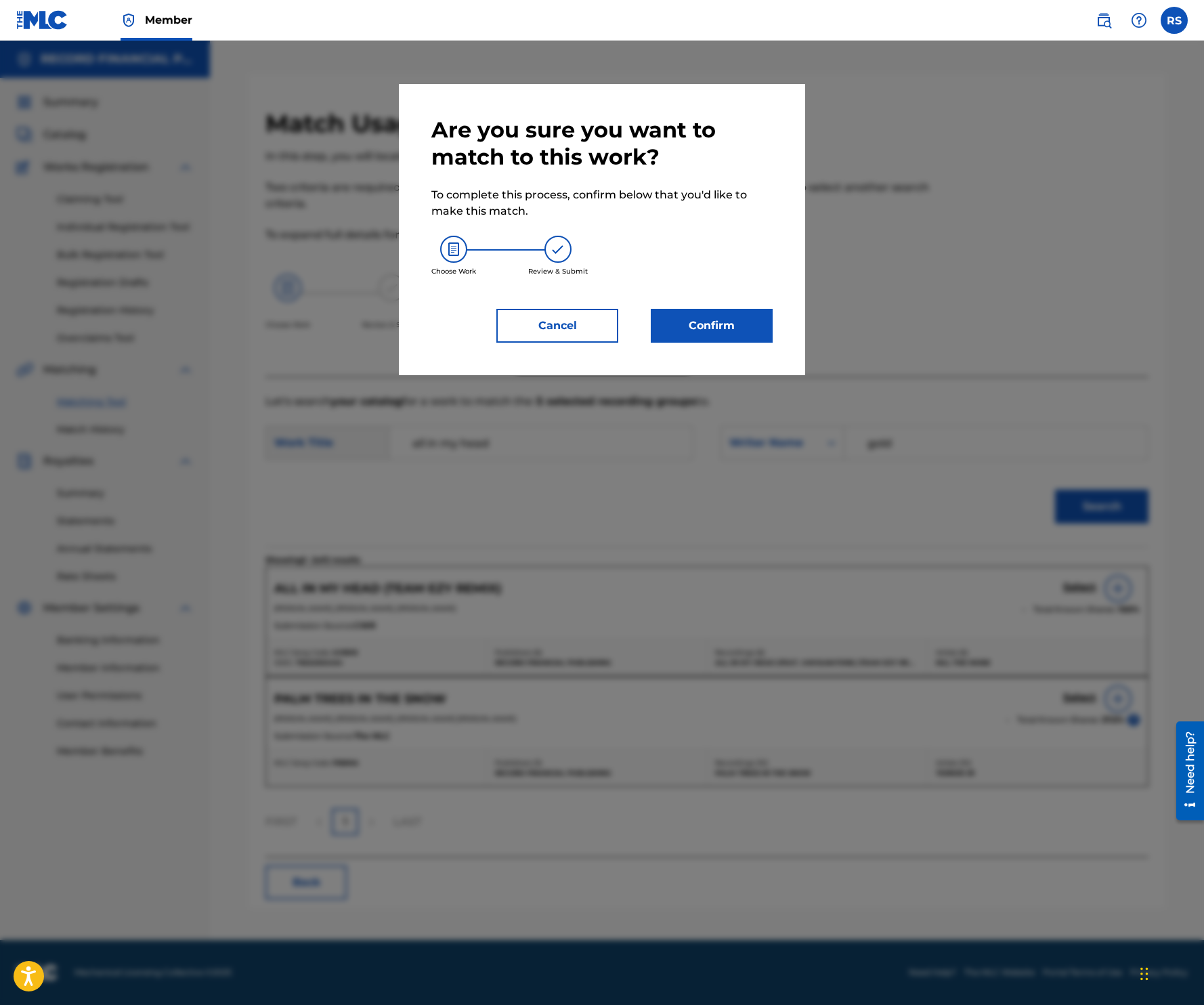
click at [715, 321] on button "Confirm" at bounding box center [712, 325] width 122 height 34
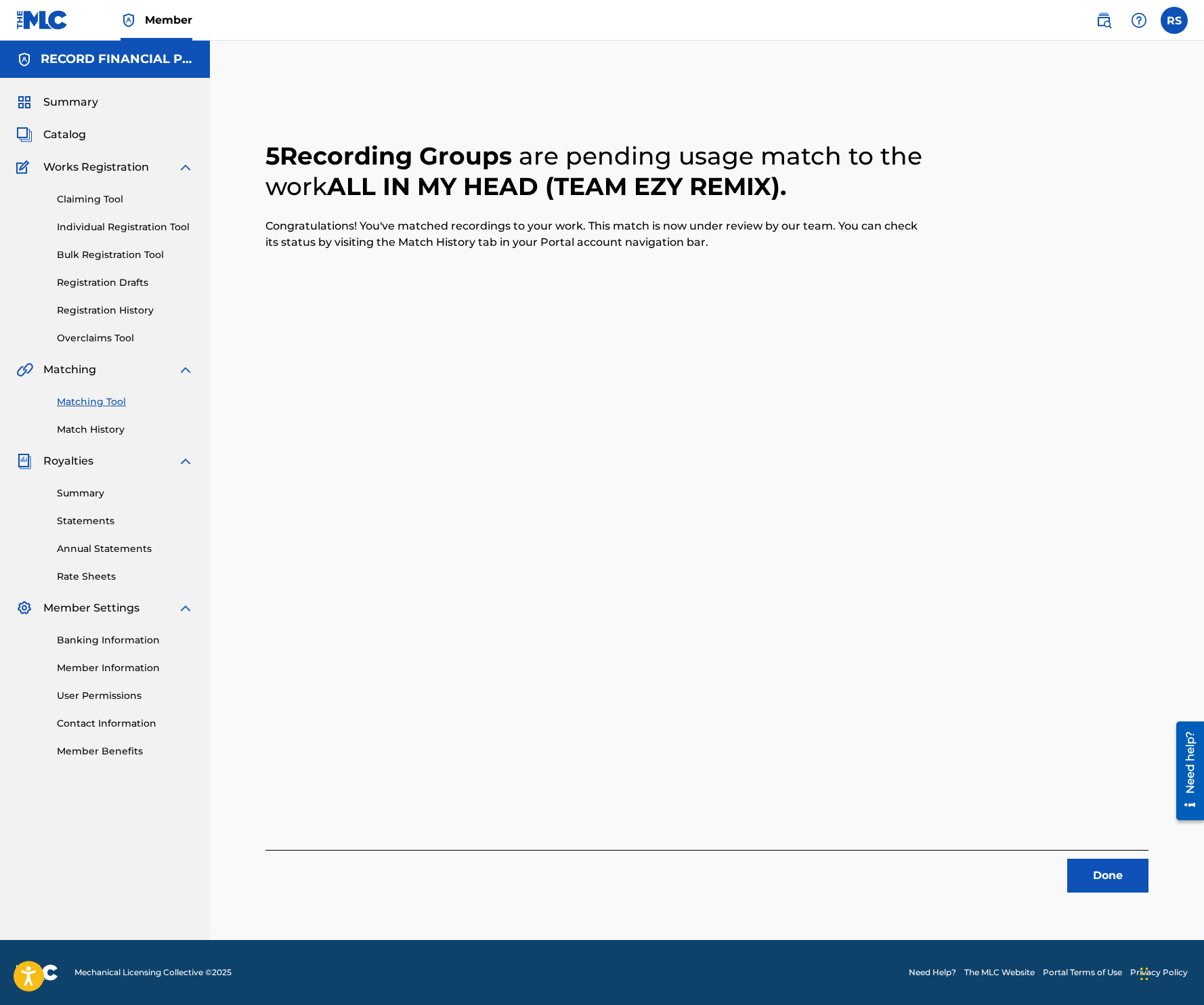
click at [1113, 872] on button "Done" at bounding box center [1108, 875] width 82 height 34
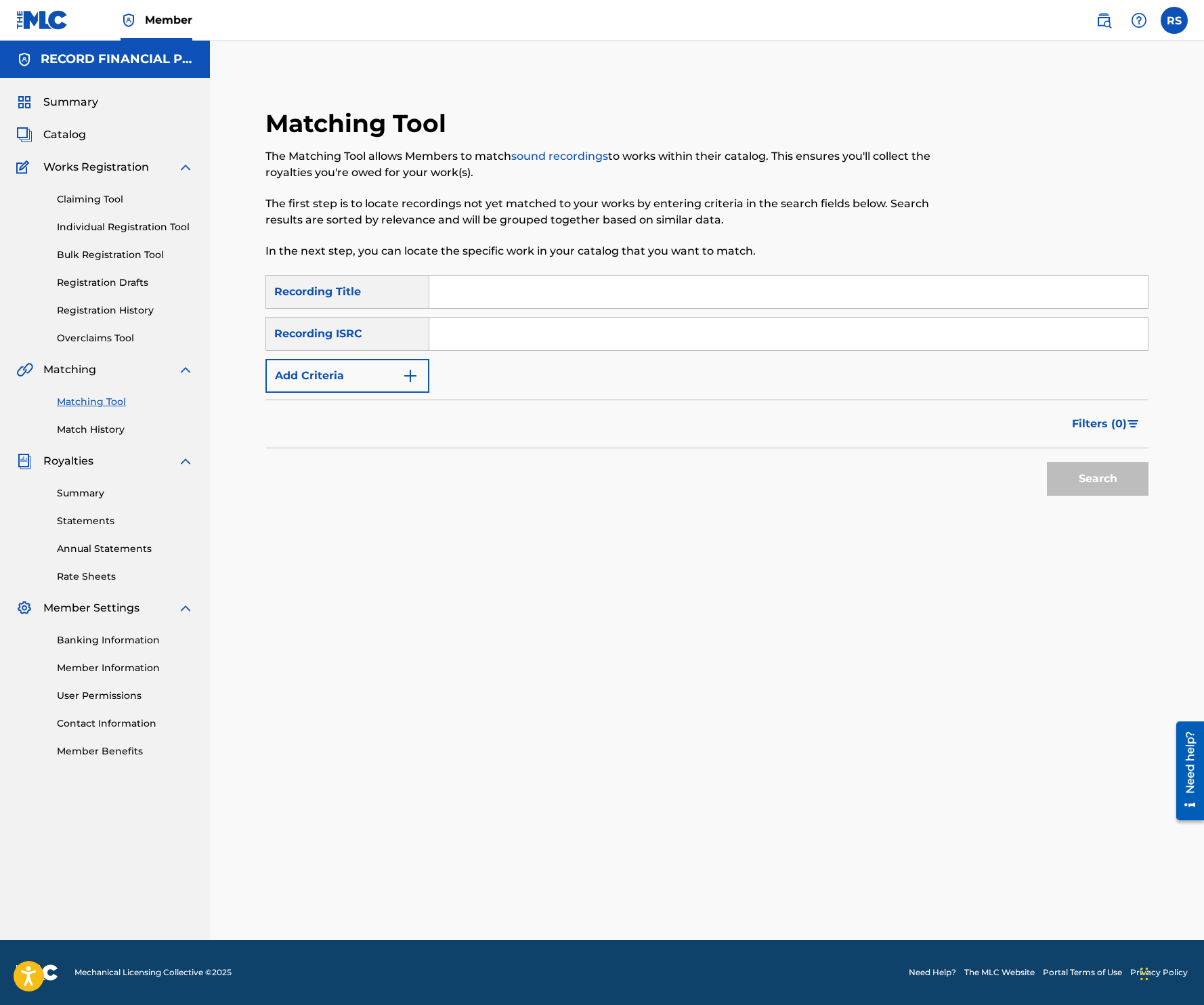
click at [617, 292] on input "Search Form" at bounding box center [788, 292] width 719 height 33
type input "canopy"
click at [386, 332] on div "Recording ISRC" at bounding box center [347, 333] width 164 height 34
click at [360, 365] on button "Add Criteria" at bounding box center [347, 376] width 164 height 34
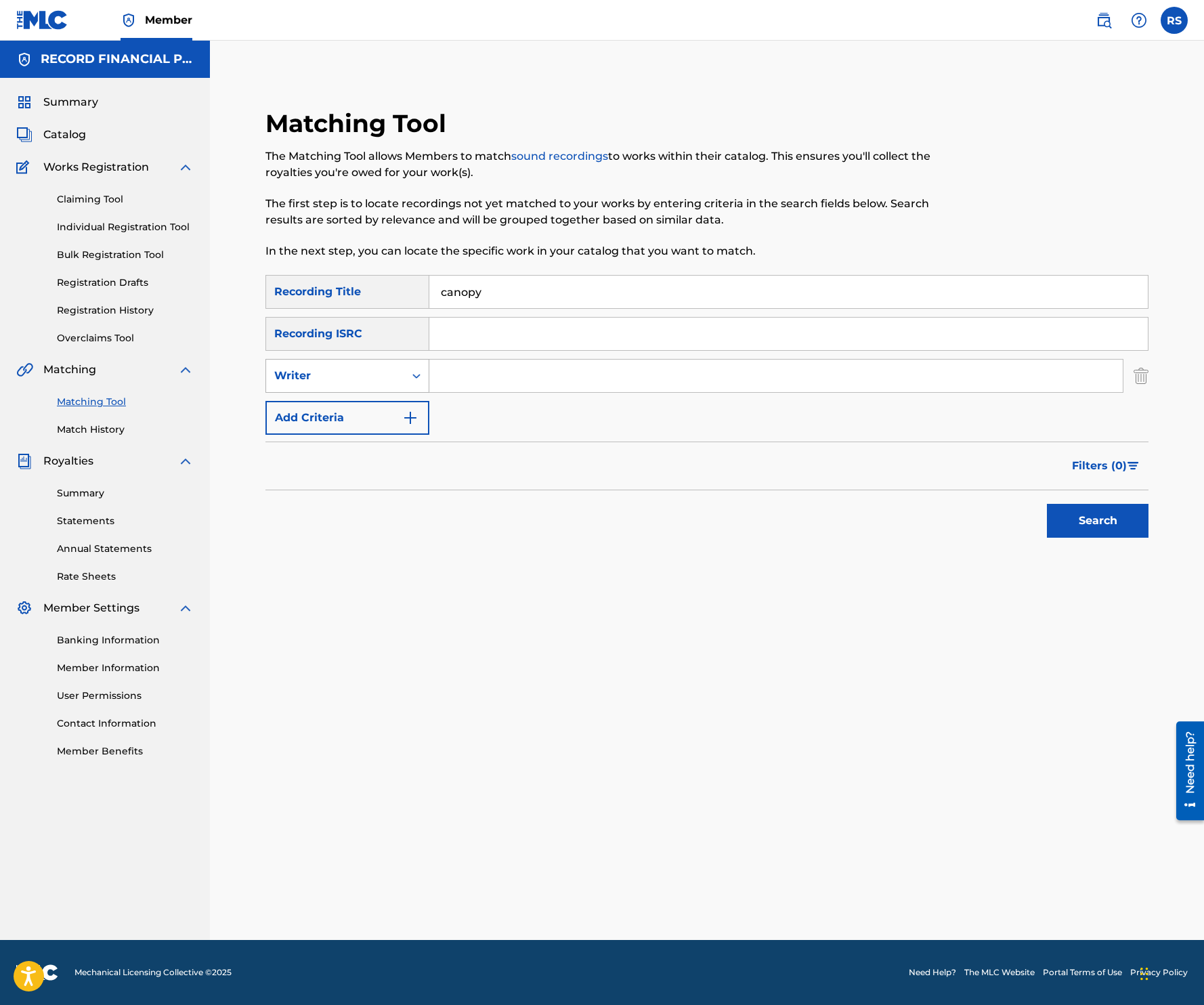
click at [352, 379] on div "Writer" at bounding box center [335, 376] width 122 height 16
click at [348, 418] on div "Recording Artist" at bounding box center [347, 409] width 162 height 34
click at [478, 367] on input "Search Form" at bounding box center [775, 376] width 693 height 33
type input "durante"
click at [1047, 504] on button "Search" at bounding box center [1097, 520] width 102 height 34
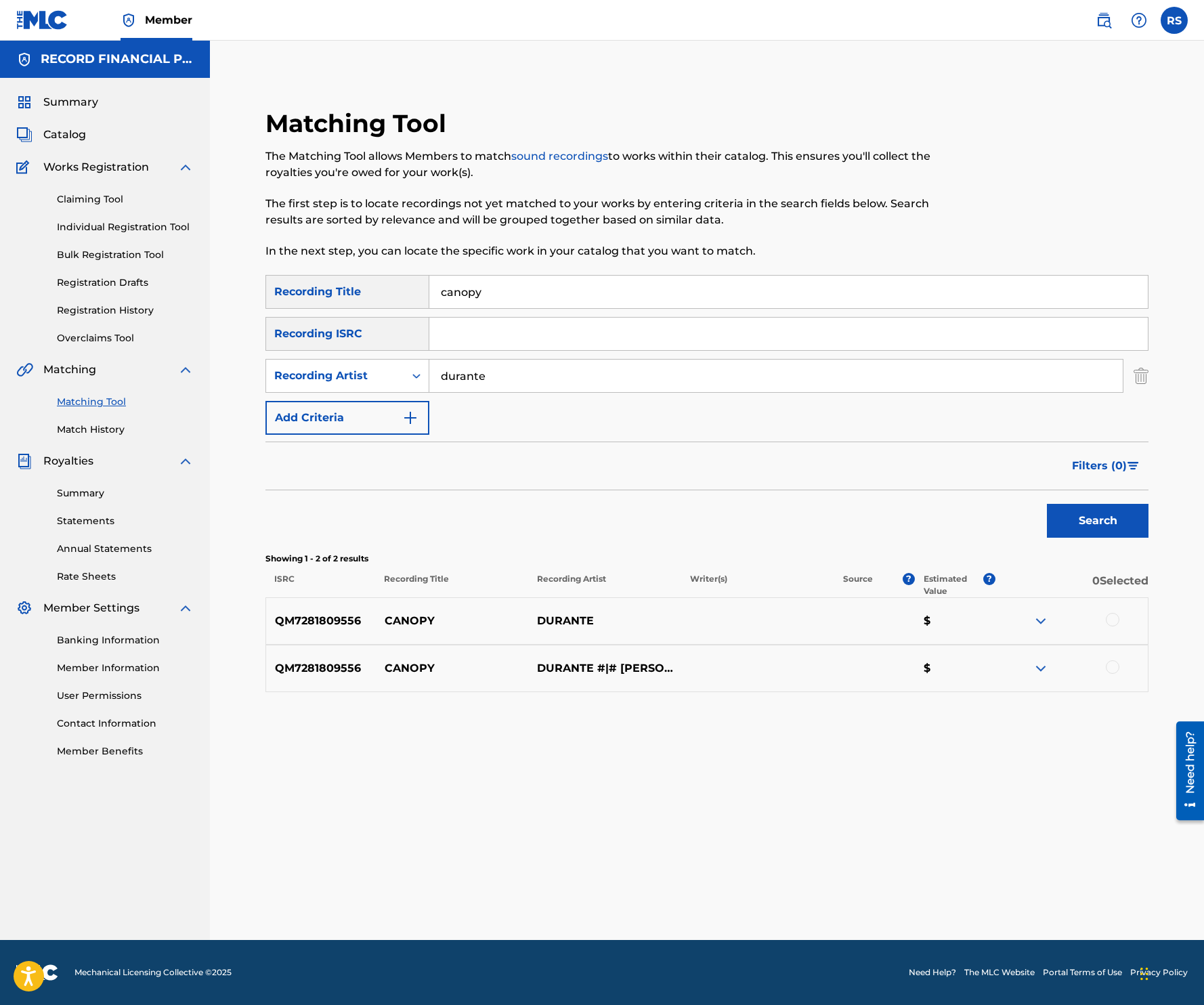
click at [1110, 619] on div at bounding box center [1112, 620] width 14 height 14
click at [1109, 668] on div at bounding box center [1112, 667] width 14 height 14
click at [976, 885] on button "Match 2 Groups" at bounding box center [951, 895] width 150 height 34
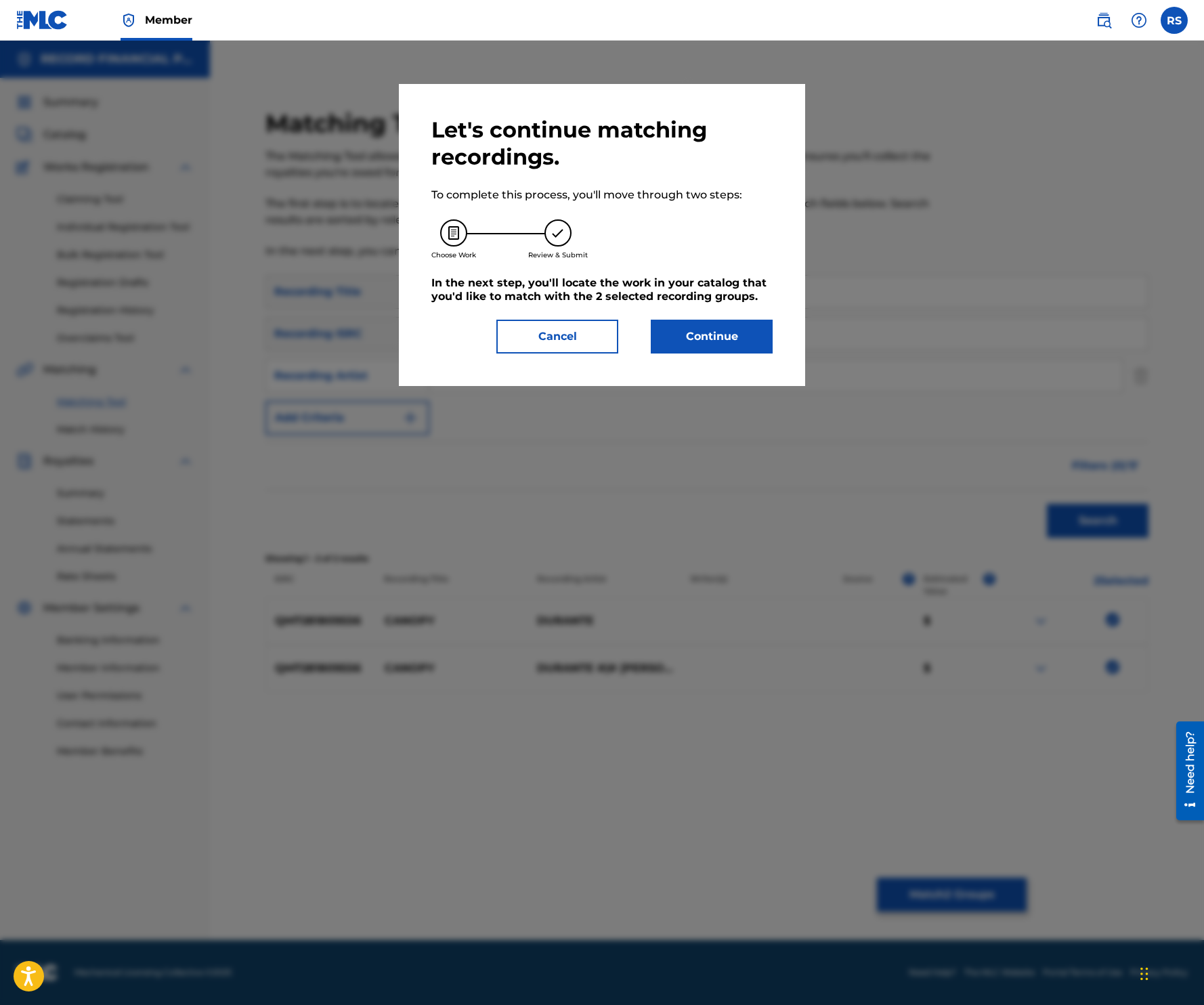
click at [736, 325] on button "Continue" at bounding box center [712, 337] width 122 height 34
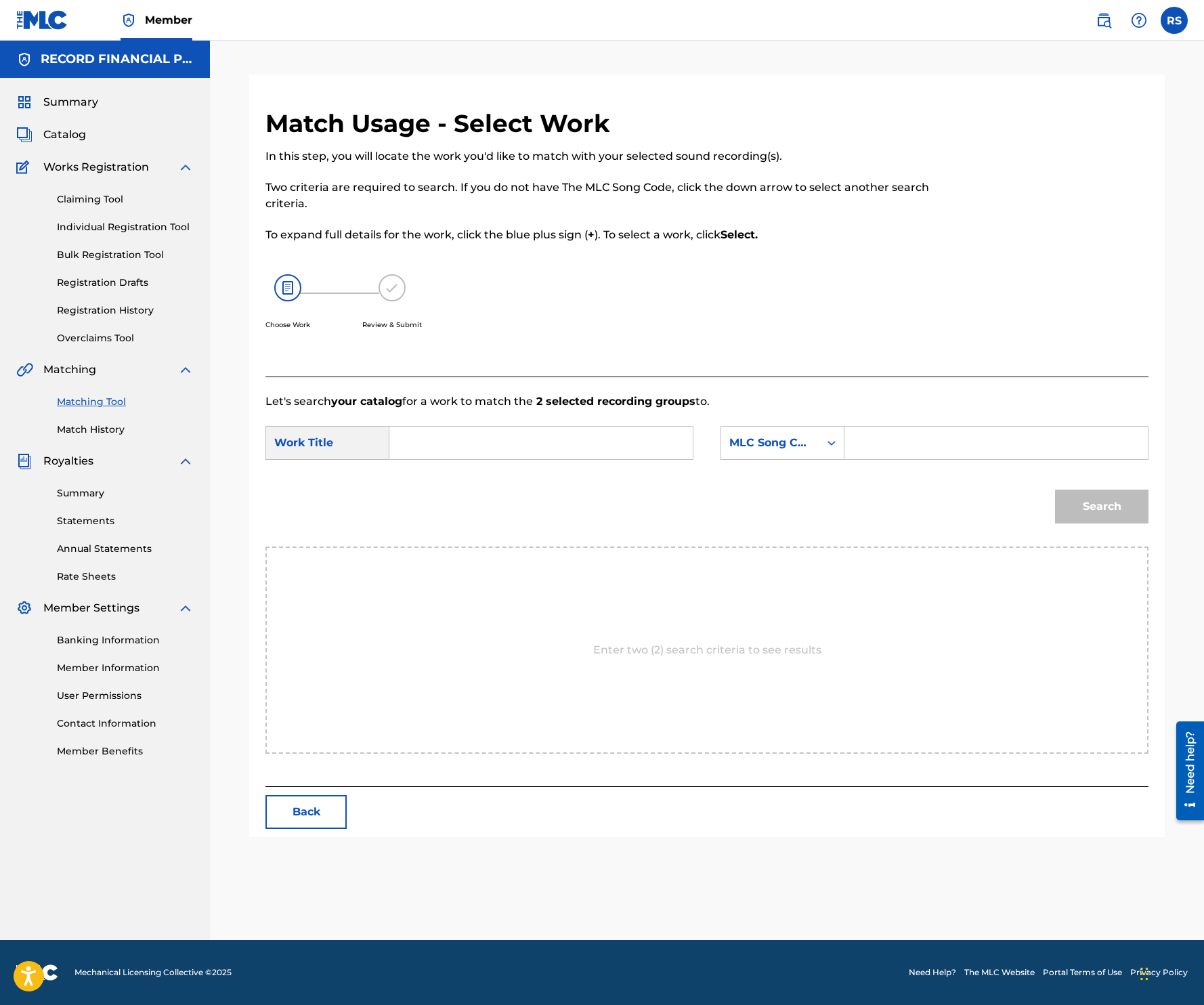
click at [500, 448] on input "Search Form" at bounding box center [540, 443] width 281 height 33
type input "canopy"
click at [750, 364] on div "Match Usage - Select Work In this step, you will locate the work you'd like to …" at bounding box center [605, 242] width 680 height 268
click at [797, 445] on div "MLC Song Code" at bounding box center [770, 443] width 82 height 16
click at [784, 473] on div "Writer Name" at bounding box center [782, 477] width 122 height 34
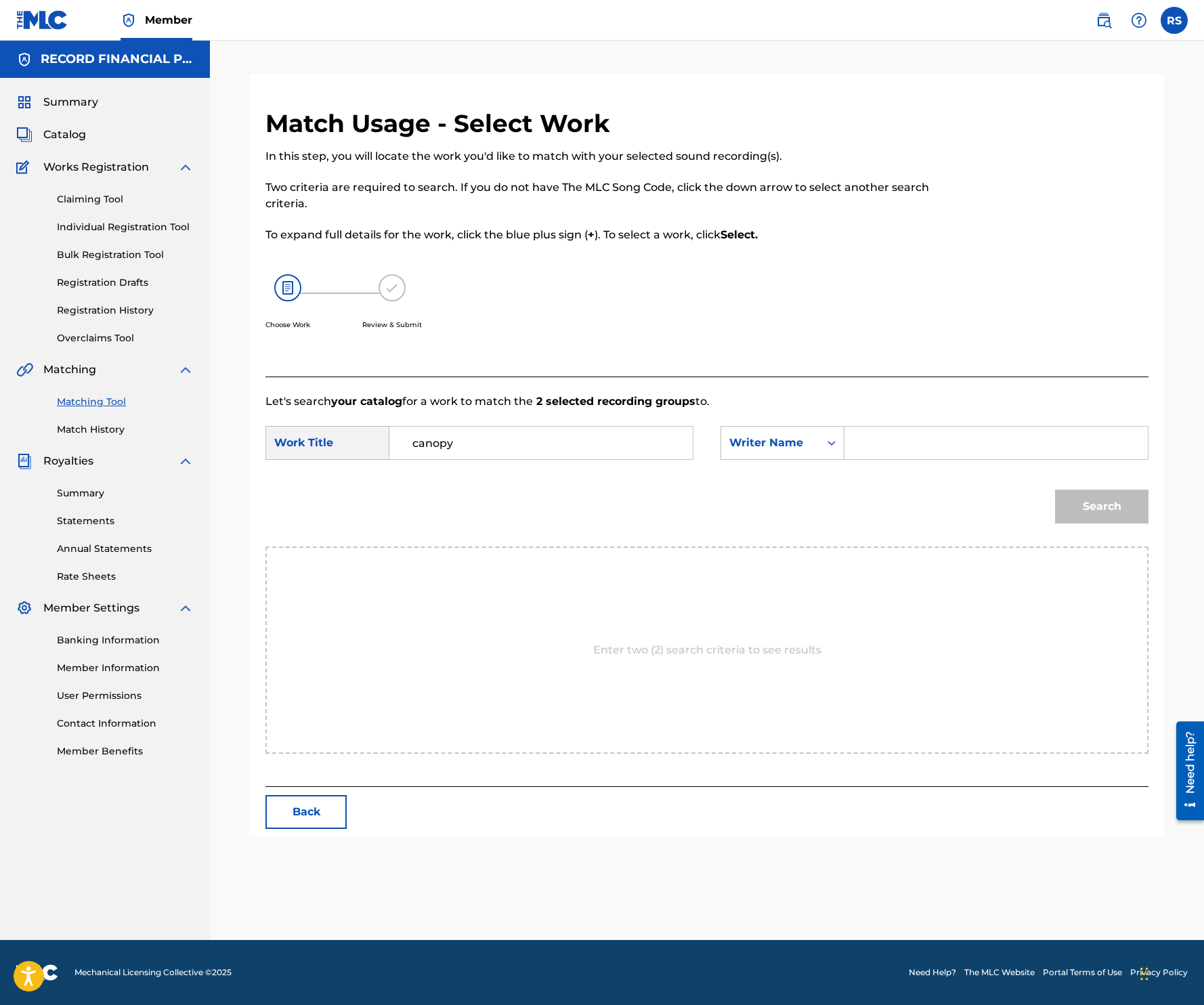
click at [885, 449] on input "Search Form" at bounding box center [996, 443] width 281 height 33
type input "dr"
click at [949, 439] on input "dr" at bounding box center [996, 443] width 281 height 33
type input "gold"
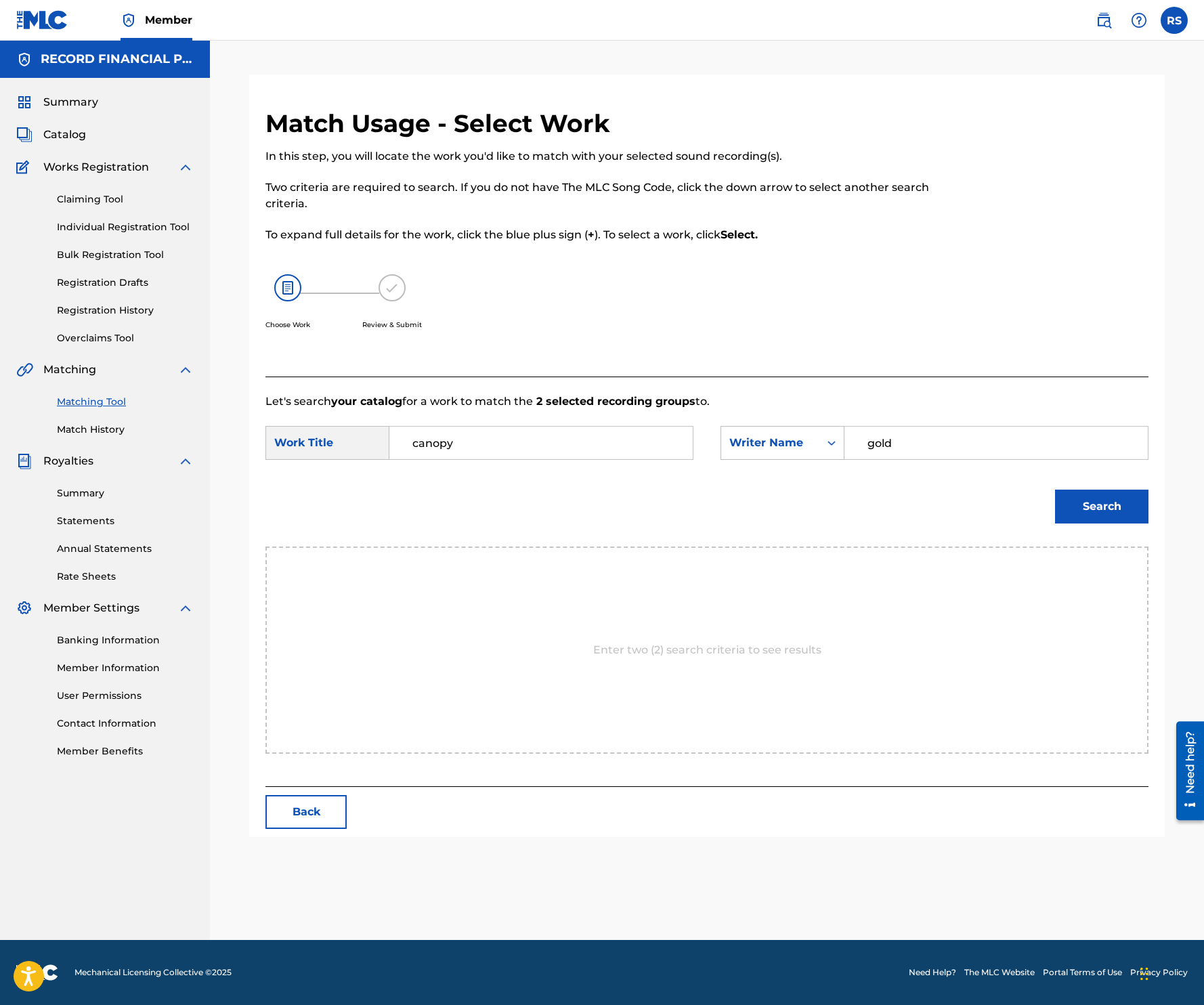
click at [1040, 275] on div at bounding box center [1047, 242] width 203 height 268
click at [1118, 507] on button "Search" at bounding box center [1102, 506] width 94 height 34
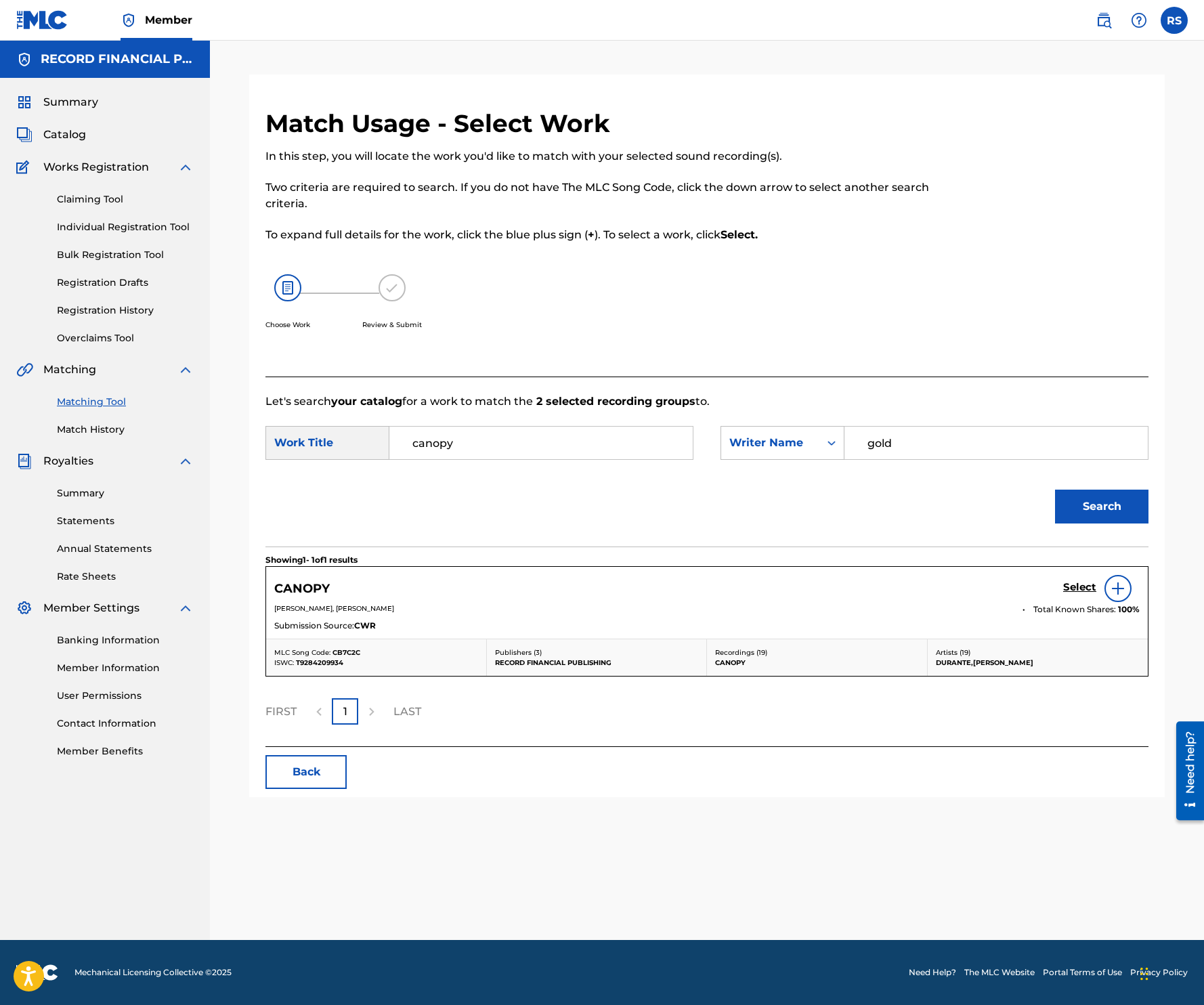
click at [1065, 592] on h5 "Select" at bounding box center [1080, 588] width 34 height 13
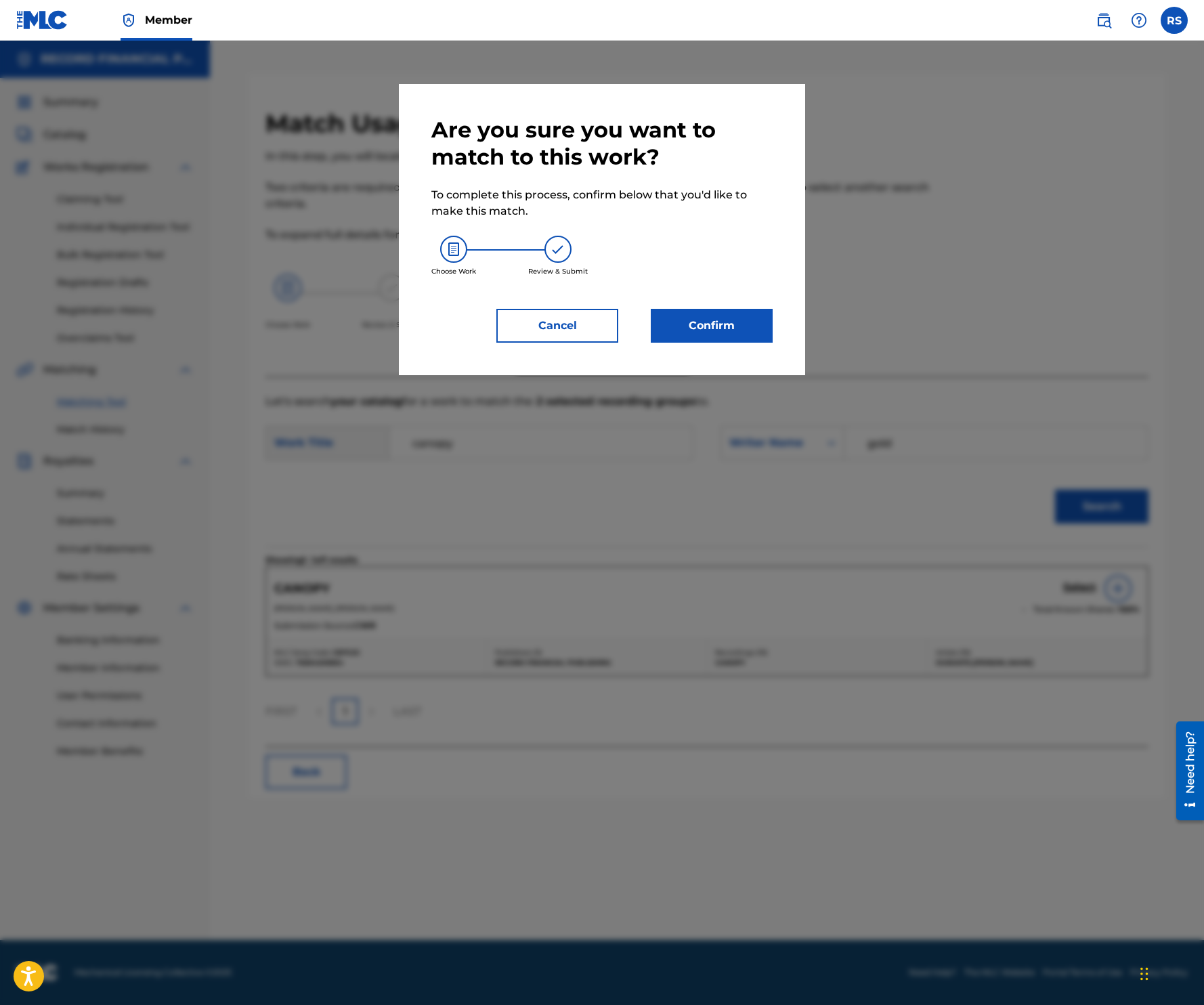
click at [724, 309] on button "Confirm" at bounding box center [712, 325] width 122 height 34
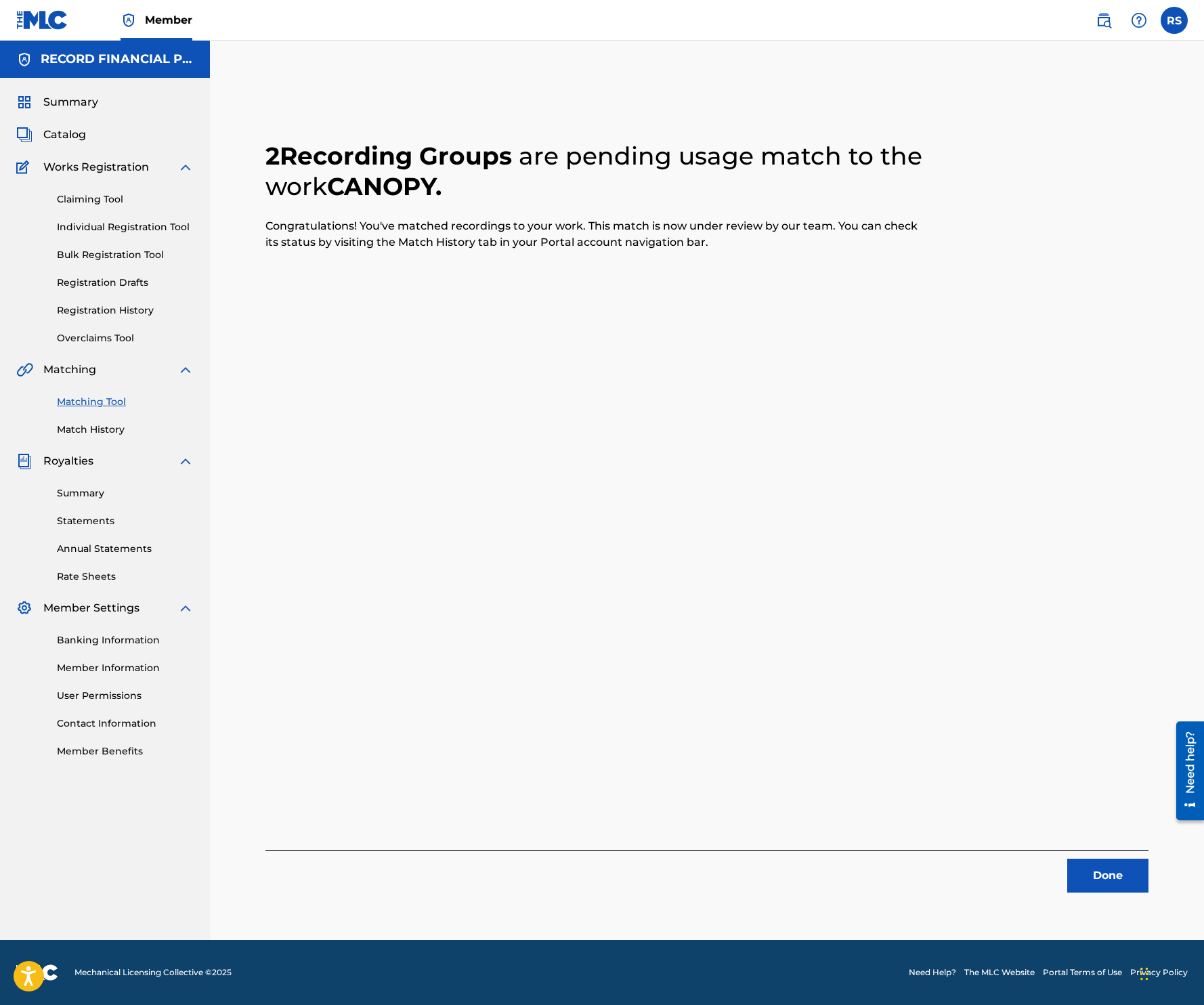
click at [1128, 871] on button "Done" at bounding box center [1108, 875] width 82 height 34
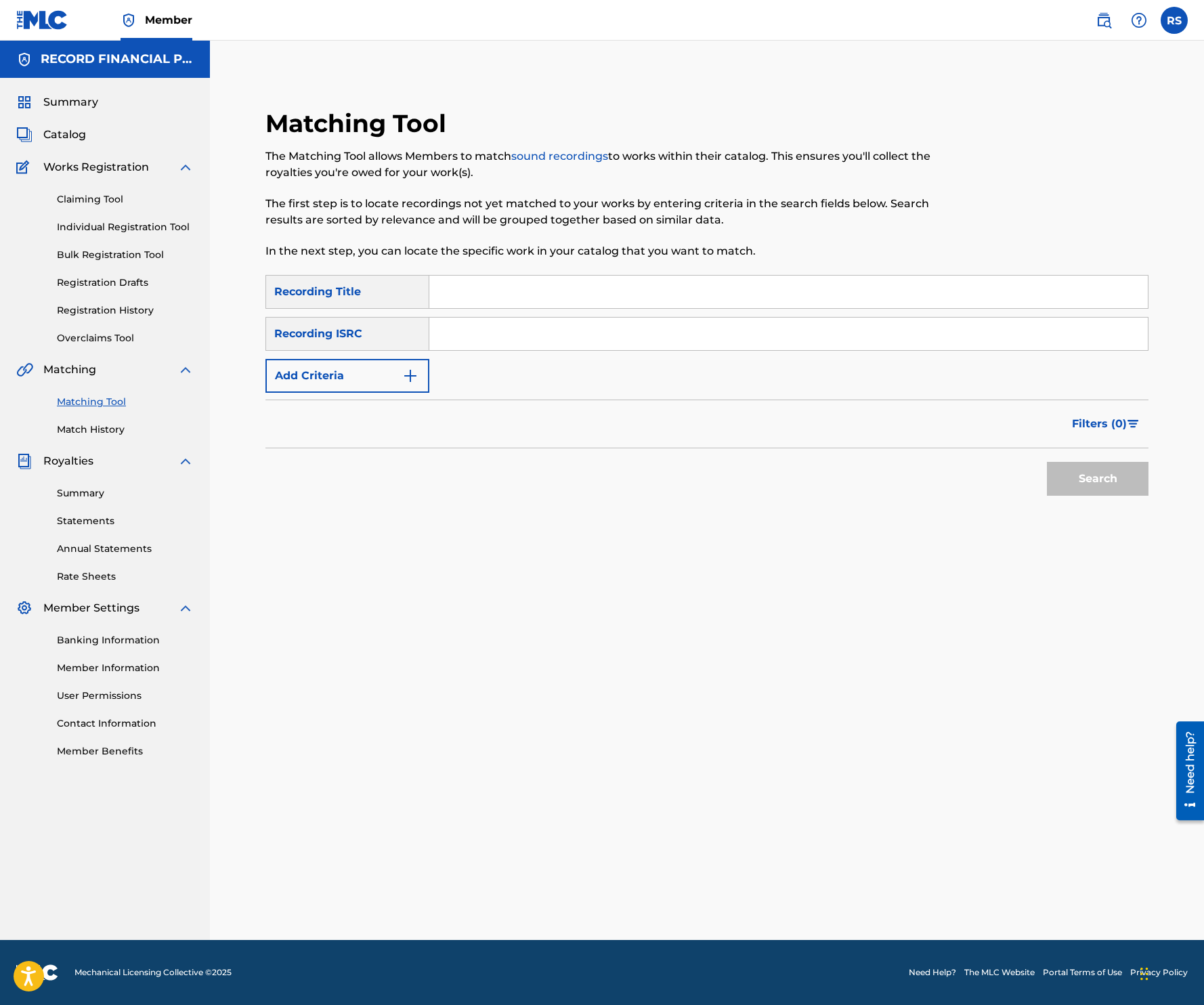
click at [486, 293] on input "Search Form" at bounding box center [788, 292] width 719 height 33
type input "floorboards"
click at [385, 377] on button "Add Criteria" at bounding box center [347, 376] width 164 height 34
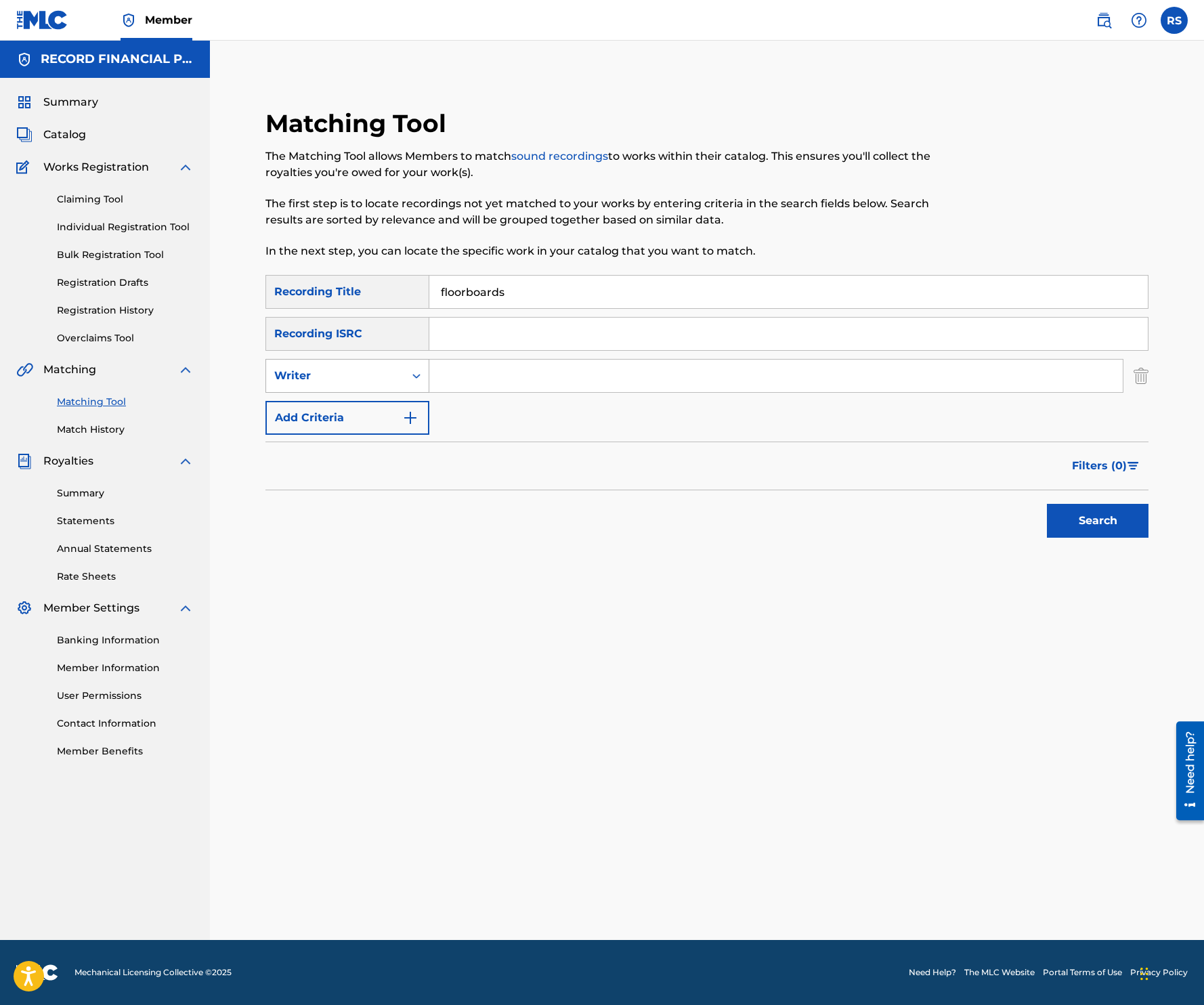
click at [380, 372] on div "Writer" at bounding box center [335, 376] width 122 height 16
click at [376, 409] on div "Recording Artist" at bounding box center [347, 409] width 162 height 34
click at [481, 388] on input "Search Form" at bounding box center [775, 376] width 693 height 33
type input "durante"
click at [1047, 504] on button "Search" at bounding box center [1097, 520] width 102 height 34
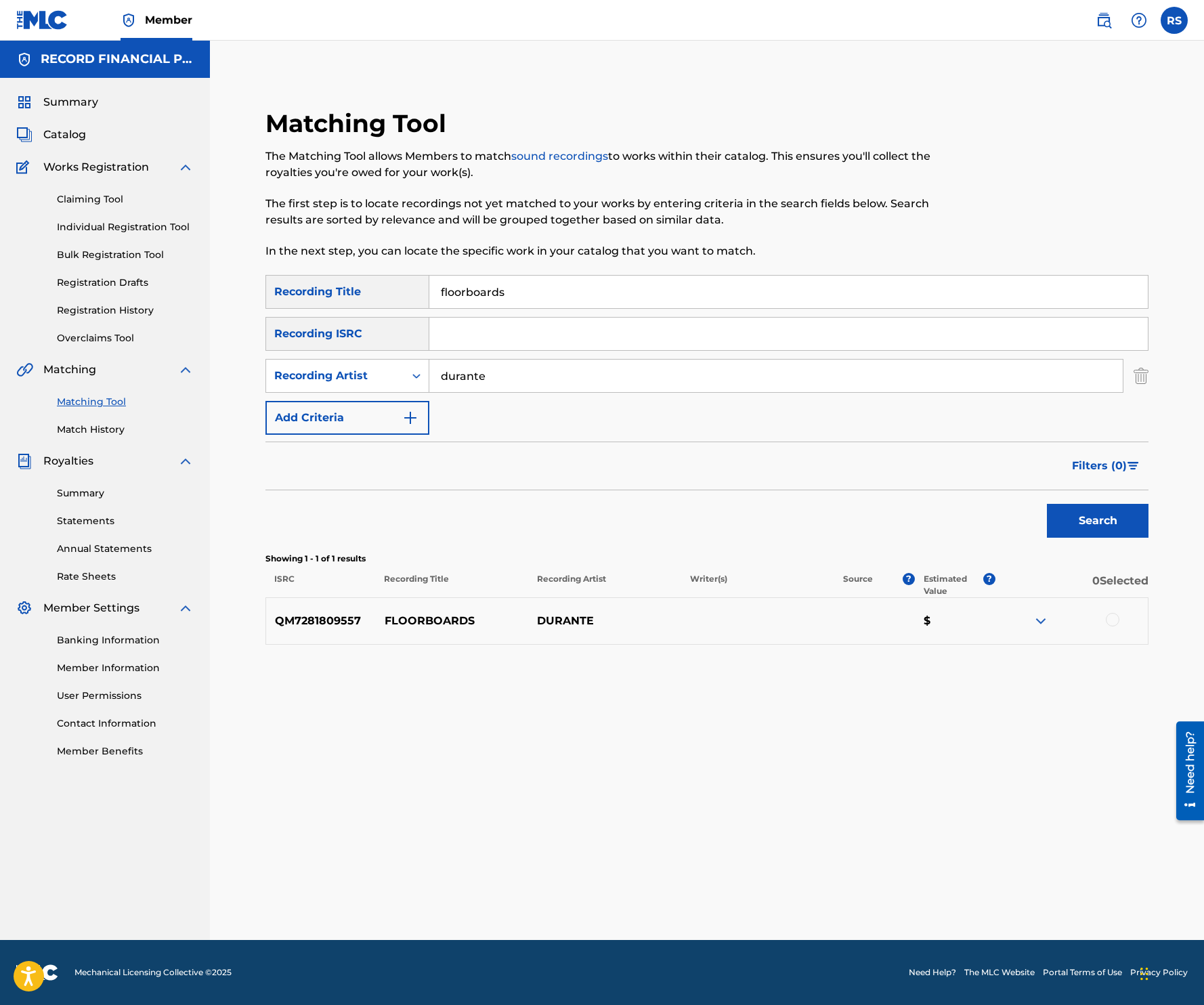
click at [1121, 622] on div at bounding box center [1071, 621] width 153 height 16
click at [1107, 617] on div at bounding box center [1112, 620] width 14 height 14
click at [959, 880] on button "Match 1 Group" at bounding box center [951, 895] width 150 height 34
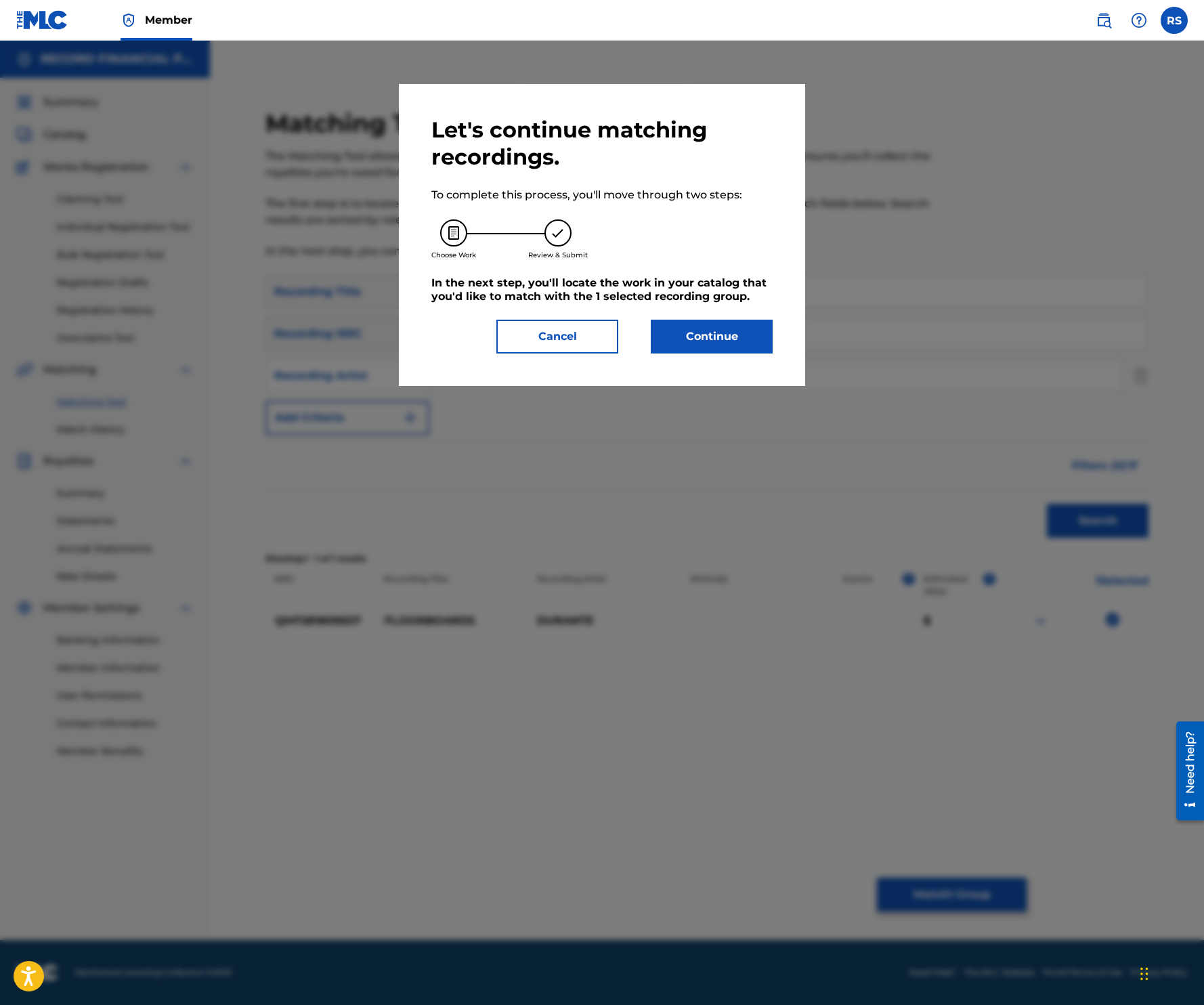
click at [736, 323] on button "Continue" at bounding box center [712, 337] width 122 height 34
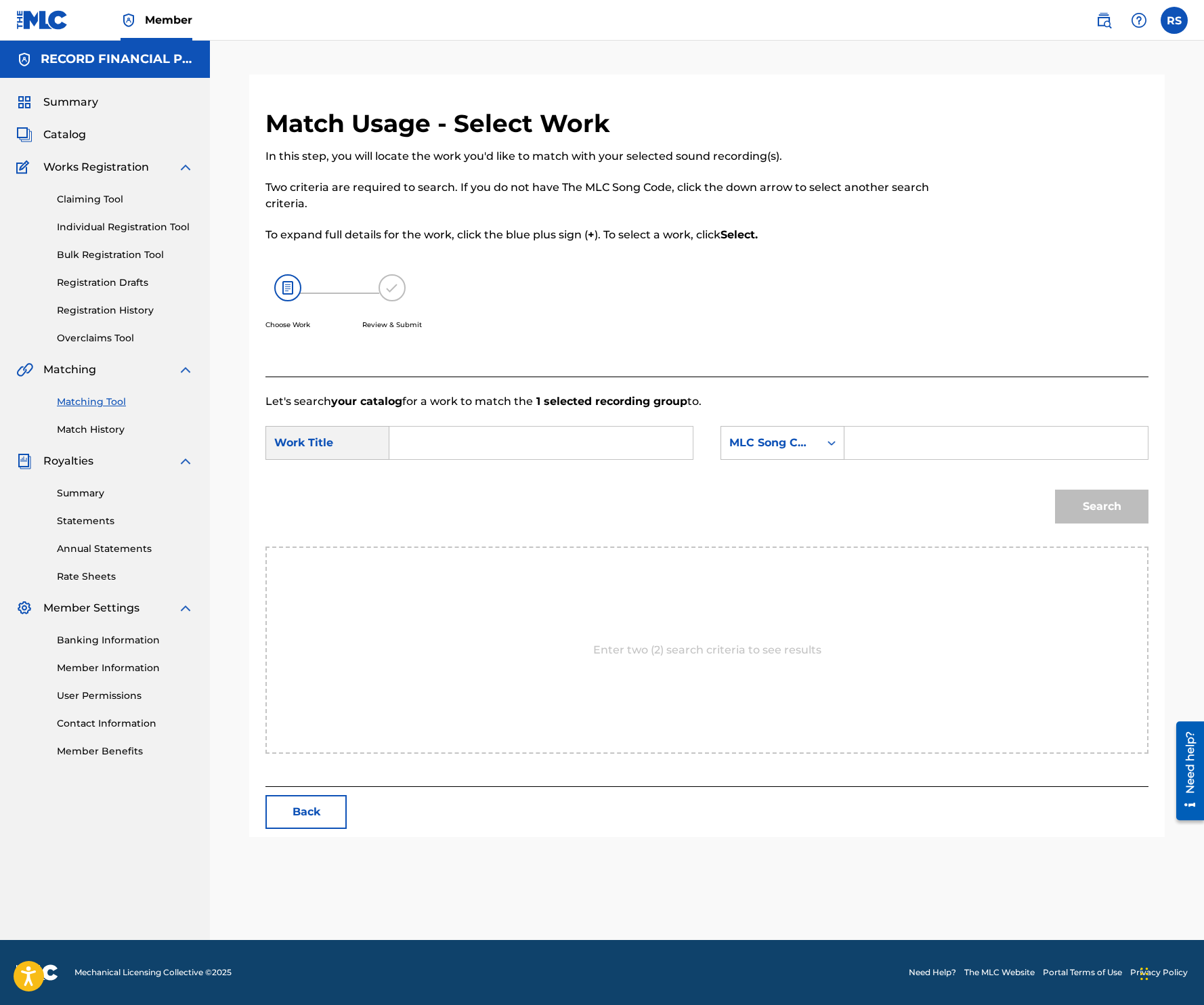
click at [464, 430] on input "Search Form" at bounding box center [540, 443] width 281 height 33
type input "floorboards"
click at [787, 293] on div "Choose Work Review & Submit" at bounding box center [605, 309] width 680 height 103
click at [799, 444] on div "MLC Song Code" at bounding box center [770, 443] width 82 height 16
click at [772, 483] on div "Writer Name" at bounding box center [782, 477] width 122 height 34
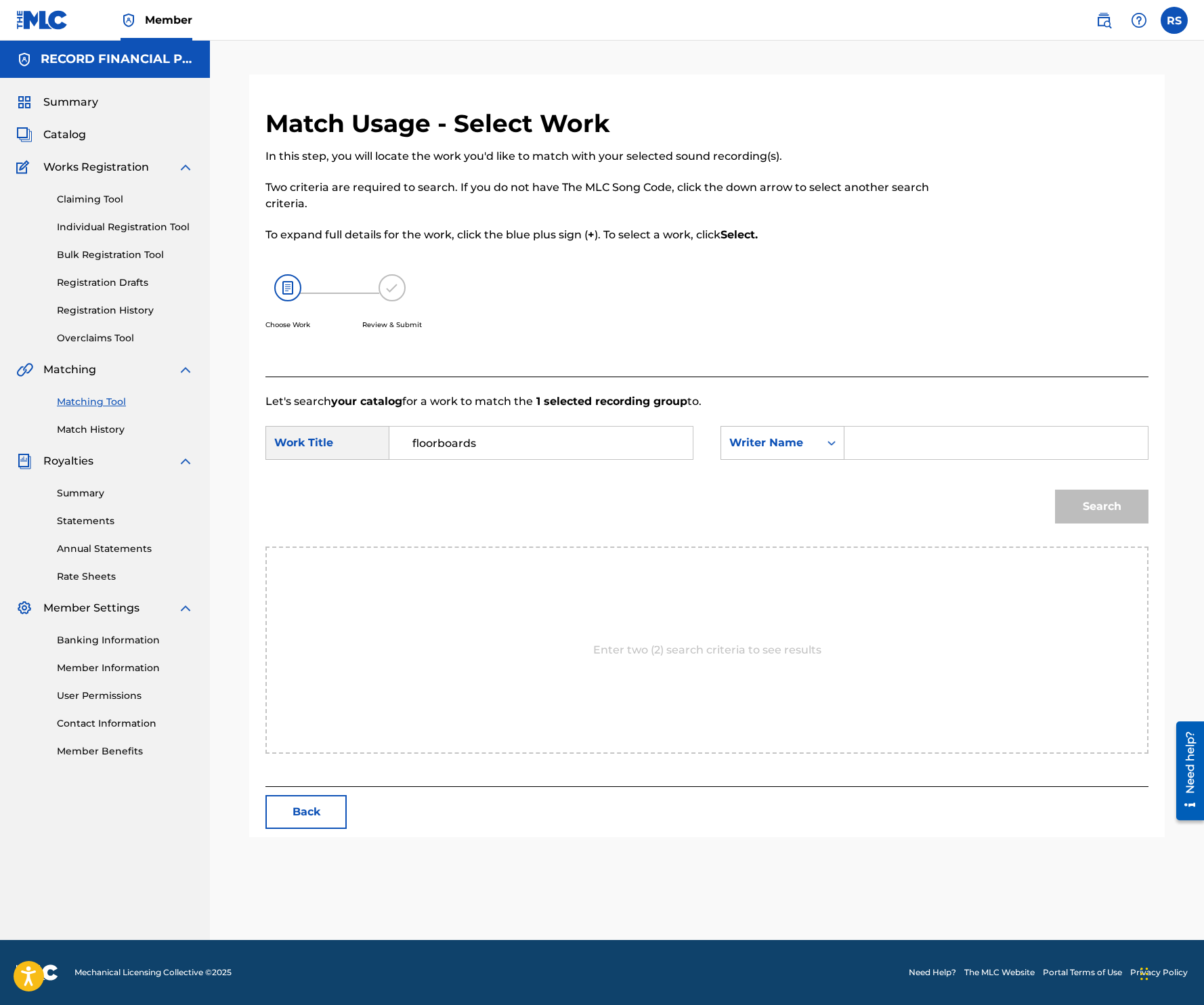
click at [900, 437] on input "Search Form" at bounding box center [996, 443] width 281 height 33
type input "durante"
click at [1055, 489] on button "Search" at bounding box center [1102, 506] width 94 height 34
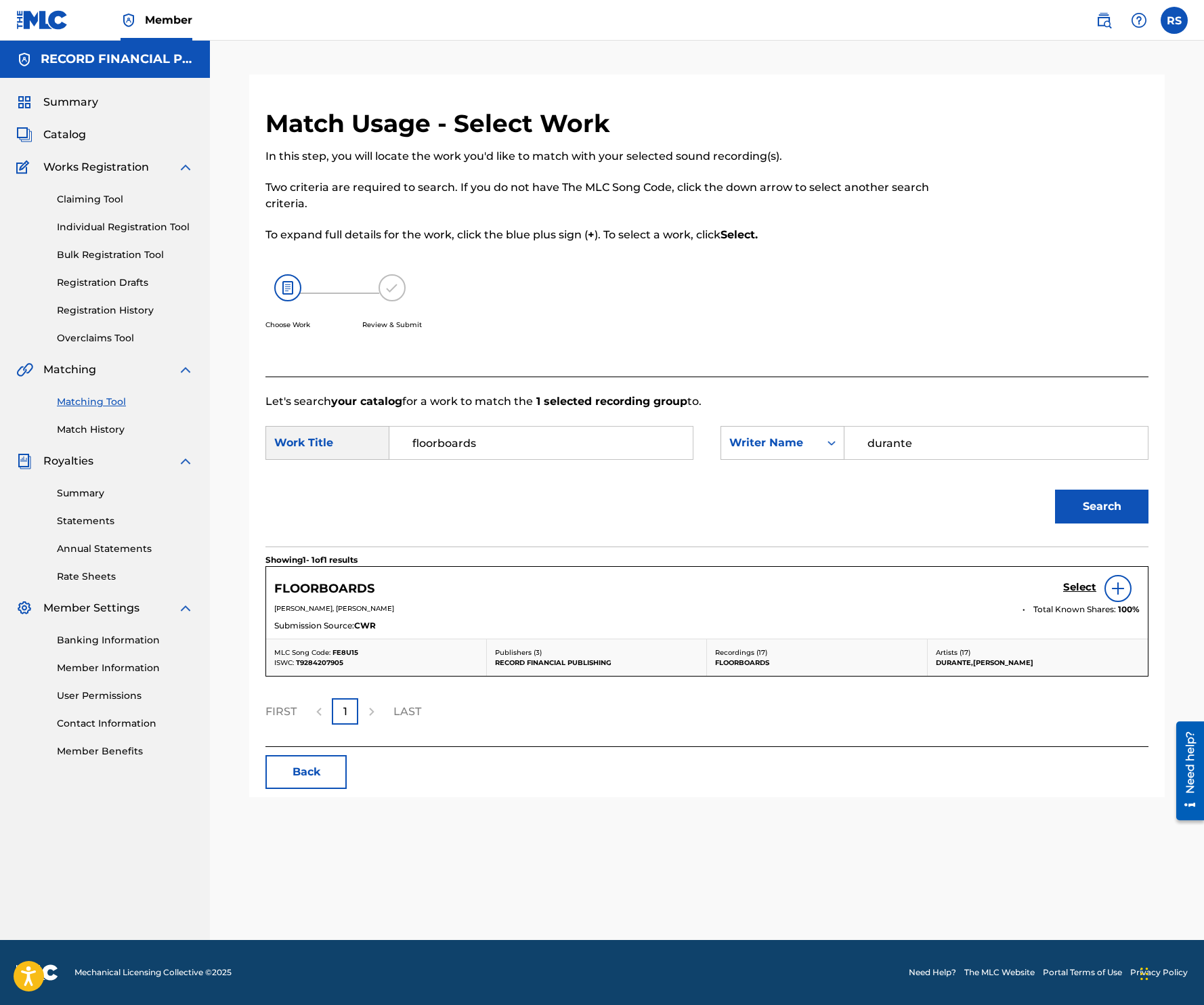
click at [1082, 588] on h5 "Select" at bounding box center [1080, 588] width 34 height 13
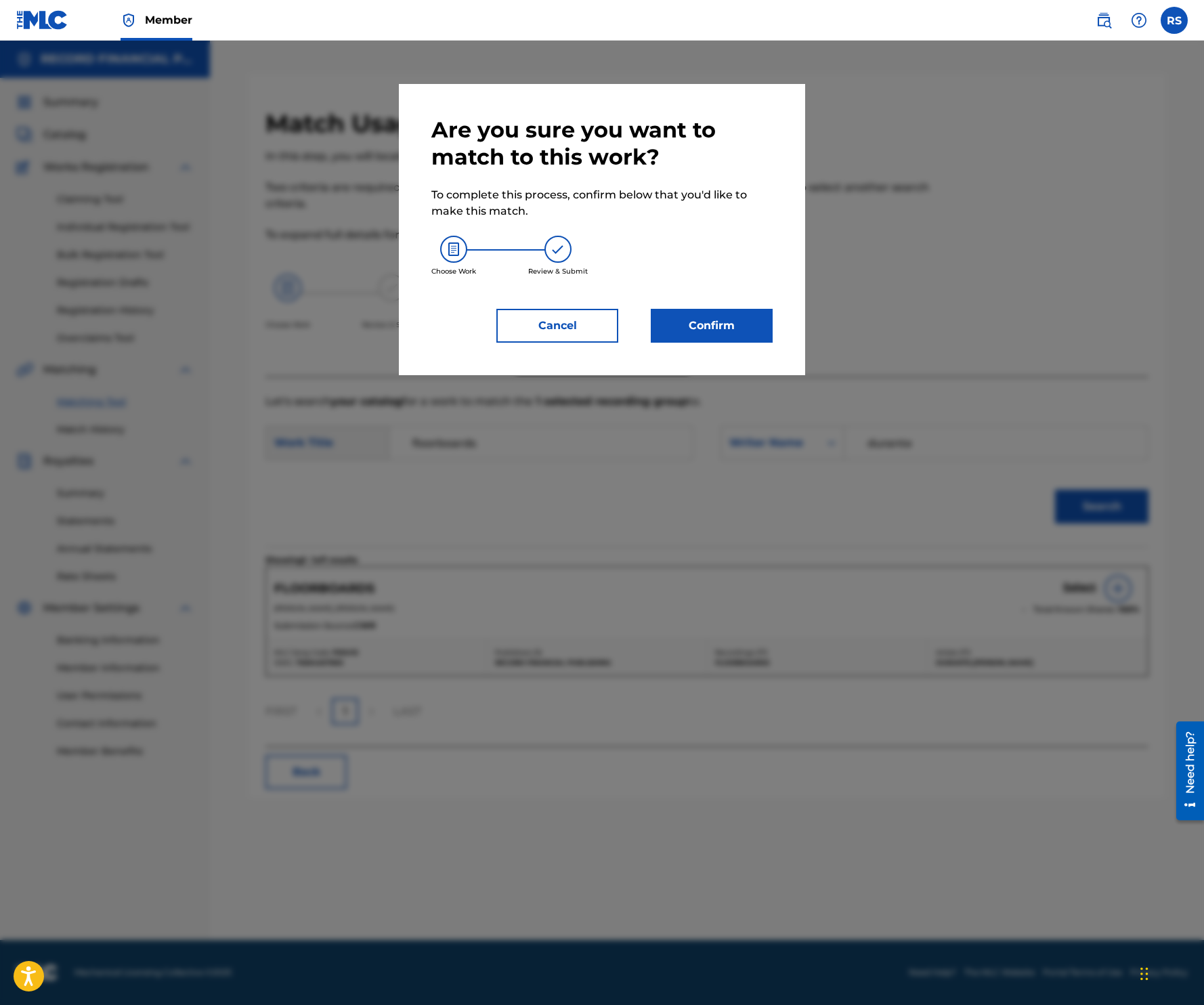
click at [721, 330] on button "Confirm" at bounding box center [712, 325] width 122 height 34
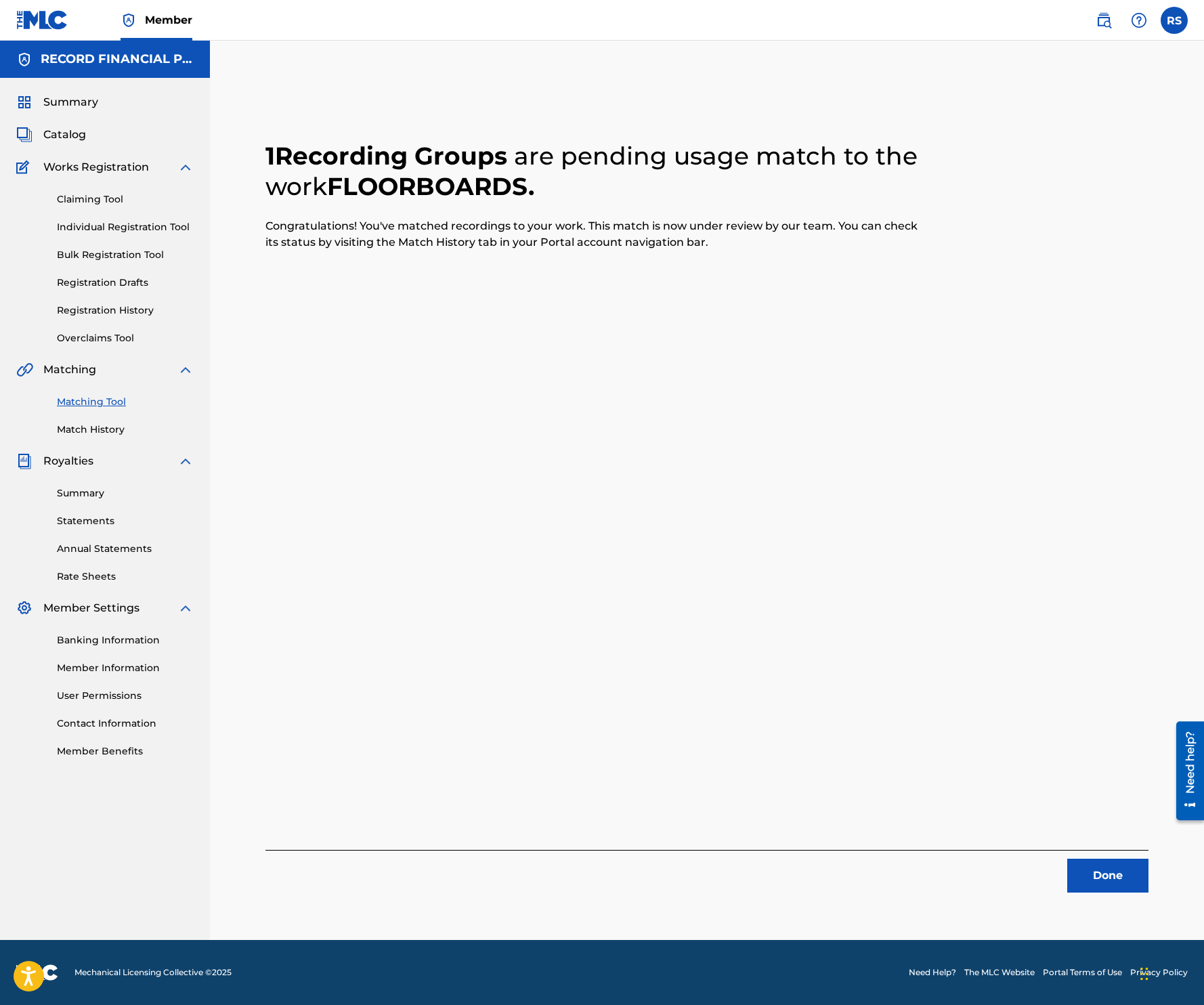
click at [1086, 879] on button "Done" at bounding box center [1108, 875] width 82 height 34
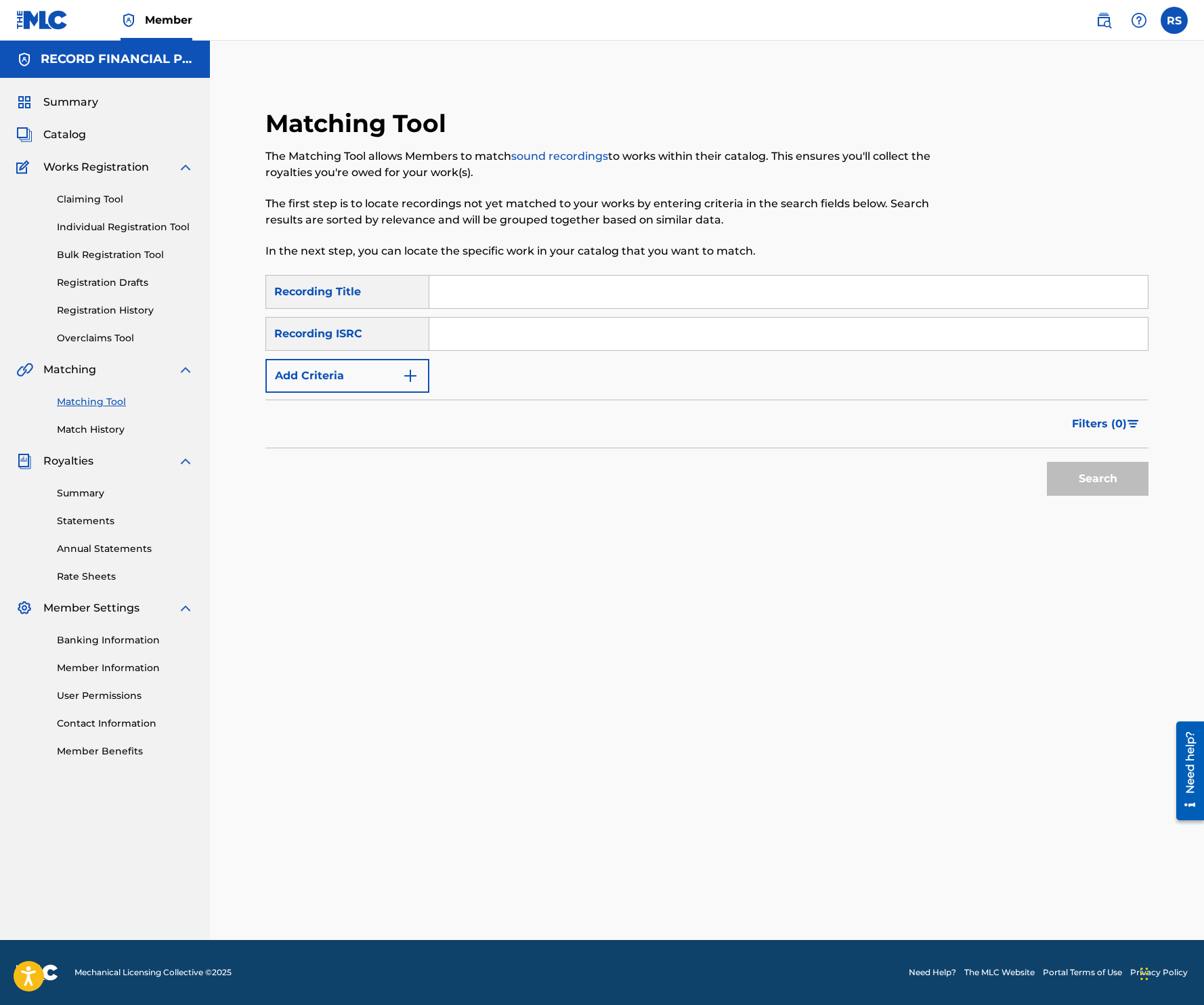
click at [467, 295] on input "Search Form" at bounding box center [788, 292] width 719 height 33
type input "tell me again"
click at [299, 383] on button "Add Criteria" at bounding box center [347, 376] width 164 height 34
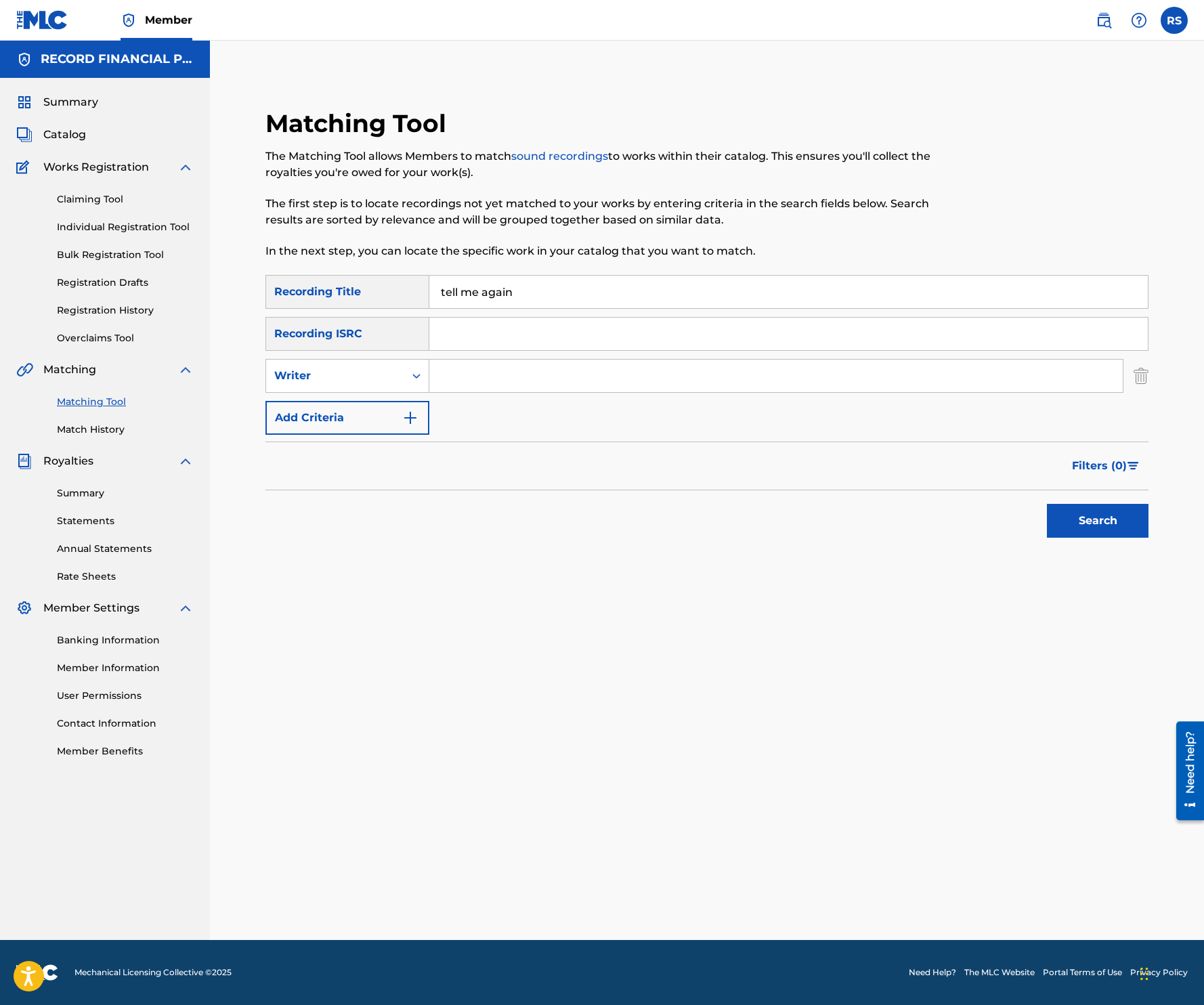
click at [468, 370] on input "Search Form" at bounding box center [775, 376] width 693 height 33
click at [366, 377] on div "Writer" at bounding box center [335, 376] width 122 height 16
click at [362, 413] on div "Recording Artist" at bounding box center [347, 409] width 162 height 34
click at [468, 370] on input "Search Form" at bounding box center [775, 376] width 693 height 33
type input "infuze"
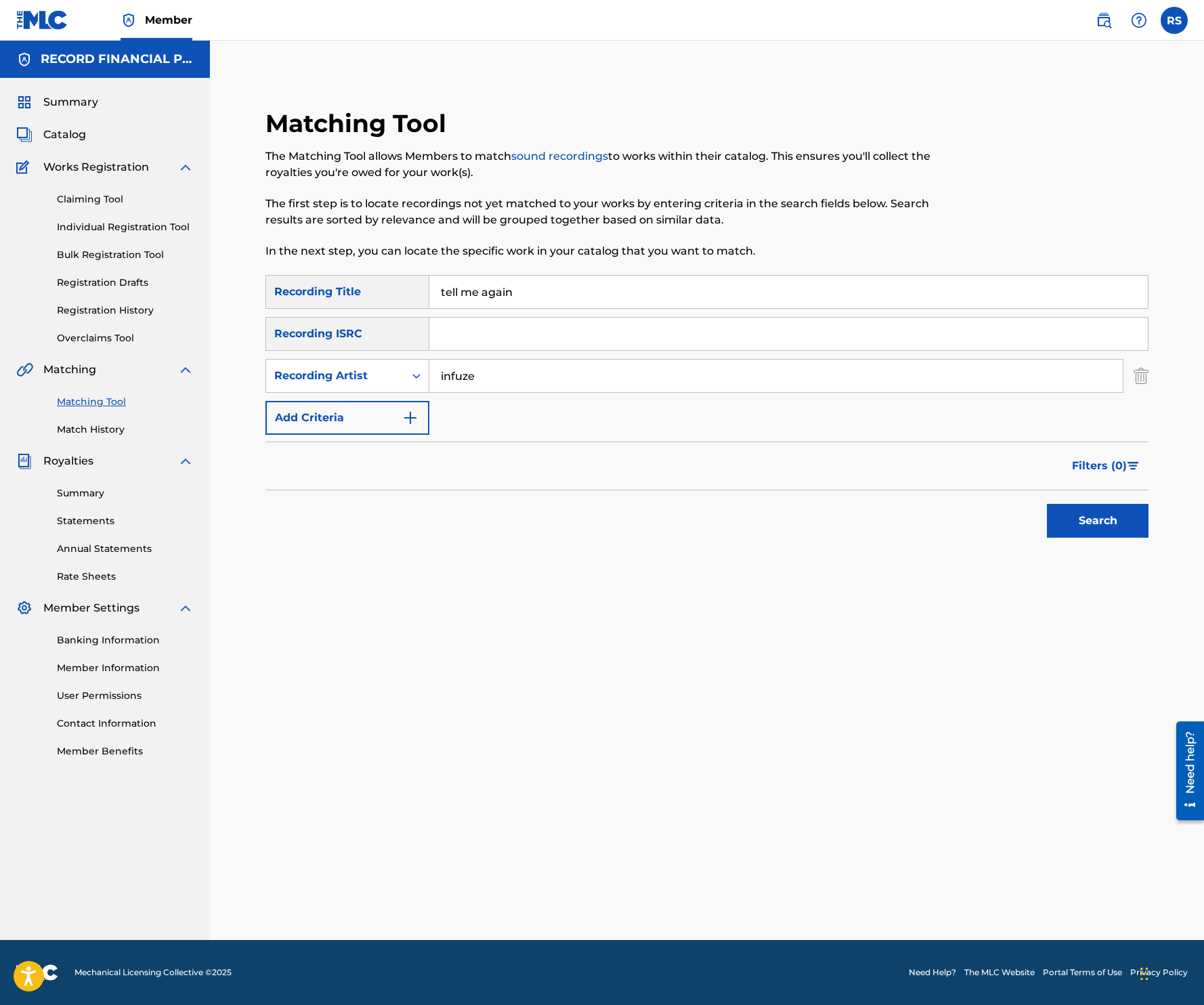
click at [1047, 504] on button "Search" at bounding box center [1097, 520] width 102 height 34
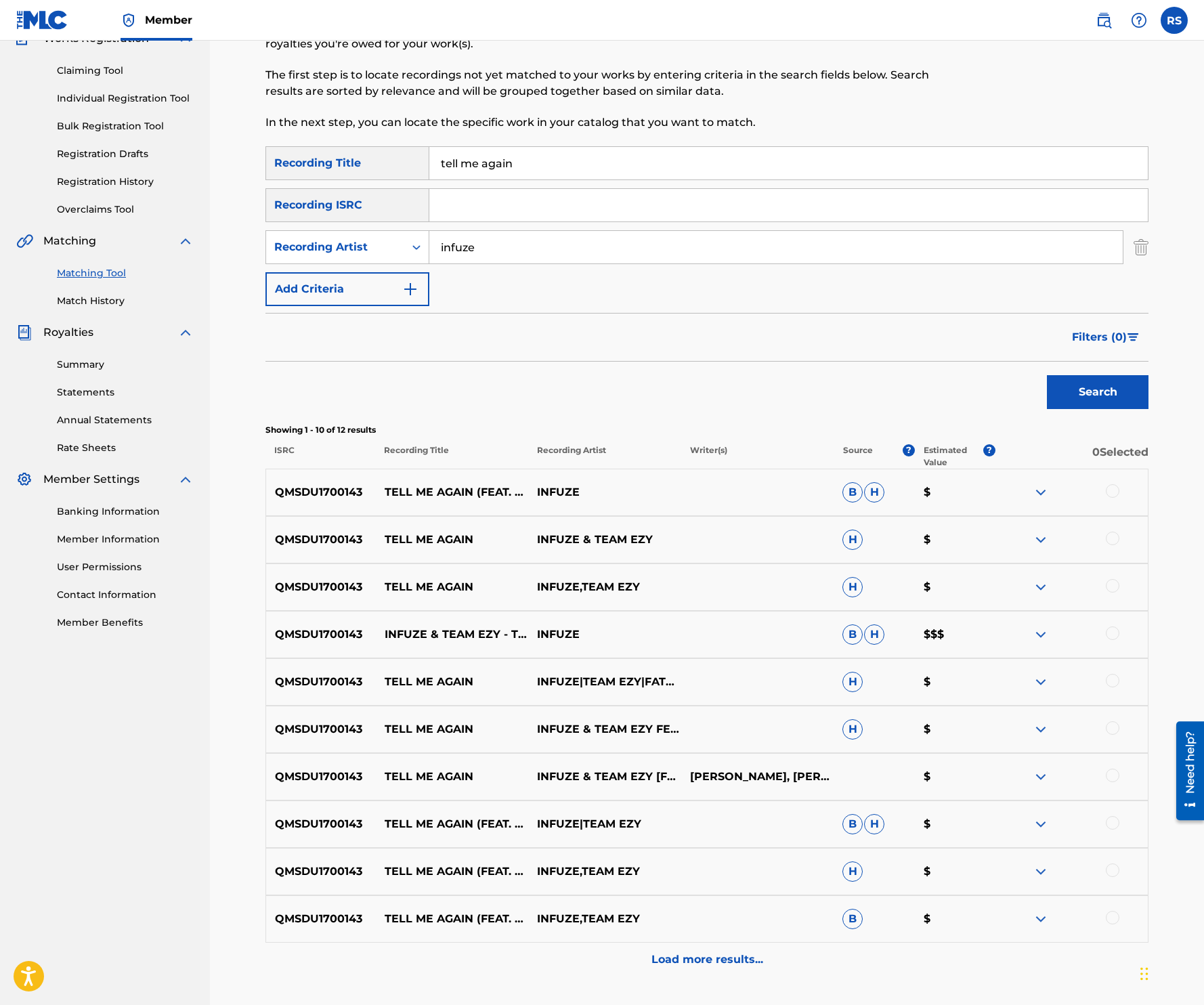
scroll to position [144, 0]
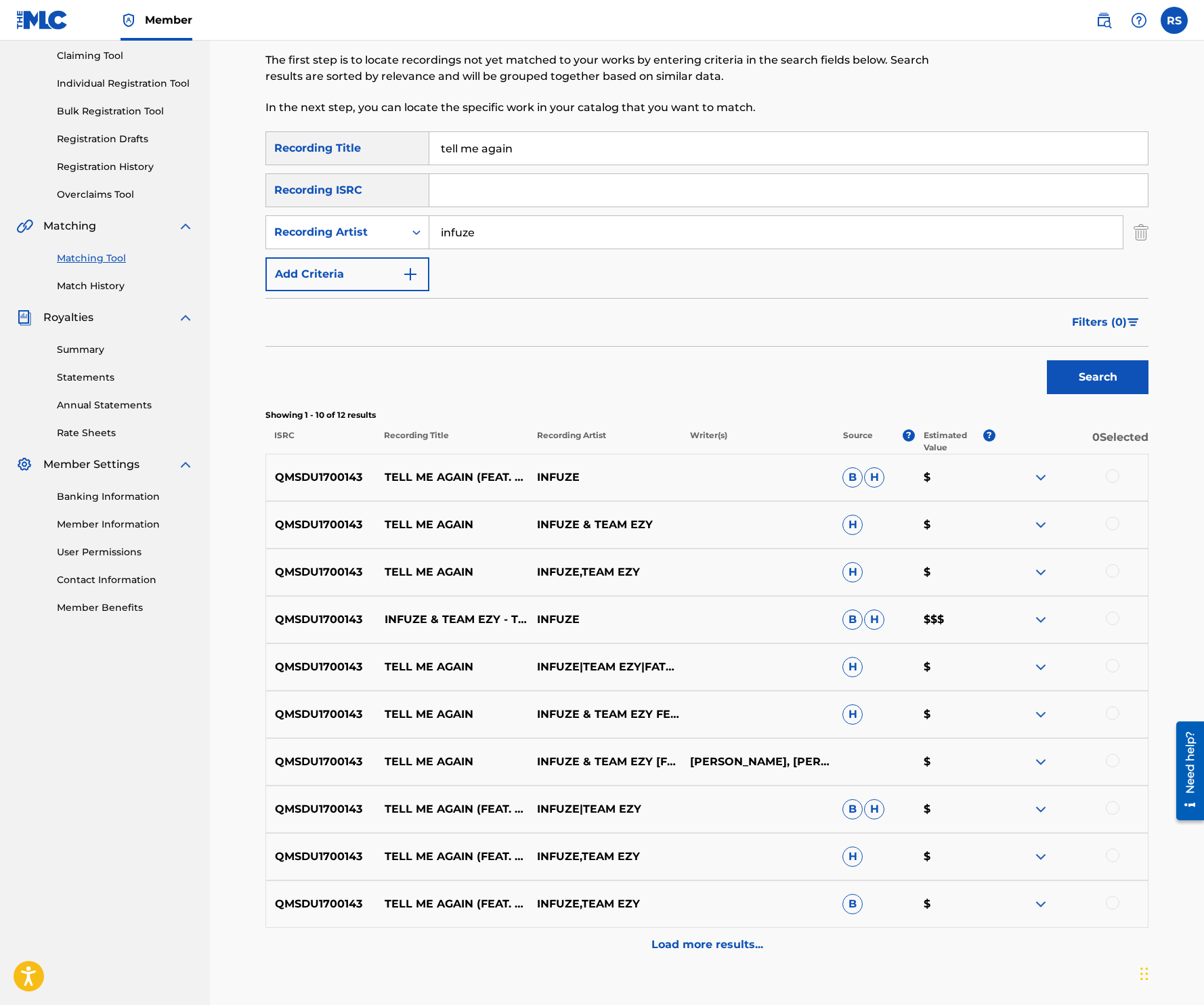
click at [697, 954] on div "Load more results..." at bounding box center [707, 944] width 883 height 34
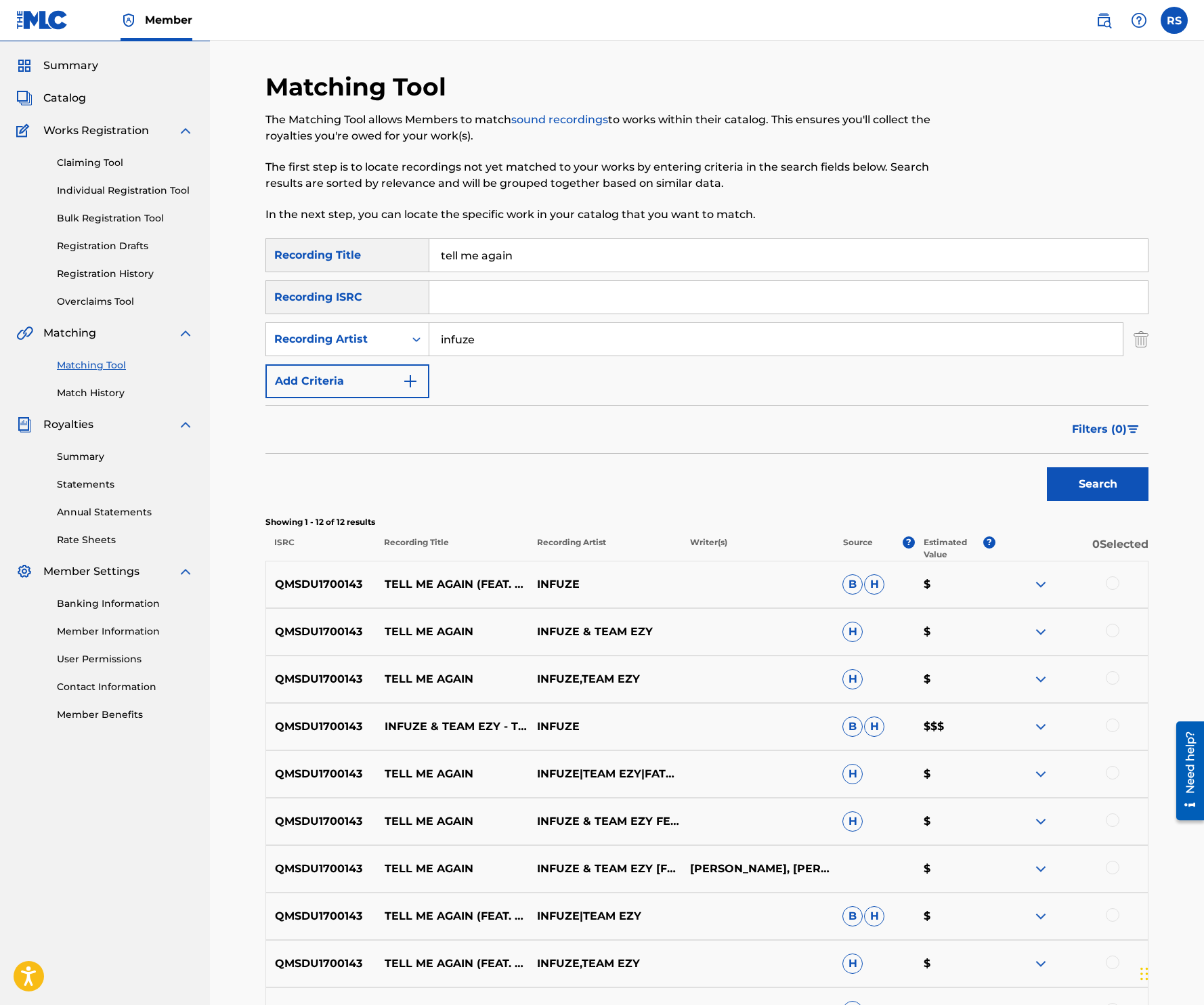
scroll to position [295, 0]
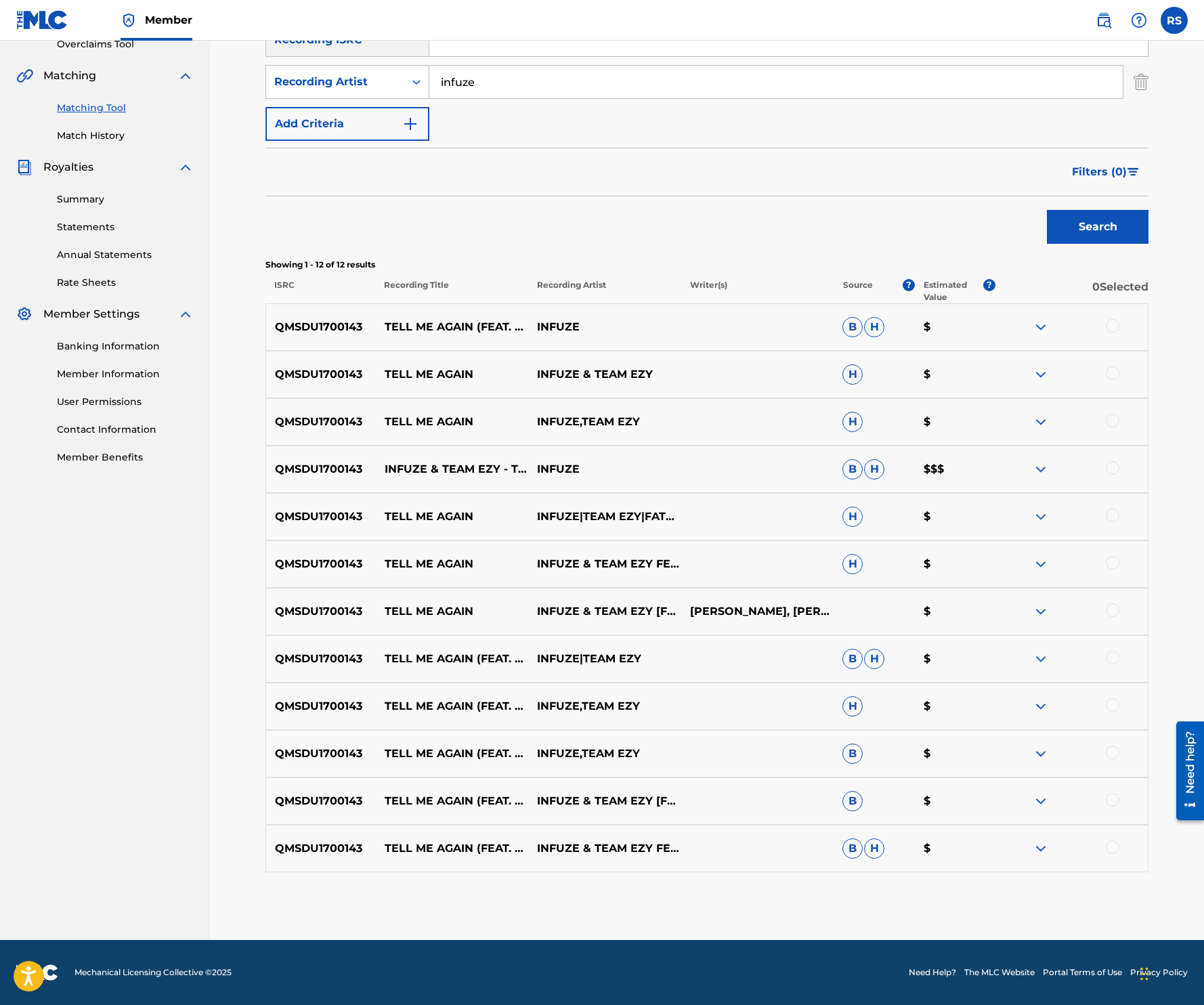
click at [1115, 325] on div at bounding box center [1112, 325] width 14 height 14
click at [1114, 377] on div at bounding box center [1112, 373] width 14 height 14
click at [1114, 411] on div "QMSDU1700143 TELL ME AGAIN INFUZE,TEAM EZY H $" at bounding box center [707, 421] width 883 height 47
click at [1114, 416] on div at bounding box center [1112, 420] width 14 height 14
click at [1112, 476] on div at bounding box center [1071, 469] width 153 height 16
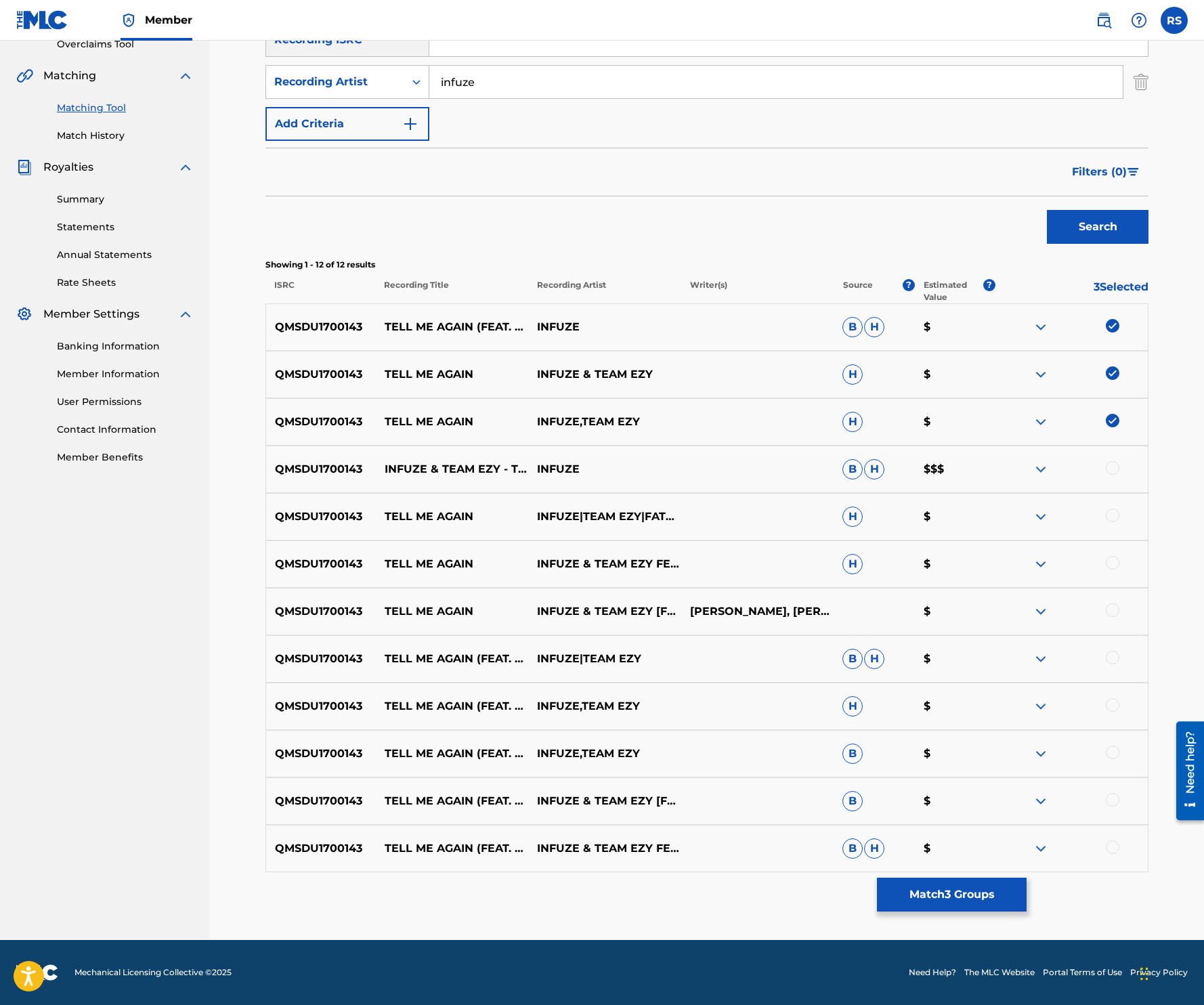
click at [1112, 467] on div at bounding box center [1112, 468] width 14 height 14
click at [1112, 519] on div at bounding box center [1112, 515] width 14 height 14
click at [1111, 562] on div at bounding box center [1112, 562] width 14 height 14
click at [1111, 614] on div at bounding box center [1112, 610] width 14 height 14
click at [1112, 659] on div at bounding box center [1112, 657] width 14 height 14
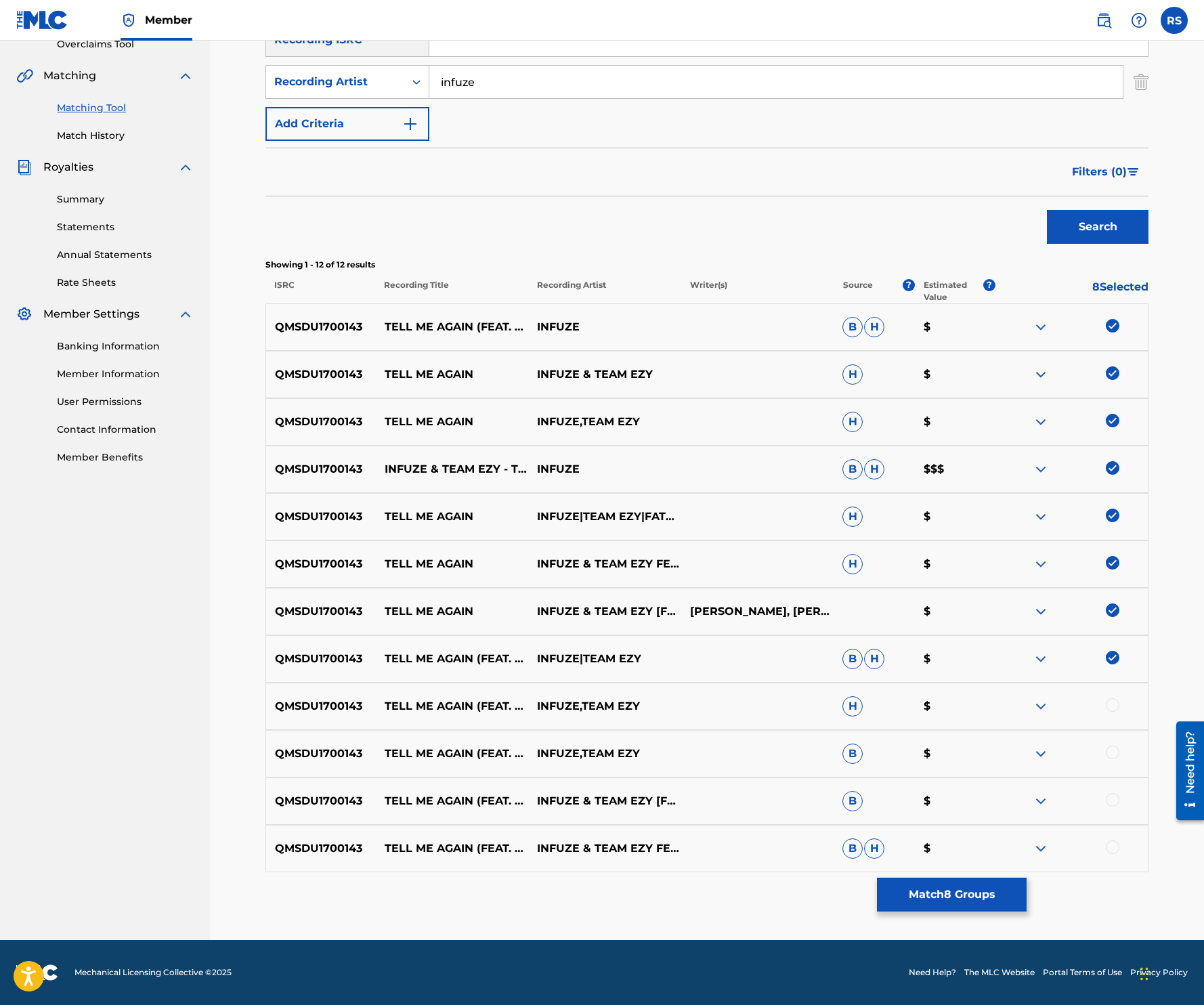
click at [1112, 701] on div at bounding box center [1112, 704] width 14 height 14
click at [1110, 755] on div at bounding box center [1112, 752] width 14 height 14
click at [1113, 800] on div at bounding box center [1112, 800] width 14 height 14
click at [1113, 854] on div at bounding box center [1071, 848] width 153 height 16
click at [1112, 848] on div at bounding box center [1112, 847] width 14 height 14
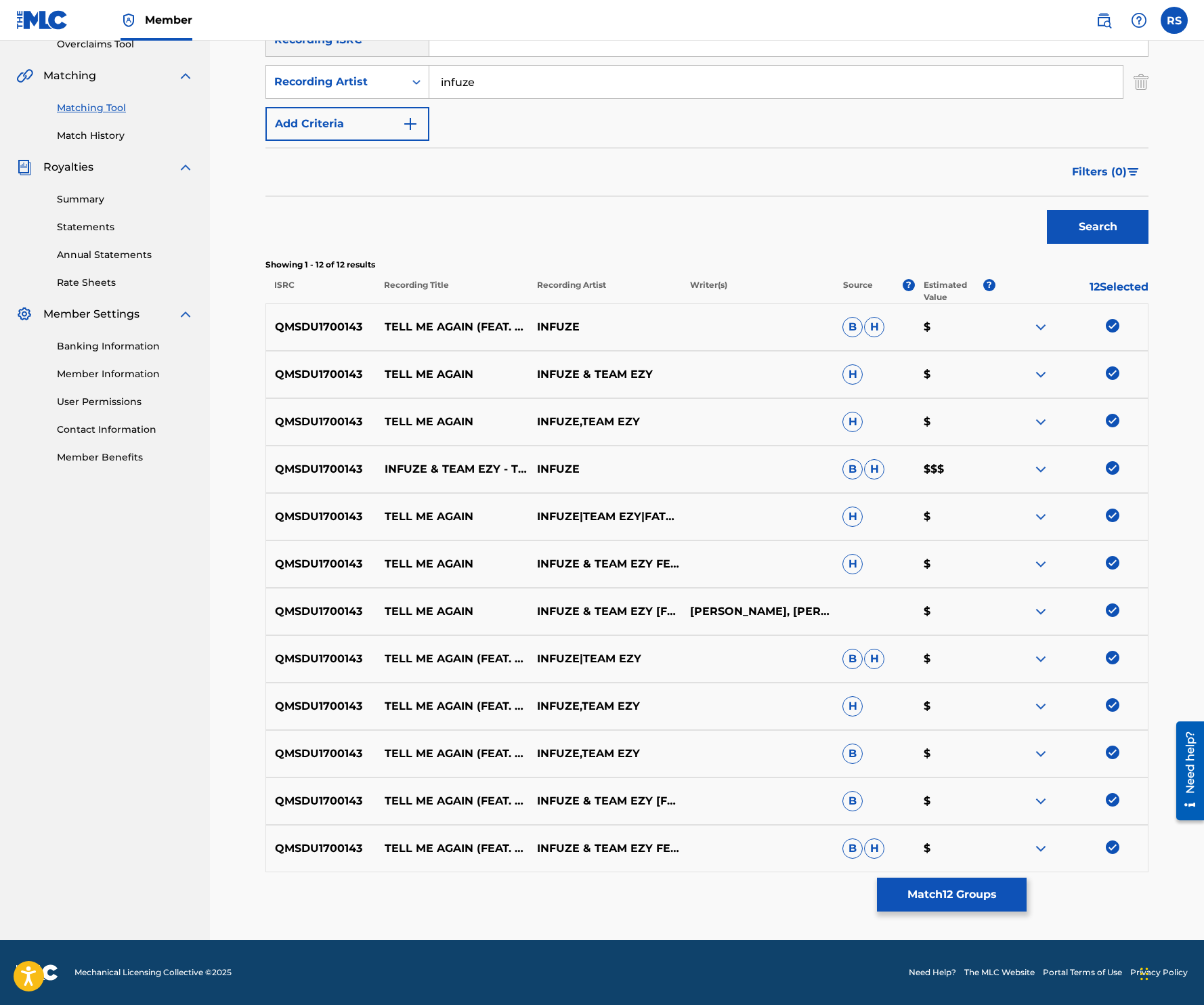
click at [981, 883] on button "Match 12 Groups" at bounding box center [951, 895] width 150 height 34
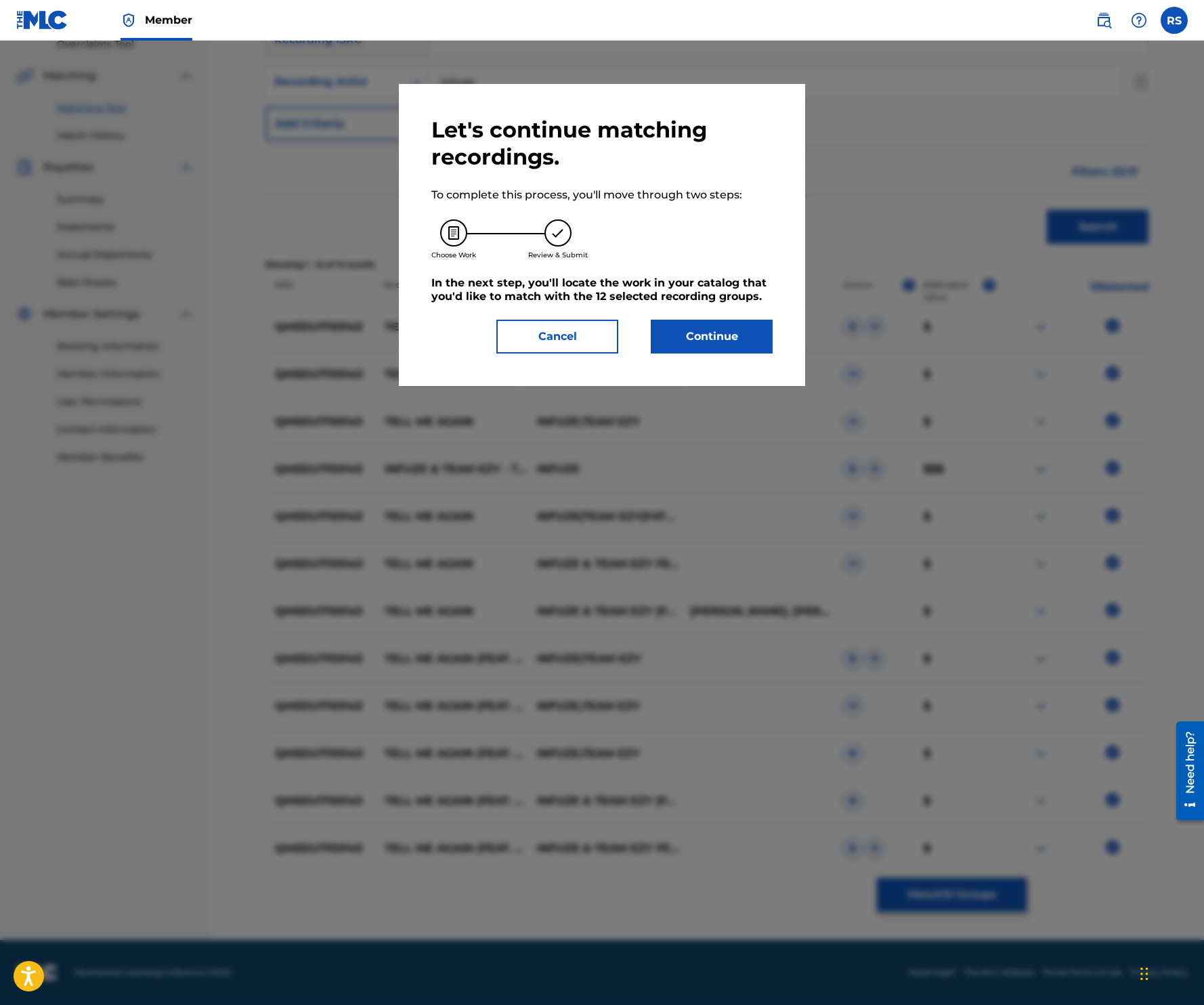
click at [712, 334] on button "Continue" at bounding box center [712, 337] width 122 height 34
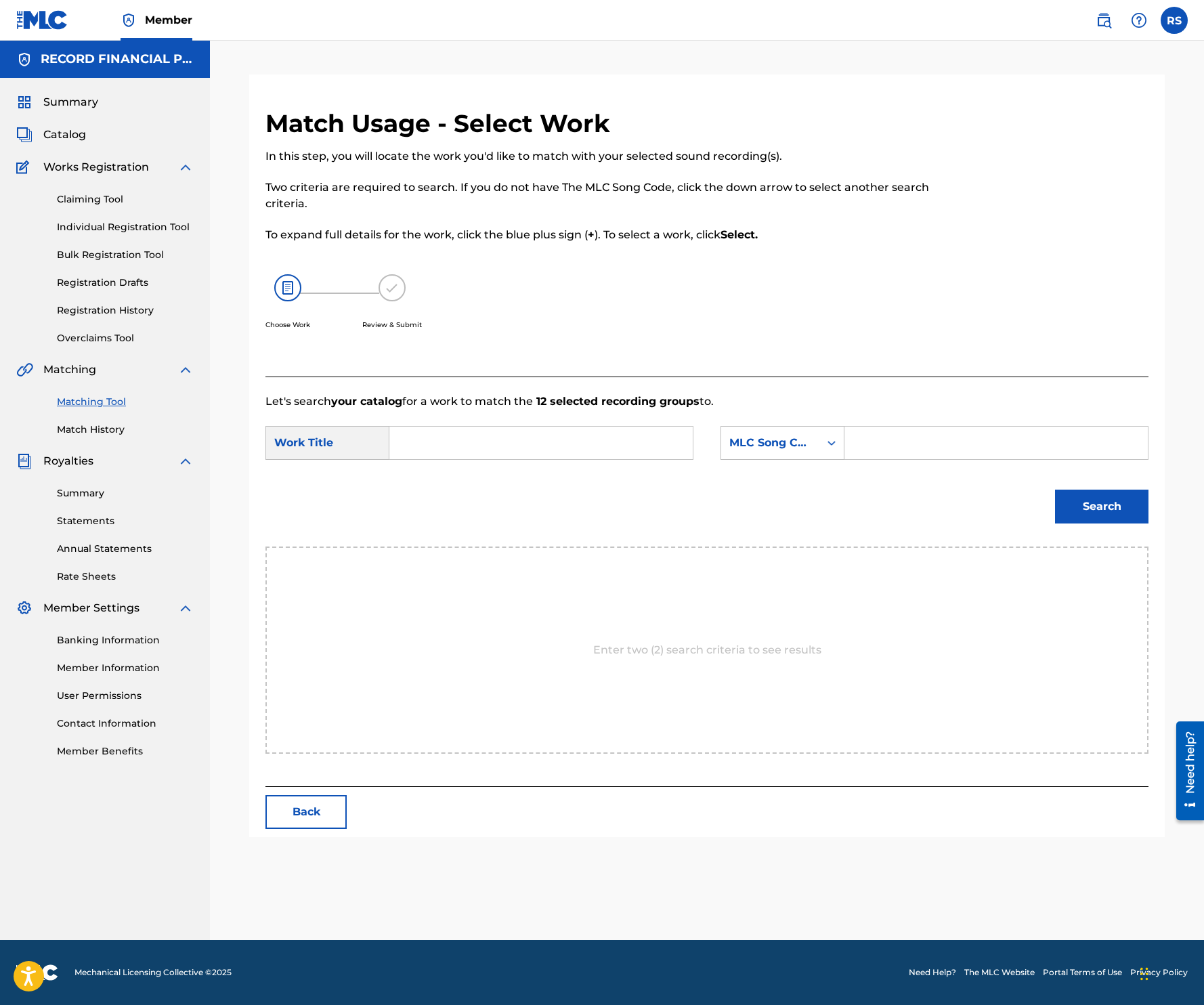
scroll to position [0, 0]
click at [466, 441] on input "Search Form" at bounding box center [540, 443] width 281 height 33
type input "tell me again"
click at [791, 449] on div "MLC Song Code" at bounding box center [770, 443] width 82 height 16
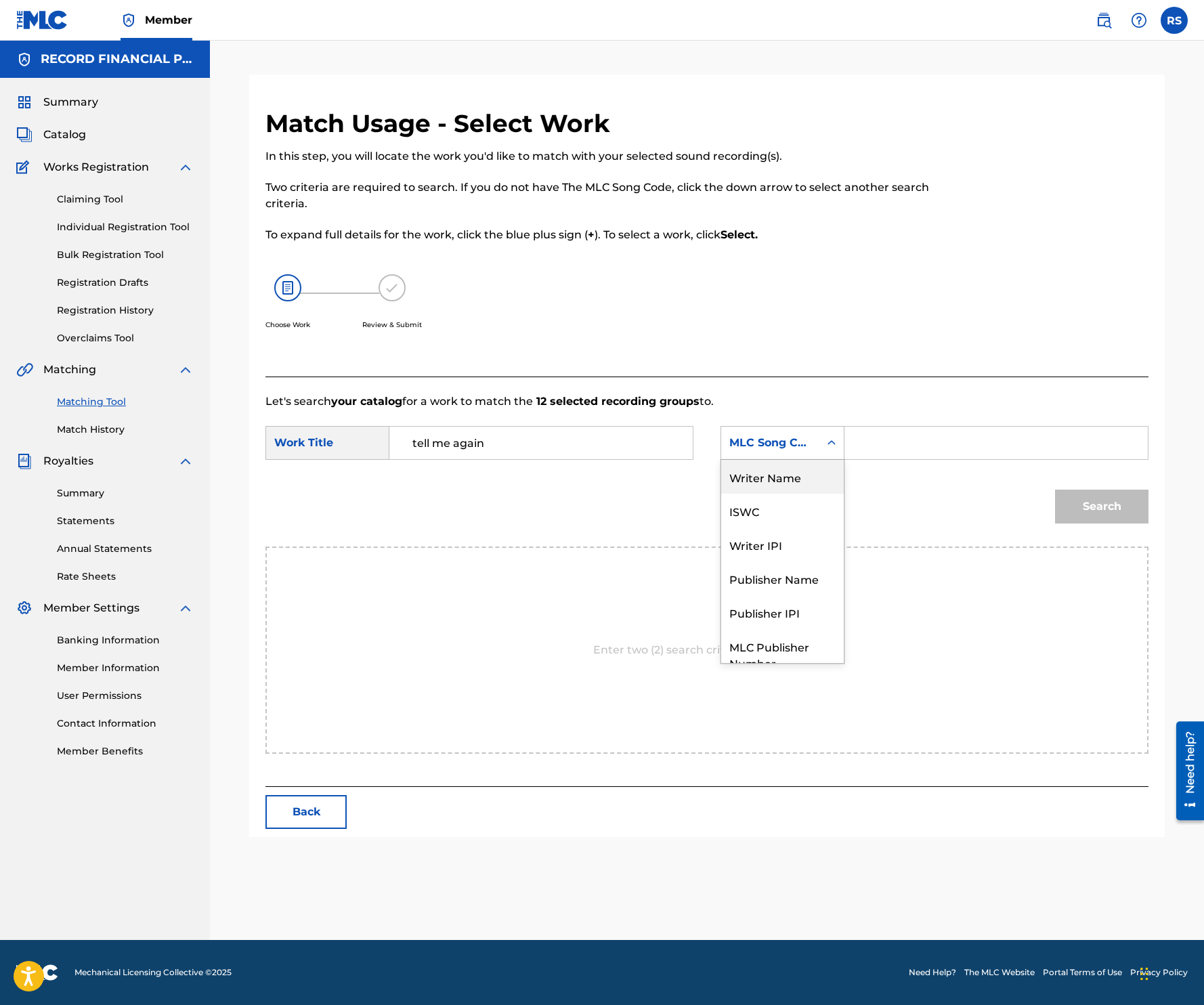
click at [776, 476] on div "Writer Name" at bounding box center [782, 477] width 122 height 34
click at [879, 443] on input "Search Form" at bounding box center [996, 443] width 281 height 33
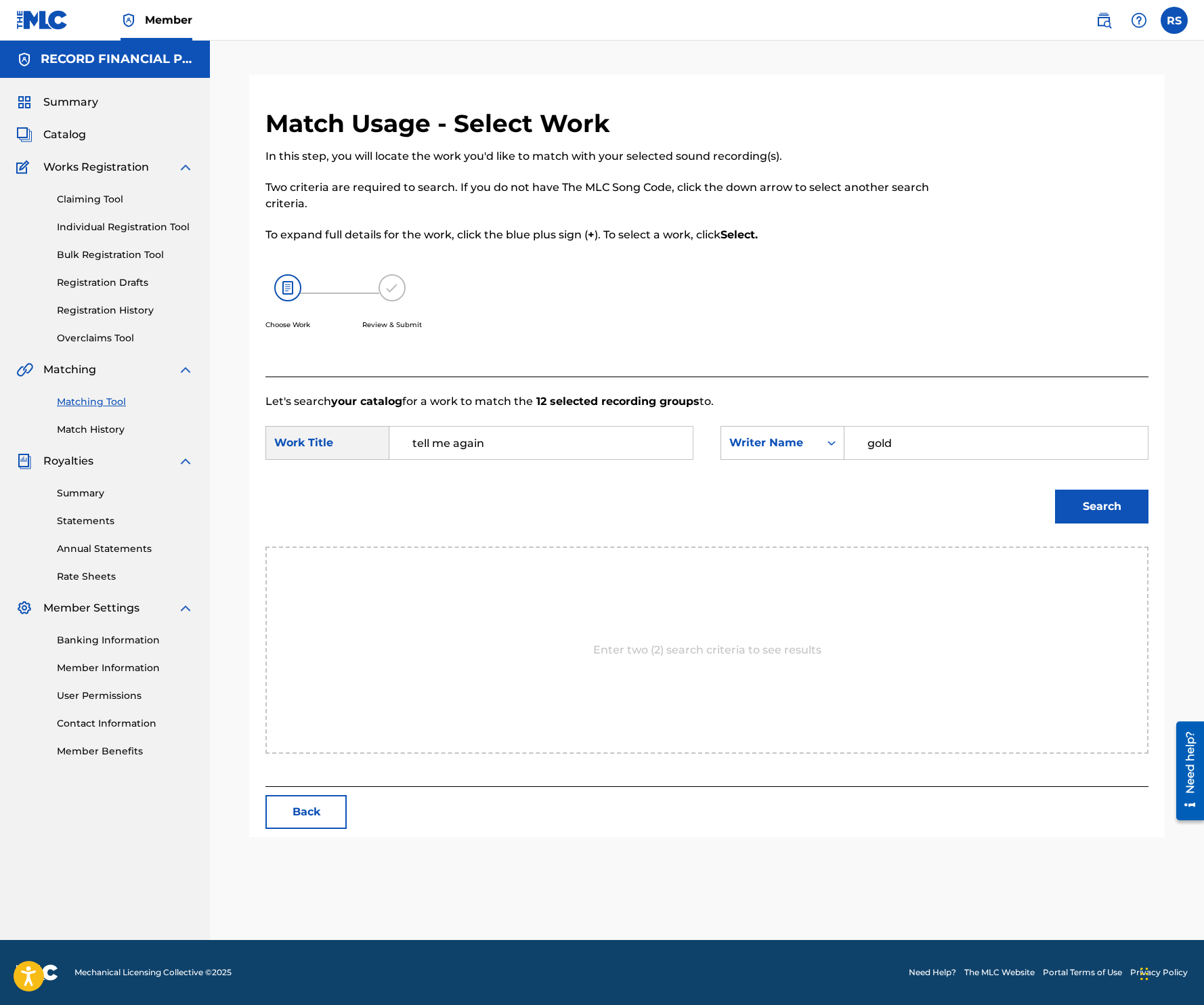
type input "gold"
click at [1055, 489] on button "Search" at bounding box center [1102, 506] width 94 height 34
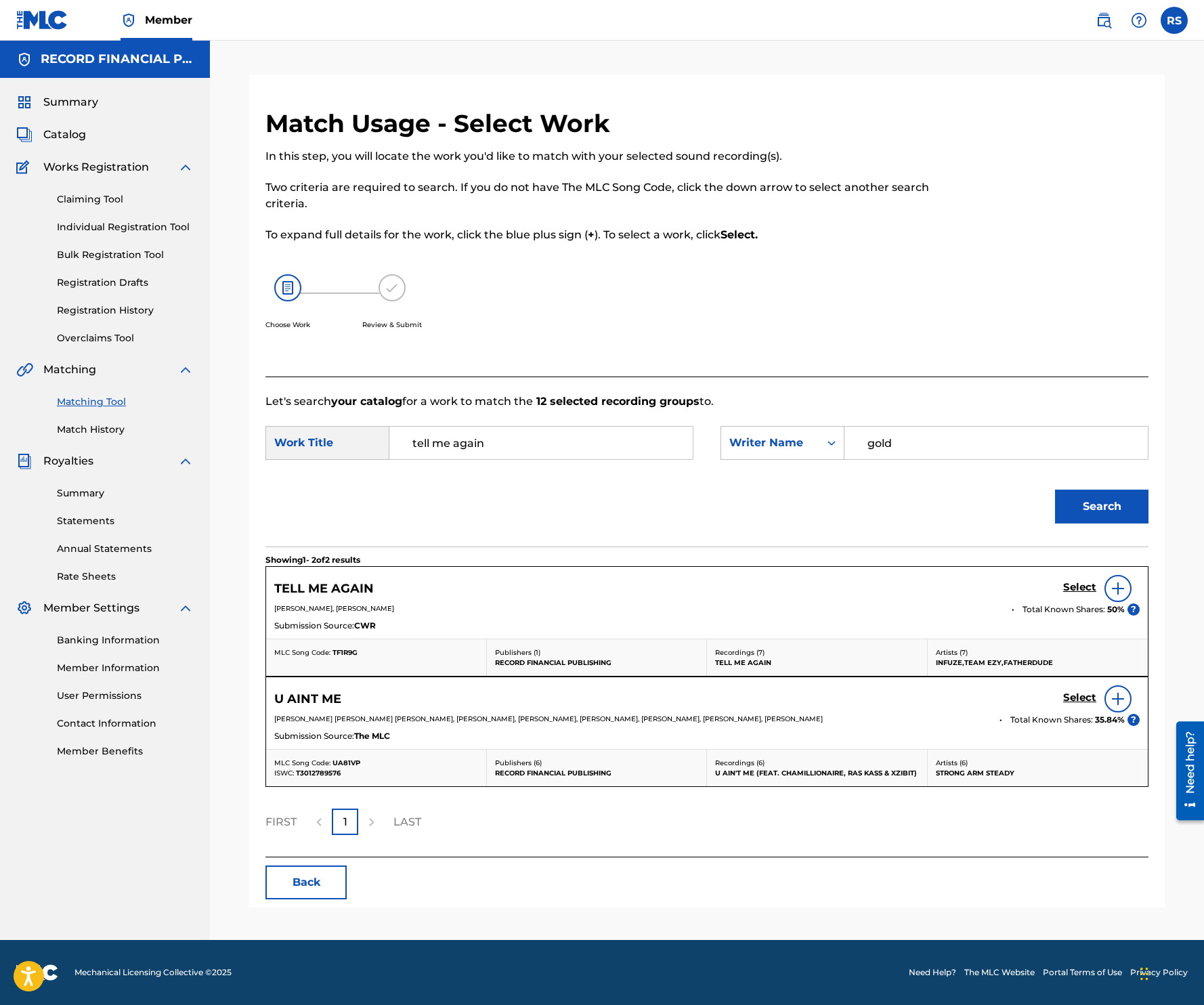
click at [733, 596] on div "TELL ME AGAIN Select" at bounding box center [707, 588] width 865 height 27
click at [1066, 594] on h5 "Select" at bounding box center [1080, 588] width 34 height 13
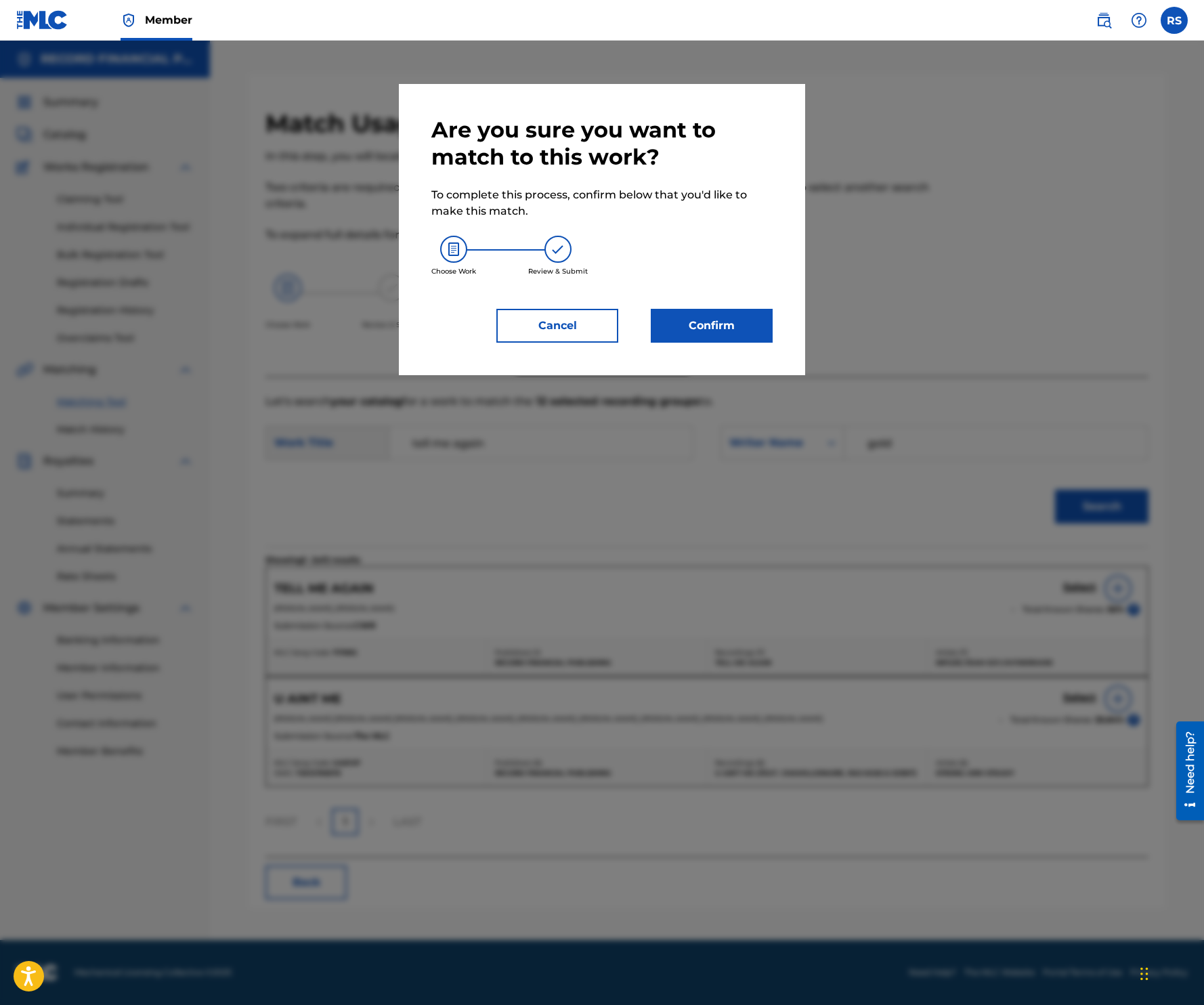
click at [732, 321] on button "Confirm" at bounding box center [712, 325] width 122 height 34
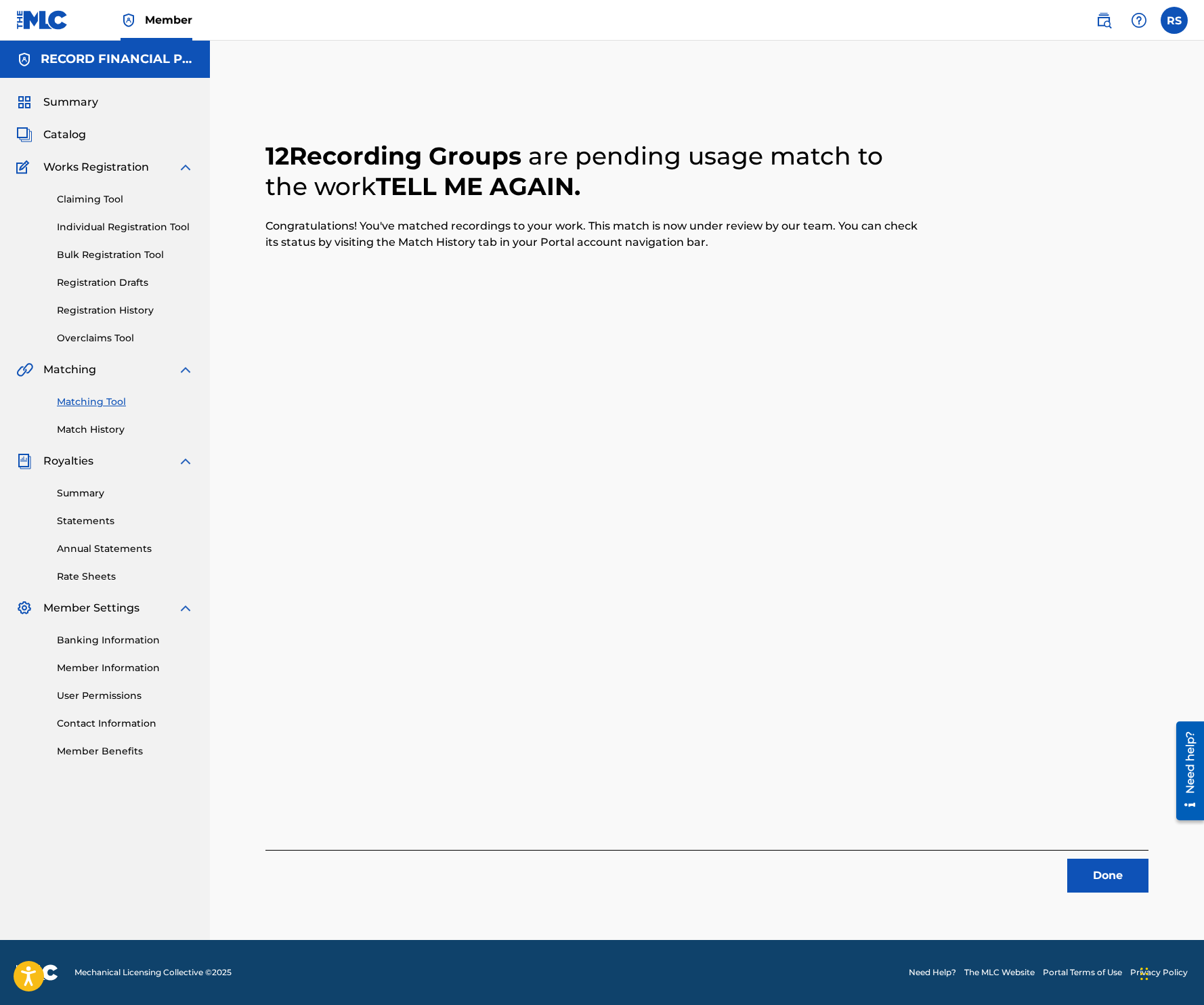
click at [1109, 863] on button "Done" at bounding box center [1108, 875] width 82 height 34
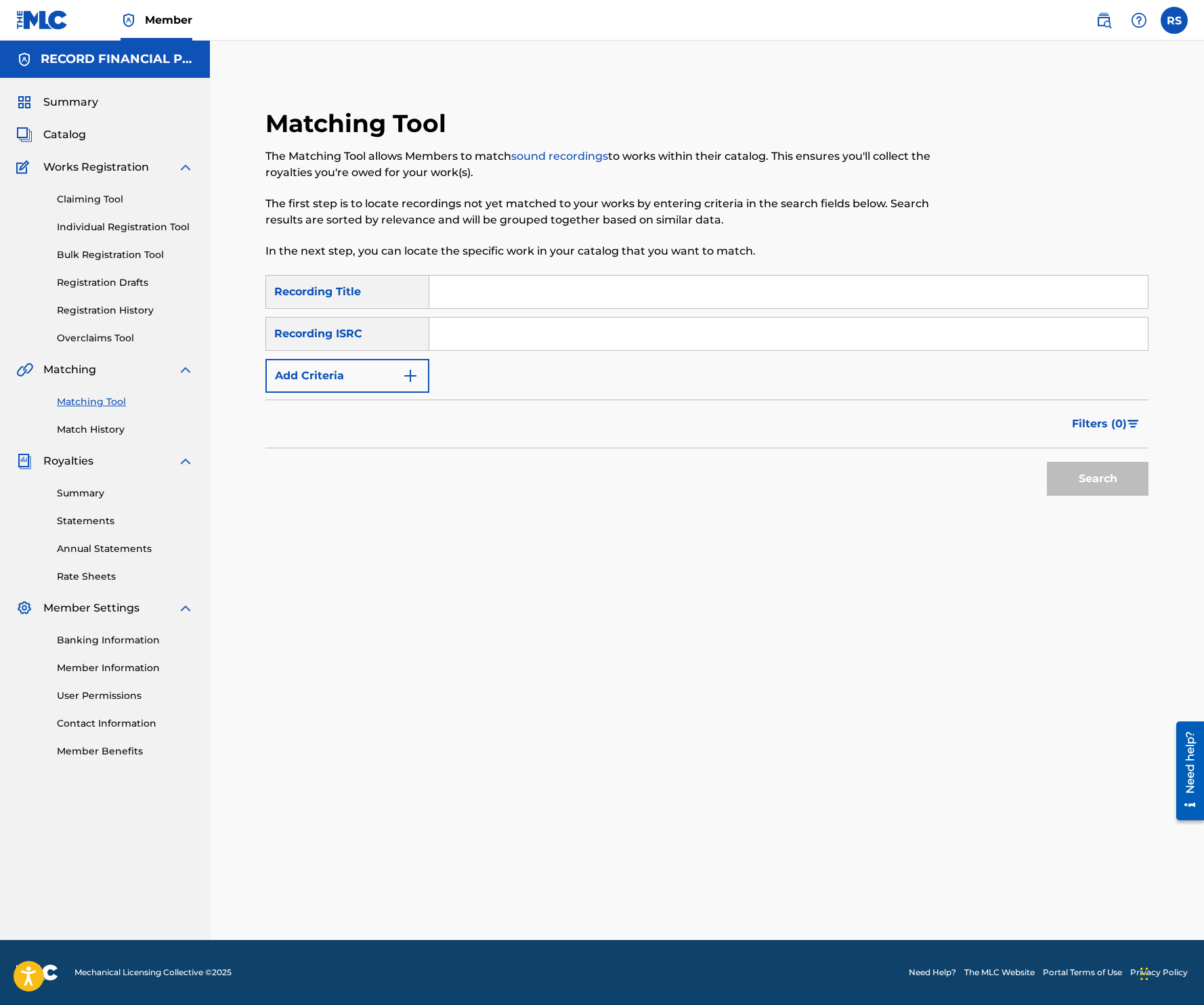
click at [604, 297] on input "Search Form" at bounding box center [788, 292] width 719 height 33
type input "yucca"
click at [376, 365] on button "Add Criteria" at bounding box center [347, 376] width 164 height 34
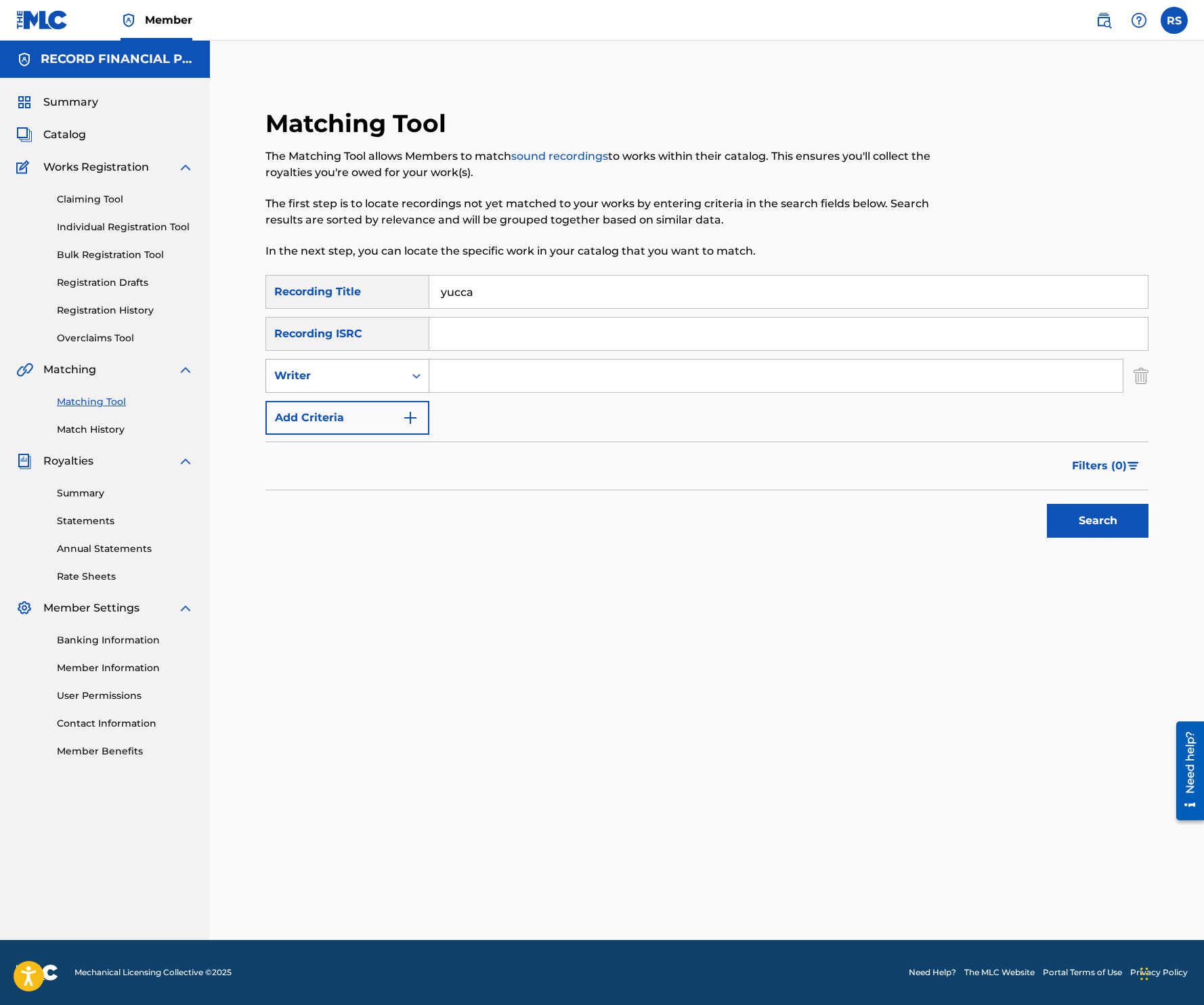
click at [365, 368] on div "Writer" at bounding box center [335, 376] width 122 height 16
click at [365, 406] on div "Recording Artist" at bounding box center [347, 409] width 162 height 34
click at [465, 383] on input "Search Form" at bounding box center [775, 376] width 693 height 33
type input "durante"
click at [1047, 504] on button "Search" at bounding box center [1097, 520] width 102 height 34
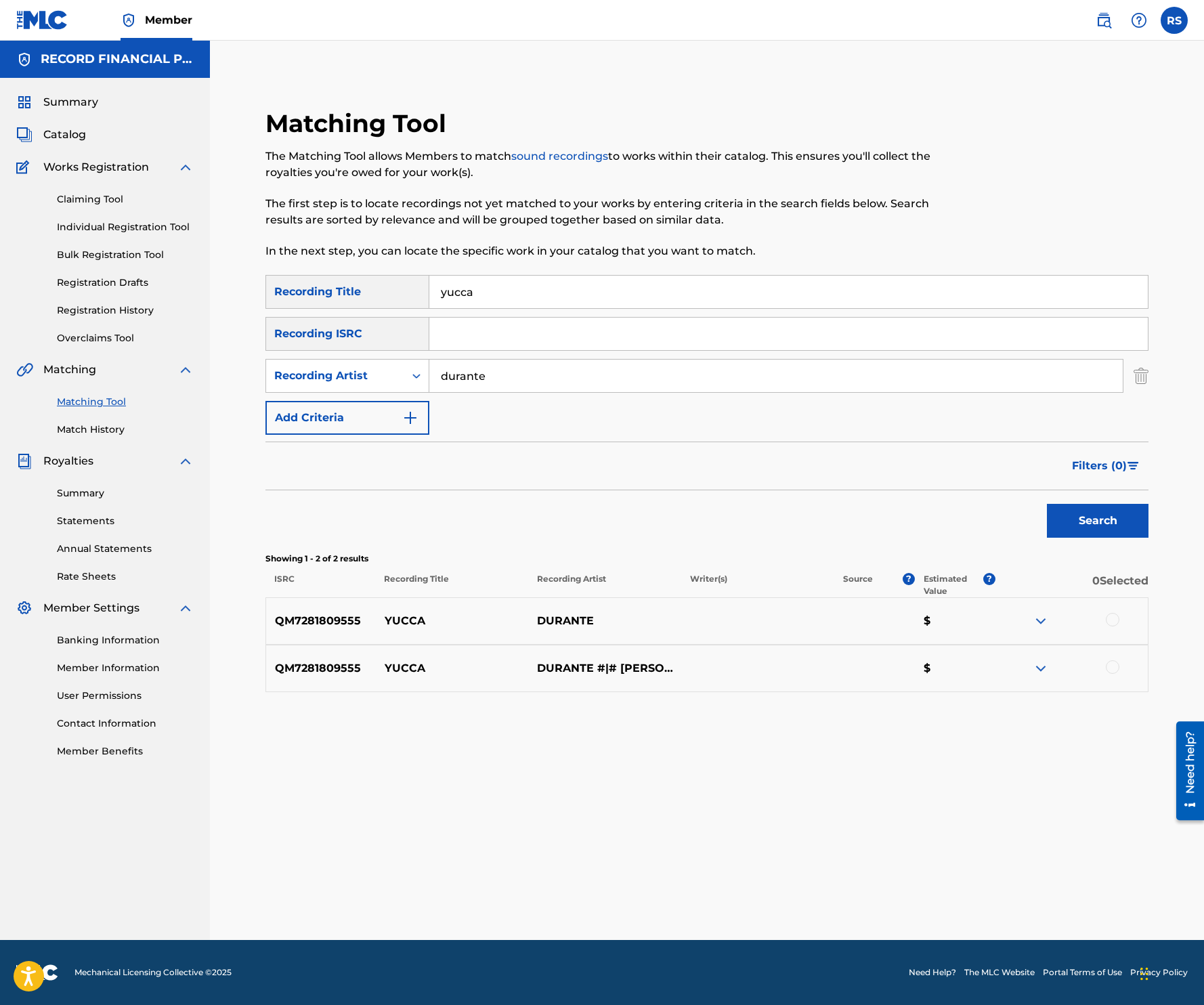
click at [1115, 620] on div at bounding box center [1112, 620] width 14 height 14
click at [1114, 664] on div at bounding box center [1112, 667] width 14 height 14
click at [949, 891] on button "Match 2 Groups" at bounding box center [951, 895] width 150 height 34
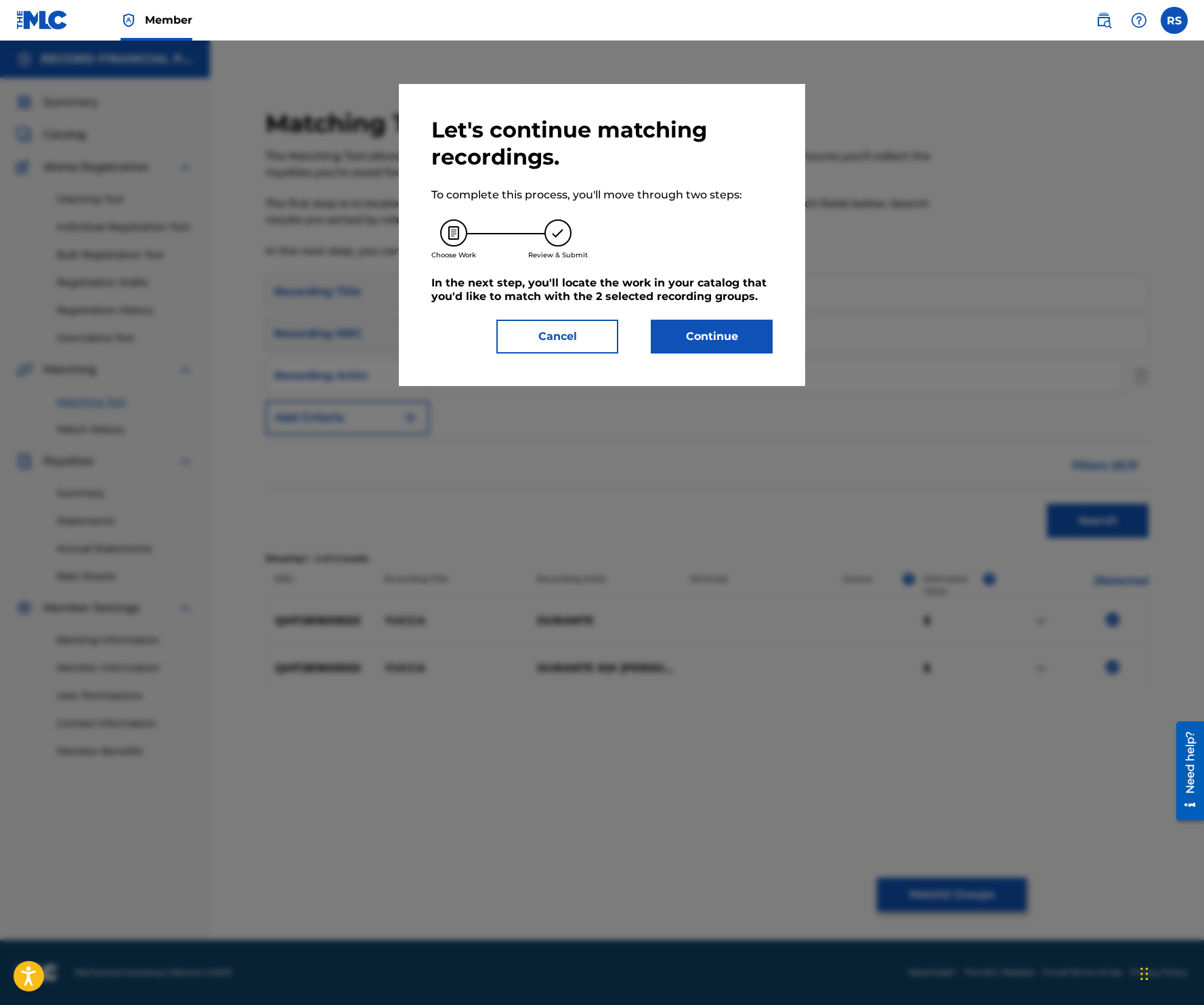
click at [717, 354] on div "Let's continue matching recordings. To complete this process, you'll move throu…" at bounding box center [602, 235] width 406 height 302
click at [710, 342] on button "Continue" at bounding box center [712, 337] width 122 height 34
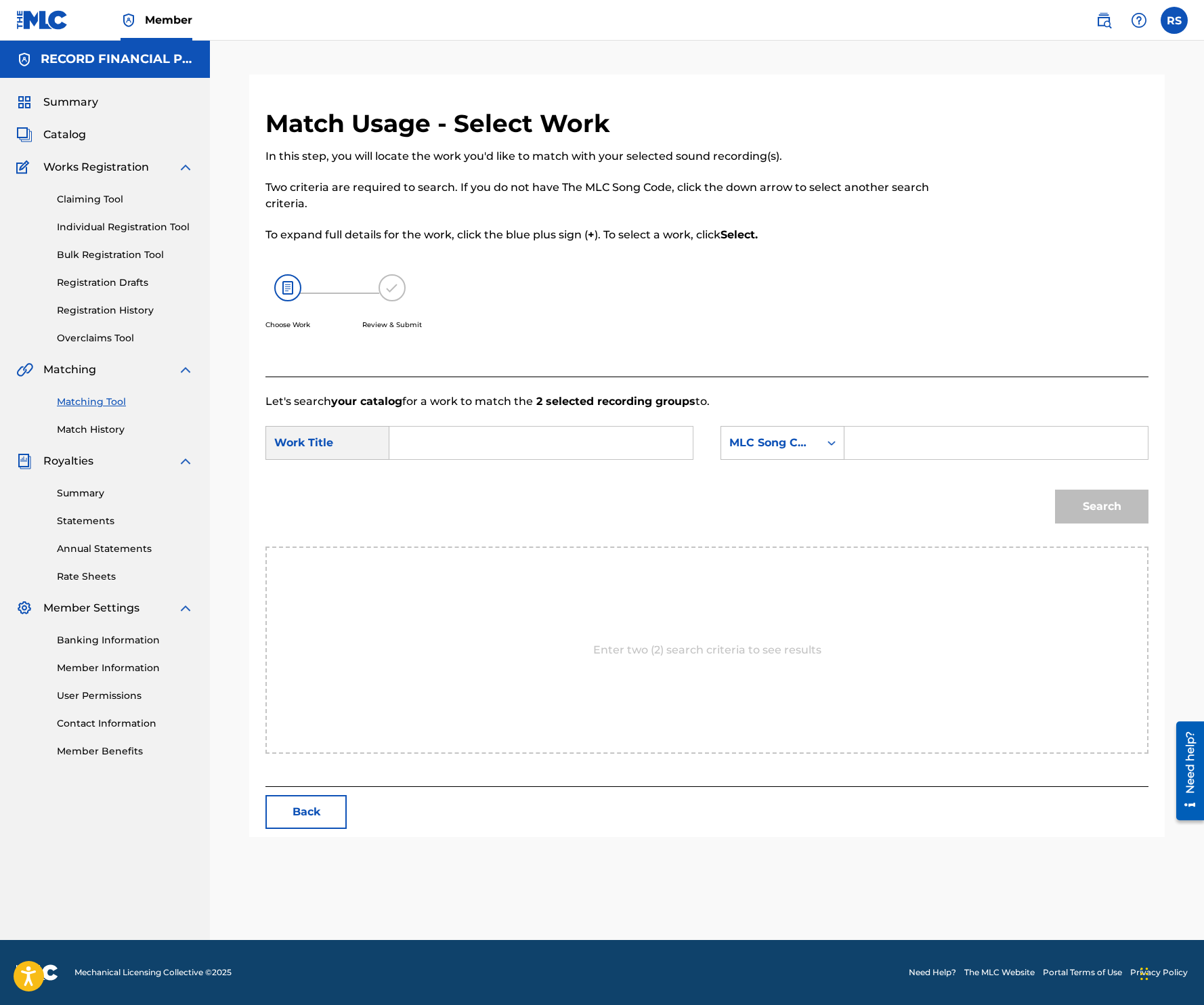
click at [528, 437] on input "Search Form" at bounding box center [540, 443] width 281 height 33
type input "yucca"
click at [799, 445] on div "MLC Song Code" at bounding box center [770, 443] width 82 height 16
click at [772, 485] on div "Writer Name" at bounding box center [782, 477] width 122 height 34
click at [913, 433] on input "Search Form" at bounding box center [996, 443] width 281 height 33
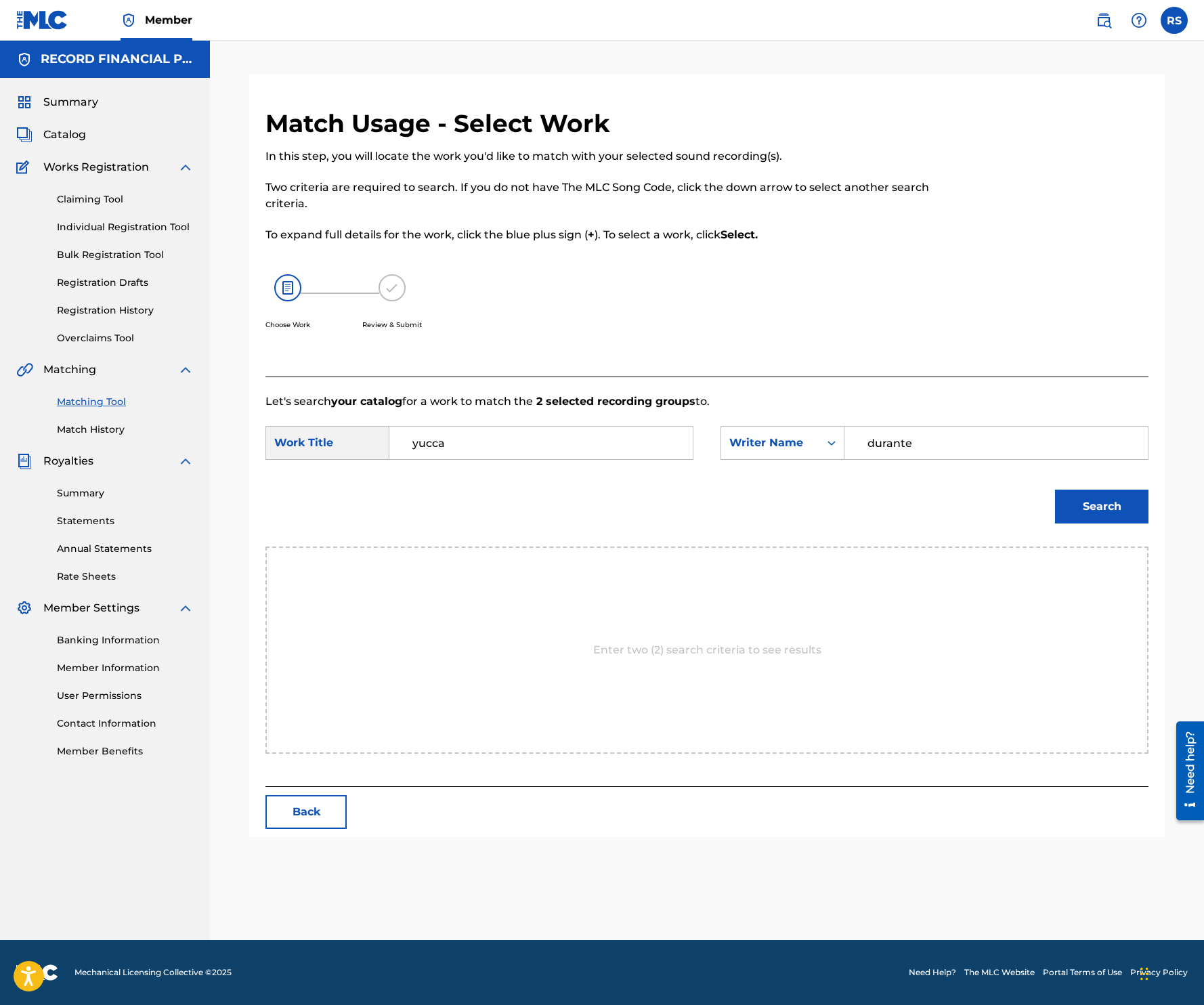
type input "durante"
click at [1055, 489] on button "Search" at bounding box center [1102, 506] width 94 height 34
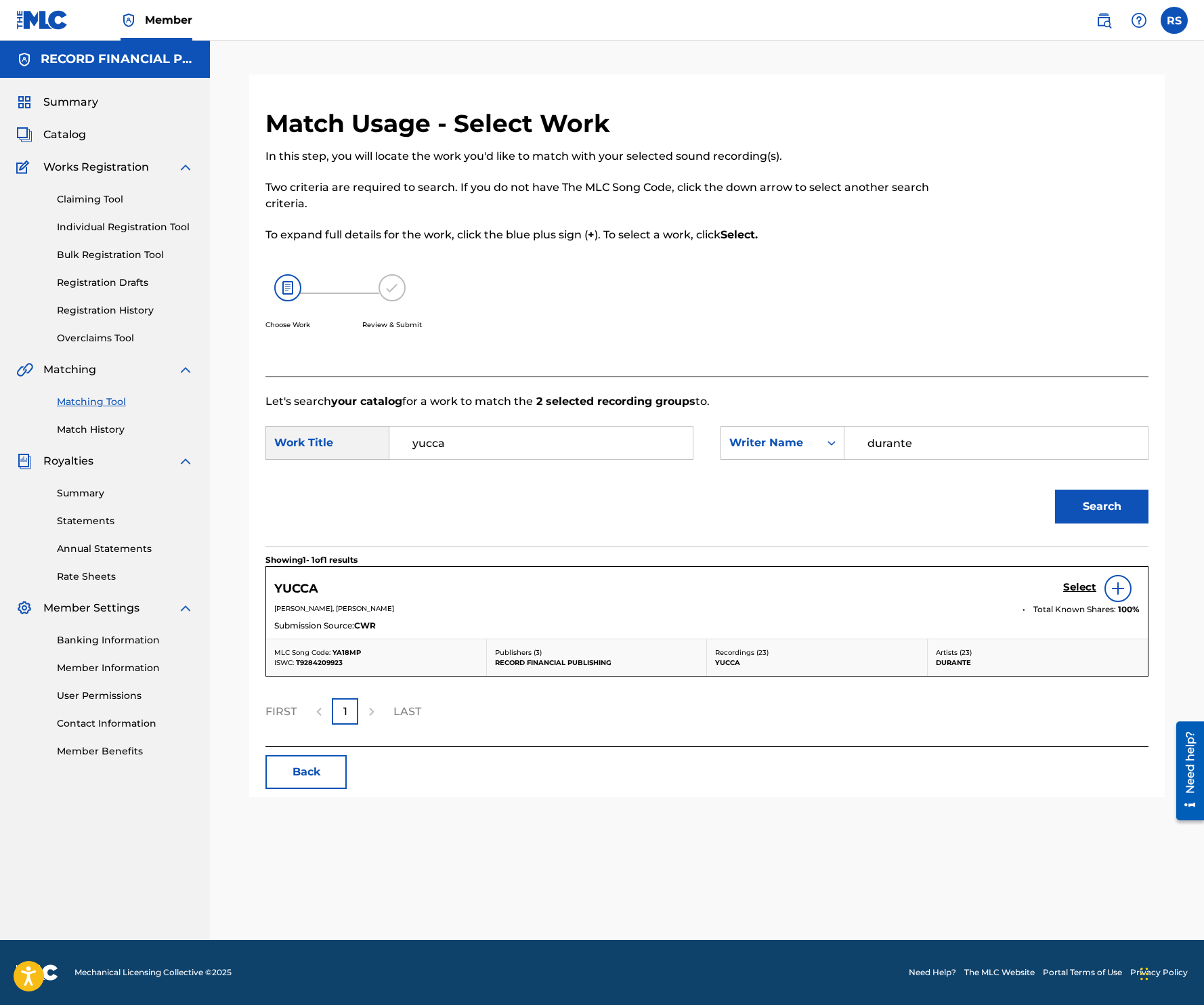
click at [1085, 586] on h5 "Select" at bounding box center [1080, 588] width 34 height 13
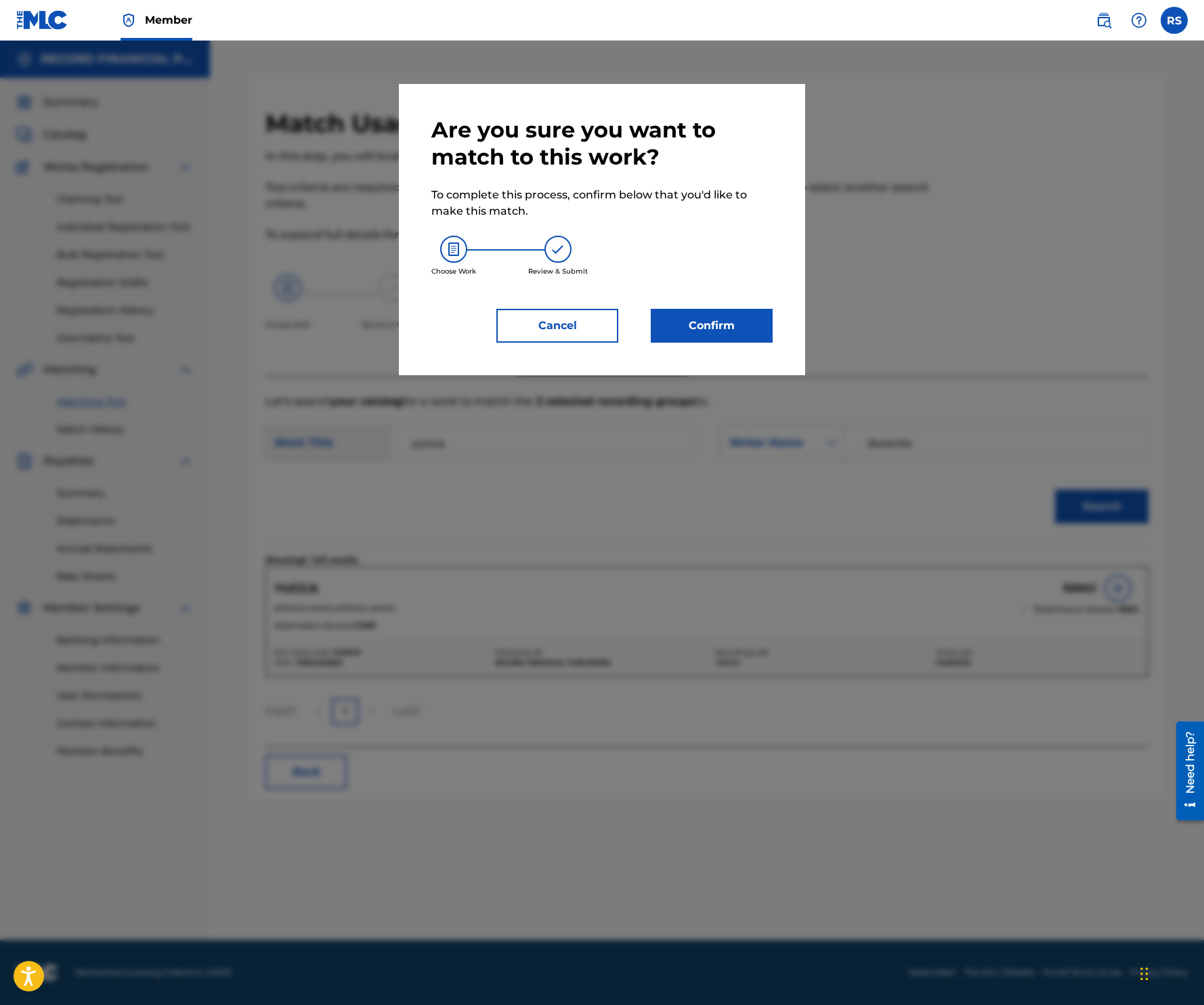
click at [696, 329] on button "Confirm" at bounding box center [712, 325] width 122 height 34
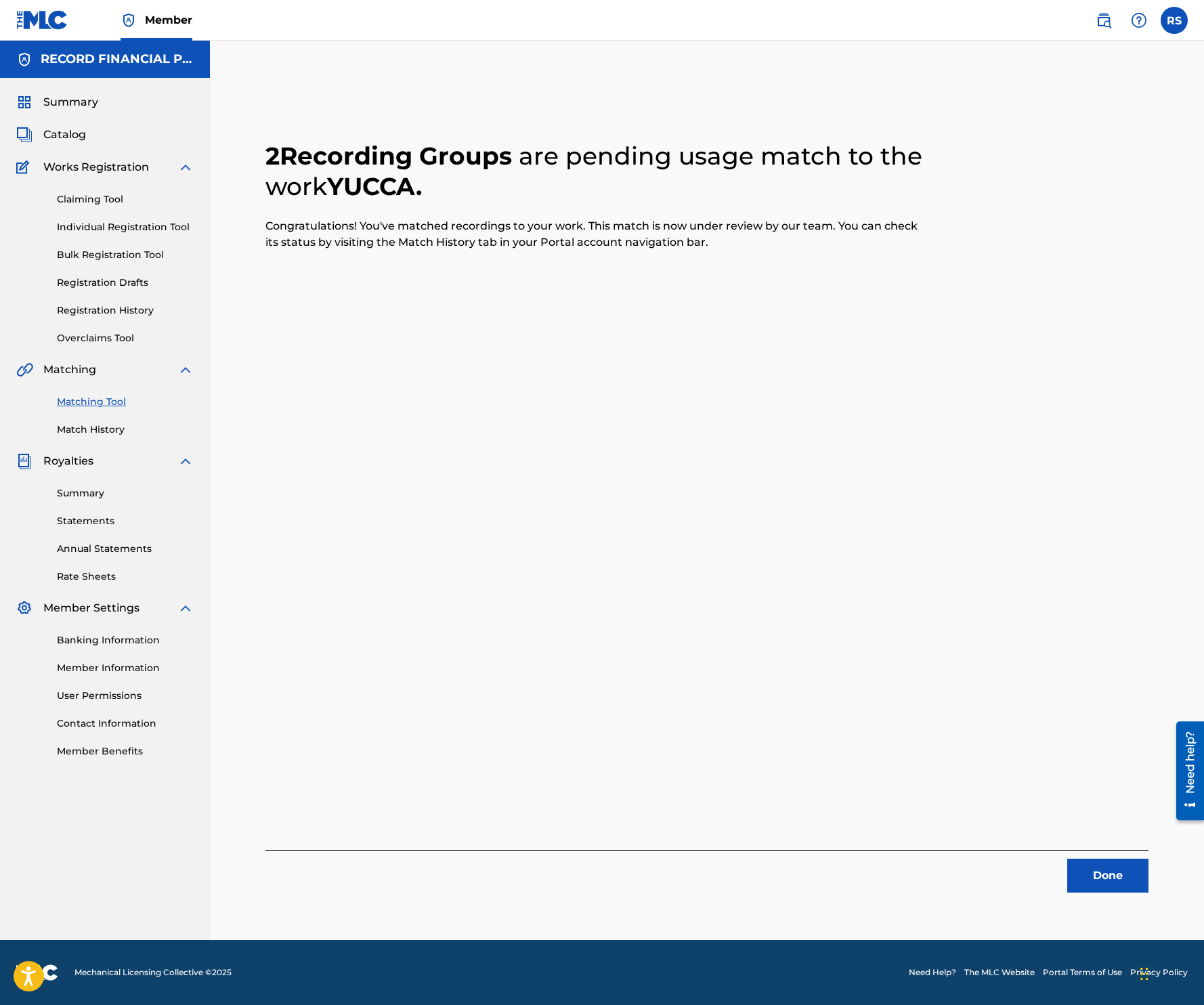
click at [1129, 875] on button "Done" at bounding box center [1108, 875] width 82 height 34
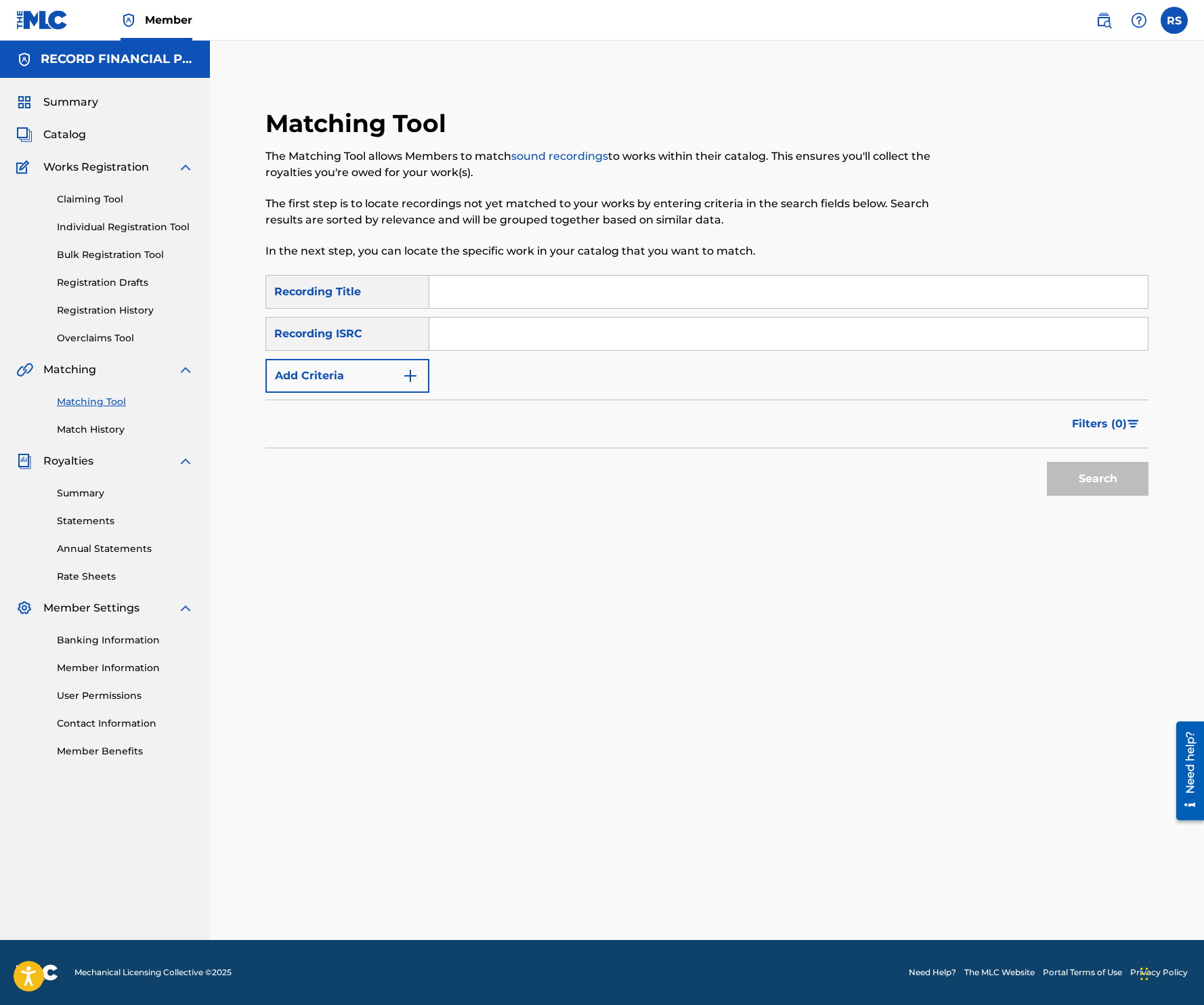
click at [452, 296] on input "Search Form" at bounding box center [788, 292] width 719 height 33
click at [1107, 18] on img at bounding box center [1103, 20] width 16 height 16
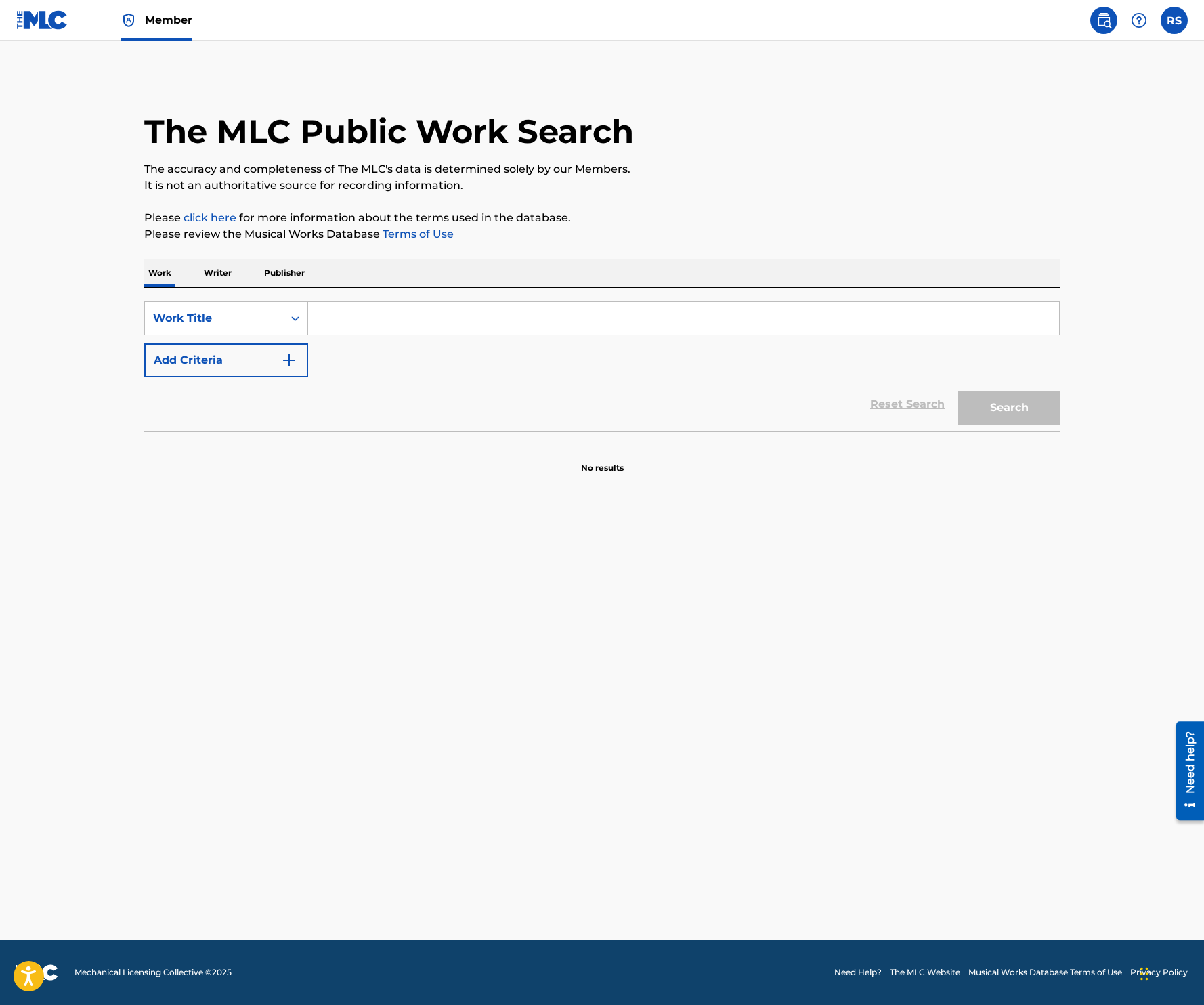
click at [387, 305] on input "Search Form" at bounding box center [683, 318] width 751 height 33
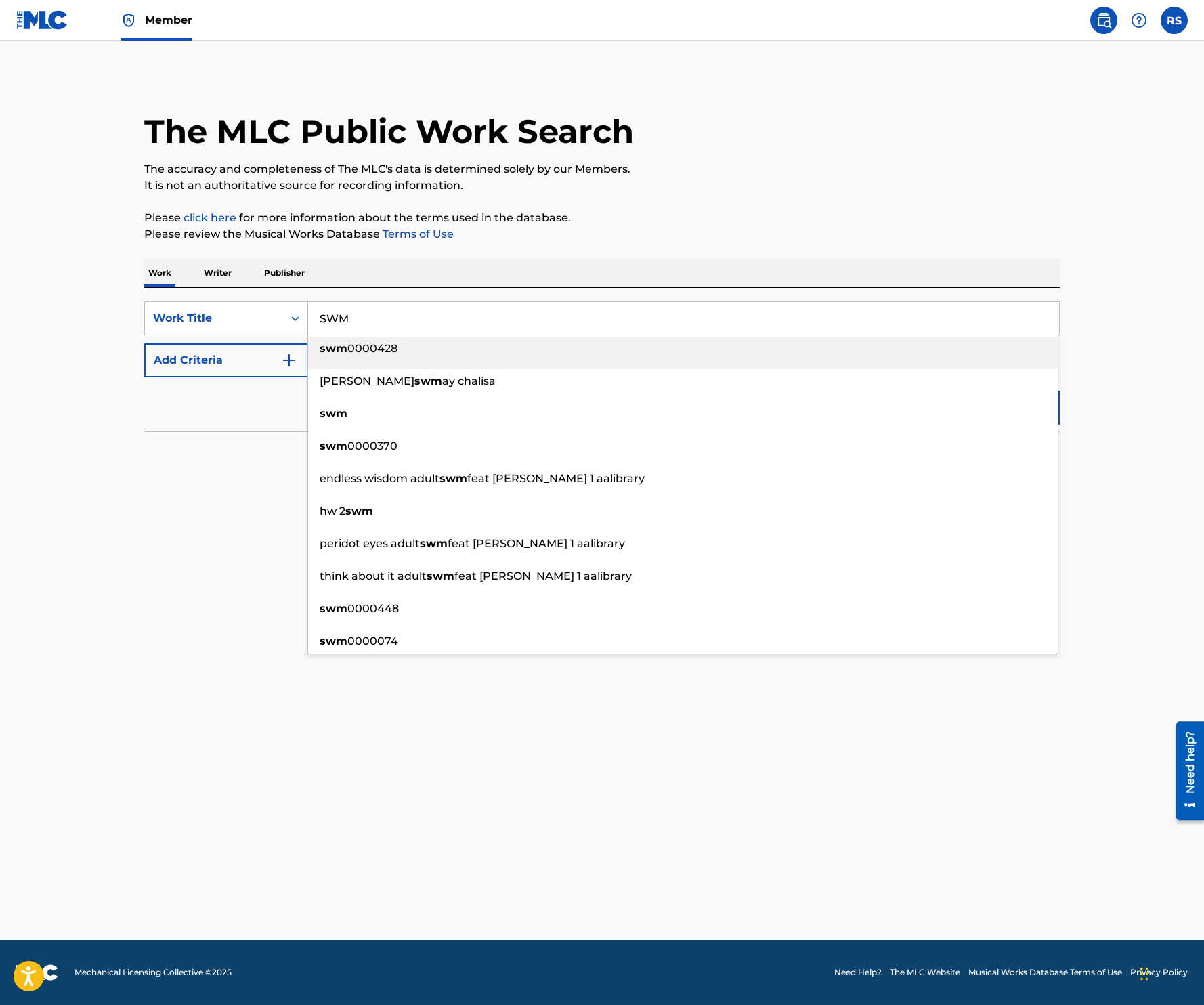
type input "SWM"
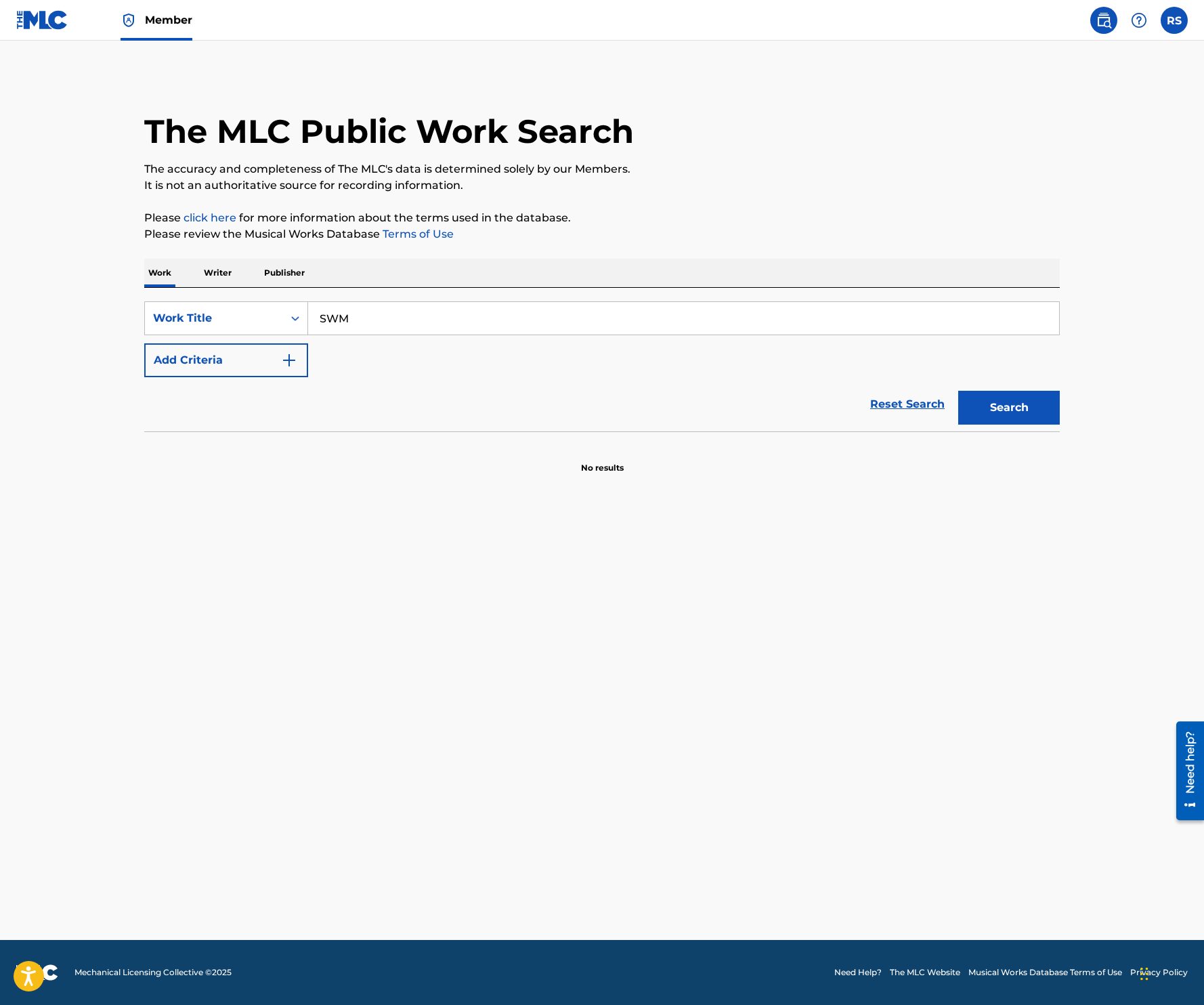
click at [208, 356] on button "Add Criteria" at bounding box center [225, 360] width 164 height 34
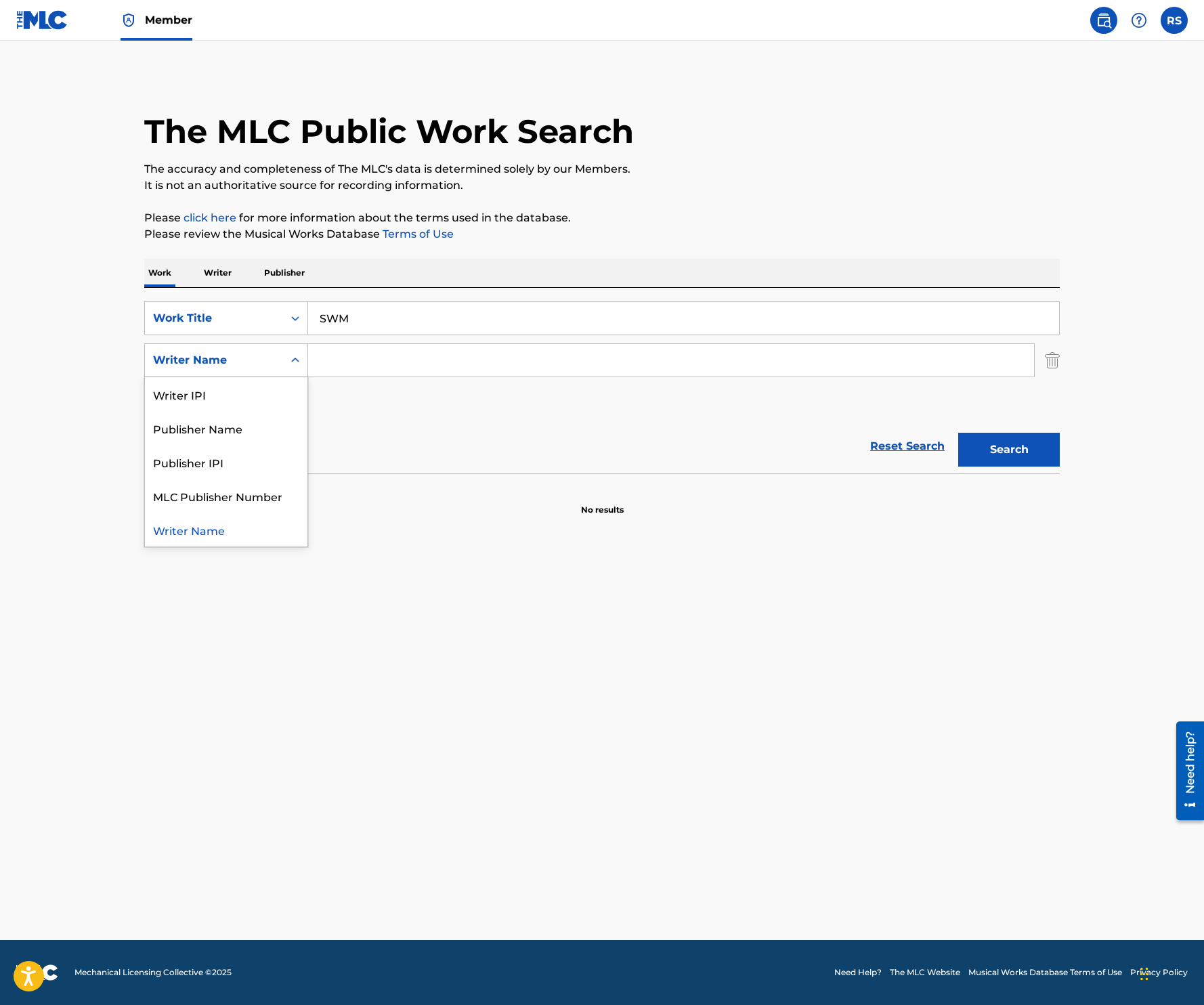
click at [285, 361] on div "Search Form" at bounding box center [295, 360] width 24 height 24
click at [385, 358] on input "Search Form" at bounding box center [671, 360] width 726 height 33
type input "[PERSON_NAME]"
click at [958, 433] on button "Search" at bounding box center [1008, 449] width 102 height 34
click at [680, 217] on p "Please click here for more information about the terms used in the database." at bounding box center [601, 218] width 915 height 16
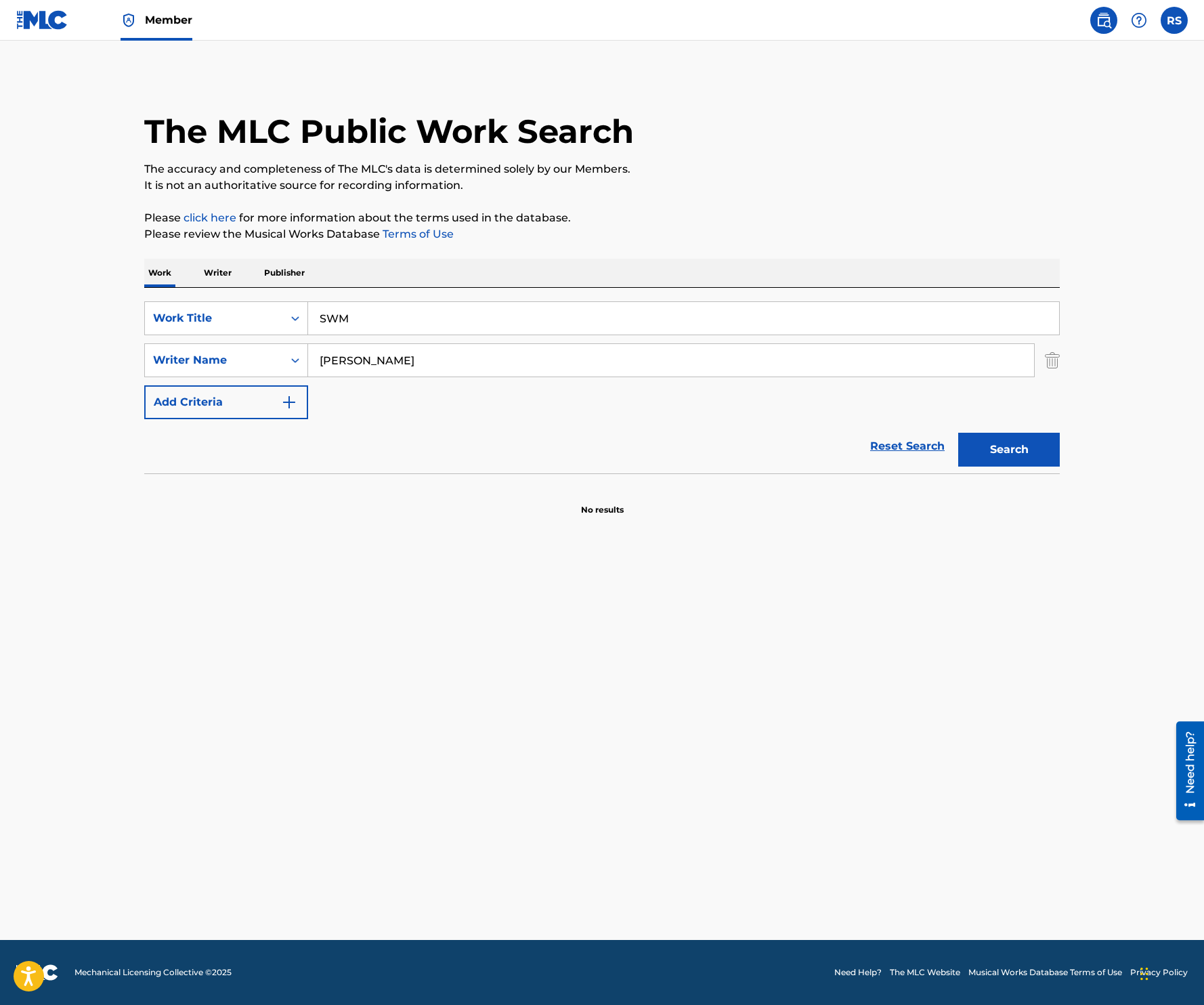
click at [419, 360] on input "[PERSON_NAME]" at bounding box center [671, 360] width 726 height 33
click at [290, 358] on icon "Search Form" at bounding box center [295, 360] width 14 height 14
click at [366, 358] on input "Search Form" at bounding box center [671, 360] width 726 height 33
click at [255, 409] on button "Add Criteria" at bounding box center [225, 402] width 164 height 34
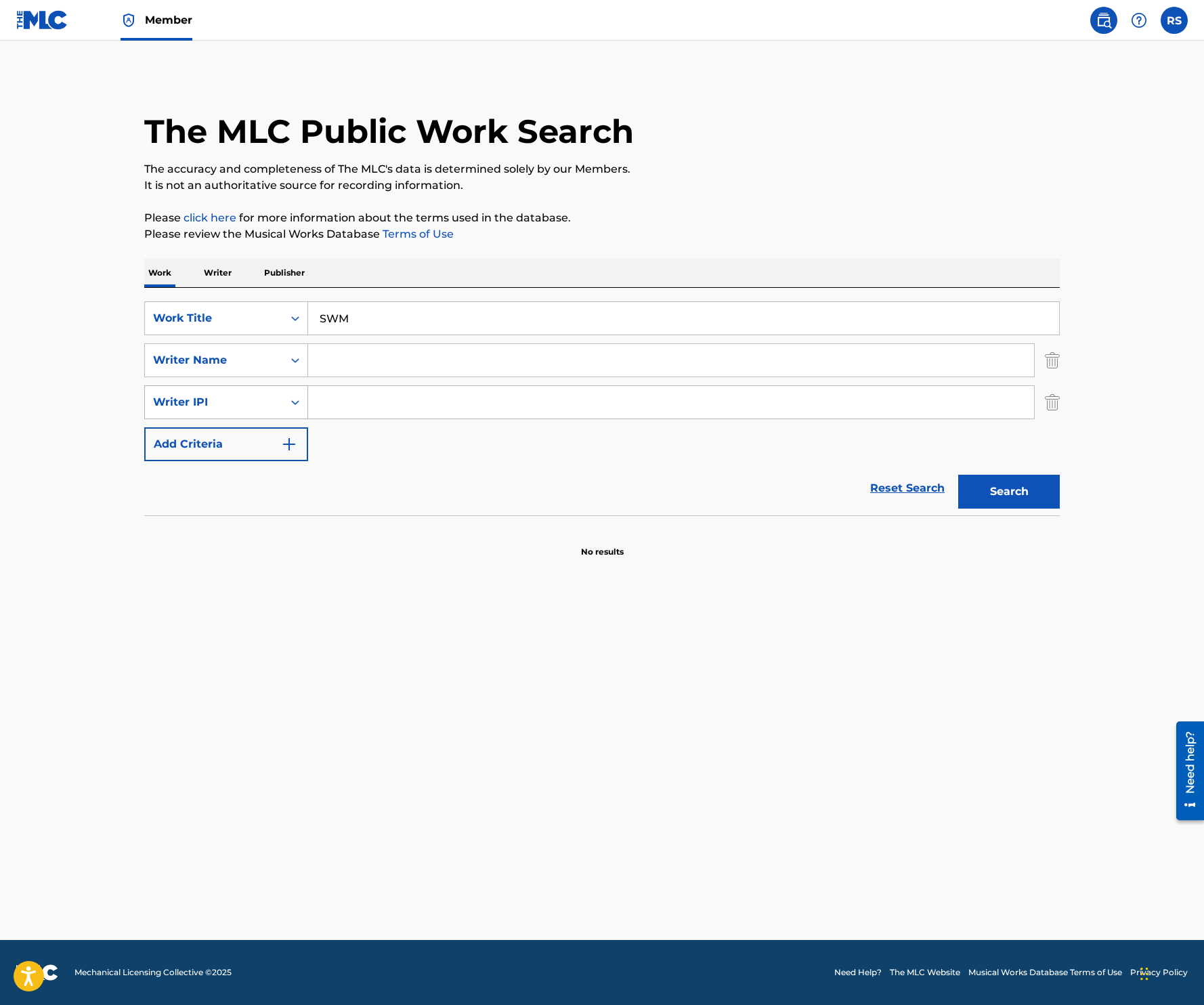
click at [254, 397] on div "Writer IPI" at bounding box center [213, 402] width 122 height 16
click at [393, 237] on link "Terms of Use" at bounding box center [417, 234] width 74 height 13
click at [1104, 15] on img at bounding box center [1103, 20] width 16 height 16
click at [54, 31] on link at bounding box center [42, 20] width 52 height 40
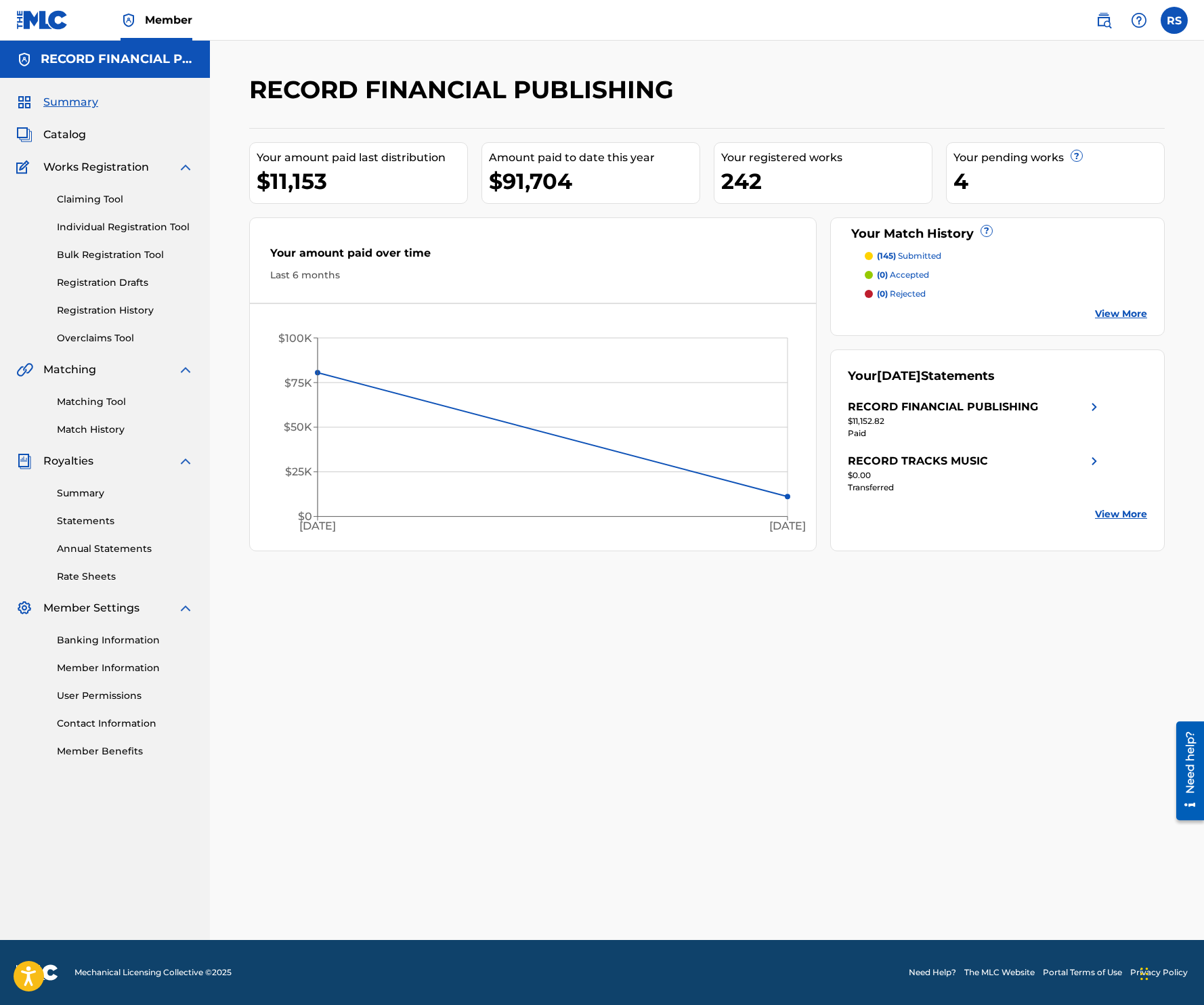
click at [75, 128] on span "Catalog" at bounding box center [64, 134] width 42 height 16
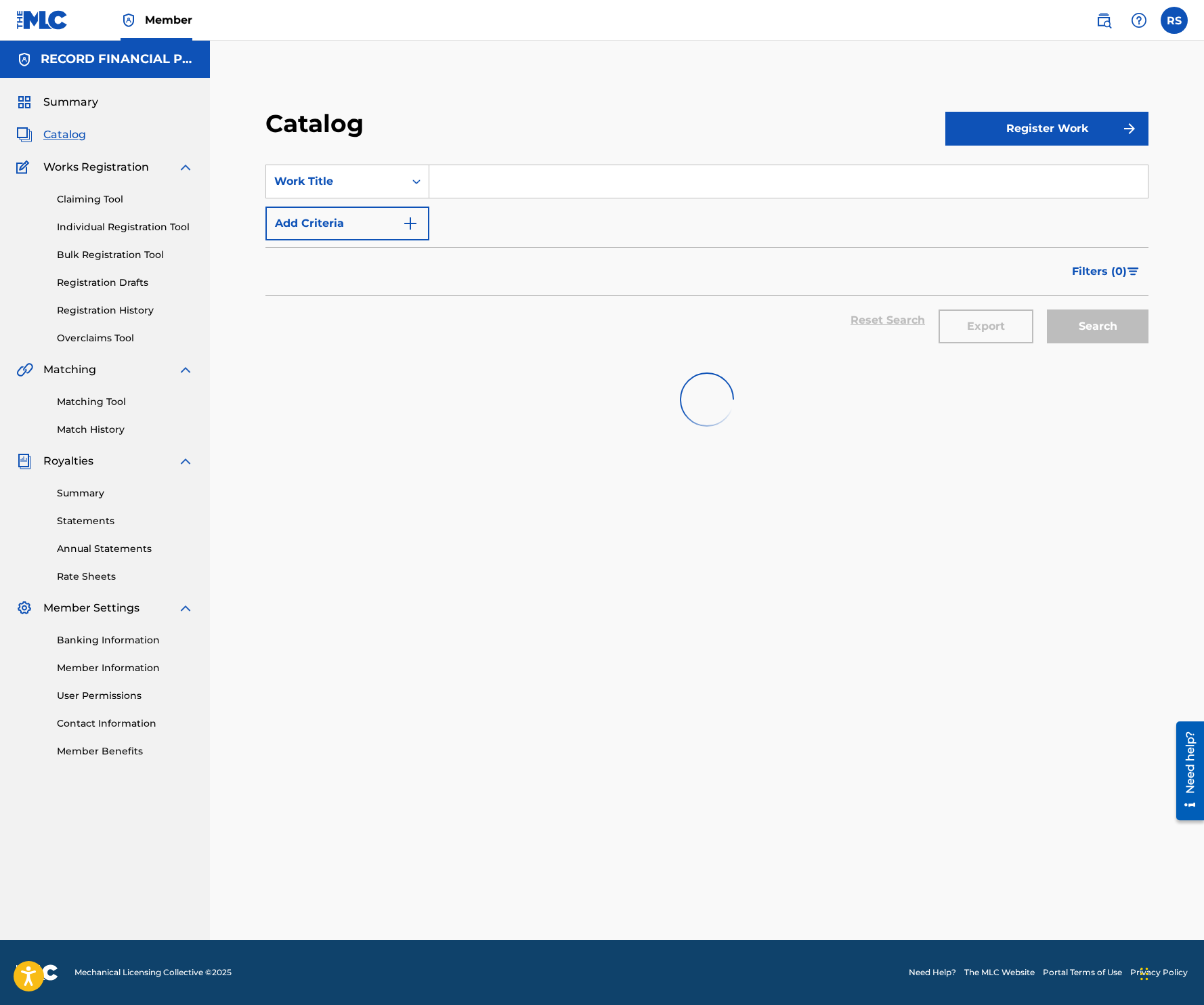
click at [523, 180] on input "Search Form" at bounding box center [788, 181] width 719 height 33
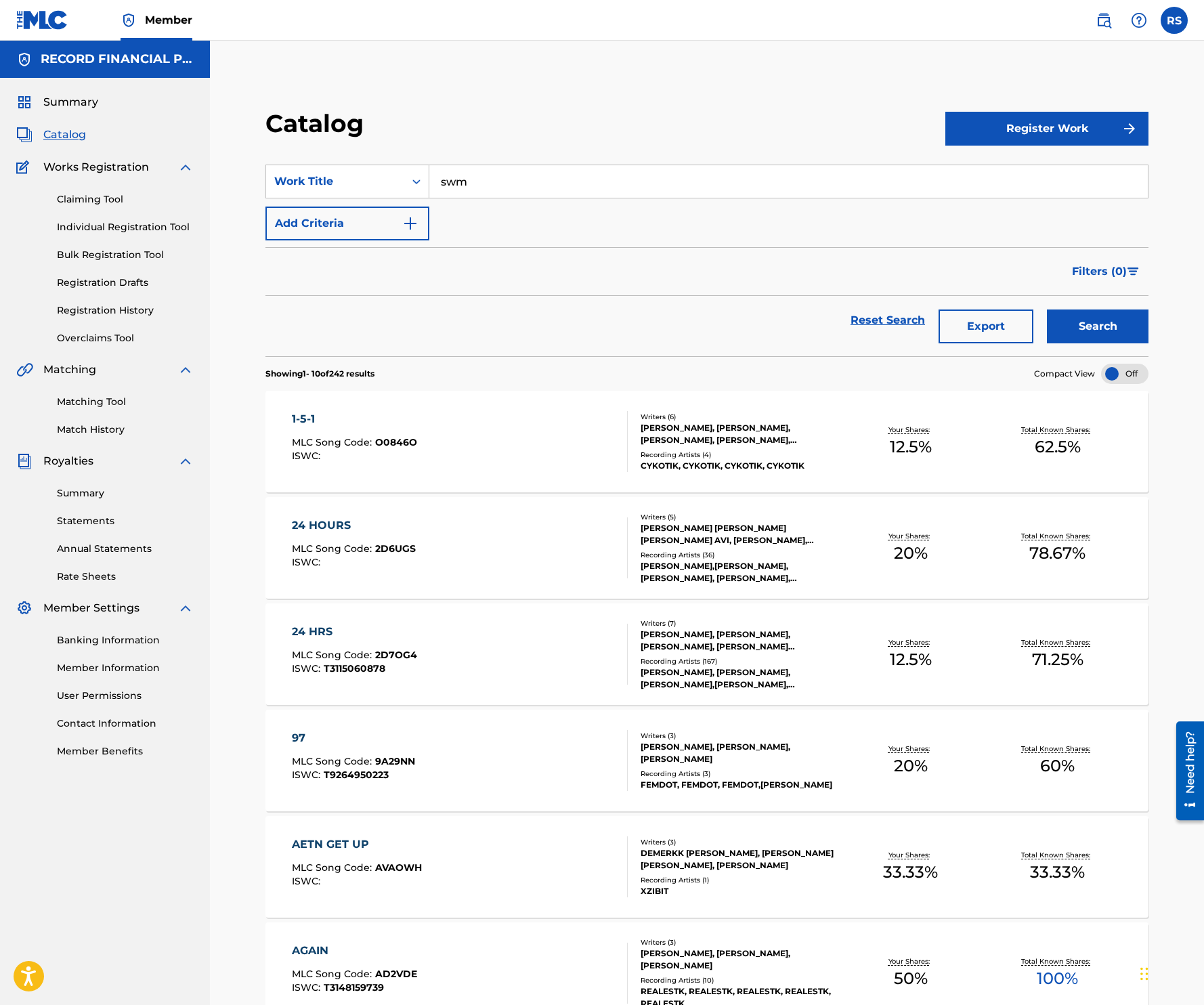
type input "swm"
click at [1132, 319] on button "Search" at bounding box center [1097, 326] width 102 height 34
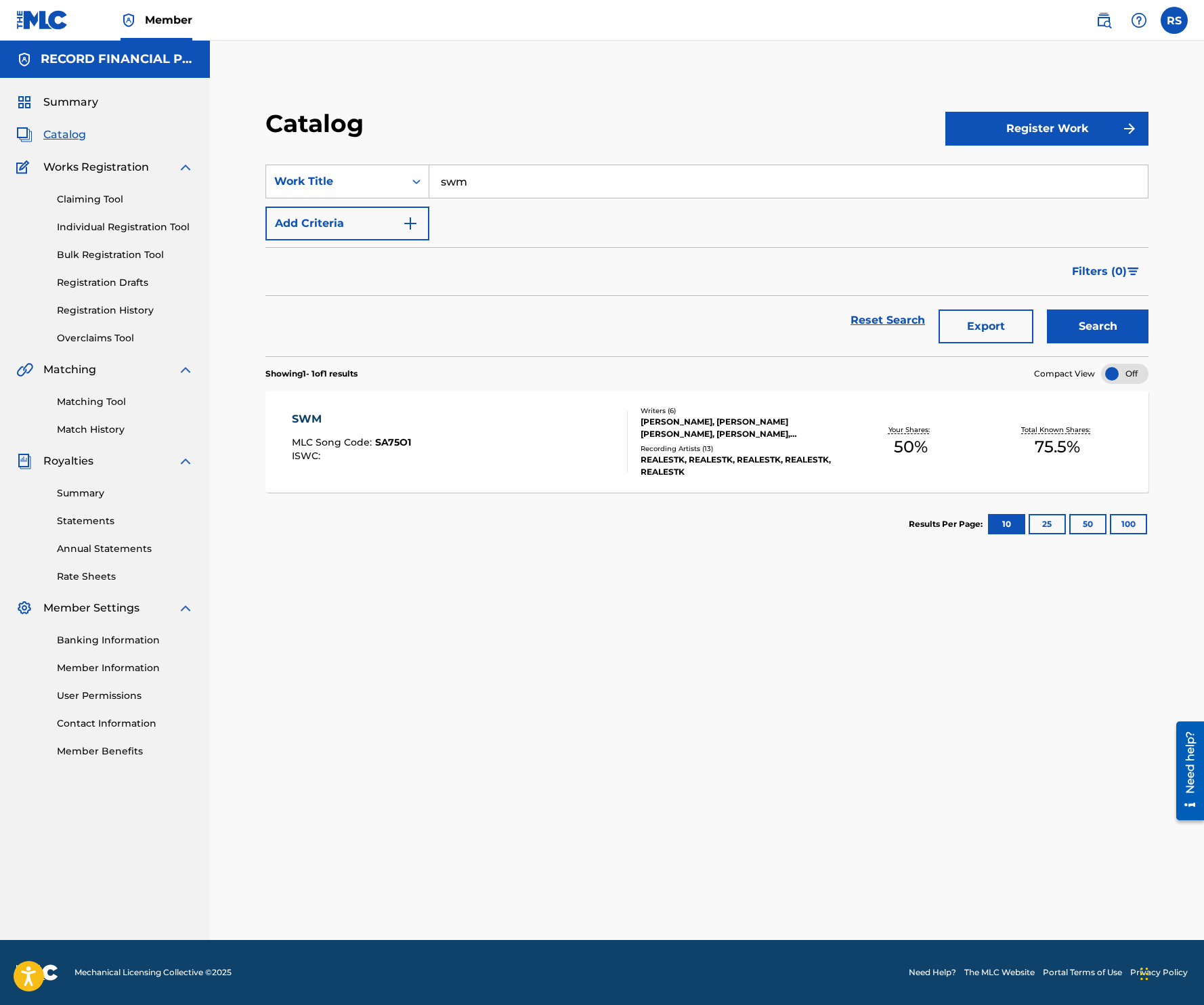
click at [508, 441] on div "SWM MLC Song Code : SA75O1 ISWC :" at bounding box center [460, 441] width 336 height 61
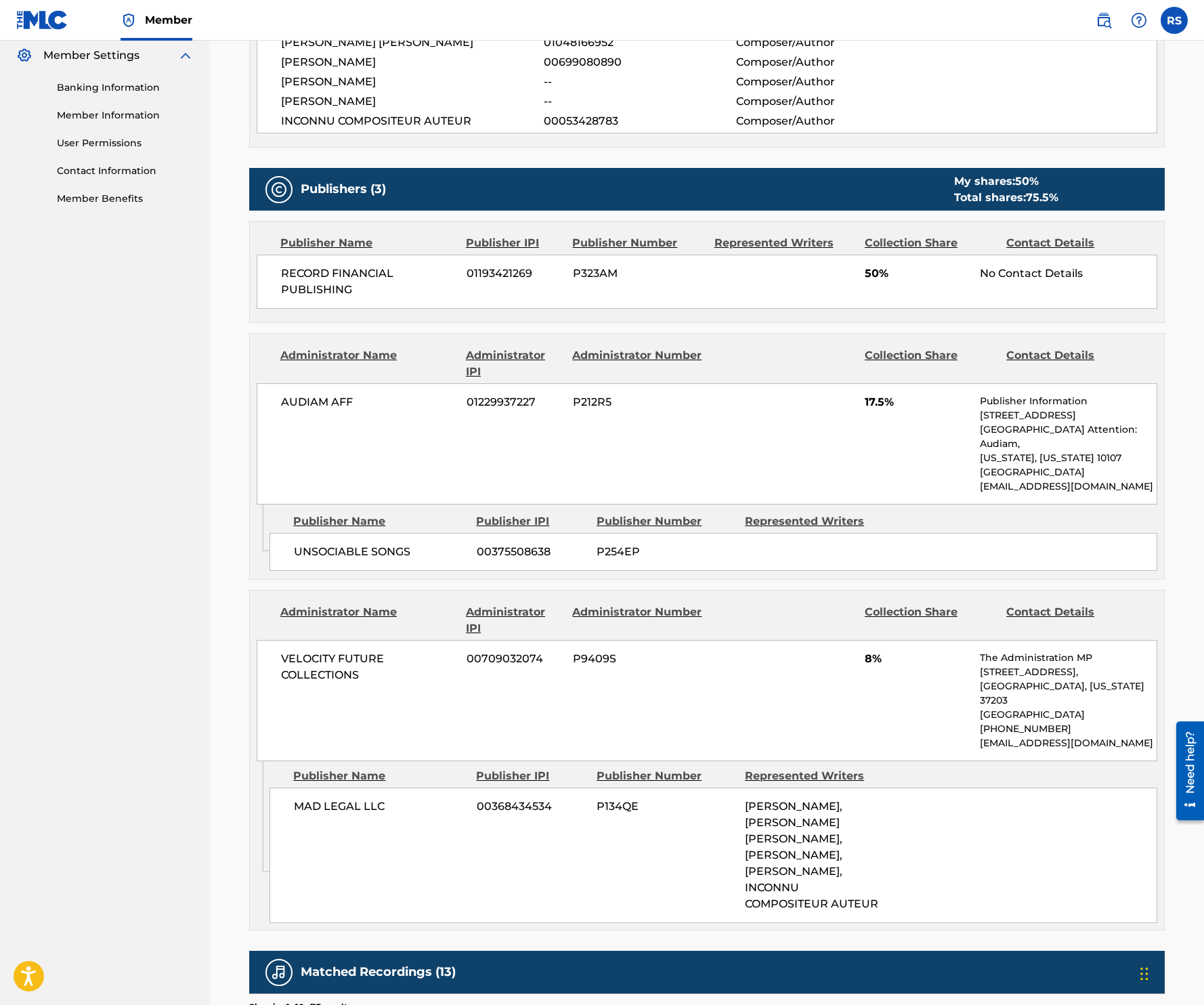
scroll to position [646, 0]
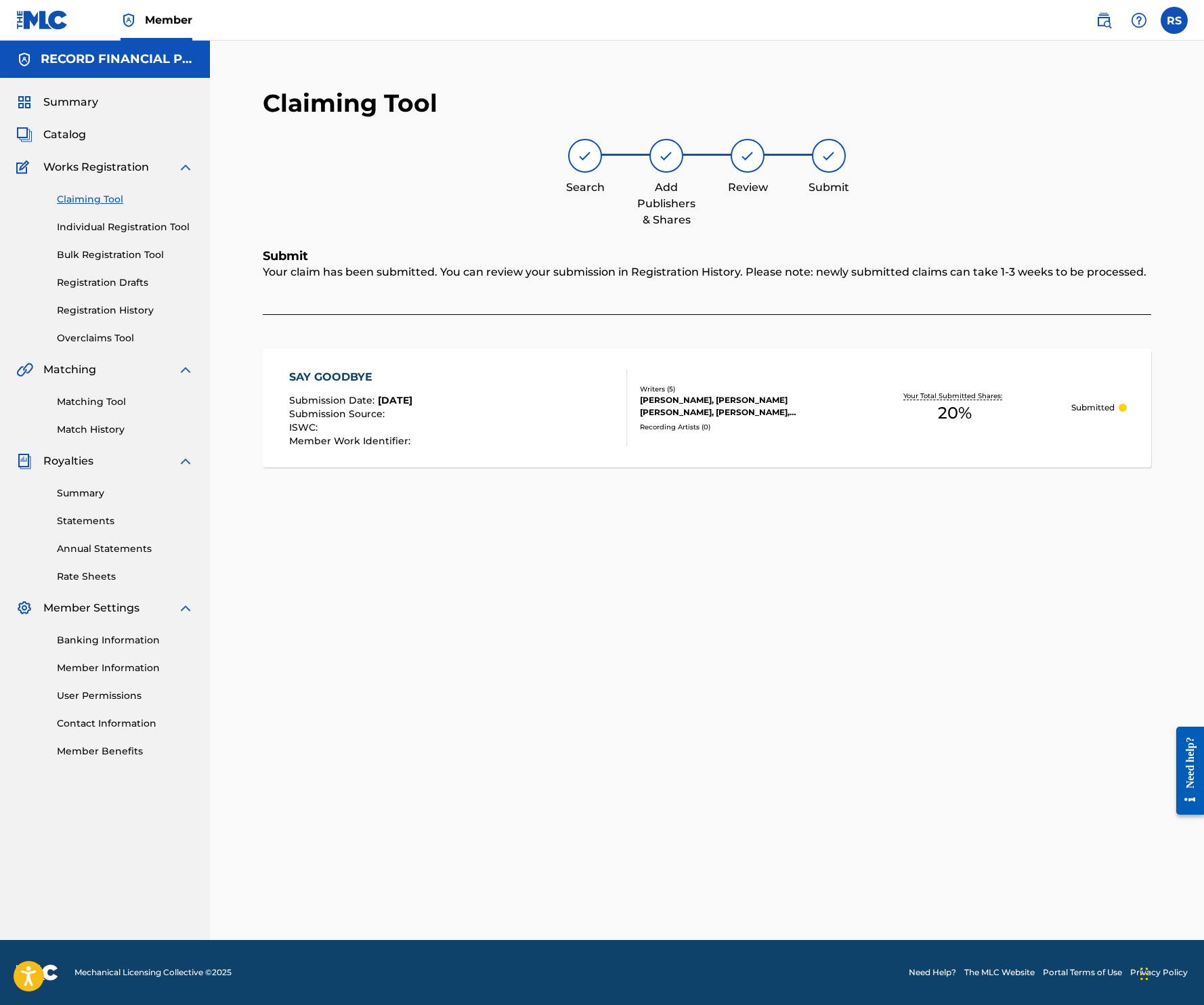
click at [129, 303] on link "Registration History" at bounding box center [125, 310] width 137 height 14
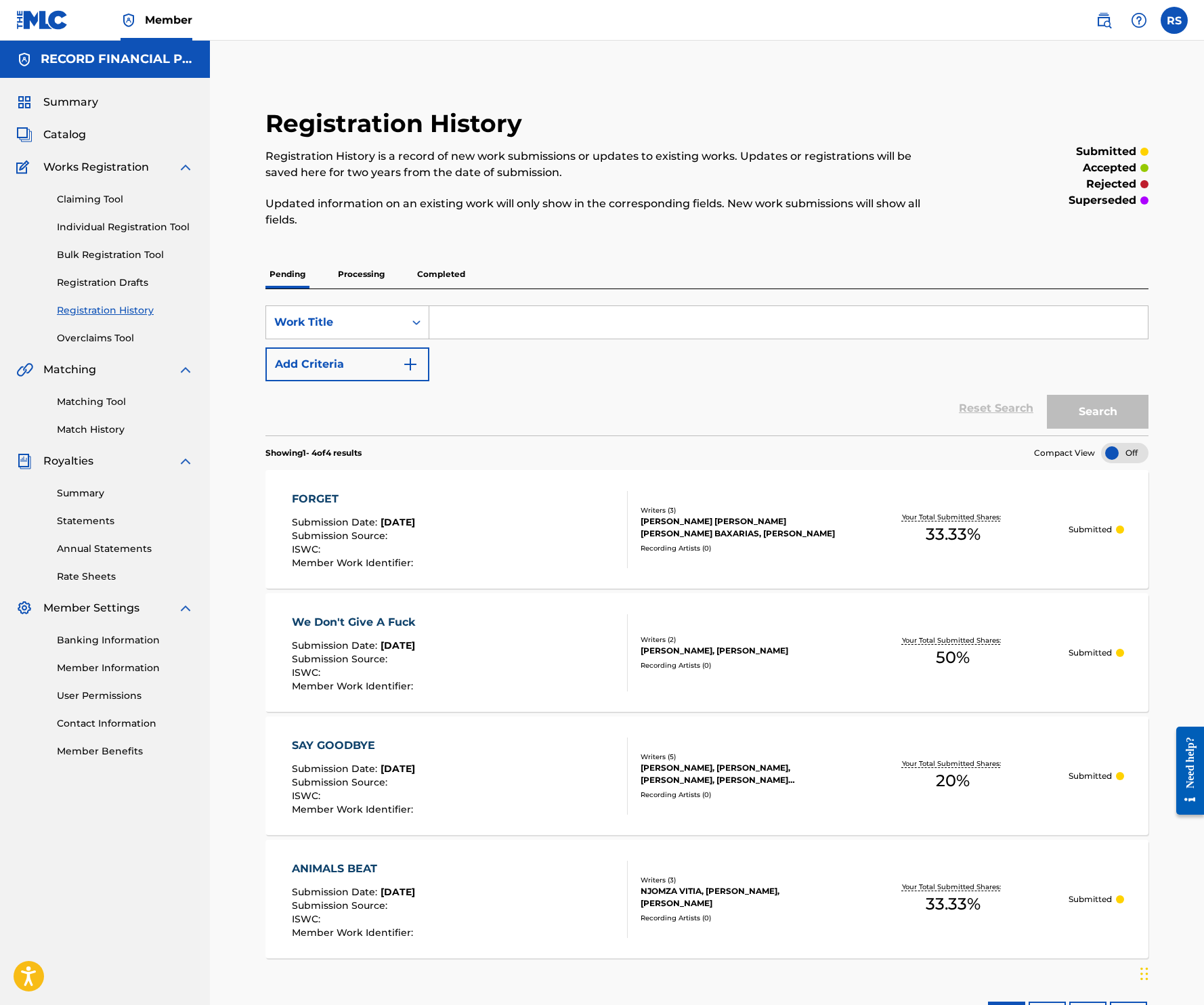
scroll to position [16, 0]
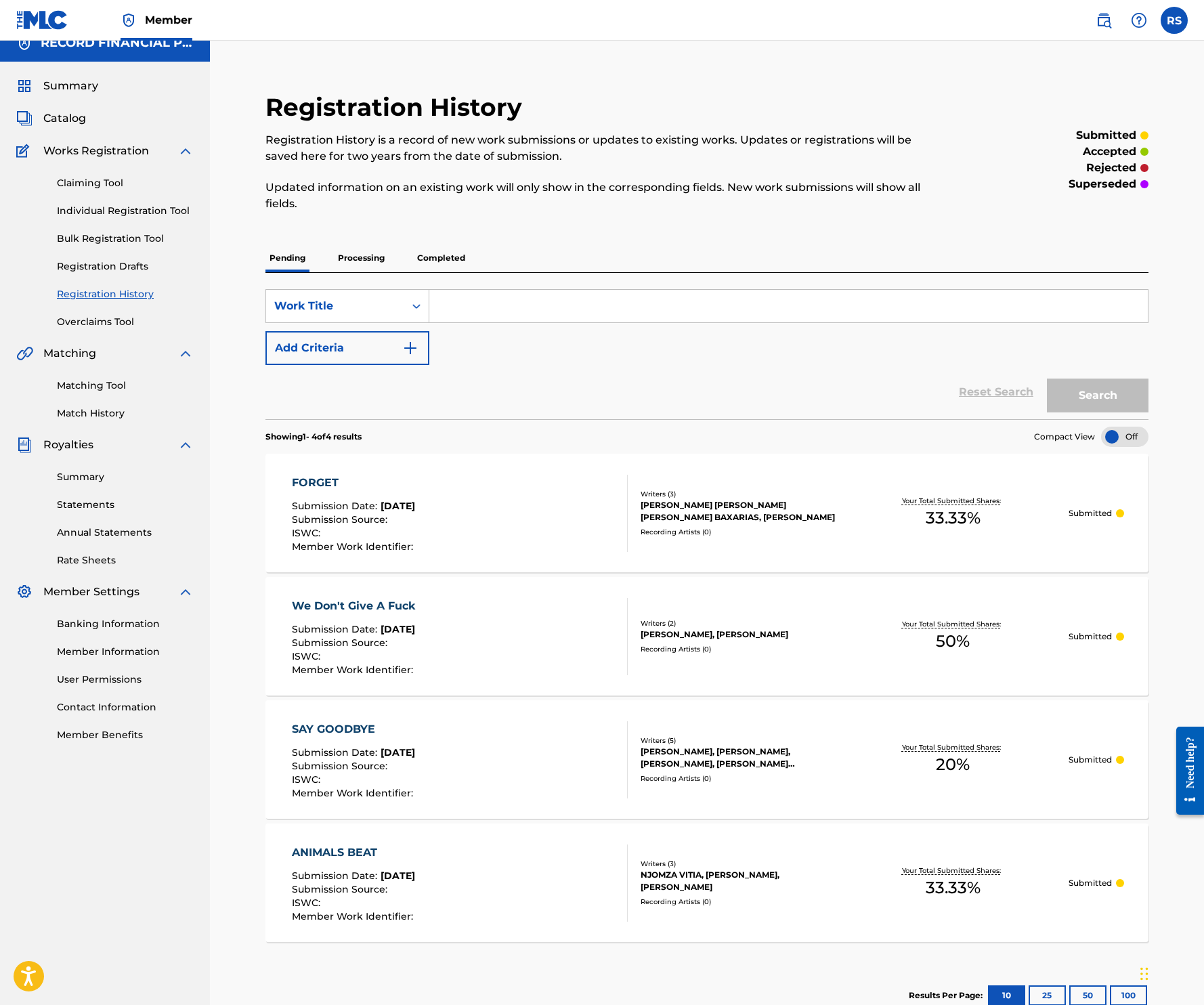
click at [560, 635] on div "We Don't Give A Fuck Submission Date : Aug 19, 2025 Submission Source : ISWC : …" at bounding box center [460, 636] width 336 height 78
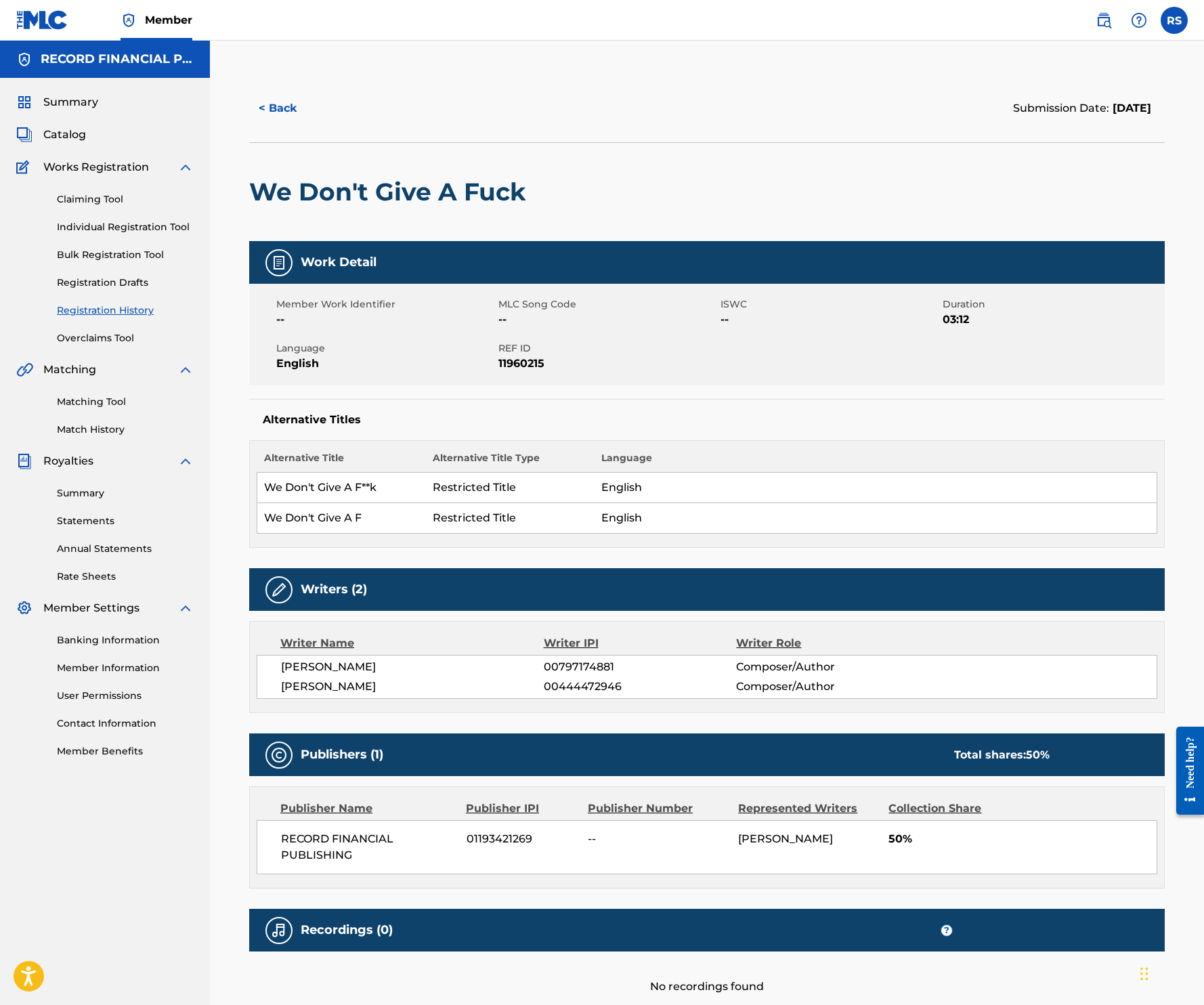
click at [73, 133] on span "Catalog" at bounding box center [64, 134] width 42 height 16
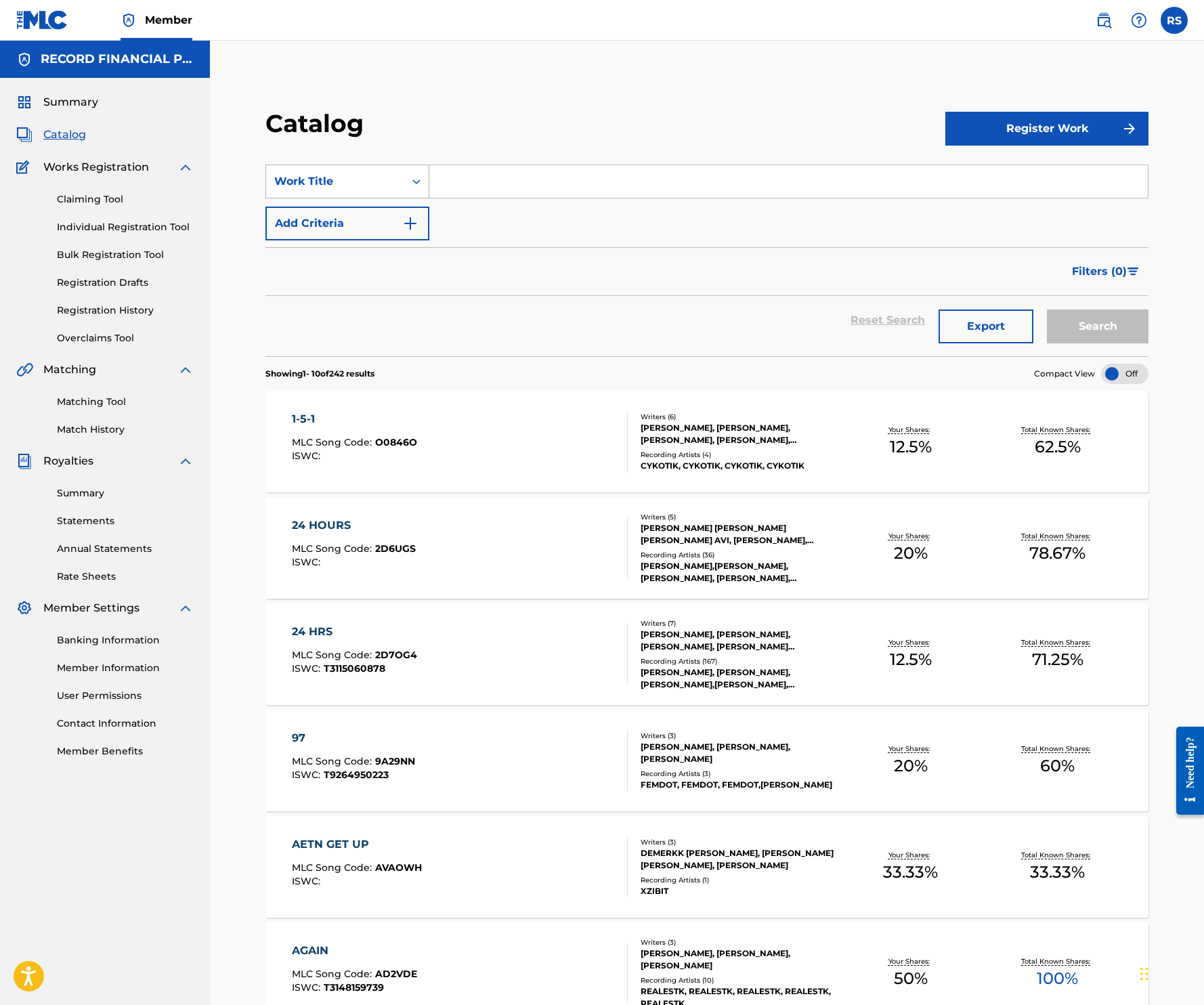
click at [372, 181] on div "Work Title" at bounding box center [335, 181] width 122 height 16
click at [355, 207] on div "Writer Name" at bounding box center [347, 215] width 162 height 34
click at [480, 182] on input "Search Form" at bounding box center [788, 181] width 719 height 33
click at [1047, 309] on button "Search" at bounding box center [1097, 326] width 102 height 34
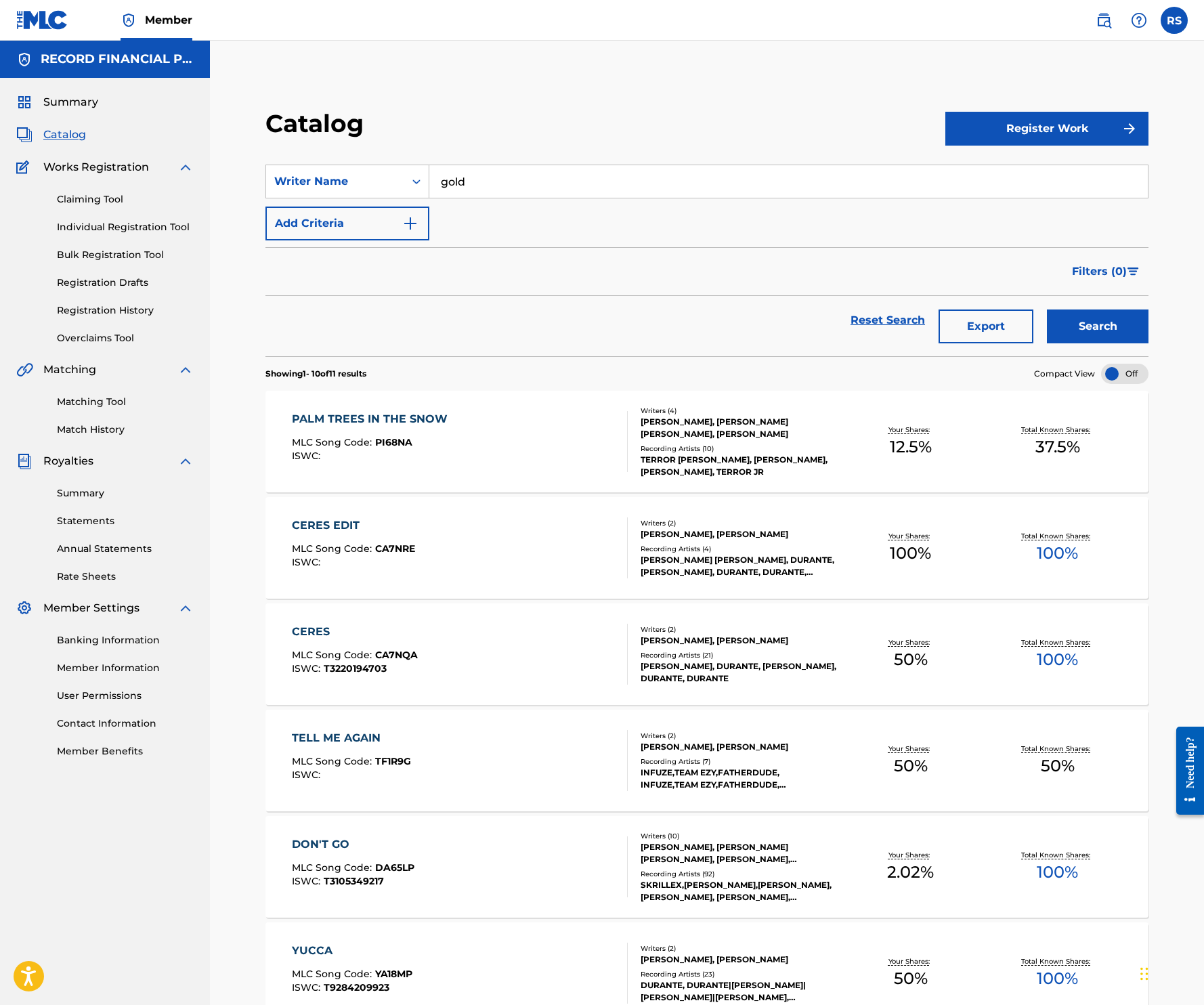
click at [500, 351] on div "Reset Search Export Search" at bounding box center [707, 325] width 883 height 60
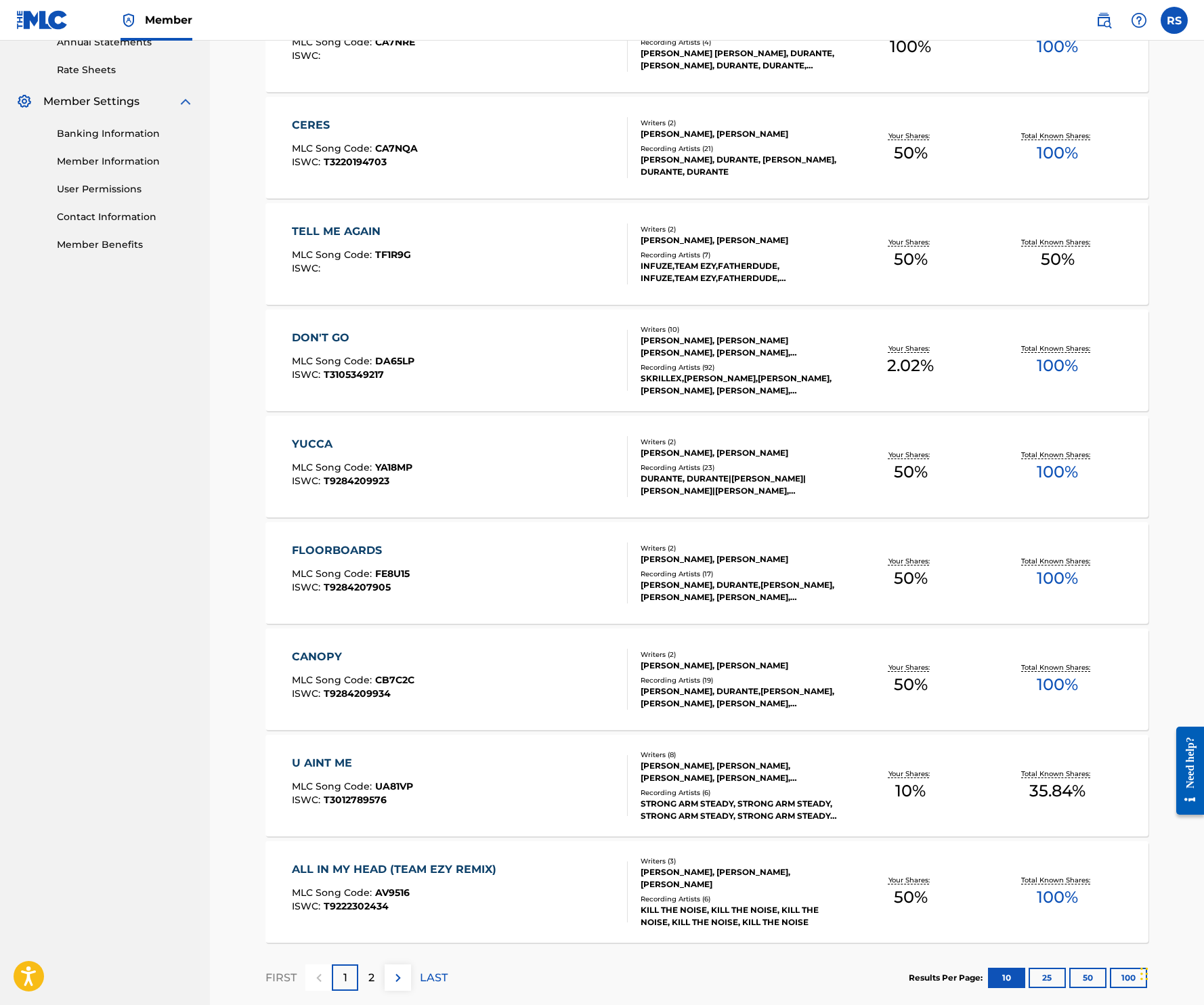
scroll to position [581, 0]
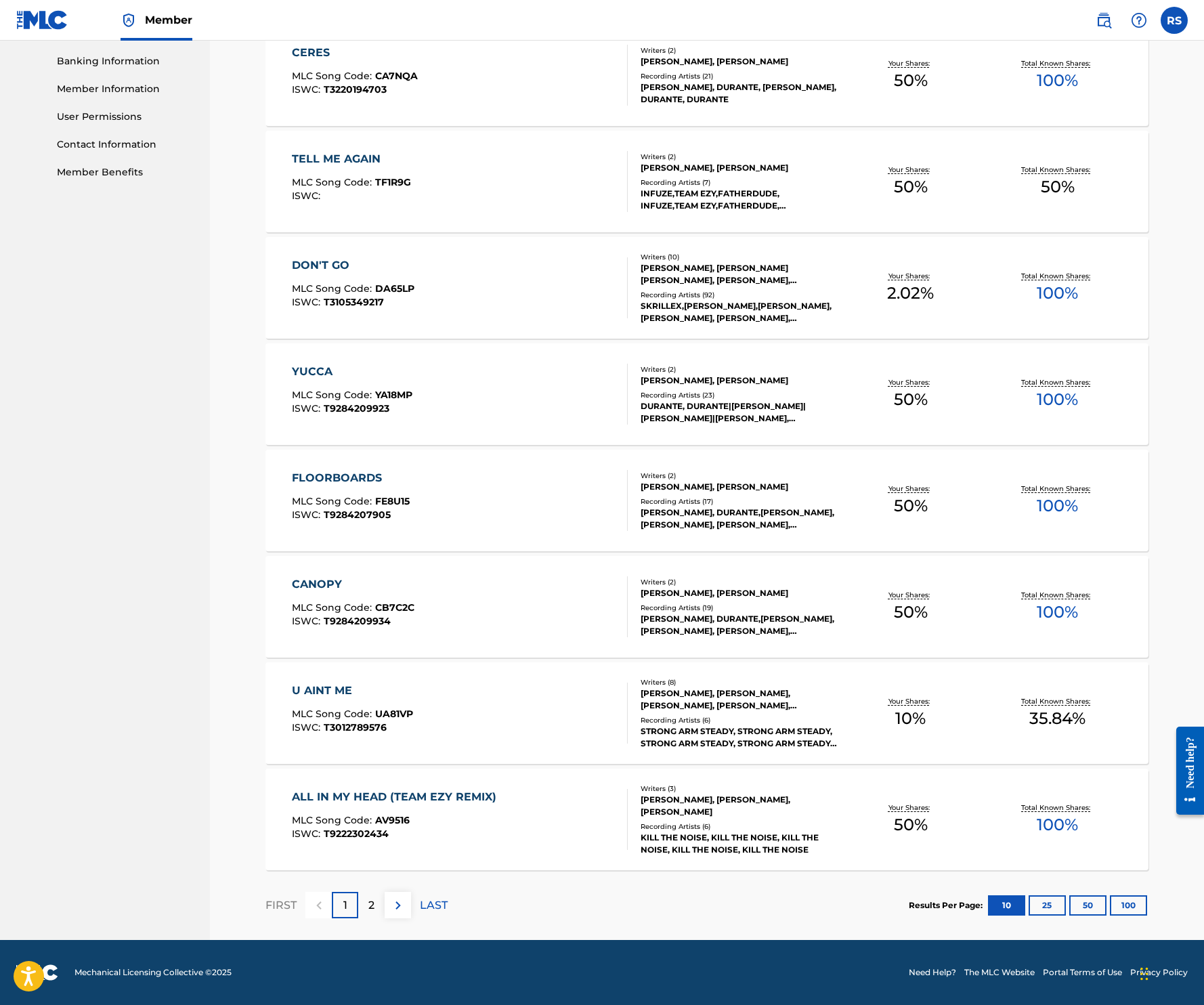
click at [370, 900] on p "2" at bounding box center [372, 905] width 6 height 16
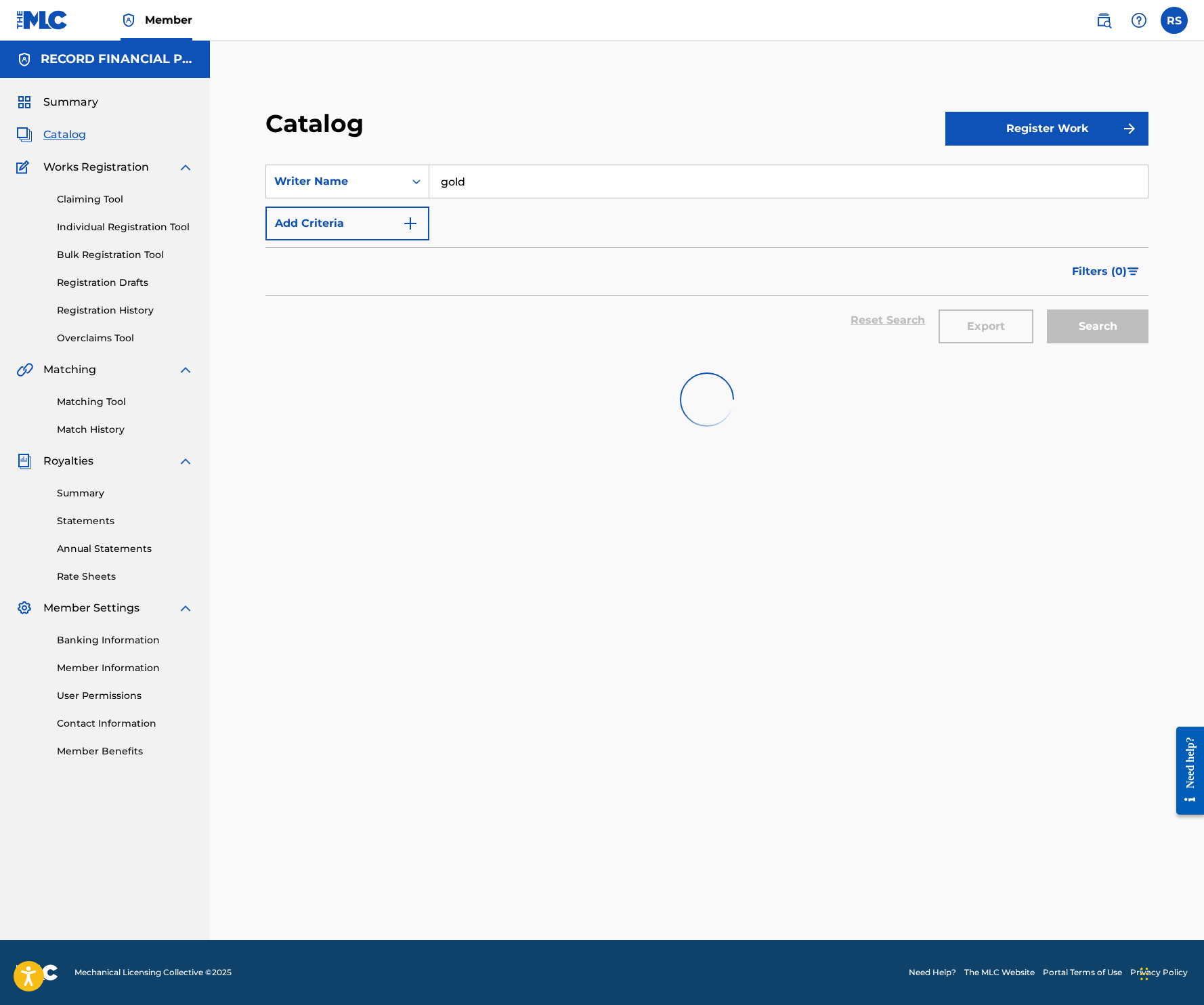
scroll to position [0, 0]
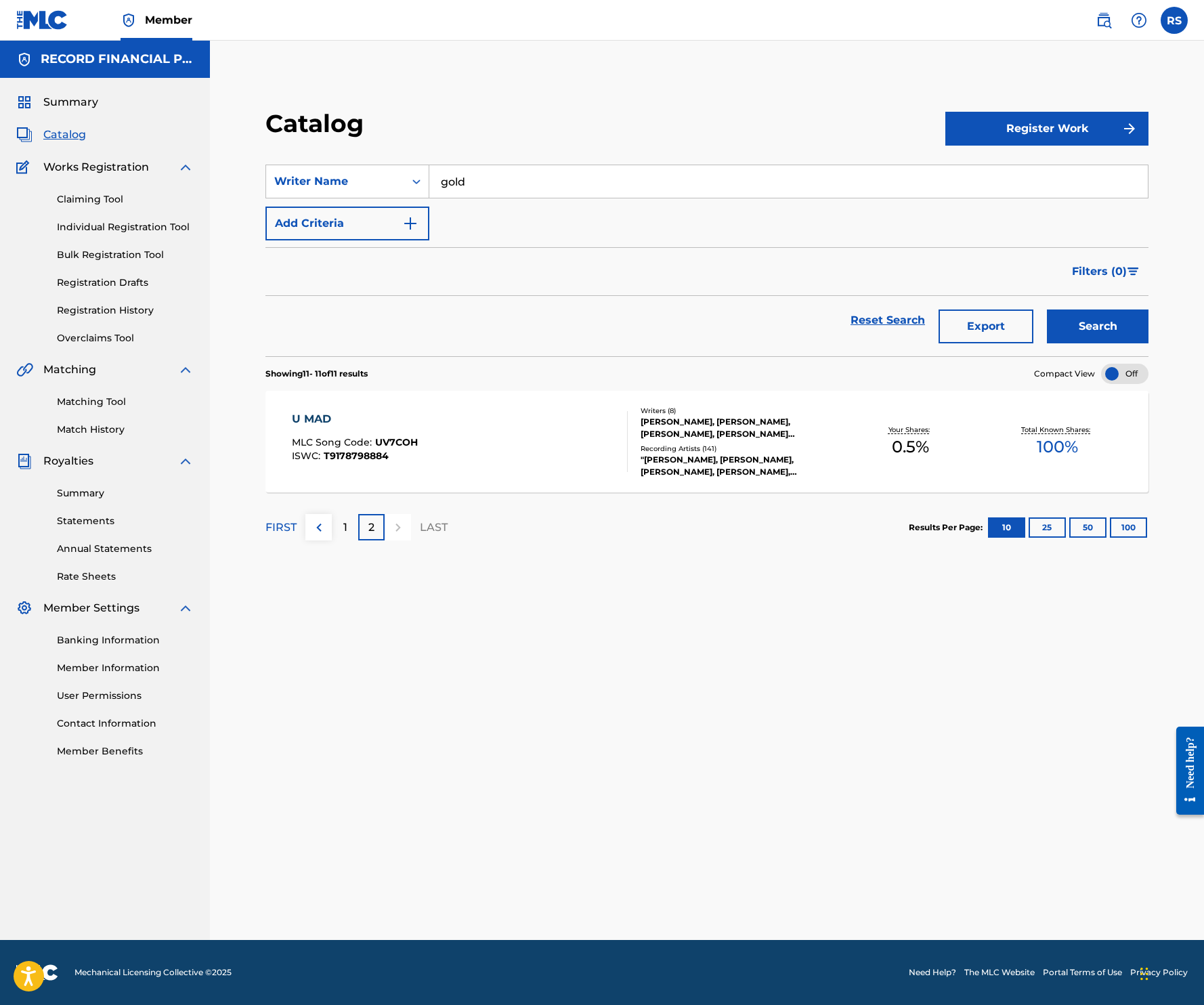
click at [343, 528] on p "1" at bounding box center [345, 528] width 4 height 16
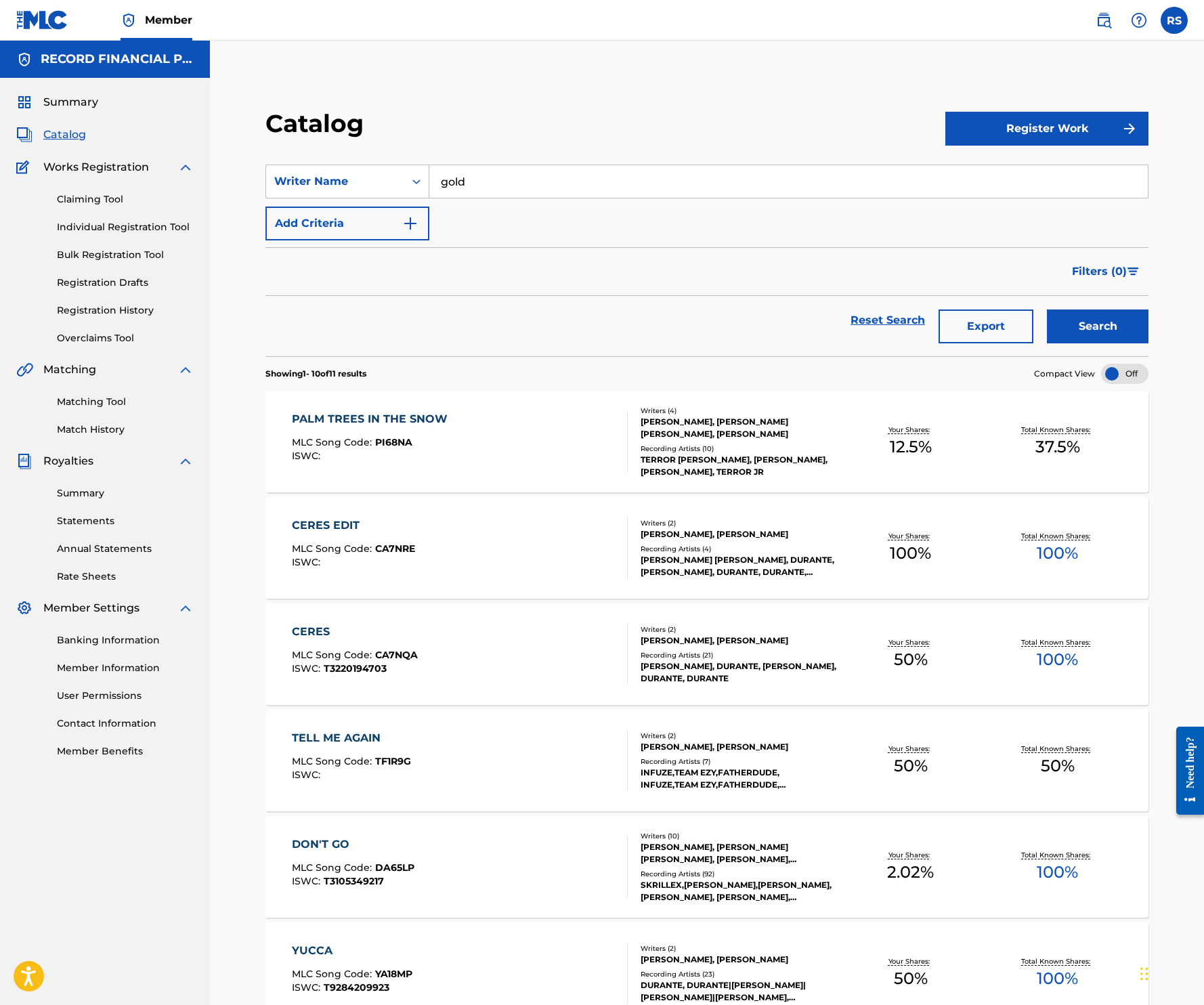
click at [551, 183] on input "gold" at bounding box center [788, 181] width 719 height 33
type input "tione"
click at [1047, 309] on button "Search" at bounding box center [1097, 326] width 102 height 34
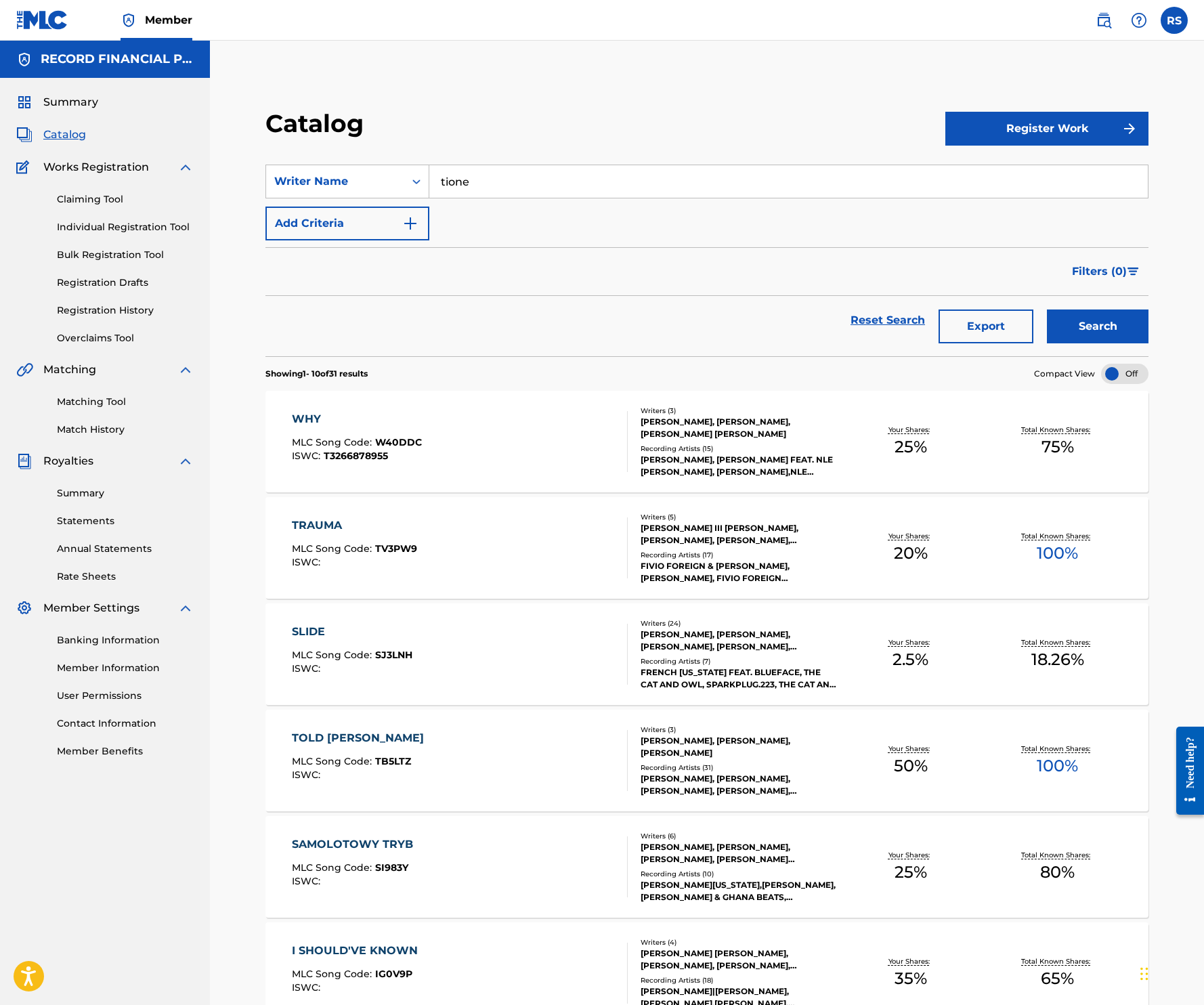
click at [759, 123] on div "Catalog" at bounding box center [605, 129] width 680 height 40
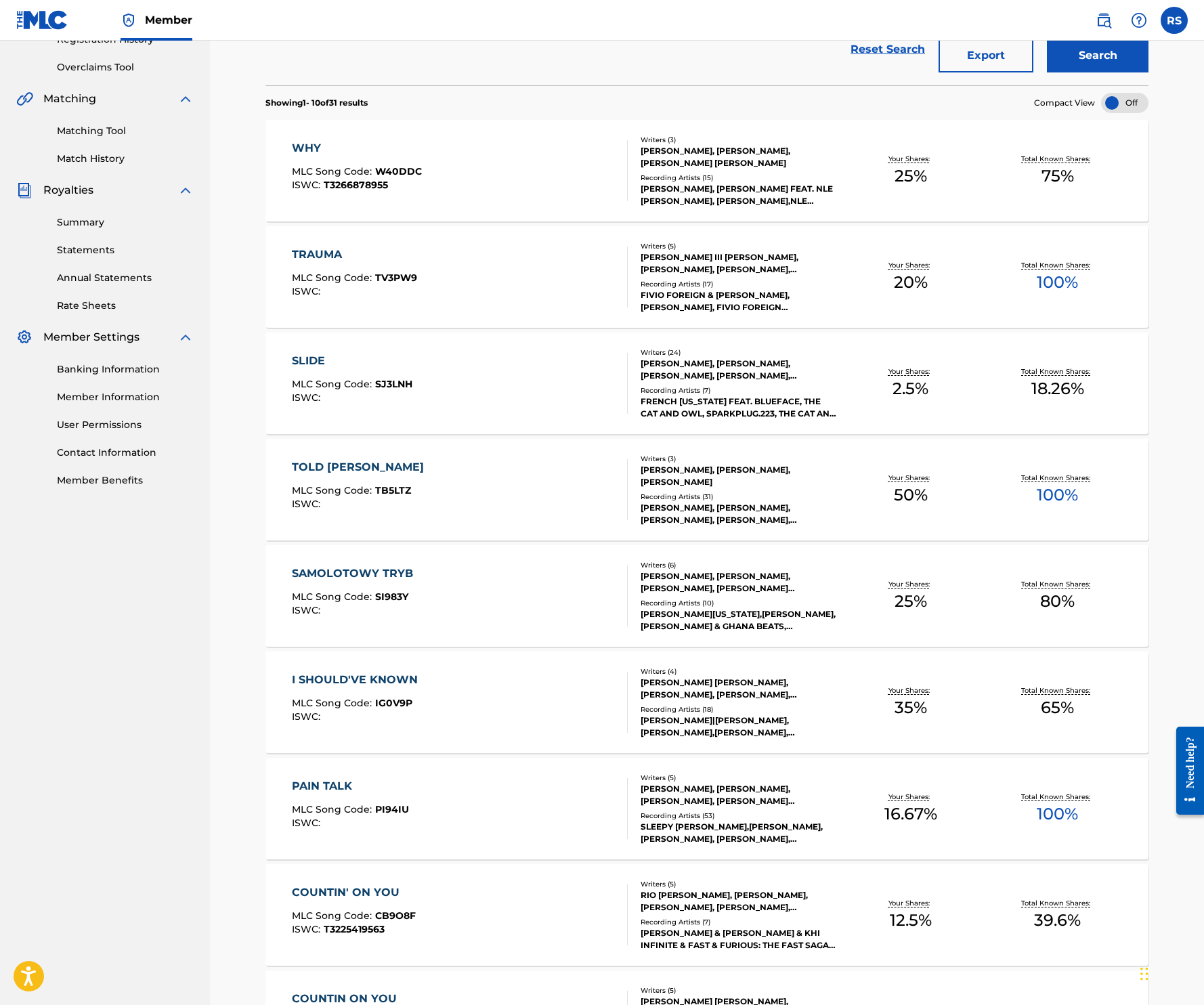
scroll to position [581, 0]
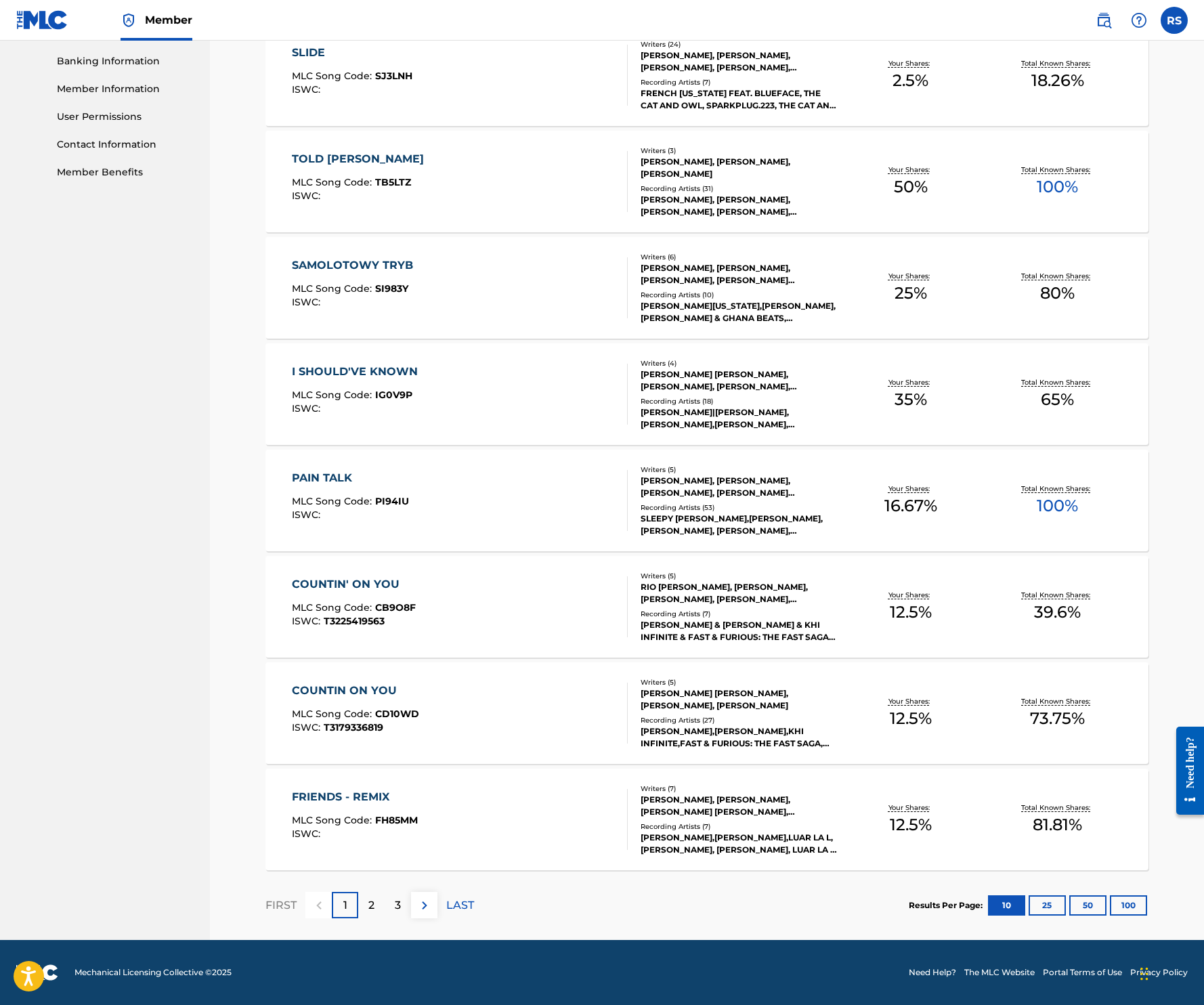
click at [1139, 903] on button "100" at bounding box center [1128, 905] width 38 height 20
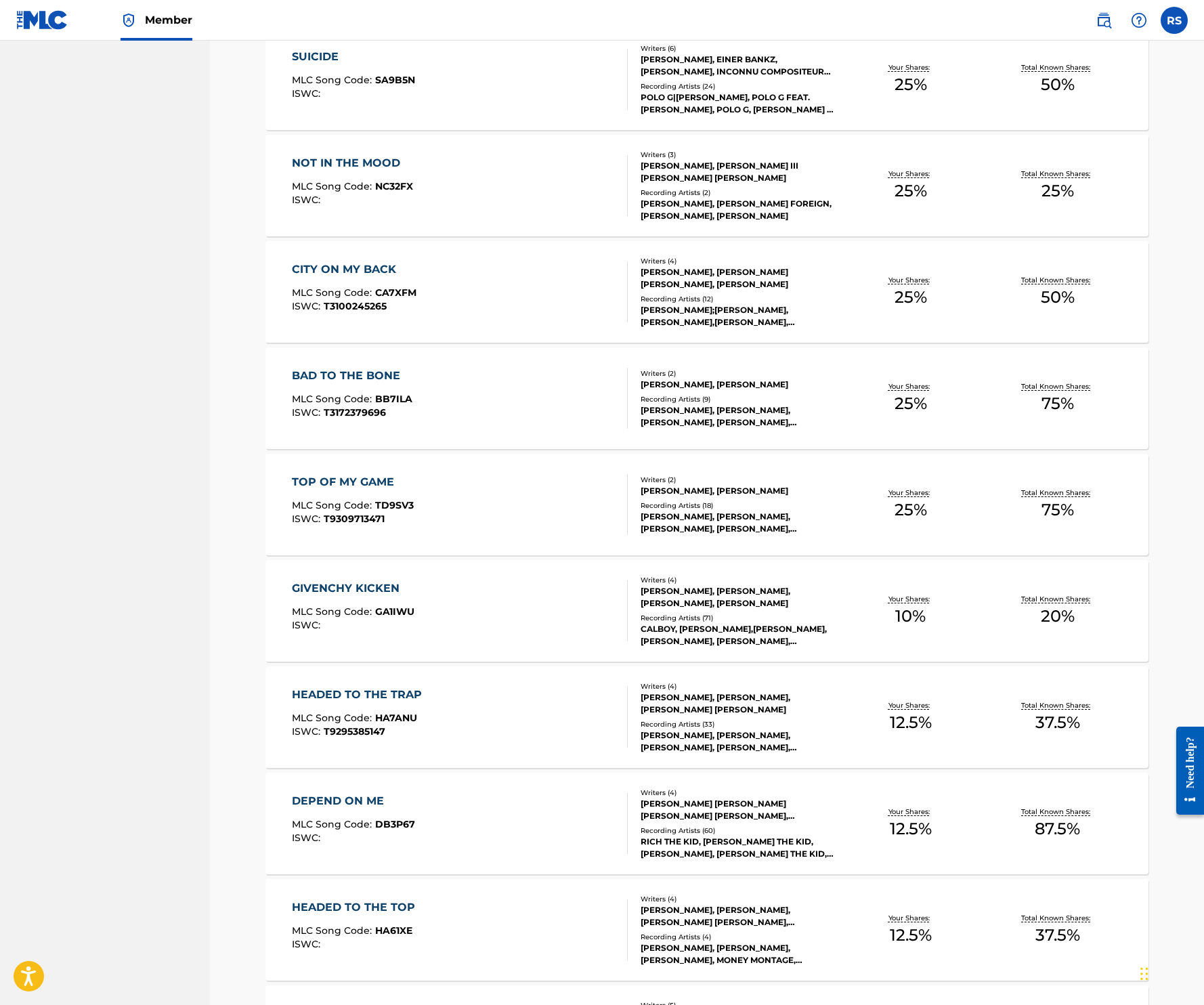
scroll to position [2229, 0]
